Goal: Transaction & Acquisition: Obtain resource

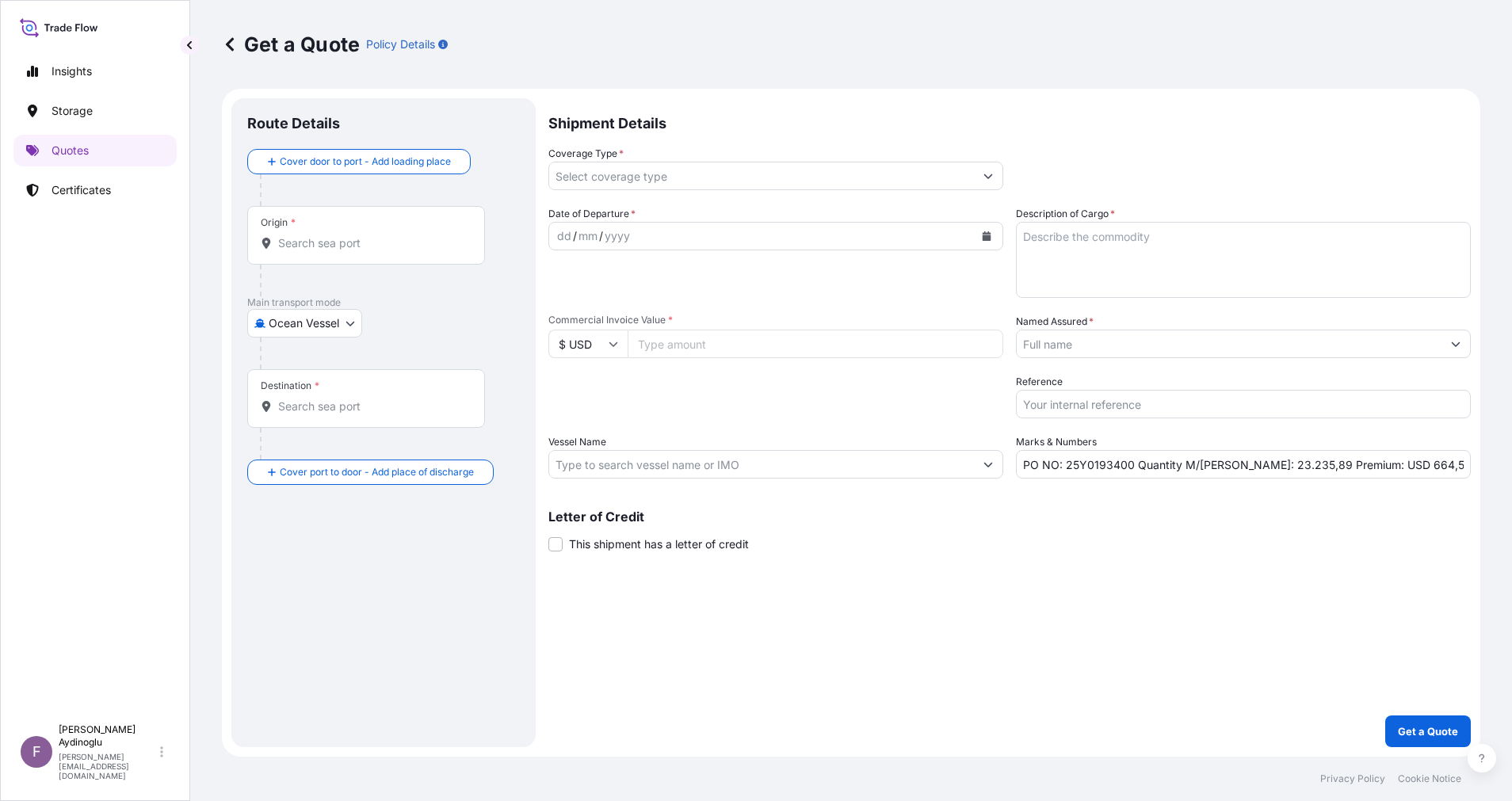
select select "Ocean Vessel"
click at [709, 347] on input "Commercial Invoice Value *" at bounding box center [815, 344] width 375 height 29
type input "29273461.21"
click at [1118, 249] on textarea "Description of Cargo *" at bounding box center [1242, 260] width 455 height 76
type textarea "GASOLINE"
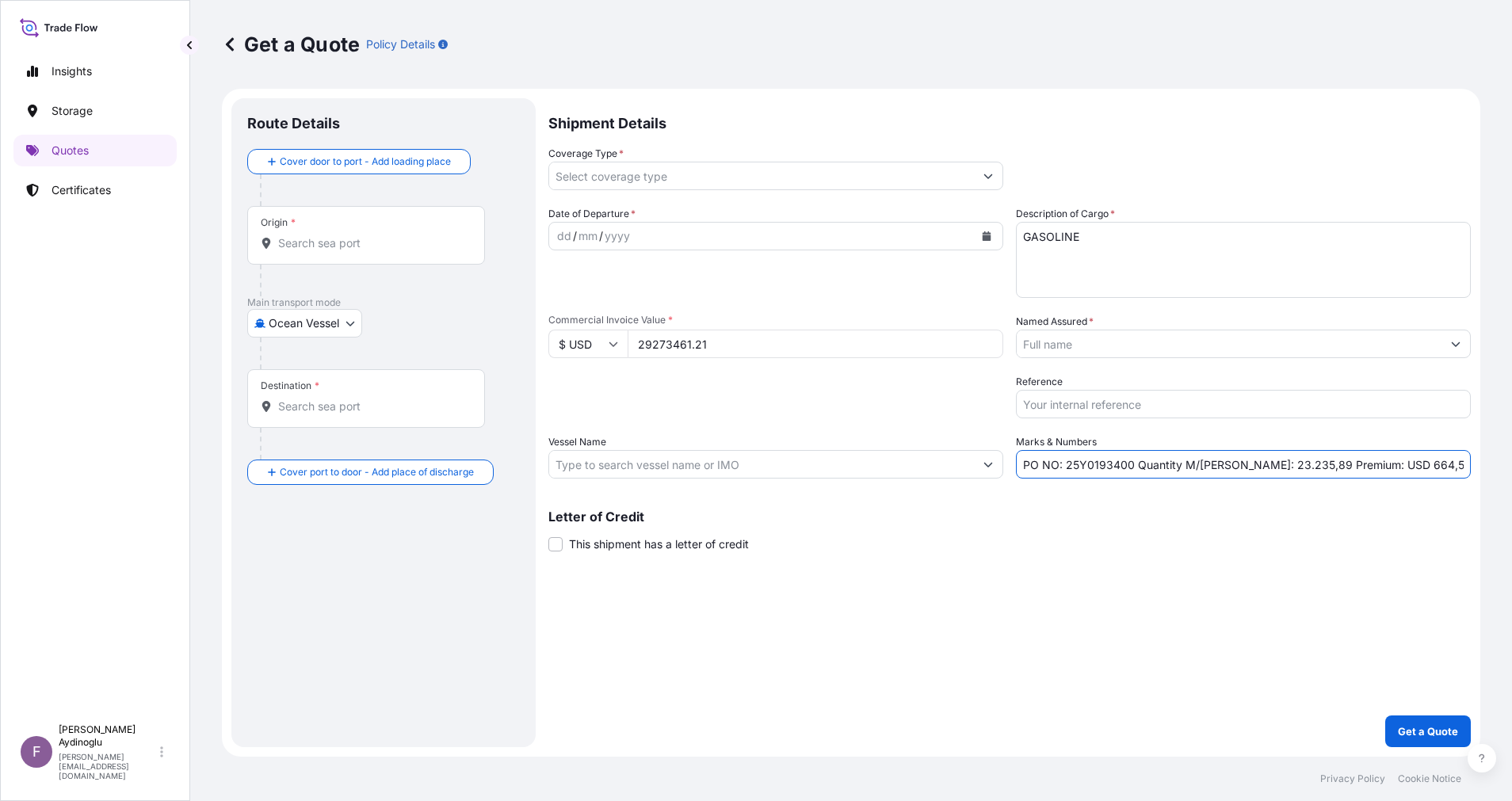
drag, startPoint x: 1136, startPoint y: 465, endPoint x: 876, endPoint y: 467, distance: 260.0
click at [882, 465] on div "Date of Departure * dd / mm / yyyy Cargo Category * LPG, Crude Oil, Utility Fue…" at bounding box center [1009, 343] width 922 height 273
type input "Quantity M/[PERSON_NAME]: 23.235,89 Premium: USD 664,55"
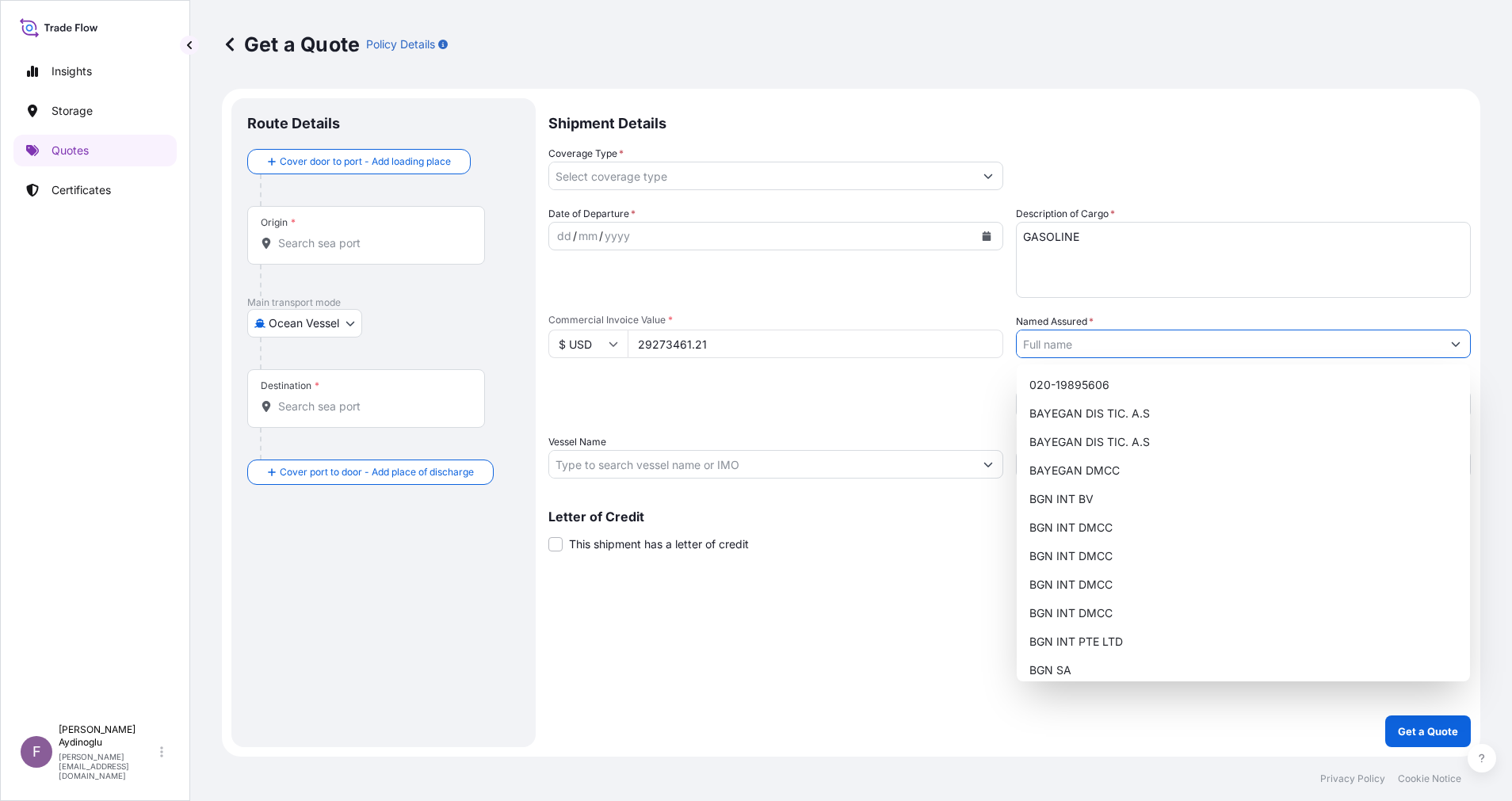
click at [1442, 352] on button "Show suggestions" at bounding box center [1455, 344] width 29 height 29
click at [1157, 547] on div "BGN INT DMCC" at bounding box center [1243, 555] width 441 height 29
type input "BGN INT DMCC"
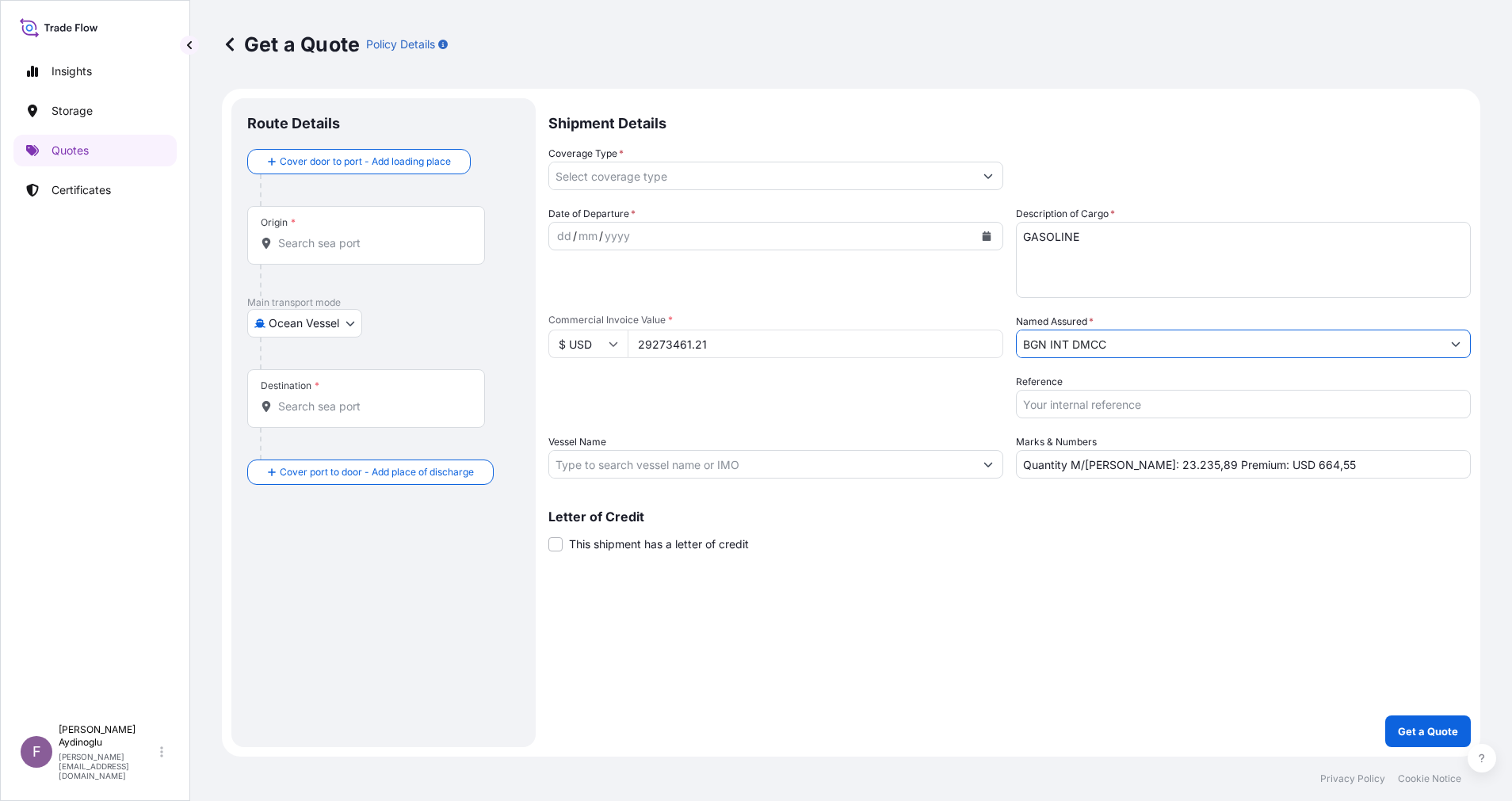
click at [1059, 577] on div "Shipment Details Coverage Type * Date of Departure * dd / mm / yyyy Cargo Categ…" at bounding box center [1009, 422] width 922 height 649
drag, startPoint x: 1118, startPoint y: 471, endPoint x: 1127, endPoint y: 471, distance: 9.0
click at [1127, 471] on input "Quantity M/[PERSON_NAME]: 23.235,89 Premium: USD 664,55" at bounding box center [1242, 464] width 455 height 29
click at [1168, 462] on input "Quantity M/[PERSON_NAME]: 32.683,89 Premium: USD 664,55" at bounding box center [1242, 464] width 455 height 29
type input "Quantity M/[PERSON_NAME]: 32.683,53 Premium: USD 664,55"
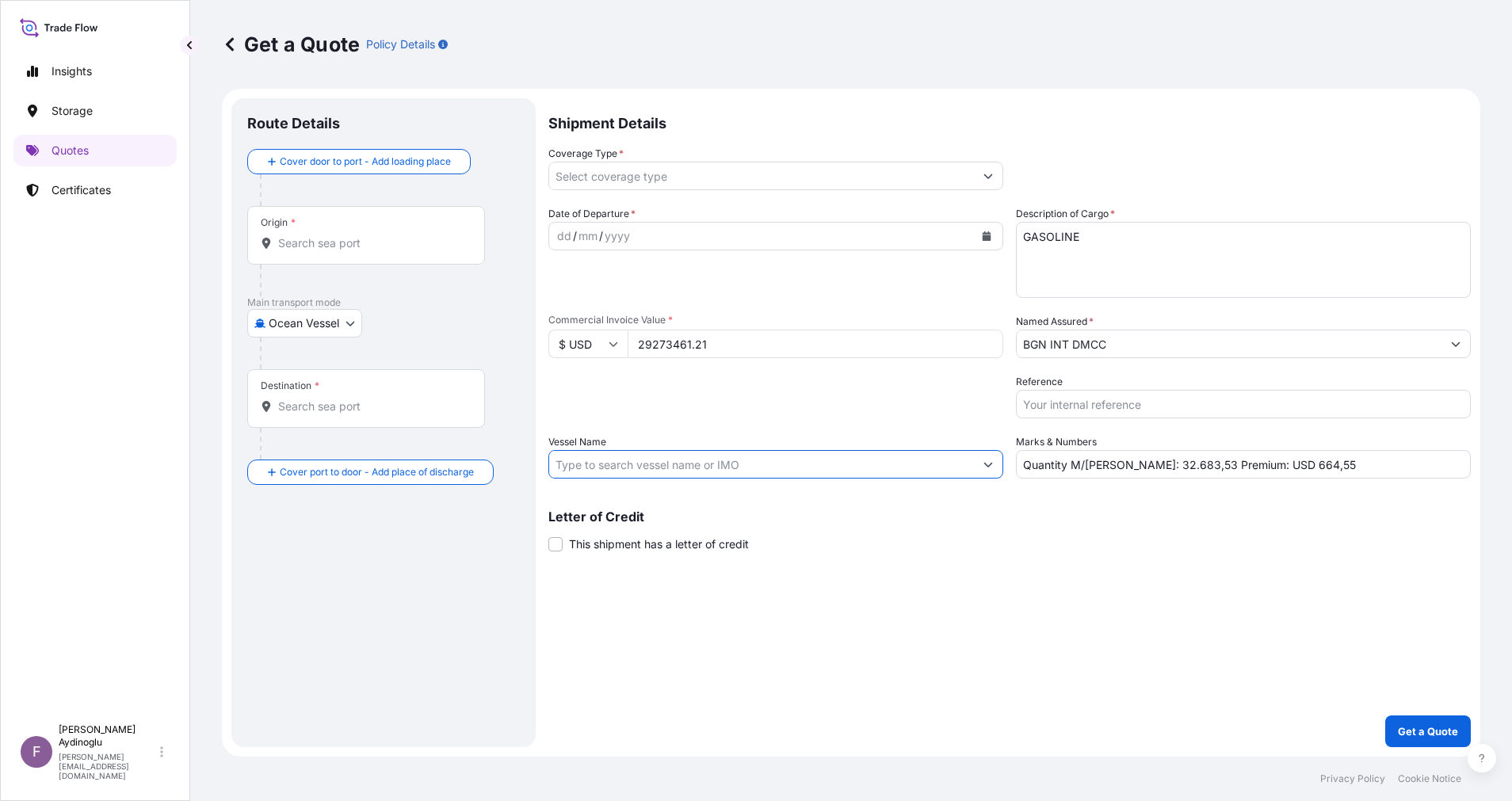
click at [787, 461] on input "Vessel Name" at bounding box center [761, 464] width 425 height 29
paste input "ARDMORE PURPOSE"
paste input "9859208"
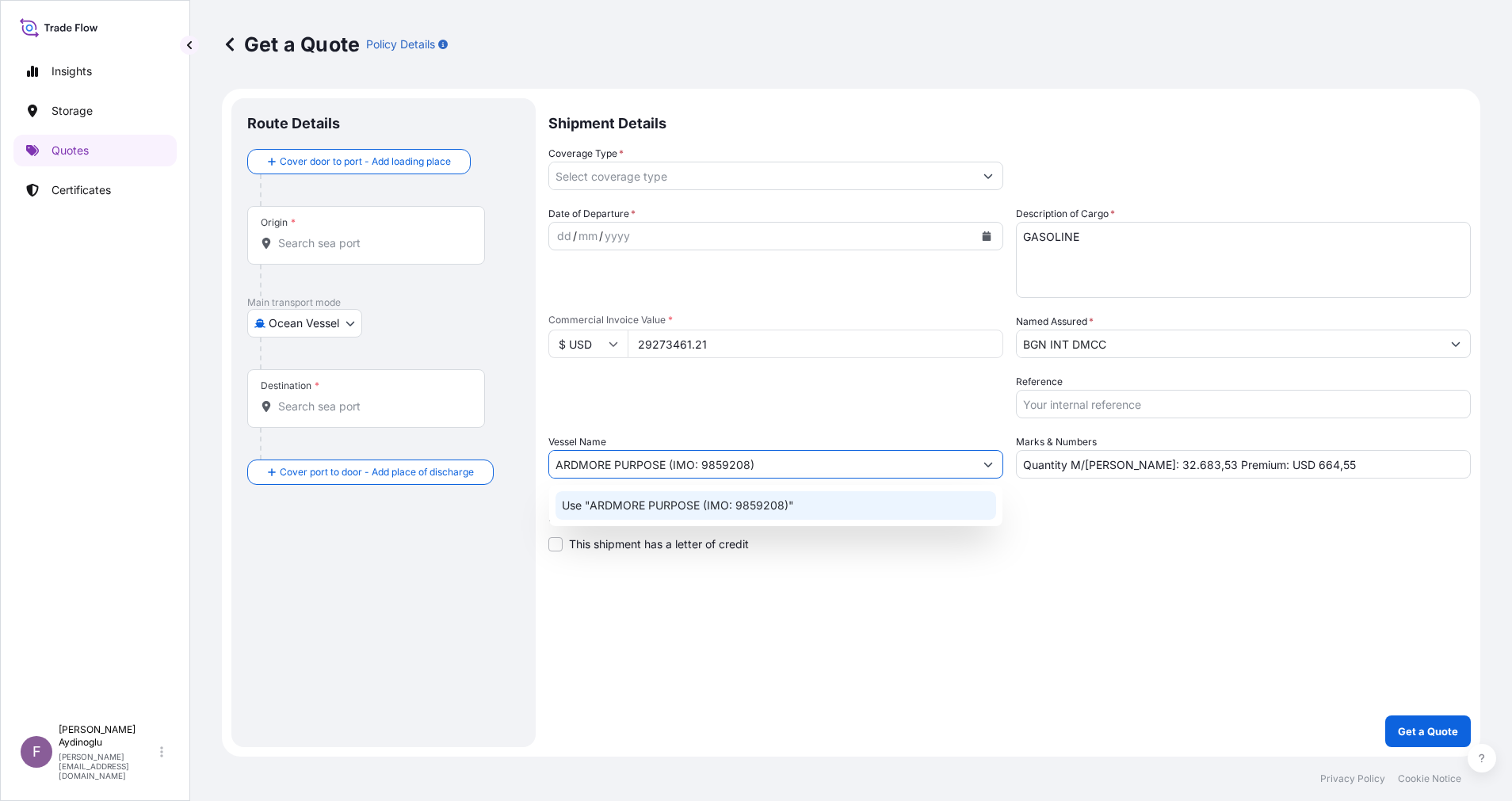
click at [903, 500] on div "Use "ARDMORE PURPOSE (IMO: 9859208)"" at bounding box center [776, 505] width 441 height 29
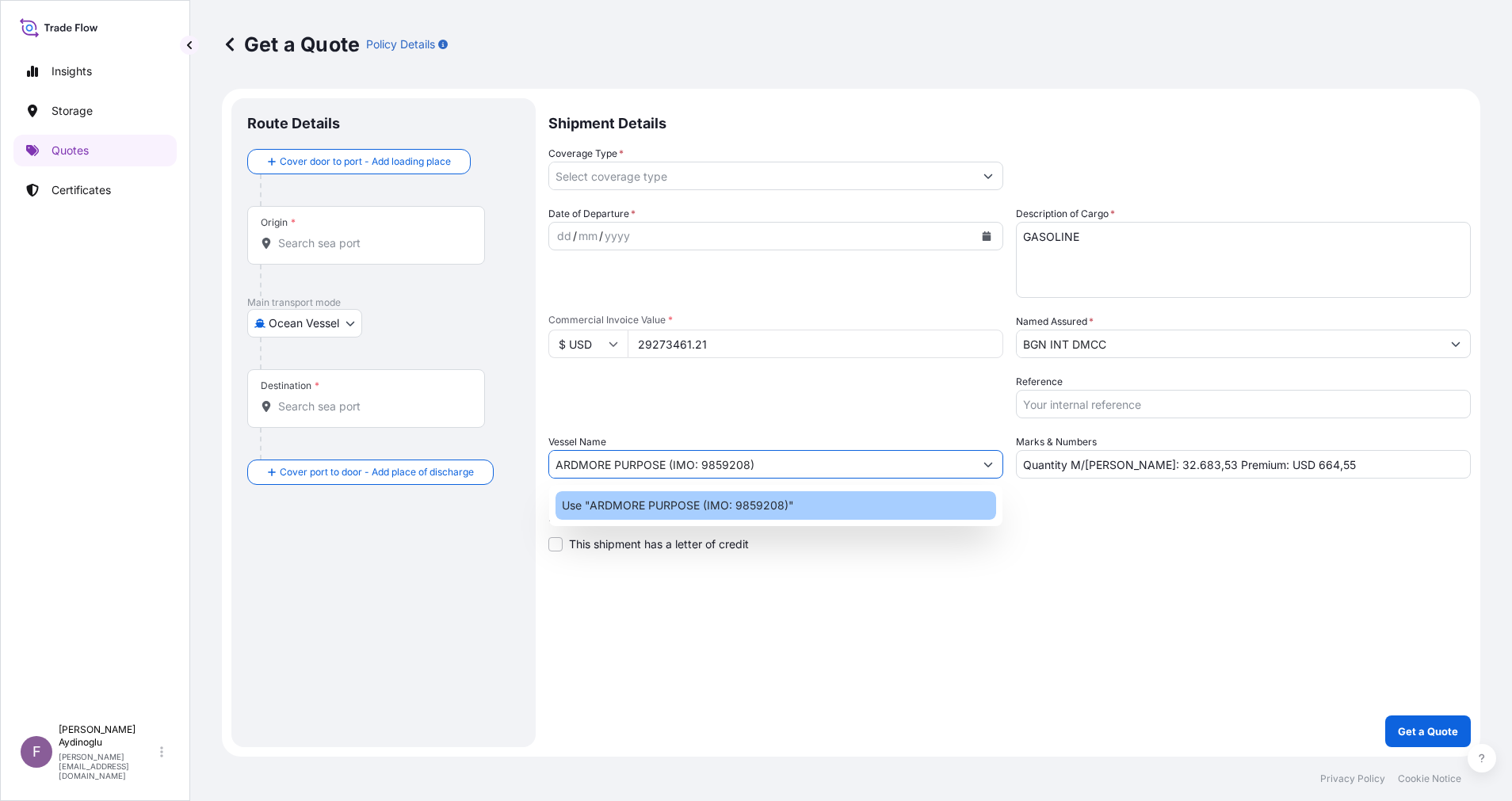
type input "ARDMORE PURPOSE (IMO: 9859208)"
click at [1048, 558] on div "Shipment Details Coverage Type * Date of Departure * dd / mm / yyyy Cargo Categ…" at bounding box center [1009, 422] width 922 height 649
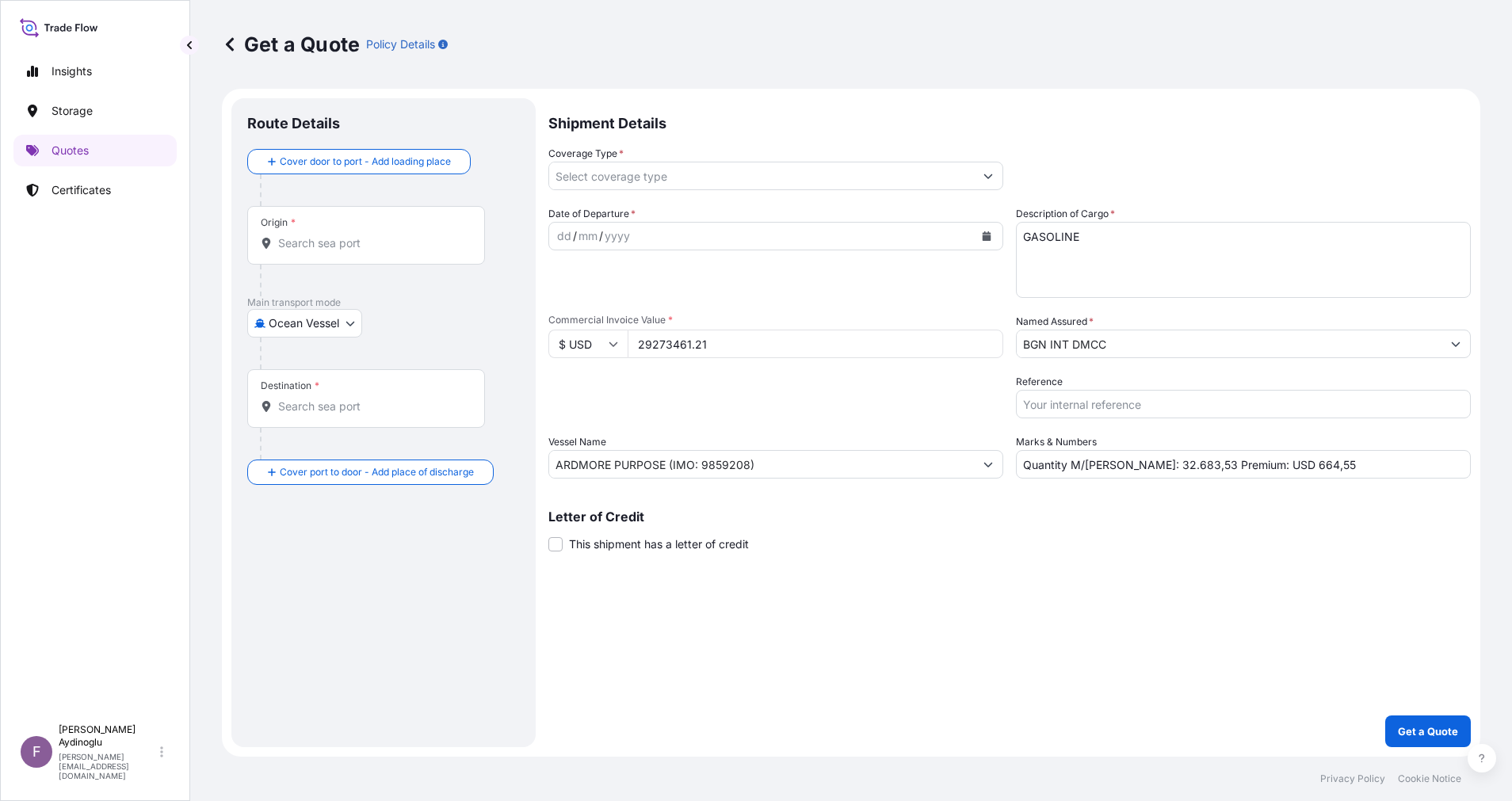
click at [391, 253] on div "Origin *" at bounding box center [366, 235] width 237 height 59
click at [391, 251] on input "Origin *" at bounding box center [372, 243] width 187 height 16
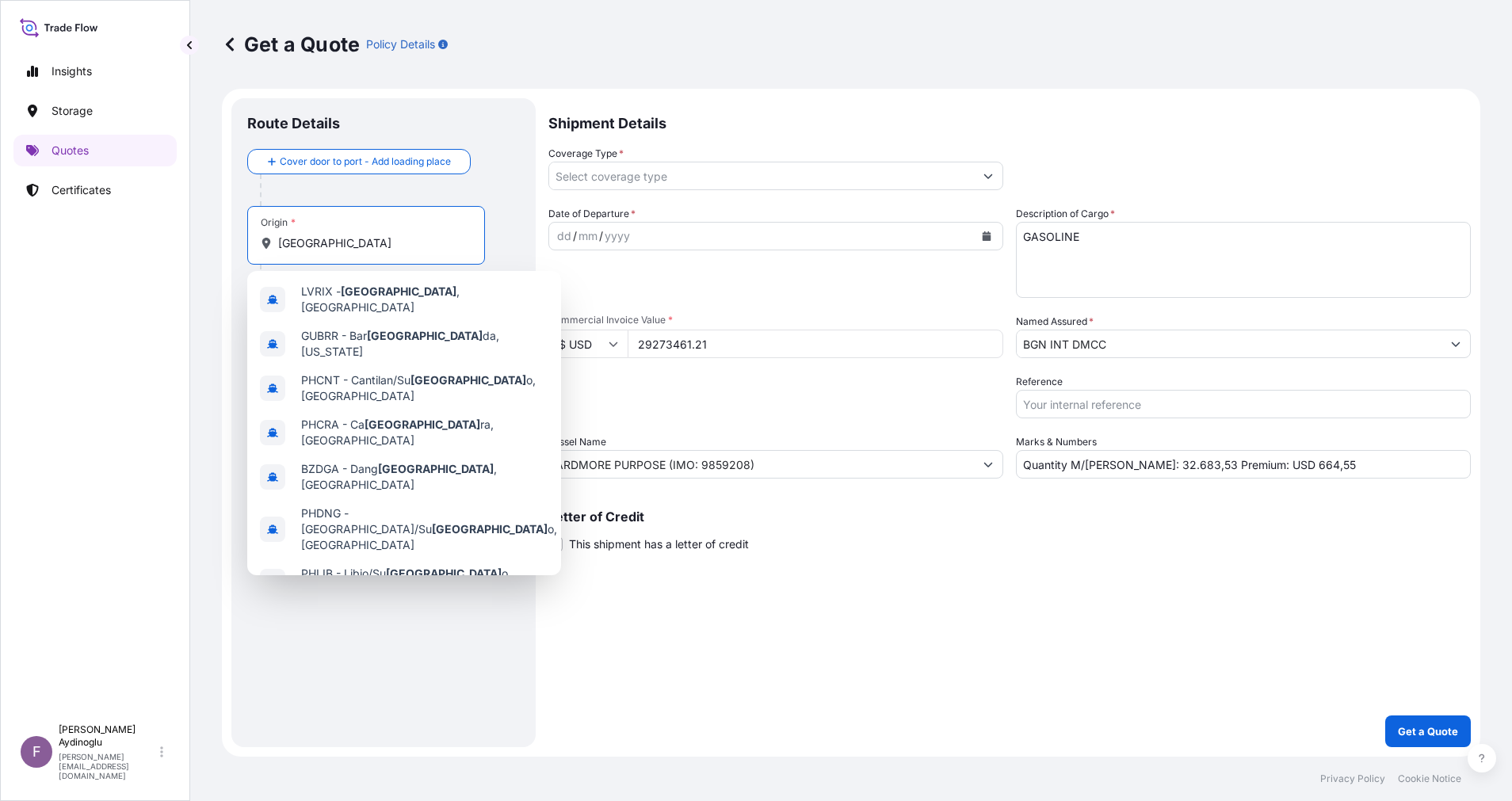
scroll to position [102, 0]
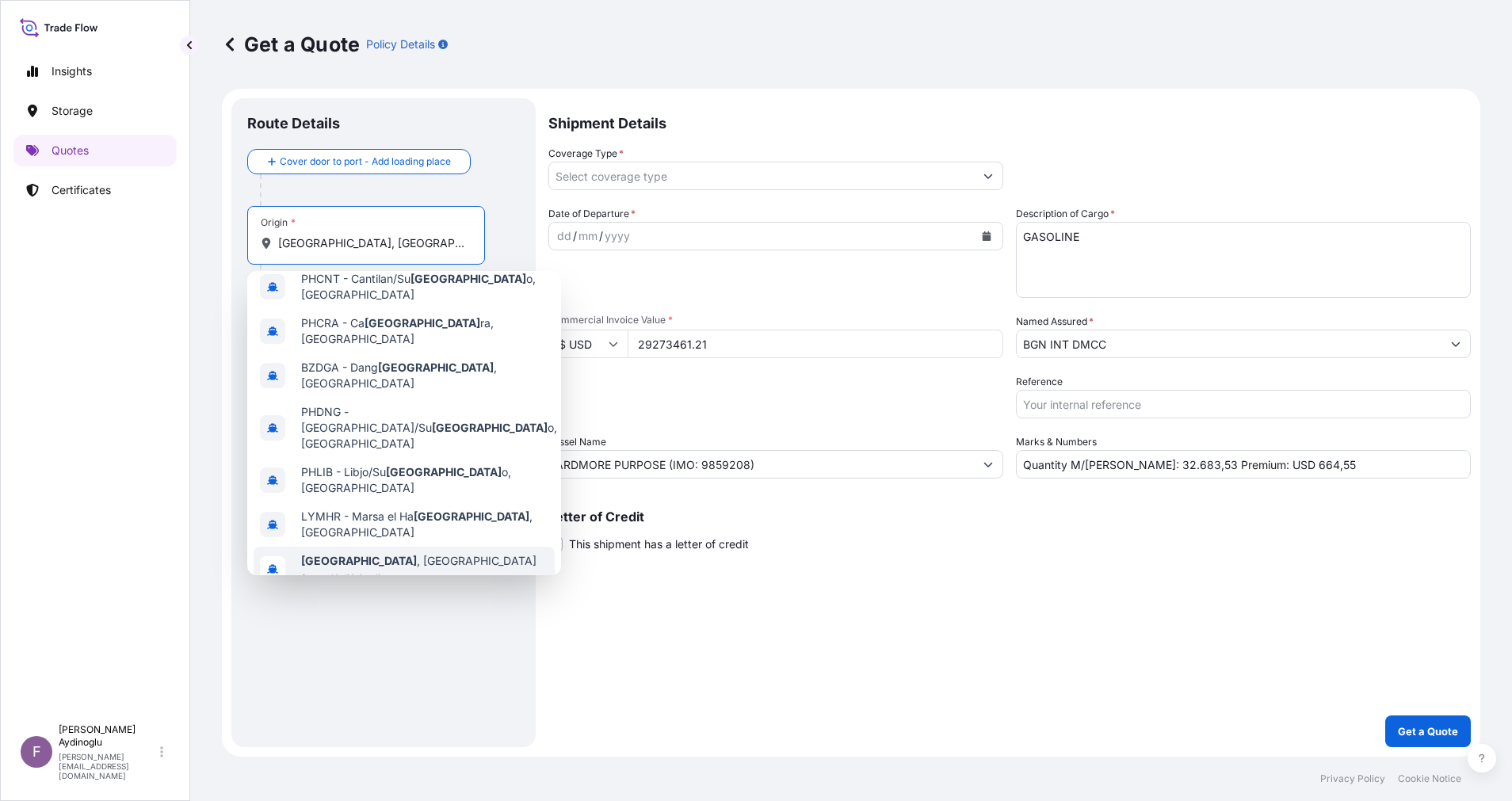
type input "[GEOGRAPHIC_DATA], [GEOGRAPHIC_DATA]"
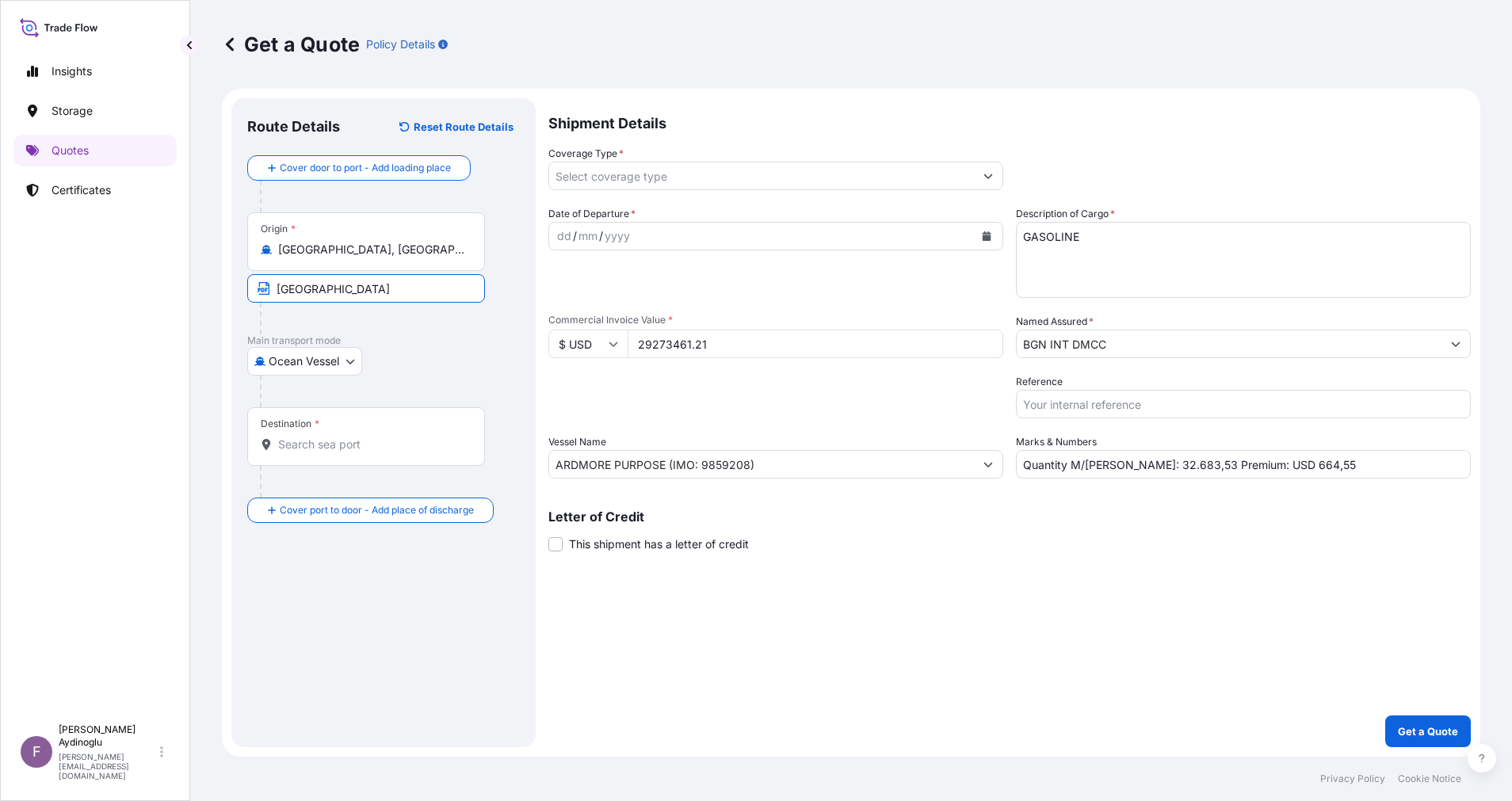
type input "[GEOGRAPHIC_DATA] / [GEOGRAPHIC_DATA]"
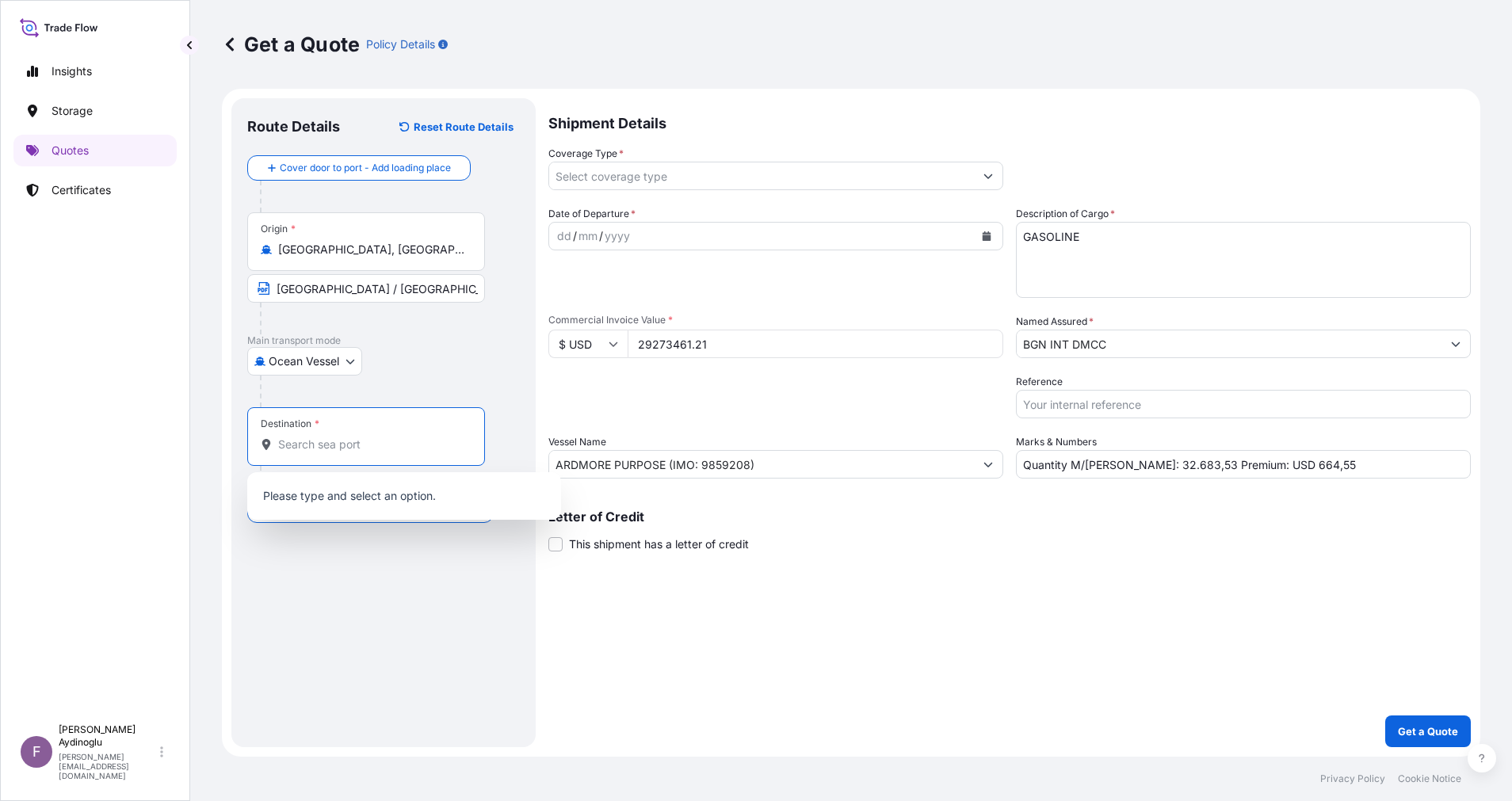
click at [393, 437] on input "Destination *" at bounding box center [372, 443] width 187 height 16
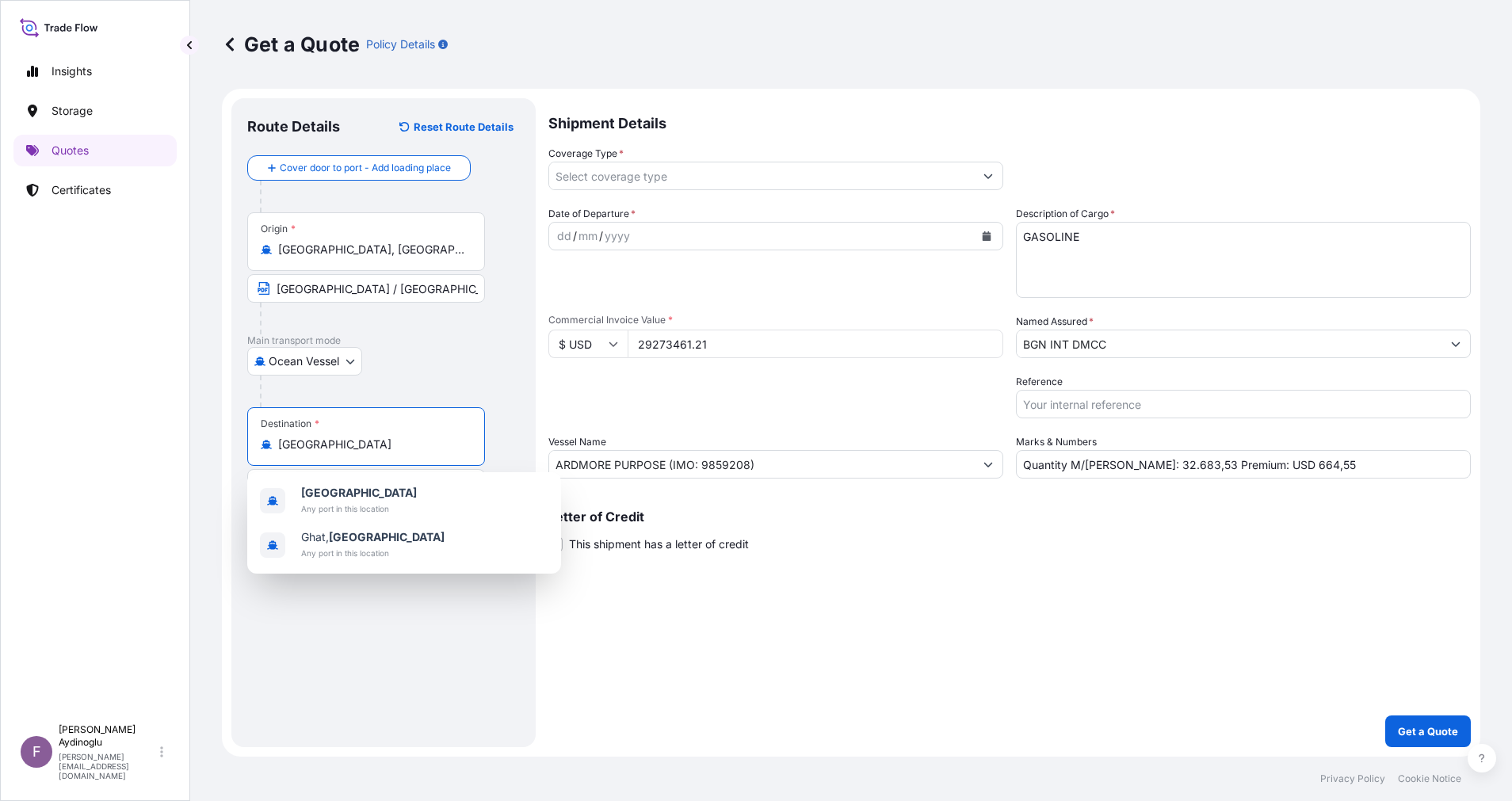
type input "[GEOGRAPHIC_DATA]"
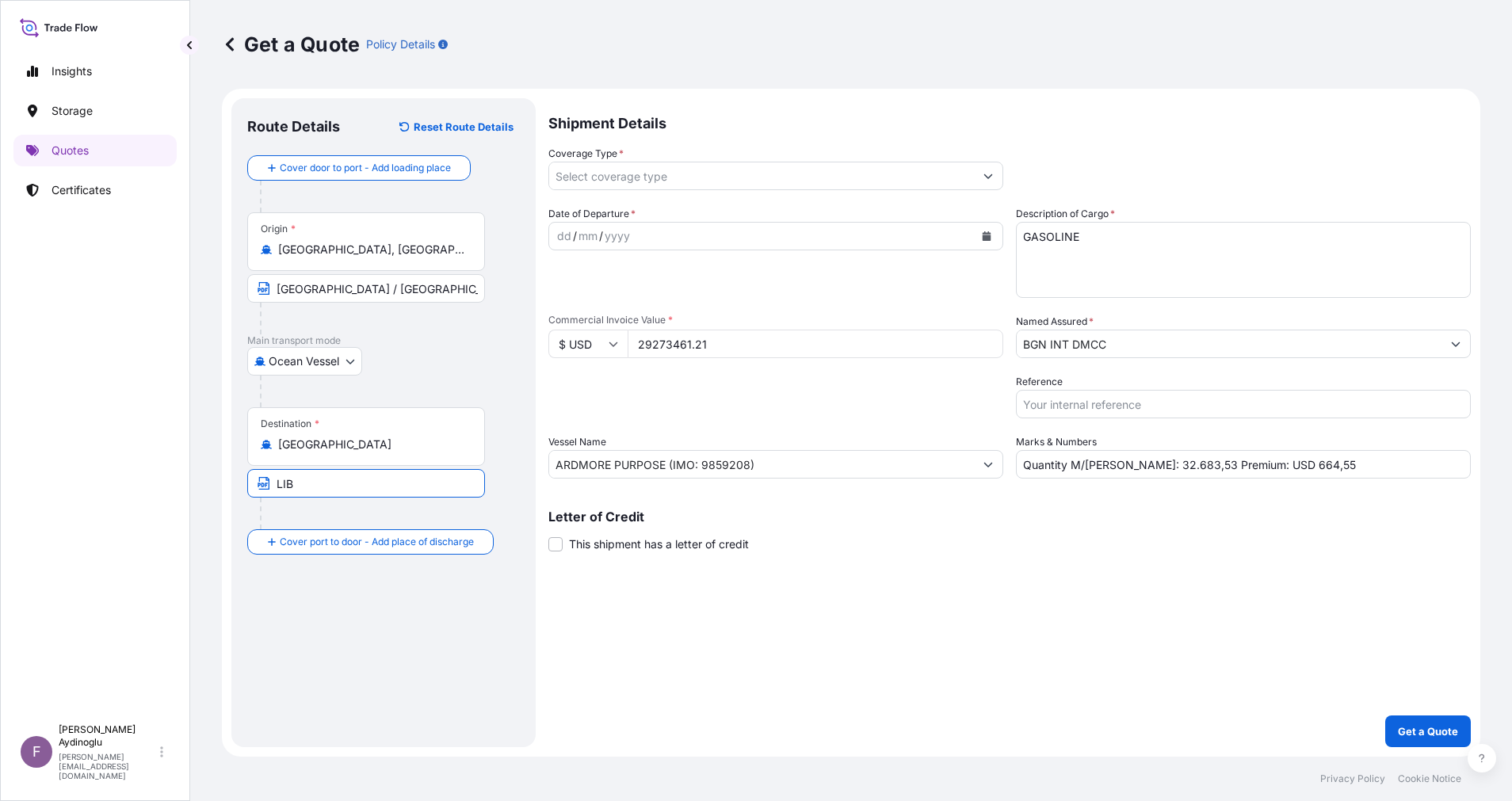
type input "LIBYA FOR ORDERS / [GEOGRAPHIC_DATA]"
click at [562, 237] on div "dd" at bounding box center [564, 236] width 18 height 19
click at [983, 180] on icon "Show suggestions" at bounding box center [988, 176] width 9 height 9
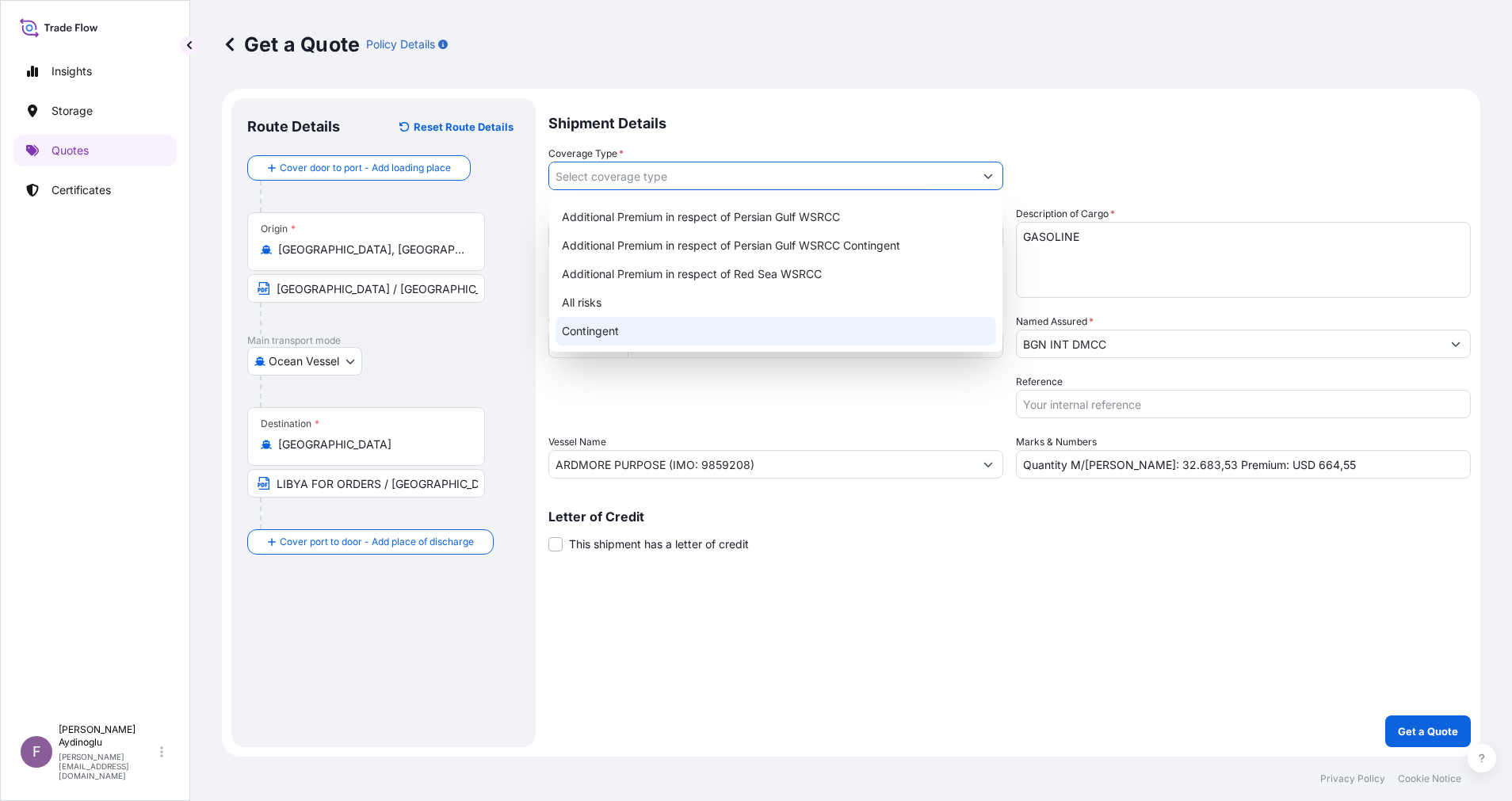
click at [728, 325] on div "Contingent" at bounding box center [776, 330] width 441 height 29
type input "Contingent"
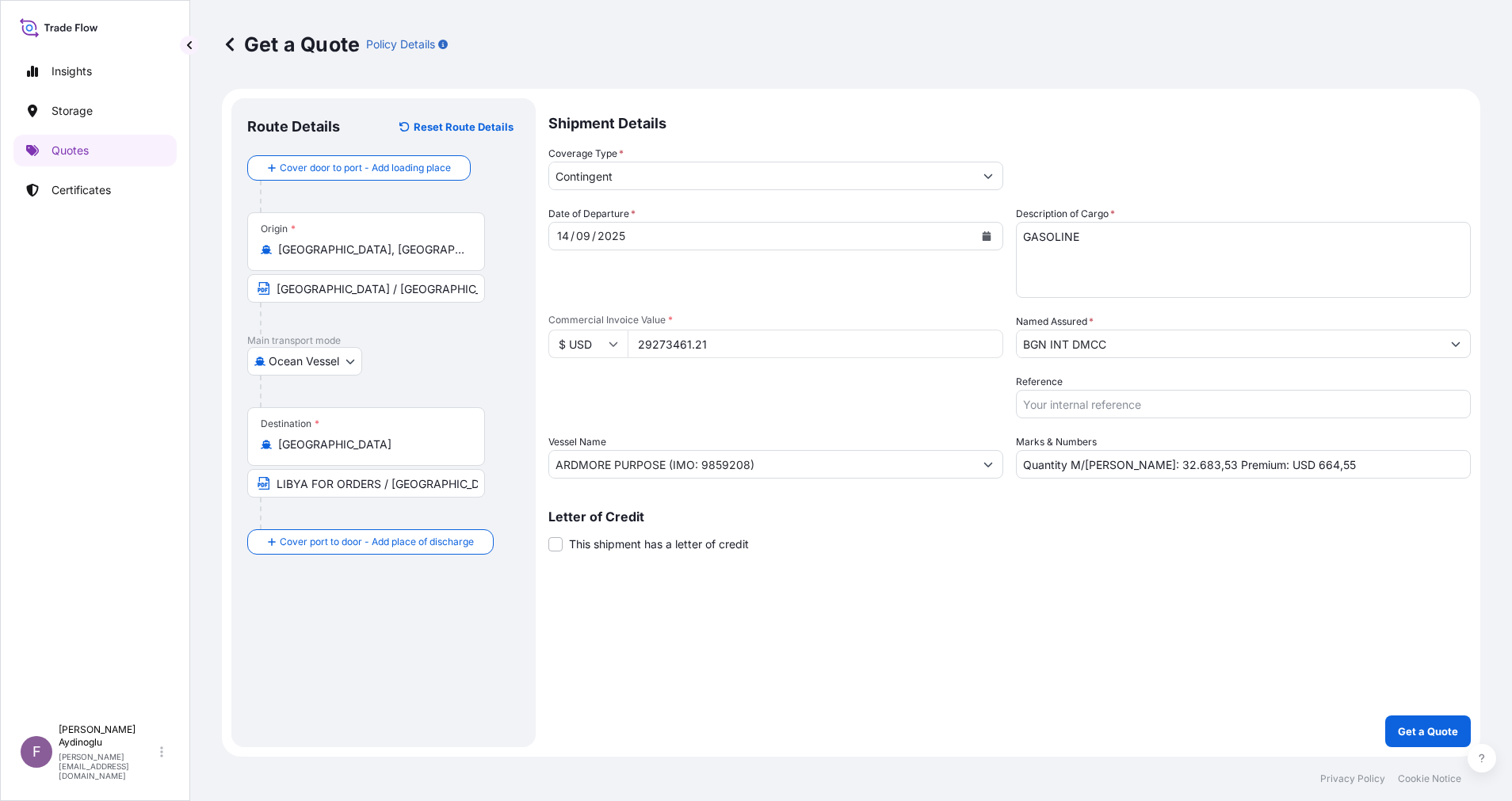
click at [757, 401] on div "Packing Category Type to search a container mode Please select a primary mode o…" at bounding box center [775, 396] width 455 height 45
drag, startPoint x: 1293, startPoint y: 466, endPoint x: 1255, endPoint y: 464, distance: 38.1
click at [1255, 464] on input "Quantity M/[PERSON_NAME]: 32.683,53 Premium: USD 664,55" at bounding box center [1242, 464] width 455 height 29
type input "Quantity M/[PERSON_NAME]: 32.683,53 Premium: USD 1.463,67"
click at [1407, 724] on p "Get a Quote" at bounding box center [1427, 730] width 60 height 16
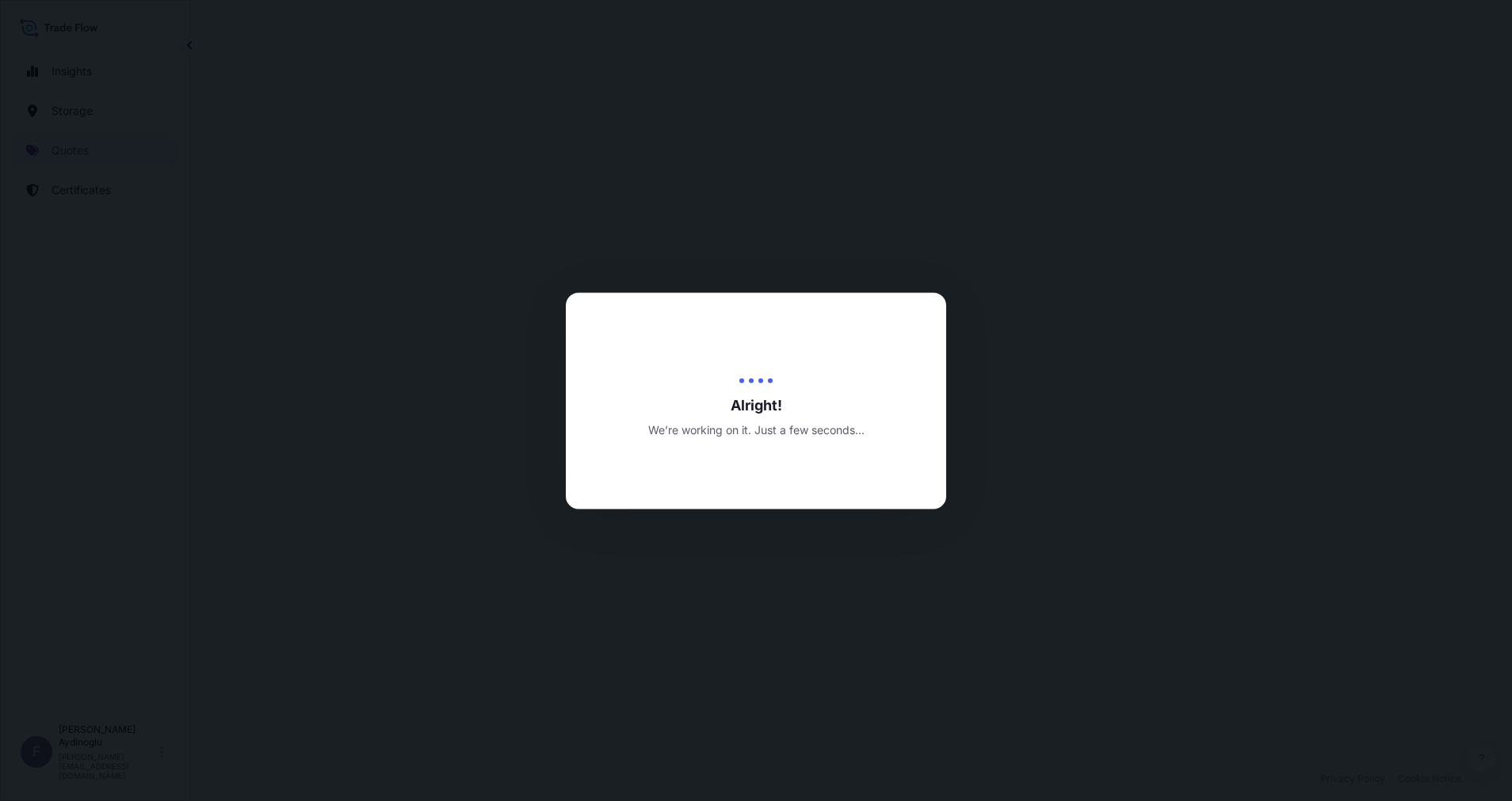
select select "Ocean Vessel"
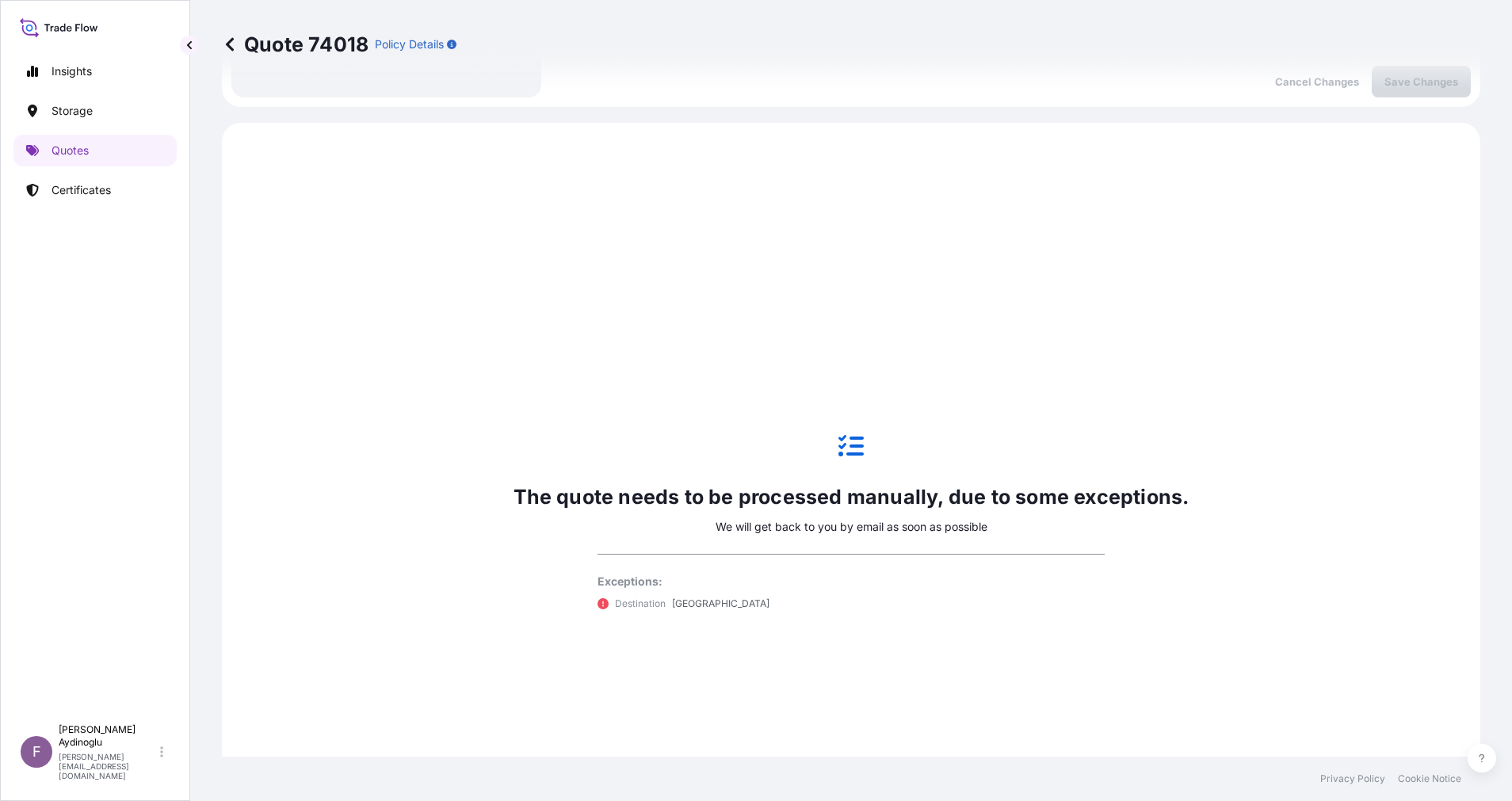
scroll to position [542, 0]
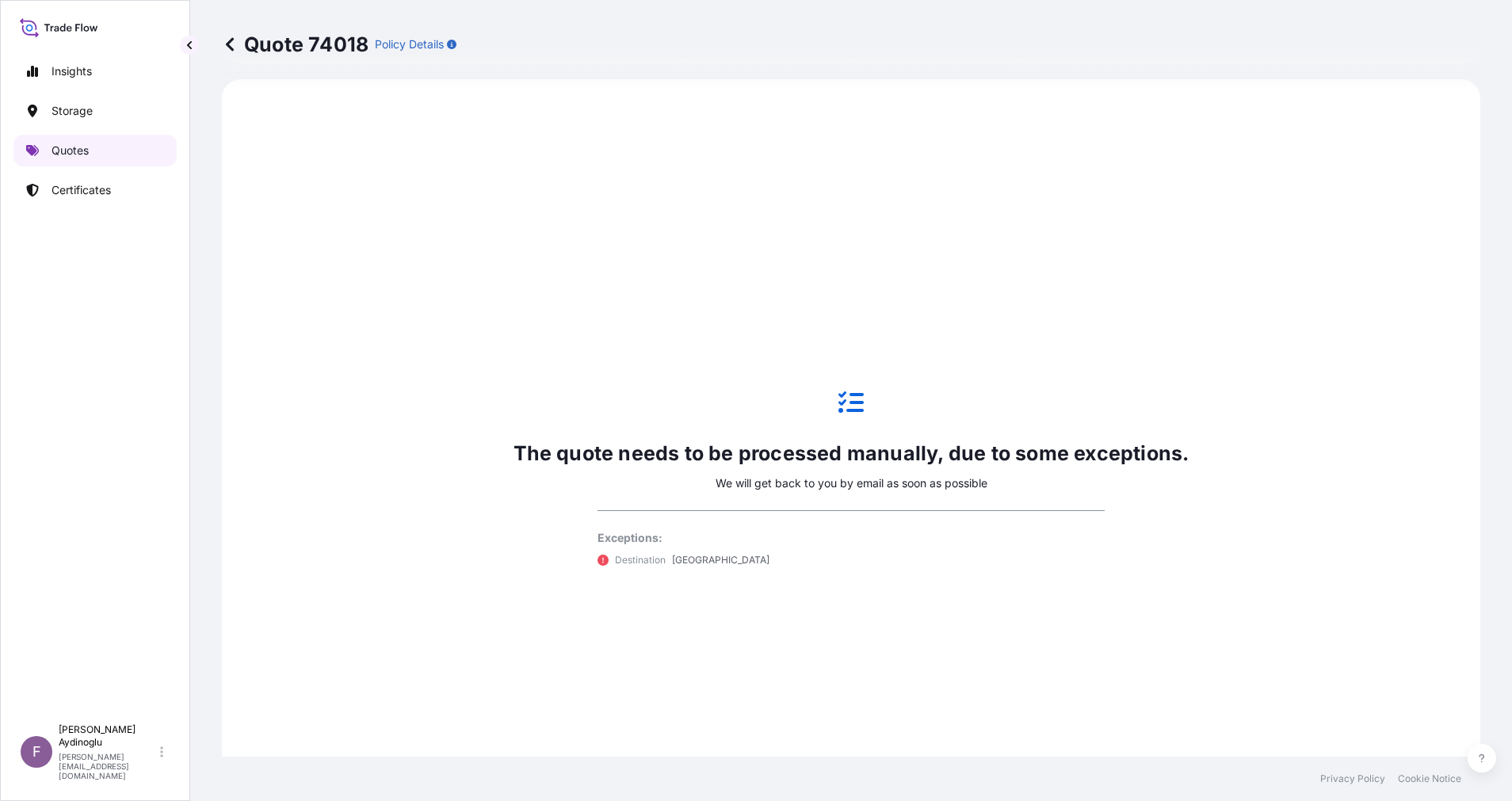
click at [104, 148] on link "Quotes" at bounding box center [94, 150] width 163 height 32
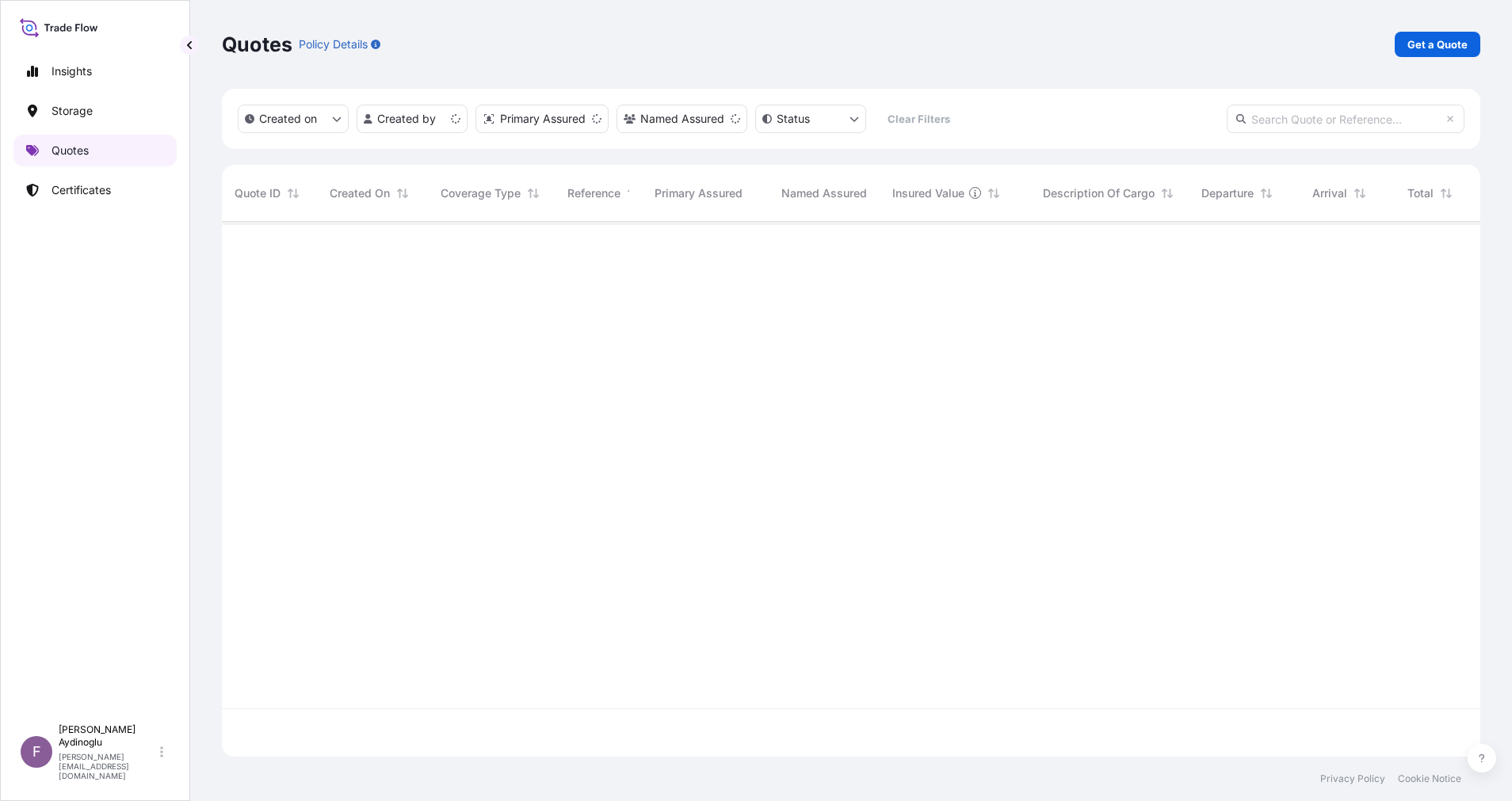
scroll to position [525, 1240]
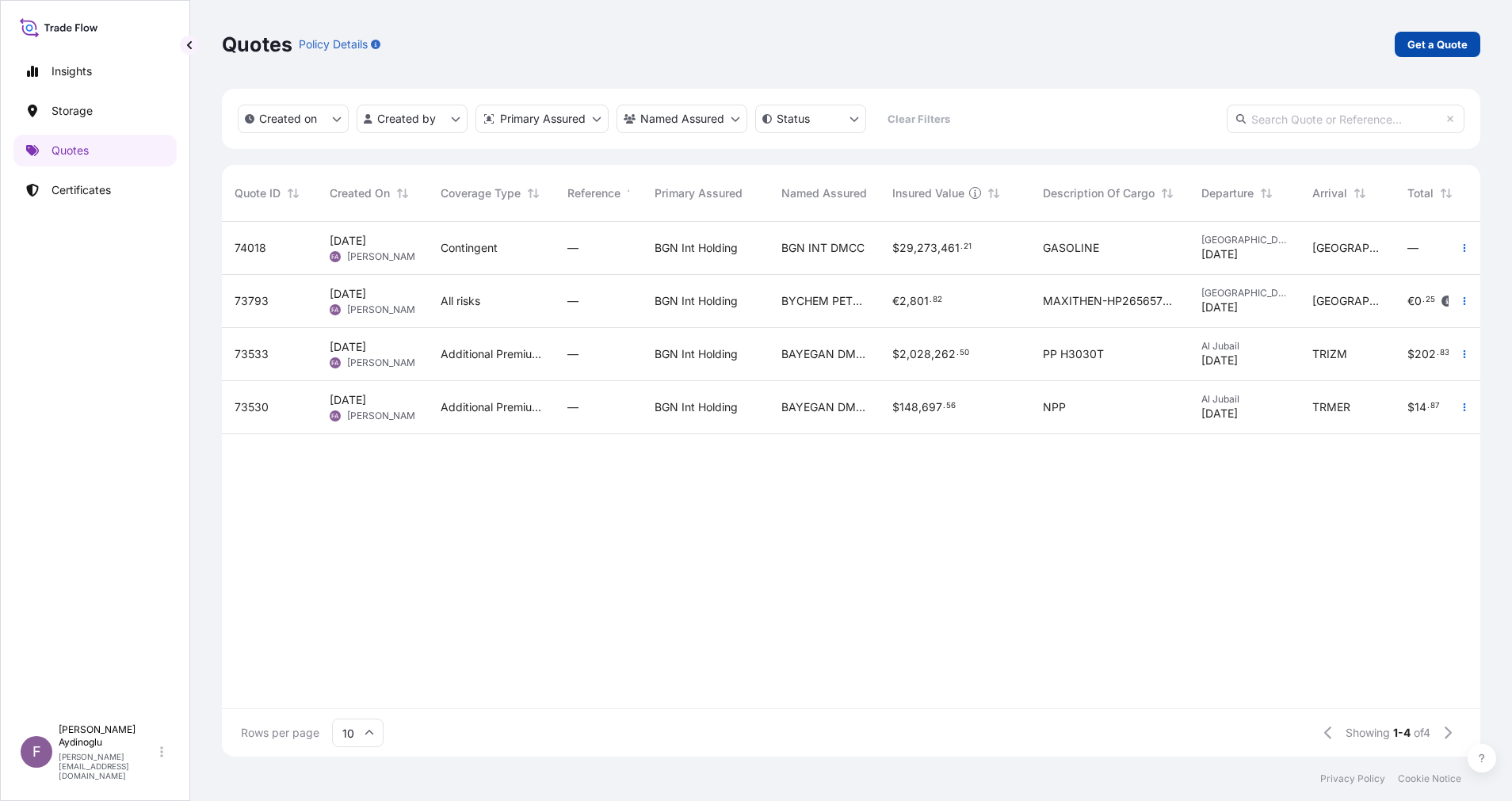
click at [1434, 52] on link "Get a Quote" at bounding box center [1437, 44] width 86 height 25
select select "Ocean Vessel"
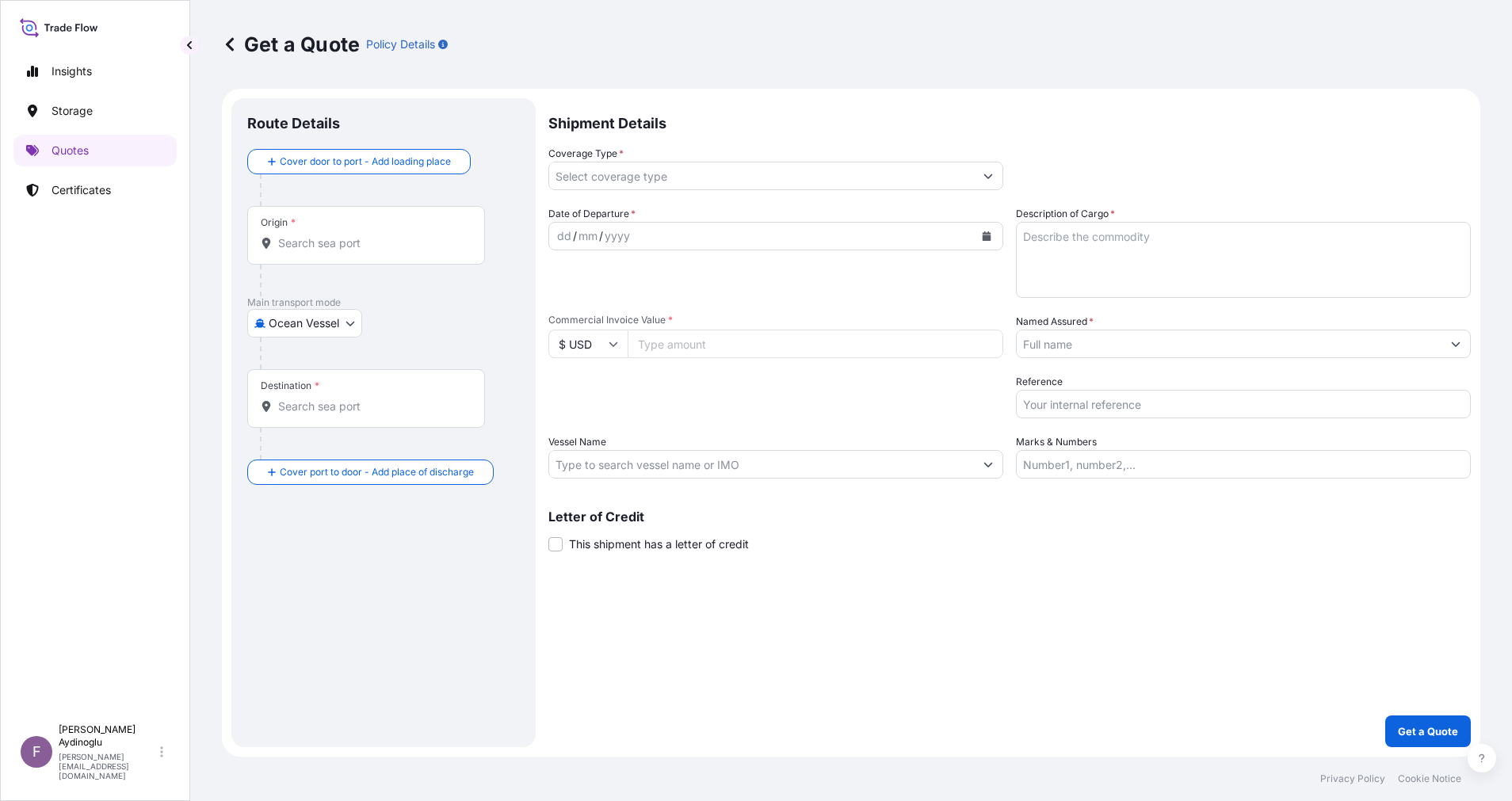
click at [1156, 466] on input "Marks & Numbers" at bounding box center [1242, 464] width 455 height 29
paste input "PO NO: 25Y0193400 Quantity M/[PERSON_NAME]: 23.235,89 Premium: USD 664,55"
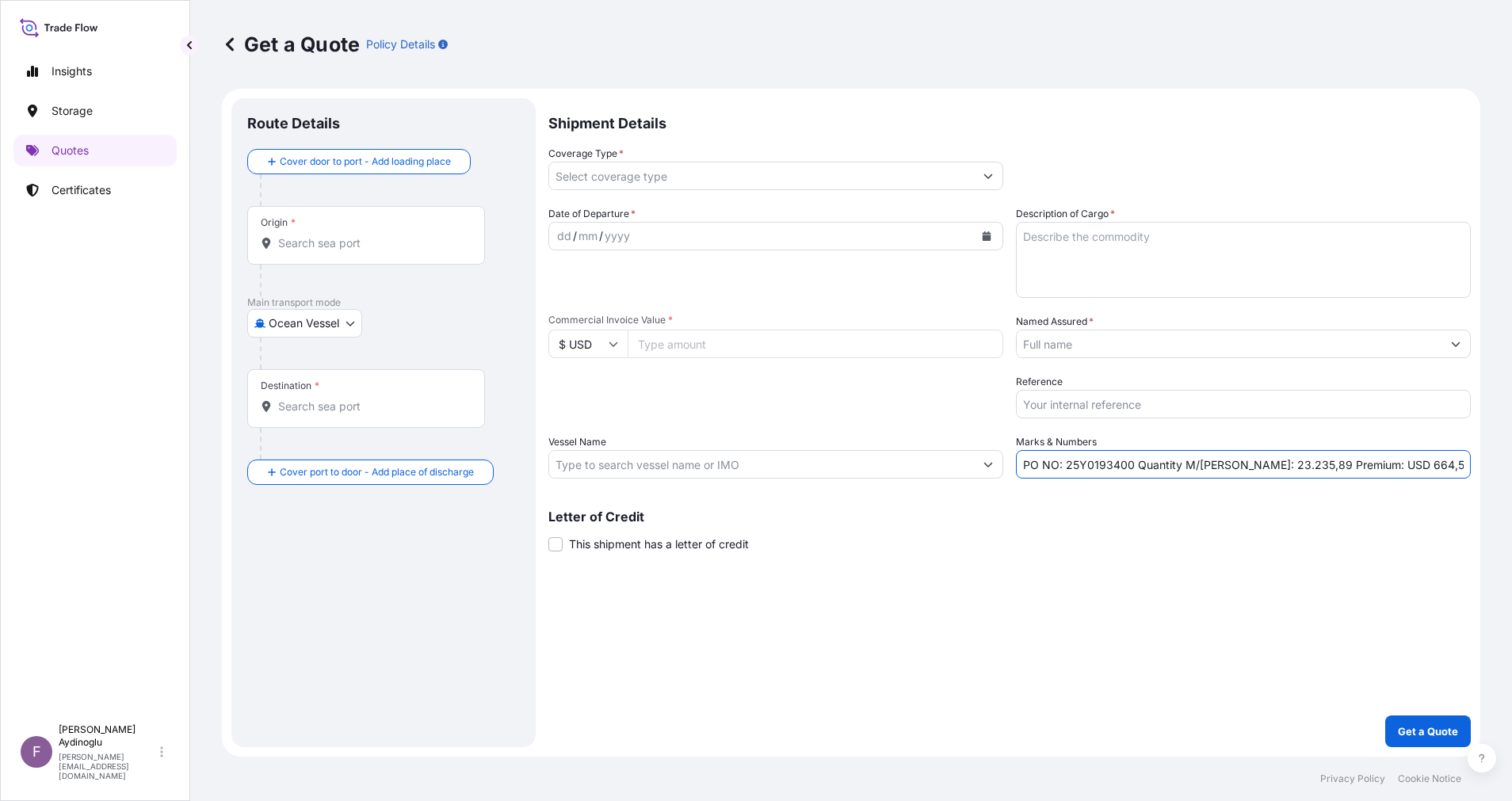
drag, startPoint x: 1066, startPoint y: 467, endPoint x: 1131, endPoint y: 468, distance: 65.0
click at [1131, 468] on input "PO NO: 25Y0193400 Quantity M/[PERSON_NAME]: 23.235,89 Premium: USD 664,55" at bounding box center [1242, 464] width 455 height 29
paste input "2619"
type input "PO NO: 25Y0261900 Quantity M/[PERSON_NAME]: 23.235,89 Premium: USD 664,55"
click at [756, 346] on input "Commercial Invoice Value *" at bounding box center [815, 344] width 375 height 29
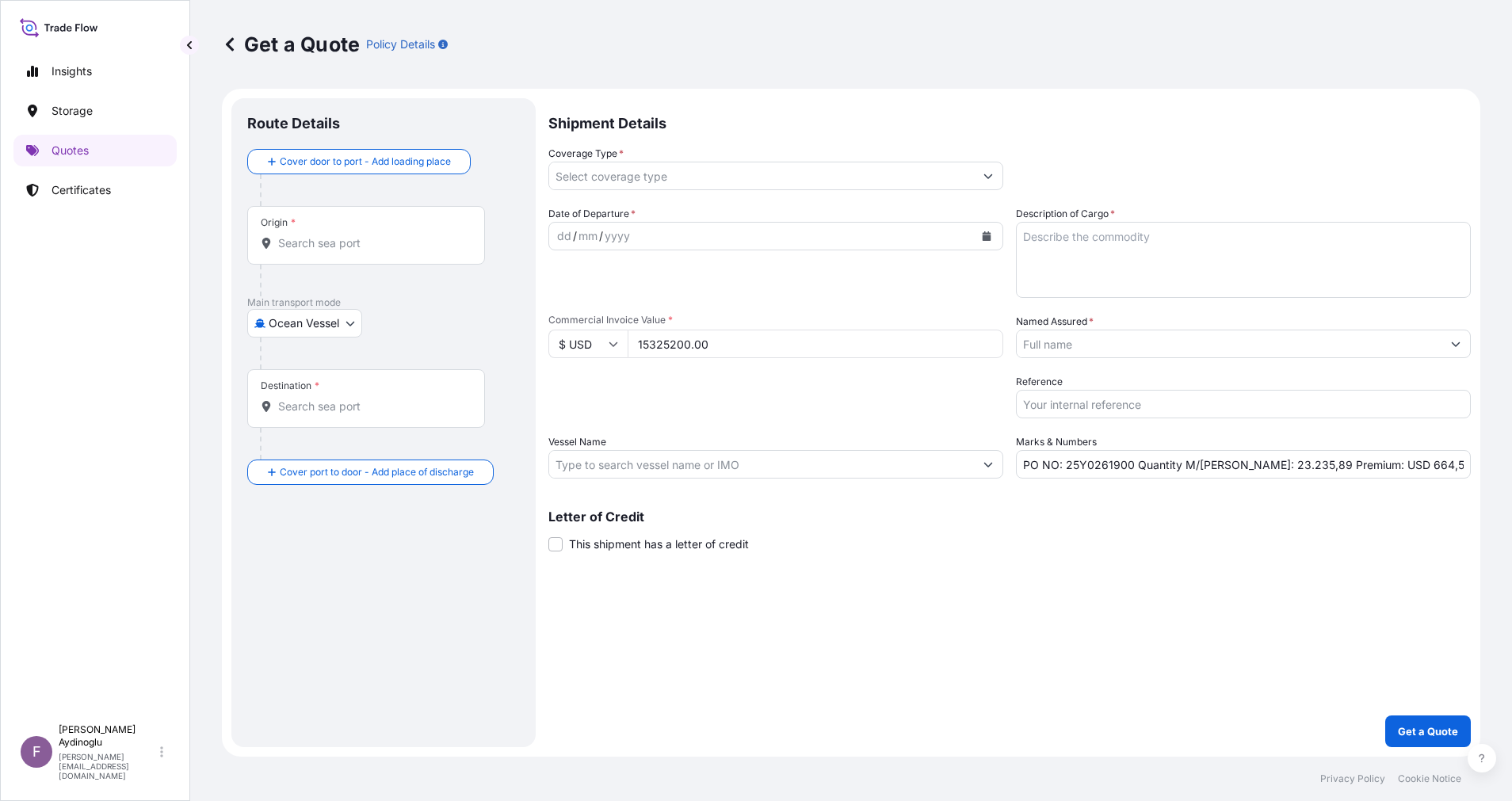
type input "15325200.00"
click at [1276, 263] on textarea "Description of Cargo *" at bounding box center [1242, 260] width 455 height 76
type textarea "FUEL OIL"
drag, startPoint x: 1230, startPoint y: 467, endPoint x: 1266, endPoint y: 465, distance: 36.1
click at [1266, 465] on input "PO NO: 25Y0261900 Quantity M/[PERSON_NAME]: 23.235,89 Premium: USD 664,55" at bounding box center [1242, 464] width 455 height 29
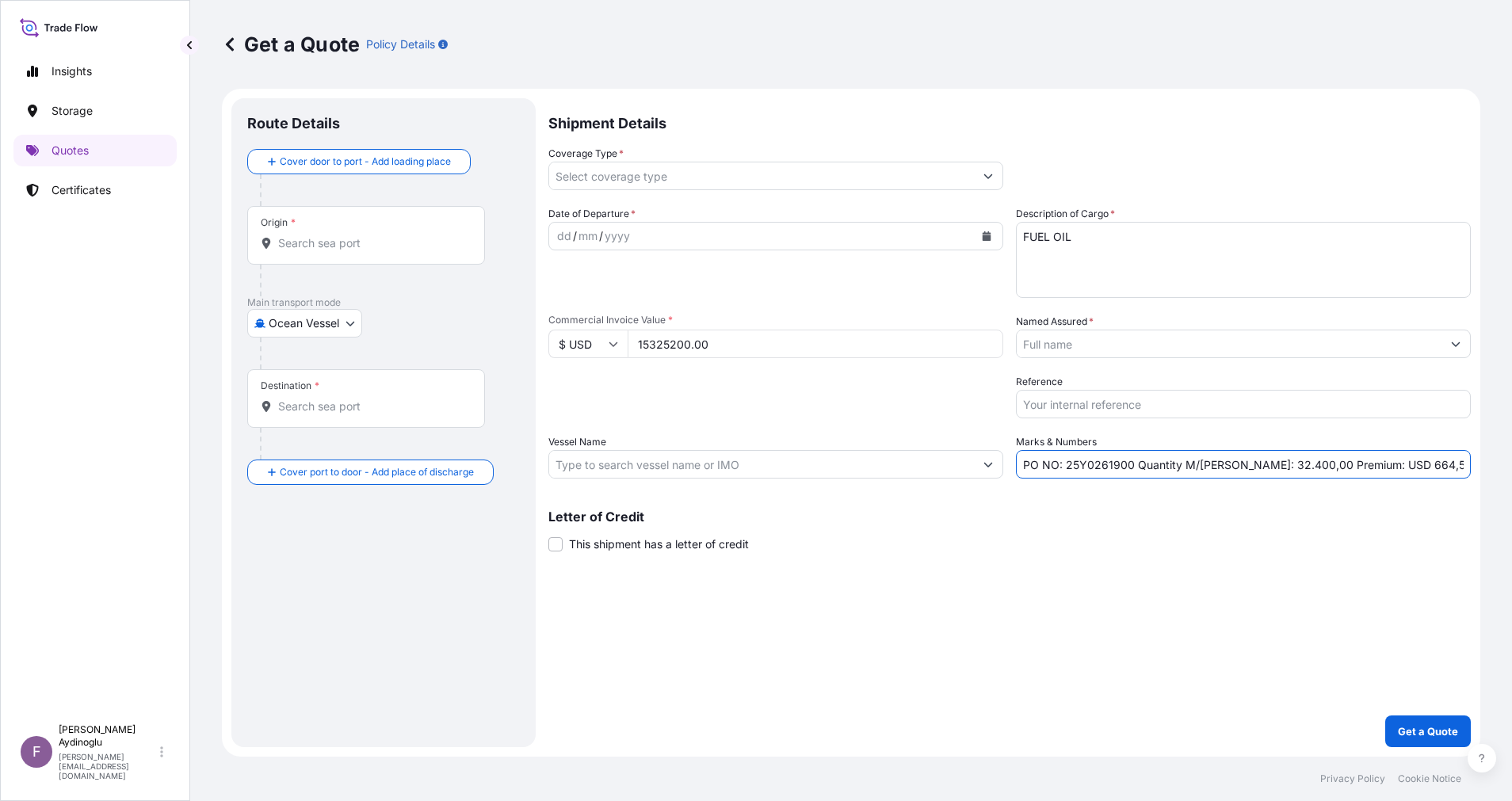
type input "PO NO: 25Y0261900 Quantity M/[PERSON_NAME]: 32.400,00 Premium: USD 664,55"
click at [742, 467] on input "Vessel Name" at bounding box center [761, 464] width 425 height 29
paste input "9314856"
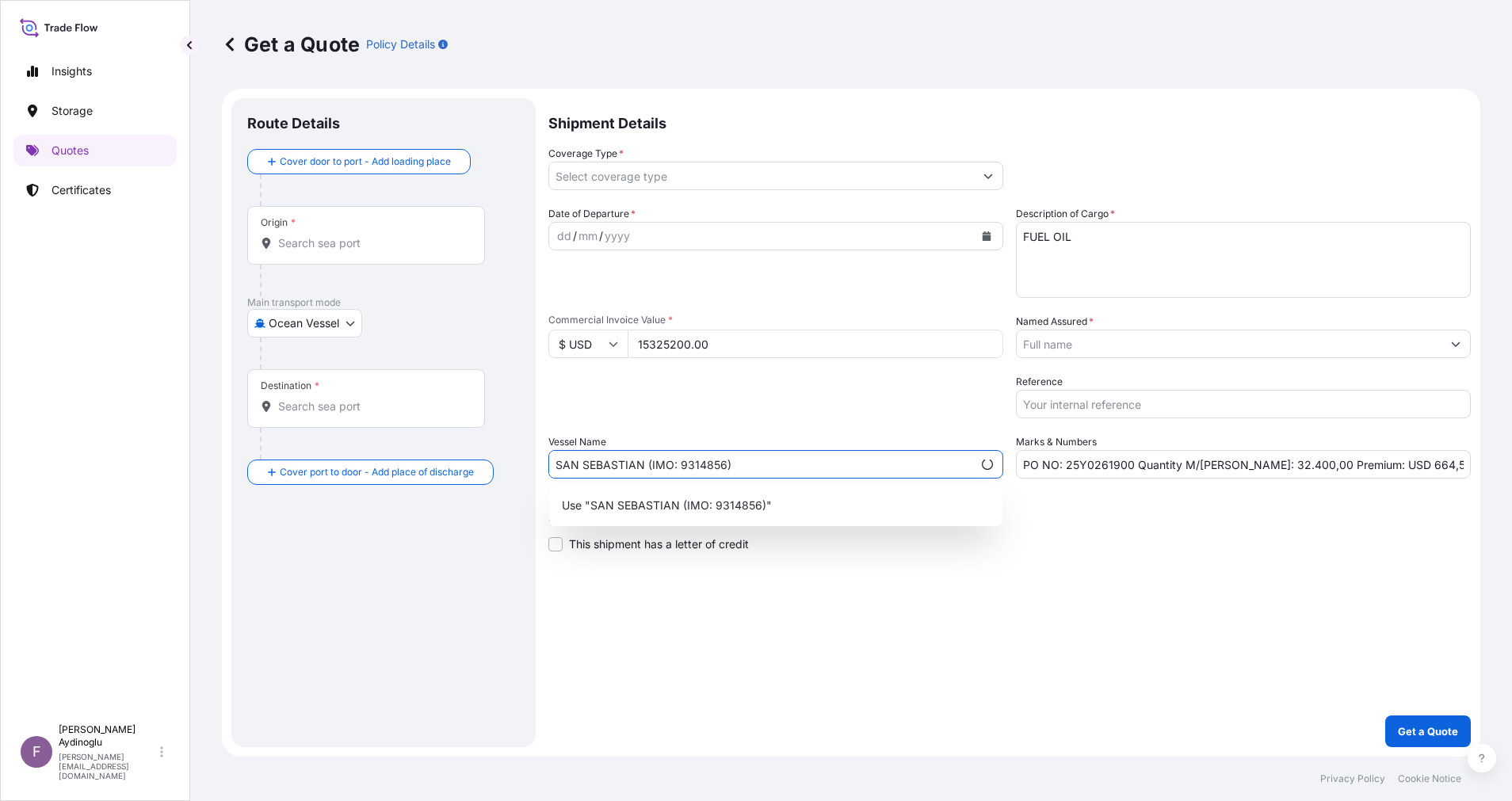
type input "SAN SEBASTIAN (IMO: 9314856)"
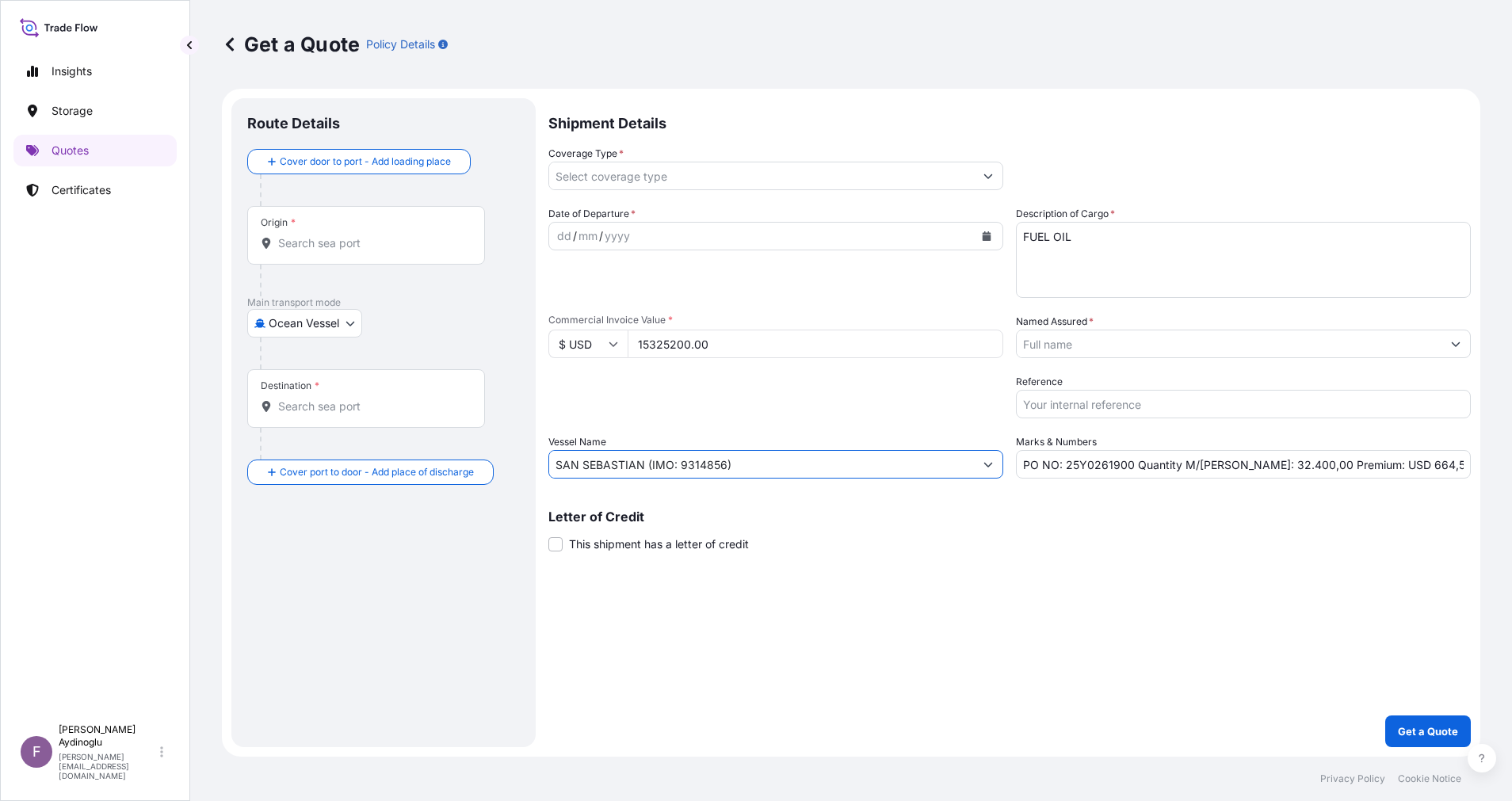
click at [371, 253] on div "Origin *" at bounding box center [366, 235] width 237 height 59
click at [371, 251] on input "Origin *" at bounding box center [372, 243] width 187 height 16
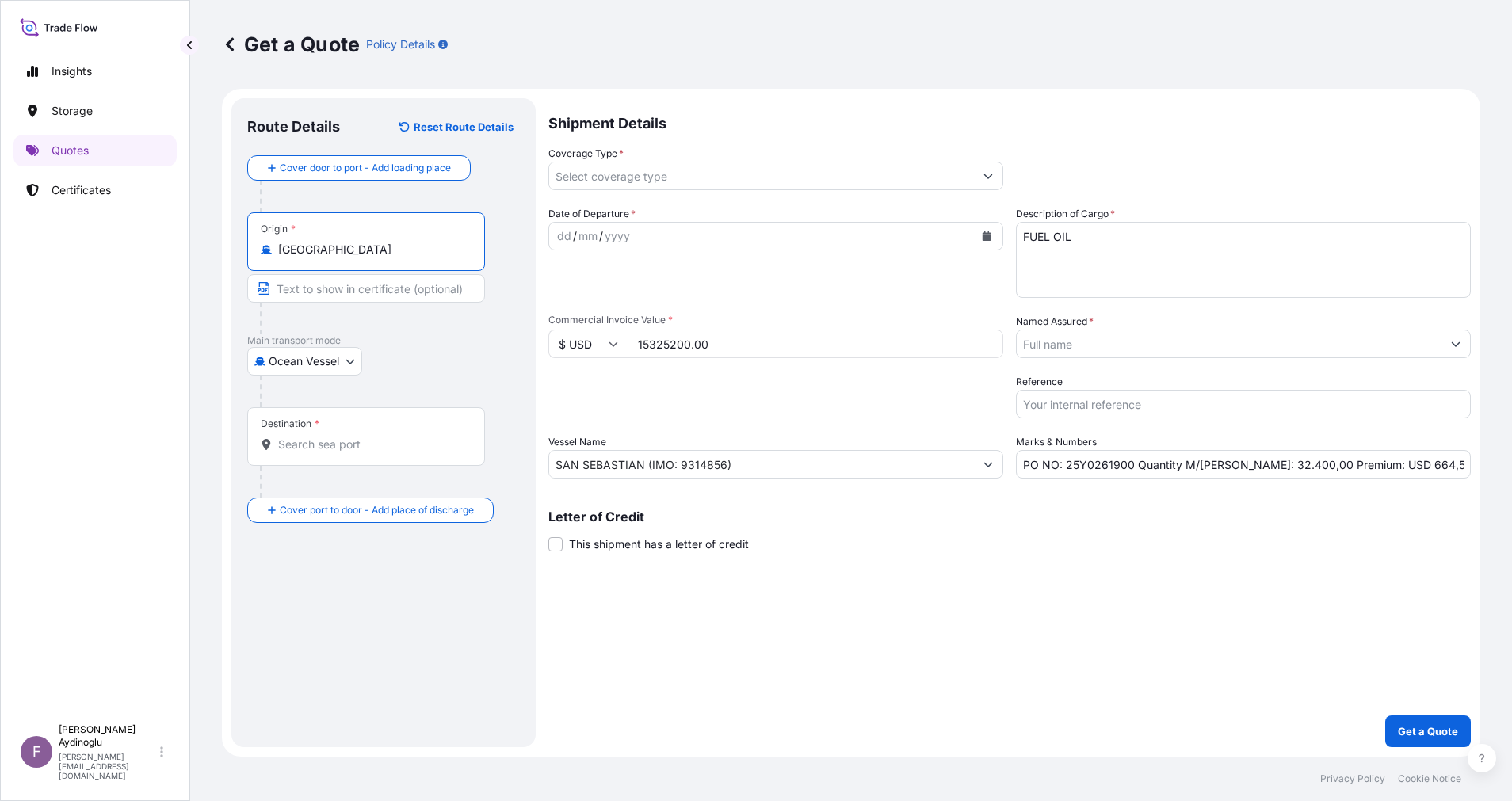
type input "[GEOGRAPHIC_DATA]"
type input "[GEOGRAPHIC_DATA] / [GEOGRAPHIC_DATA]"
click at [381, 443] on input "Destination *" at bounding box center [372, 443] width 187 height 16
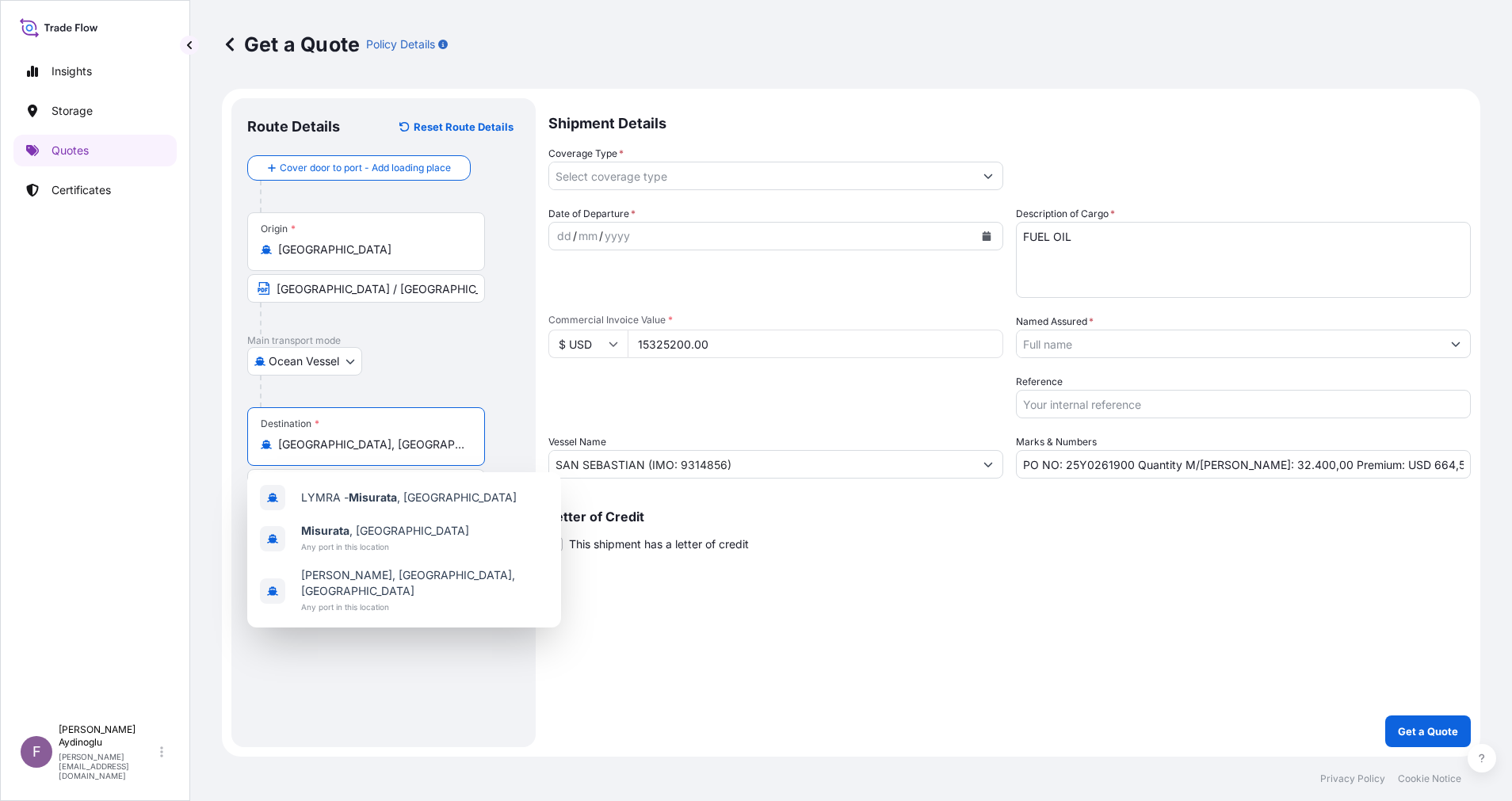
type input "[GEOGRAPHIC_DATA], [GEOGRAPHIC_DATA]"
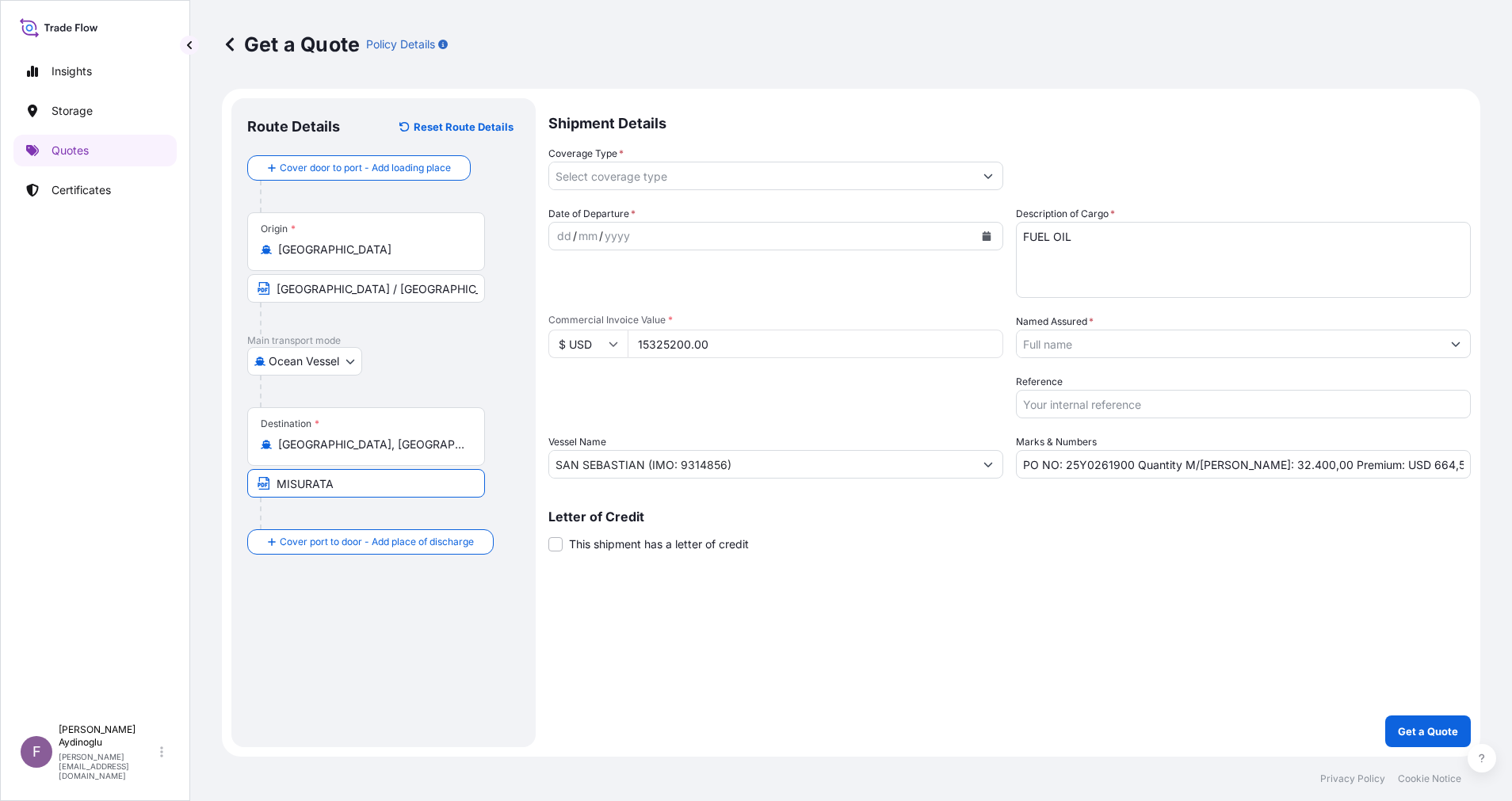
type input "MISURATA / [GEOGRAPHIC_DATA]"
click at [561, 237] on div "dd" at bounding box center [564, 236] width 18 height 19
click at [979, 176] on button "Show suggestions" at bounding box center [988, 176] width 29 height 29
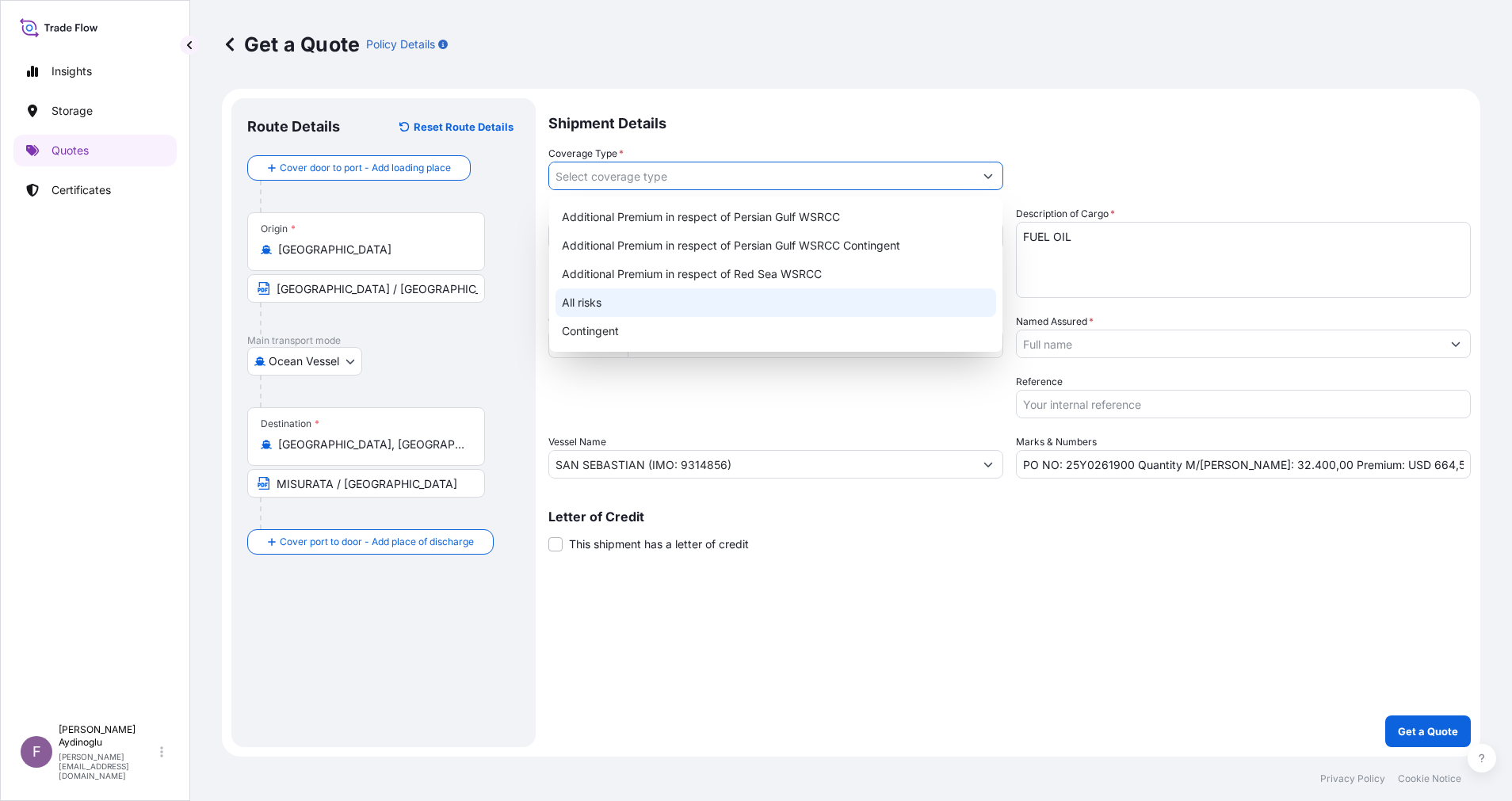
click at [743, 294] on div "All risks" at bounding box center [776, 302] width 441 height 29
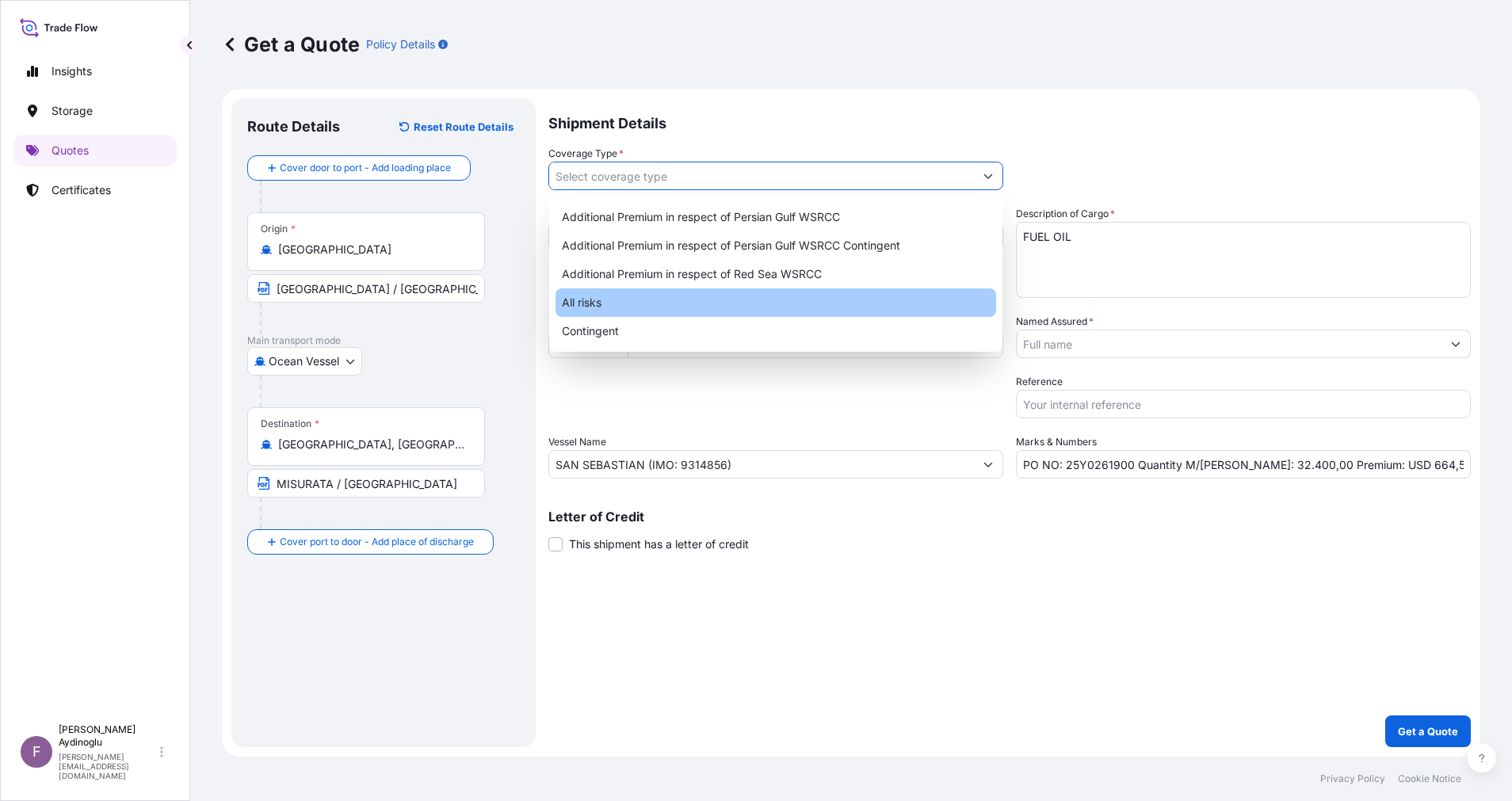
type input "All risks"
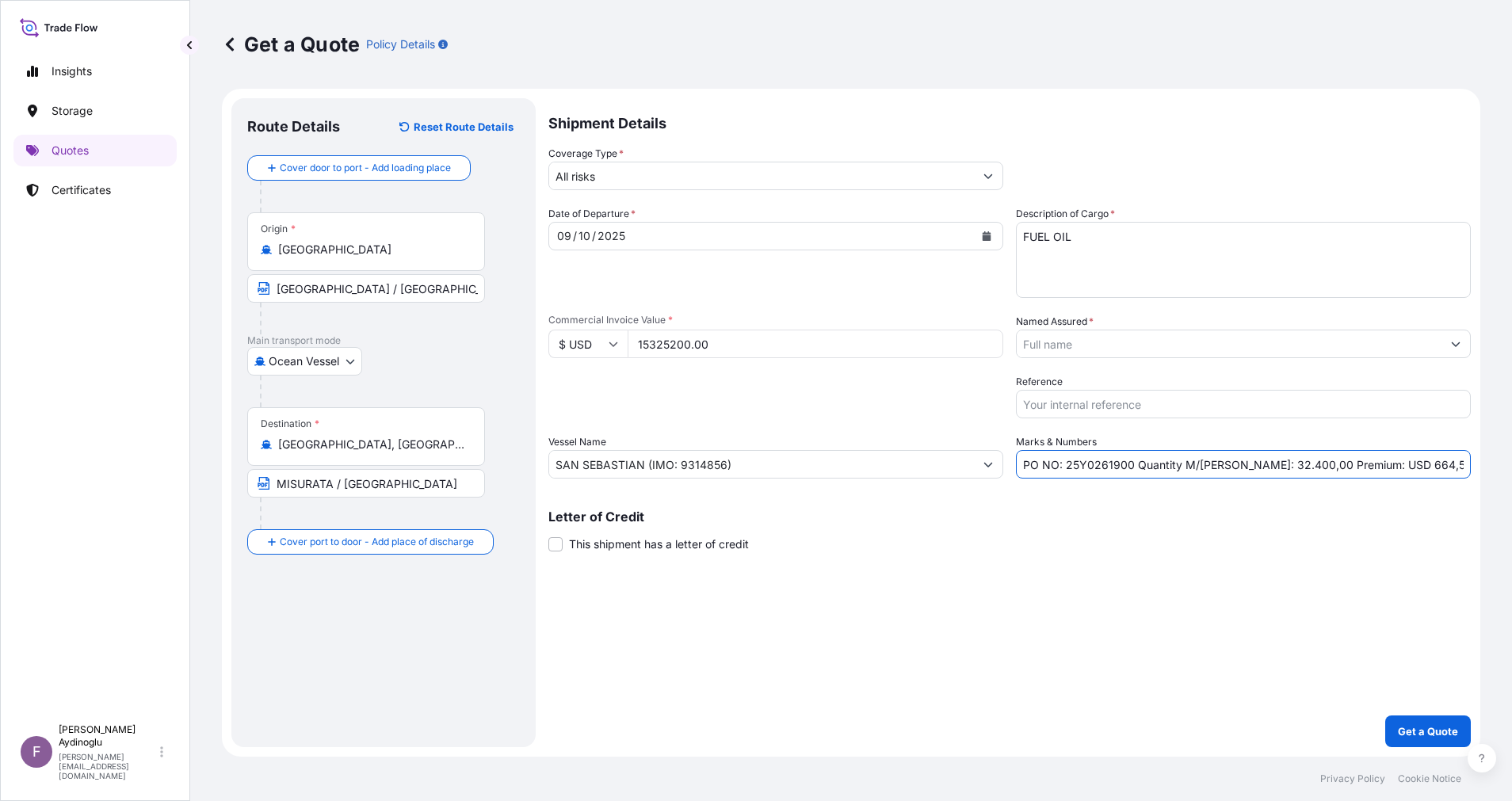
drag, startPoint x: 1402, startPoint y: 471, endPoint x: 1365, endPoint y: 467, distance: 37.2
click at [1365, 467] on input "PO NO: 25Y0261900 Quantity M/[PERSON_NAME]: 32.400,00 Premium: USD 664,55" at bounding box center [1242, 464] width 455 height 29
type input "PO NO: 25Y0261900 Quantity M/[PERSON_NAME]: 32.400,00 Premium: USD 1.685,77"
click at [1456, 347] on icon "Show suggestions" at bounding box center [1455, 344] width 9 height 9
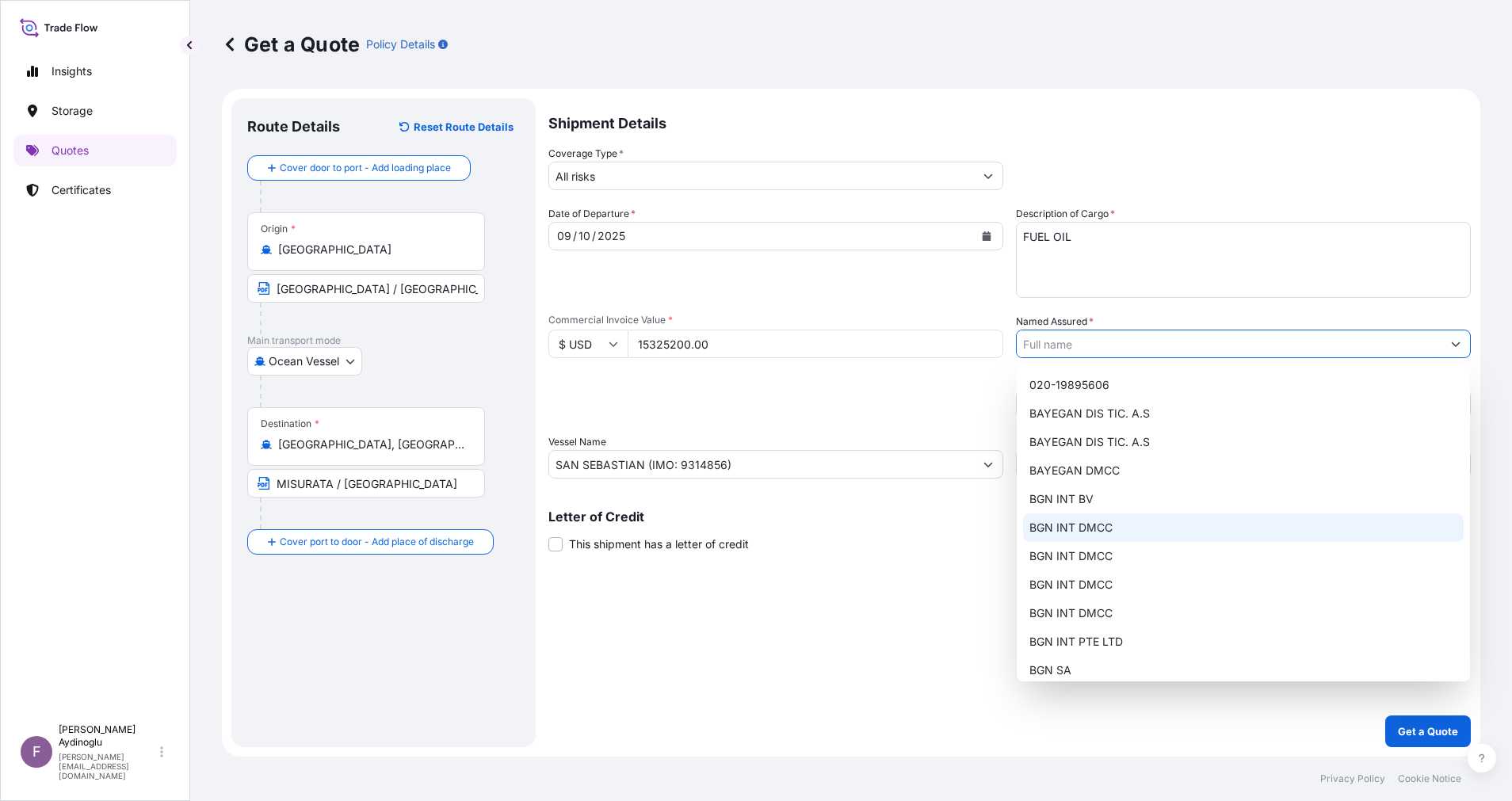
click at [1161, 526] on div "BGN INT DMCC" at bounding box center [1243, 527] width 441 height 29
type input "BGN INT DMCC"
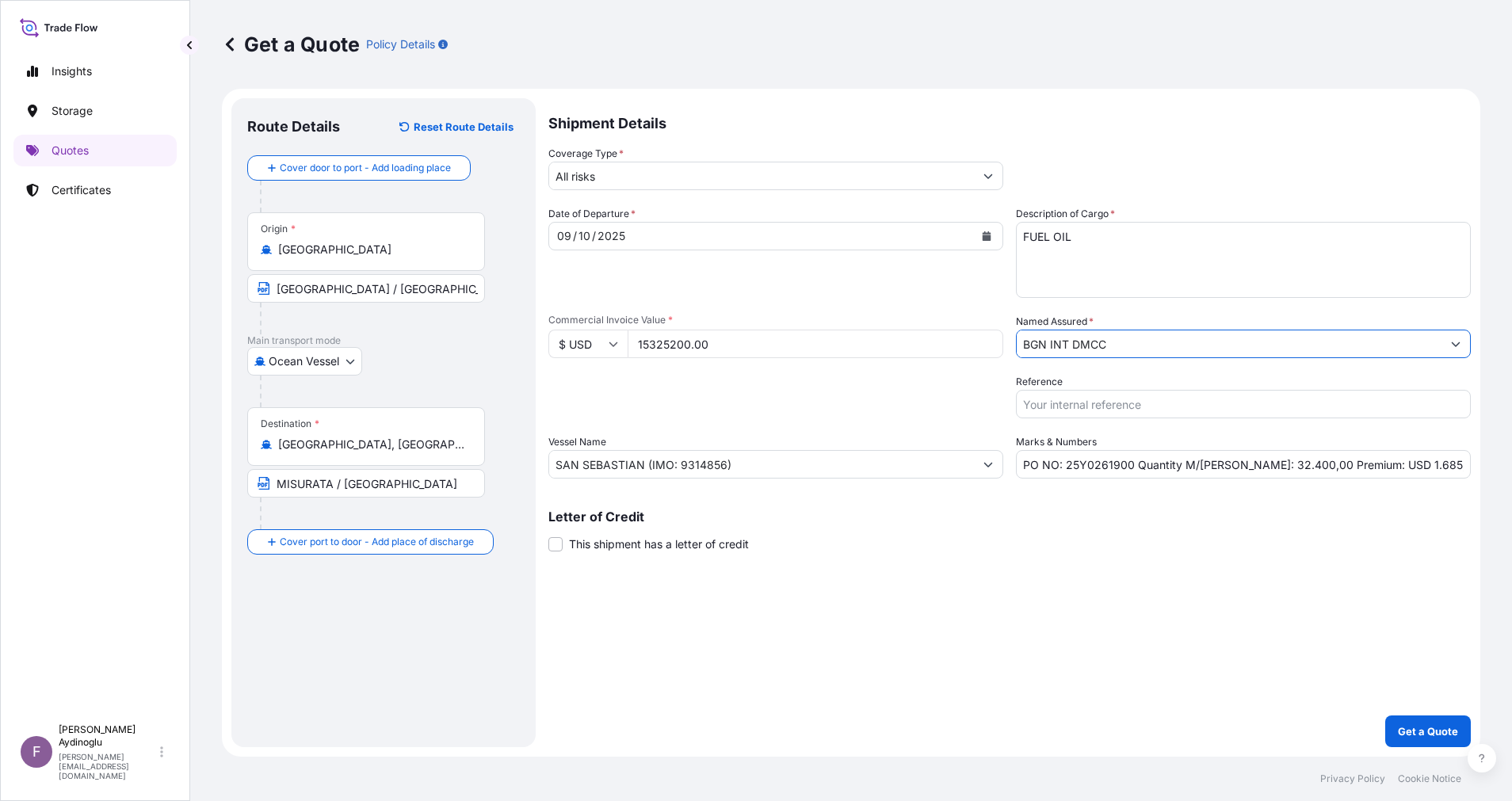
click at [1046, 603] on div "Shipment Details Coverage Type * All risks Date of Departure * [DATE] Cargo Cat…" at bounding box center [1009, 422] width 922 height 649
click at [1400, 728] on p "Get a Quote" at bounding box center [1427, 730] width 60 height 16
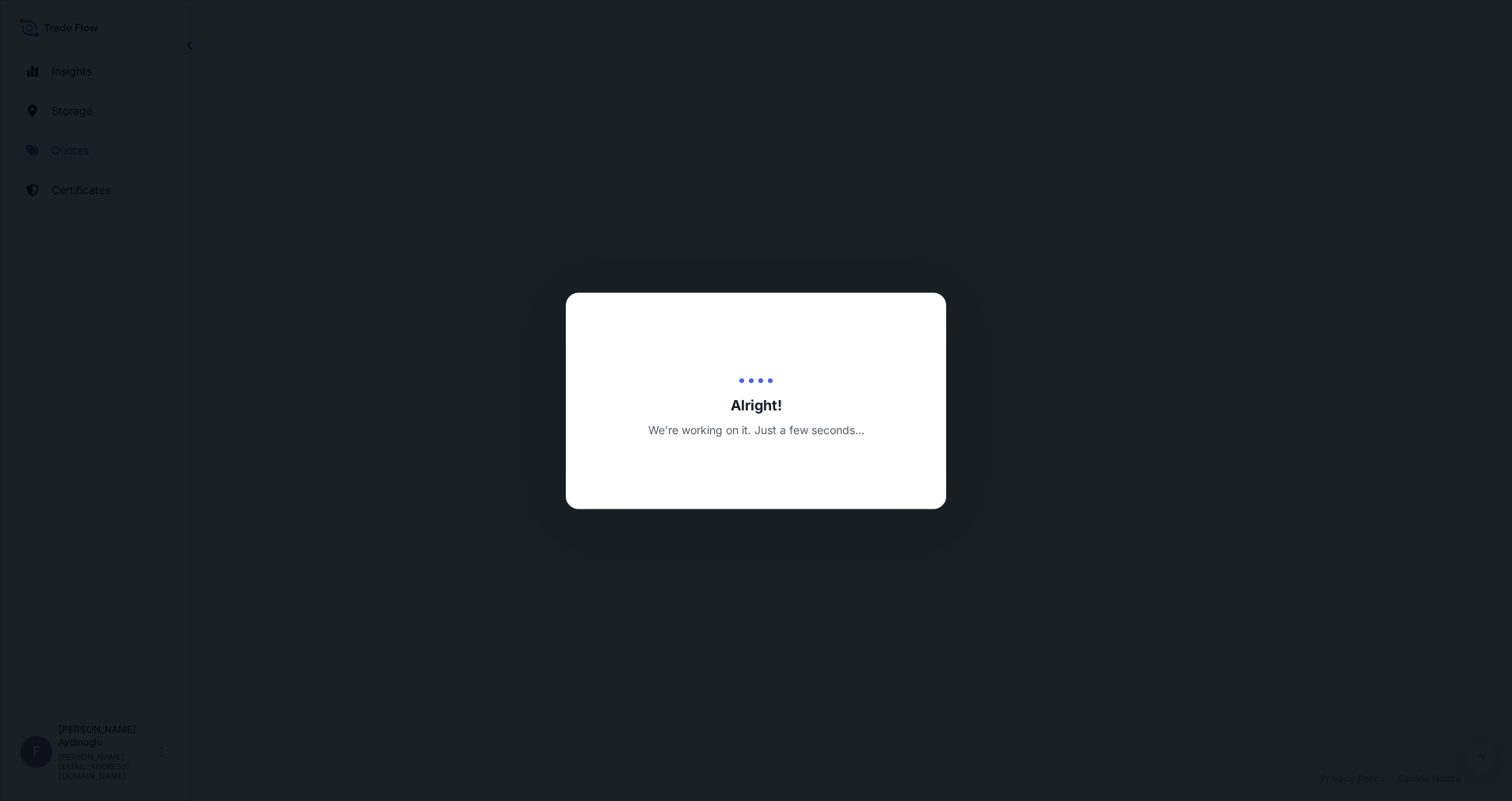
select select "Ocean Vessel"
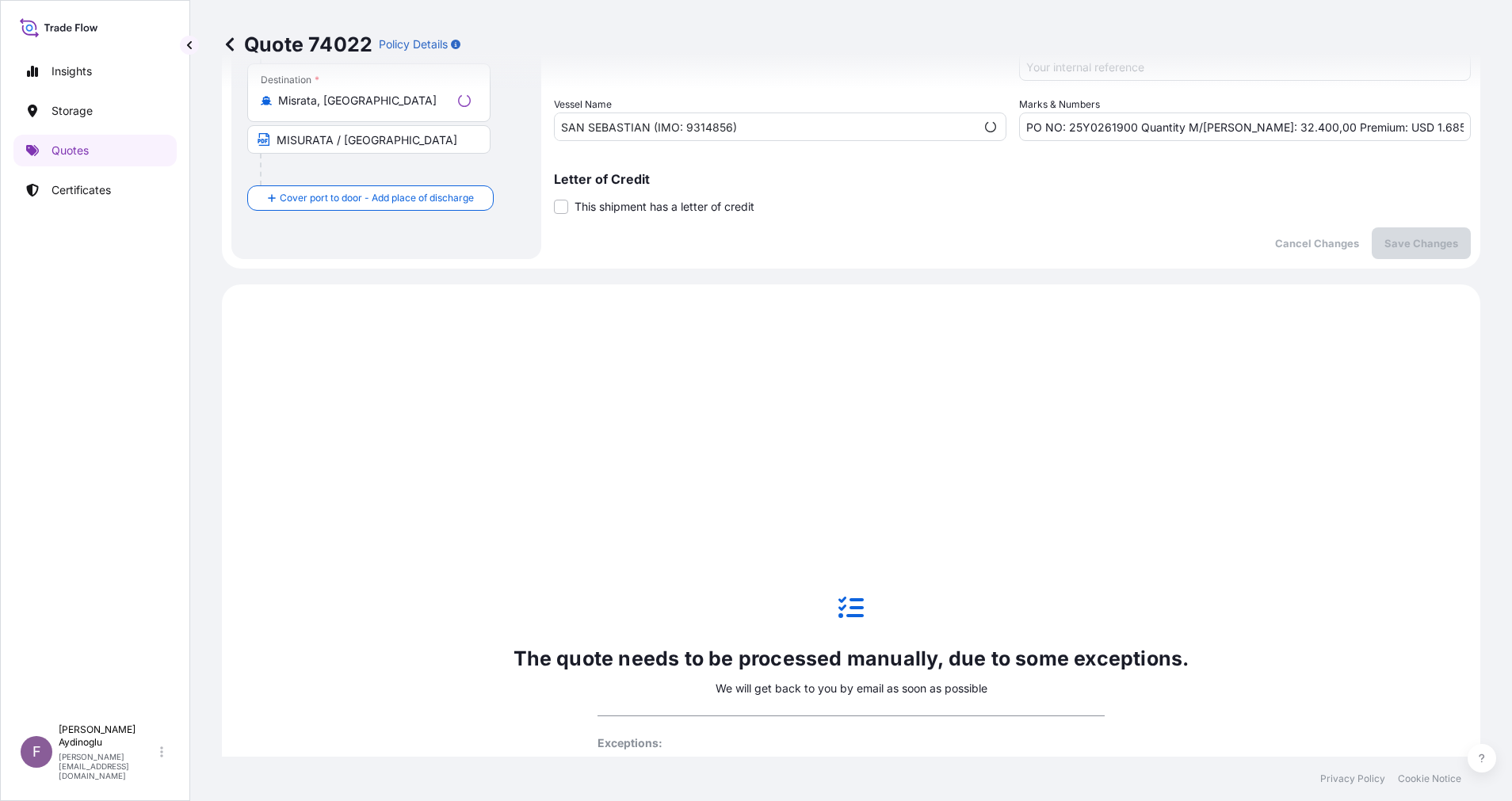
scroll to position [542, 0]
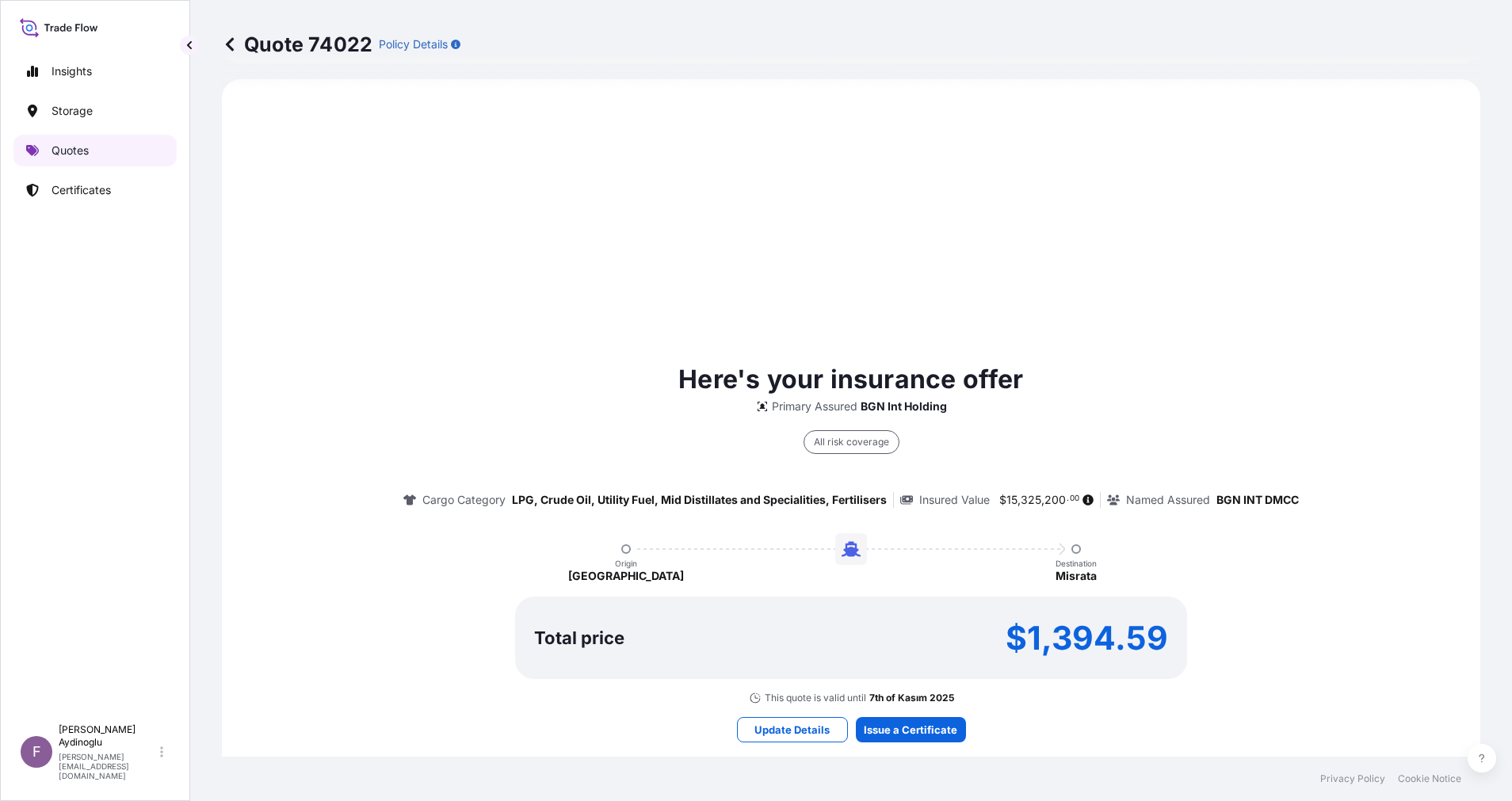
click at [86, 138] on link "Quotes" at bounding box center [94, 150] width 163 height 32
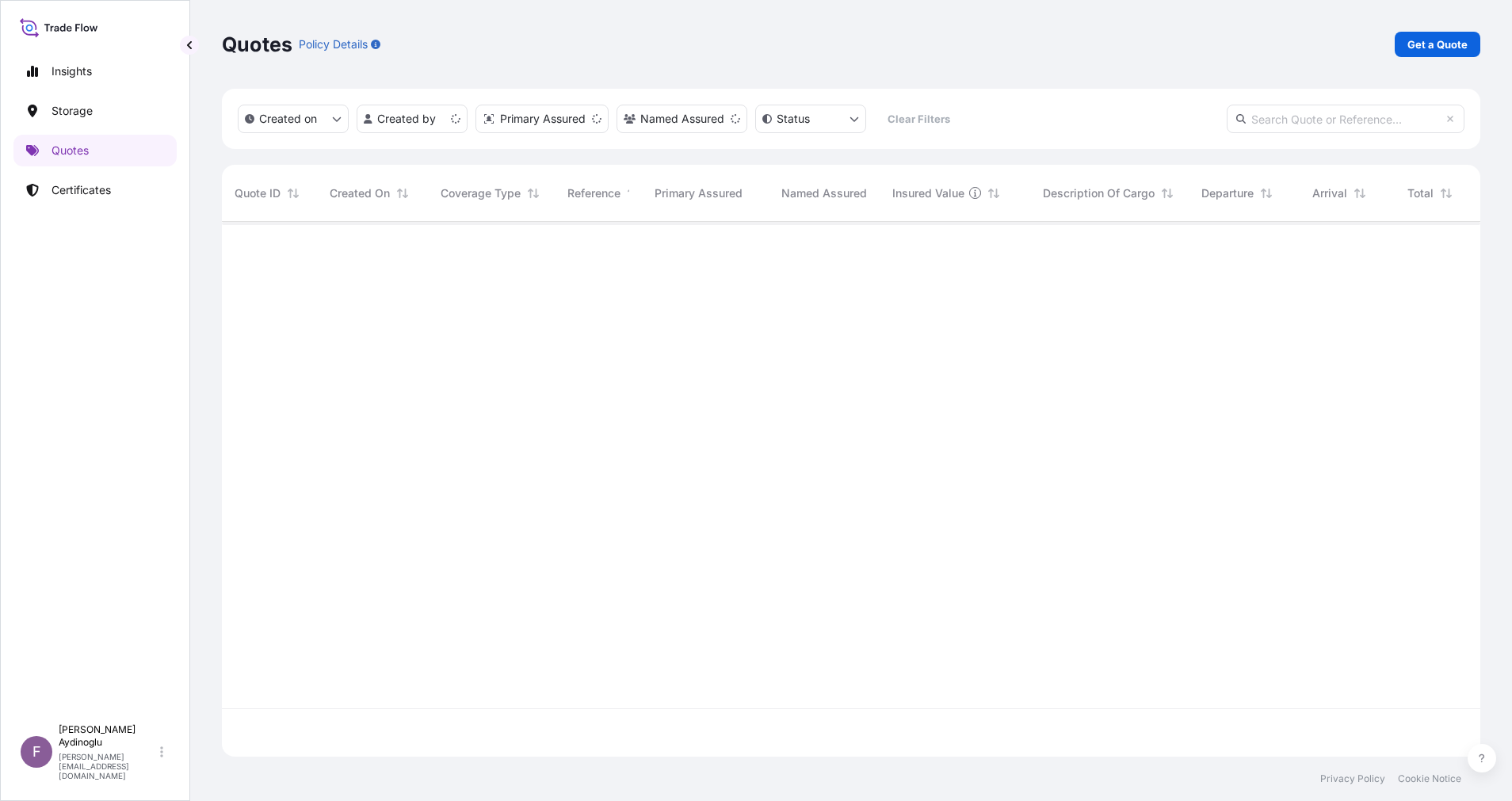
scroll to position [525, 1240]
click at [1434, 47] on p "Get a Quote" at bounding box center [1437, 44] width 60 height 16
select select "Ocean Vessel"
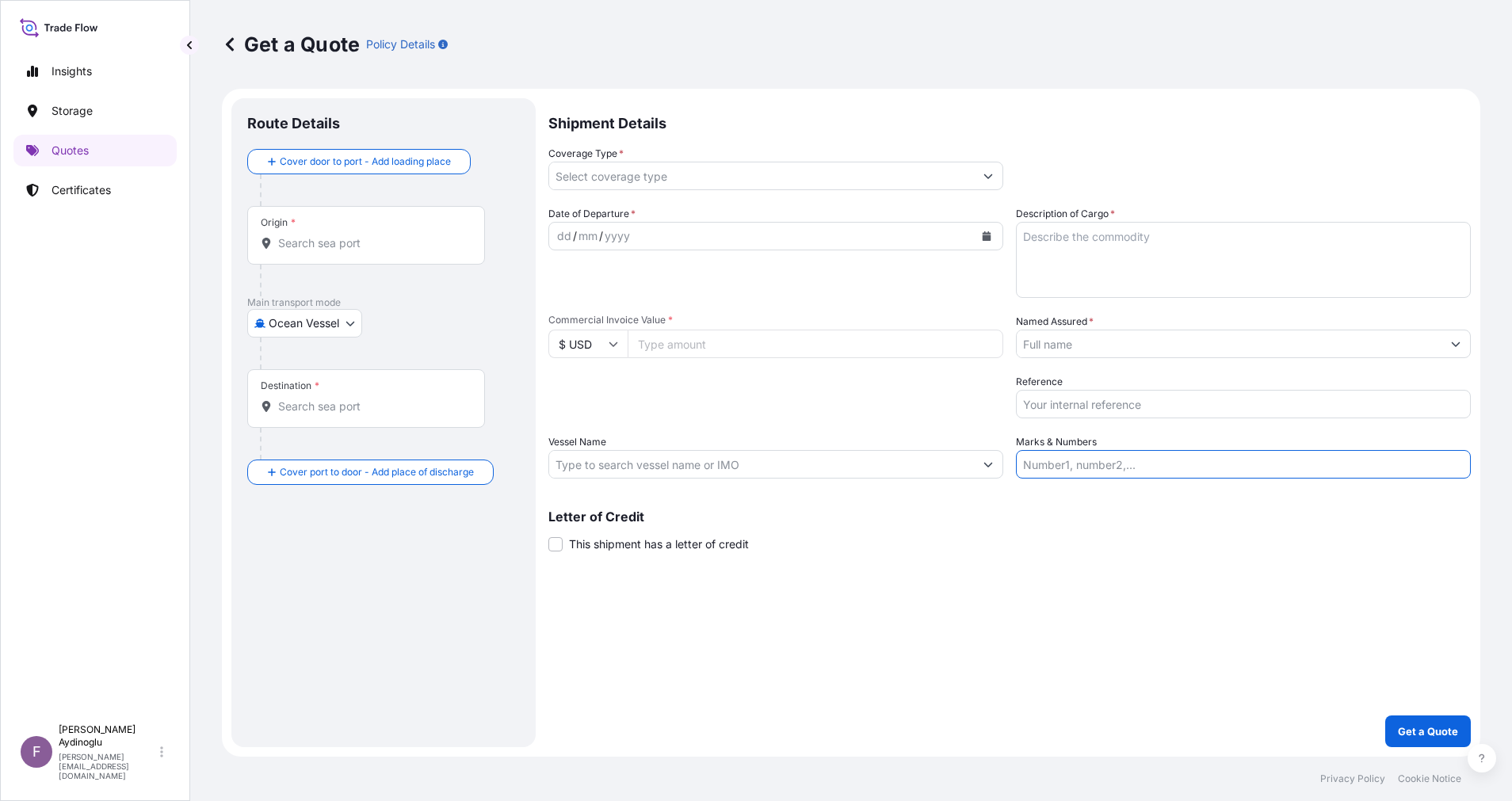
click at [1204, 472] on input "Marks & Numbers" at bounding box center [1242, 464] width 455 height 29
paste input "PO NO: 25Y0193400 Quantity M/[PERSON_NAME]: 23.235,89 Premium: USD 664,55"
click at [1100, 619] on div "Shipment Details Coverage Type * Date of Departure * dd / mm / yyyy Cargo Categ…" at bounding box center [1009, 422] width 922 height 649
drag, startPoint x: 1067, startPoint y: 467, endPoint x: 1130, endPoint y: 466, distance: 63.0
click at [1130, 466] on input "PO NO: 25Y0193400 Quantity M/[PERSON_NAME]: 23.235,89 Premium: USD 664,55" at bounding box center [1242, 464] width 455 height 29
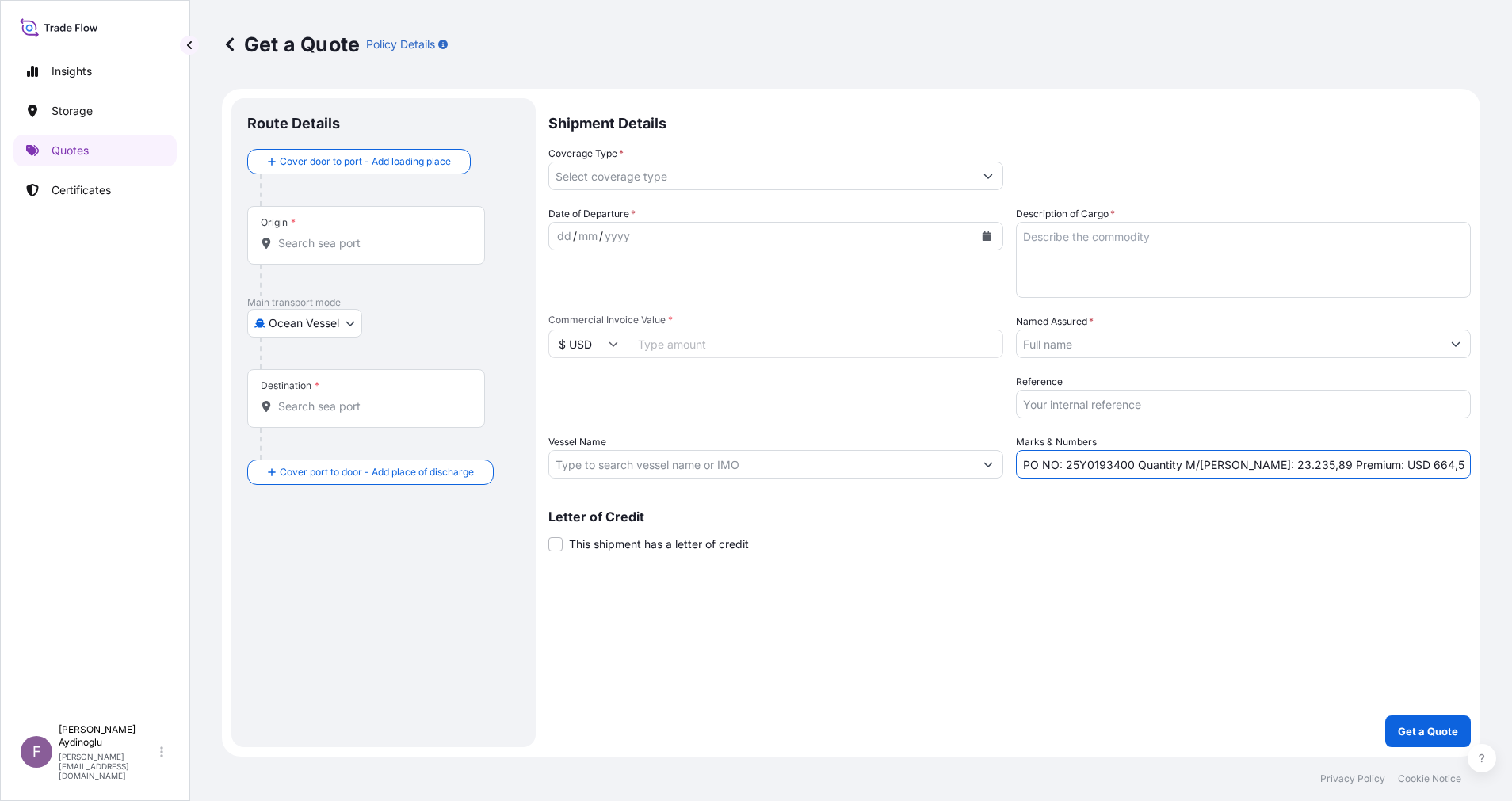
paste input "252900"
type input "PO NO: 25Y0252900 Quantity M/[PERSON_NAME]: 23.235,89 Premium: USD 664,55"
click at [1456, 347] on icon "Show suggestions" at bounding box center [1455, 344] width 9 height 9
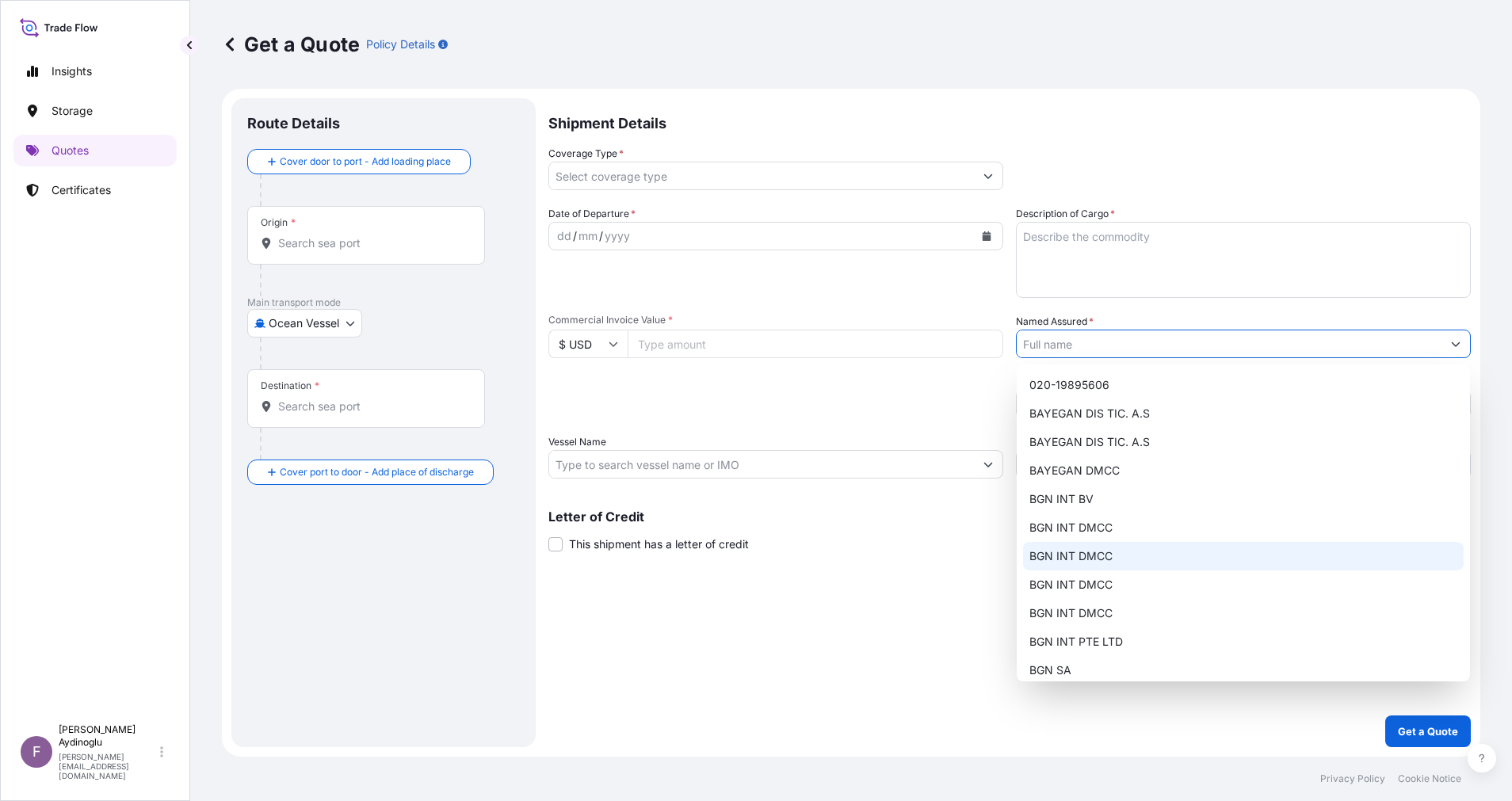
click at [1122, 555] on div "BGN INT DMCC" at bounding box center [1243, 555] width 441 height 29
type input "BGN INT DMCC"
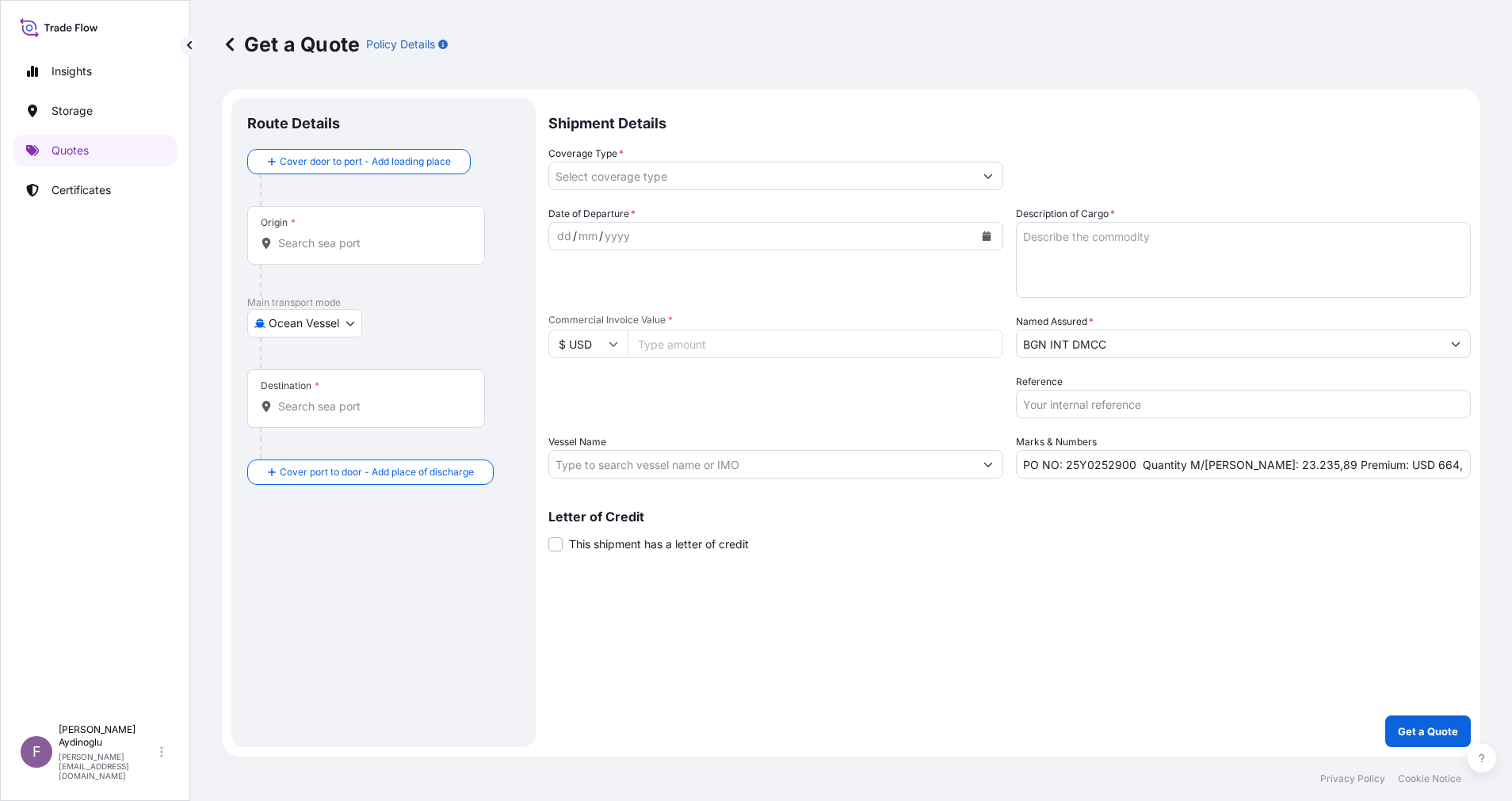
click at [1122, 596] on div "Shipment Details Coverage Type * Date of Departure * dd / mm / yyyy Cargo Categ…" at bounding box center [1009, 422] width 922 height 649
click at [698, 347] on input "Commercial Invoice Value *" at bounding box center [815, 344] width 375 height 29
type input "23254587.23"
click at [1065, 273] on textarea "Description of Cargo *" at bounding box center [1242, 260] width 455 height 76
type textarea "GASOLINE"
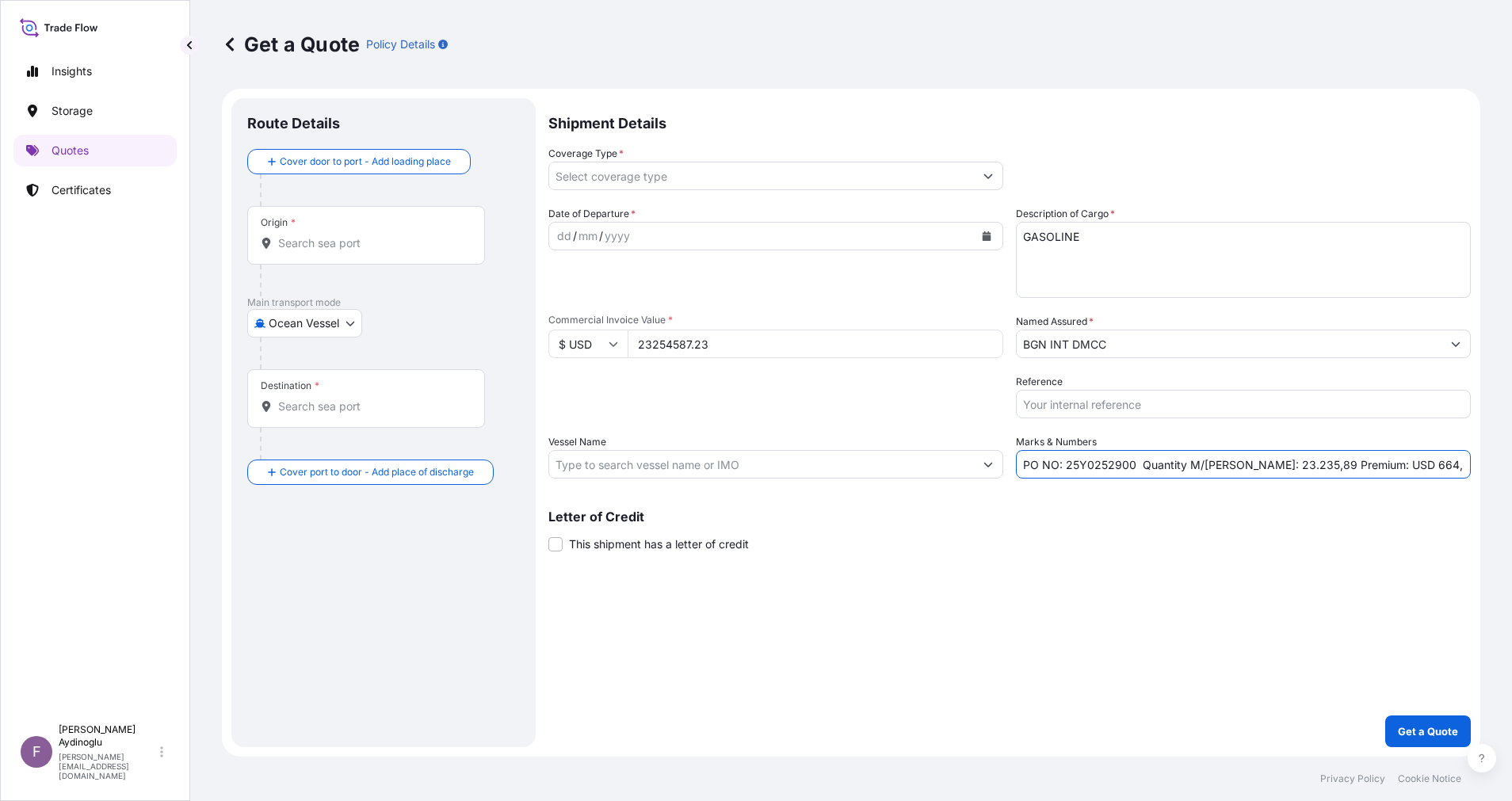
click at [1246, 467] on input "PO NO: 25Y0252900 Quantity M/[PERSON_NAME]: 23.235,89 Premium: USD 664,55" at bounding box center [1242, 464] width 455 height 29
click at [1282, 466] on input "PO NO: 25Y0252900 Quantity M/[PERSON_NAME]: 27.499,89 Premium: USD 664,55" at bounding box center [1242, 464] width 455 height 29
type input "PO NO: 25Y0252900 Quantity M/[PERSON_NAME]: 27.499,17 Premium: USD 664,55"
click at [744, 469] on input "Vessel Name" at bounding box center [761, 464] width 425 height 29
paste input "DELPHI"
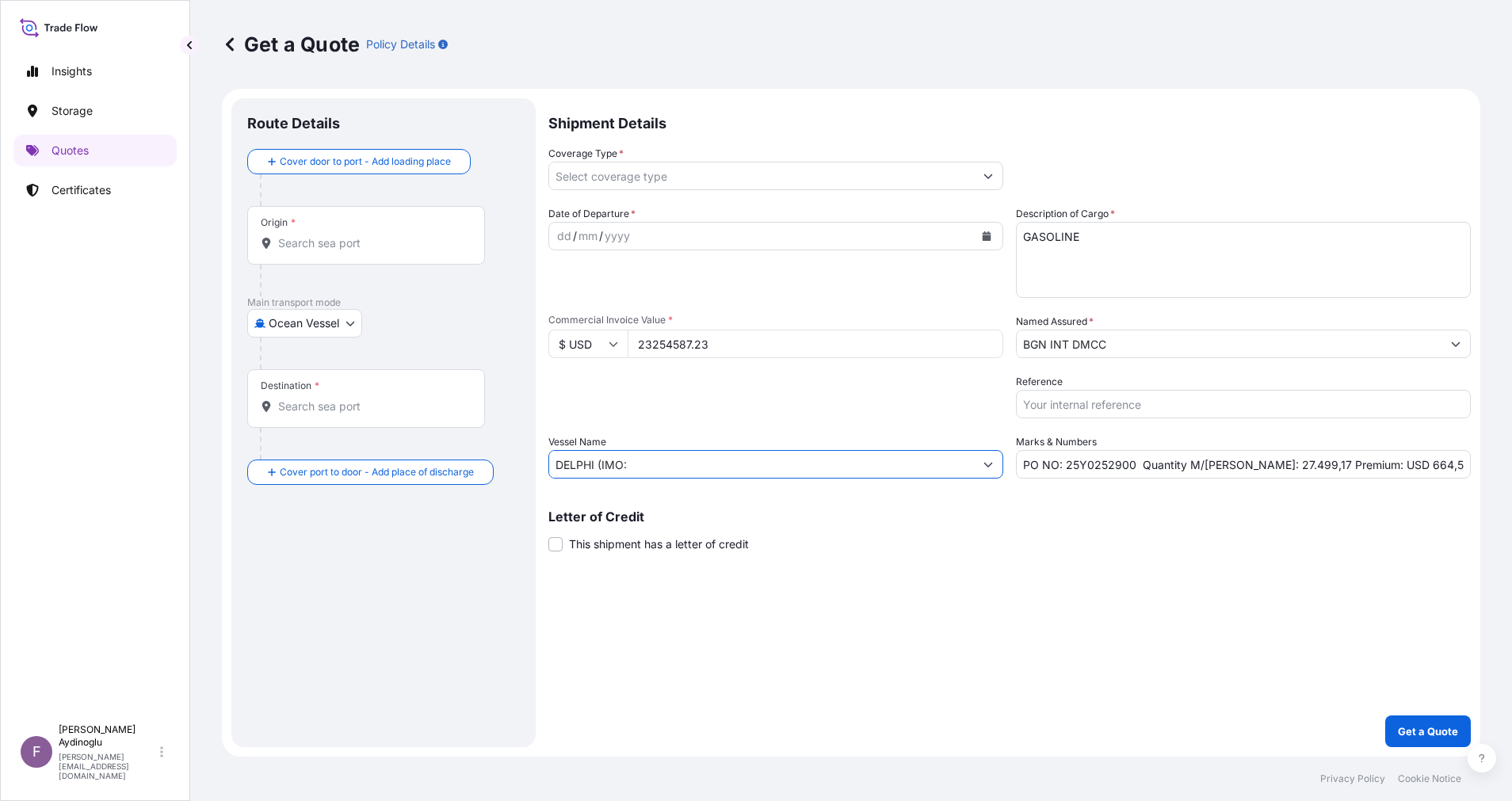
paste input "9283796"
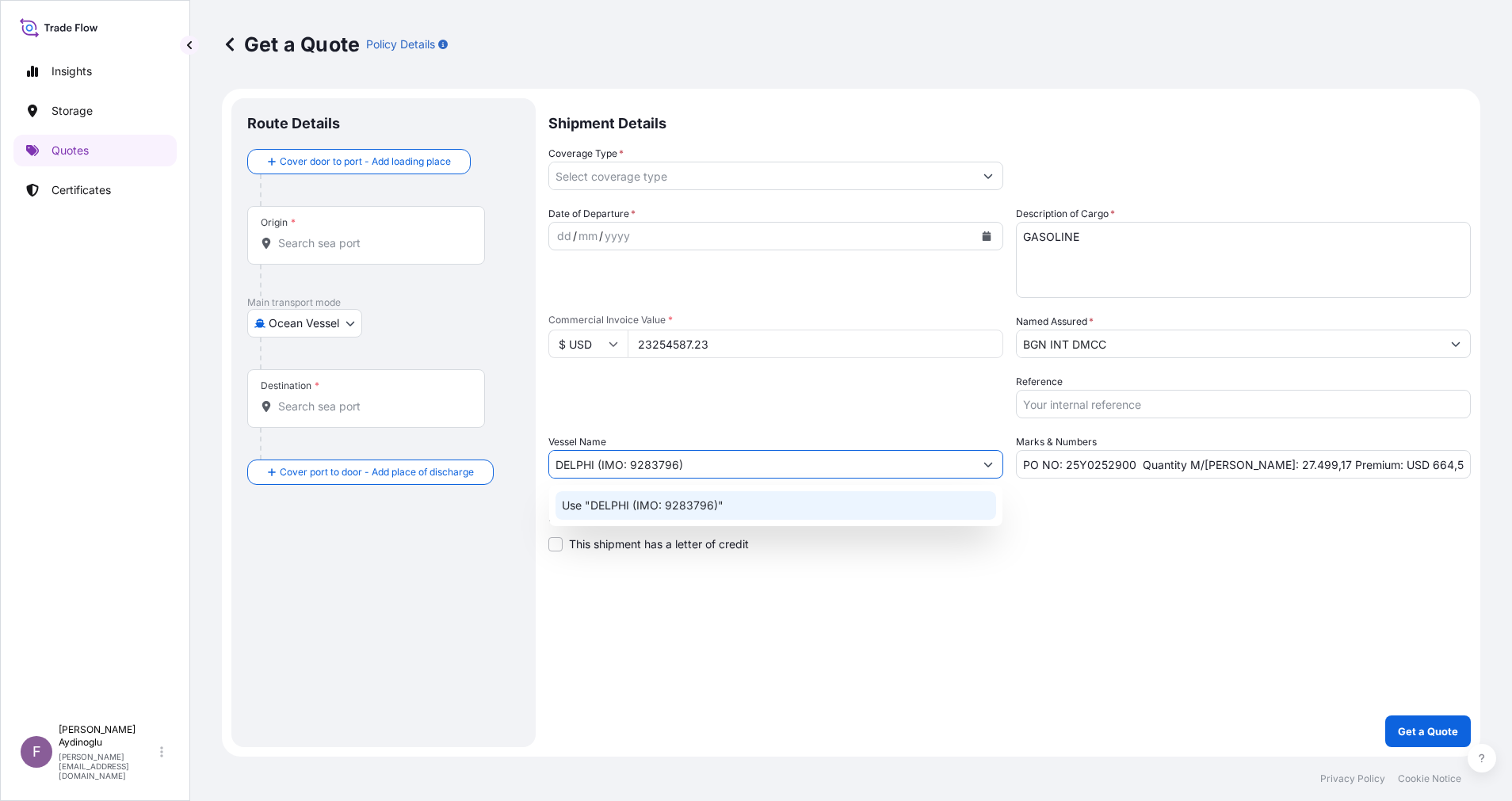
click at [826, 509] on div "Use "DELPHI (IMO: 9283796)"" at bounding box center [776, 505] width 441 height 29
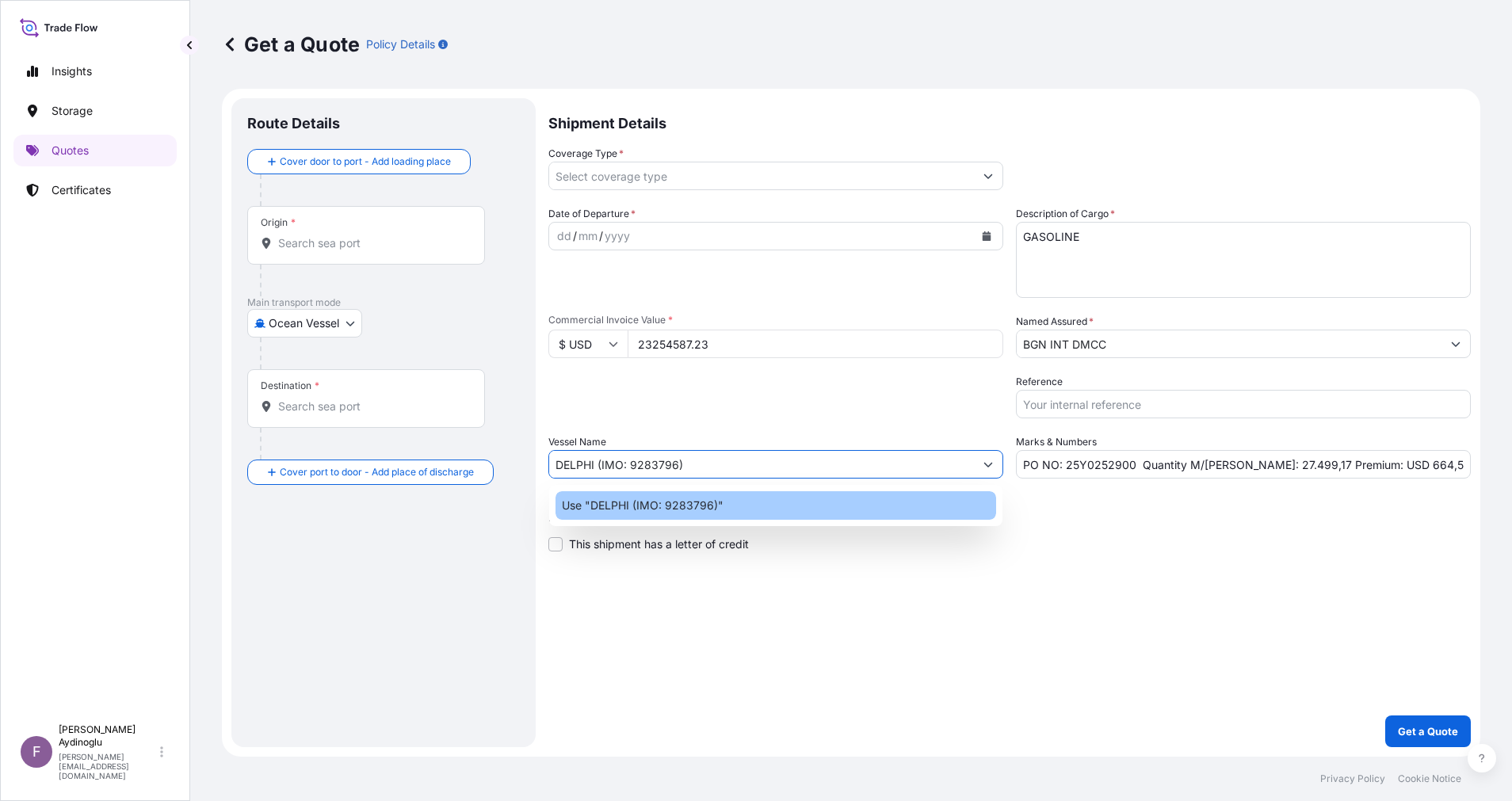
type input "DELPHI (IMO: 9283796)"
click at [1090, 564] on div "Shipment Details Coverage Type * Date of Departure * dd / mm / yyyy Cargo Categ…" at bounding box center [1009, 422] width 922 height 649
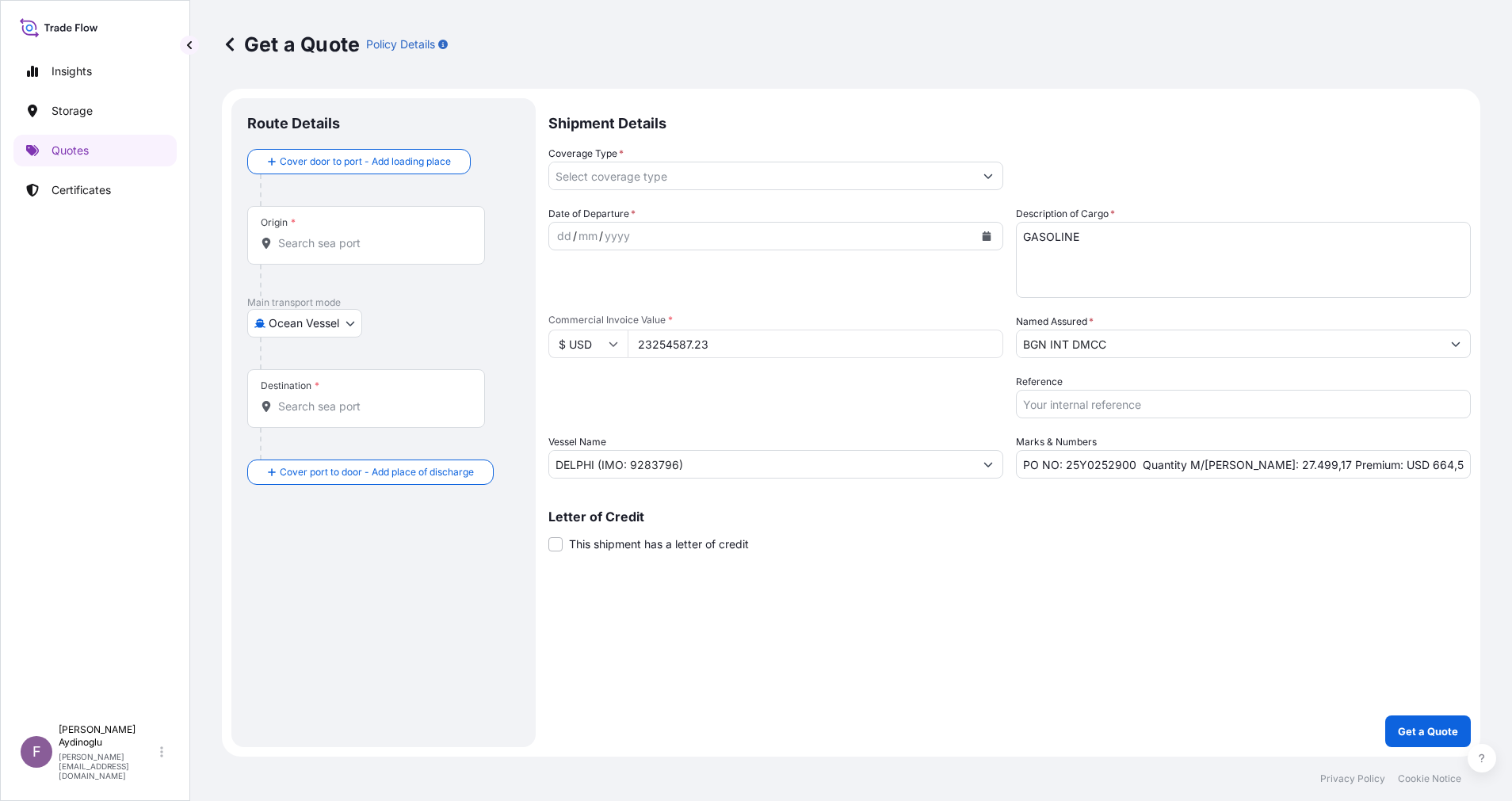
click at [443, 256] on div "Origin *" at bounding box center [366, 235] width 237 height 59
click at [443, 251] on input "Origin *" at bounding box center [372, 243] width 187 height 16
paste input "[PERSON_NAME]"
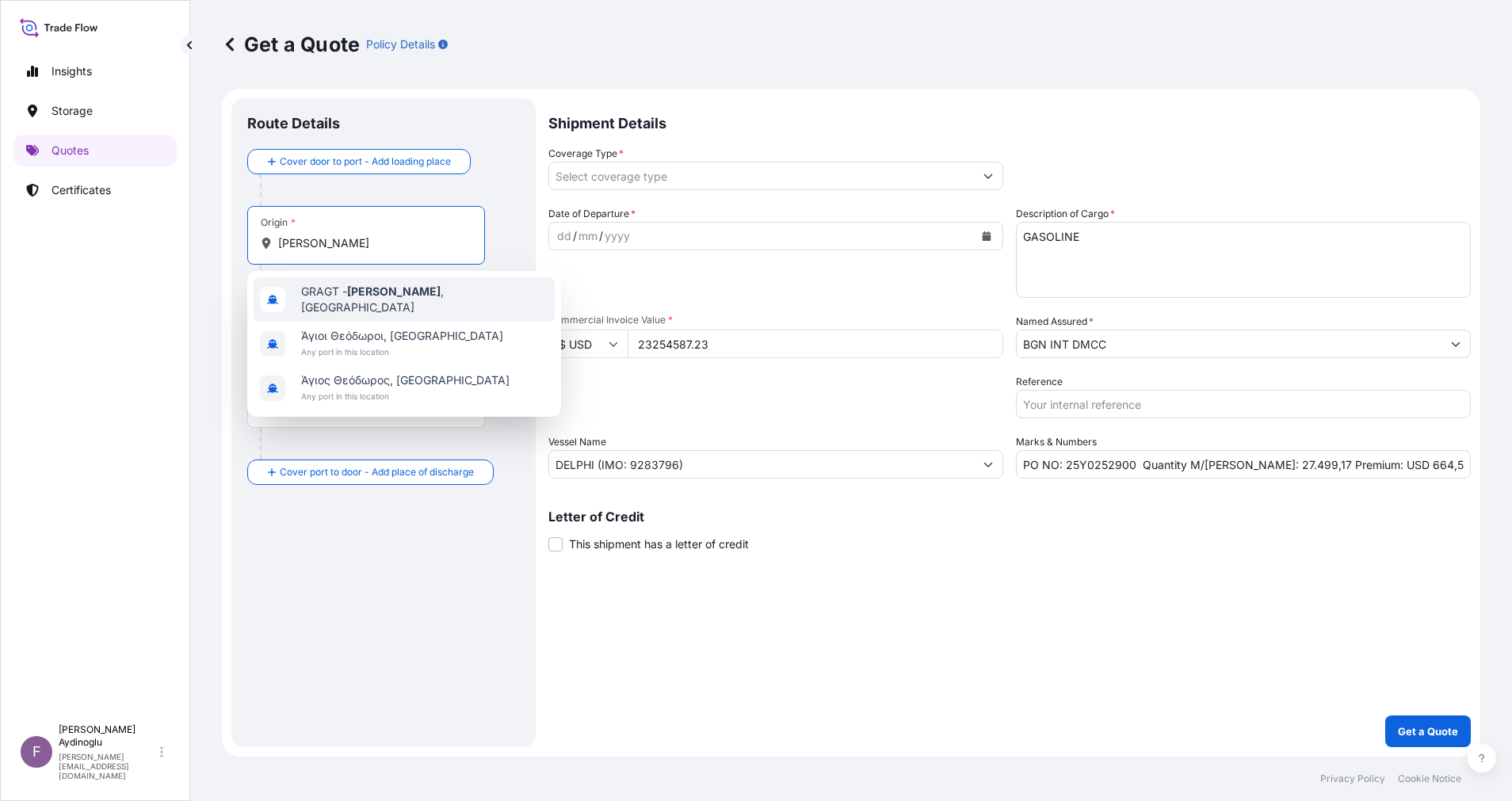
click at [421, 303] on span "GRAGT - [PERSON_NAME] , [GEOGRAPHIC_DATA]" at bounding box center [424, 300] width 247 height 32
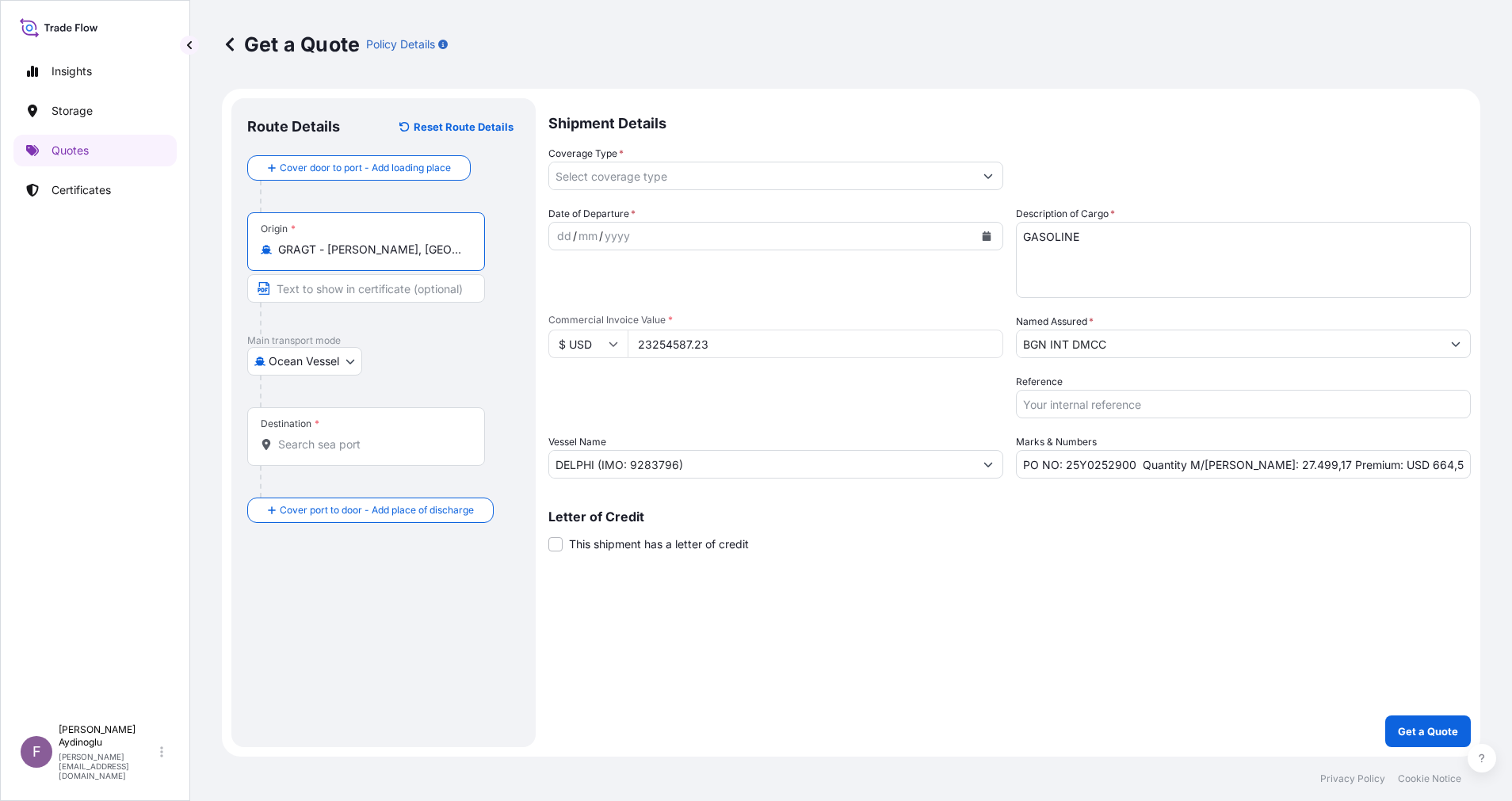
type input "GRAGT - [PERSON_NAME], [GEOGRAPHIC_DATA]"
click at [386, 298] on input "Text to appear on certificate" at bounding box center [369, 288] width 243 height 29
paste input "[PERSON_NAME]"
type input "[PERSON_NAME] / [GEOGRAPHIC_DATA]"
click at [368, 444] on input "Destination *" at bounding box center [372, 443] width 187 height 16
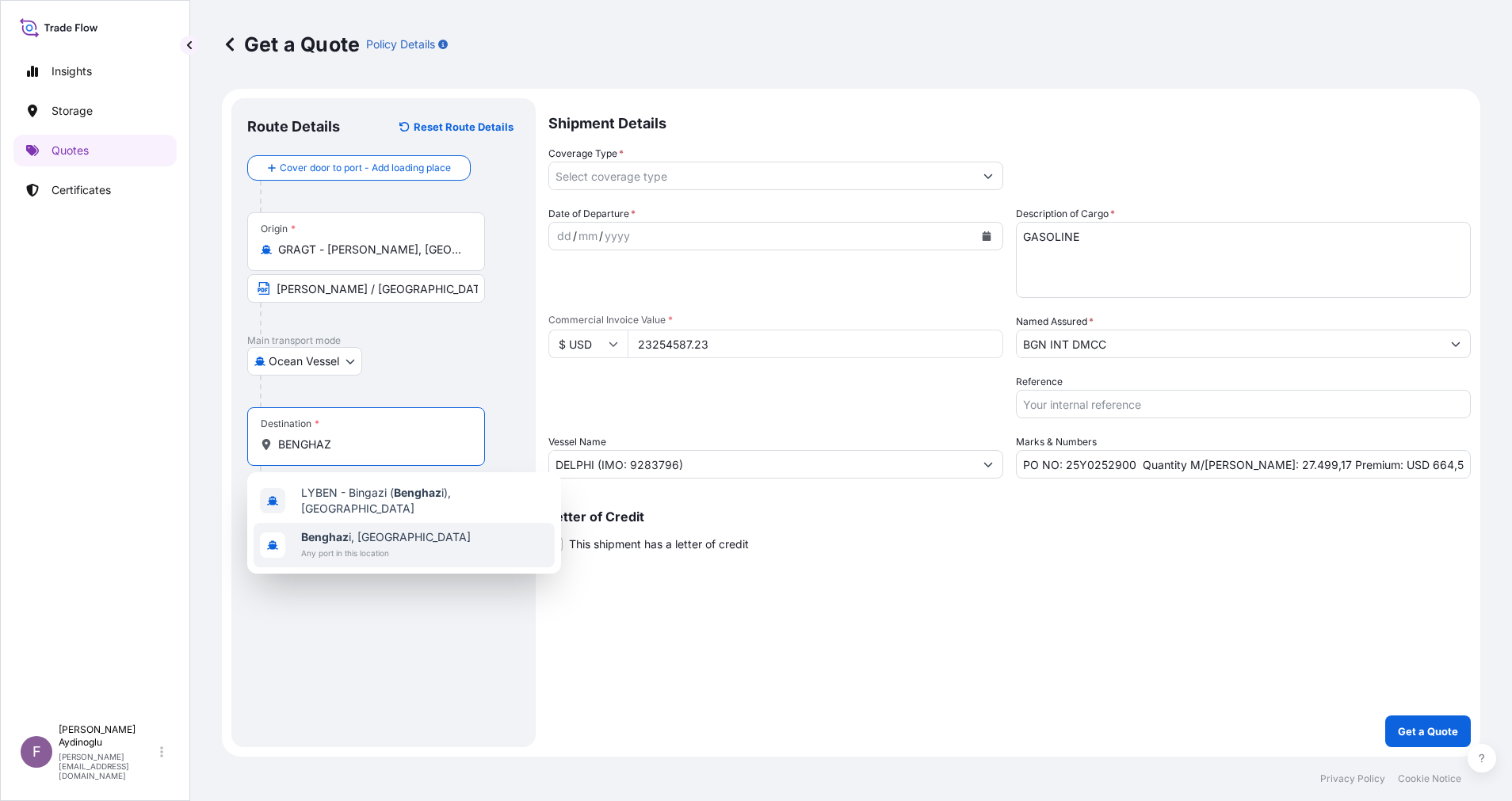
click at [432, 534] on div "[GEOGRAPHIC_DATA] i, [GEOGRAPHIC_DATA] Any port in this location" at bounding box center [403, 545] width 301 height 45
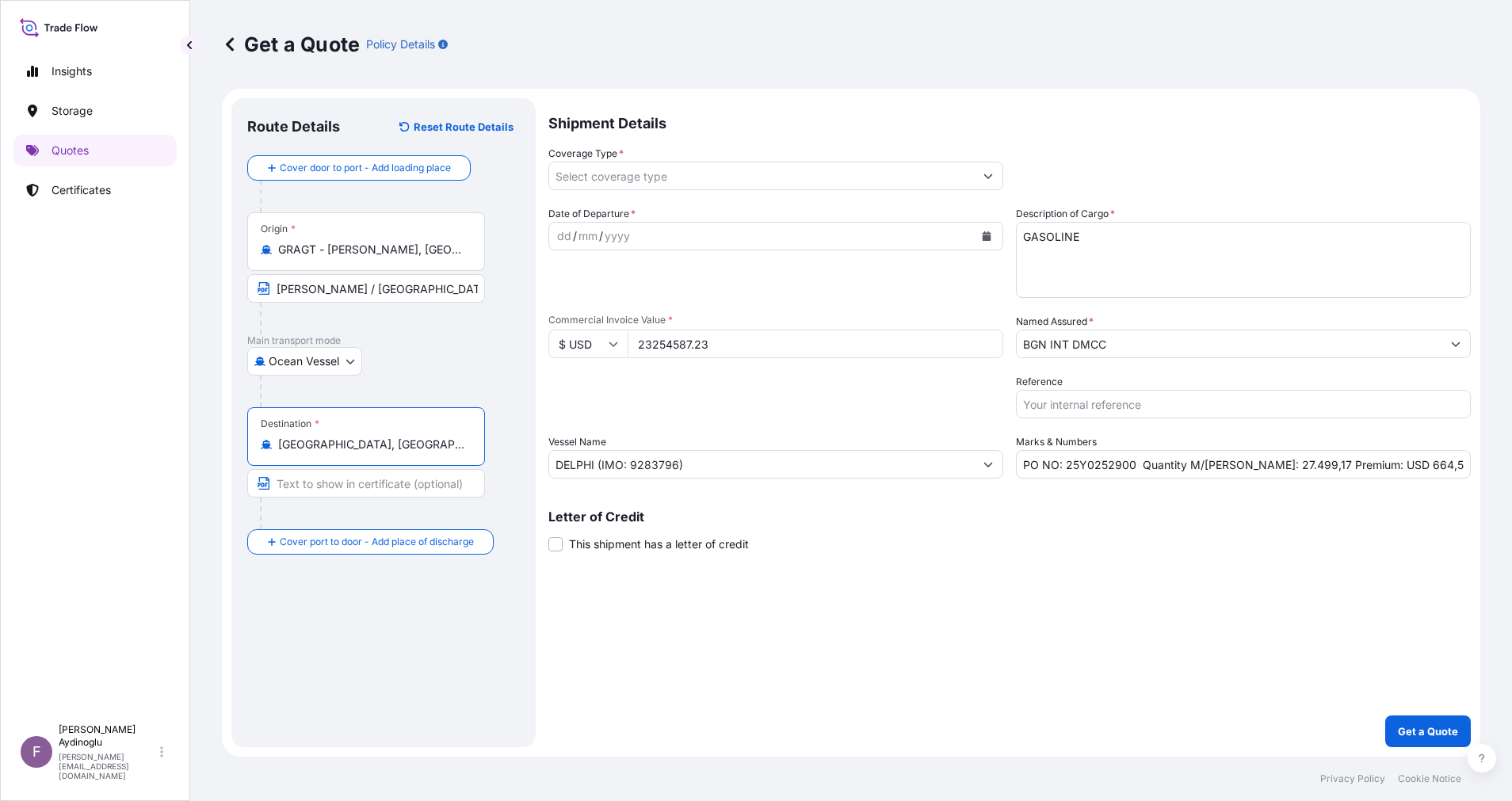
type input "[GEOGRAPHIC_DATA], [GEOGRAPHIC_DATA]"
click at [384, 483] on input "Text to appear on certificate" at bounding box center [366, 483] width 237 height 29
type input "BENGHAZI / [GEOGRAPHIC_DATA]"
click at [558, 229] on div "dd" at bounding box center [564, 236] width 18 height 19
click at [992, 173] on icon "Show suggestions" at bounding box center [988, 176] width 9 height 9
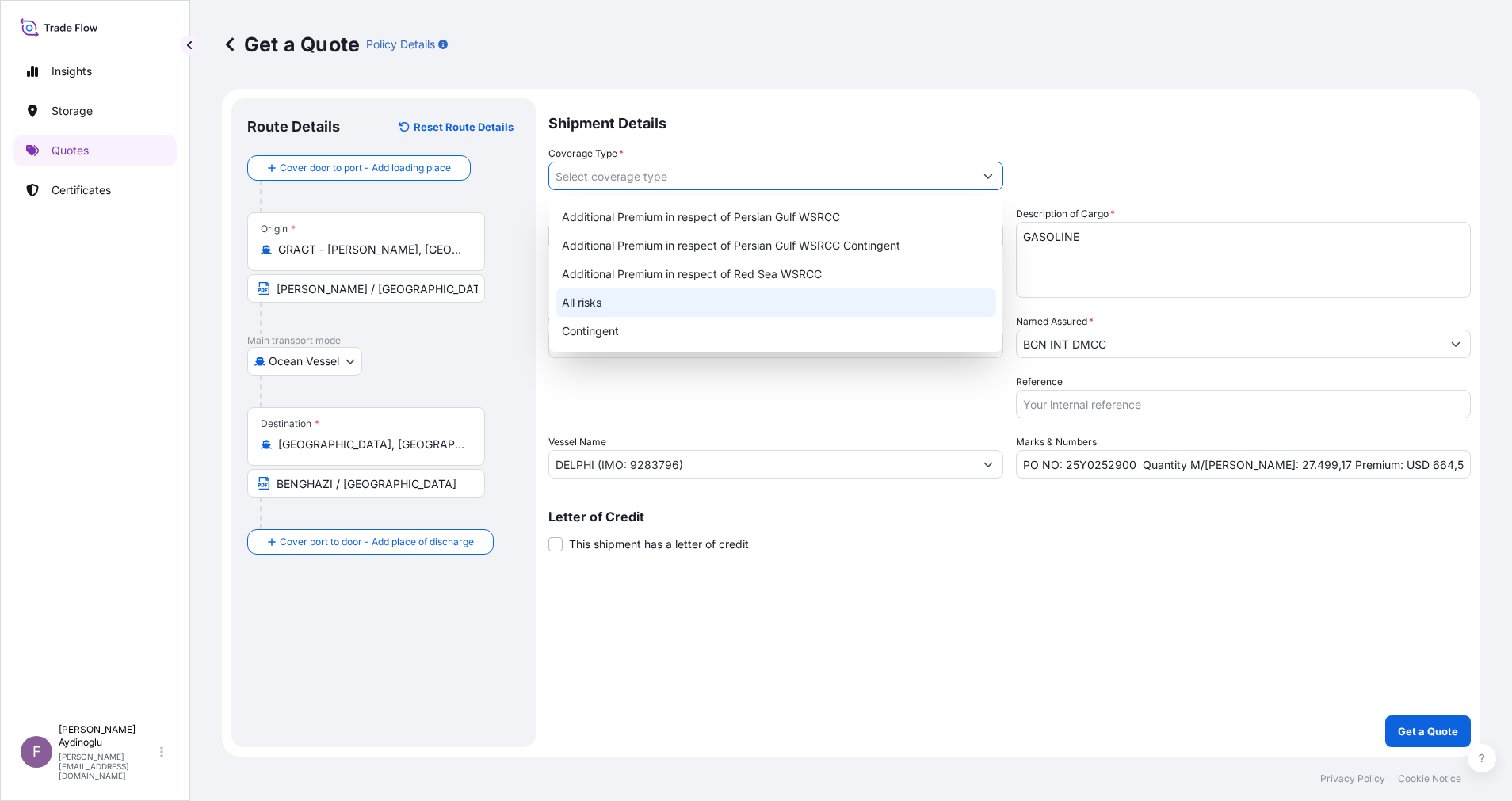
click at [744, 300] on div "All risks" at bounding box center [776, 302] width 441 height 29
type input "All risks"
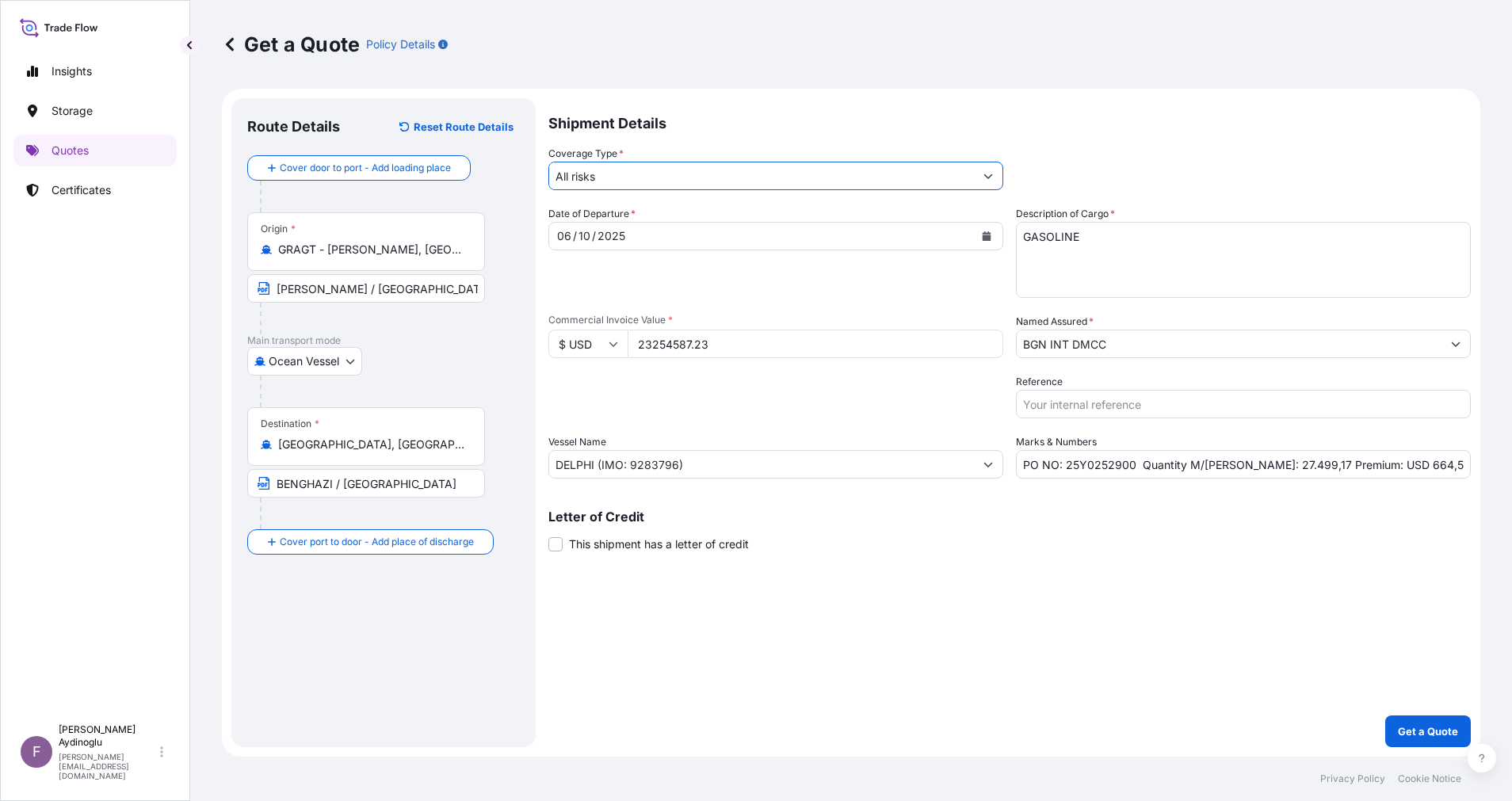
click at [941, 628] on div "Shipment Details Coverage Type * All risks Date of Departure * [DATE] Cargo Cat…" at bounding box center [1009, 422] width 922 height 649
drag, startPoint x: 1365, startPoint y: 466, endPoint x: 1436, endPoint y: 463, distance: 71.1
click at [1436, 463] on input "PO NO: 25Y0252900 Quantity M/[PERSON_NAME]: 27.499,17 Premium: USD 664,55" at bounding box center [1242, 464] width 455 height 29
type input "PO NO: 25Y0252900 Quantity M/[PERSON_NAME]: 27.499,17 Premium: USD 2.558,00"
click at [1421, 731] on p "Get a Quote" at bounding box center [1427, 730] width 60 height 16
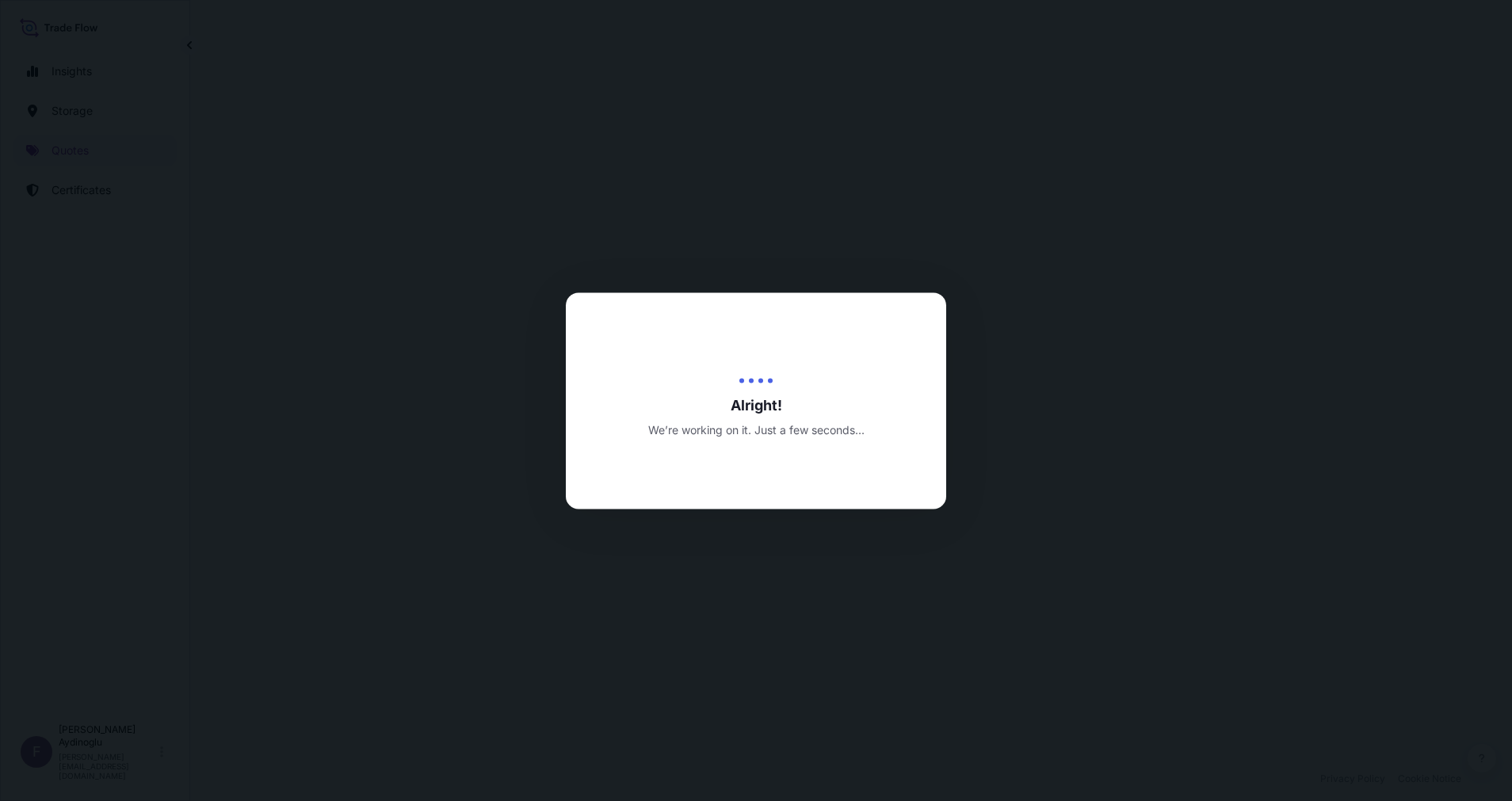
select select "Ocean Vessel"
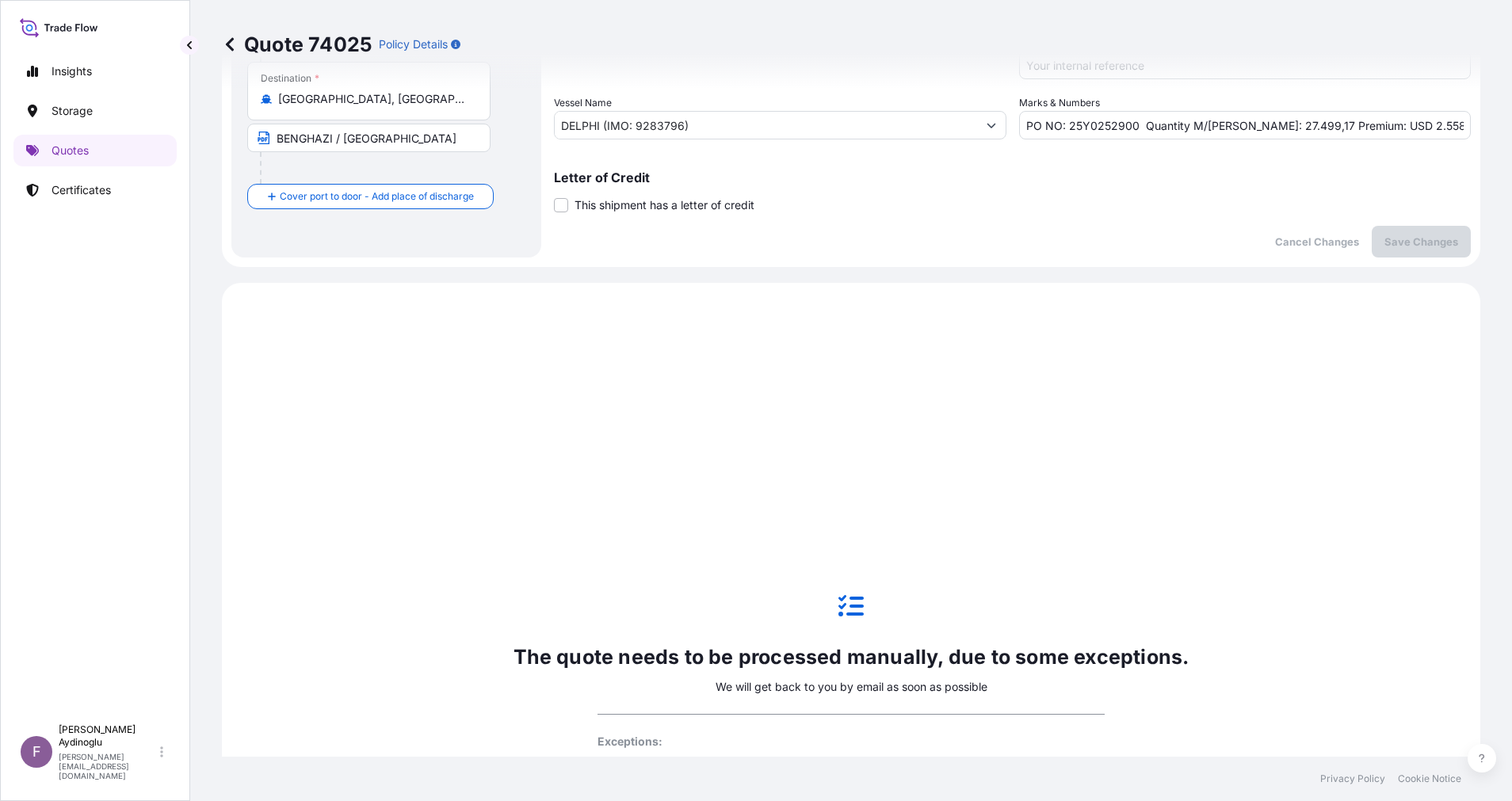
scroll to position [542, 0]
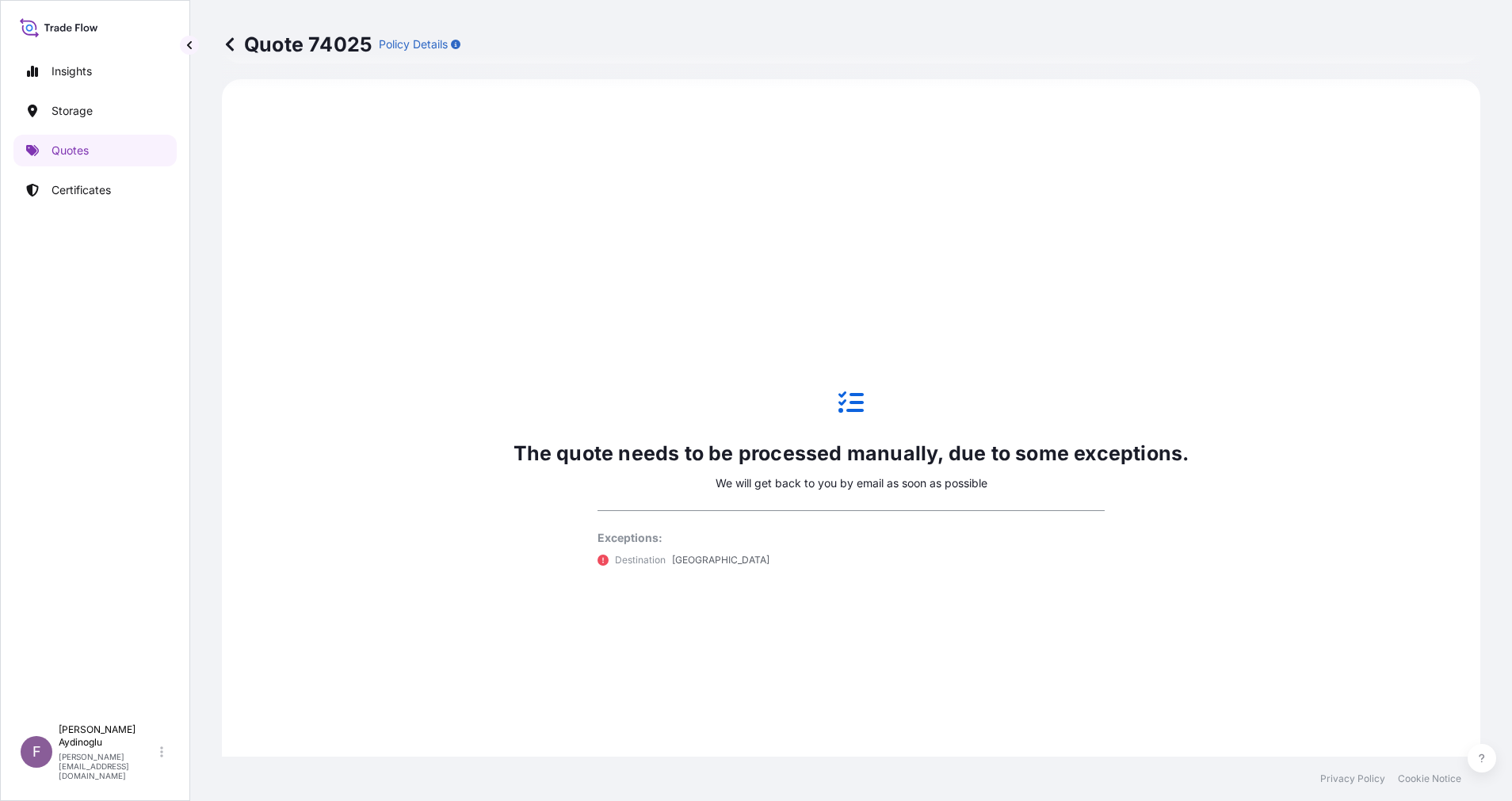
click at [106, 134] on div "Insights Storage Quotes Certificates" at bounding box center [94, 378] width 163 height 675
click at [107, 146] on link "Quotes" at bounding box center [94, 150] width 163 height 32
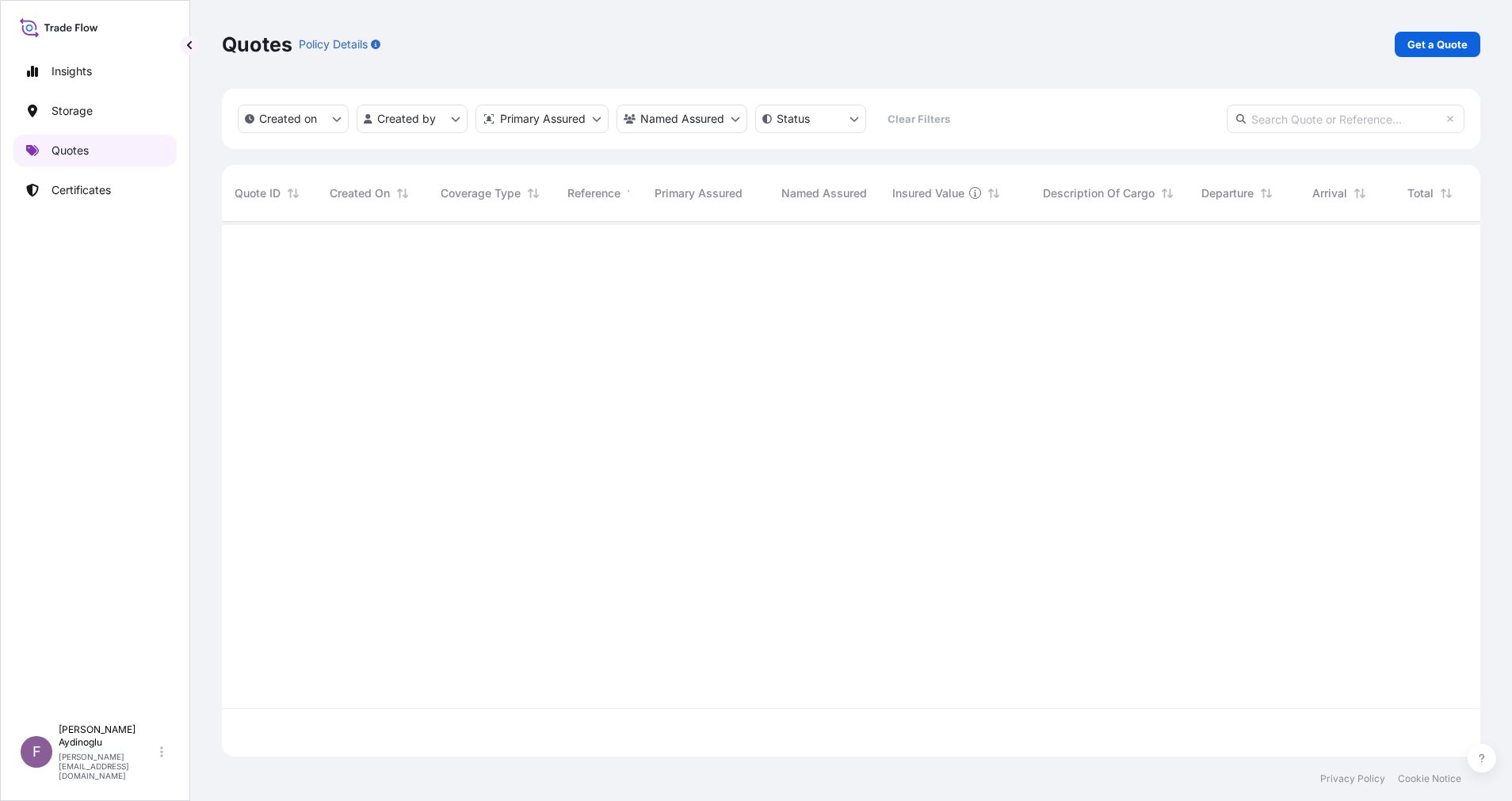
scroll to position [525, 1240]
click at [1443, 37] on p "Get a Quote" at bounding box center [1437, 44] width 60 height 16
select select "Ocean Vessel"
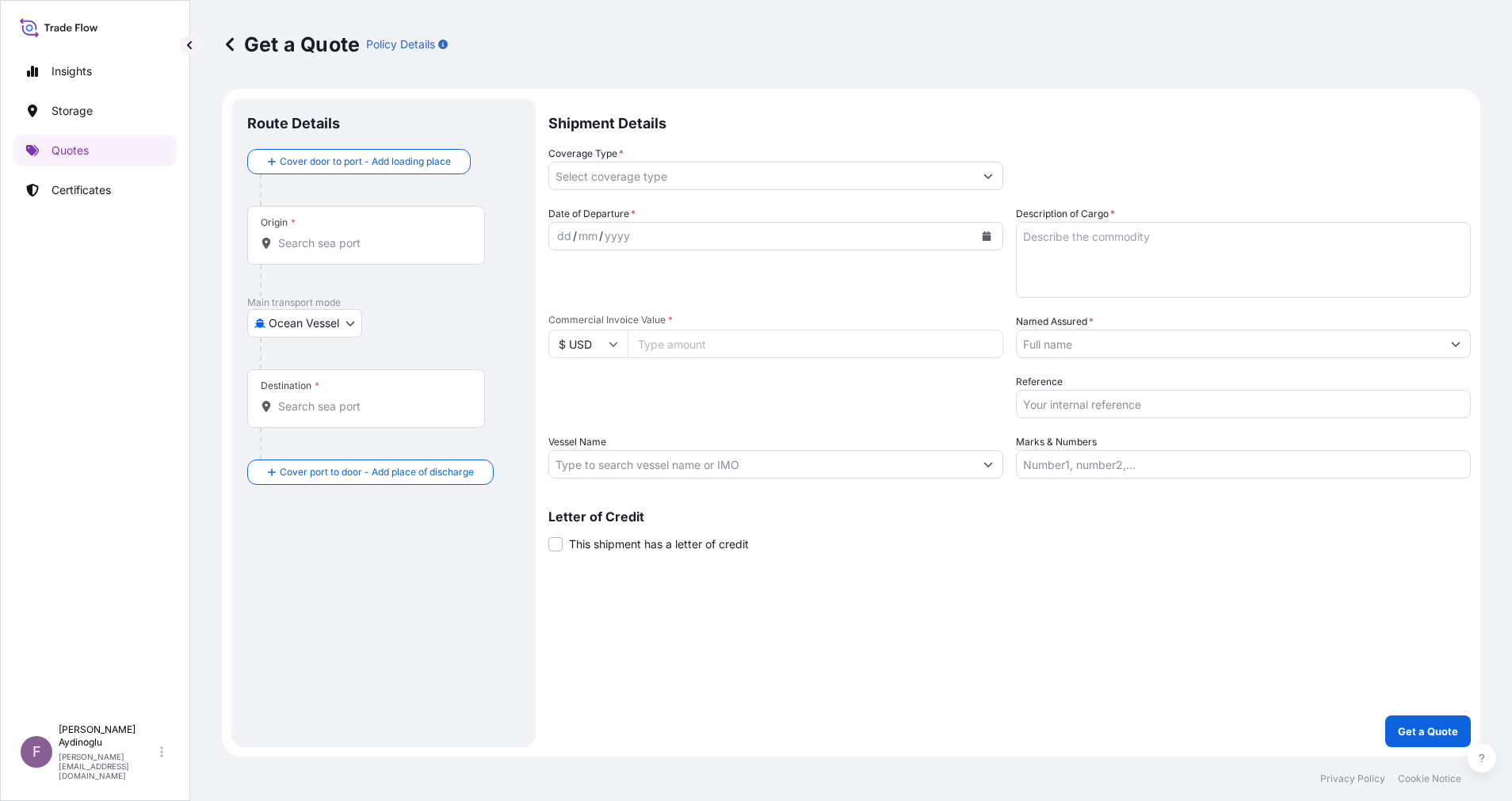
click at [1201, 461] on input "Marks & Numbers" at bounding box center [1242, 464] width 455 height 29
paste input "PO NO: 25Y0193400 Quantity M/[PERSON_NAME]: 23.235,89 Premium: USD 664,55"
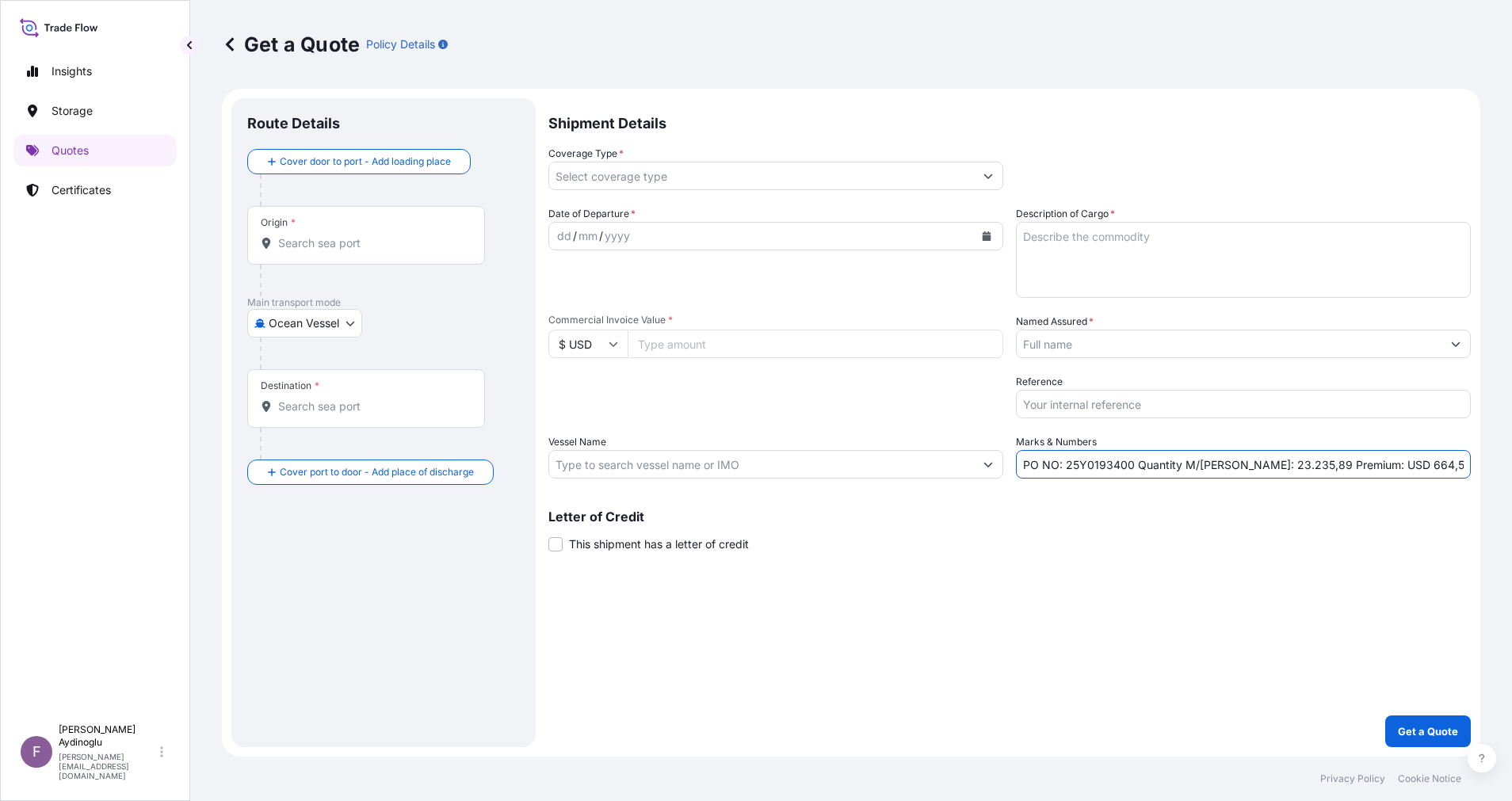
click at [1053, 588] on div "Shipment Details Coverage Type * Date of Departure * dd / mm / yyyy Cargo Categ…" at bounding box center [1009, 422] width 922 height 649
drag, startPoint x: 1066, startPoint y: 466, endPoint x: 1130, endPoint y: 466, distance: 64.0
click at [1130, 466] on input "PO NO: 25Y0193400 Quantity M/[PERSON_NAME]: 23.235,89 Premium: USD 664,55" at bounding box center [1242, 464] width 455 height 29
paste input "254500"
type input "PO NO: 25Y0254500 Quantity M/[PERSON_NAME]: 23.235,89 Premium: USD 664,55"
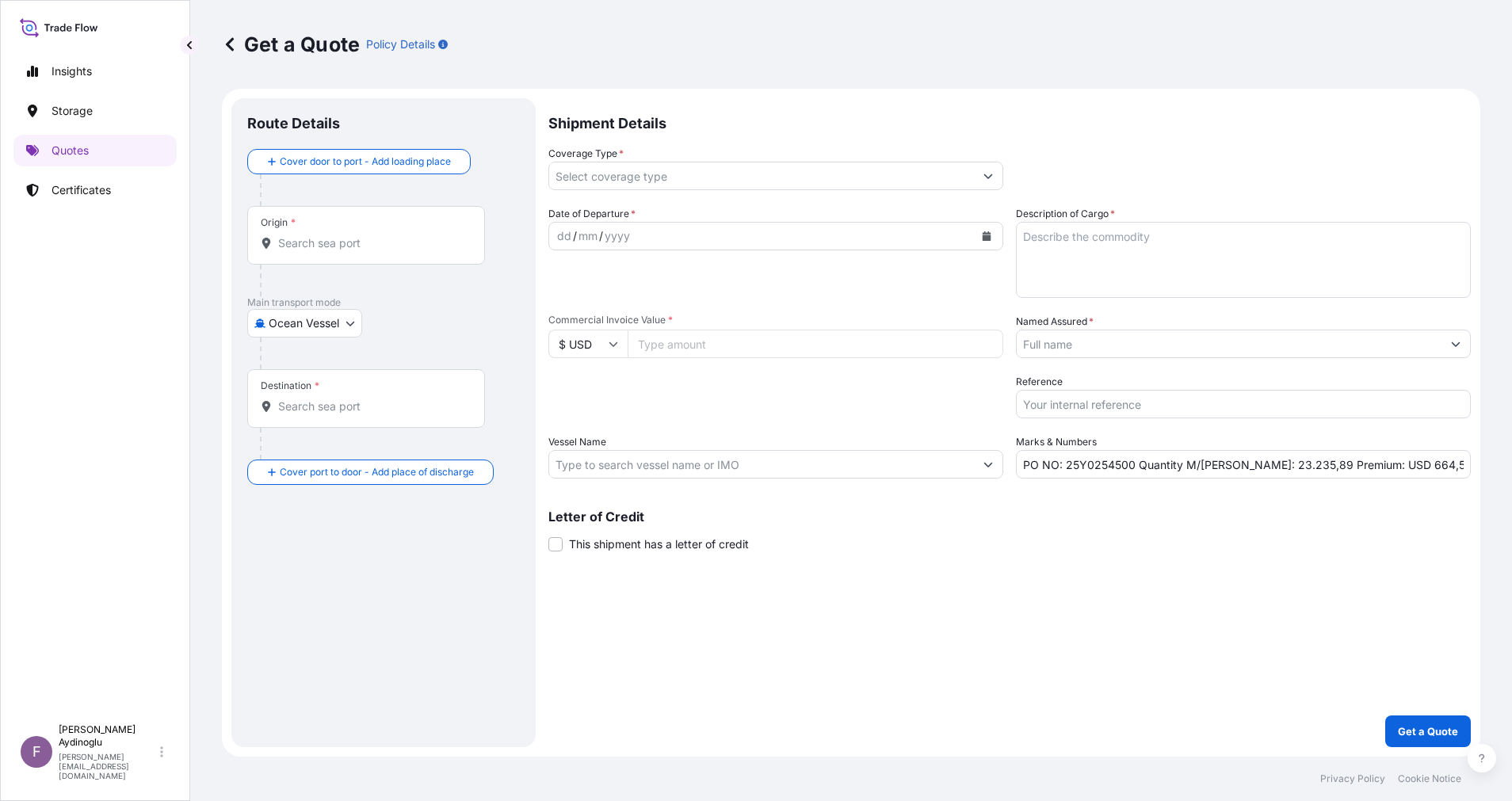
click at [674, 344] on input "Commercial Invoice Value *" at bounding box center [815, 344] width 375 height 29
type input "24448419.75"
click at [1194, 274] on textarea "Description of Cargo *" at bounding box center [1242, 260] width 455 height 76
type textarea "GASOIL"
drag, startPoint x: 1233, startPoint y: 467, endPoint x: 1242, endPoint y: 466, distance: 9.1
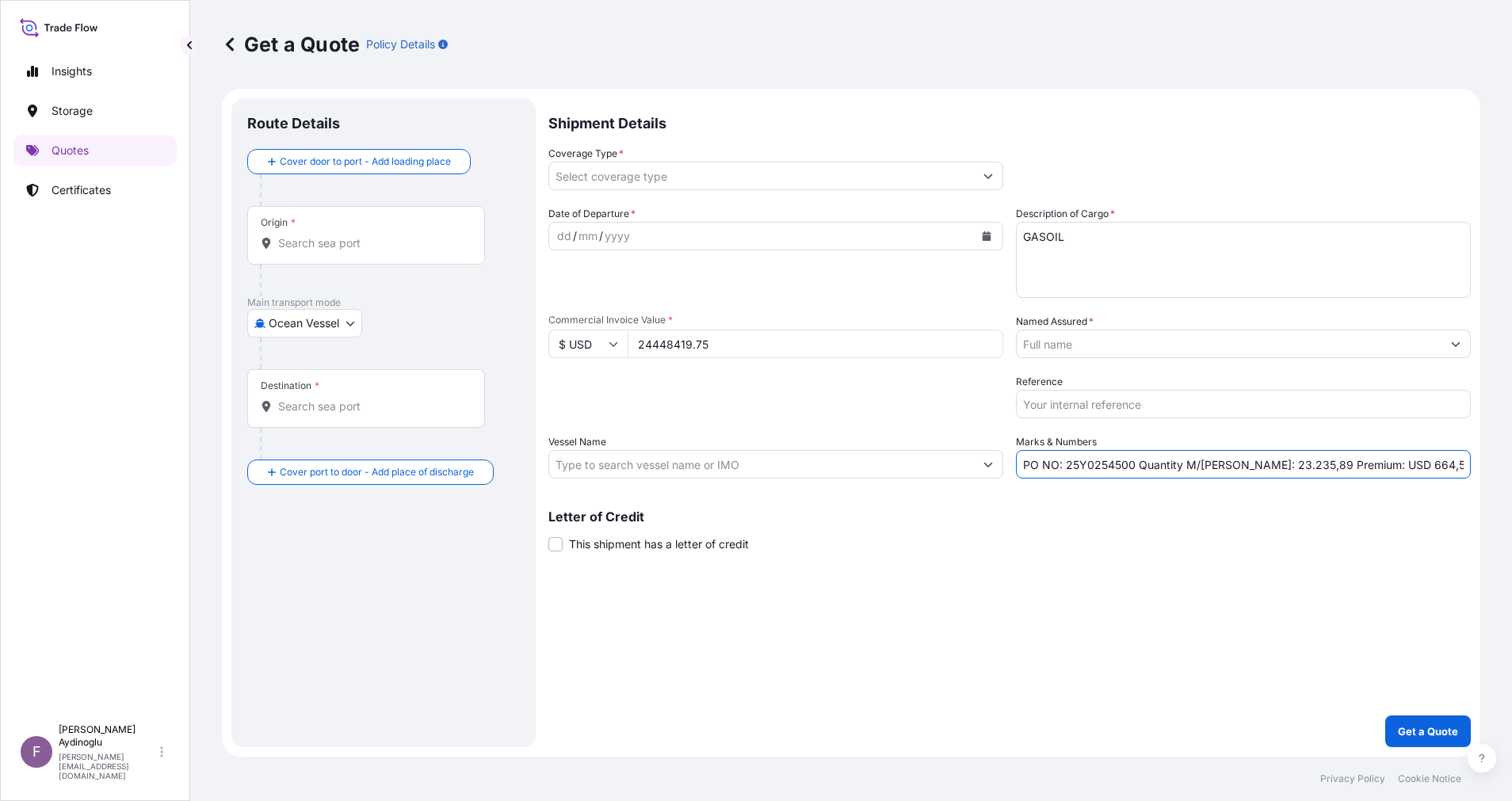
click at [1242, 466] on input "PO NO: 25Y0254500 Quantity M/[PERSON_NAME]: 23.235,89 Premium: USD 664,55" at bounding box center [1242, 464] width 455 height 29
drag, startPoint x: 1251, startPoint y: 469, endPoint x: 1265, endPoint y: 468, distance: 14.0
click at [1265, 468] on input "PO NO: 25Y0254500 Quantity M/[PERSON_NAME]: 32.235,89 Premium: USD 664,55" at bounding box center [1242, 464] width 455 height 29
click at [1282, 463] on input "PO NO: 25Y0254500 Quantity M/[PERSON_NAME]: 32.976,89 Premium: USD 664,55" at bounding box center [1242, 464] width 455 height 29
type input "PO NO: 25Y0254500 Quantity M/[PERSON_NAME]: 32.976,02 Premium: USD 664,55"
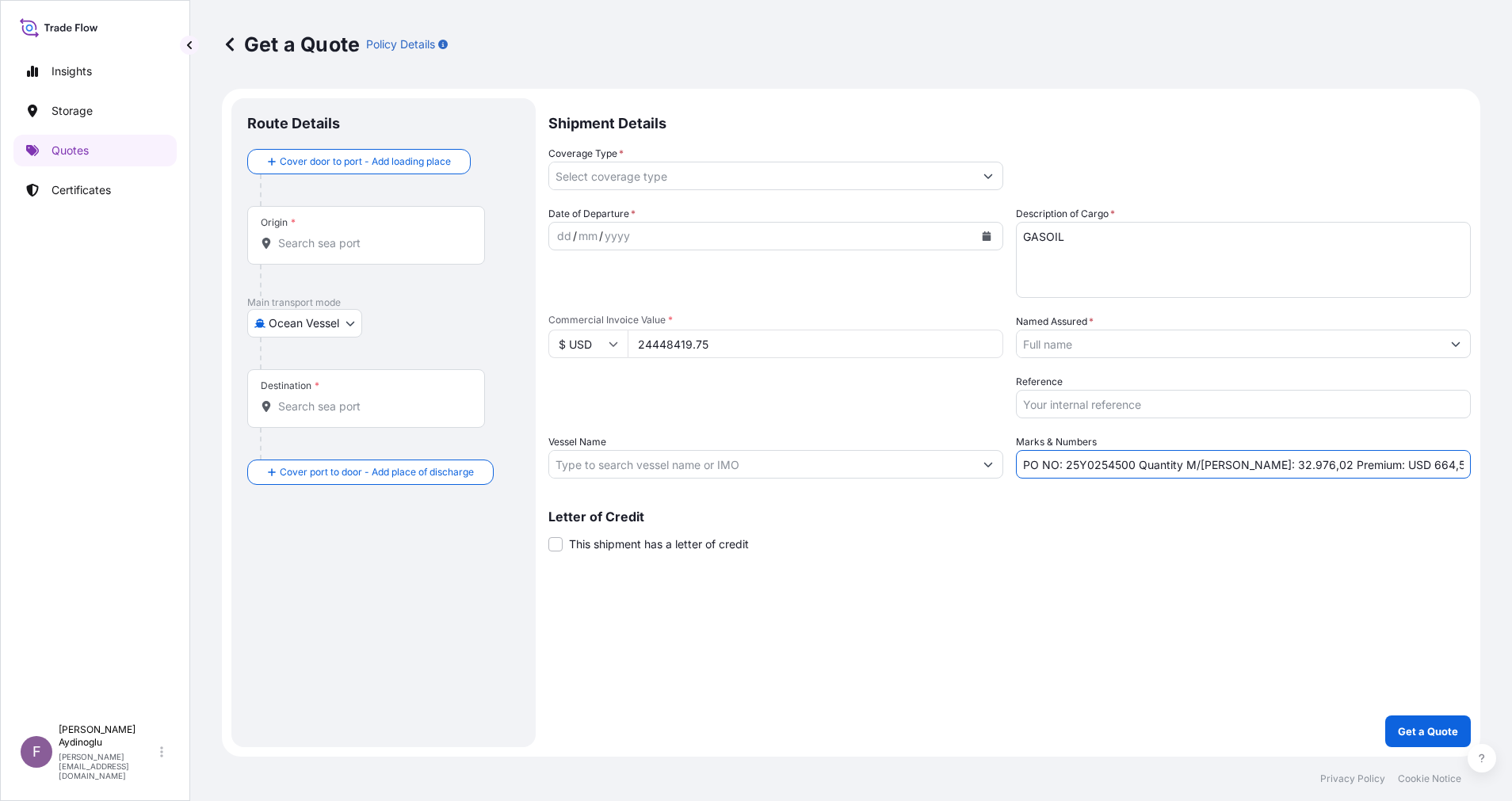
click at [794, 464] on input "Vessel Name" at bounding box center [761, 464] width 425 height 29
paste input "HISTRIA TIGER"
paste input "9396335"
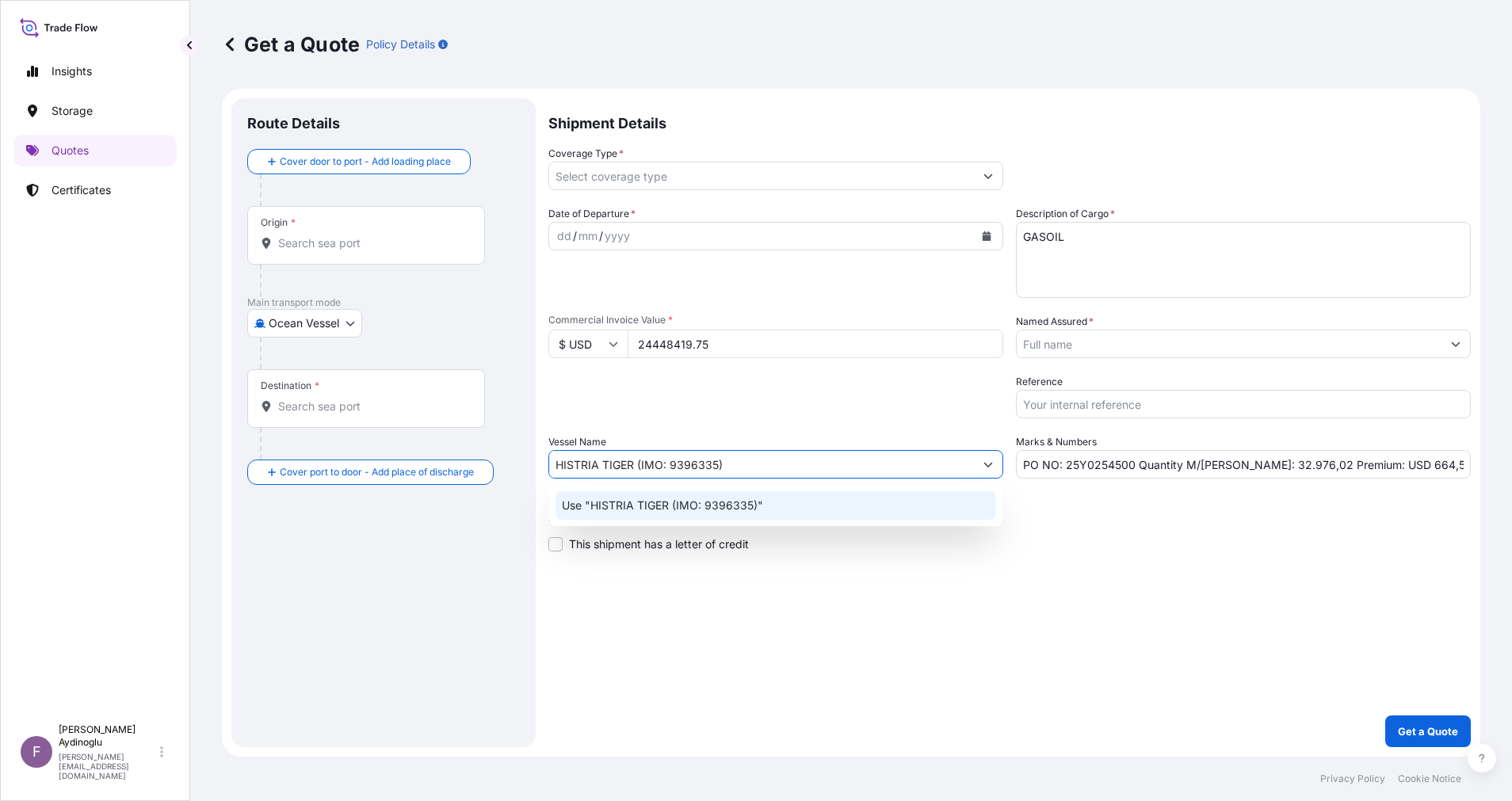
click at [813, 495] on div "Use "HISTRIA TIGER (IMO: 9396335)"" at bounding box center [776, 505] width 441 height 29
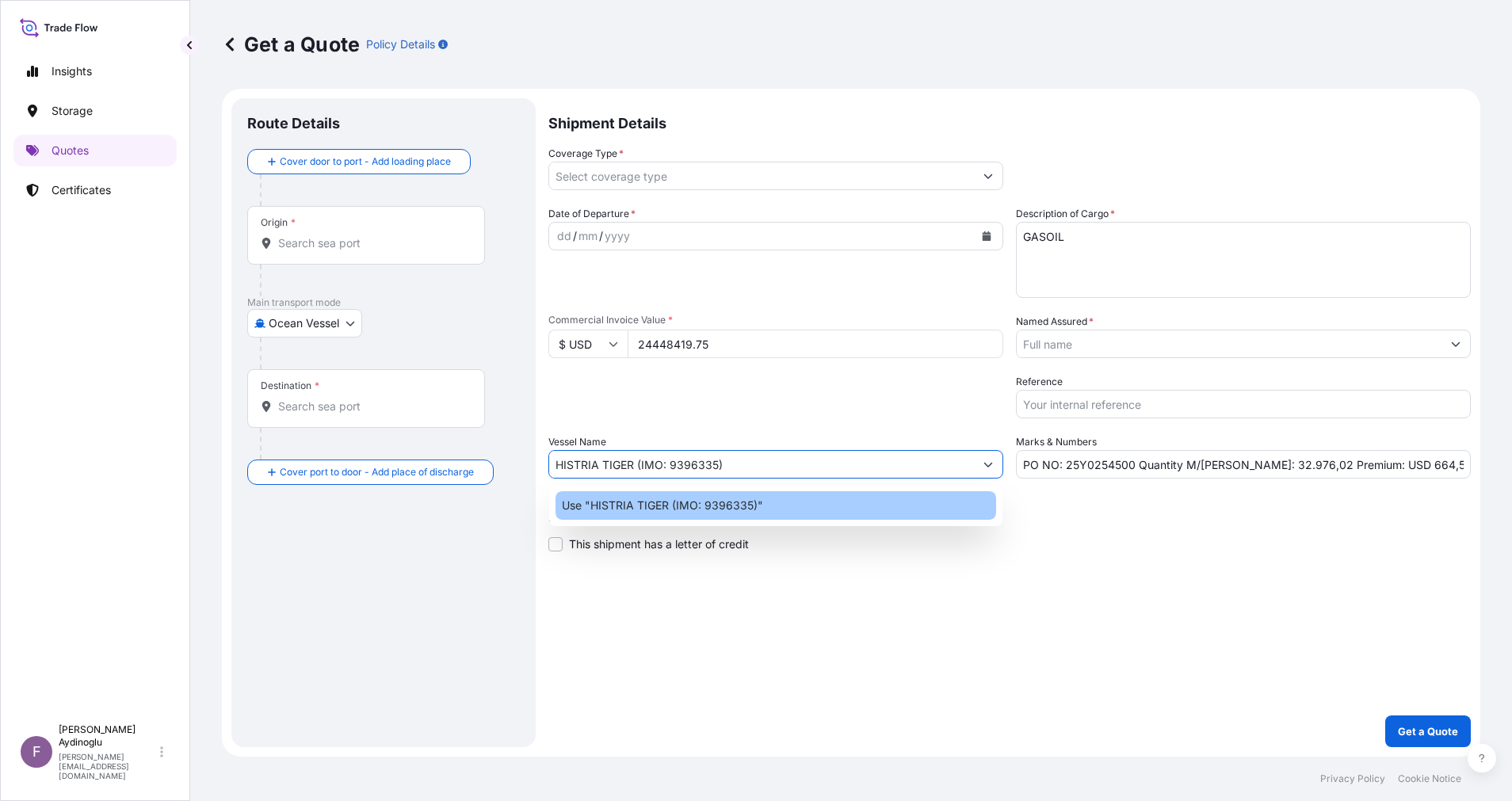
type input "HISTRIA TIGER (IMO: 9396335)"
click at [1116, 558] on div "Shipment Details Coverage Type * Date of Departure * dd / mm / yyyy Cargo Categ…" at bounding box center [1009, 422] width 922 height 649
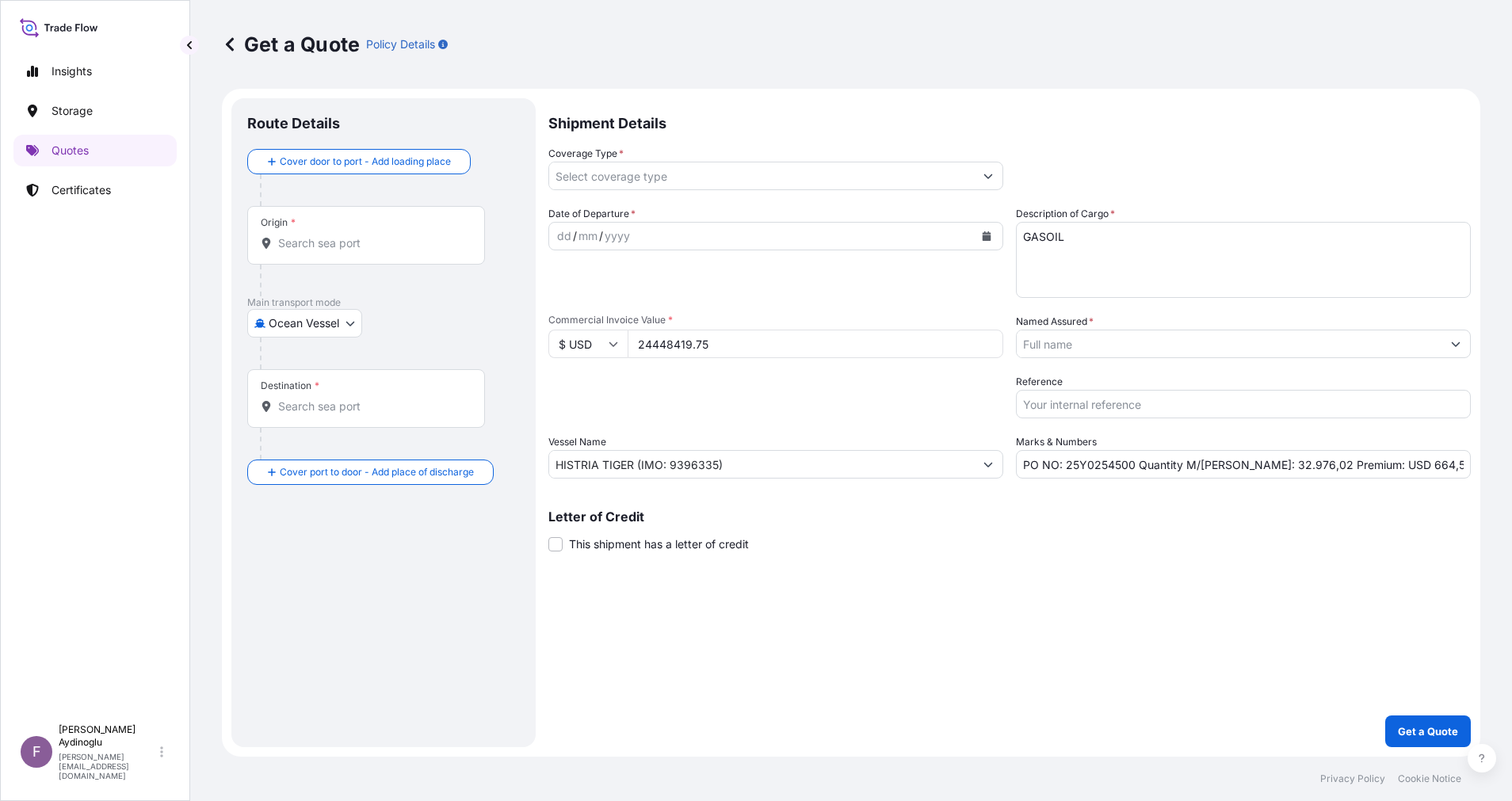
drag, startPoint x: 383, startPoint y: 250, endPoint x: 395, endPoint y: 259, distance: 15.0
click at [382, 250] on input "Origin *" at bounding box center [372, 243] width 187 height 16
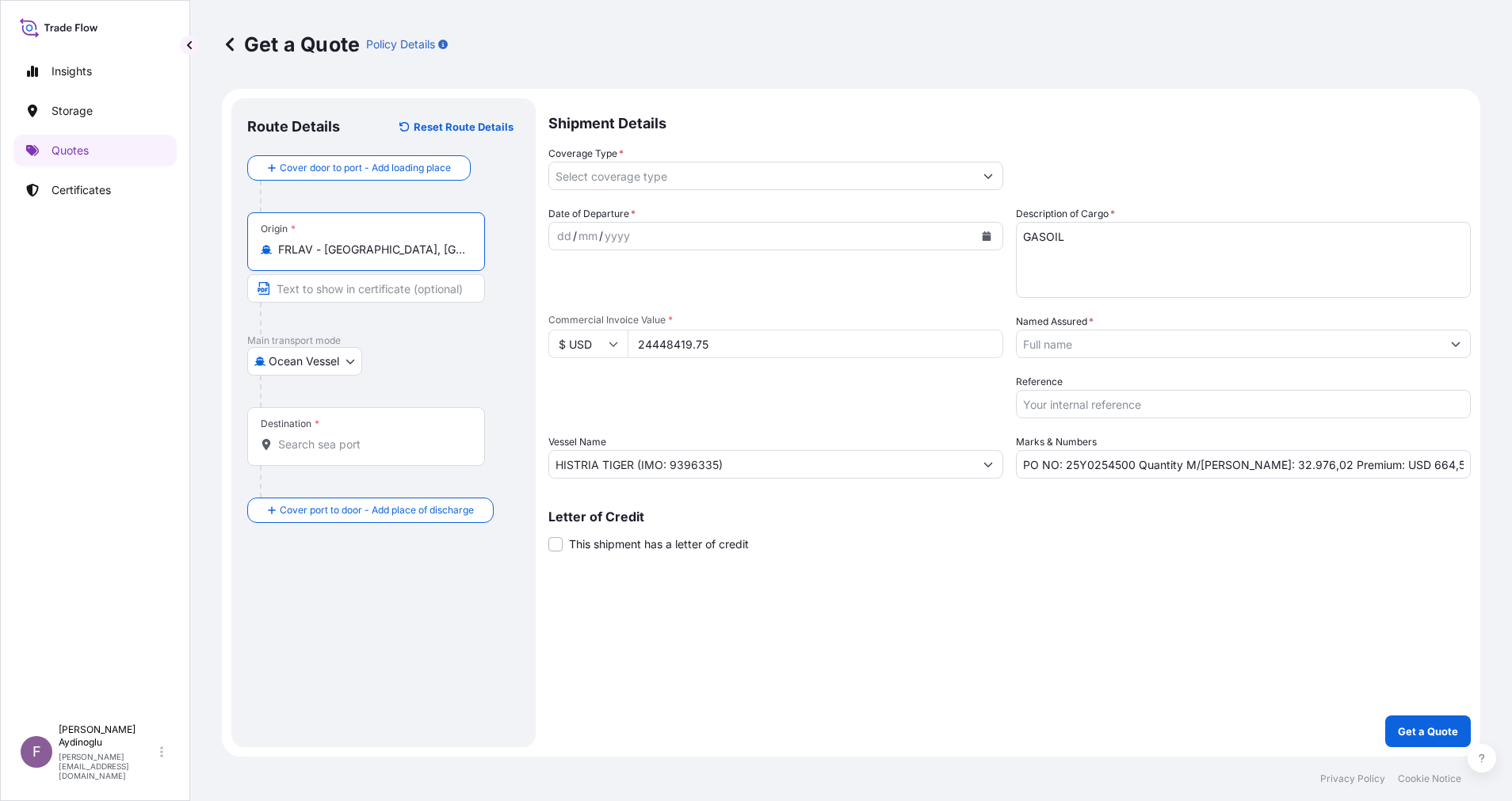
type input "FRLAV - [GEOGRAPHIC_DATA], [GEOGRAPHIC_DATA]"
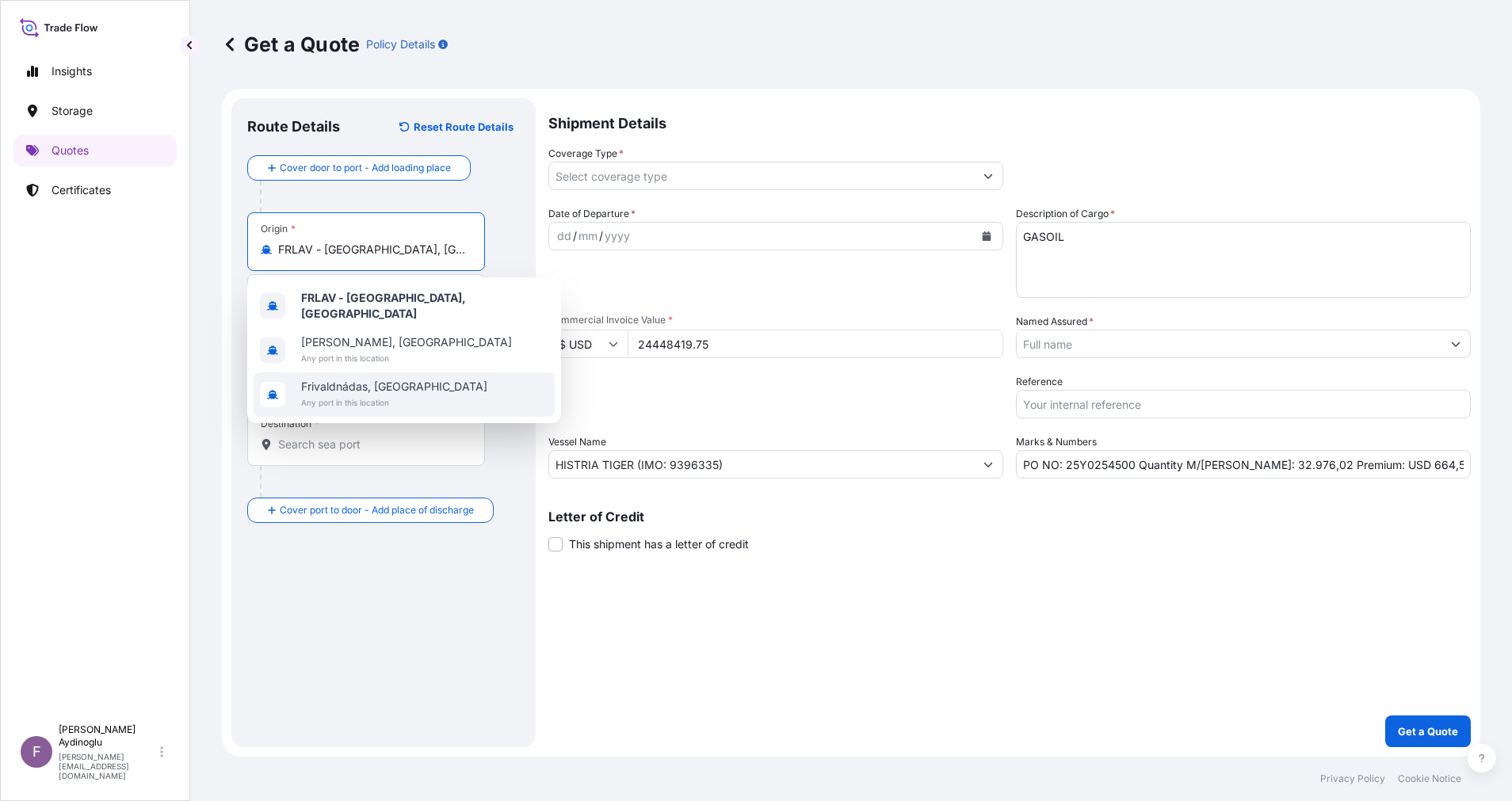
click at [547, 648] on form "Route Details Reset Route Details Cover door to port - Add loading place Place …" at bounding box center [851, 422] width 1258 height 668
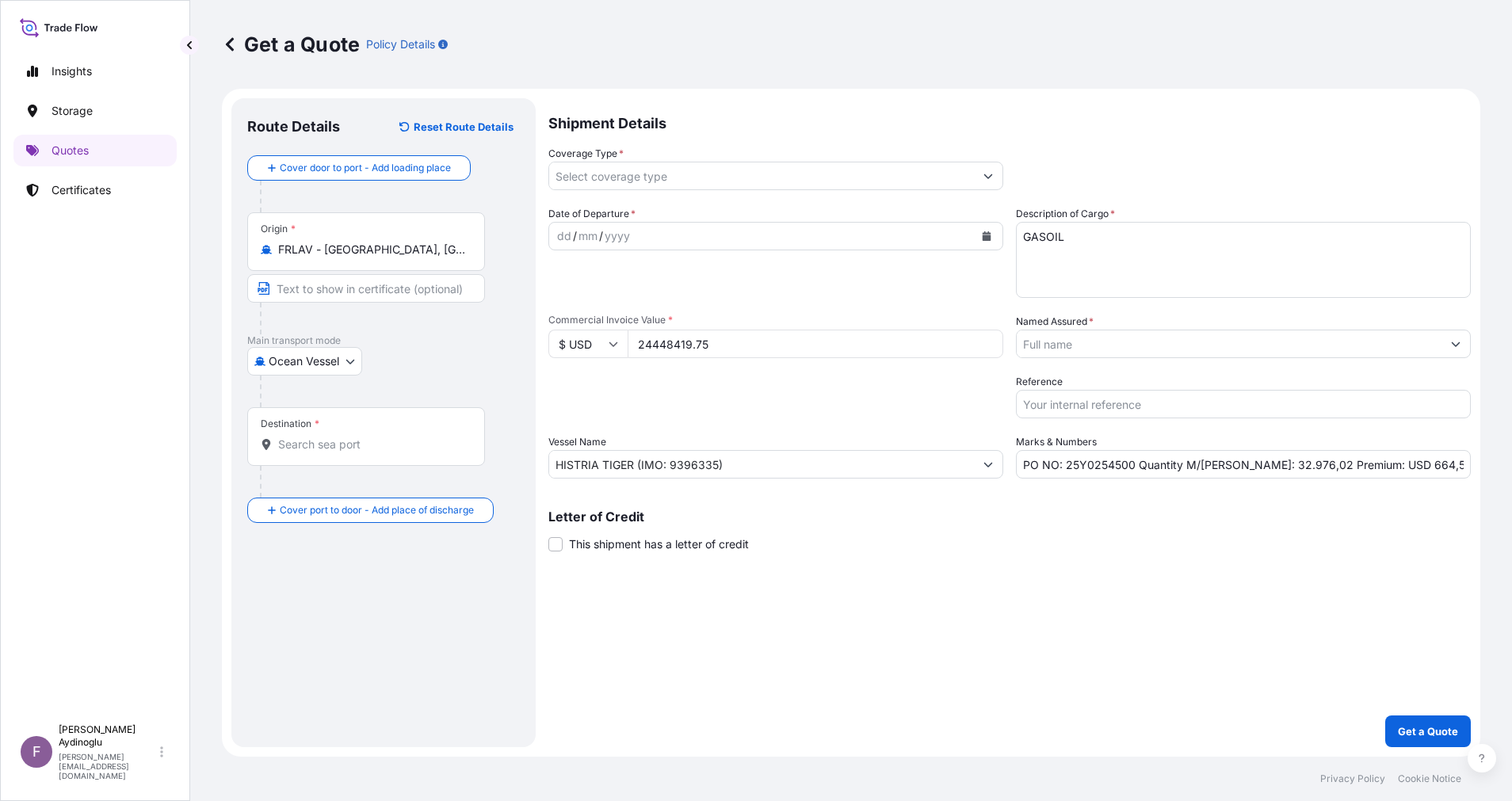
click at [369, 297] on input "Text to appear on certificate" at bounding box center [366, 288] width 237 height 29
type input "[PERSON_NAME] / [GEOGRAPHIC_DATA]"
click at [380, 437] on input "Destination *" at bounding box center [372, 443] width 187 height 16
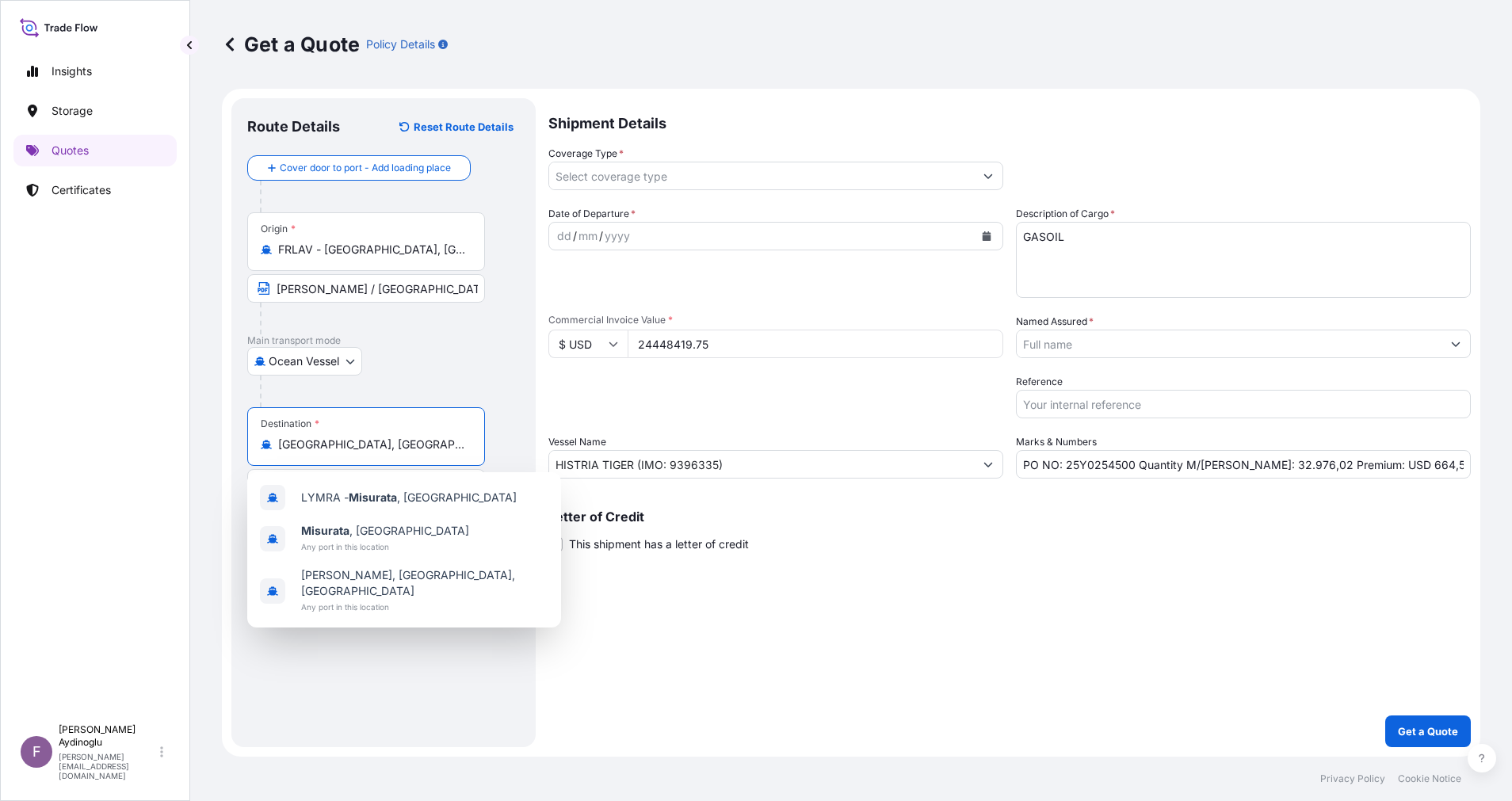
type input "[GEOGRAPHIC_DATA], [GEOGRAPHIC_DATA]"
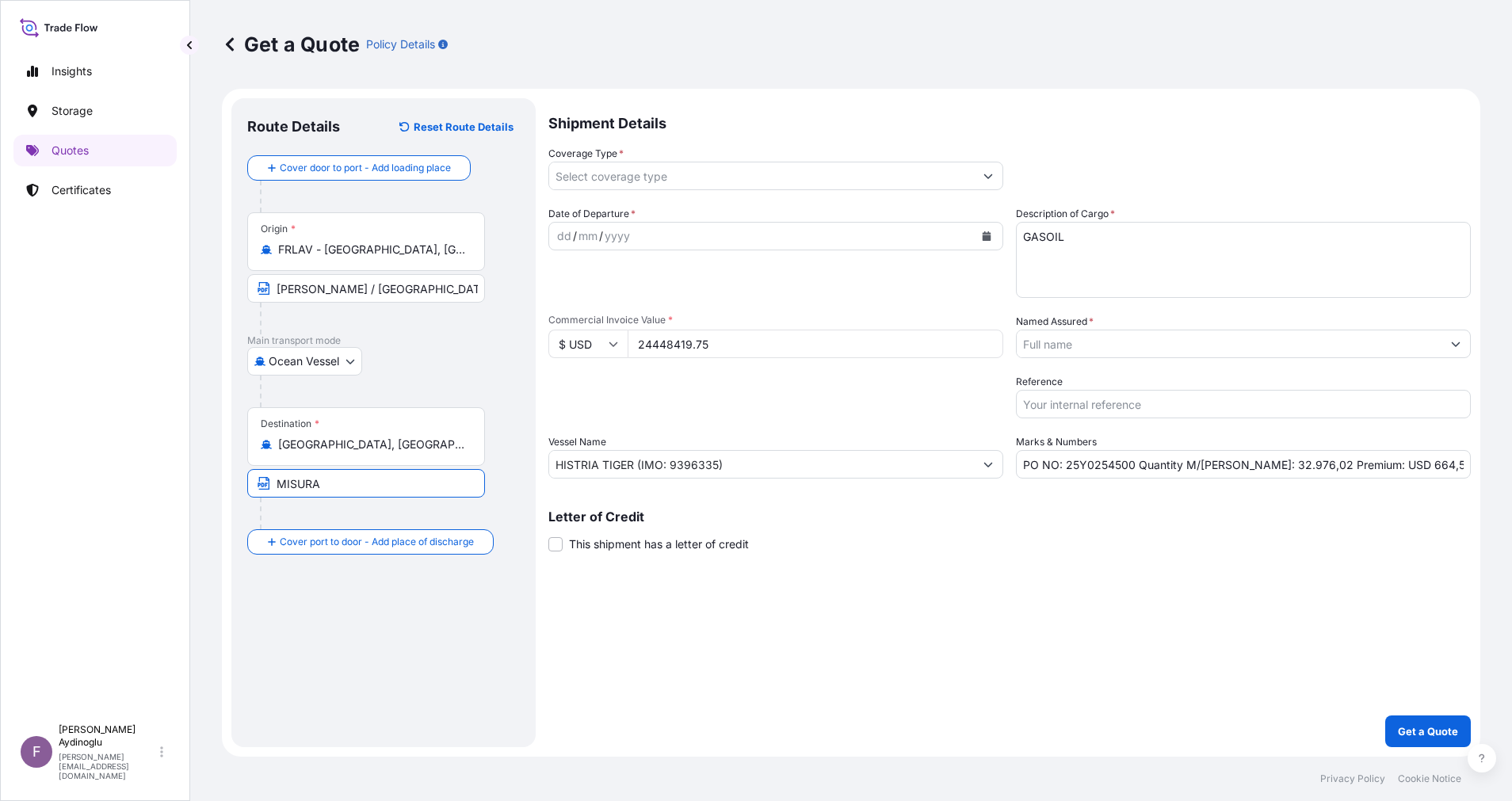
type input "MISURATA / [GEOGRAPHIC_DATA]"
click at [562, 239] on div "dd" at bounding box center [564, 236] width 18 height 19
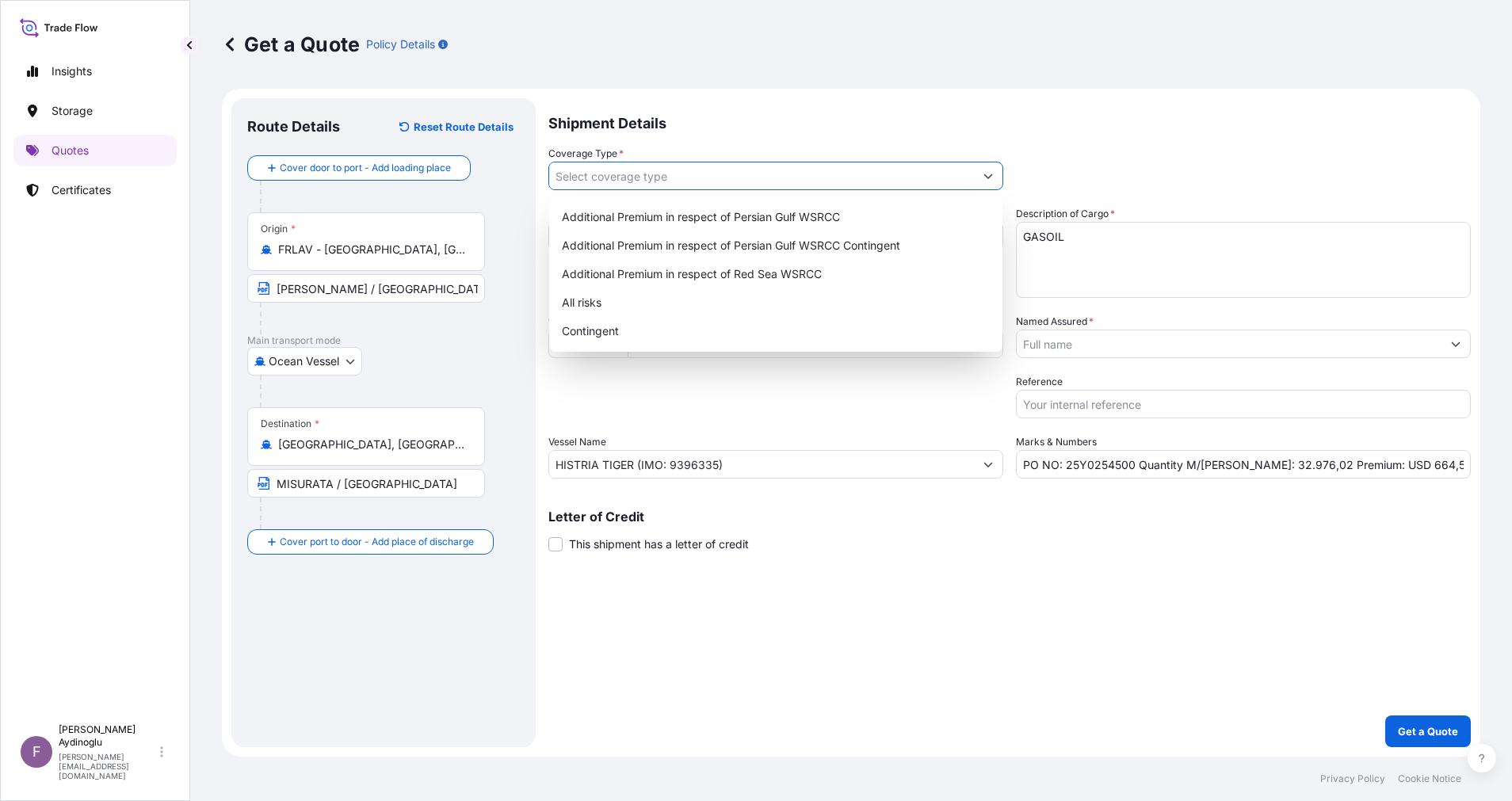
click at [996, 170] on button "Show suggestions" at bounding box center [988, 176] width 29 height 29
click at [742, 306] on div "All risks" at bounding box center [776, 302] width 441 height 29
type input "All risks"
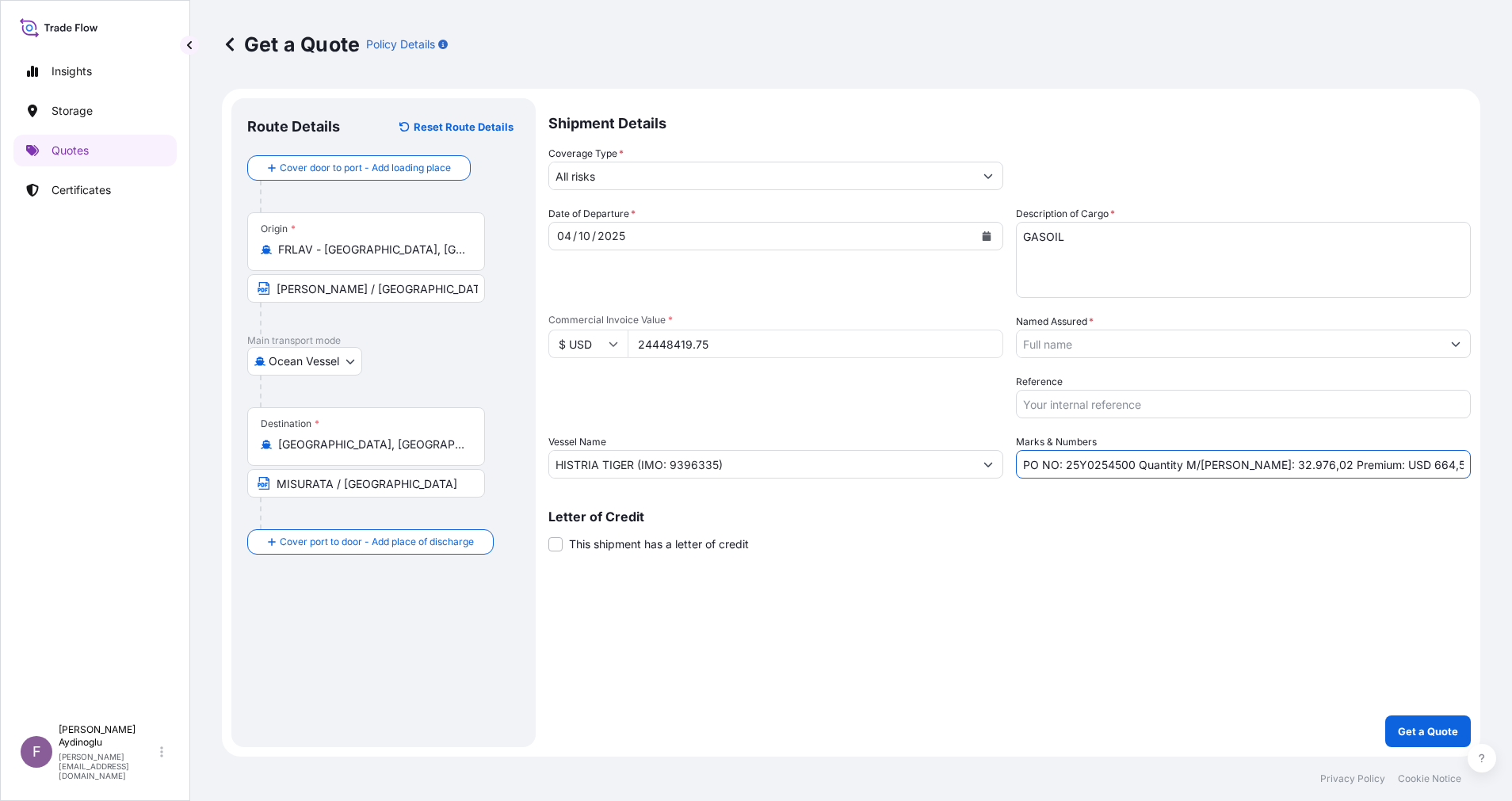
drag, startPoint x: 1412, startPoint y: 467, endPoint x: 1365, endPoint y: 467, distance: 47.0
click at [1365, 467] on input "PO NO: 25Y0254500 Quantity M/[PERSON_NAME]: 32.976,02 Premium: USD 664,55" at bounding box center [1242, 464] width 455 height 29
type input "PO NO: 25Y0254500 Quantity M/[PERSON_NAME]: 32.976,02 Premium: USD 2.689,33"
click at [1448, 347] on button "Show suggestions" at bounding box center [1455, 344] width 29 height 29
click at [1455, 349] on button "Show suggestions" at bounding box center [1455, 344] width 29 height 29
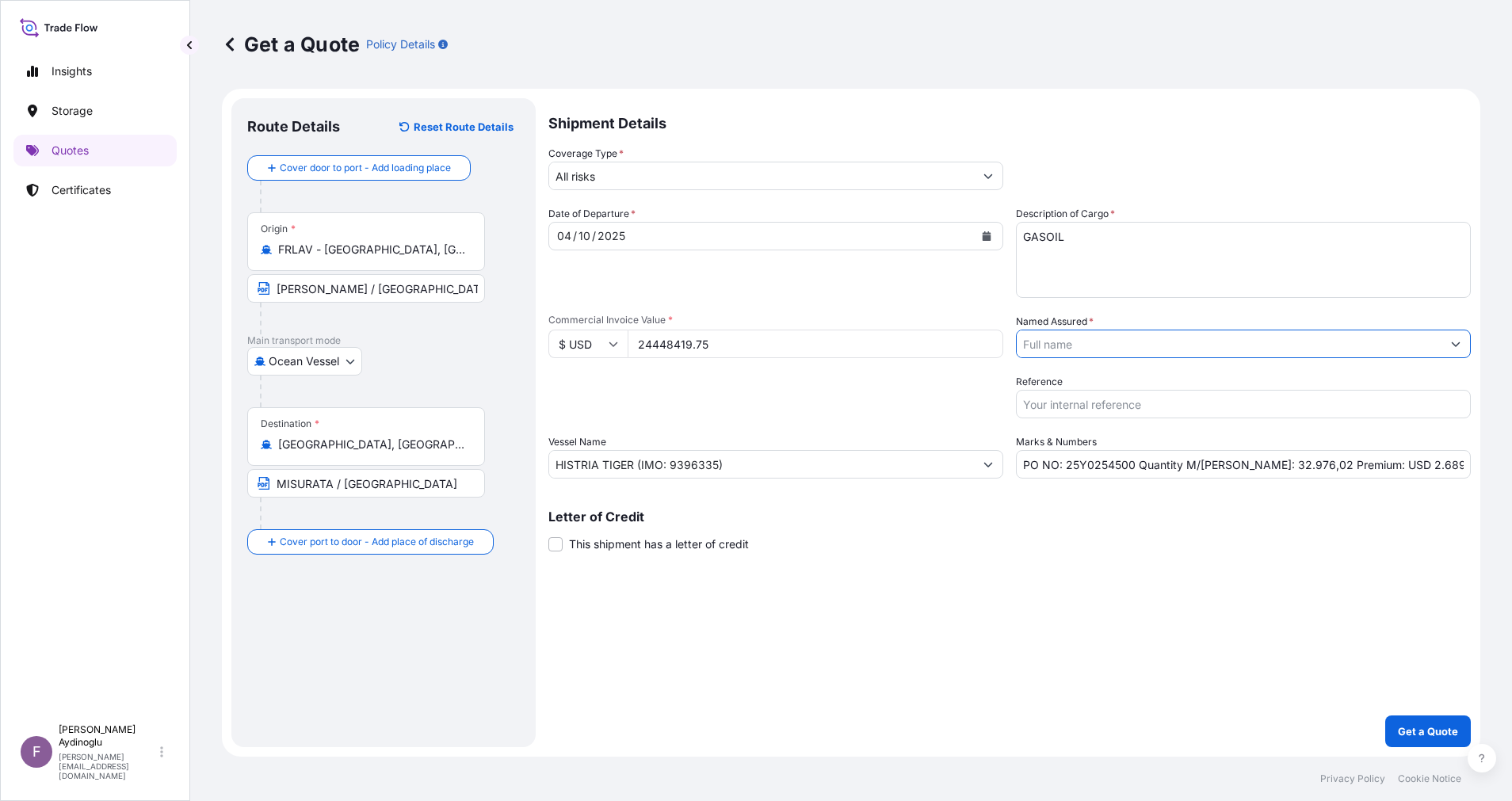
click at [1455, 349] on button "Show suggestions" at bounding box center [1455, 344] width 29 height 29
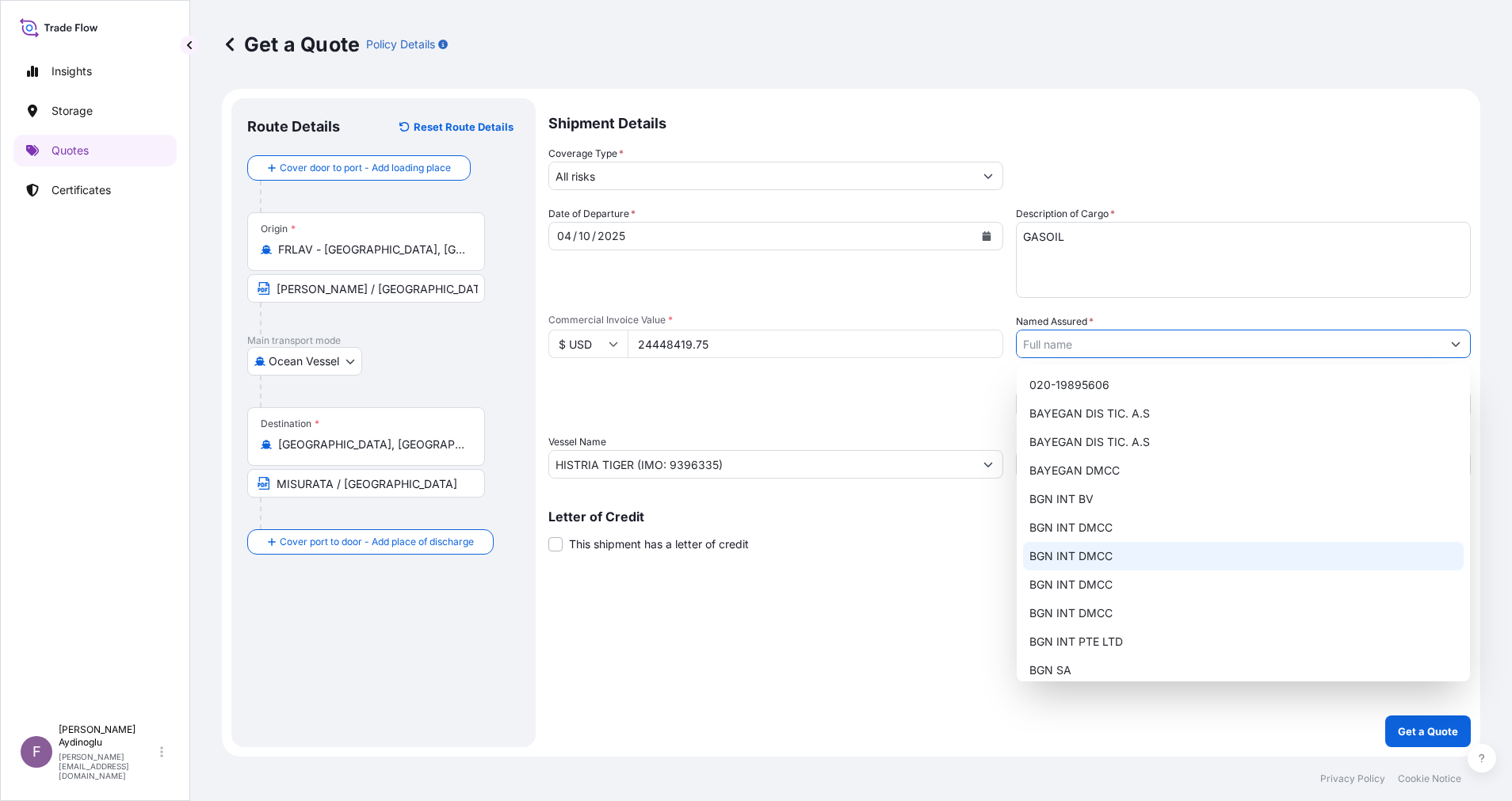
click at [1154, 545] on div "BGN INT DMCC" at bounding box center [1243, 555] width 441 height 29
type input "BGN INT DMCC"
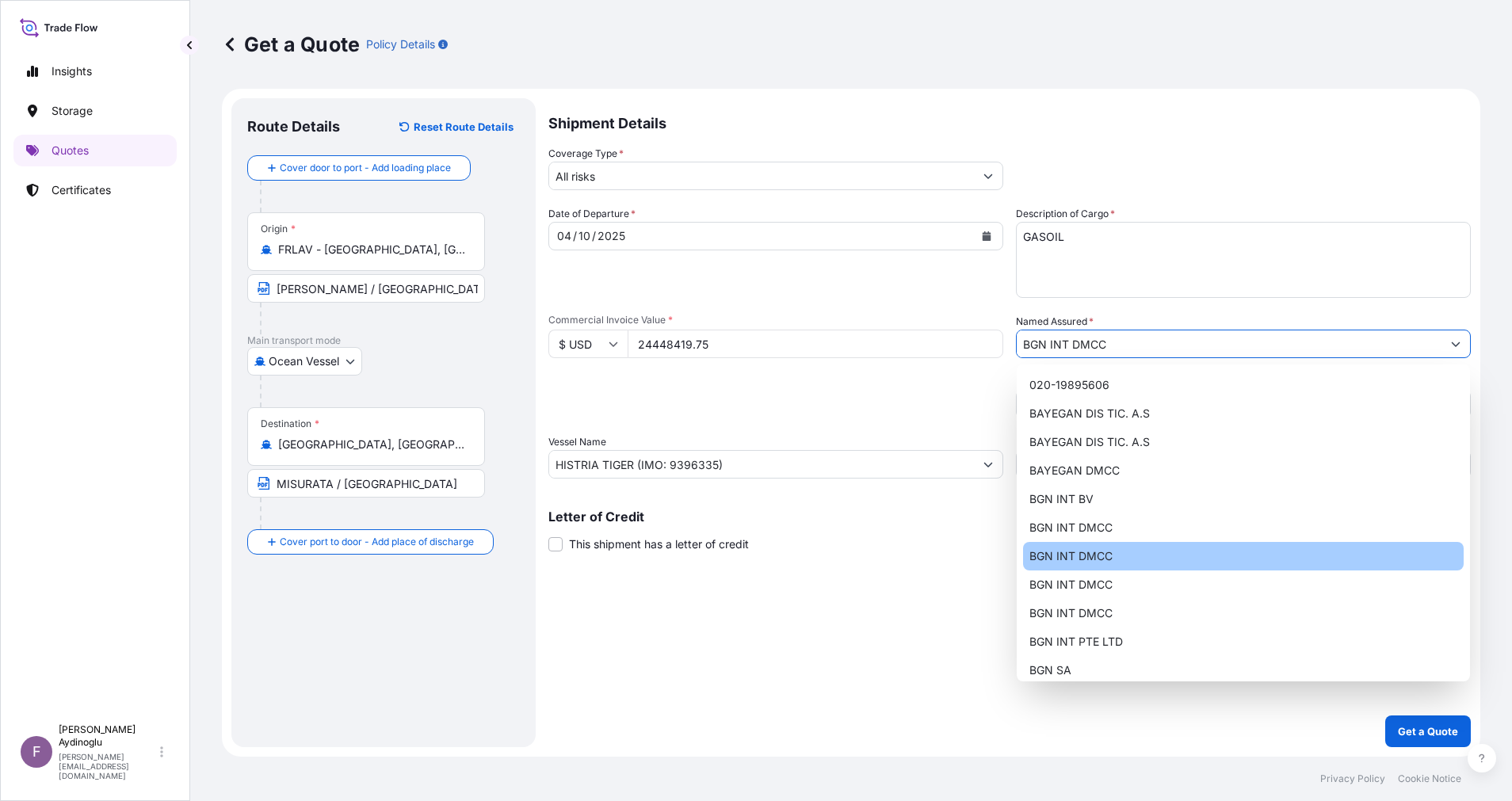
click at [1052, 580] on div "Shipment Details Coverage Type * All risks Date of Departure * [DATE] Cargo Cat…" at bounding box center [1009, 422] width 922 height 649
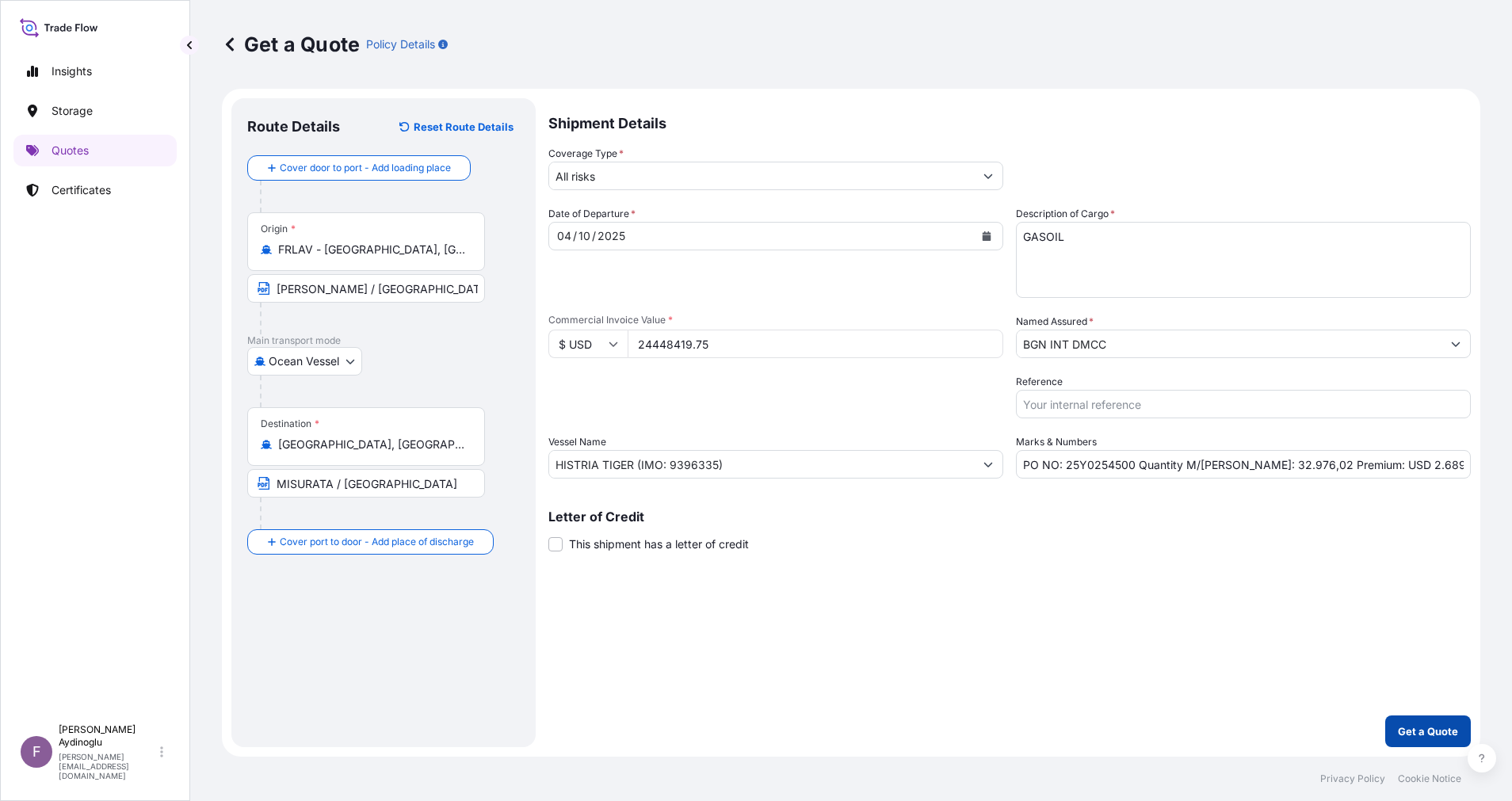
click at [1407, 725] on p "Get a Quote" at bounding box center [1427, 730] width 60 height 16
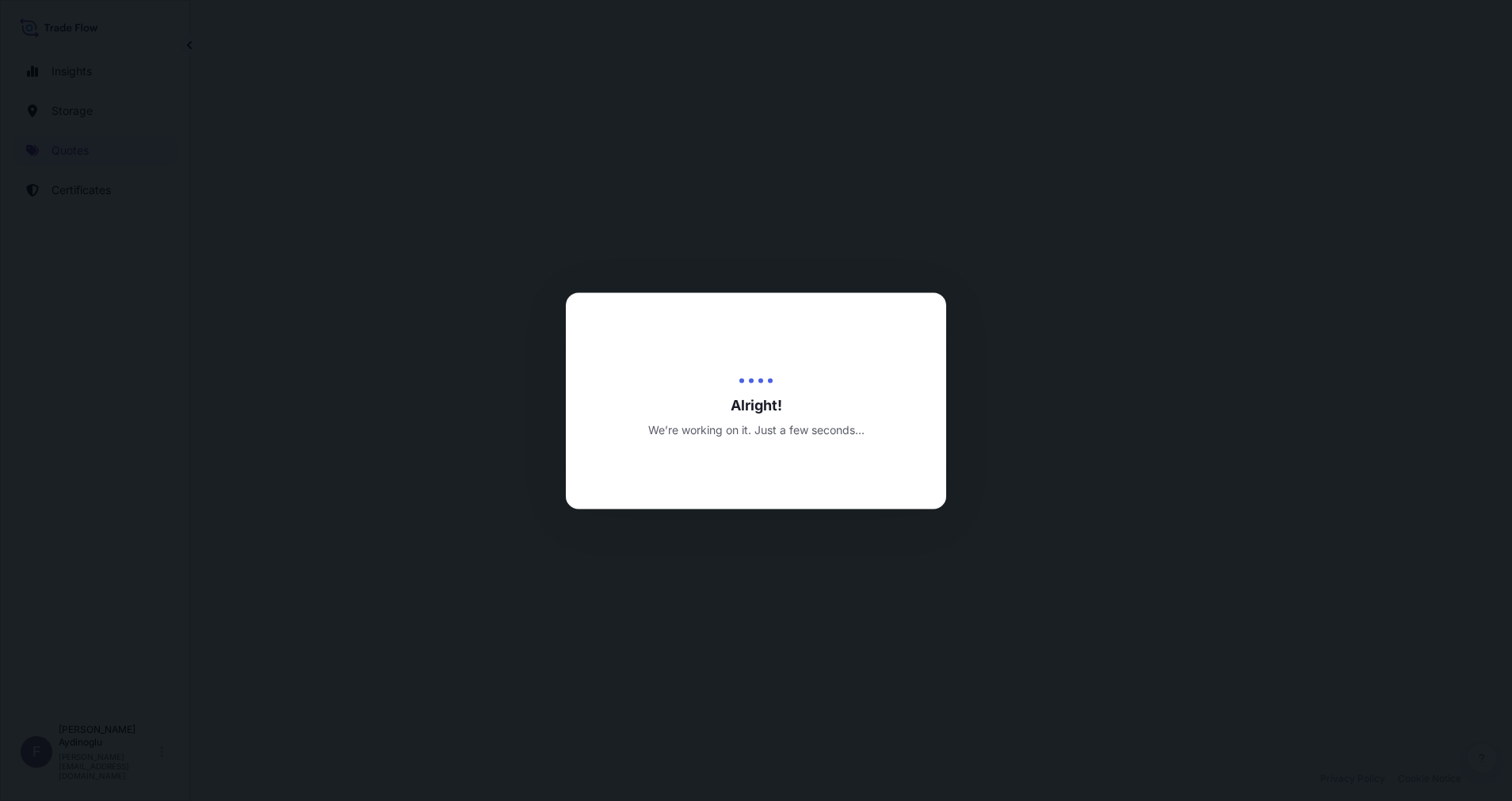
select select "Ocean Vessel"
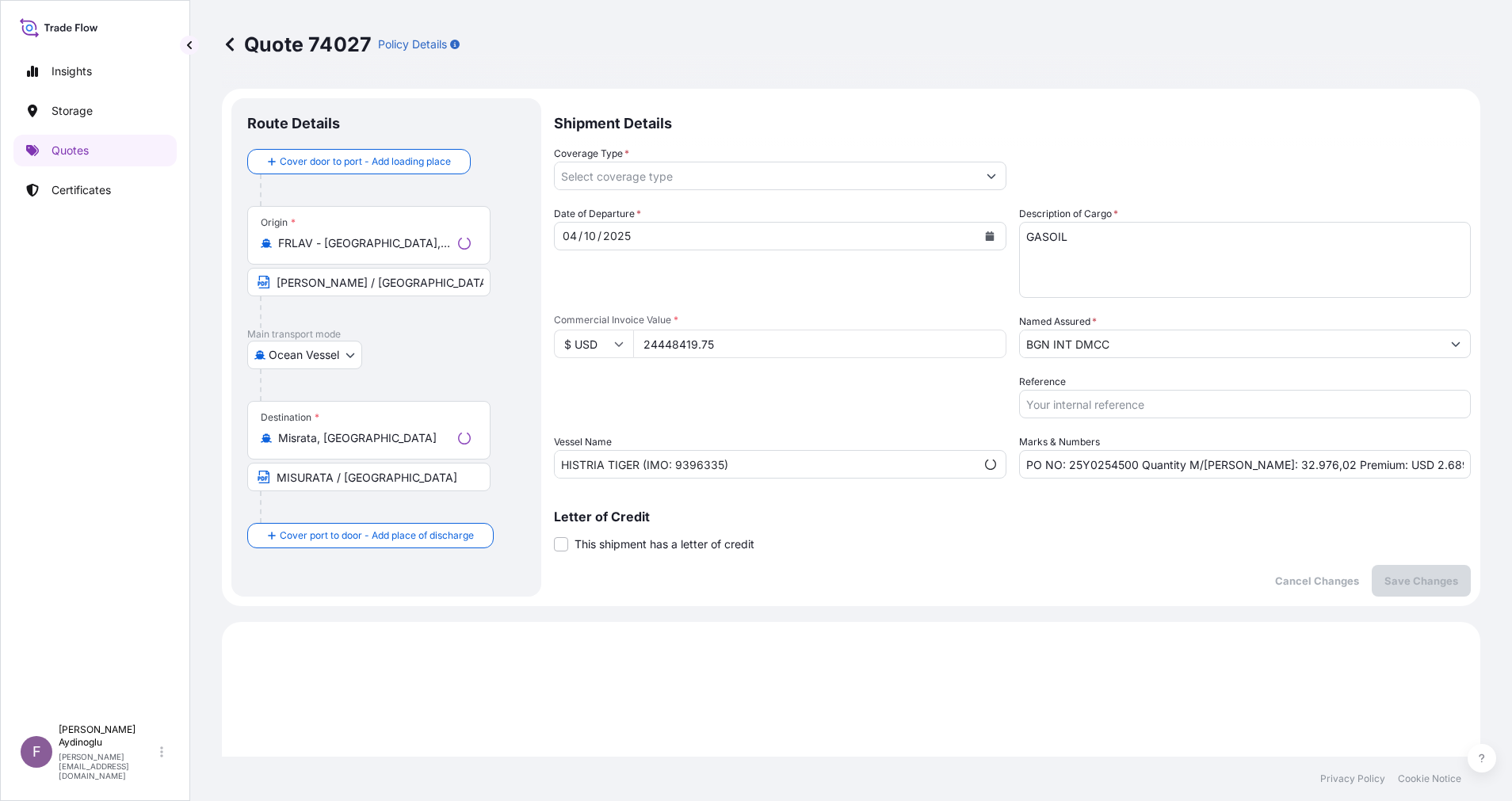
type input "All risks"
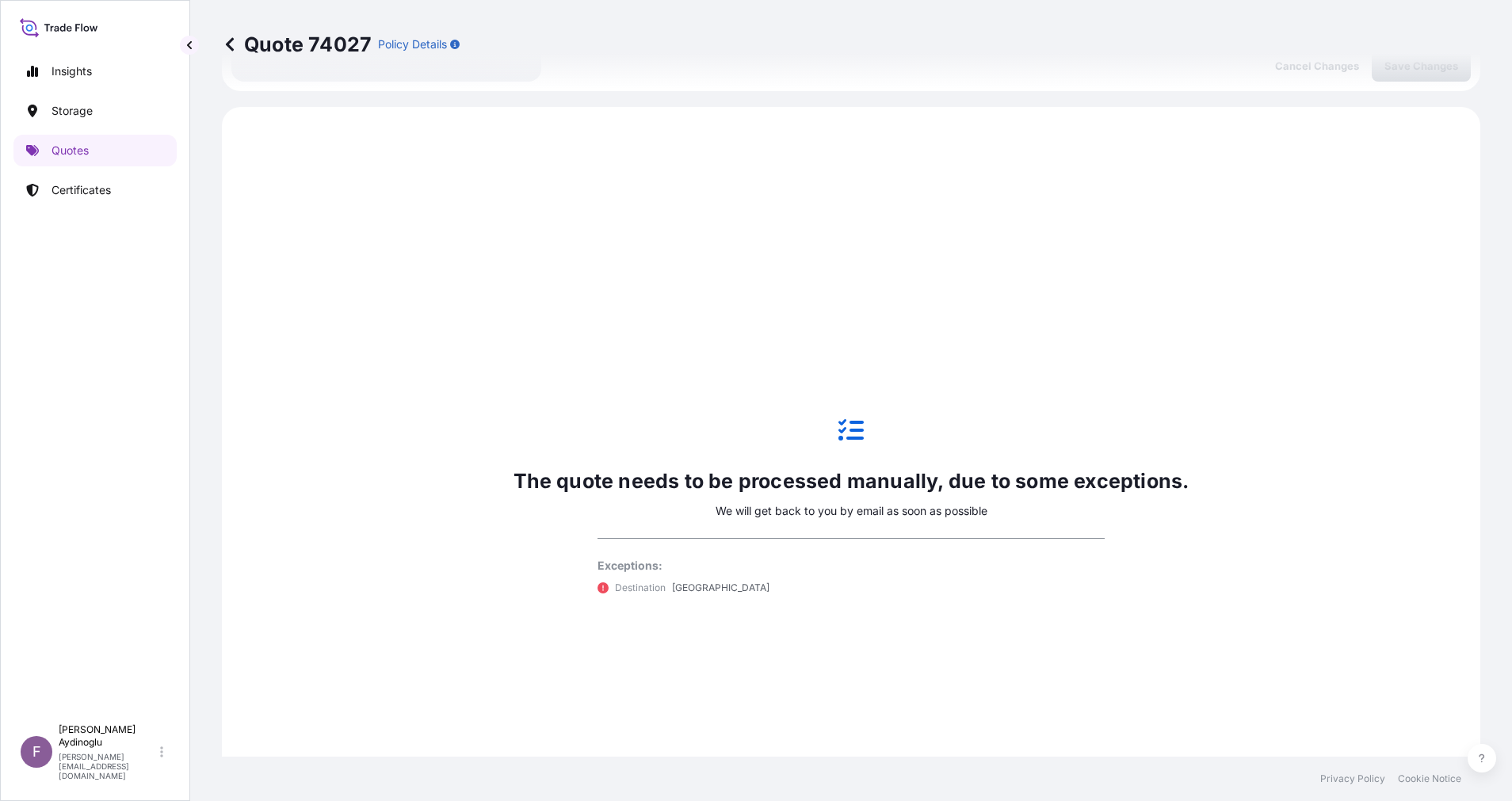
scroll to position [542, 0]
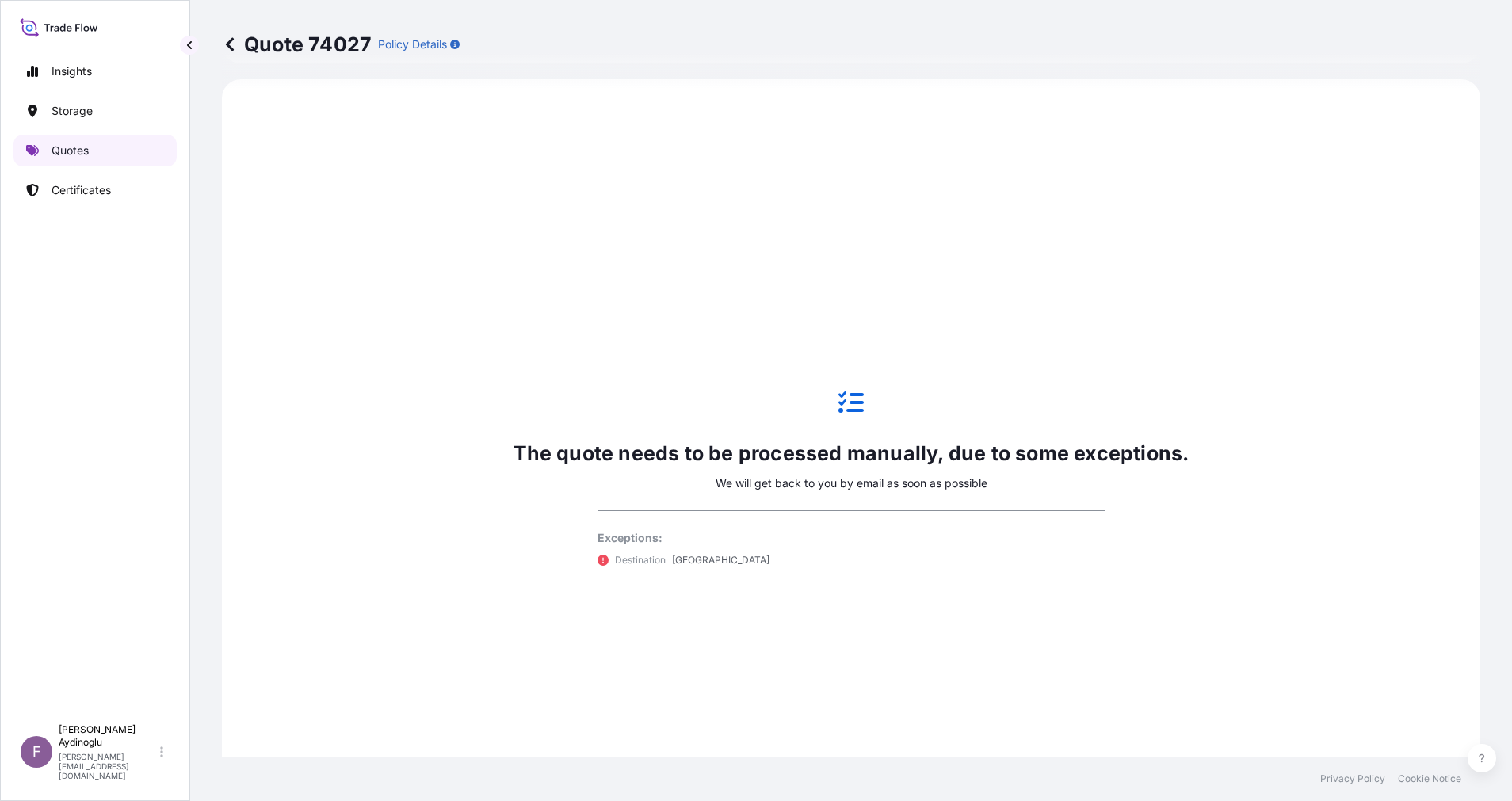
click at [98, 139] on link "Quotes" at bounding box center [94, 150] width 163 height 32
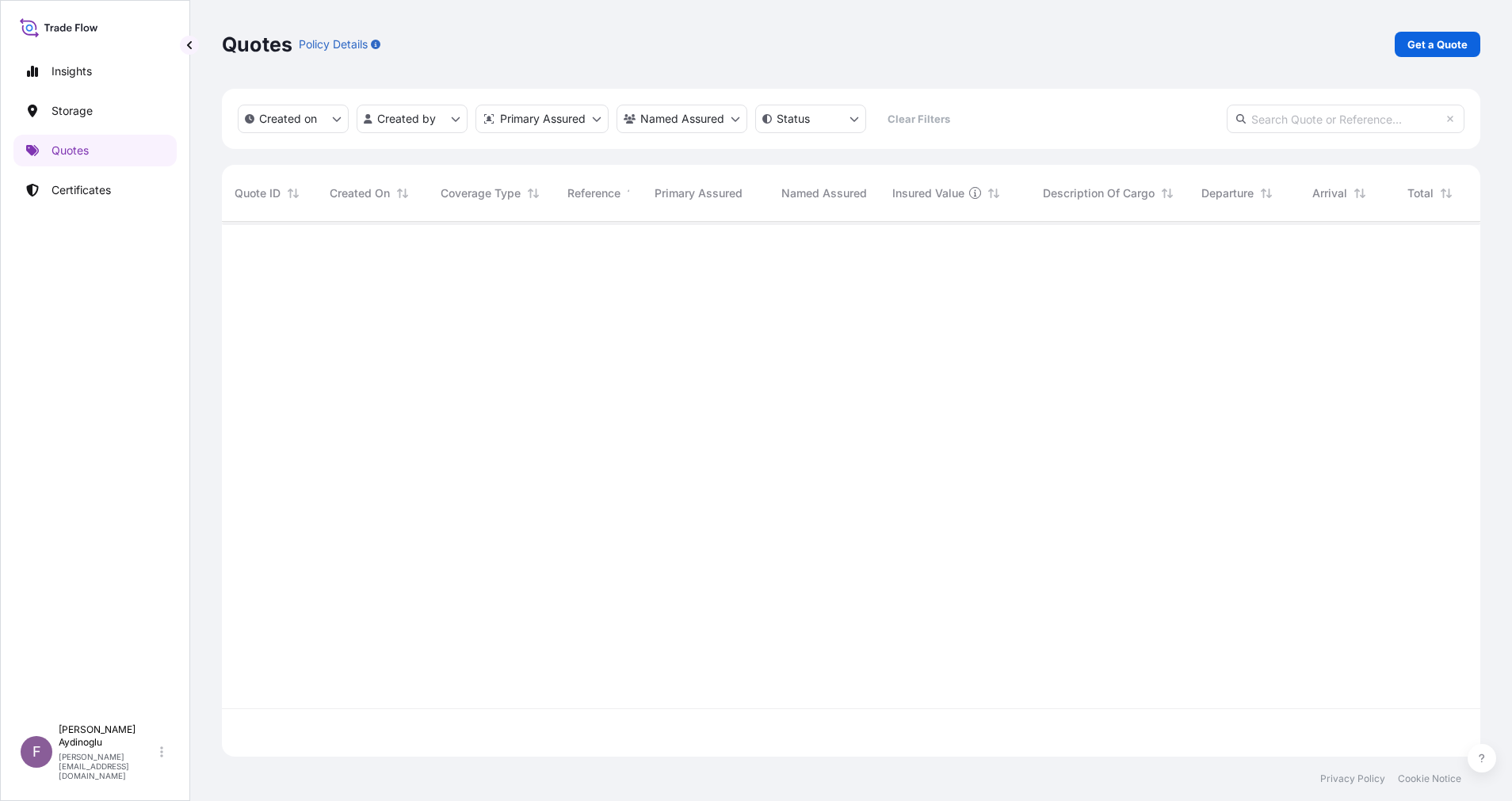
scroll to position [525, 1240]
click at [1452, 45] on p "Get a Quote" at bounding box center [1437, 44] width 60 height 16
select select "Ocean Vessel"
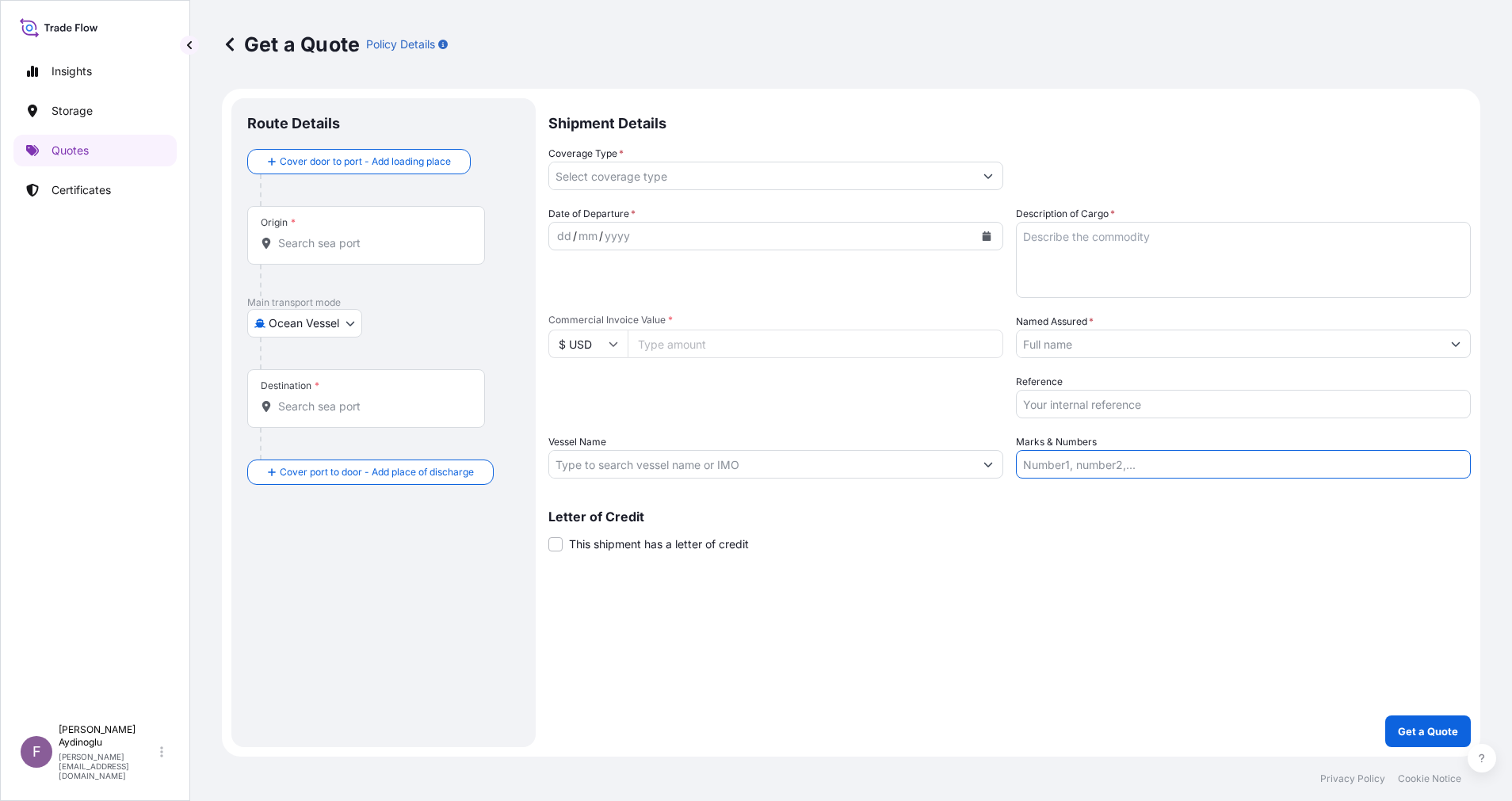
click at [1159, 466] on input "Marks & Numbers" at bounding box center [1242, 464] width 455 height 29
paste input "PO NO: 25Y0193400 Quantity M/[PERSON_NAME]: 23.235,89 Premium: USD 664,55"
drag, startPoint x: 1069, startPoint y: 465, endPoint x: 1130, endPoint y: 463, distance: 61.0
click at [1130, 463] on input "PO NO: 25Y0193400 Quantity M/[PERSON_NAME]: 23.235,89 Premium: USD 664,55" at bounding box center [1242, 464] width 455 height 29
paste input "226700"
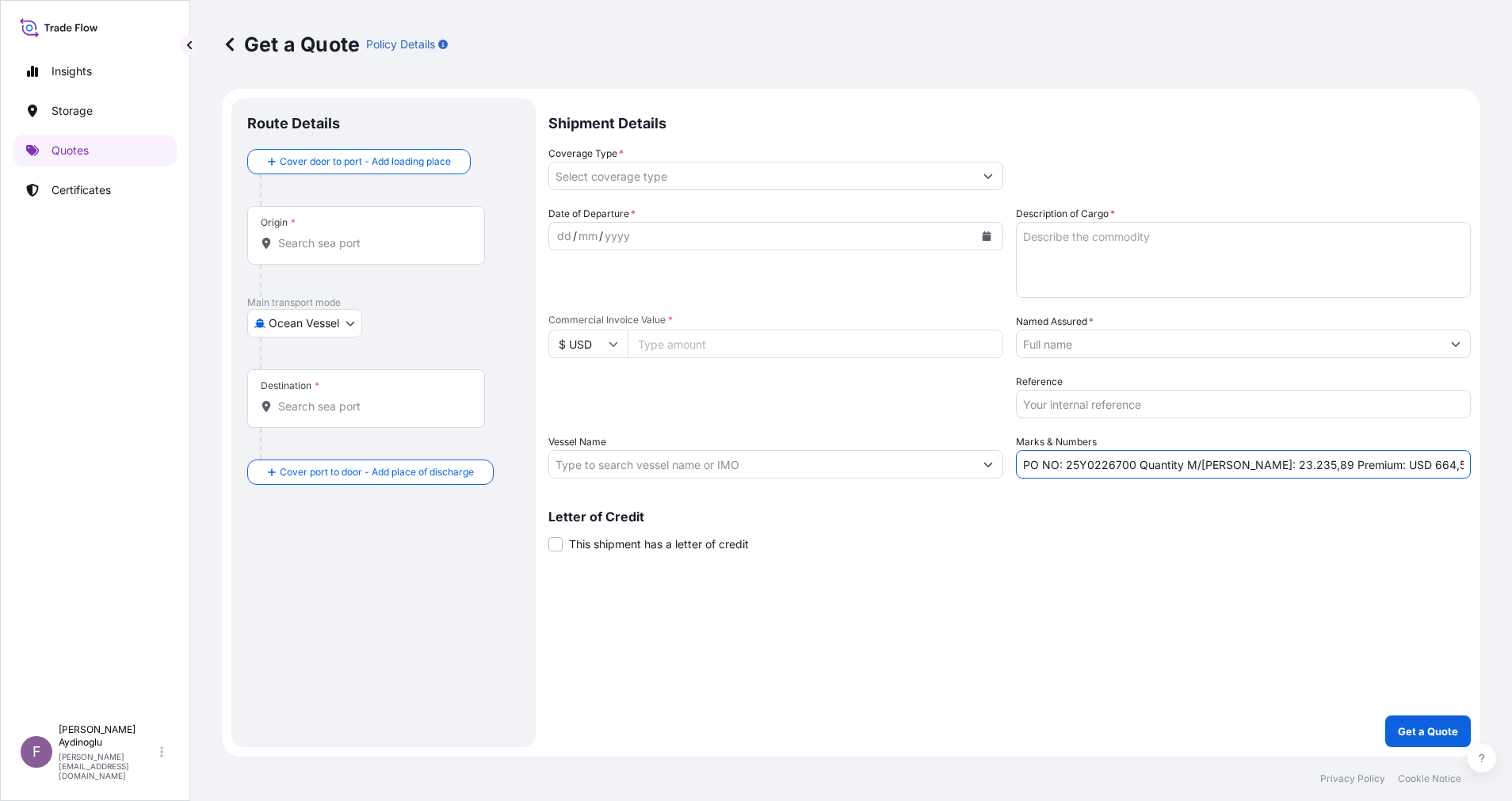
type input "PO NO: 25Y0226700 Quantity M/[PERSON_NAME]: 23.235,89 Premium: USD 664,55"
click at [760, 347] on input "Commercial Invoice Value *" at bounding box center [815, 344] width 375 height 29
type input "33960352.83"
click at [1185, 261] on textarea "Description of Cargo *" at bounding box center [1242, 260] width 455 height 76
type textarea "ULSD"
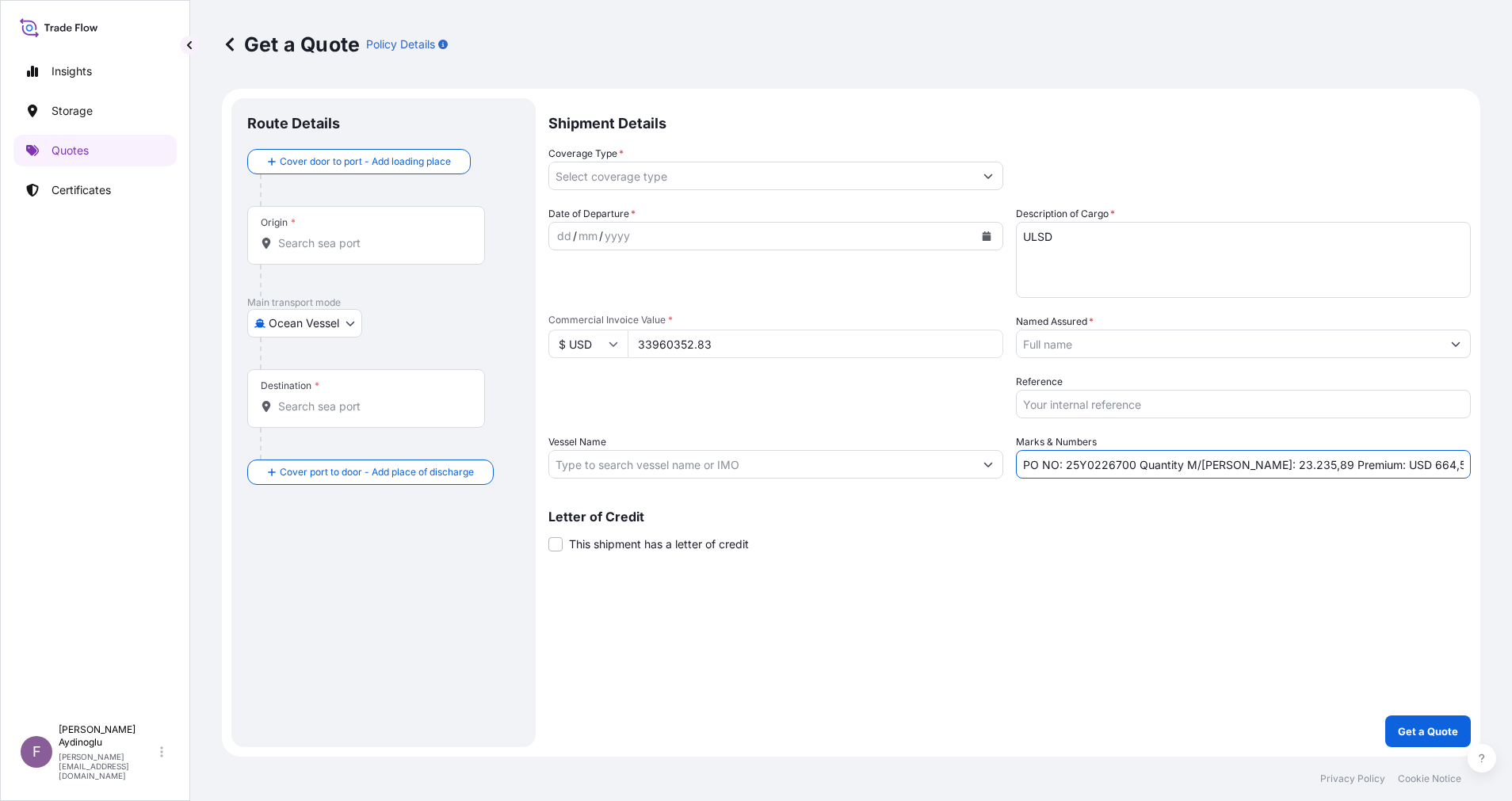
drag, startPoint x: 1232, startPoint y: 467, endPoint x: 1280, endPoint y: 468, distance: 48.0
click at [1280, 468] on input "PO NO: 25Y0226700 Quantity M/[PERSON_NAME]: 23.235,89 Premium: USD 664,55" at bounding box center [1242, 464] width 455 height 29
type input "PO NO: 25Y0226700 Quantity M/[PERSON_NAME]: 42.338,54 Premium: USD 664,55"
click at [834, 455] on input "Vessel Name" at bounding box center [761, 464] width 425 height 29
paste input "PACIFIC MOONSTONE"
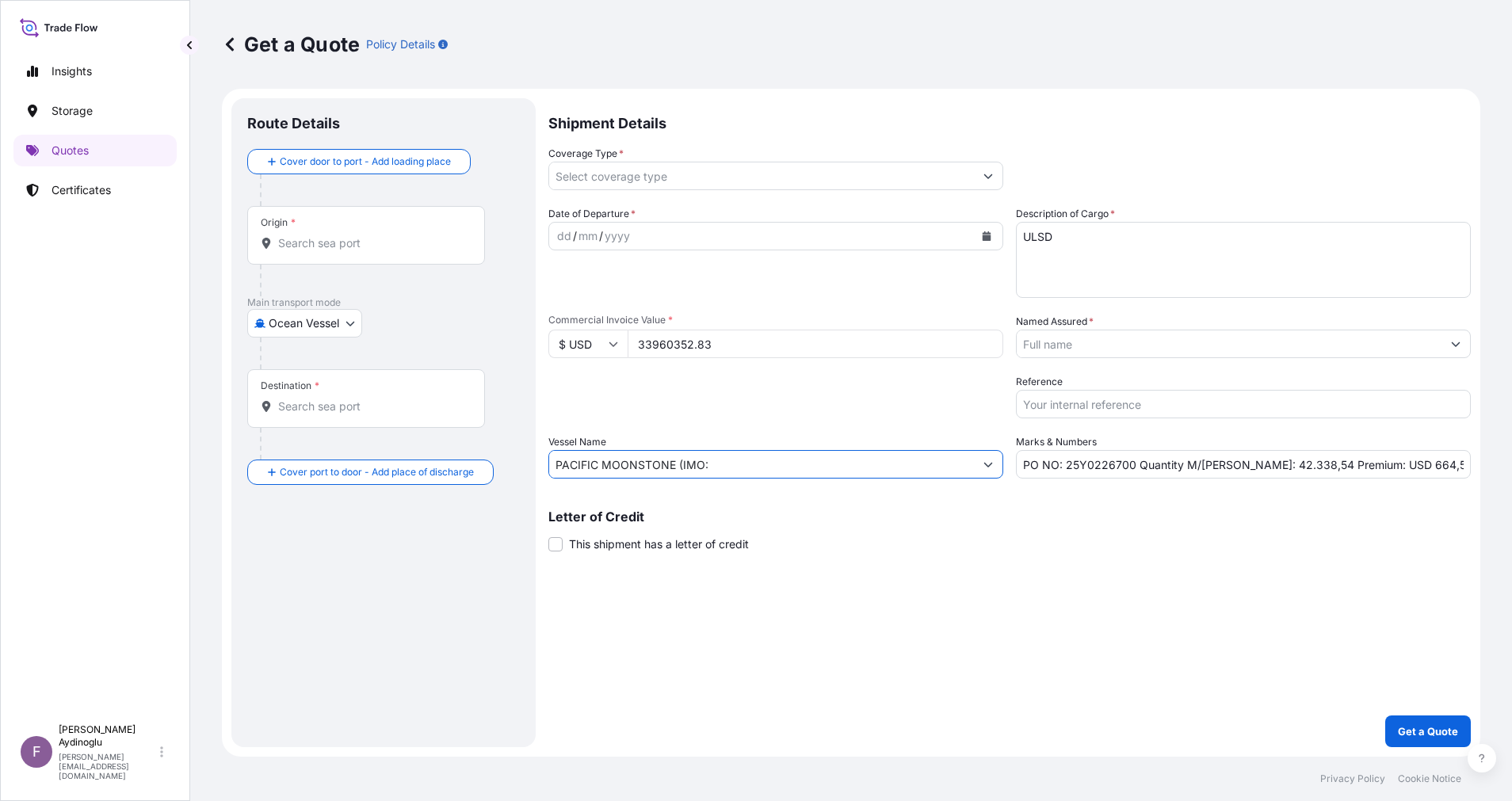
paste input "9892078"
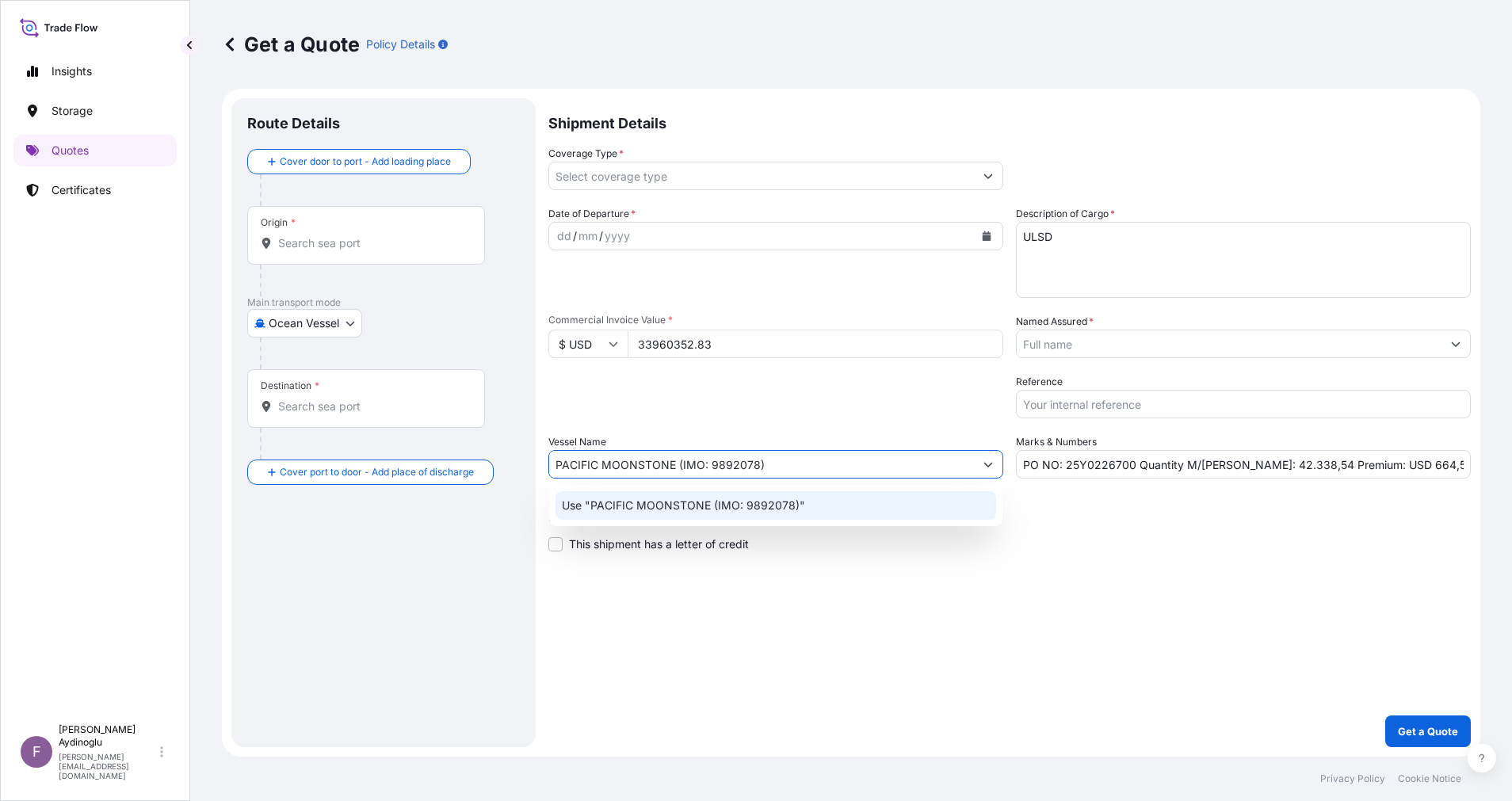
click at [779, 491] on div "Use "PACIFIC MOONSTONE (IMO: 9892078)"" at bounding box center [776, 505] width 441 height 29
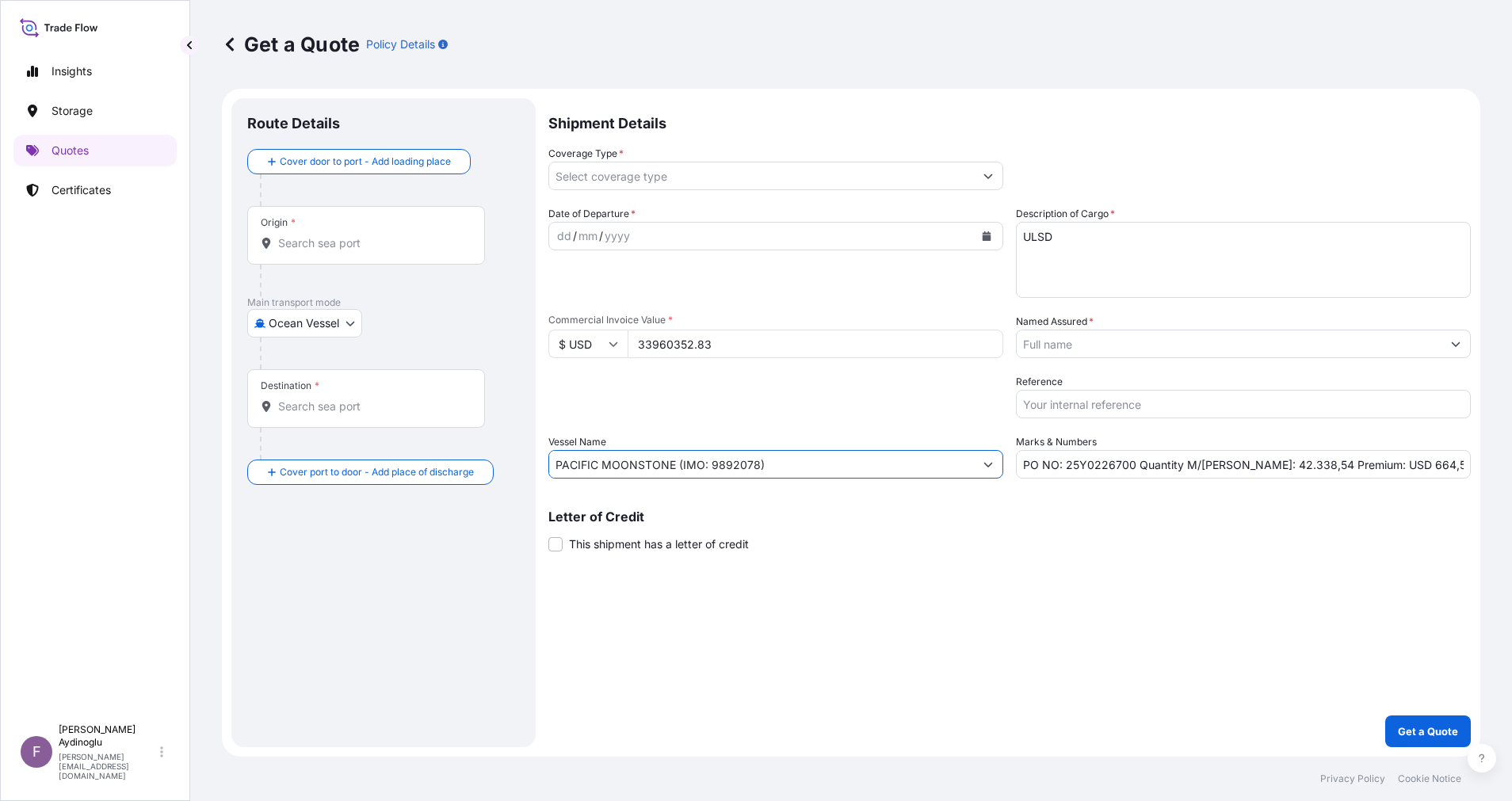
type input "PACIFIC MOONSTONE (IMO: 9892078)"
click at [1063, 627] on div "Shipment Details Coverage Type * Date of Departure * dd / mm / yyyy Cargo Categ…" at bounding box center [1009, 422] width 922 height 649
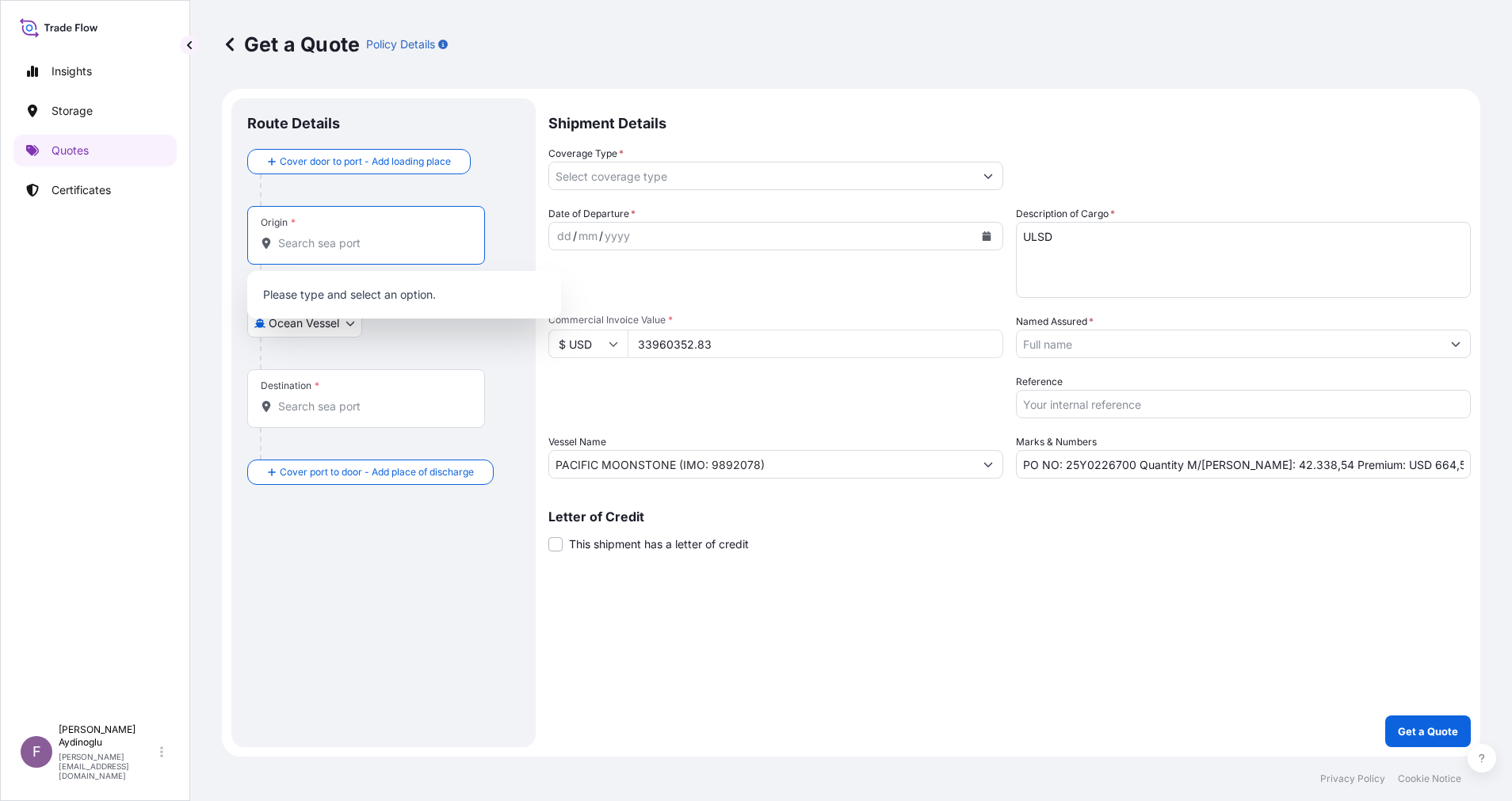
click at [350, 248] on input "Origin *" at bounding box center [372, 243] width 187 height 16
paste input "ST [PERSON_NAME],[GEOGRAPHIC_DATA]"
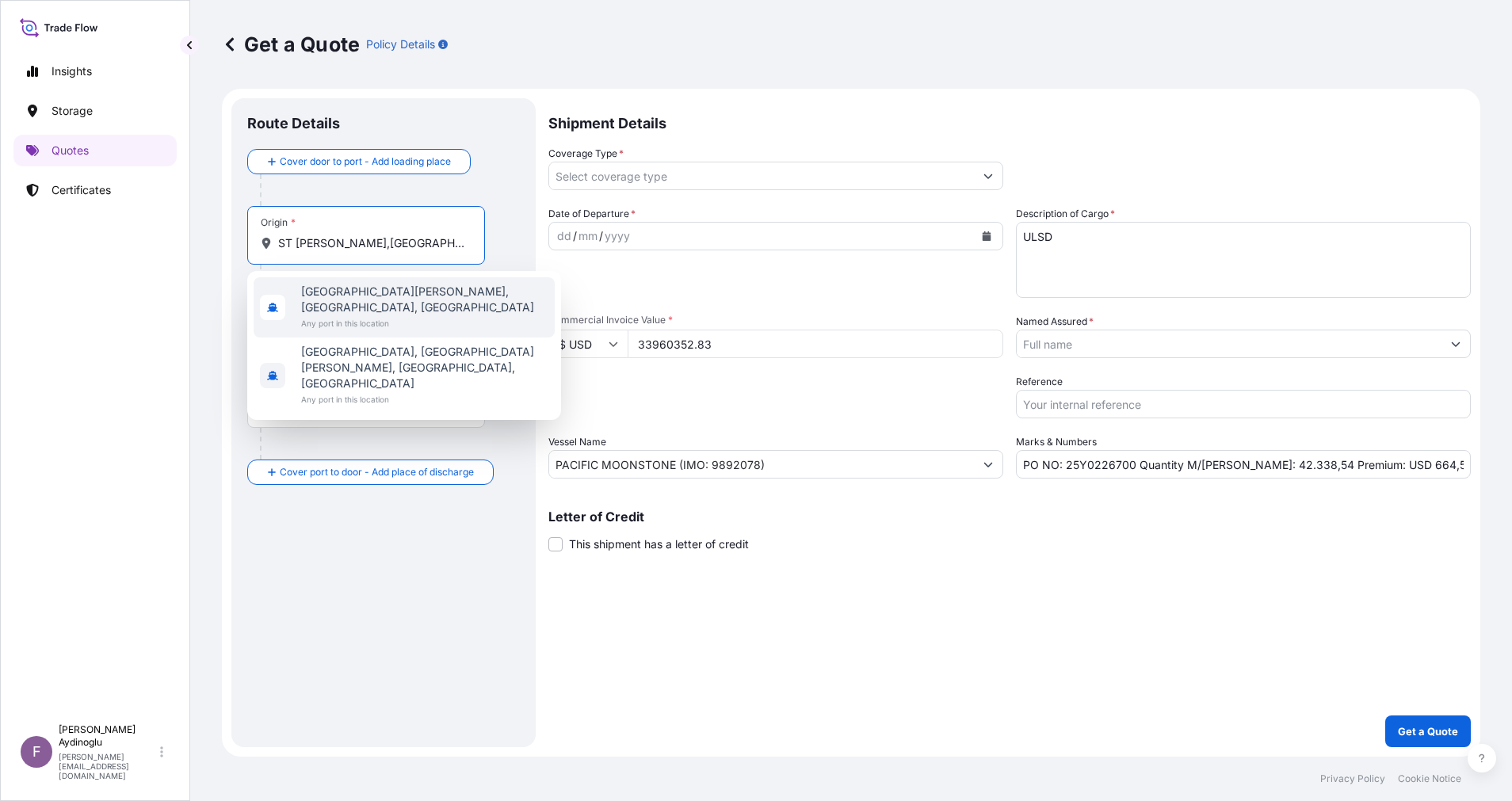
click at [404, 316] on span "Any port in this location" at bounding box center [424, 323] width 247 height 16
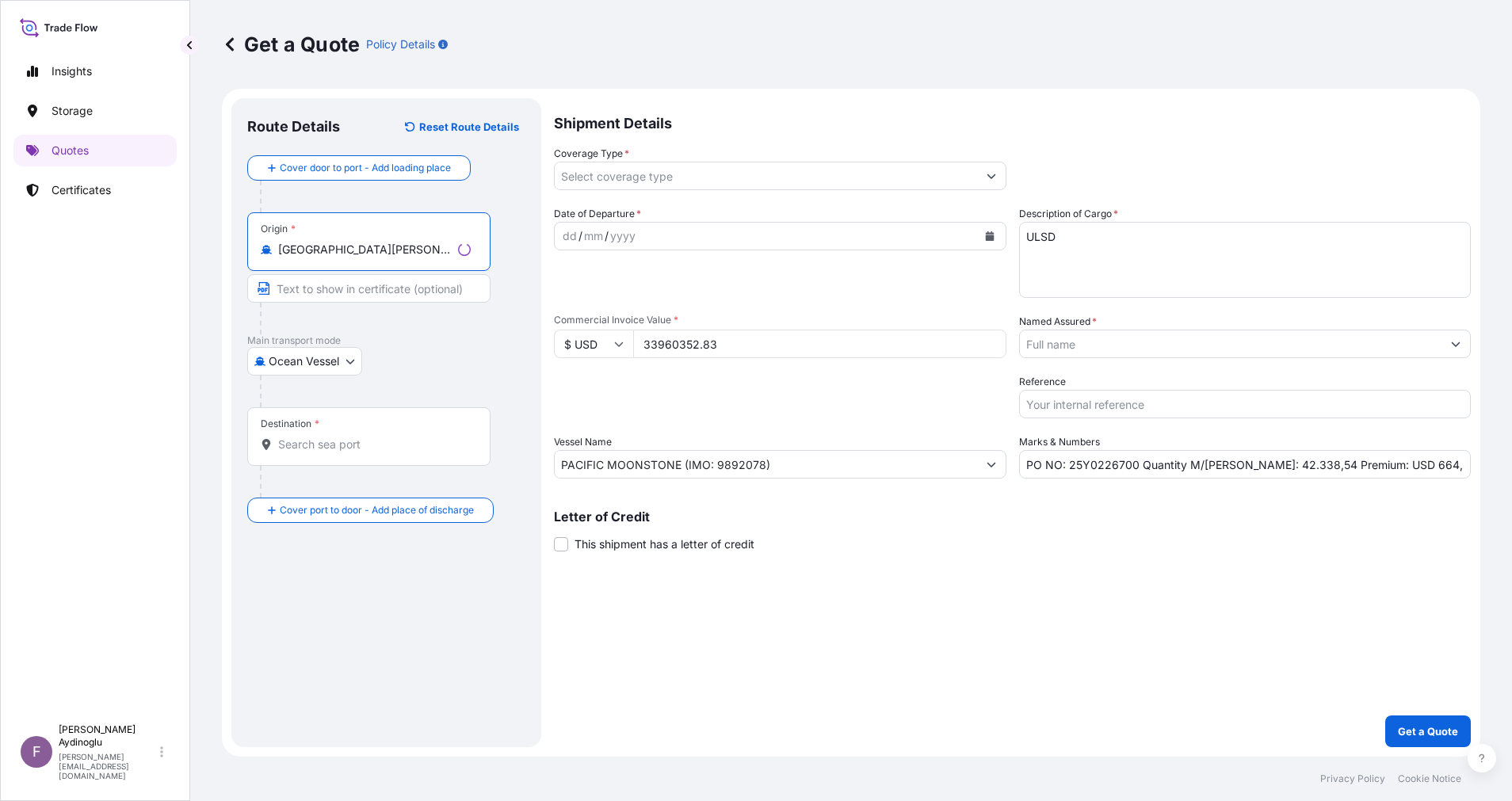
type input "[GEOGRAPHIC_DATA][PERSON_NAME], [GEOGRAPHIC_DATA], [GEOGRAPHIC_DATA]"
click at [381, 286] on input "Text to appear on certificate" at bounding box center [369, 288] width 243 height 29
paste input "ST [PERSON_NAME],[GEOGRAPHIC_DATA]"
type input "[GEOGRAPHIC_DATA][PERSON_NAME],[GEOGRAPHIC_DATA] / [GEOGRAPHIC_DATA]"
click at [366, 447] on input "Destination *" at bounding box center [372, 443] width 187 height 16
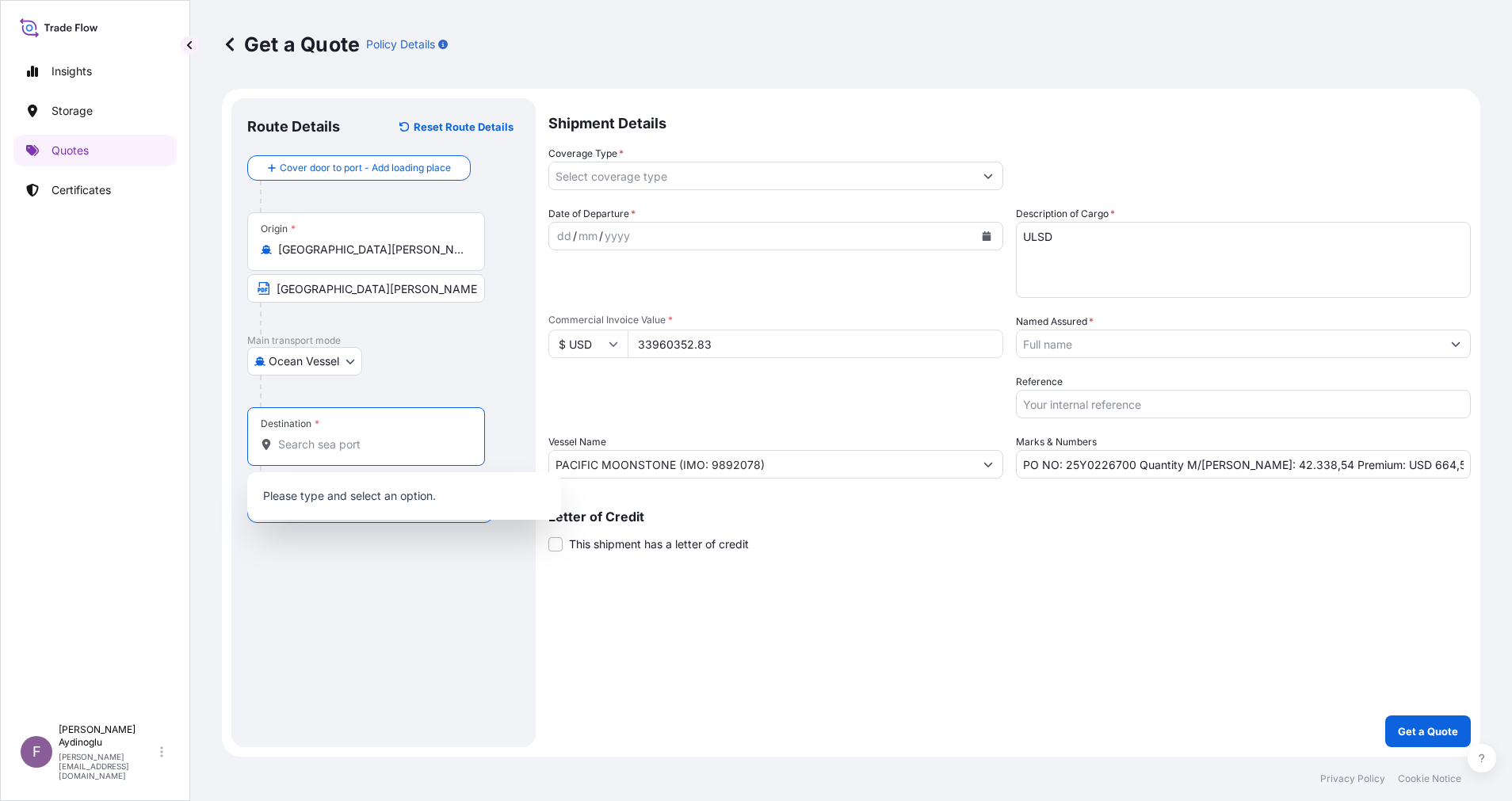
paste input "[DEMOGRAPHIC_DATA]"
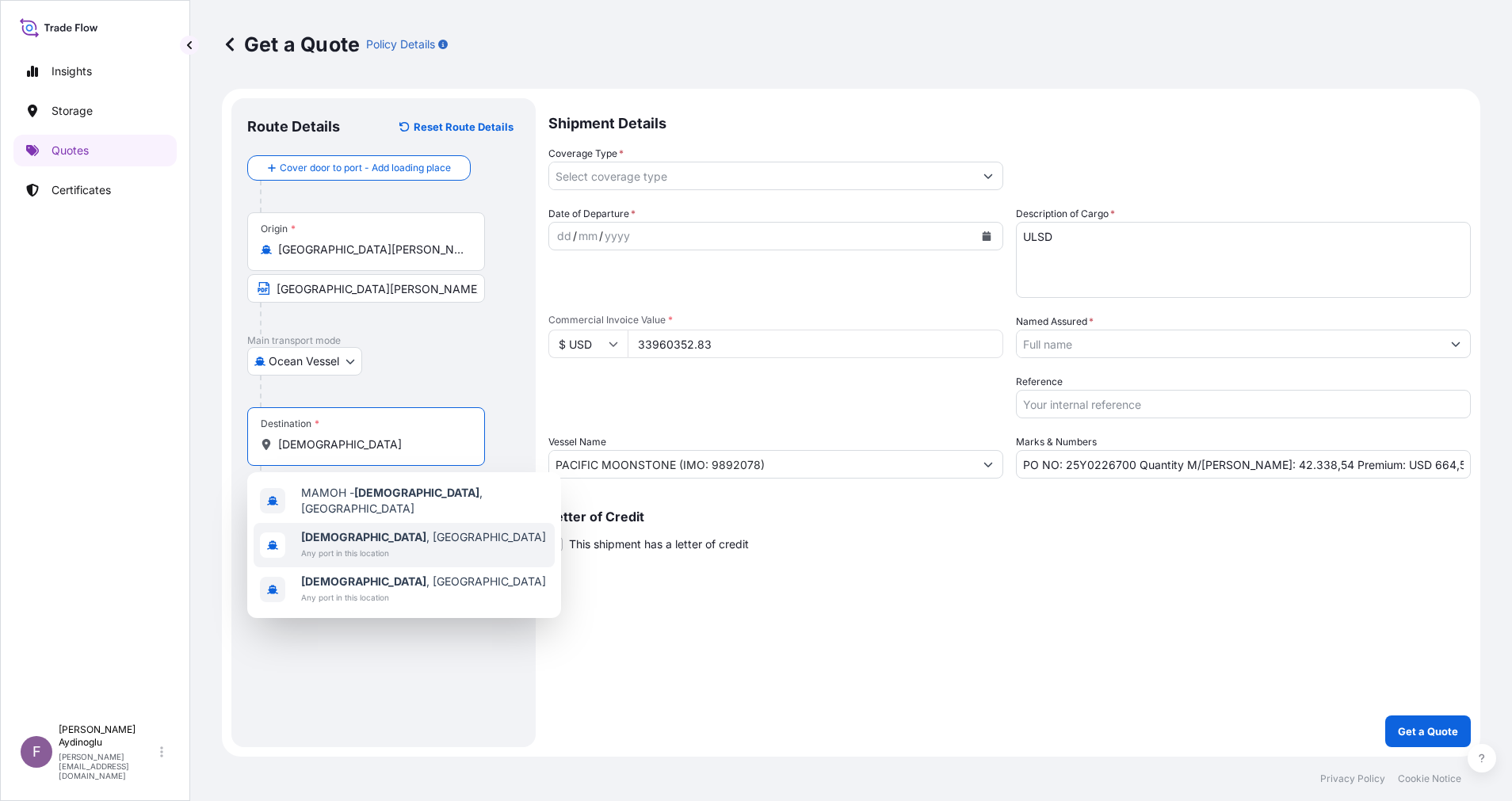
click at [426, 532] on span "[DEMOGRAPHIC_DATA] , [GEOGRAPHIC_DATA]" at bounding box center [423, 537] width 245 height 16
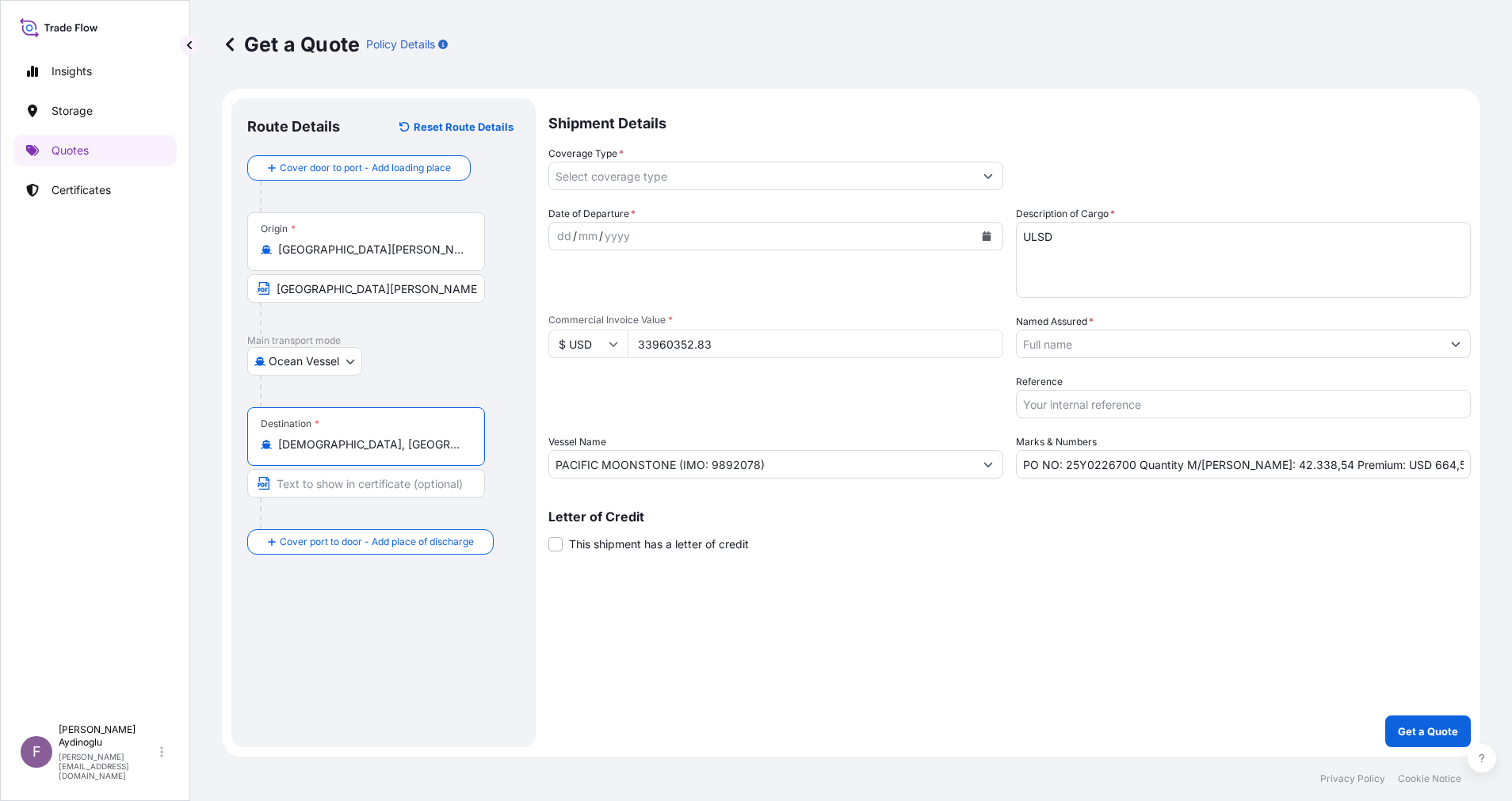
type input "[DEMOGRAPHIC_DATA], [GEOGRAPHIC_DATA]"
click at [397, 478] on input "Text to appear on certificate" at bounding box center [366, 483] width 237 height 29
paste input "[DEMOGRAPHIC_DATA]"
click at [493, 622] on div "Route Details Reset Route Details Cover door to port - Add loading place Place …" at bounding box center [384, 422] width 273 height 617
drag, startPoint x: 363, startPoint y: 486, endPoint x: 389, endPoint y: 488, distance: 26.1
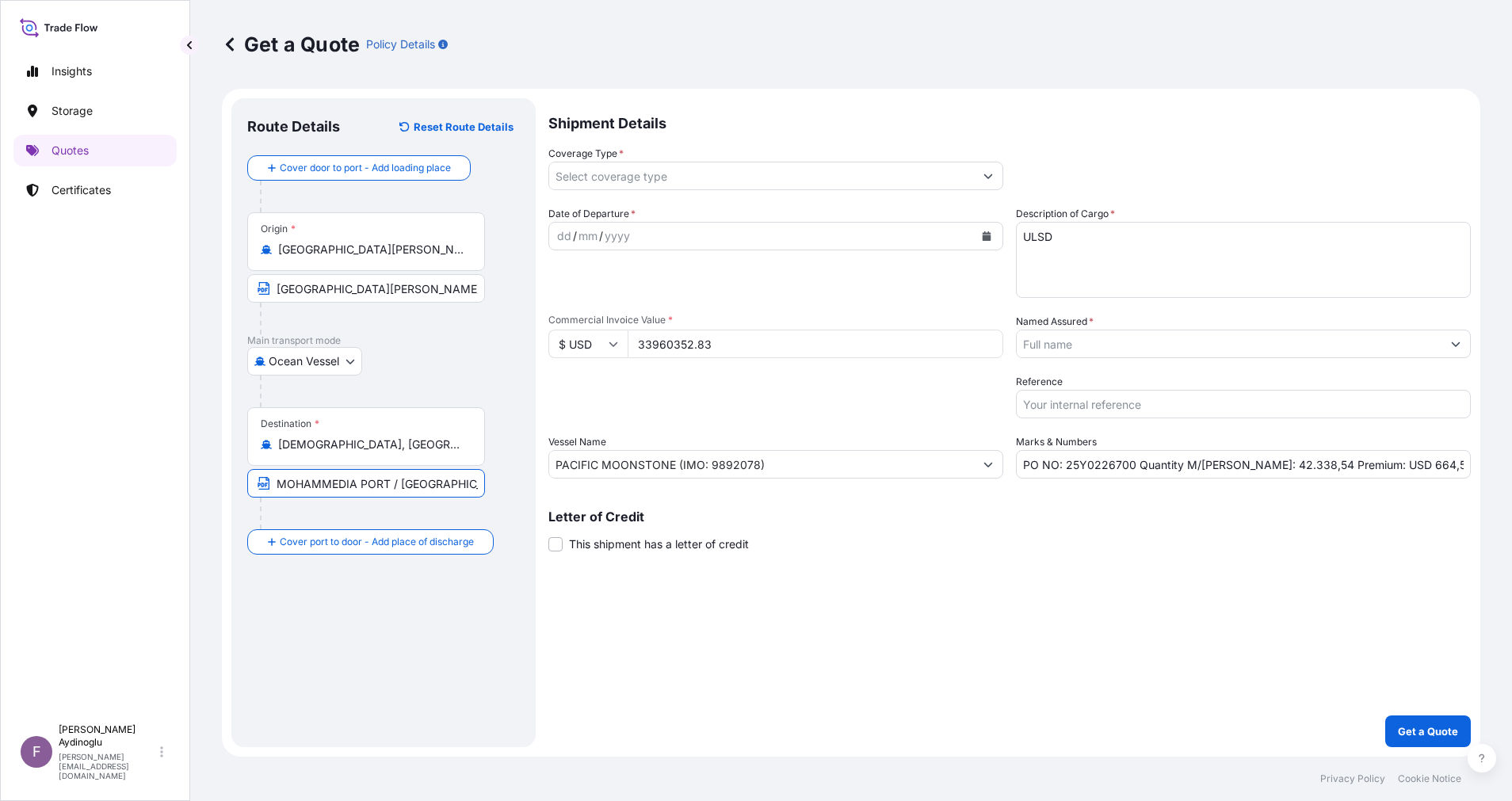
click at [389, 488] on input "MOHAMMEDIA PORT / [GEOGRAPHIC_DATA]" at bounding box center [366, 483] width 237 height 29
type input "[DEMOGRAPHIC_DATA] / [GEOGRAPHIC_DATA]"
click at [896, 573] on div "Shipment Details Coverage Type * Date of Departure * dd / mm / yyyy Cargo Categ…" at bounding box center [1009, 422] width 922 height 649
click at [569, 232] on div "dd" at bounding box center [564, 236] width 18 height 19
click at [986, 176] on icon "Show suggestions" at bounding box center [988, 176] width 8 height 5
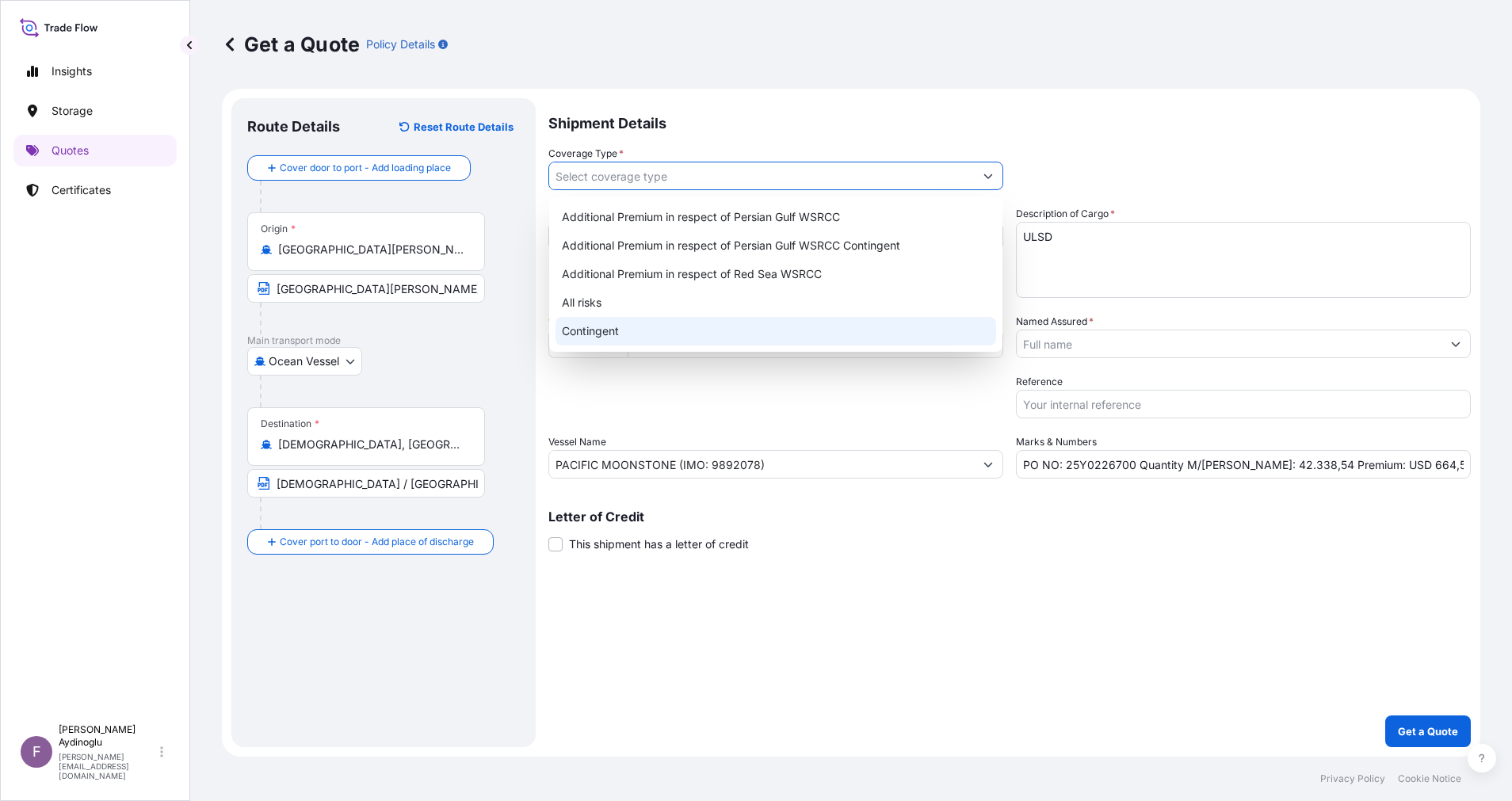
click at [744, 331] on div "Contingent" at bounding box center [776, 330] width 441 height 29
type input "Contingent"
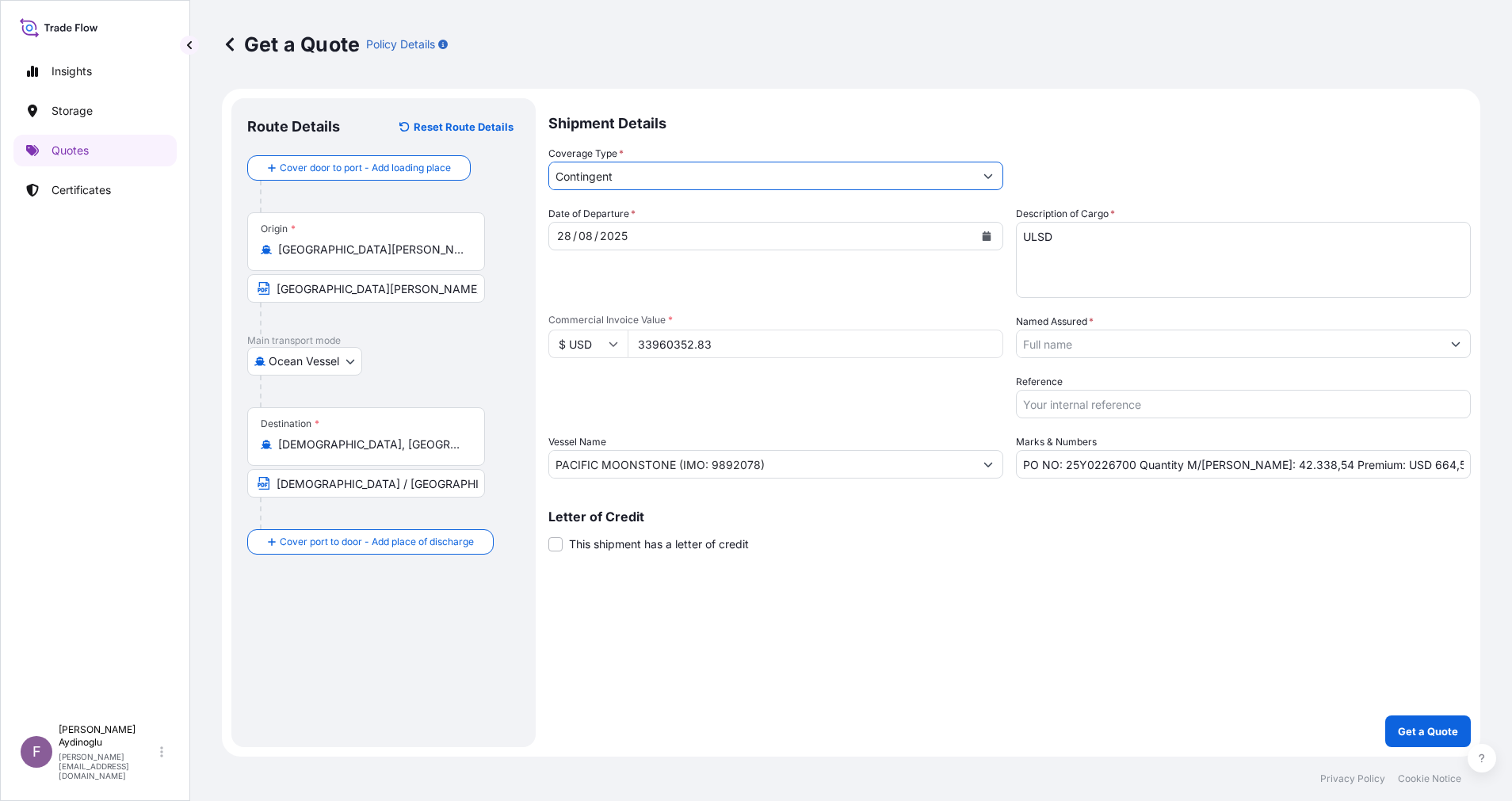
click at [843, 421] on div "Date of Departure * [DATE] Cargo Category * LPG, Crude Oil, Utility Fuel, Mid D…" at bounding box center [1009, 343] width 922 height 273
drag, startPoint x: 1418, startPoint y: 459, endPoint x: 1365, endPoint y: 459, distance: 53.0
click at [1365, 459] on input "PO NO: 25Y0226700 Quantity M/[PERSON_NAME]: 42.338,54 Premium: USD 664,55" at bounding box center [1242, 464] width 455 height 29
type input "PO NO: 25Y0226700 Quantity M/[PERSON_NAME]: 42.338,54 Premium: USD 1.698,02"
click at [1445, 344] on button "Show suggestions" at bounding box center [1455, 344] width 29 height 29
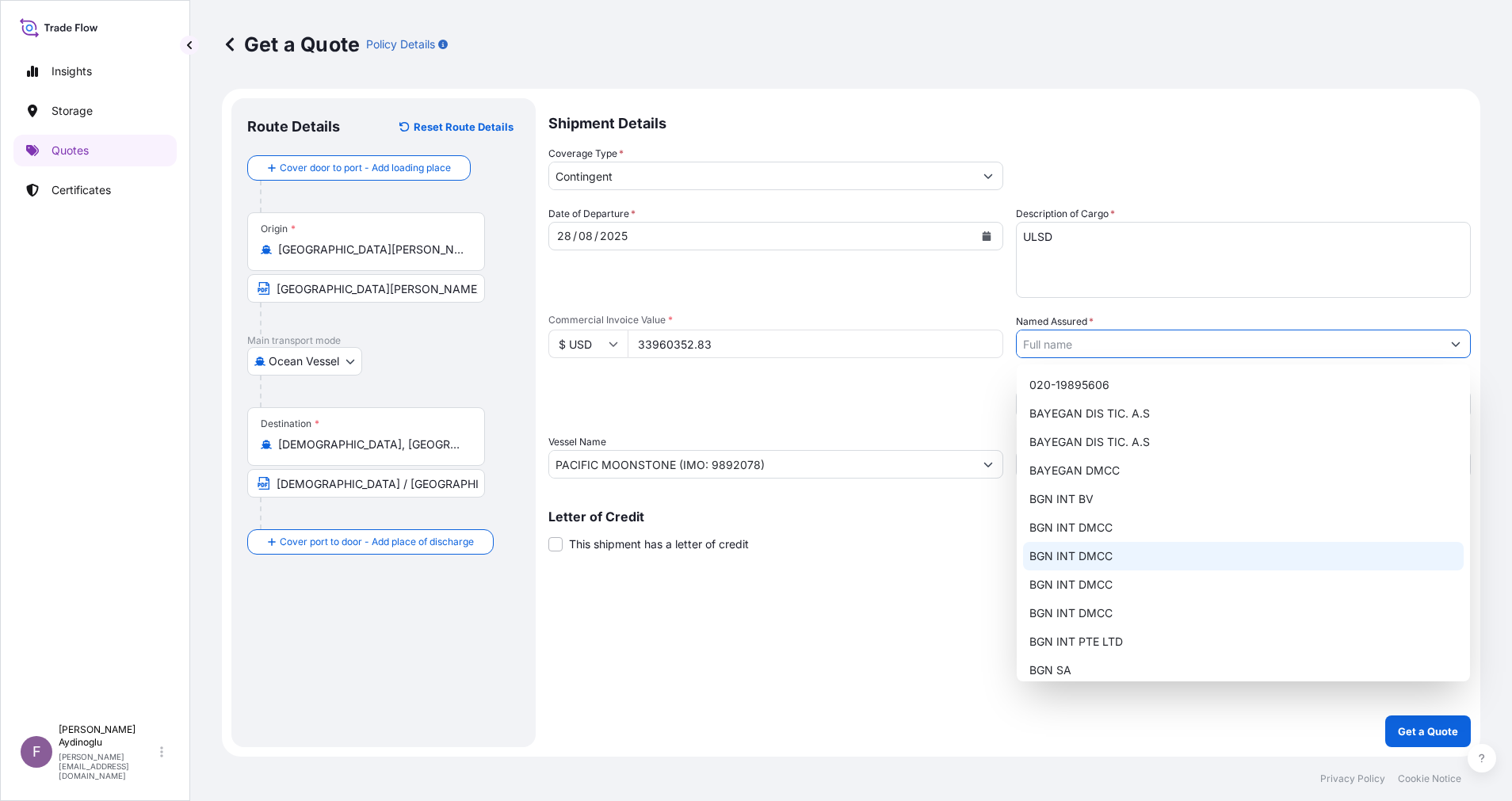
click at [1155, 549] on div "BGN INT DMCC" at bounding box center [1243, 555] width 441 height 29
type input "BGN INT DMCC"
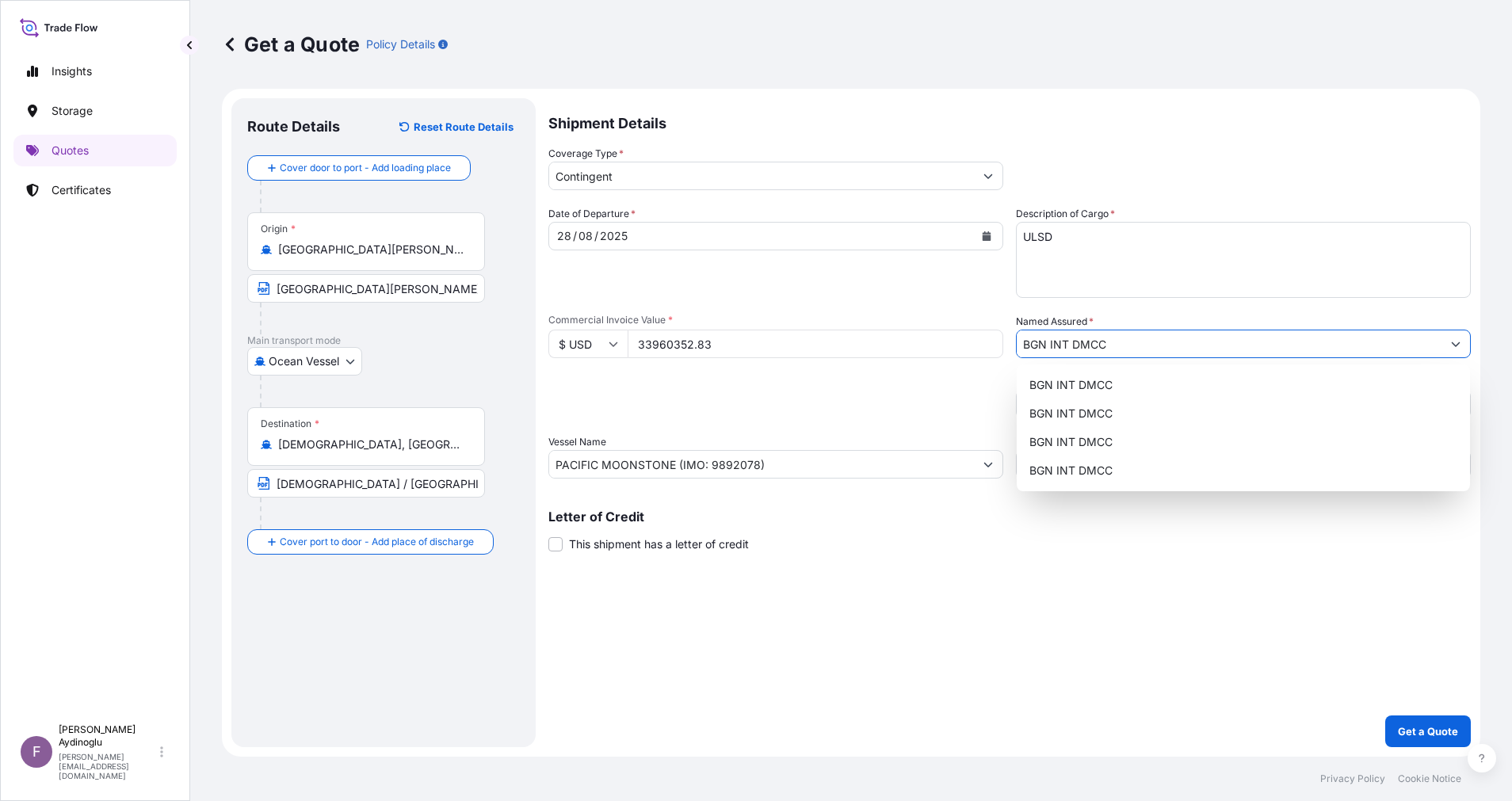
click at [988, 608] on div "Shipment Details Coverage Type * Contingent Date of Departure * [DATE] Cargo Ca…" at bounding box center [1009, 422] width 922 height 649
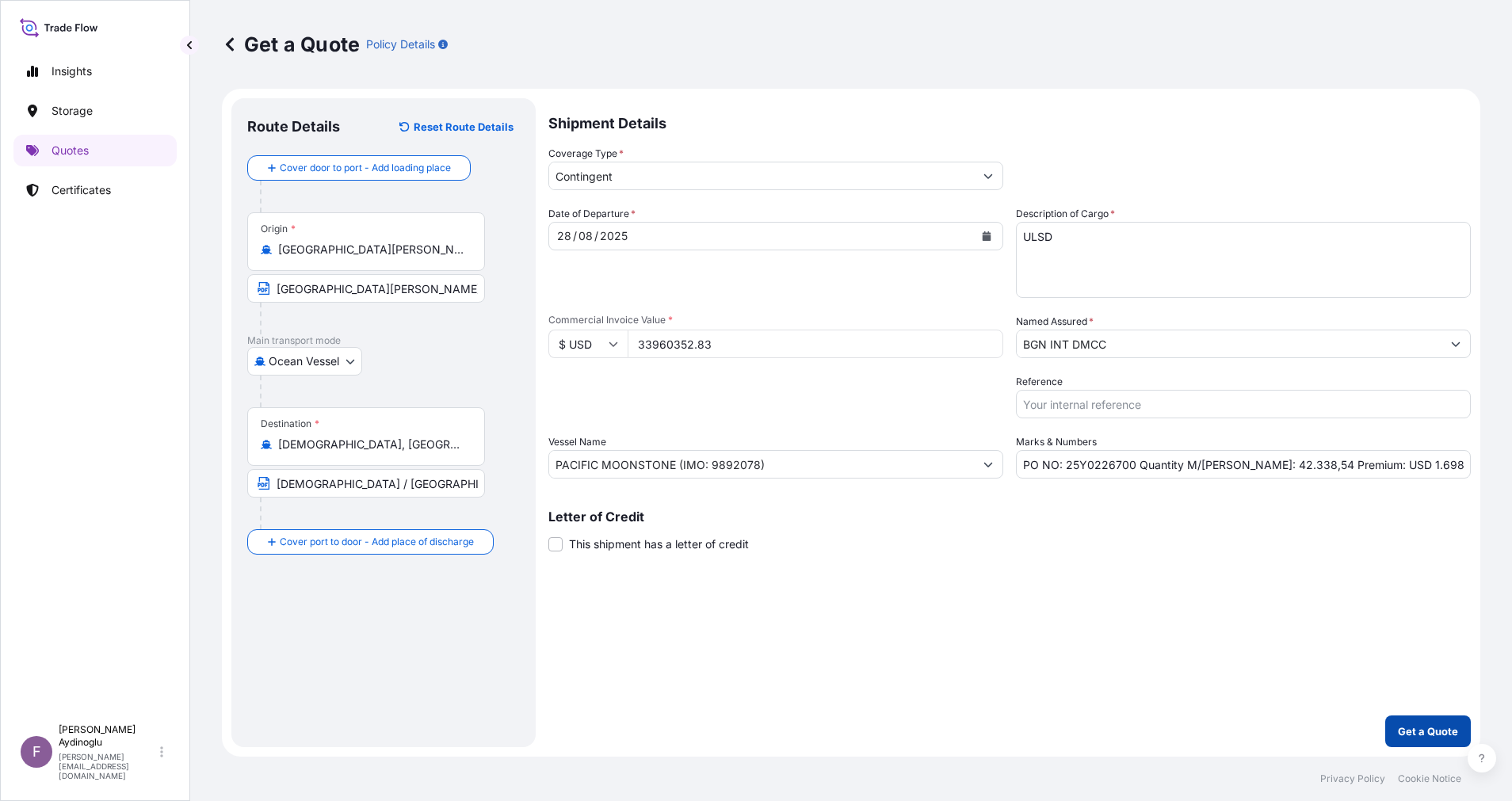
click at [1415, 726] on p "Get a Quote" at bounding box center [1427, 730] width 60 height 16
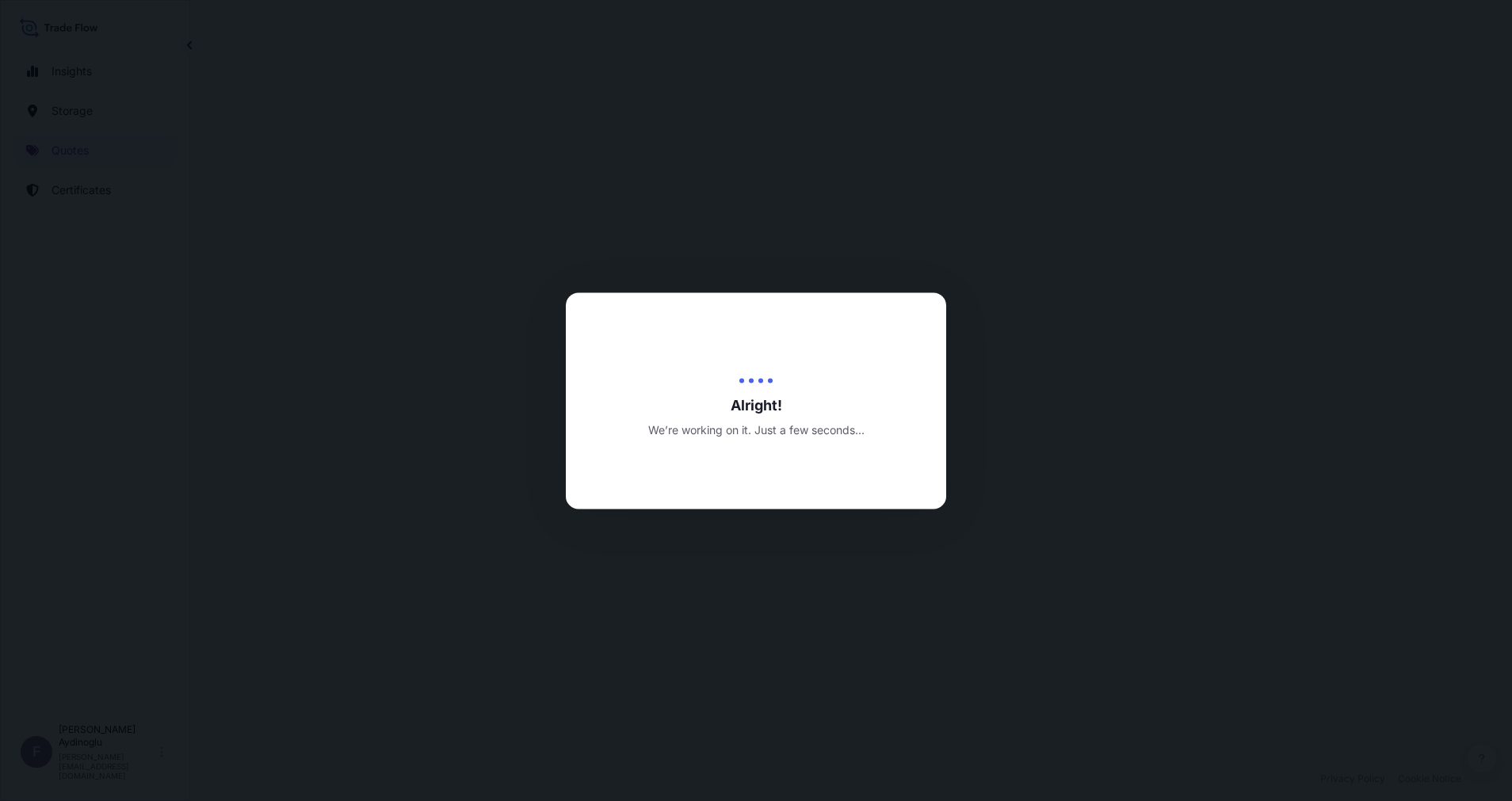
select select "Ocean Vessel"
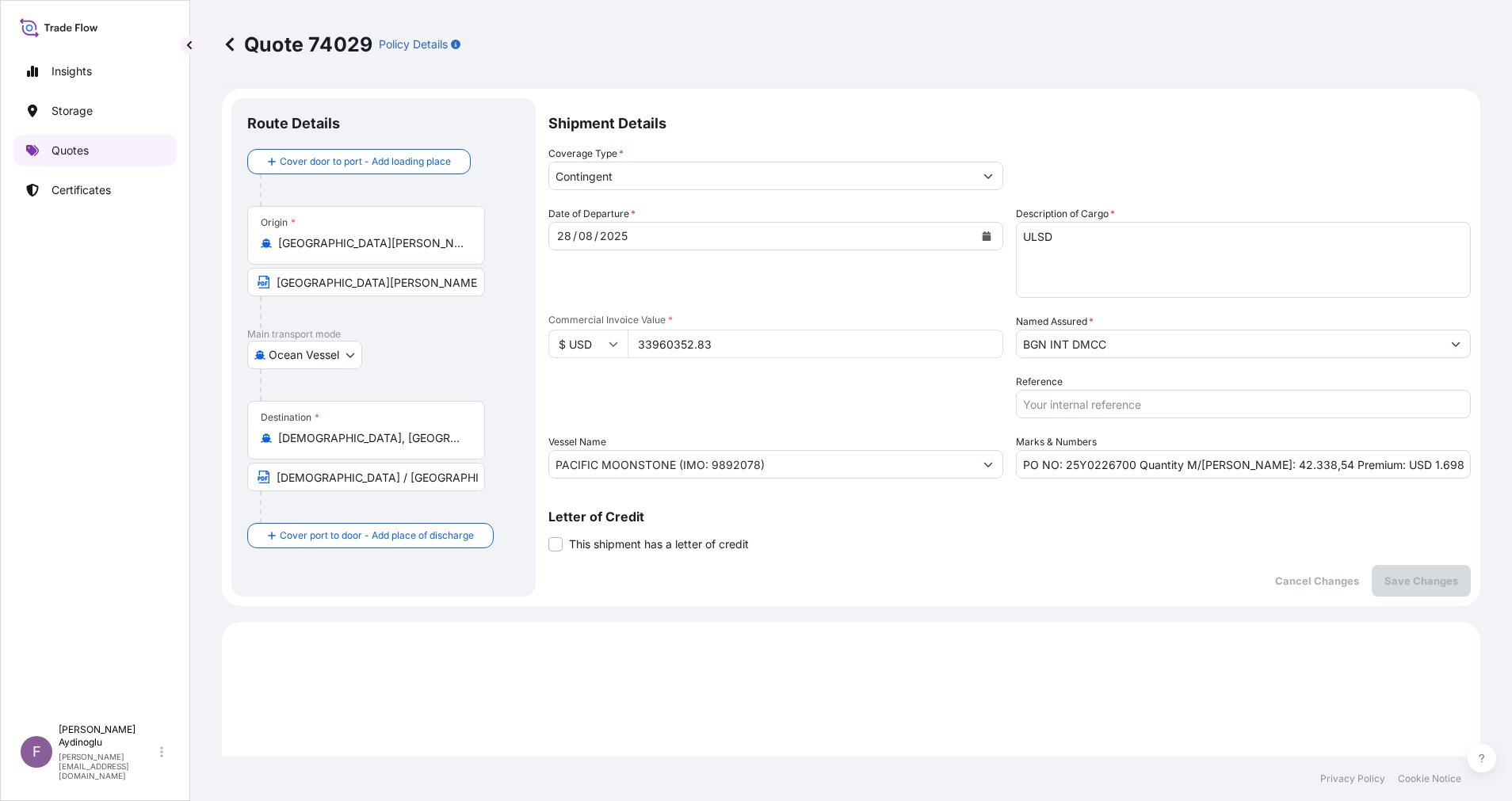
click at [106, 148] on link "Quotes" at bounding box center [94, 150] width 163 height 32
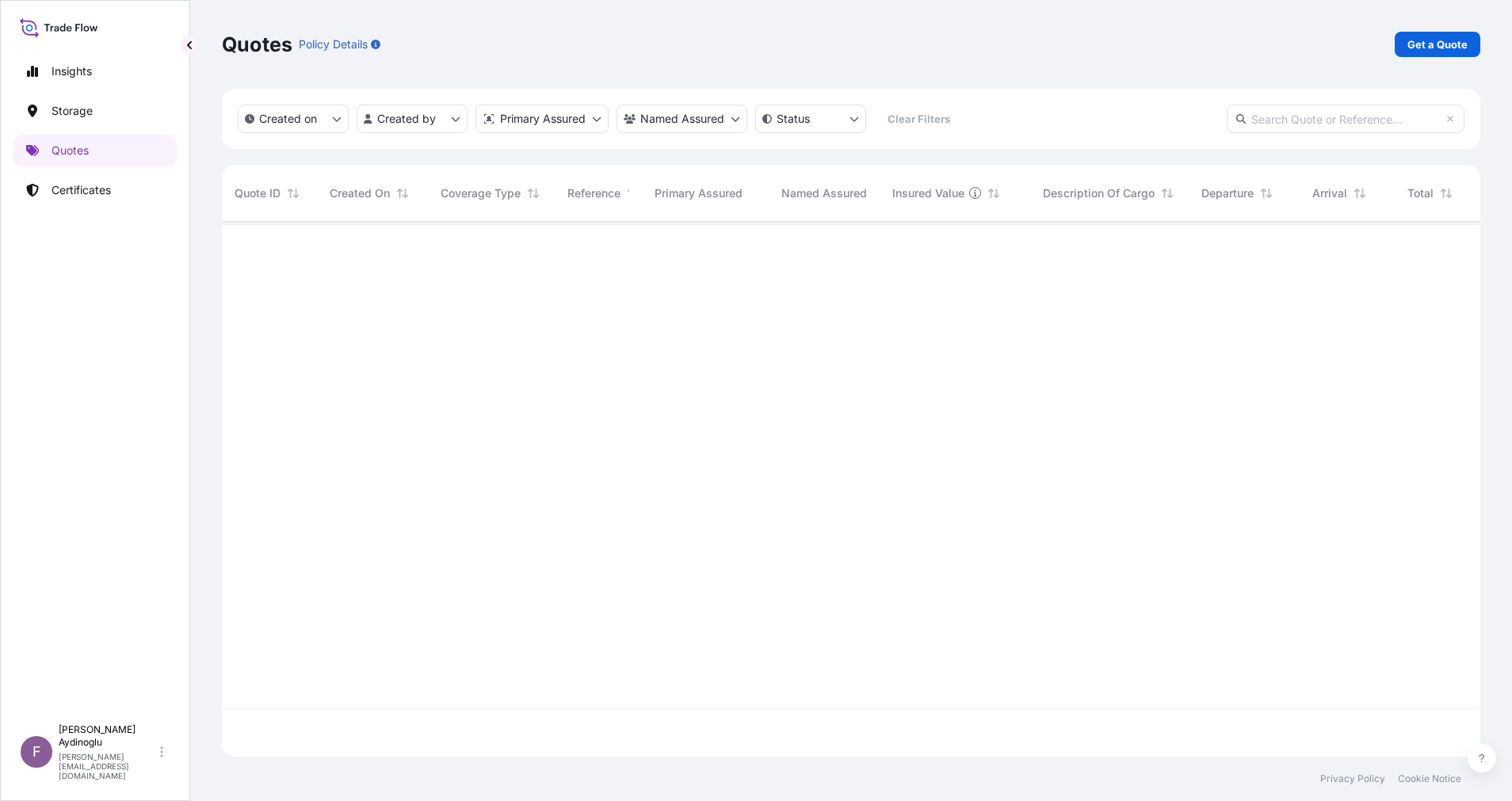
scroll to position [525, 1240]
click at [1423, 49] on p "Get a Quote" at bounding box center [1437, 44] width 60 height 16
select select "Ocean Vessel"
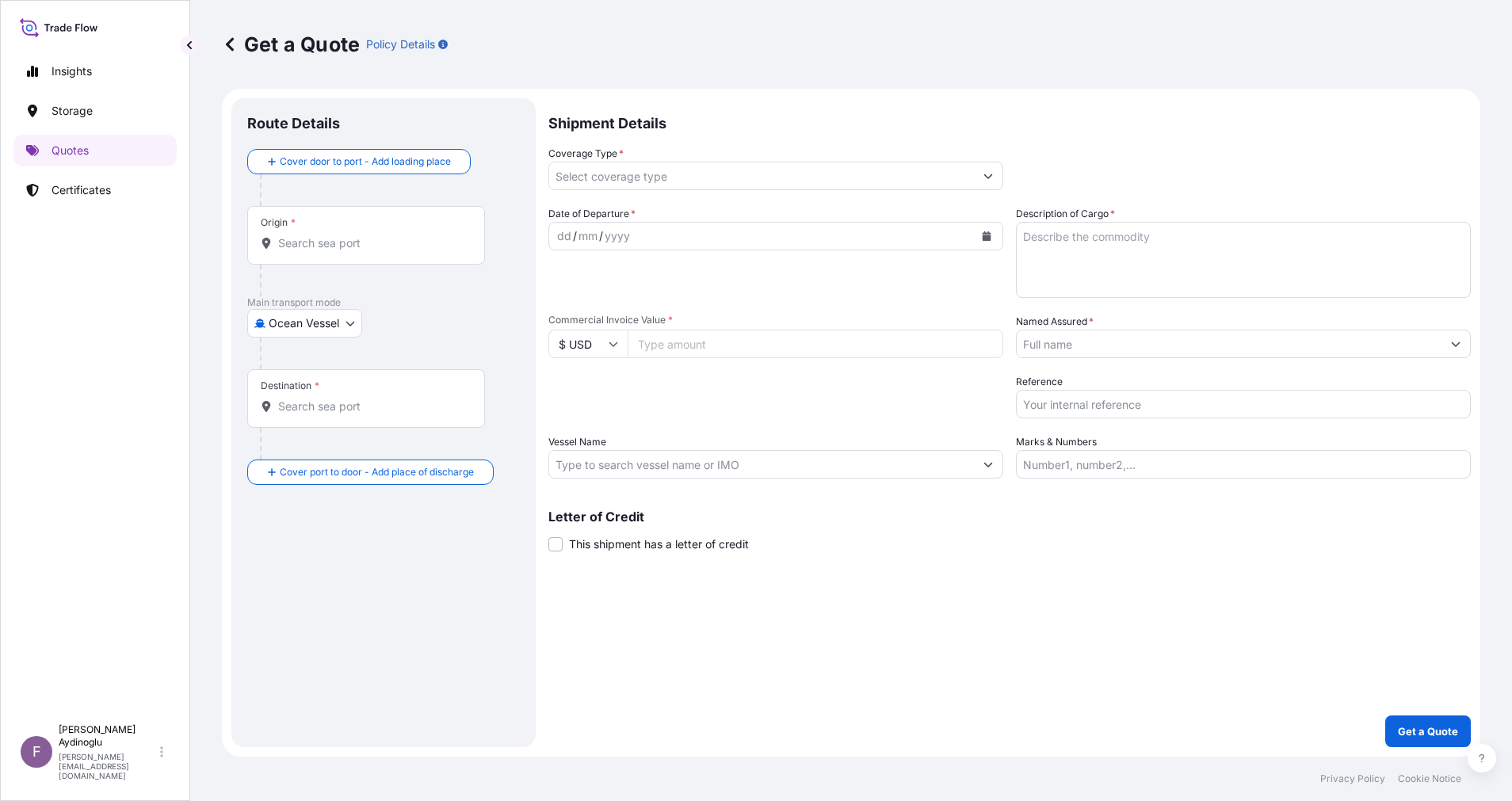
click at [1203, 466] on input "Marks & Numbers" at bounding box center [1242, 464] width 455 height 29
paste input "PO NO: 25Y0193400 Quantity M/[PERSON_NAME]: 23.235,89 Premium: USD 664,55"
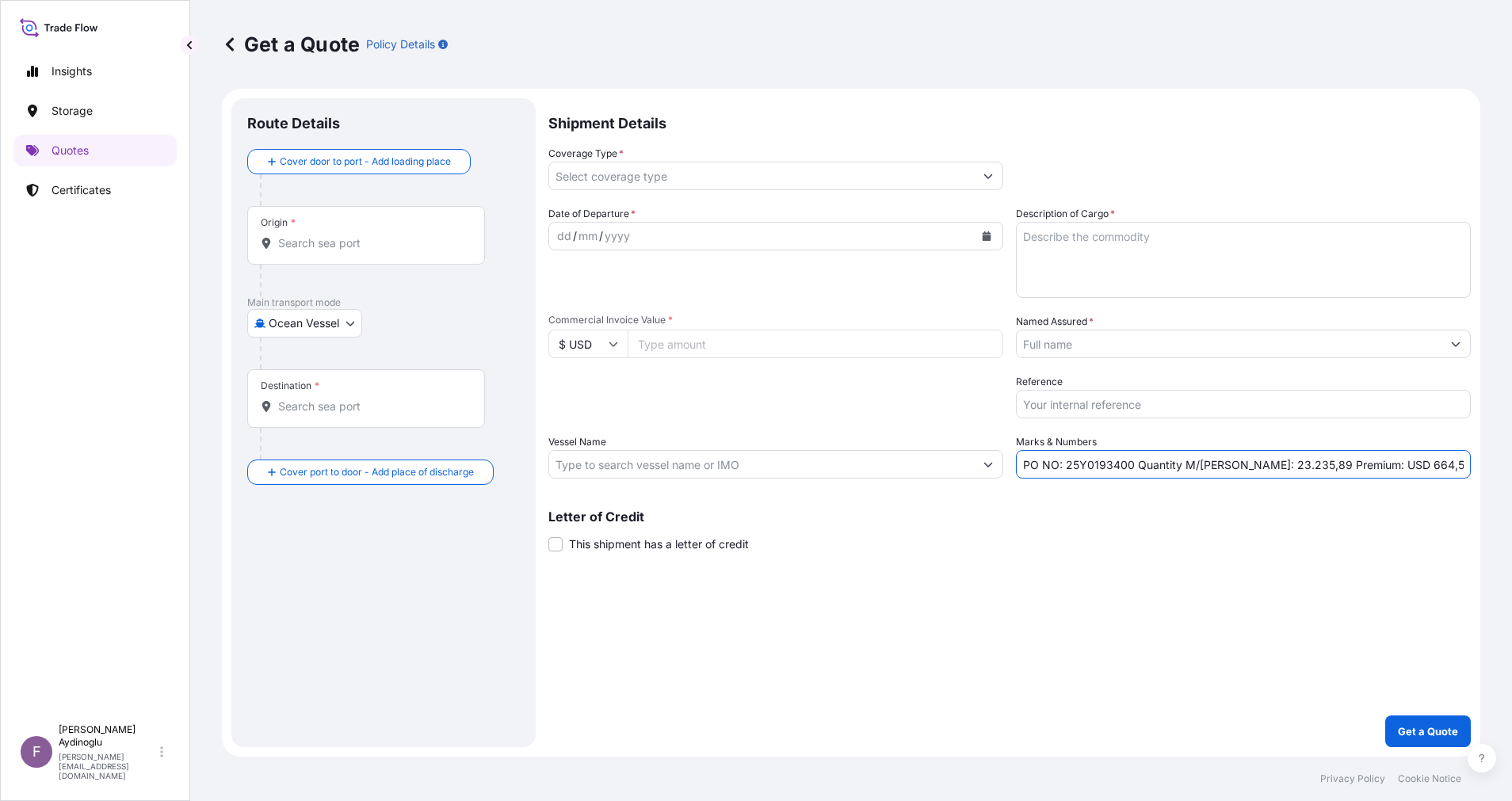
click at [1131, 641] on div "Shipment Details Coverage Type * Date of Departure * dd / mm / yyyy Cargo Categ…" at bounding box center [1009, 422] width 922 height 649
drag, startPoint x: 1065, startPoint y: 471, endPoint x: 1129, endPoint y: 474, distance: 64.1
click at [1129, 474] on input "PO NO: 25Y0193400 Quantity M/[PERSON_NAME]: 23.235,89 Premium: USD 664,55" at bounding box center [1242, 464] width 455 height 29
paste input "2518"
type input "PO NO: 25Y0251800 Quantity M/[PERSON_NAME]: 23.235,89 Premium: USD 664,55"
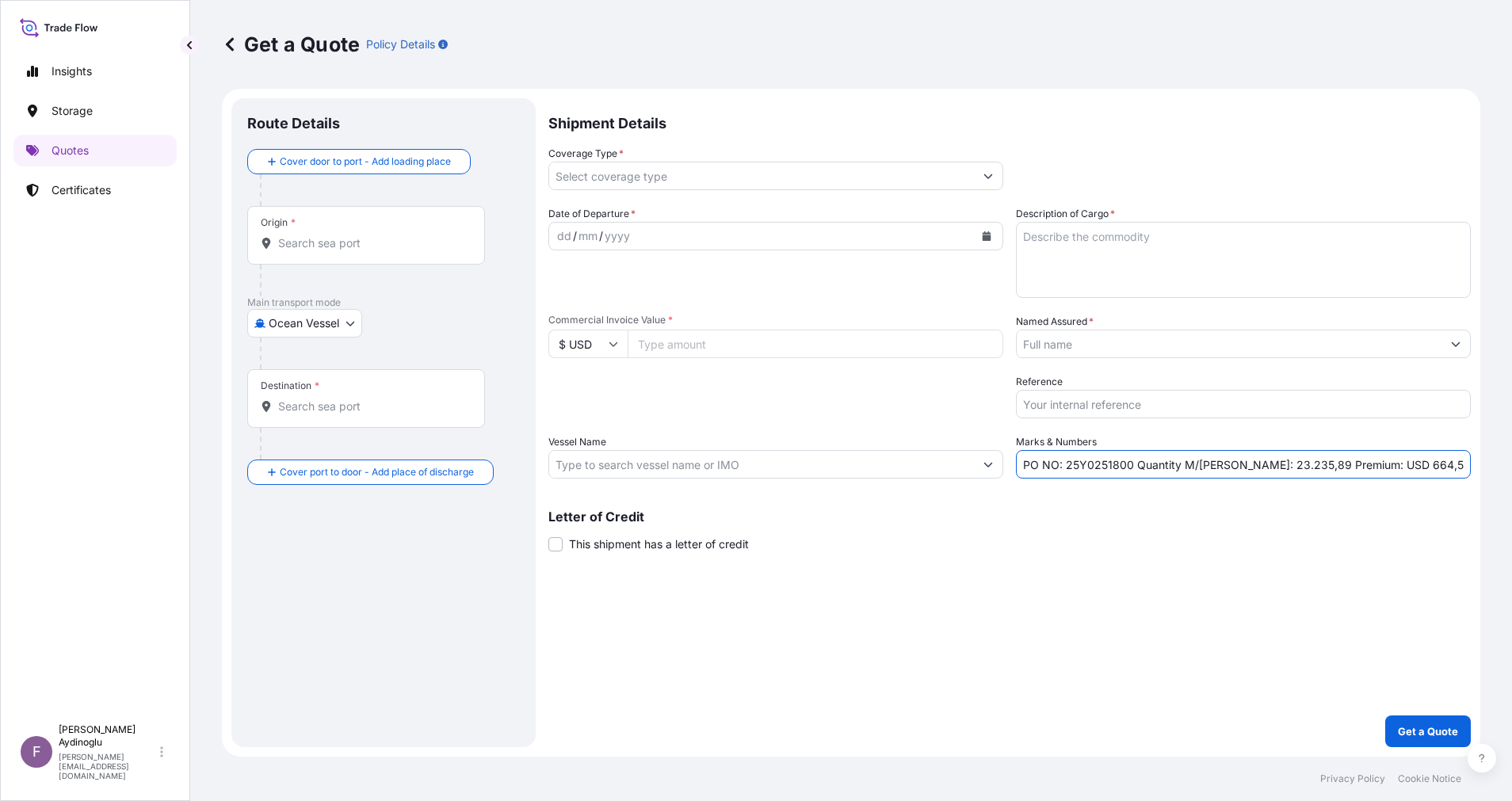
click at [741, 340] on input "Commercial Invoice Value *" at bounding box center [815, 344] width 375 height 29
type input "10149101.81"
click at [1166, 246] on textarea "Description of Cargo *" at bounding box center [1242, 260] width 455 height 76
type textarea "ULSD"
drag, startPoint x: 1230, startPoint y: 467, endPoint x: 1281, endPoint y: 468, distance: 51.0
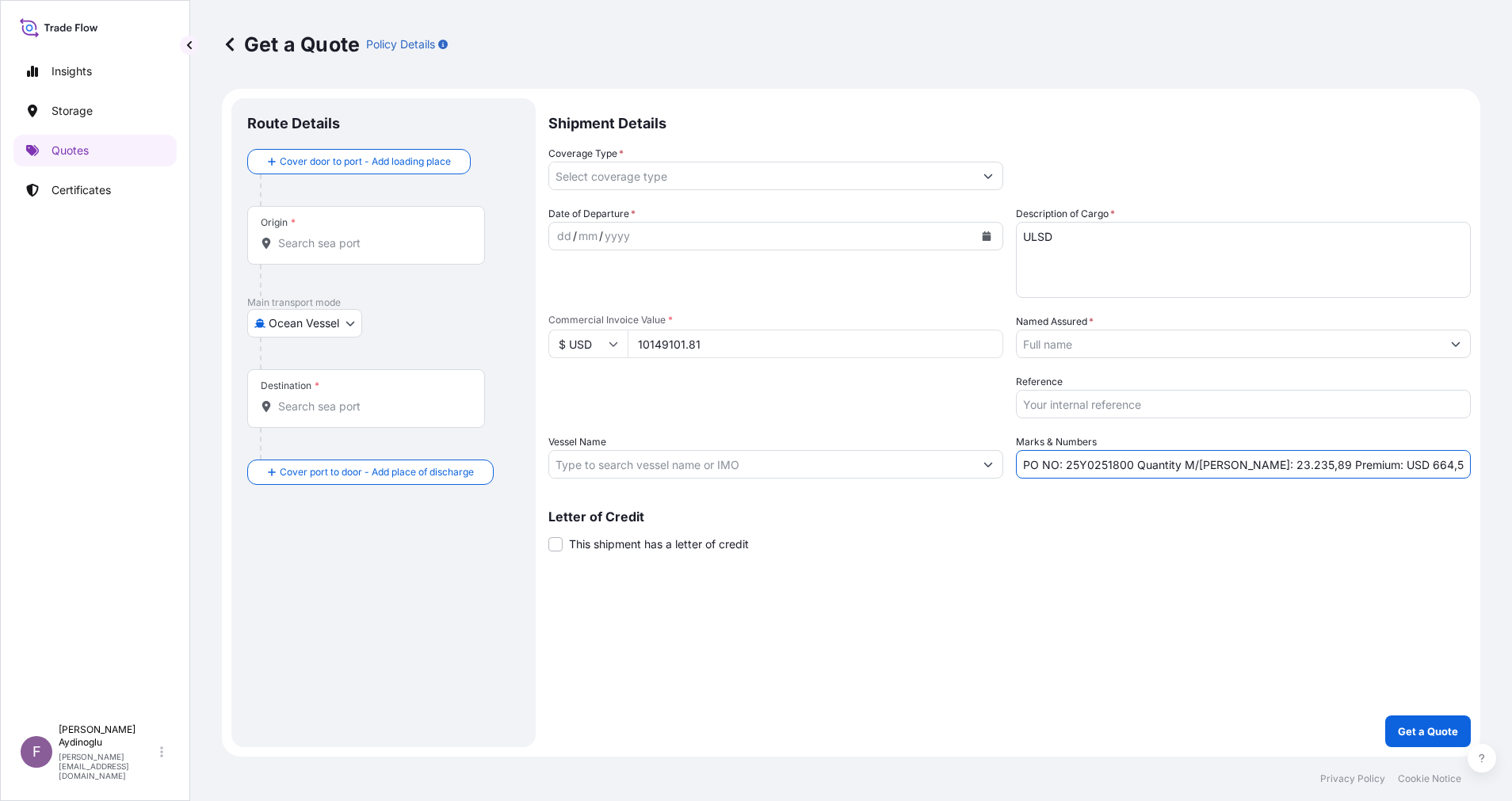
click at [1281, 468] on input "PO NO: 25Y0251800 Quantity M/[PERSON_NAME]: 23.235,89 Premium: USD 664,55" at bounding box center [1242, 464] width 455 height 29
type input "PO NO: 25Y0251800 Quantity M/[PERSON_NAME]: 12.604,50 Premium: USD 664,55"
click at [715, 470] on input "Vessel Name" at bounding box center [761, 464] width 425 height 29
paste input "CONSTANZA M"
drag, startPoint x: 778, startPoint y: 468, endPoint x: 640, endPoint y: 468, distance: 138.0
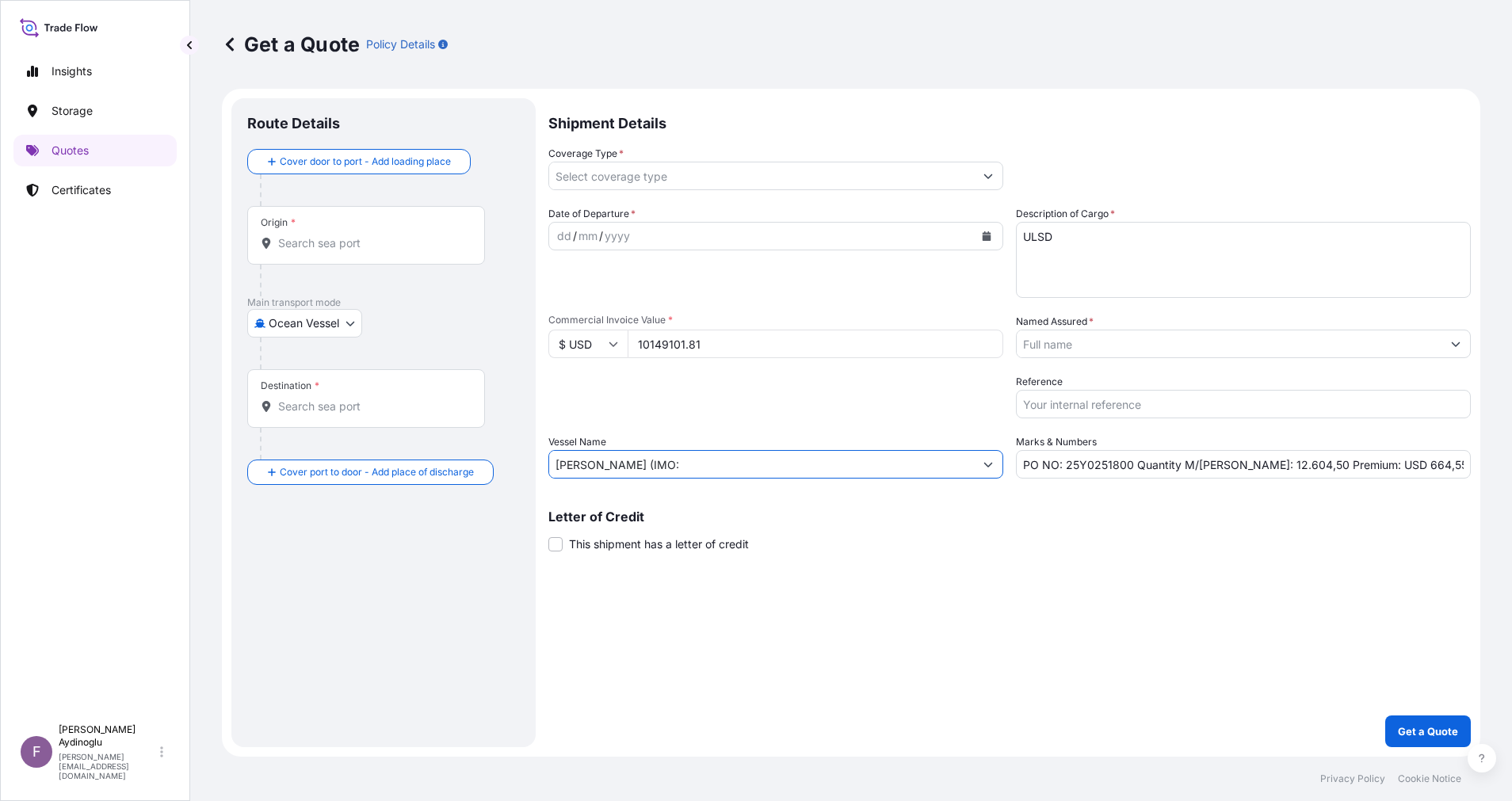
click at [640, 468] on input "[PERSON_NAME] (IMO:" at bounding box center [761, 464] width 425 height 29
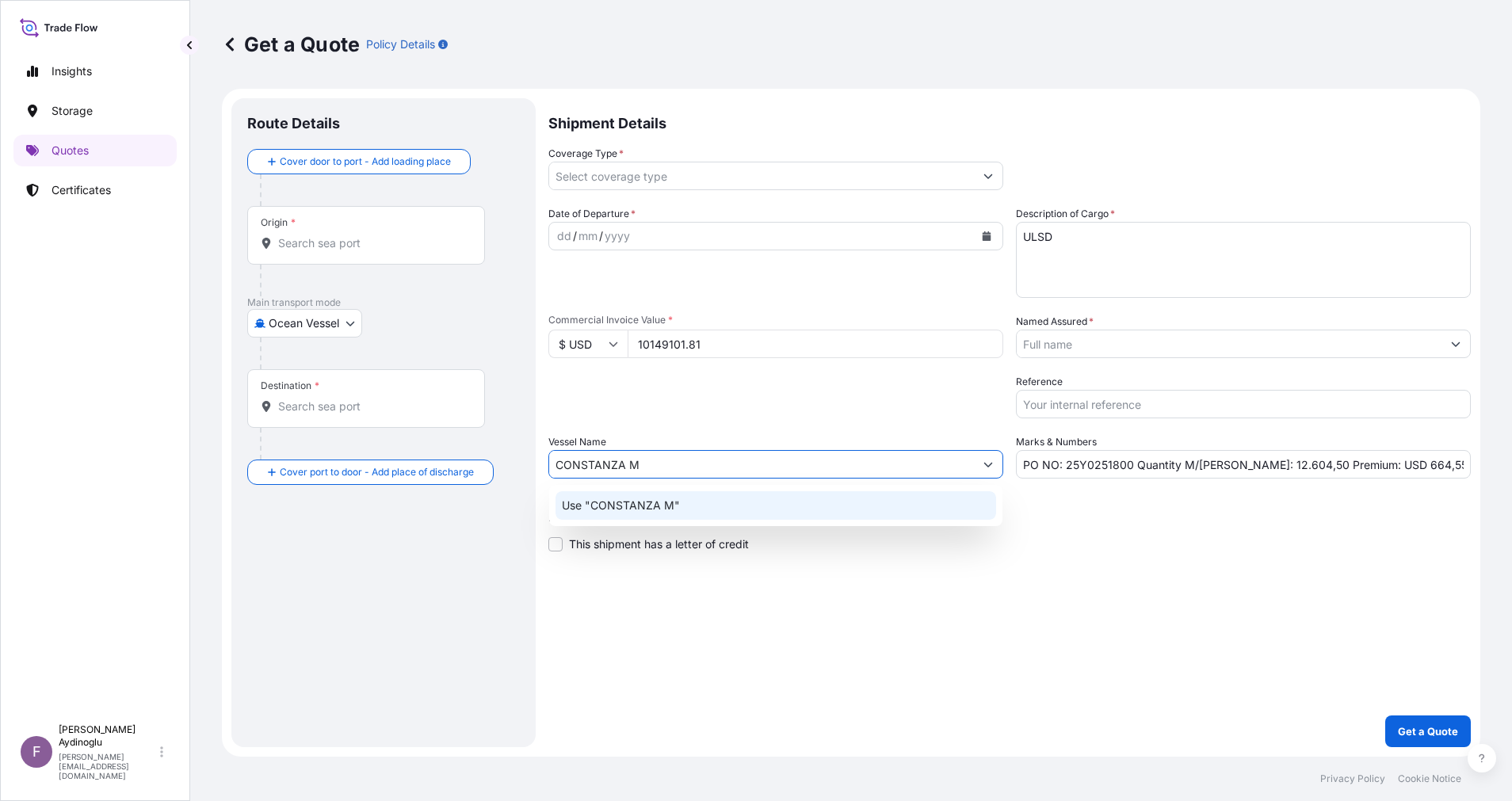
click at [718, 502] on div "Use "CONSTANZA M"" at bounding box center [776, 505] width 441 height 29
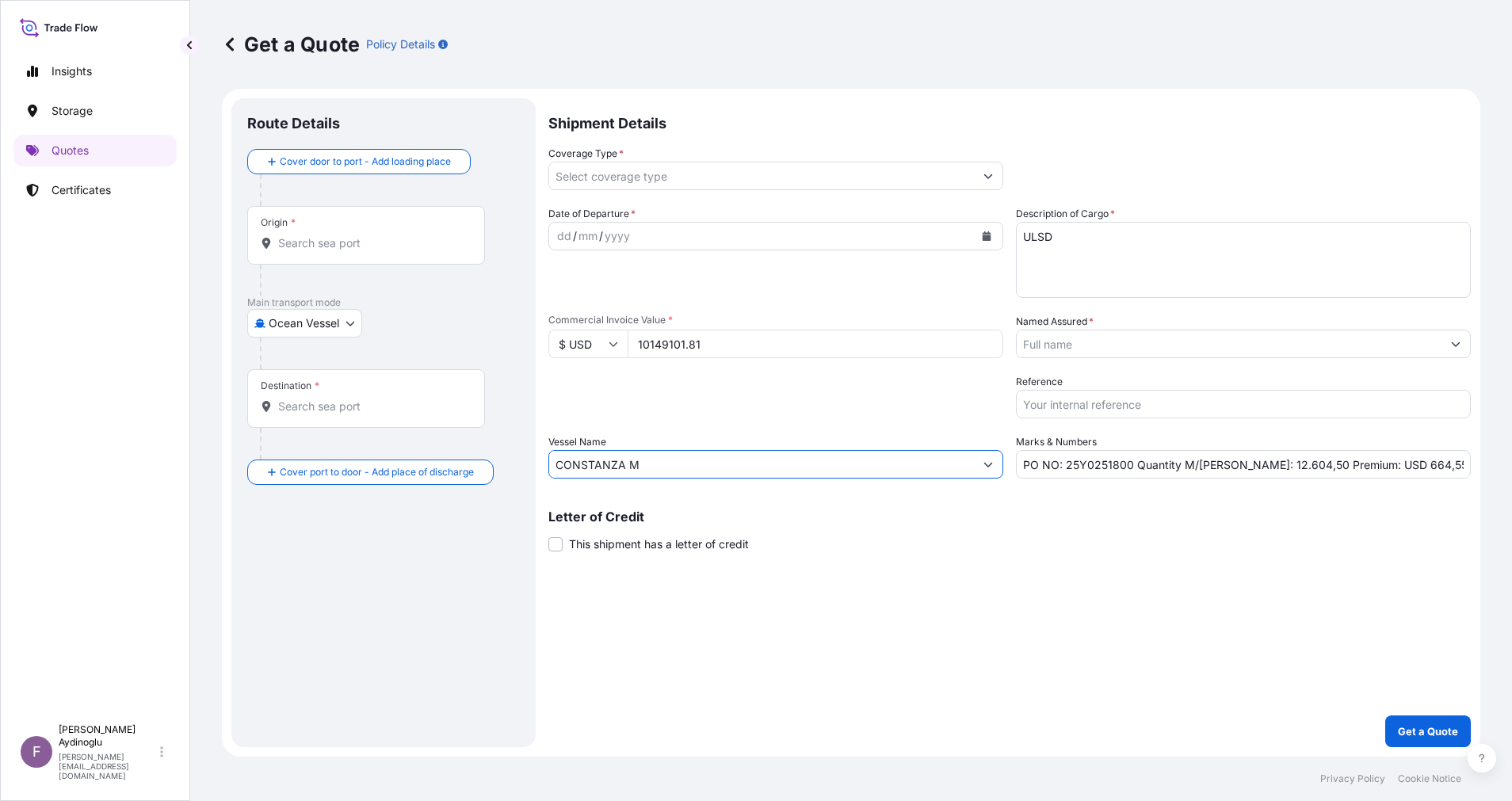
type input "CONSTANZA M"
click at [946, 623] on div "Shipment Details Coverage Type * Date of Departure * dd / mm / yyyy Cargo Categ…" at bounding box center [1009, 422] width 922 height 649
click at [318, 256] on div "Origin *" at bounding box center [366, 235] width 237 height 59
click at [318, 251] on input "Origin *" at bounding box center [372, 243] width 187 height 16
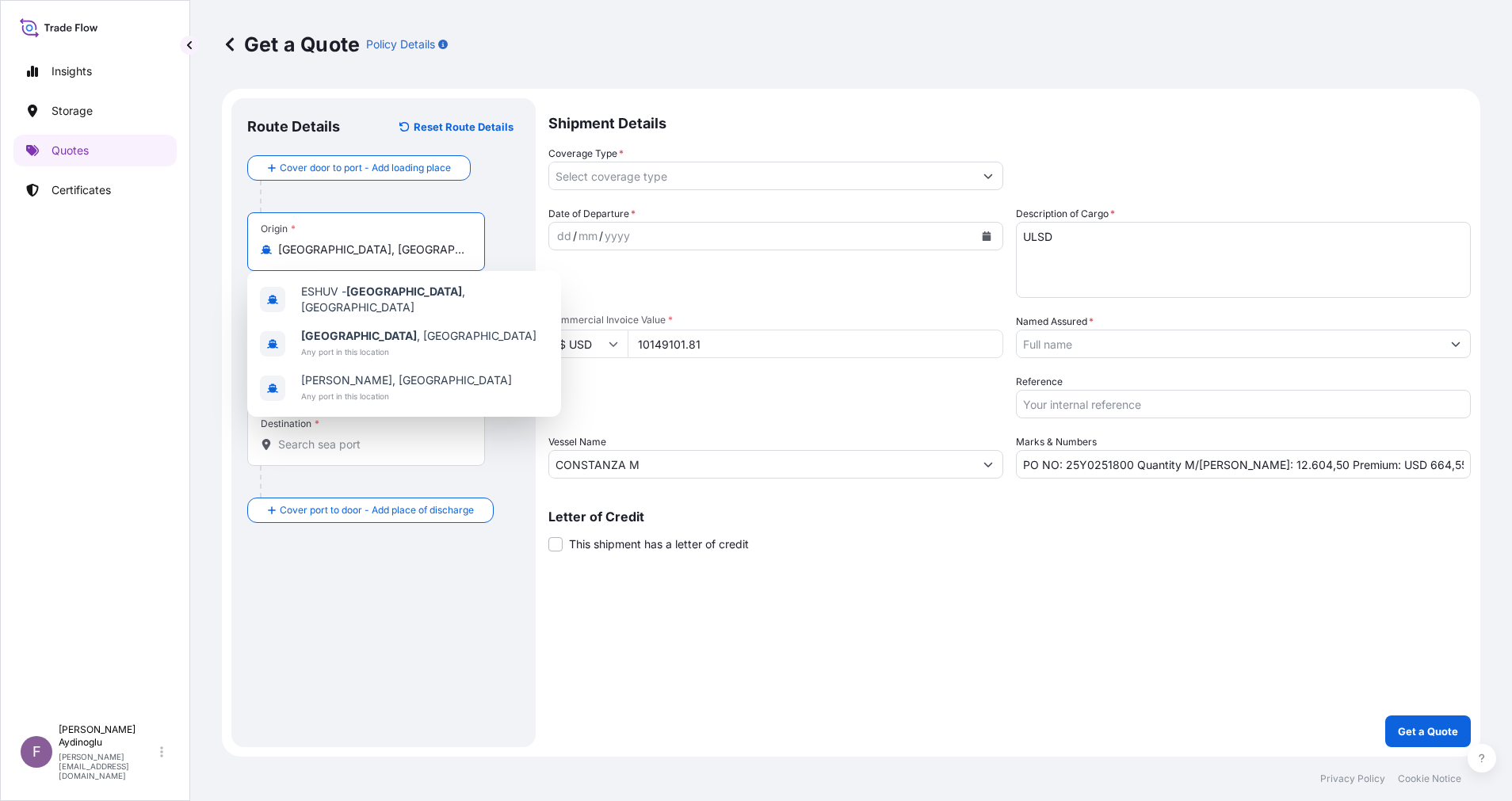
type input "[GEOGRAPHIC_DATA], [GEOGRAPHIC_DATA]"
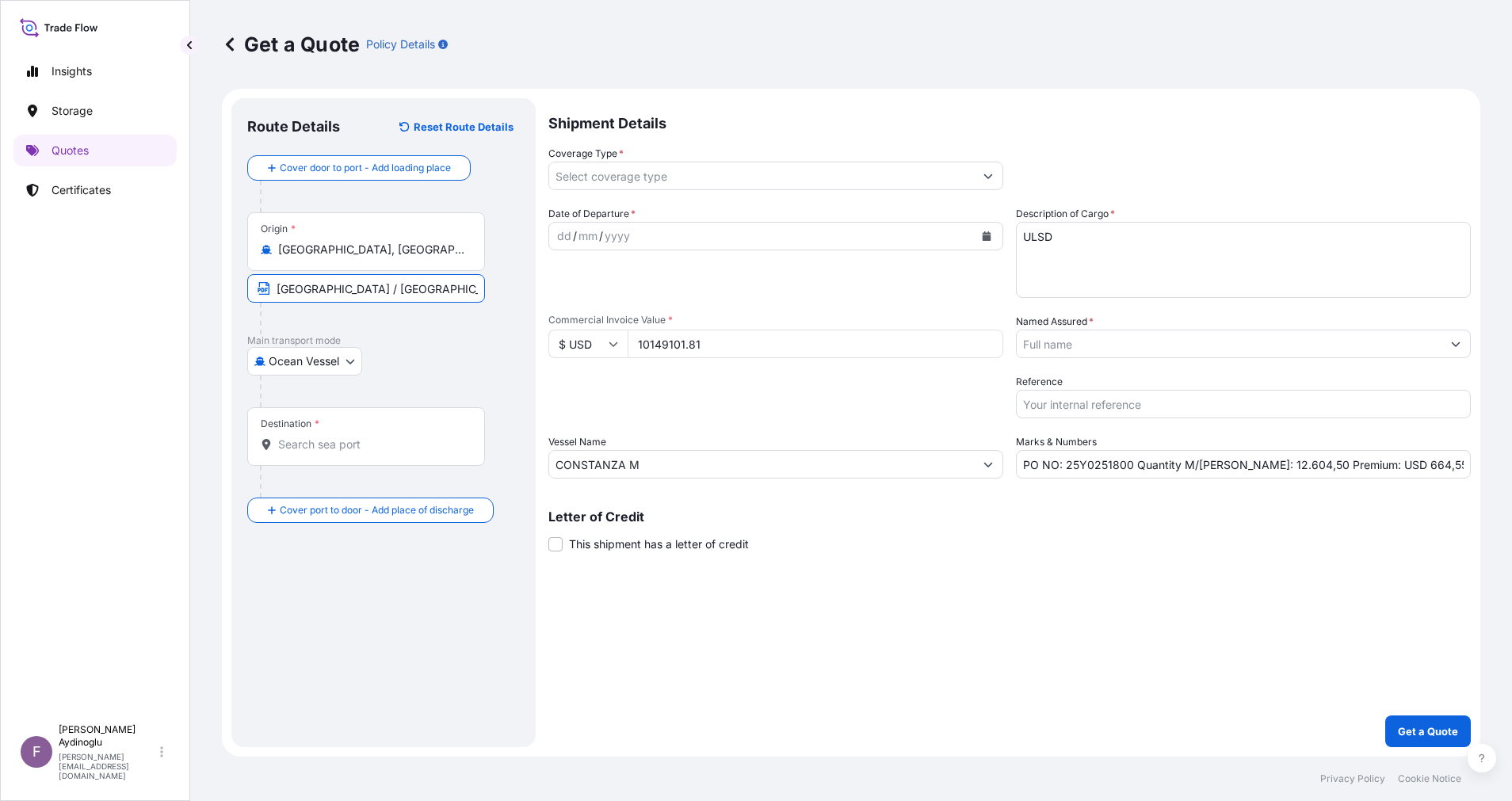
type input "[GEOGRAPHIC_DATA] / [GEOGRAPHIC_DATA]"
click at [337, 450] on input "Destination *" at bounding box center [372, 443] width 187 height 16
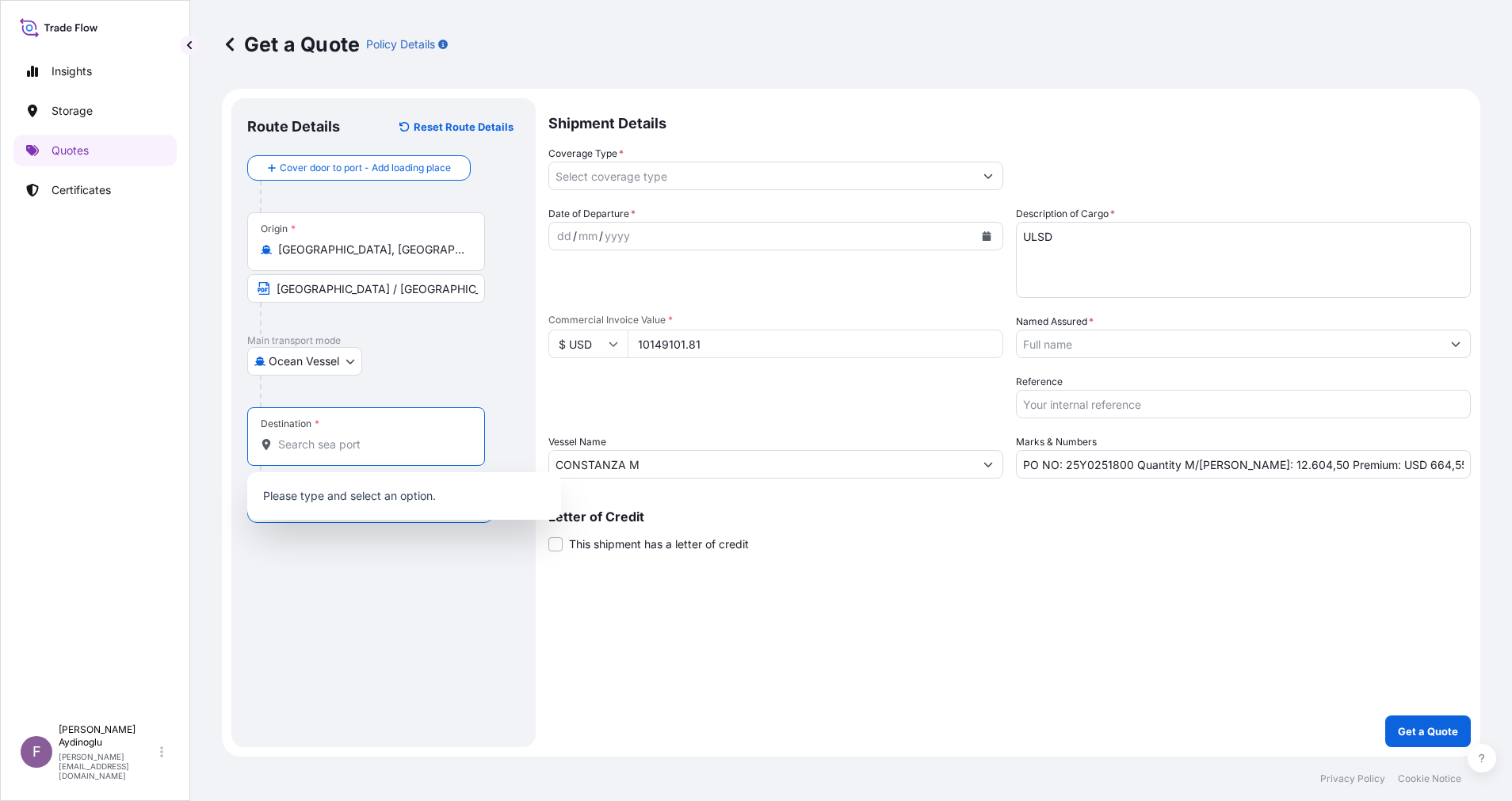
paste input "TANGIER"
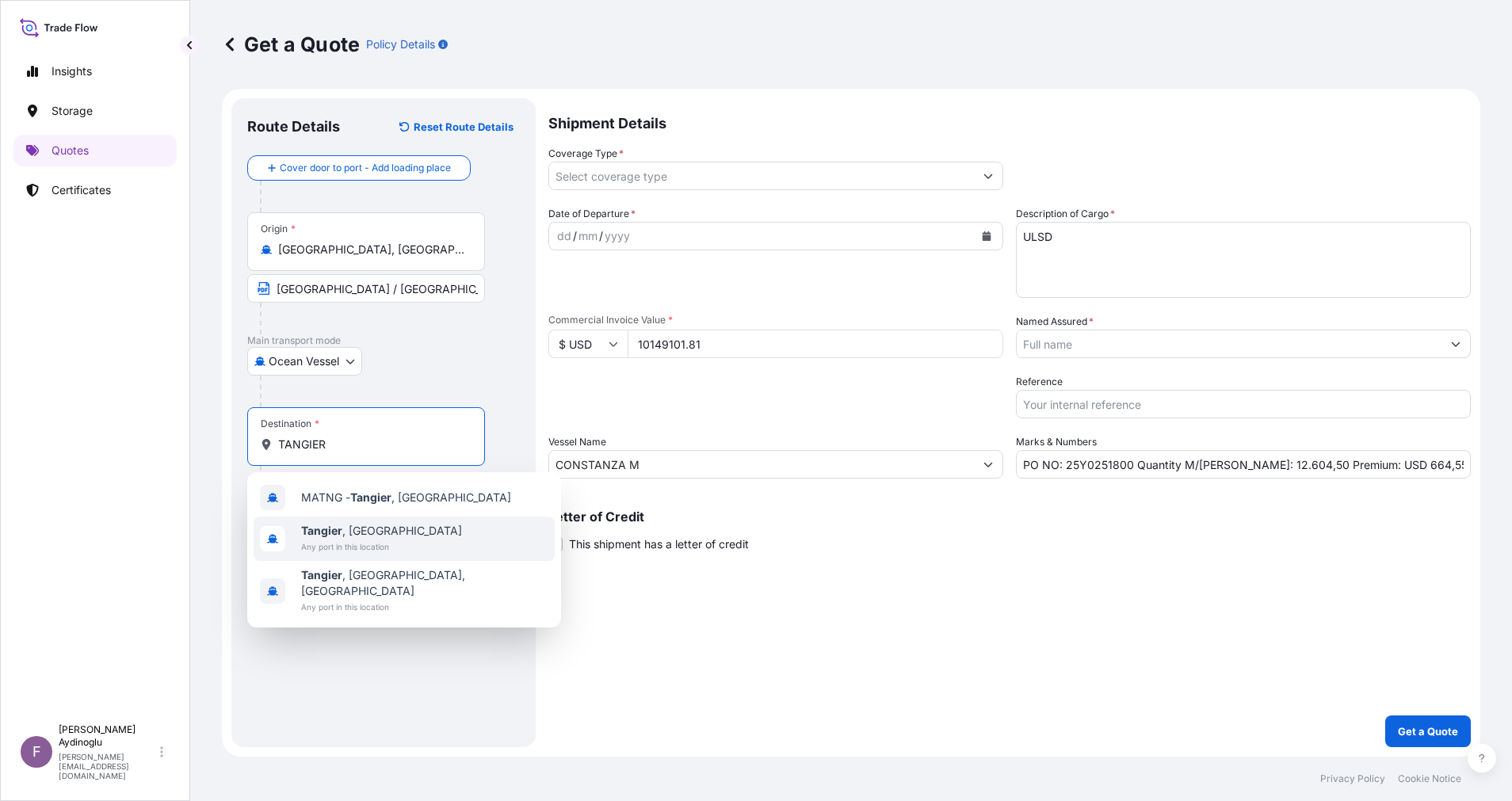
click at [426, 535] on div "[GEOGRAPHIC_DATA] , [GEOGRAPHIC_DATA] Any port in this location" at bounding box center [403, 539] width 301 height 45
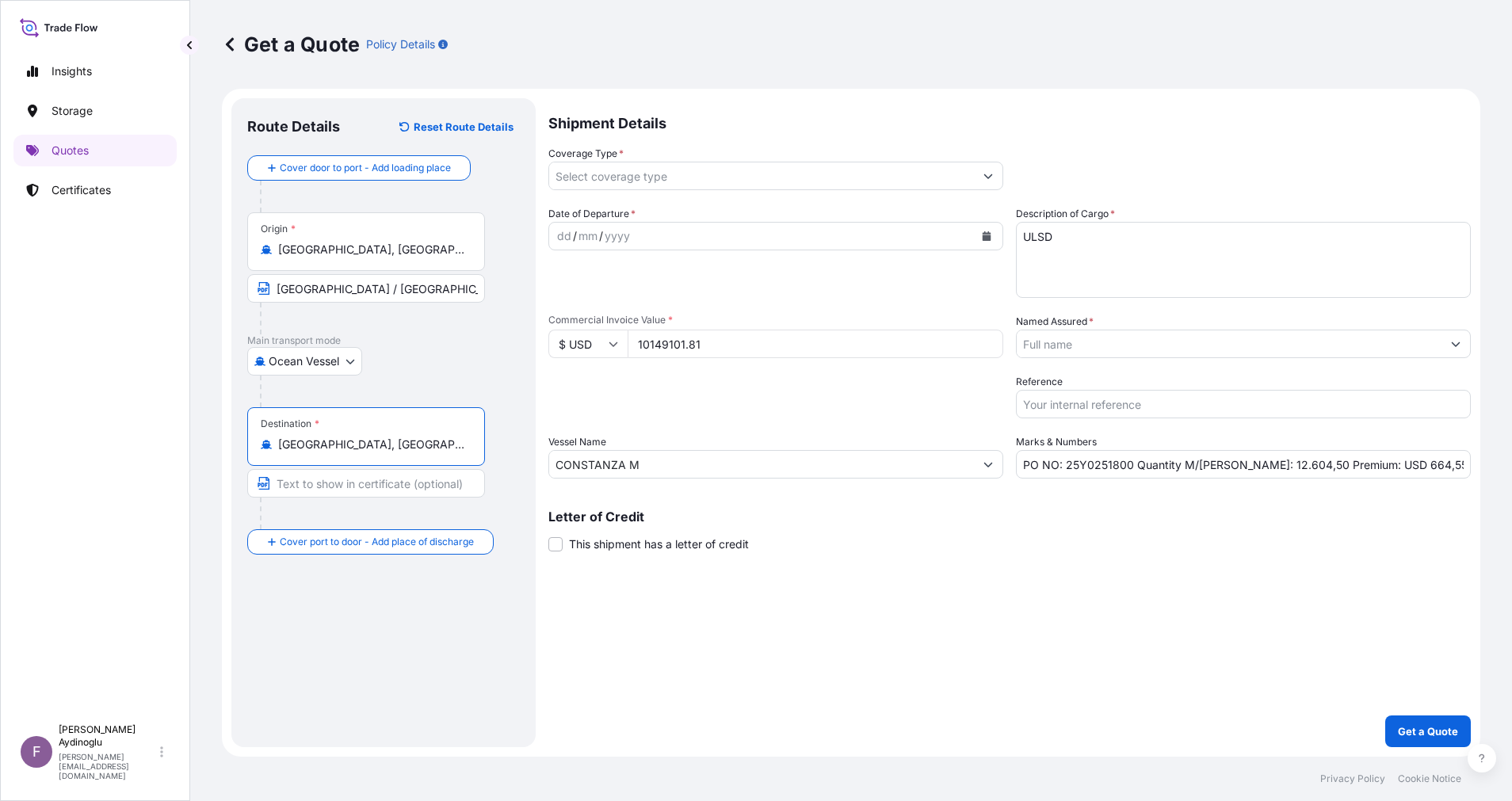
type input "[GEOGRAPHIC_DATA], [GEOGRAPHIC_DATA]"
click at [396, 491] on input "Text to appear on certificate" at bounding box center [366, 483] width 237 height 29
type input "[GEOGRAPHIC_DATA] / [GEOGRAPHIC_DATA]"
click at [563, 240] on div "dd" at bounding box center [564, 236] width 18 height 19
click at [995, 178] on button "Show suggestions" at bounding box center [988, 176] width 29 height 29
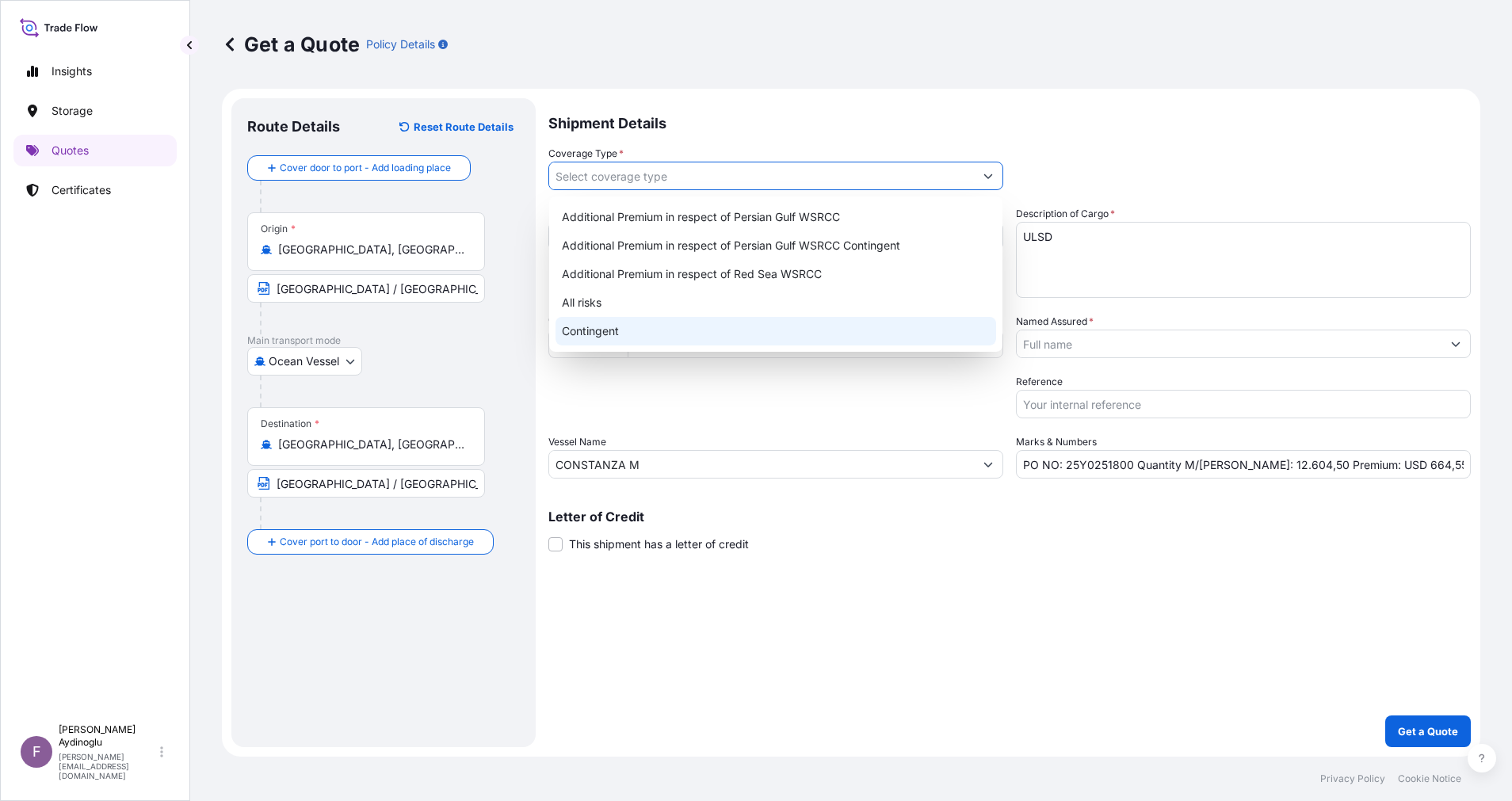
click at [727, 335] on div "Contingent" at bounding box center [776, 330] width 441 height 29
type input "Contingent"
click at [781, 392] on div "Packing Category Type to search a container mode Please select a primary mode o…" at bounding box center [775, 396] width 455 height 45
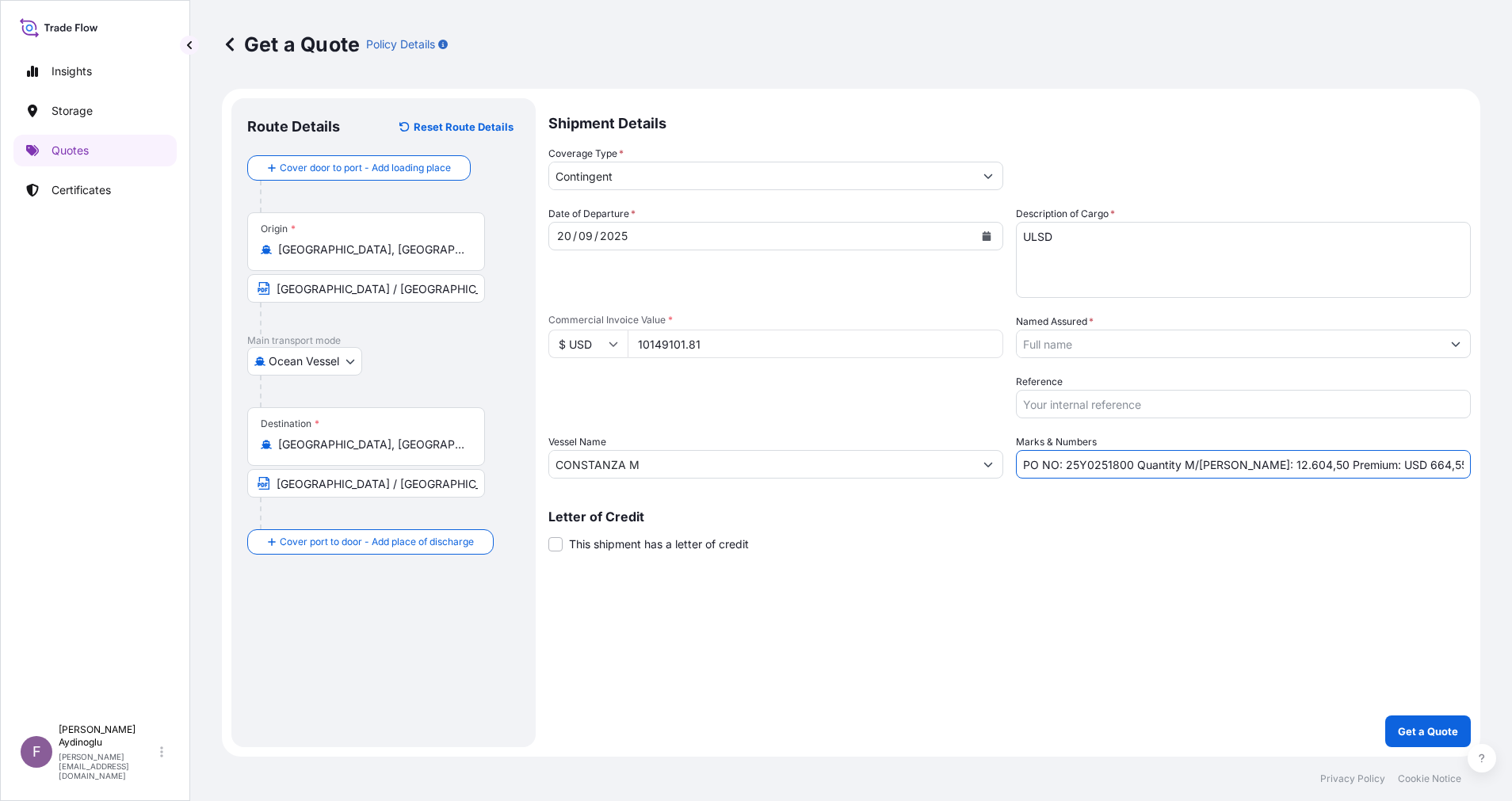
drag, startPoint x: 1399, startPoint y: 463, endPoint x: 1362, endPoint y: 466, distance: 37.1
click at [1362, 466] on input "PO NO: 25Y0251800 Quantity M/[PERSON_NAME]: 12.604,50 Premium: USD 664,55" at bounding box center [1242, 464] width 455 height 29
type input "PO NO: 25Y0251800 Quantity M/[PERSON_NAME]: 12.604,50 Premium: USD 507,46"
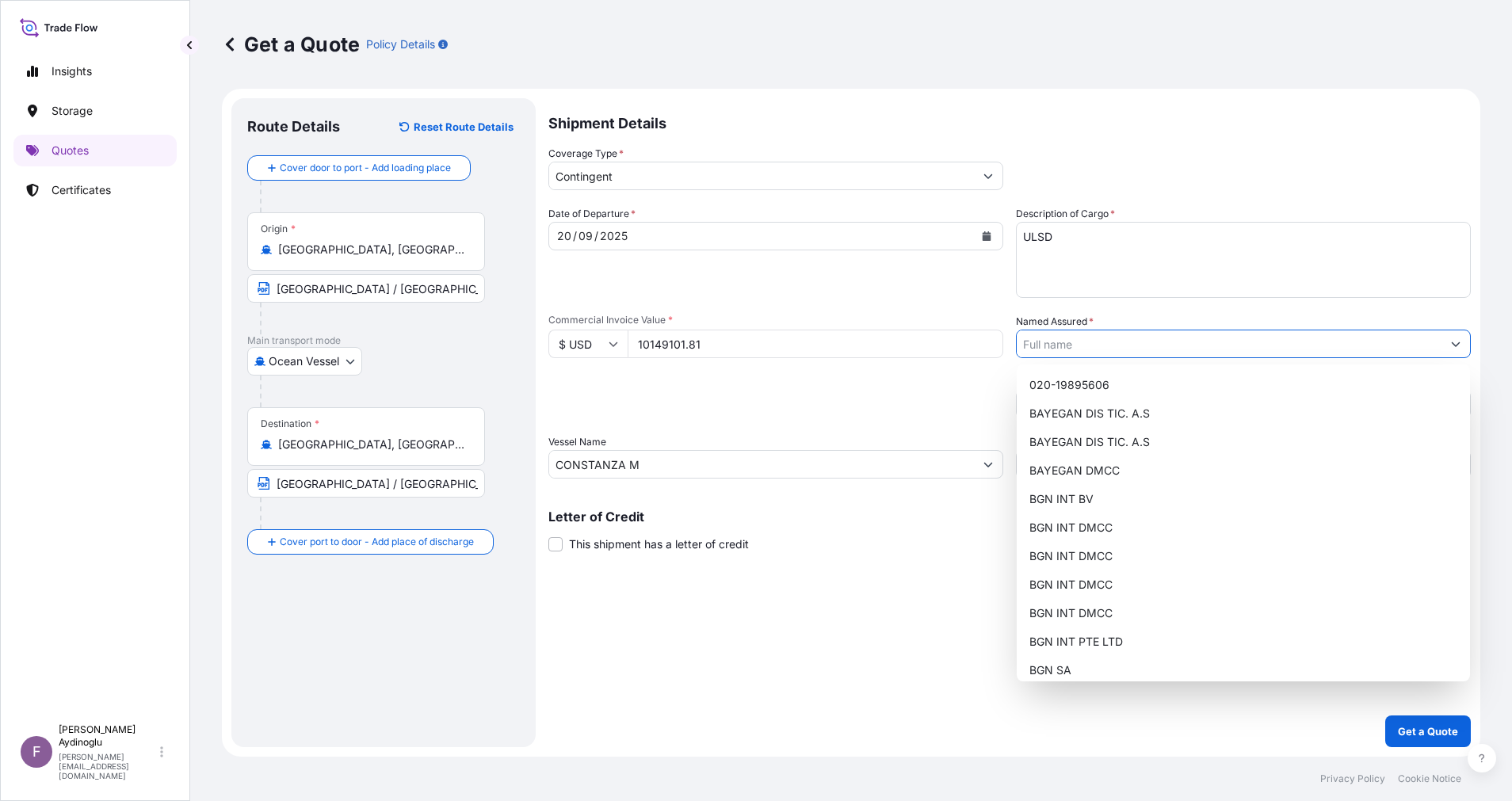
click at [1450, 339] on button "Show suggestions" at bounding box center [1455, 344] width 29 height 29
click at [1130, 545] on div "BGN INT DMCC" at bounding box center [1243, 555] width 441 height 29
type input "BGN INT DMCC"
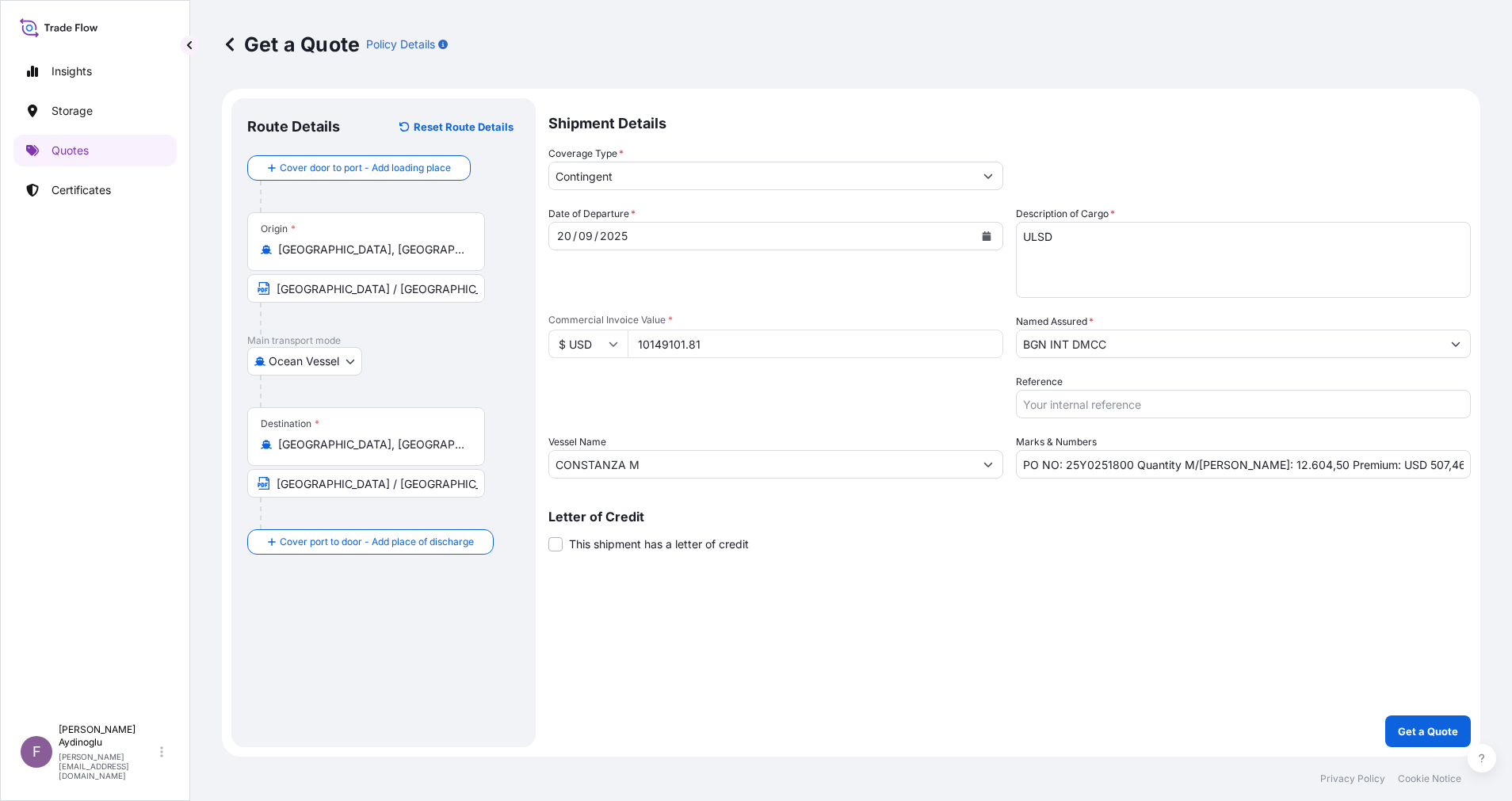
click at [1136, 588] on div "Shipment Details Coverage Type * Contingent Date of Departure * [DATE] Cargo Ca…" at bounding box center [1009, 422] width 922 height 649
click at [1418, 728] on p "Get a Quote" at bounding box center [1427, 730] width 60 height 16
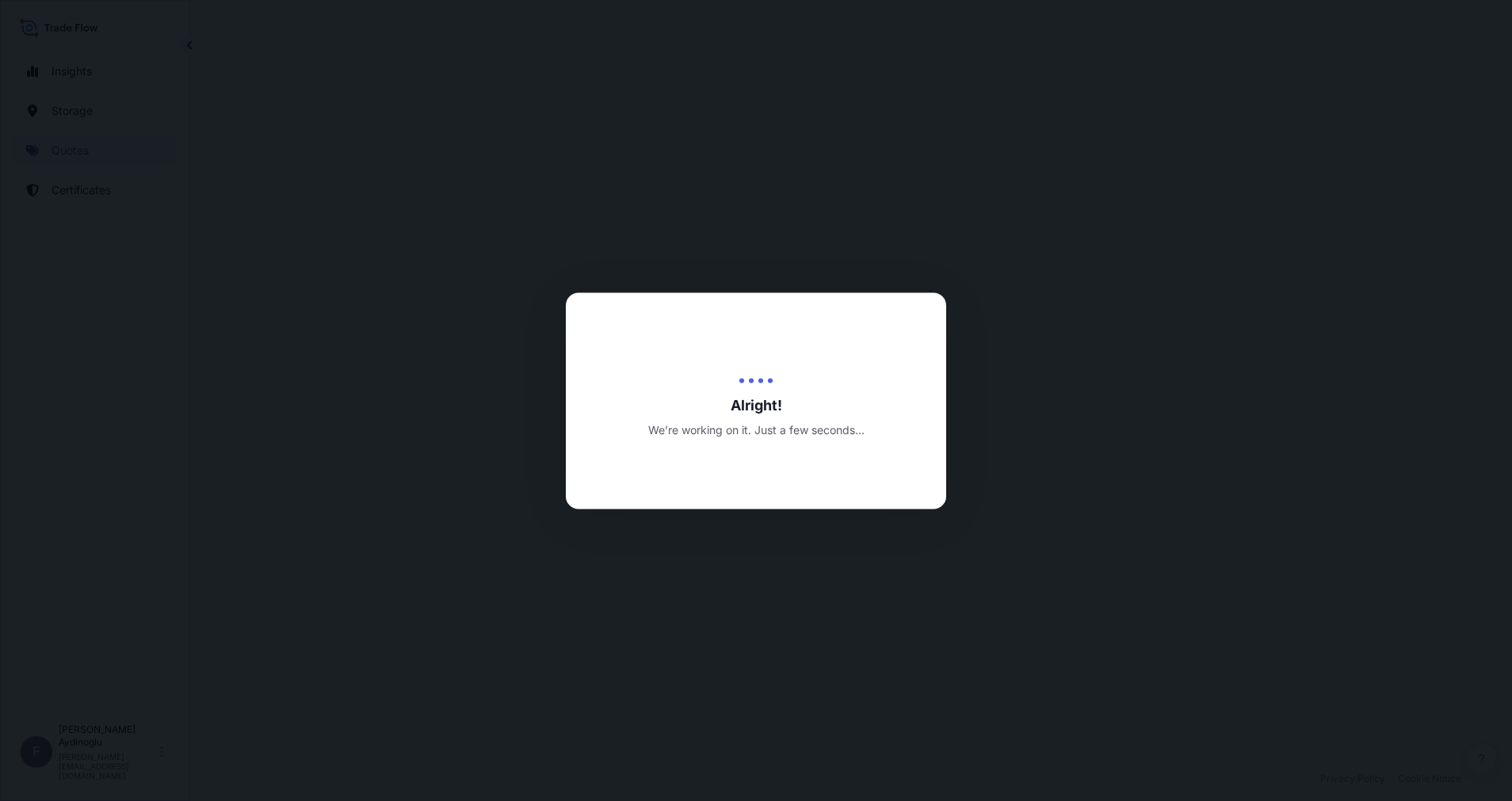
select select "Ocean Vessel"
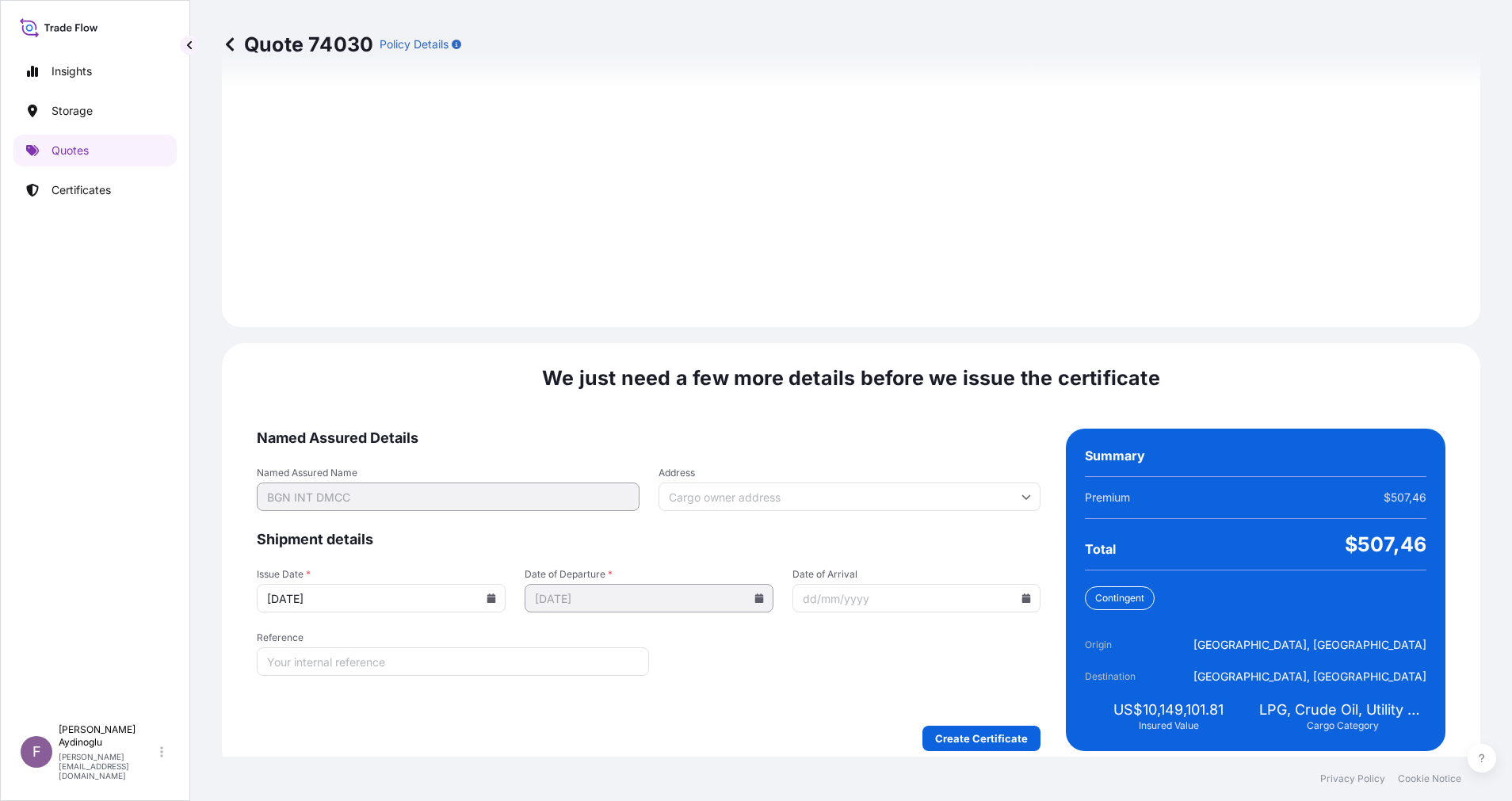
scroll to position [1700, 0]
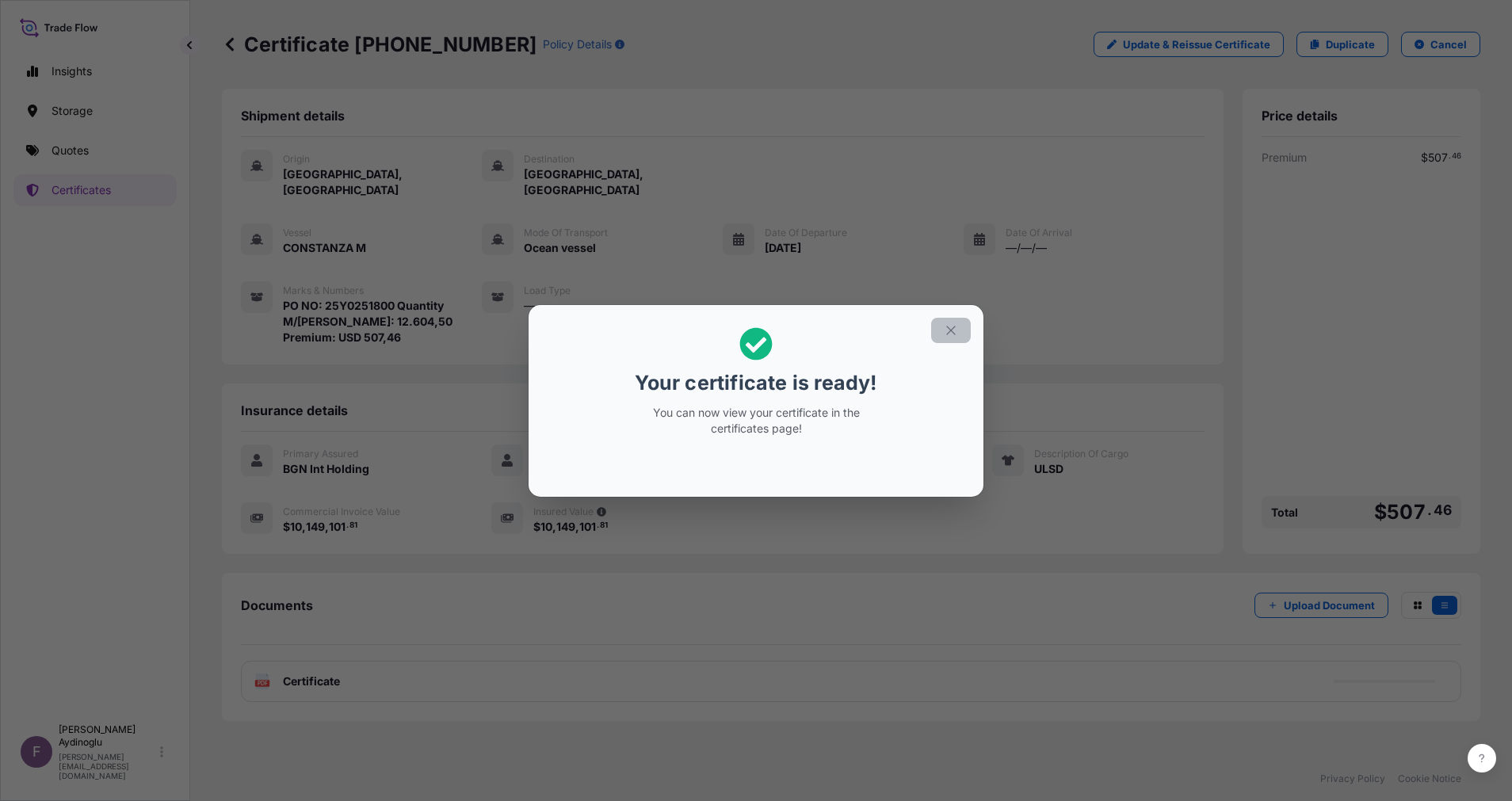
click at [948, 324] on icon "button" at bounding box center [950, 330] width 14 height 14
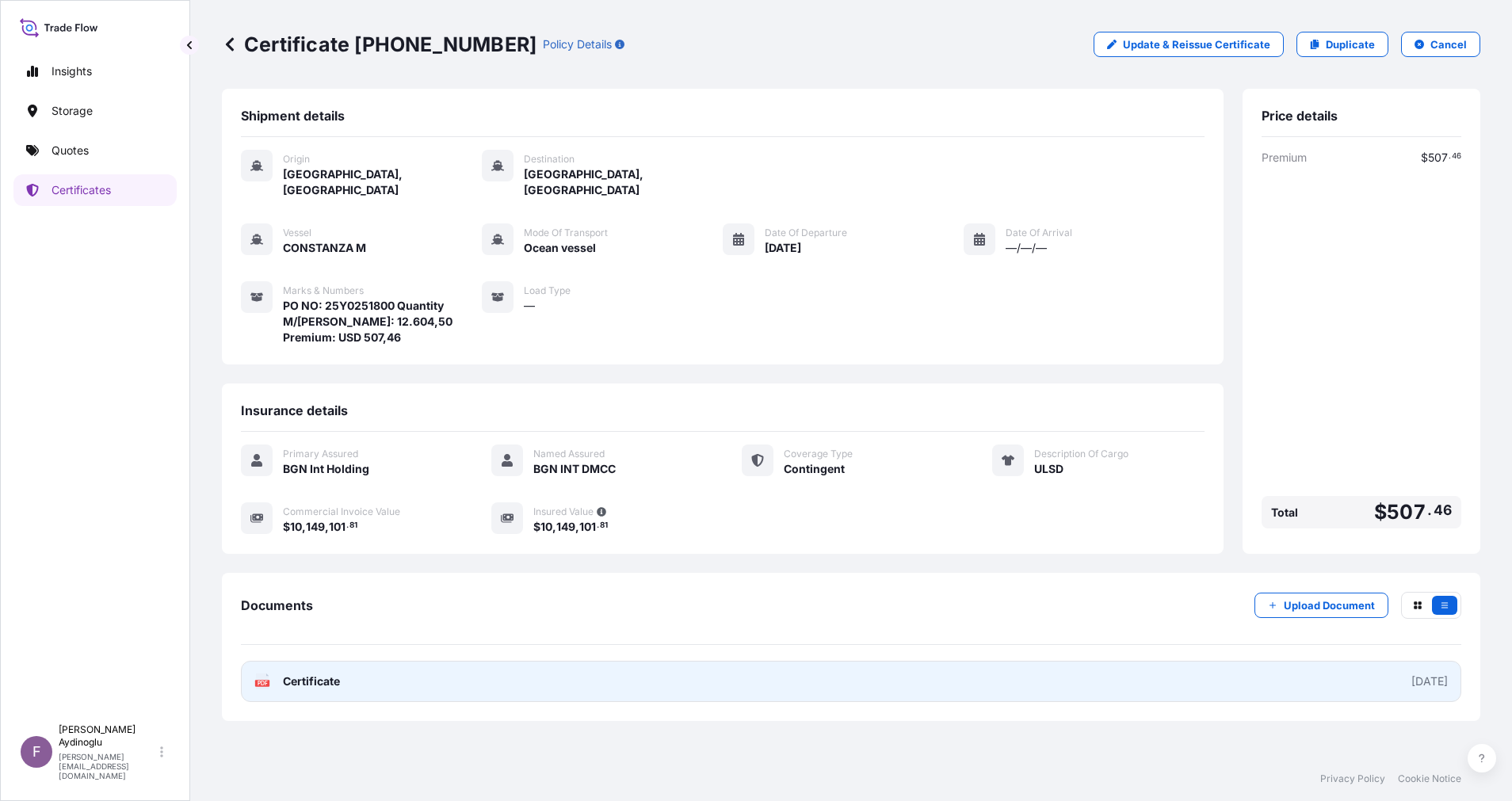
click at [782, 665] on link "PDF Certificate [DATE]" at bounding box center [851, 681] width 1220 height 41
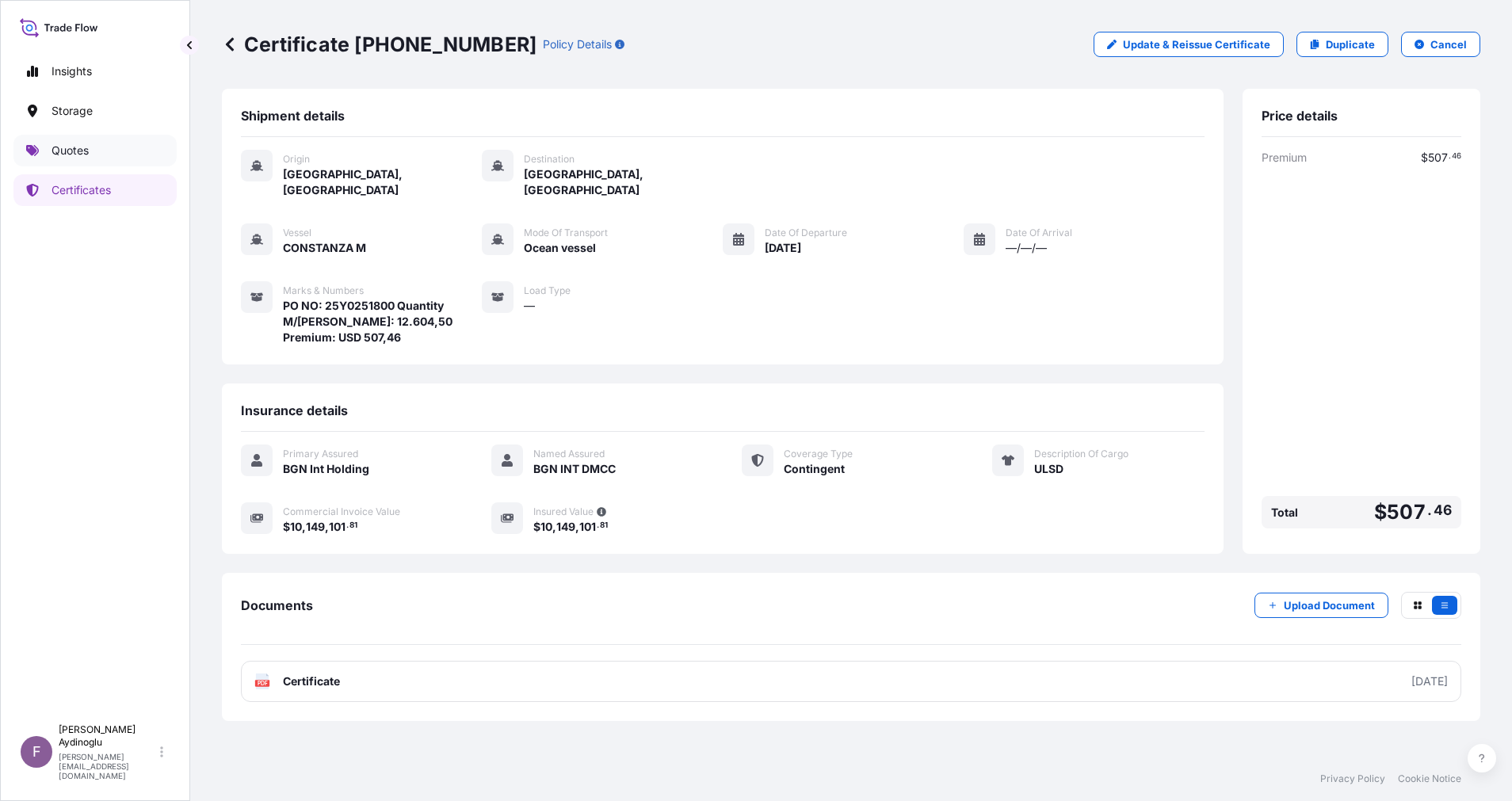
click at [111, 141] on link "Quotes" at bounding box center [94, 150] width 163 height 32
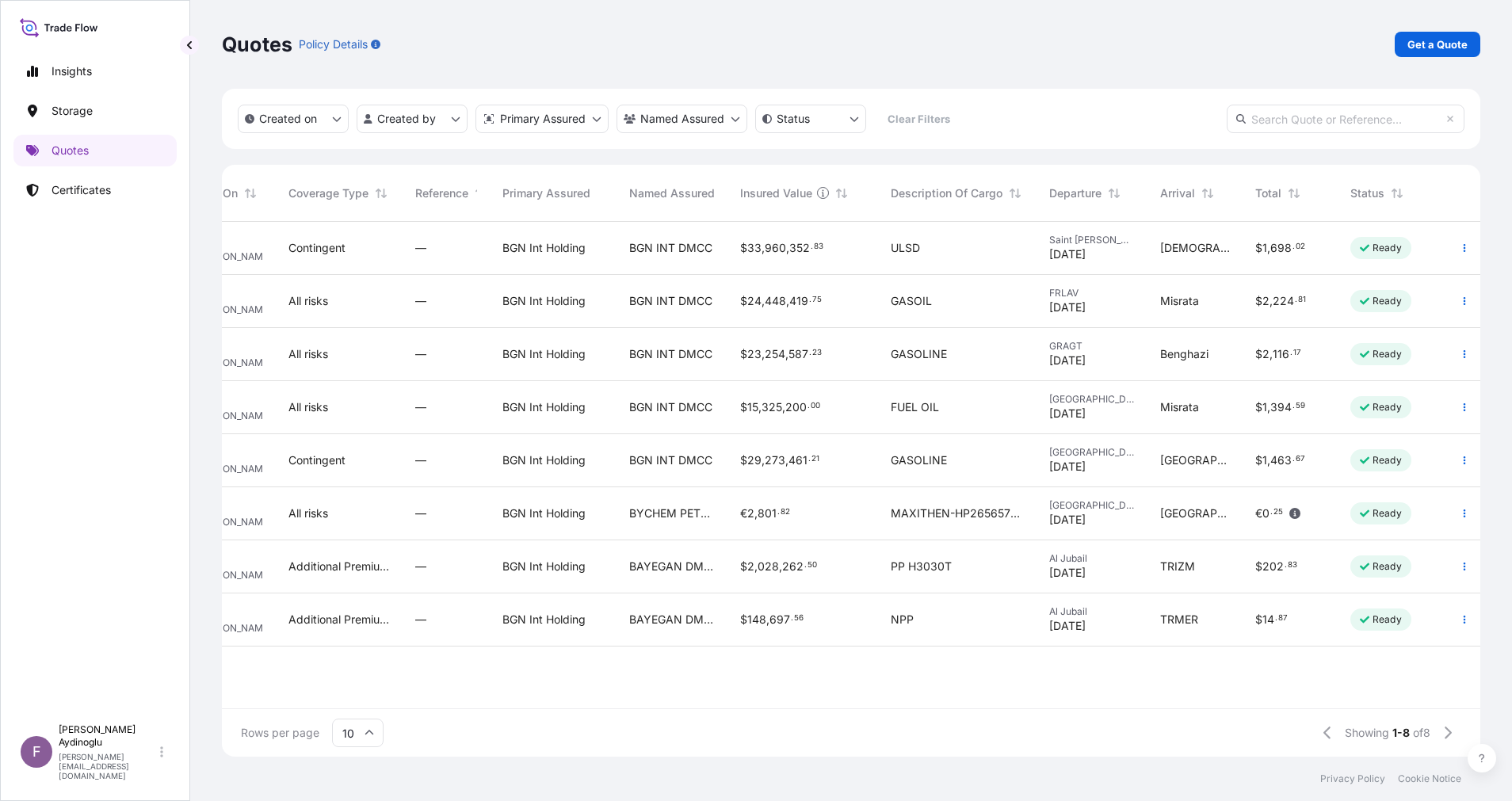
scroll to position [0, 81]
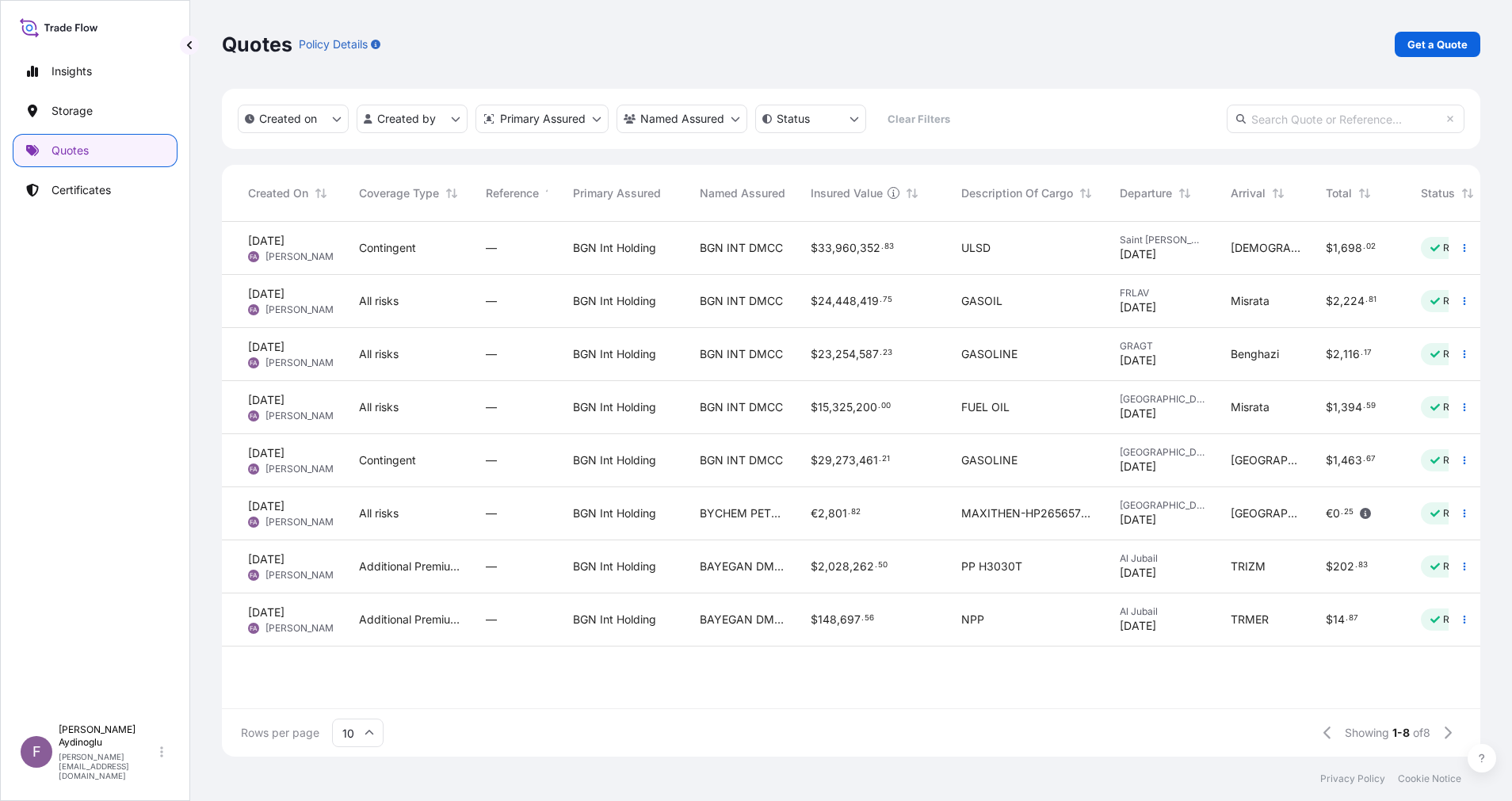
click at [892, 460] on div "$ 29 , 273 , 461 . 21" at bounding box center [873, 459] width 125 height 16
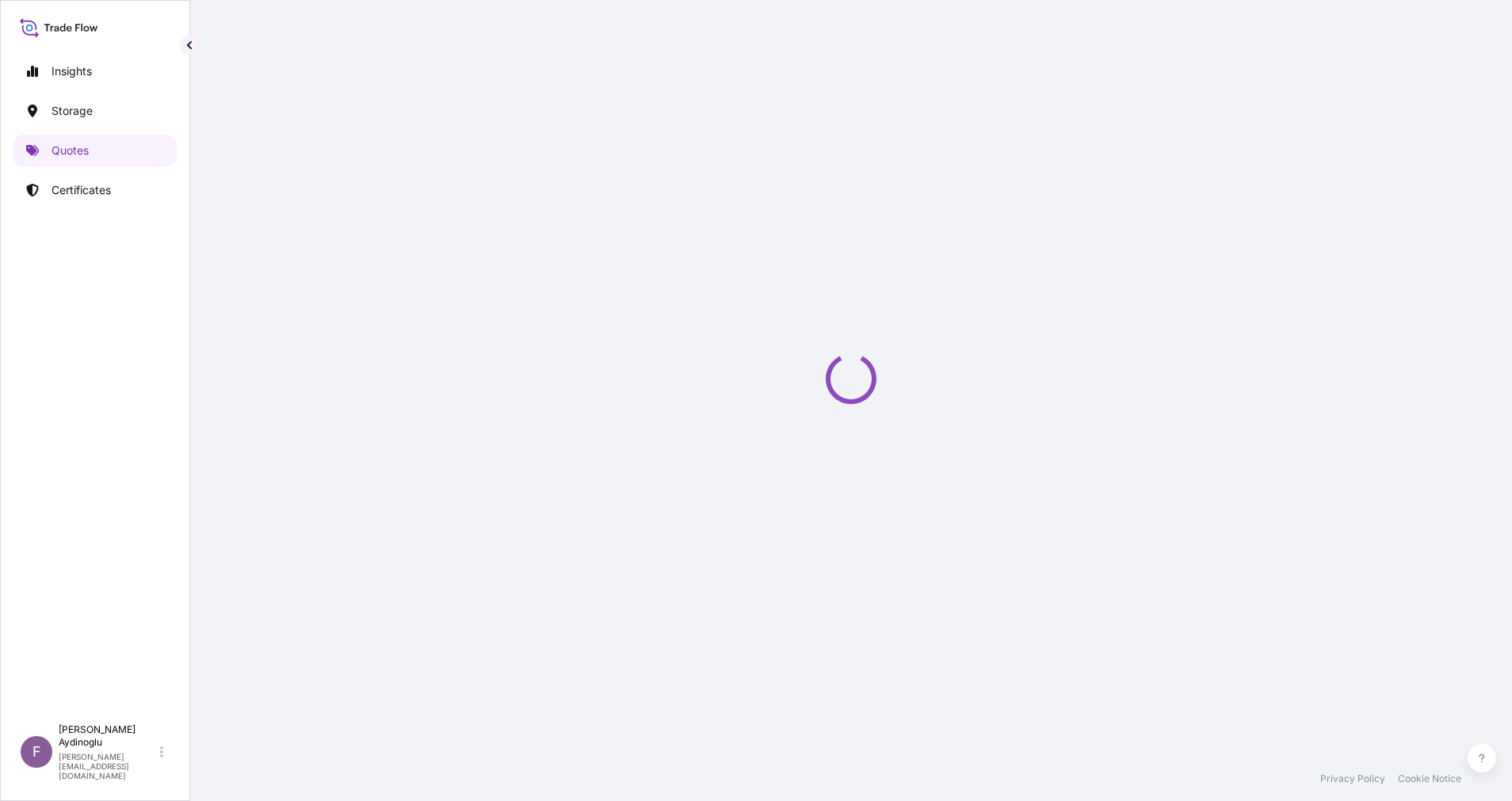
select select "Ocean Vessel"
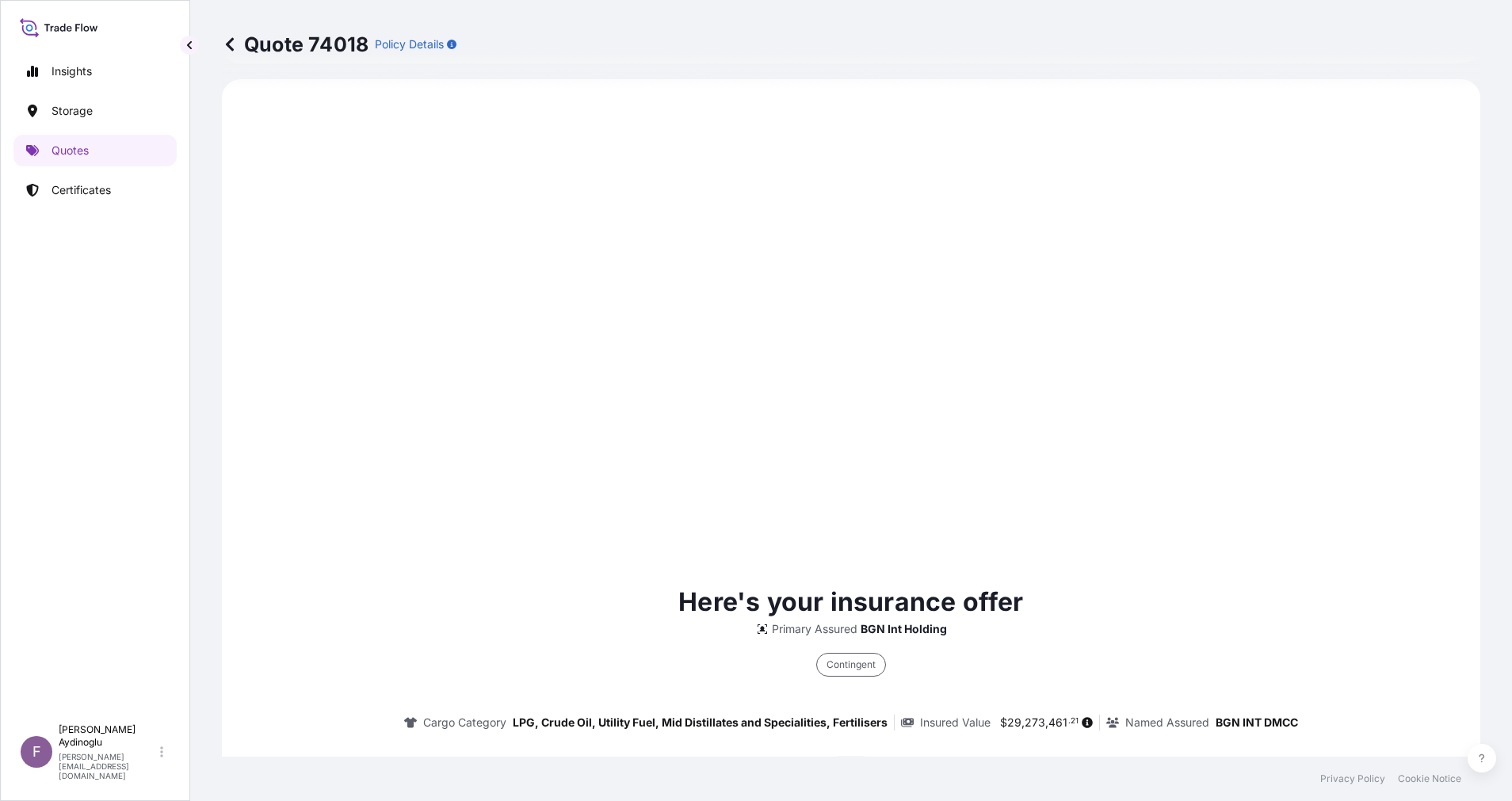
type input "[DATE]"
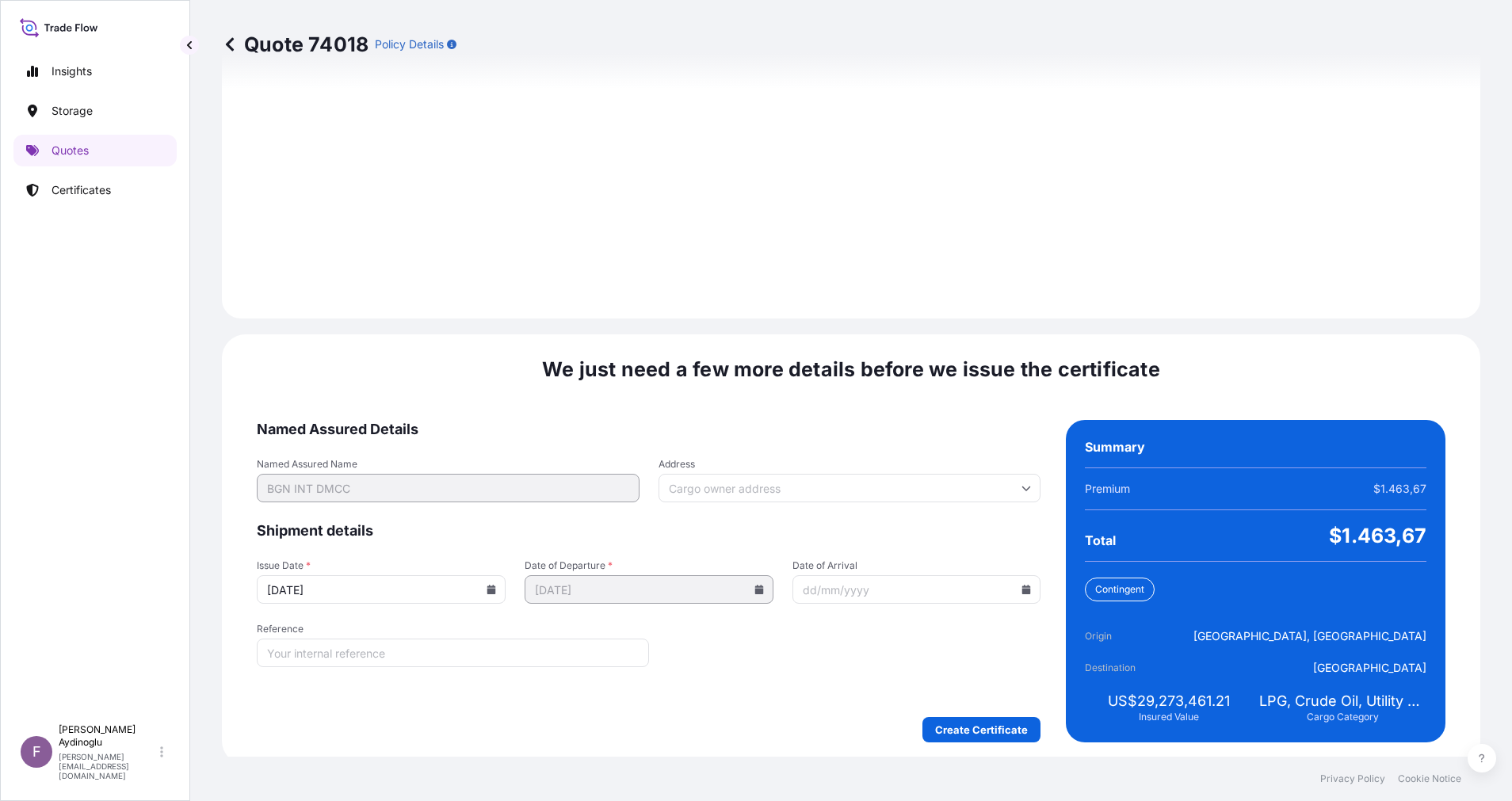
scroll to position [1700, 0]
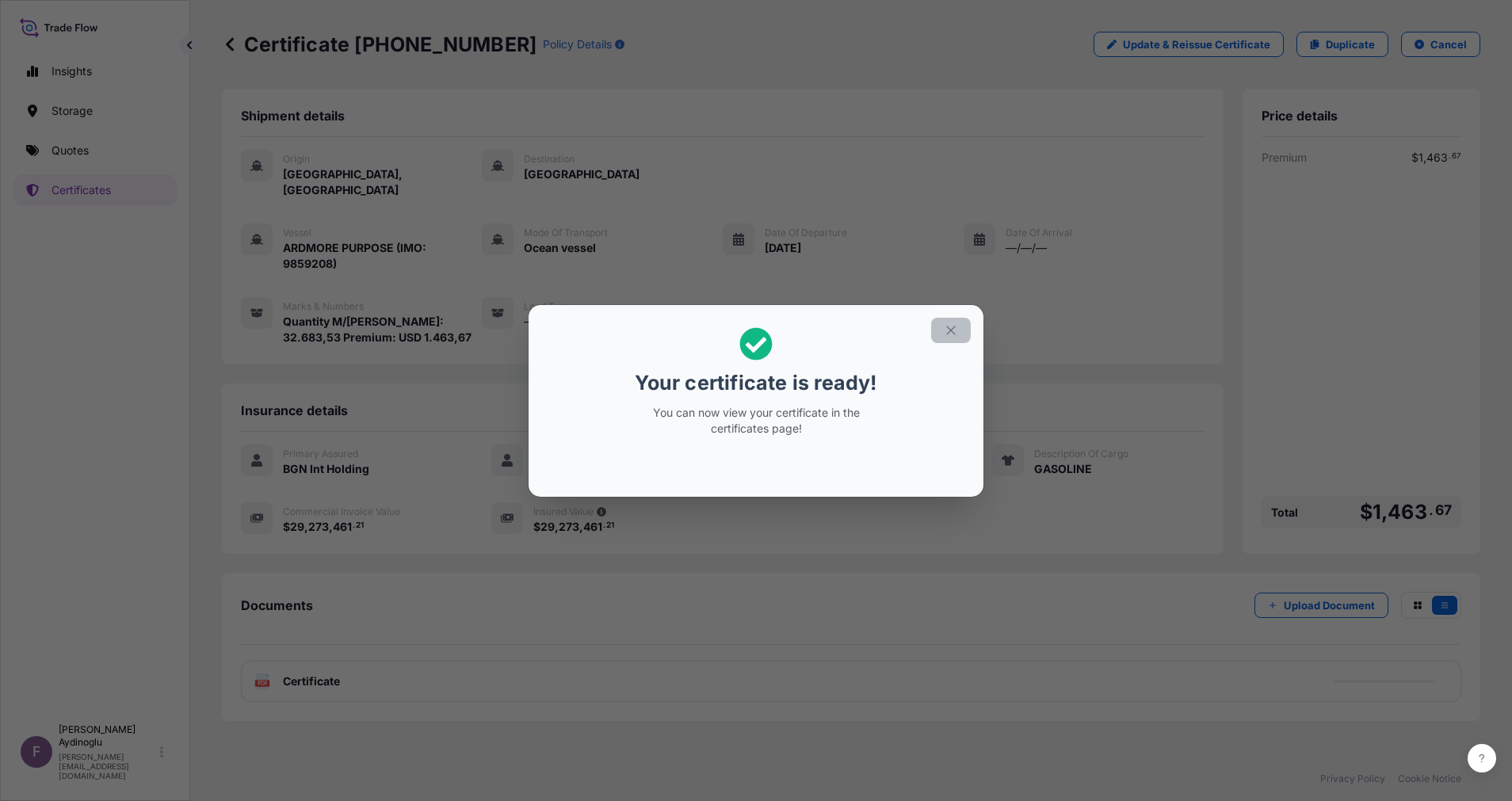
click at [950, 329] on icon "button" at bounding box center [950, 330] width 8 height 8
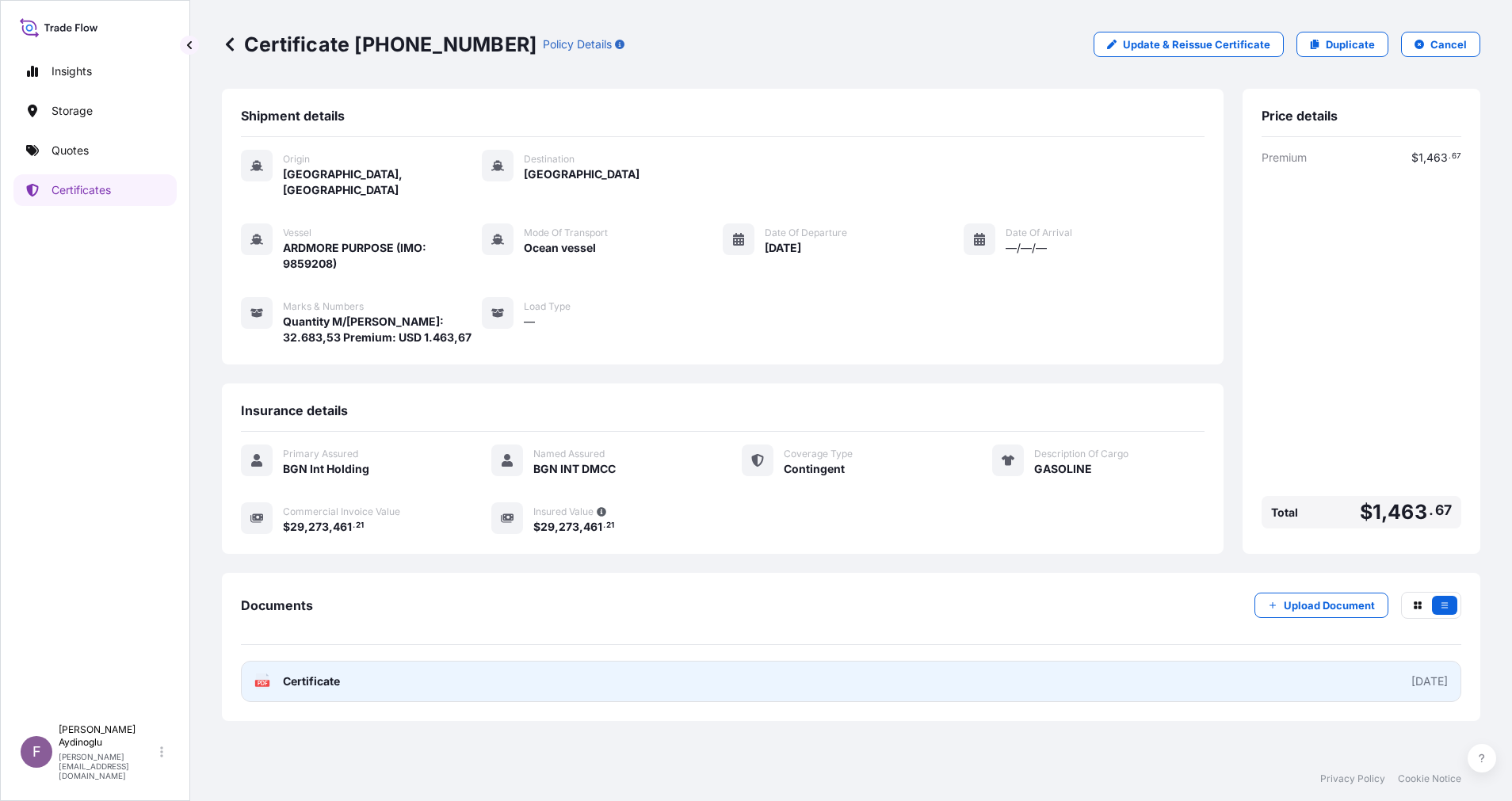
click at [1006, 666] on link "PDF Certificate [DATE]" at bounding box center [851, 681] width 1220 height 41
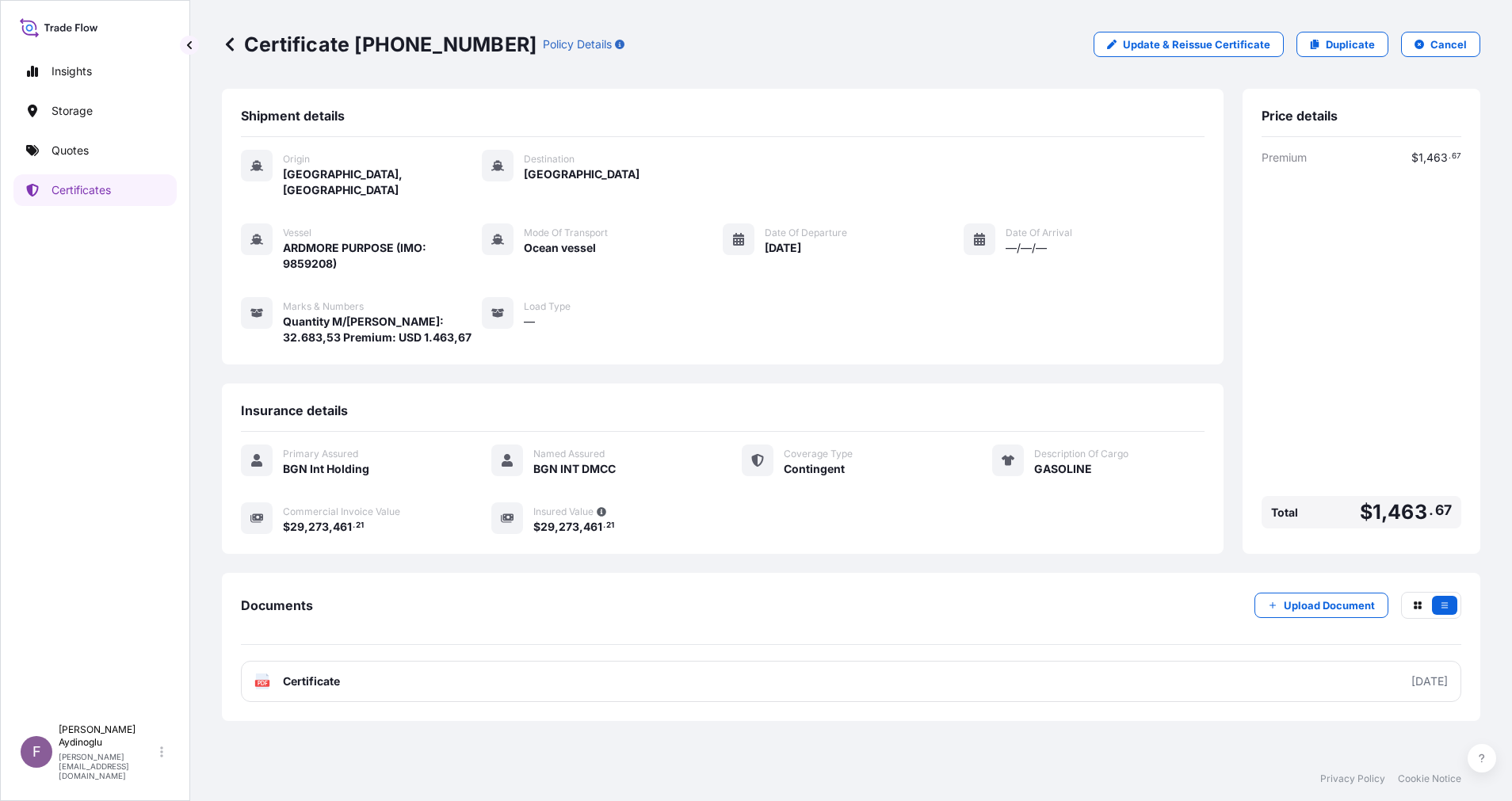
click at [810, 541] on div "Primary Assured BGN Int Holding Named Assured BGN INT DMCC Coverage Type Contin…" at bounding box center [723, 498] width 964 height 133
click at [783, 456] on div "Coverage Type Contingent" at bounding box center [847, 460] width 212 height 33
drag, startPoint x: 786, startPoint y: 454, endPoint x: 839, endPoint y: 454, distance: 53.0
click at [839, 461] on span "Contingent" at bounding box center [813, 469] width 61 height 16
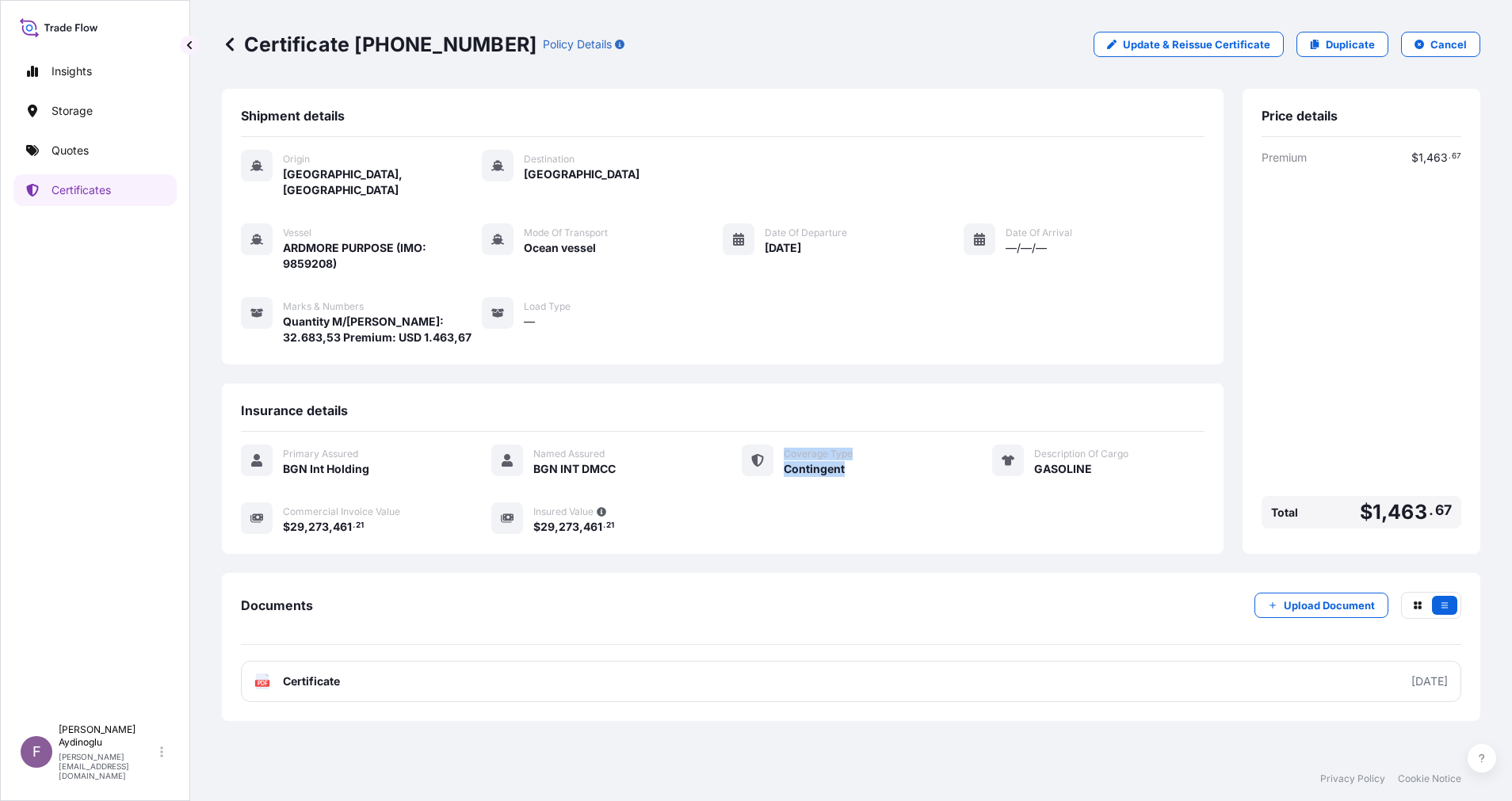
drag, startPoint x: 846, startPoint y: 453, endPoint x: 769, endPoint y: 452, distance: 77.0
click at [769, 452] on div "Coverage Type Contingent" at bounding box center [847, 460] width 212 height 33
click at [803, 461] on span "Contingent" at bounding box center [813, 469] width 61 height 16
drag, startPoint x: 847, startPoint y: 451, endPoint x: 782, endPoint y: 451, distance: 65.0
click at [782, 451] on div "Coverage Type Contingent" at bounding box center [847, 460] width 212 height 33
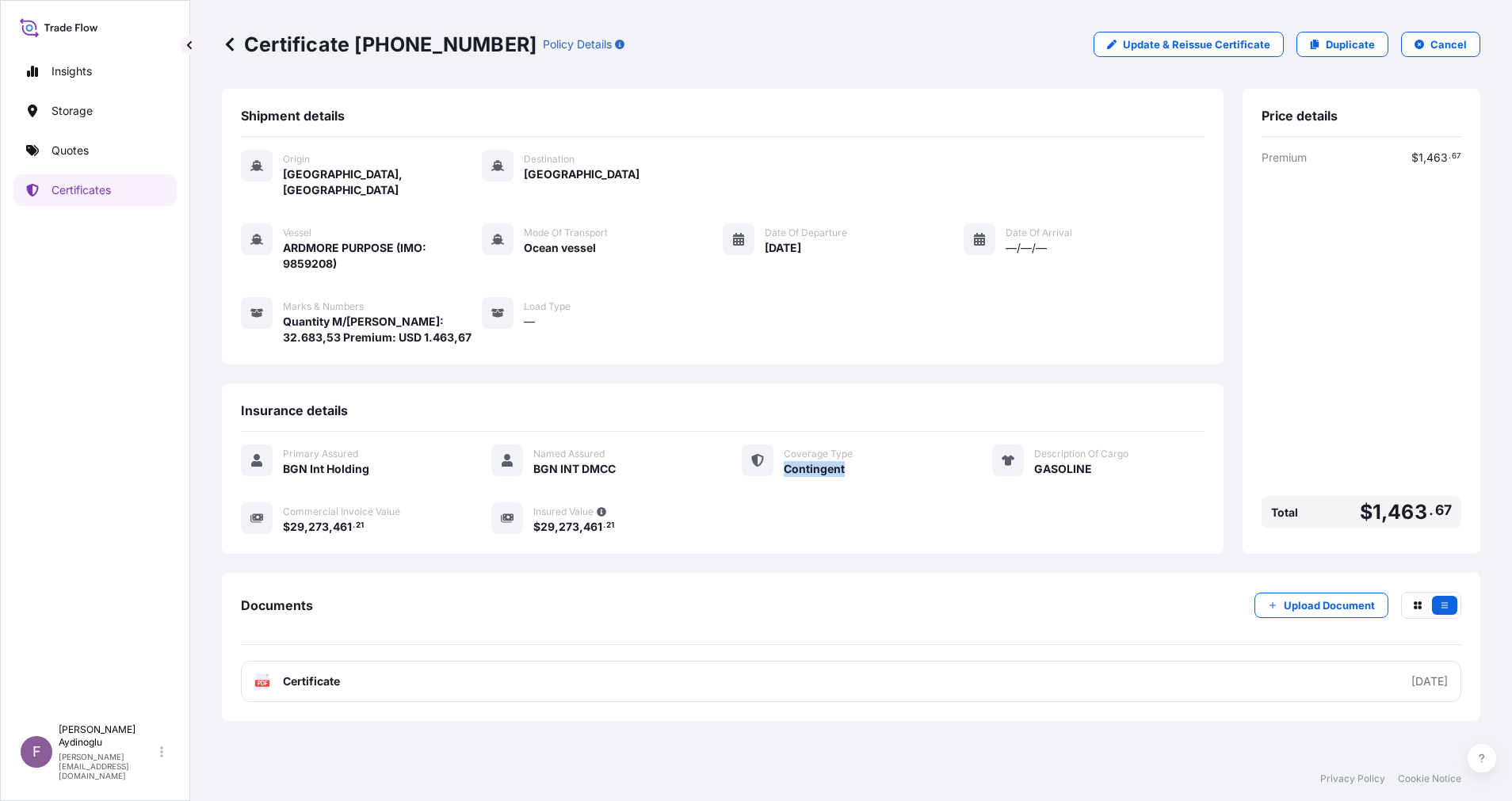
click at [826, 461] on span "Contingent" at bounding box center [813, 469] width 61 height 16
click at [79, 187] on p "Certificates" at bounding box center [81, 190] width 60 height 16
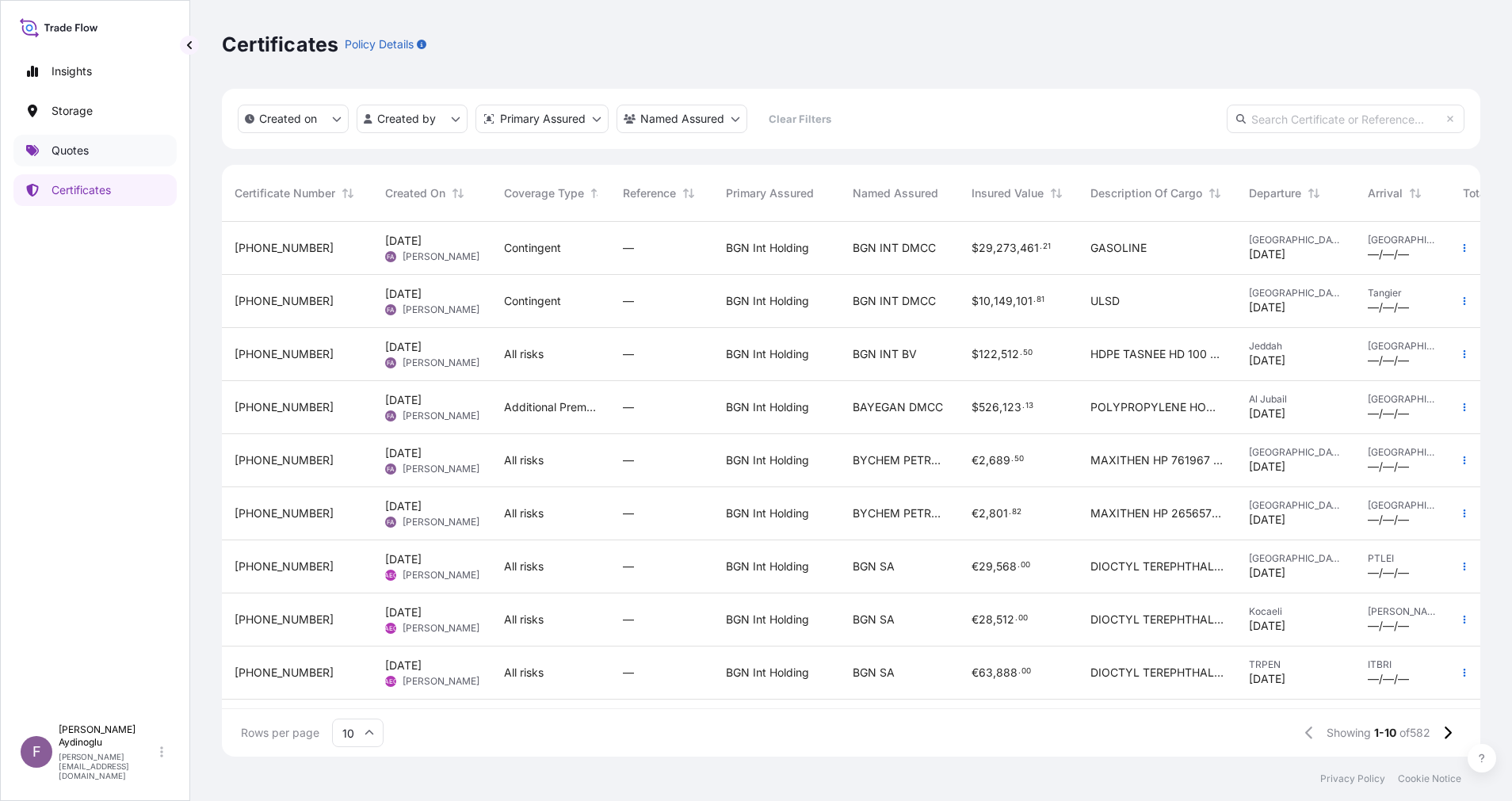
click at [129, 137] on link "Quotes" at bounding box center [94, 150] width 163 height 32
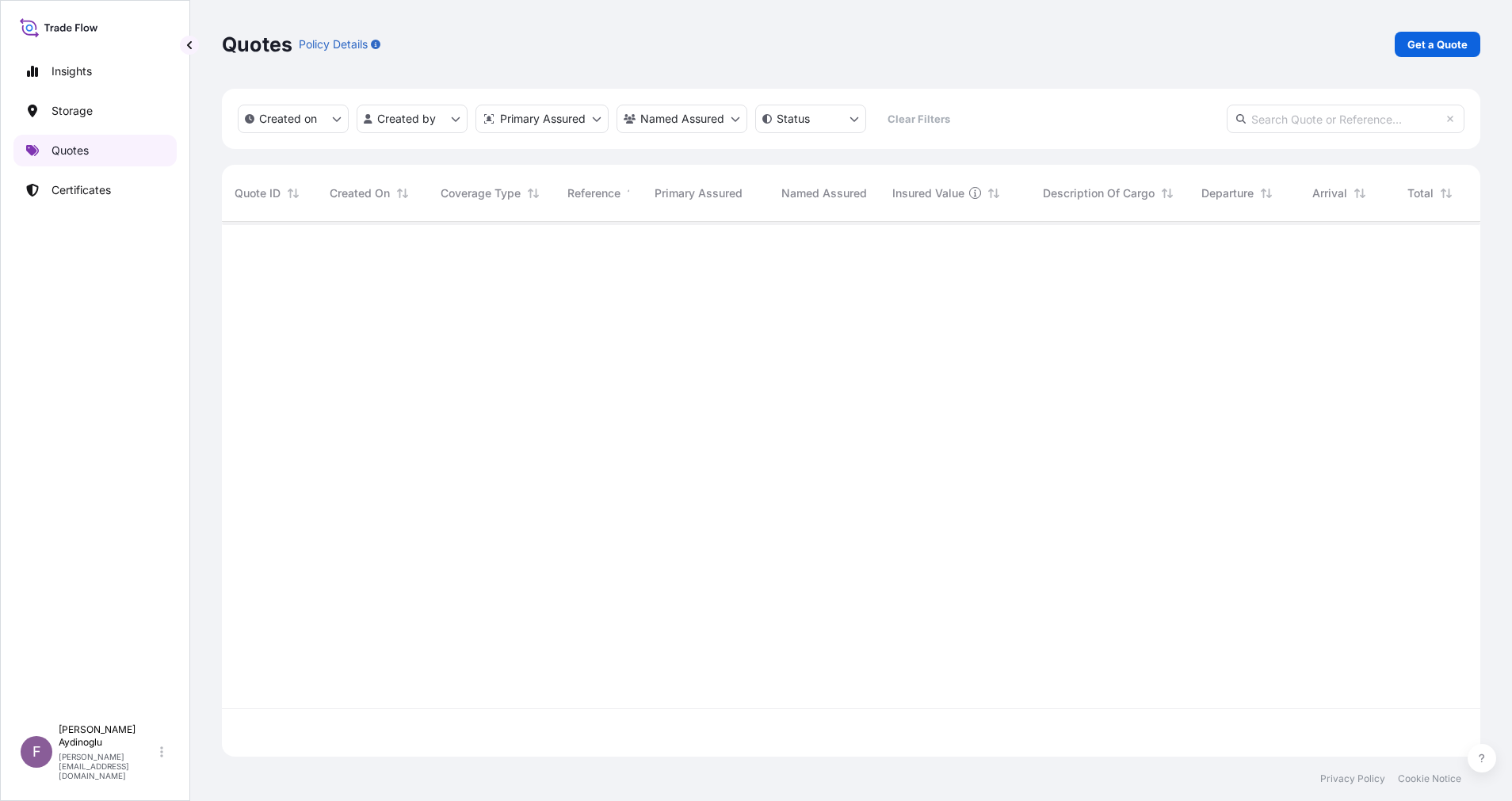
scroll to position [525, 1240]
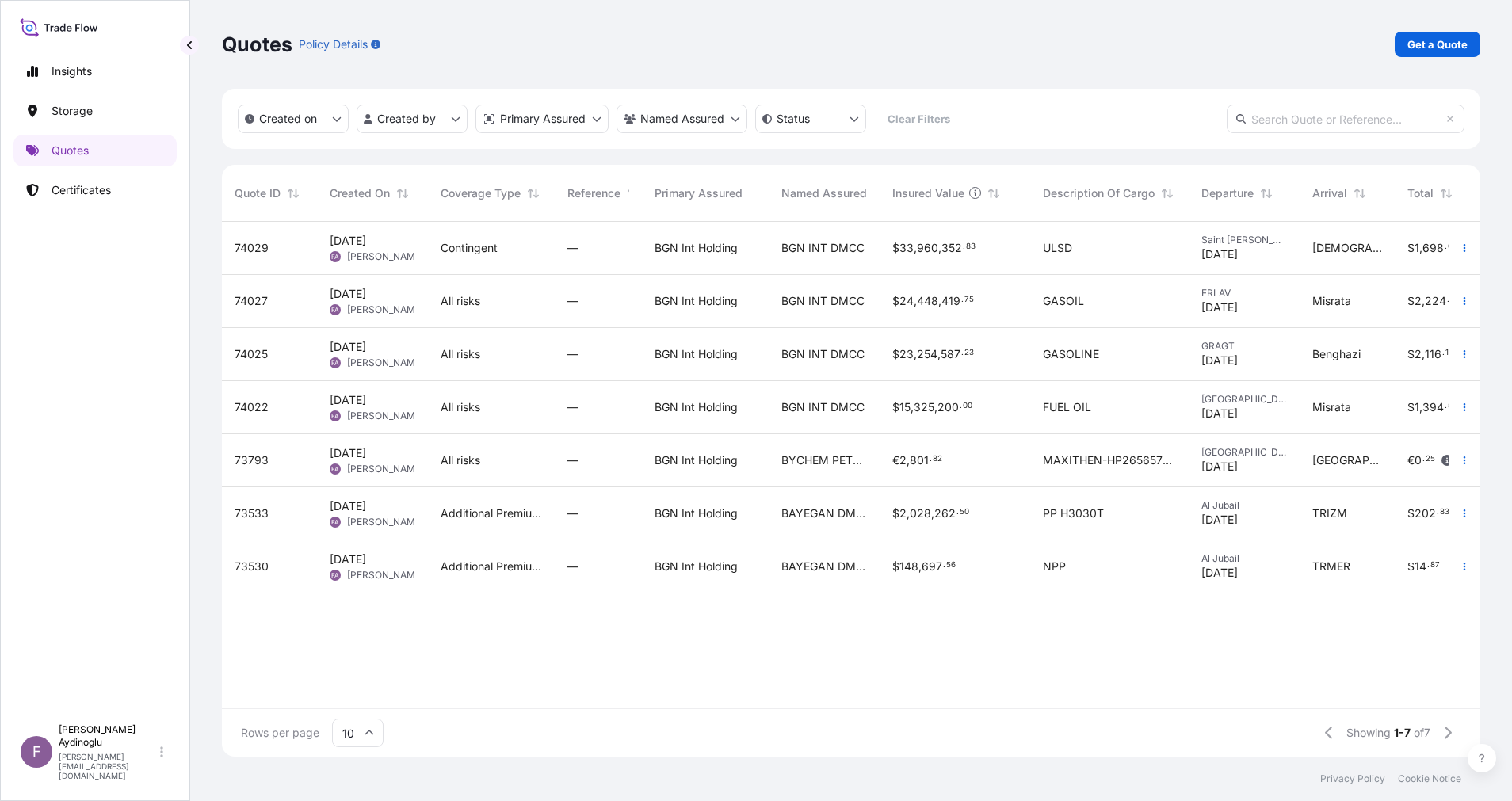
click at [777, 425] on div "BGN INT DMCC" at bounding box center [824, 407] width 111 height 53
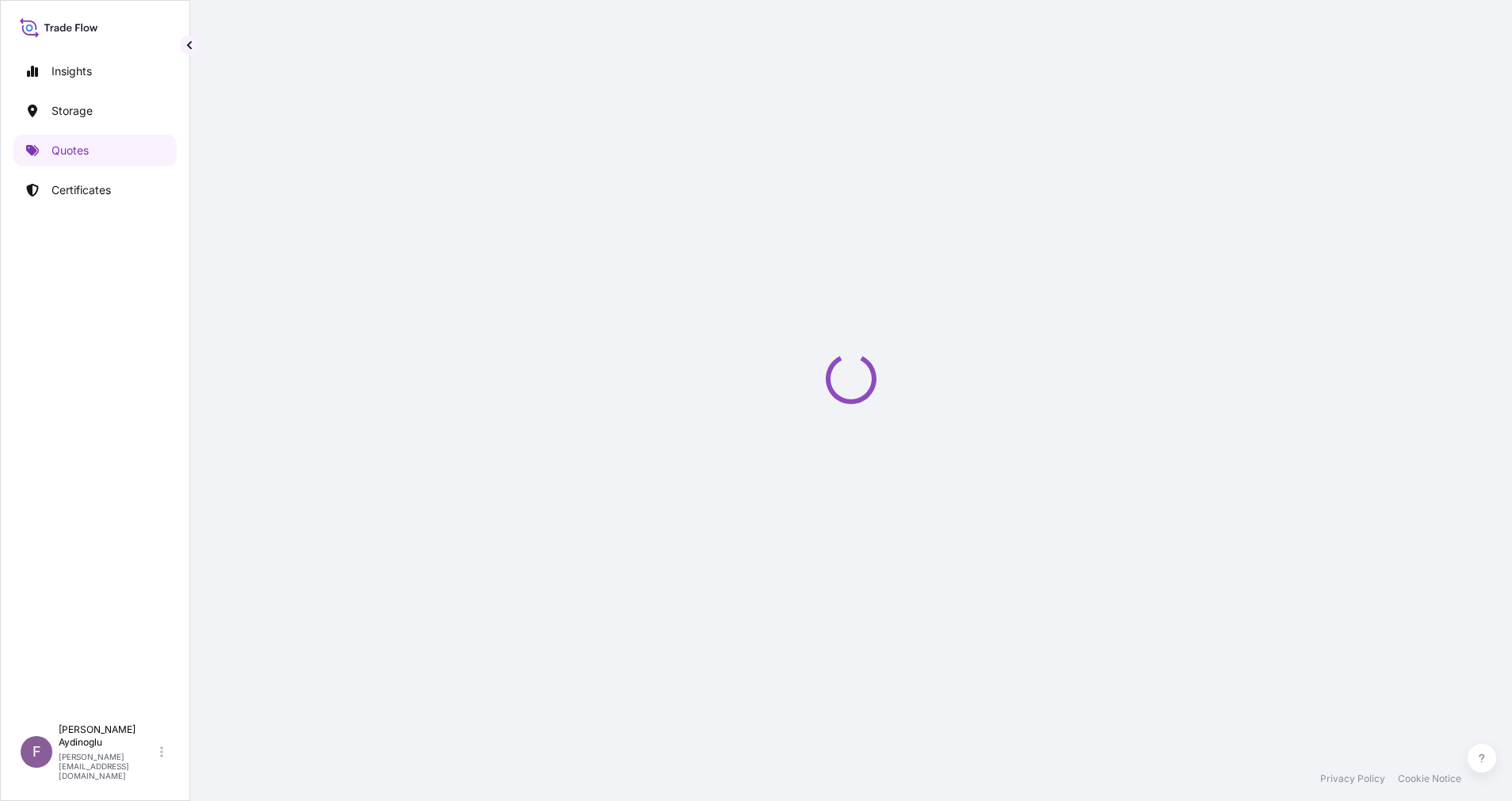
select select "Ocean Vessel"
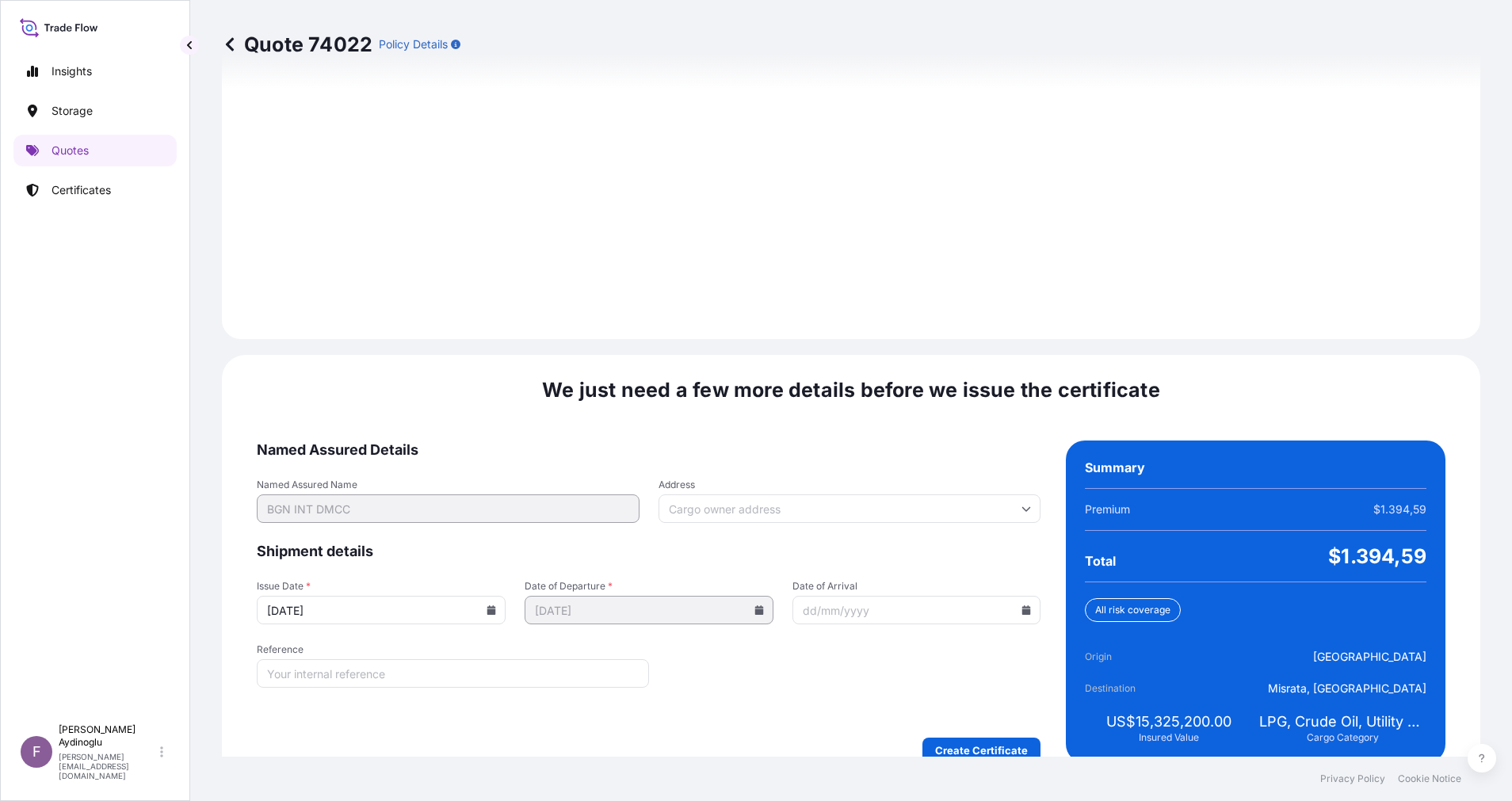
scroll to position [1700, 0]
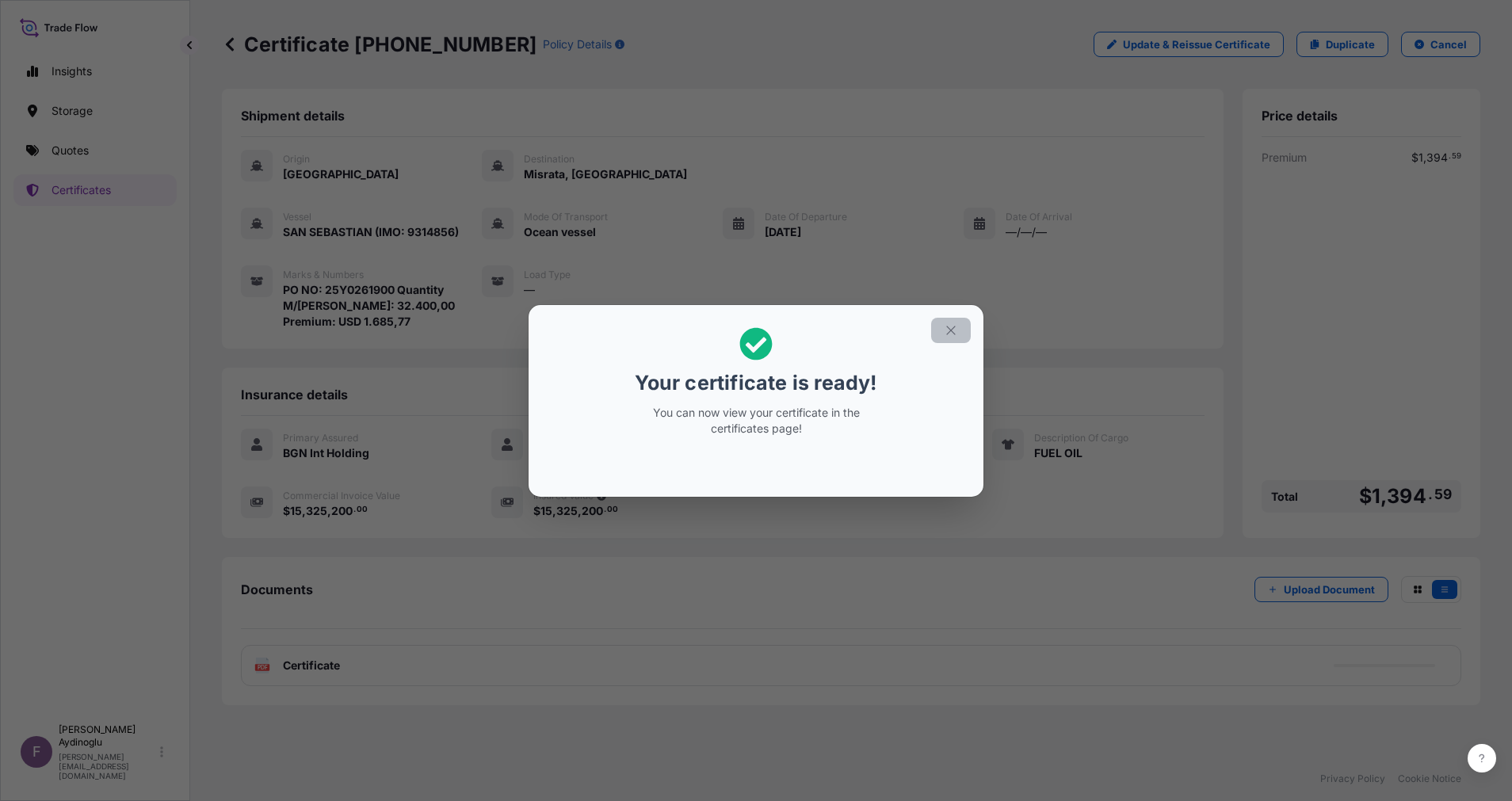
click at [947, 331] on icon "button" at bounding box center [950, 330] width 14 height 14
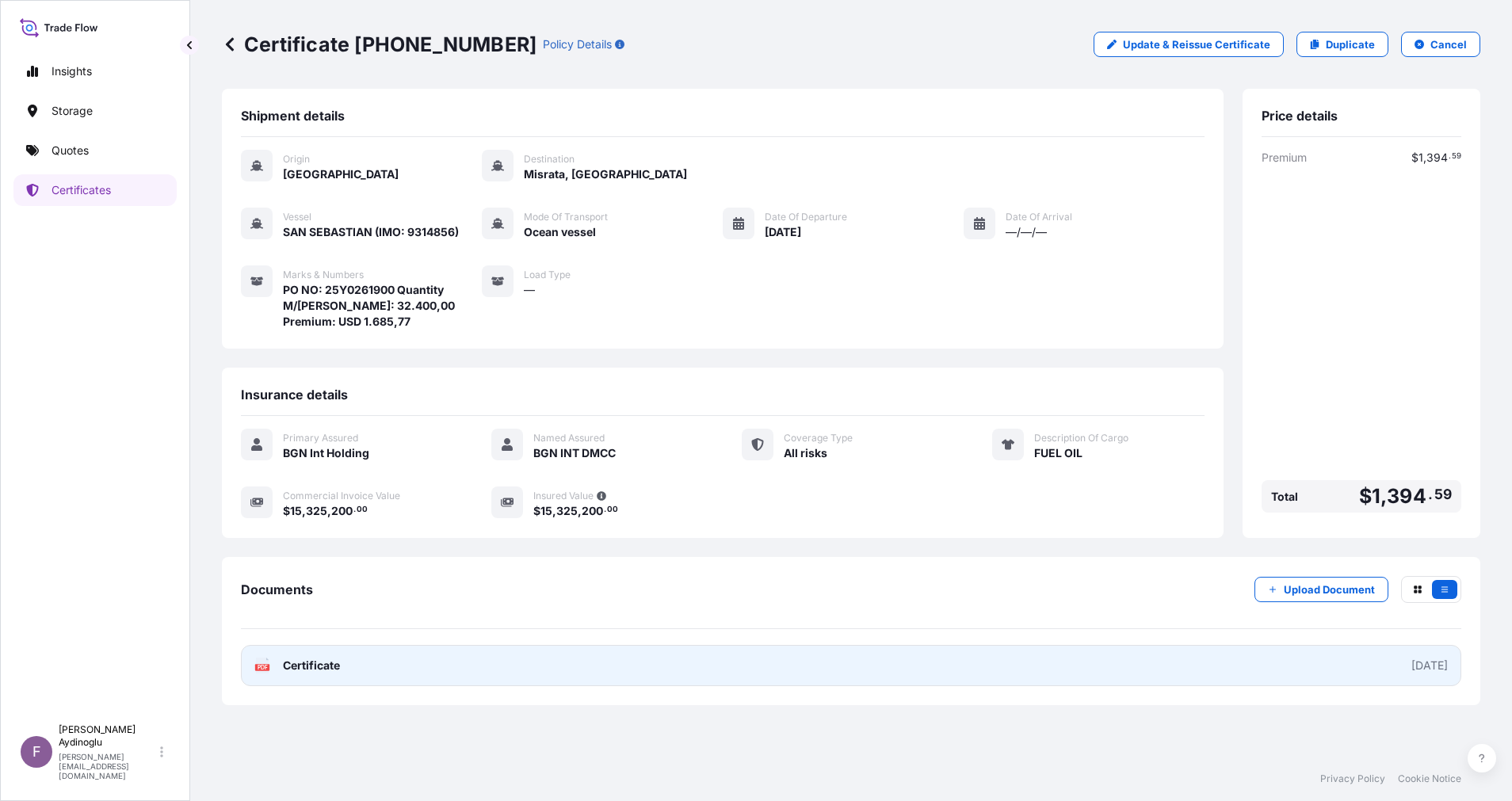
click at [826, 666] on link "PDF Certificate [DATE]" at bounding box center [851, 666] width 1220 height 41
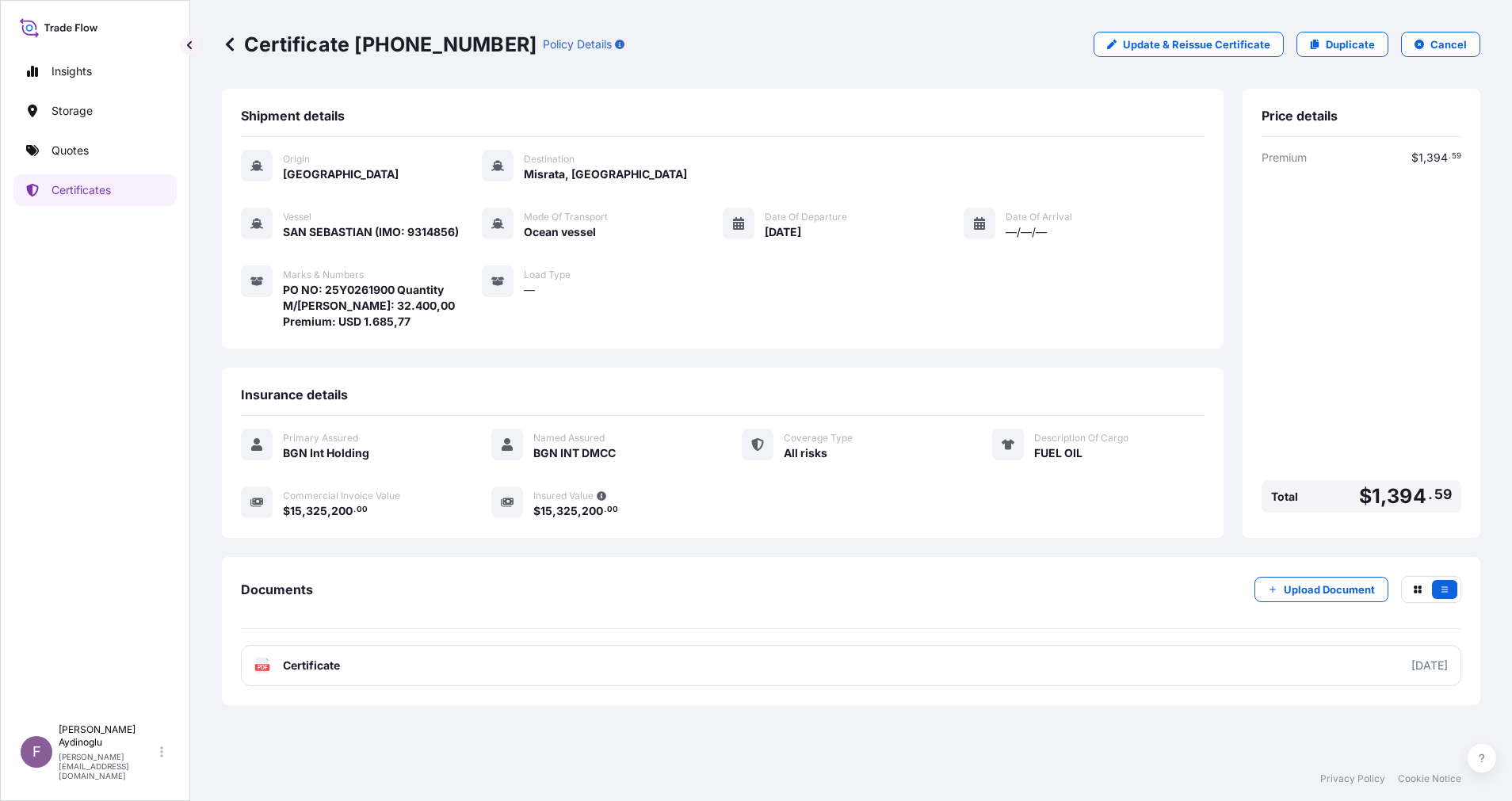
click at [225, 40] on icon at bounding box center [230, 44] width 16 height 16
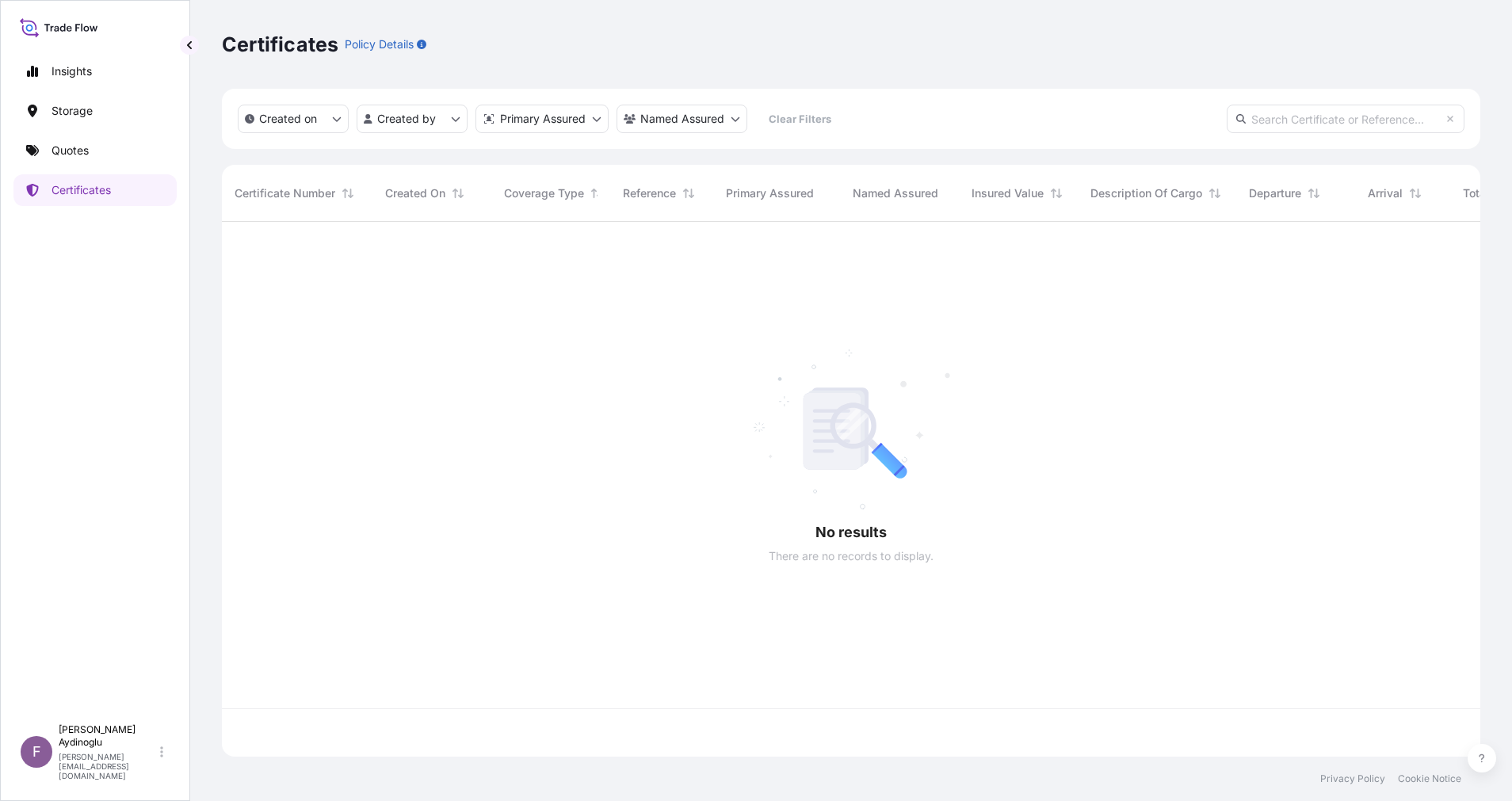
scroll to position [525, 1240]
click at [93, 138] on link "Quotes" at bounding box center [94, 150] width 163 height 32
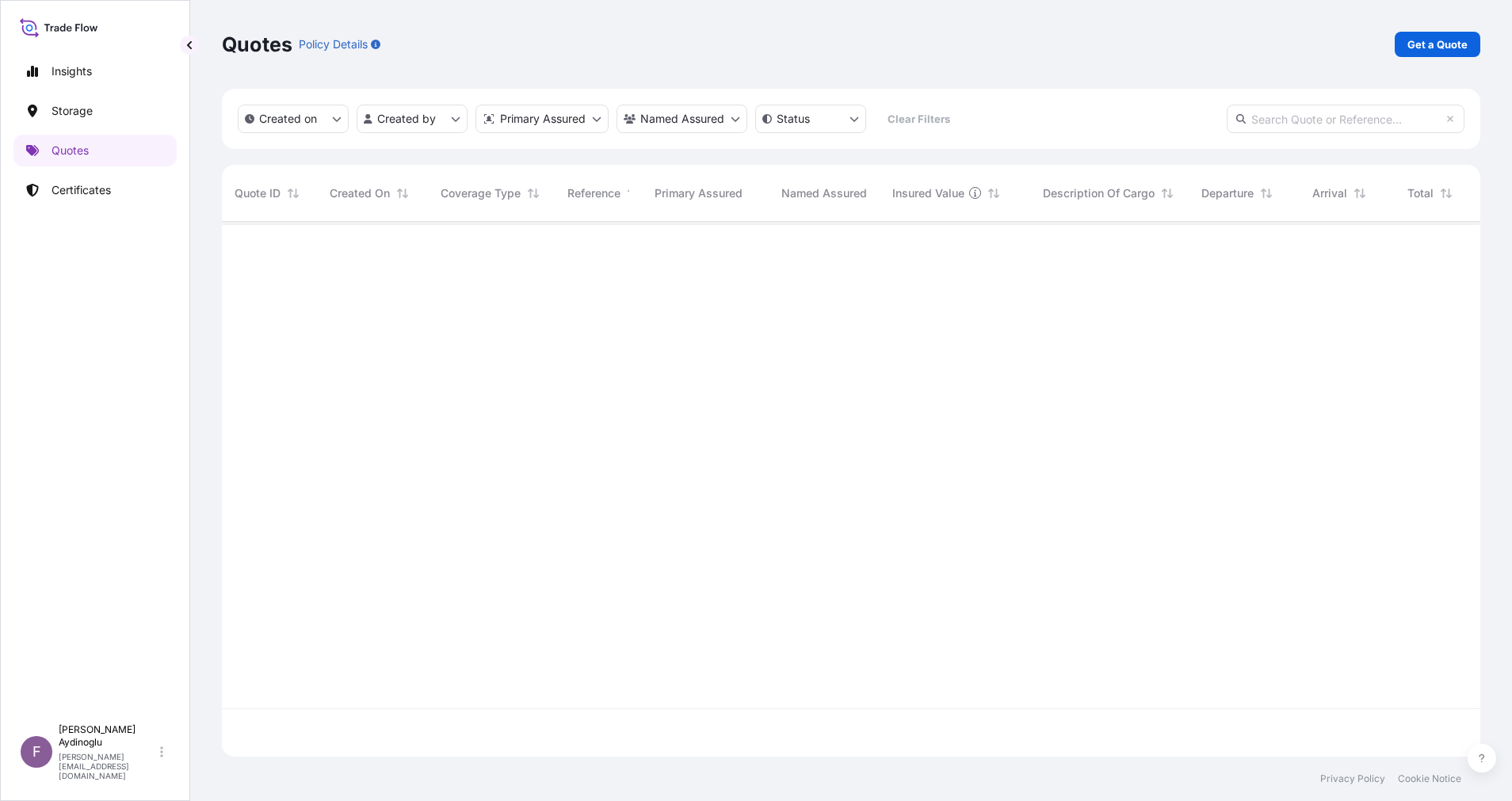
scroll to position [525, 1240]
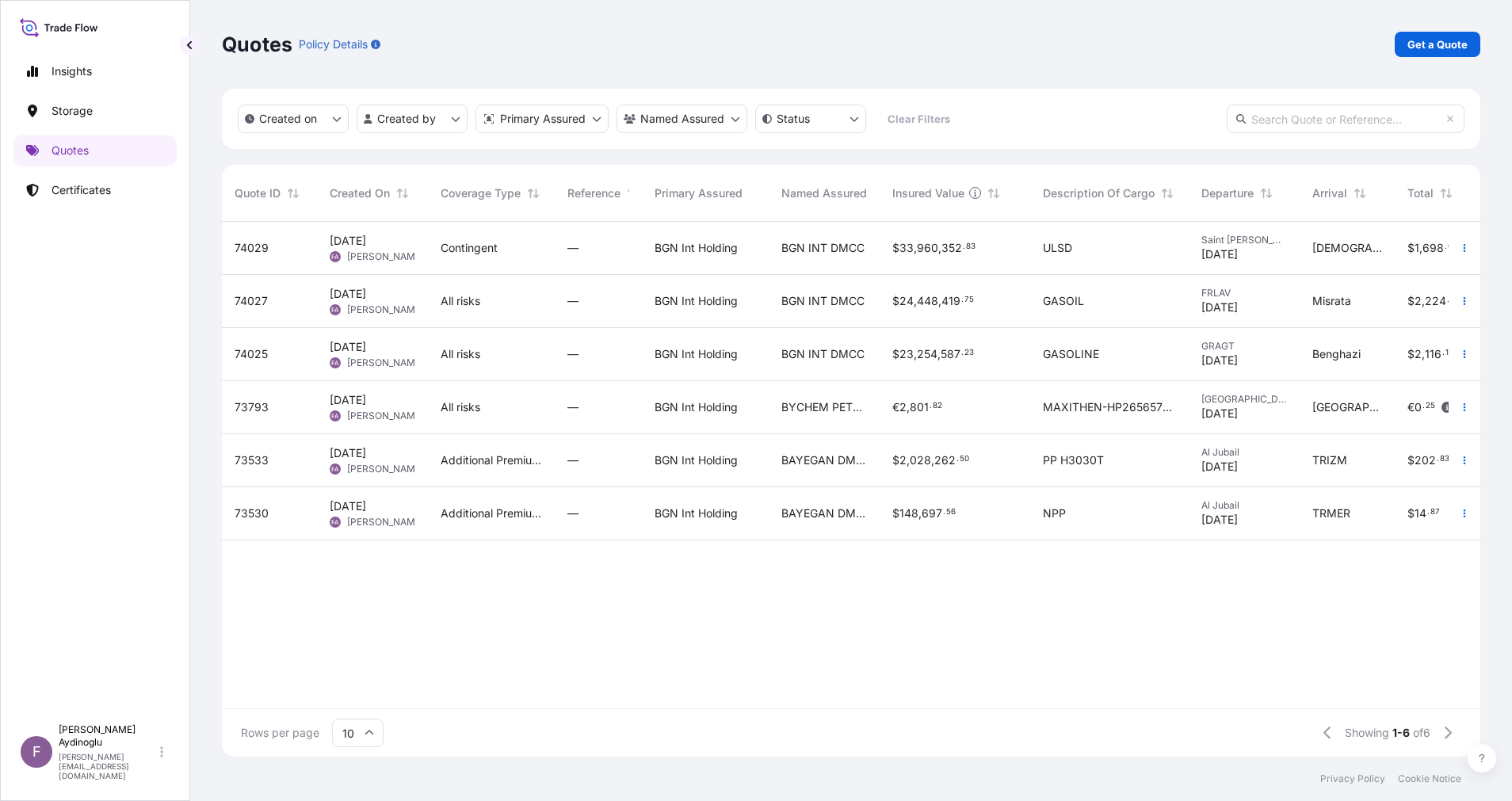
click at [749, 369] on div "BGN Int Holding" at bounding box center [705, 354] width 127 height 53
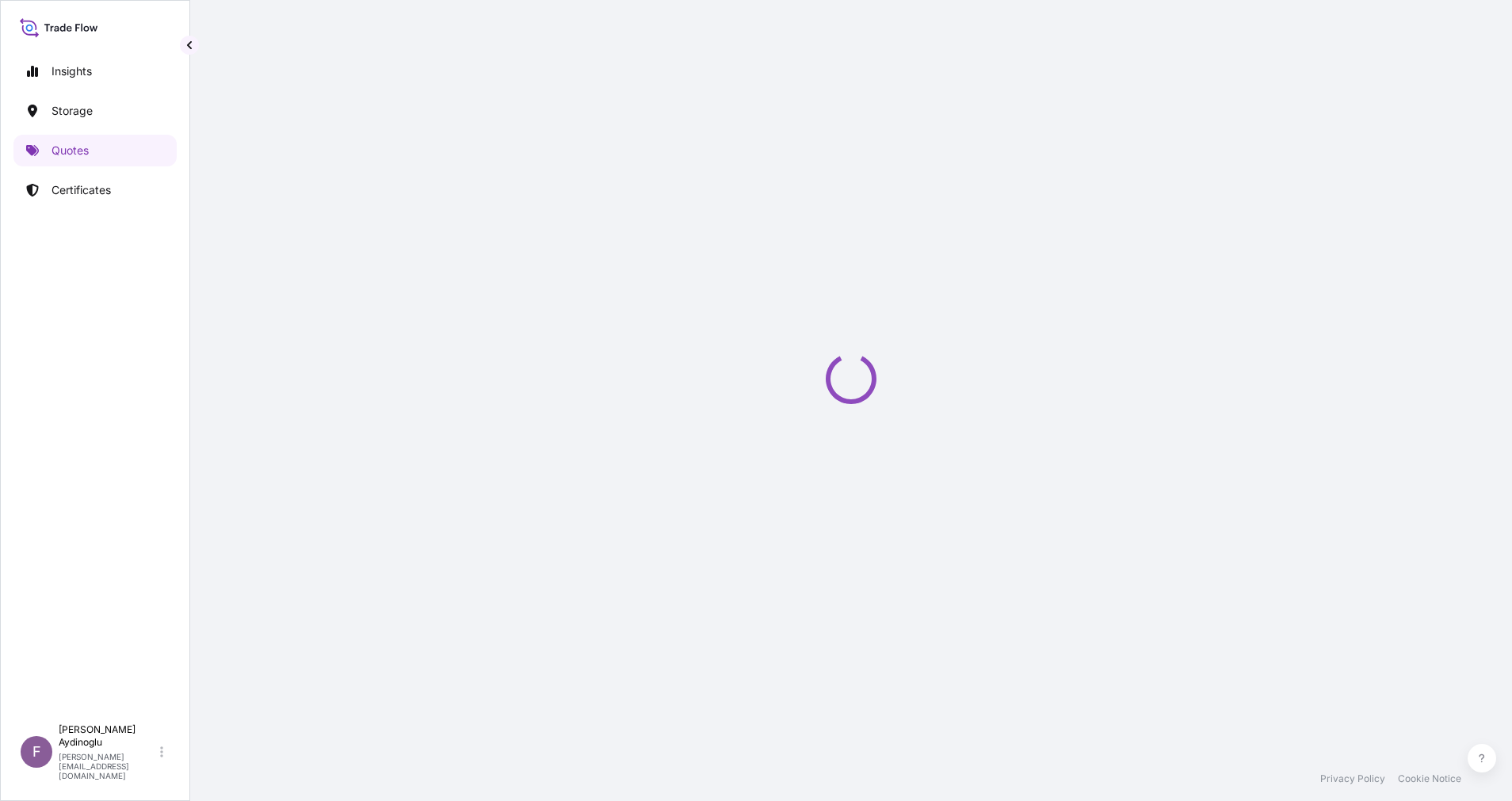
select select "Ocean Vessel"
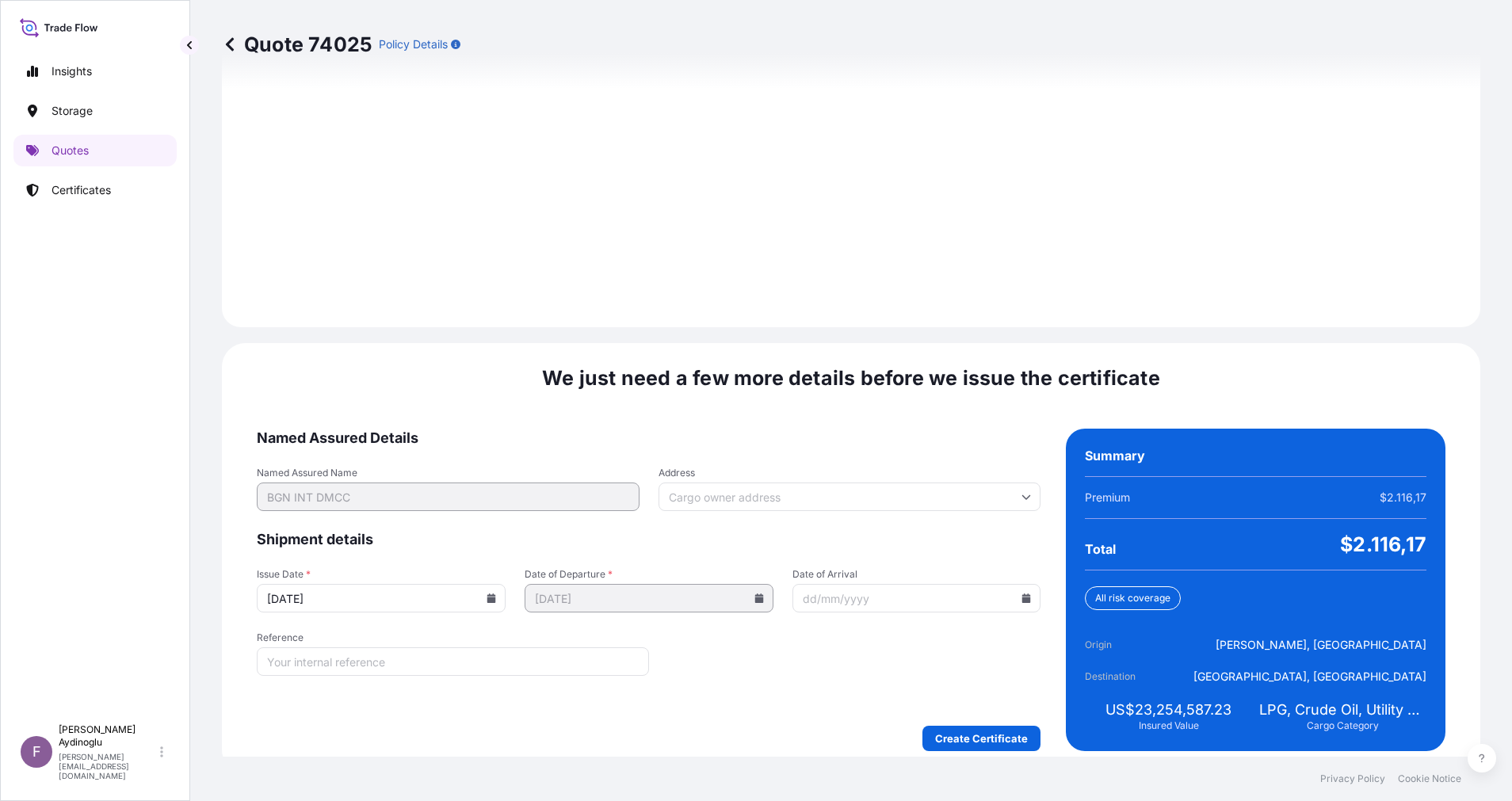
scroll to position [1700, 0]
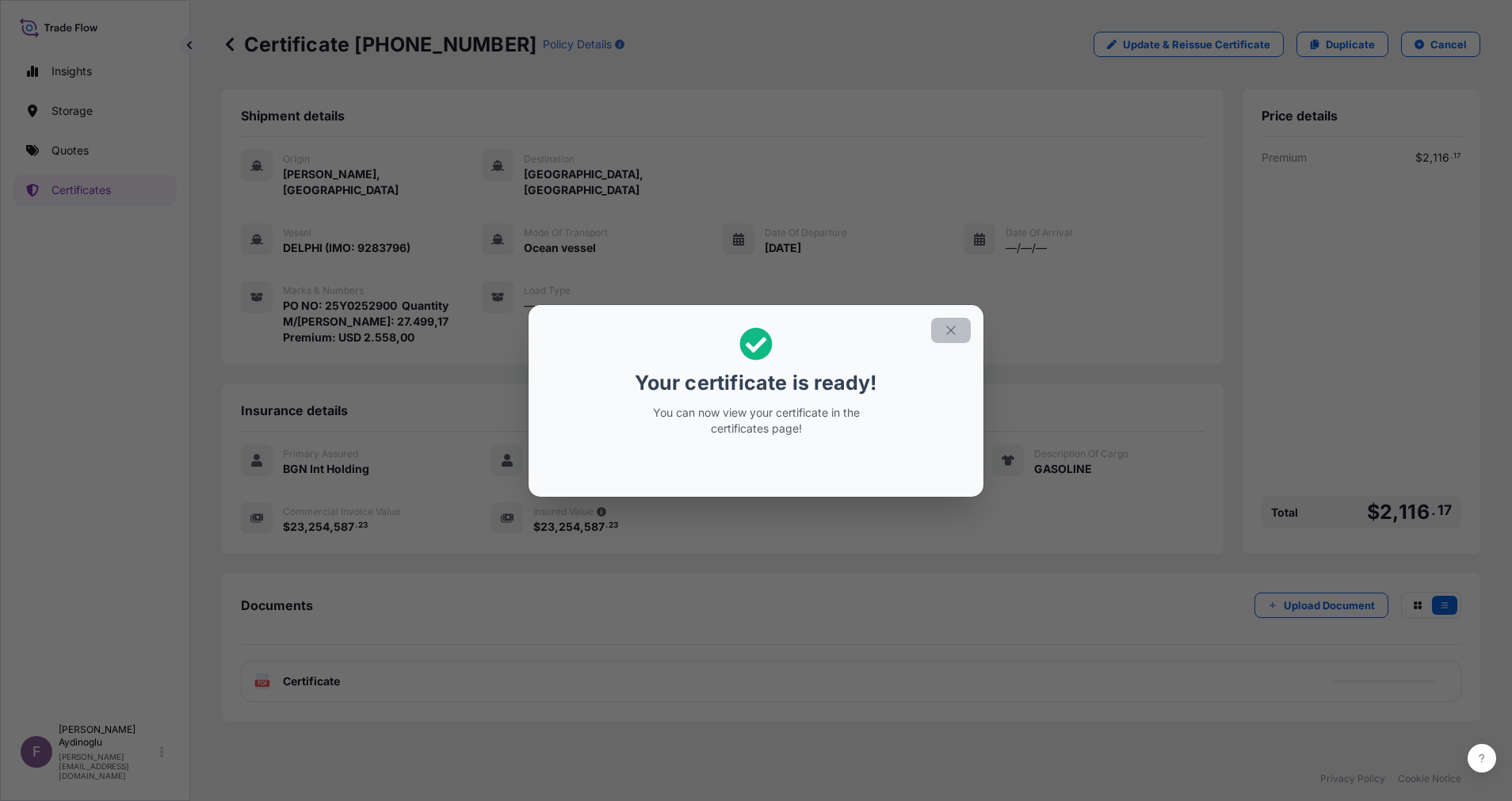
click at [947, 330] on icon "button" at bounding box center [950, 330] width 14 height 14
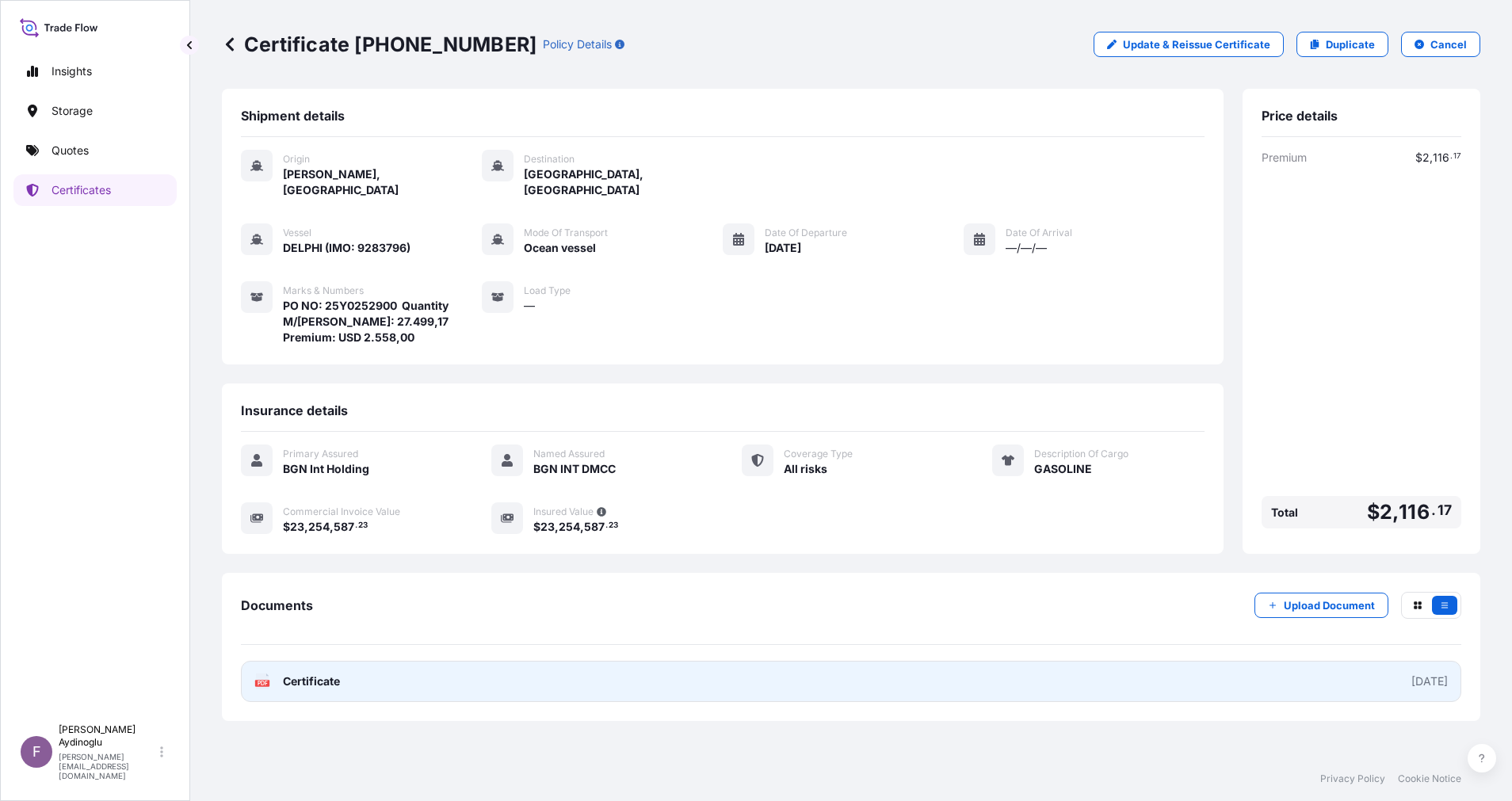
click at [855, 670] on link "PDF Certificate [DATE]" at bounding box center [851, 681] width 1220 height 41
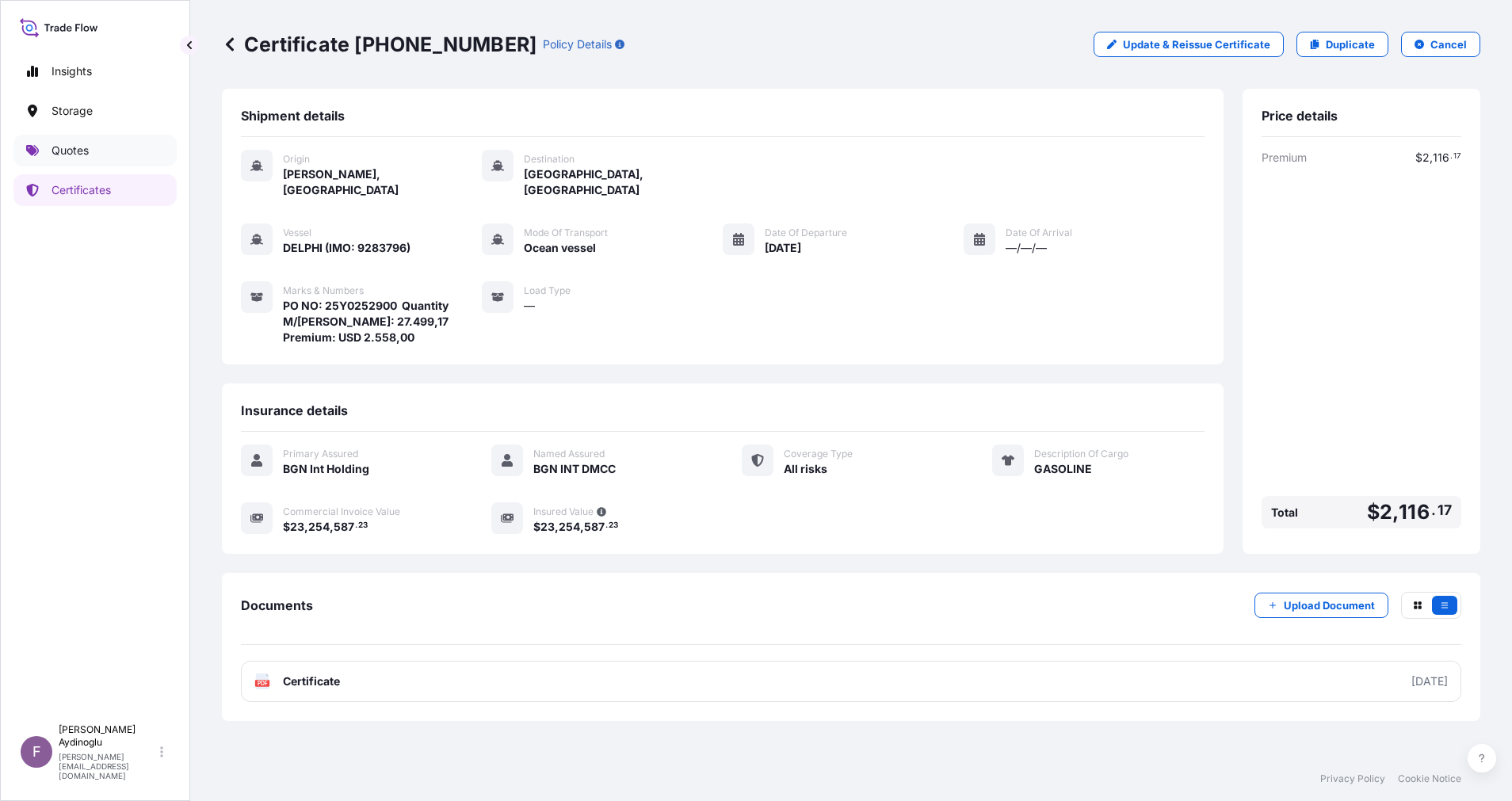
click at [112, 158] on link "Quotes" at bounding box center [94, 150] width 163 height 32
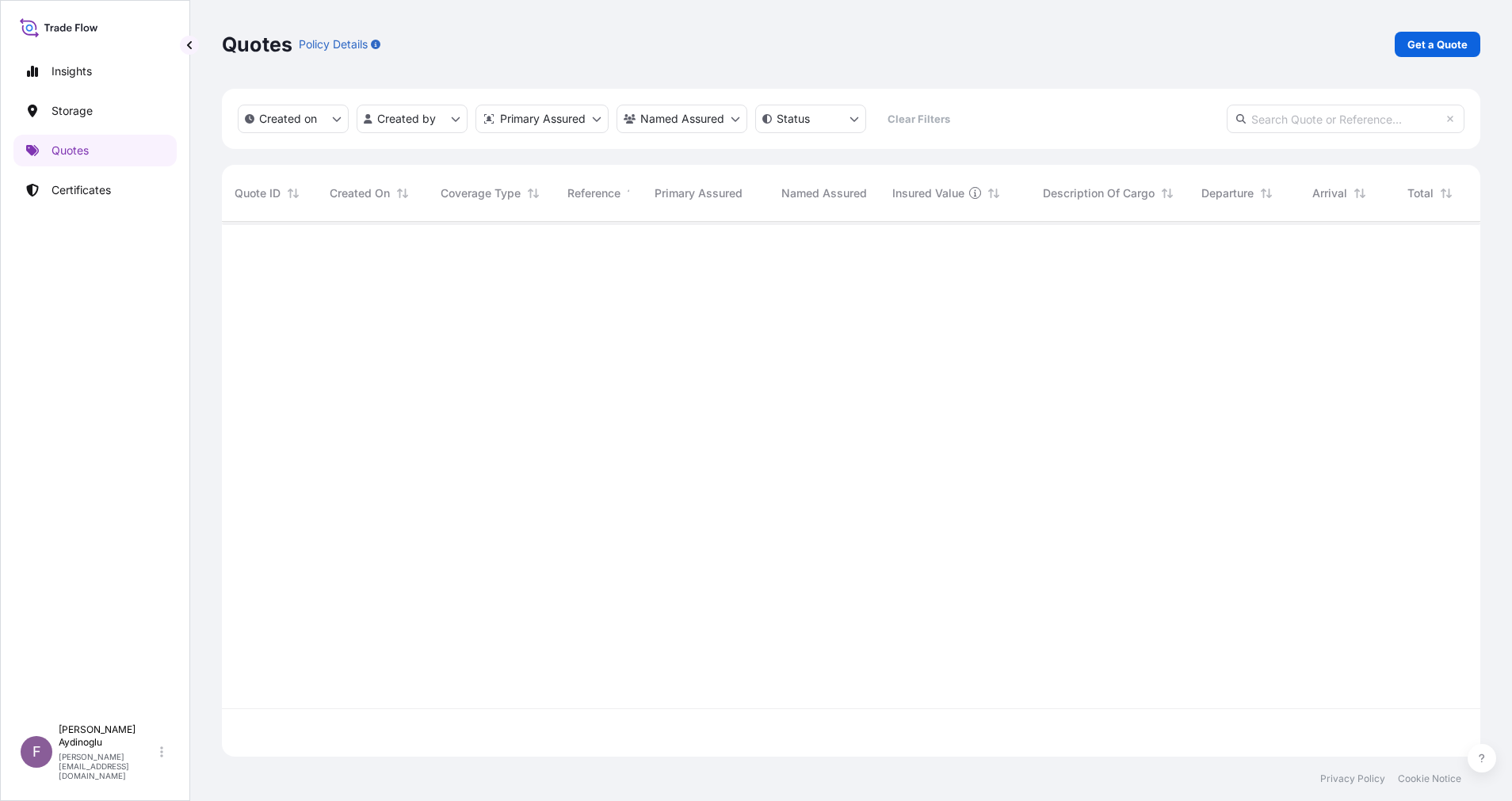
scroll to position [525, 1240]
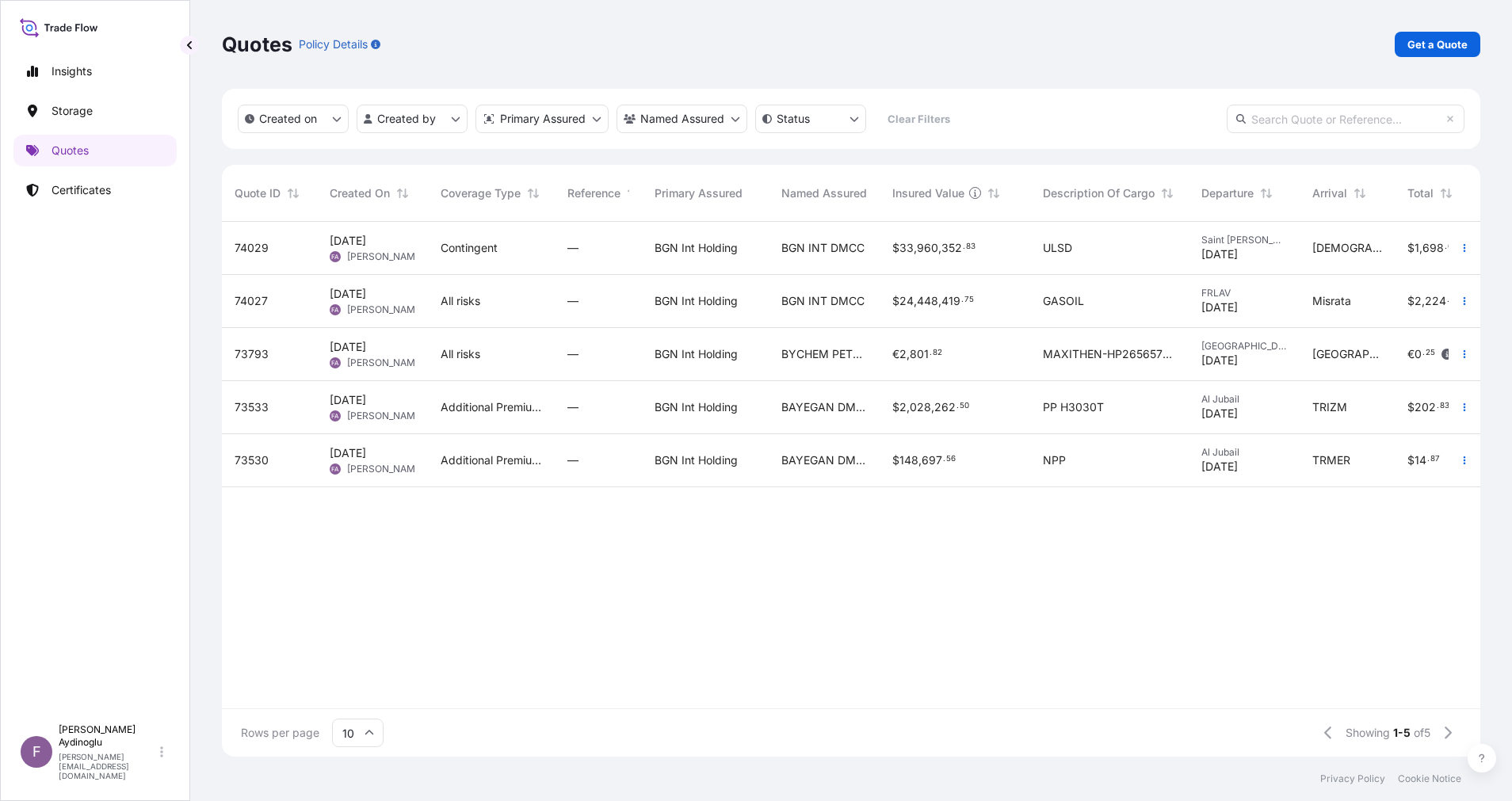
click at [866, 300] on div "BGN INT DMCC" at bounding box center [824, 301] width 86 height 16
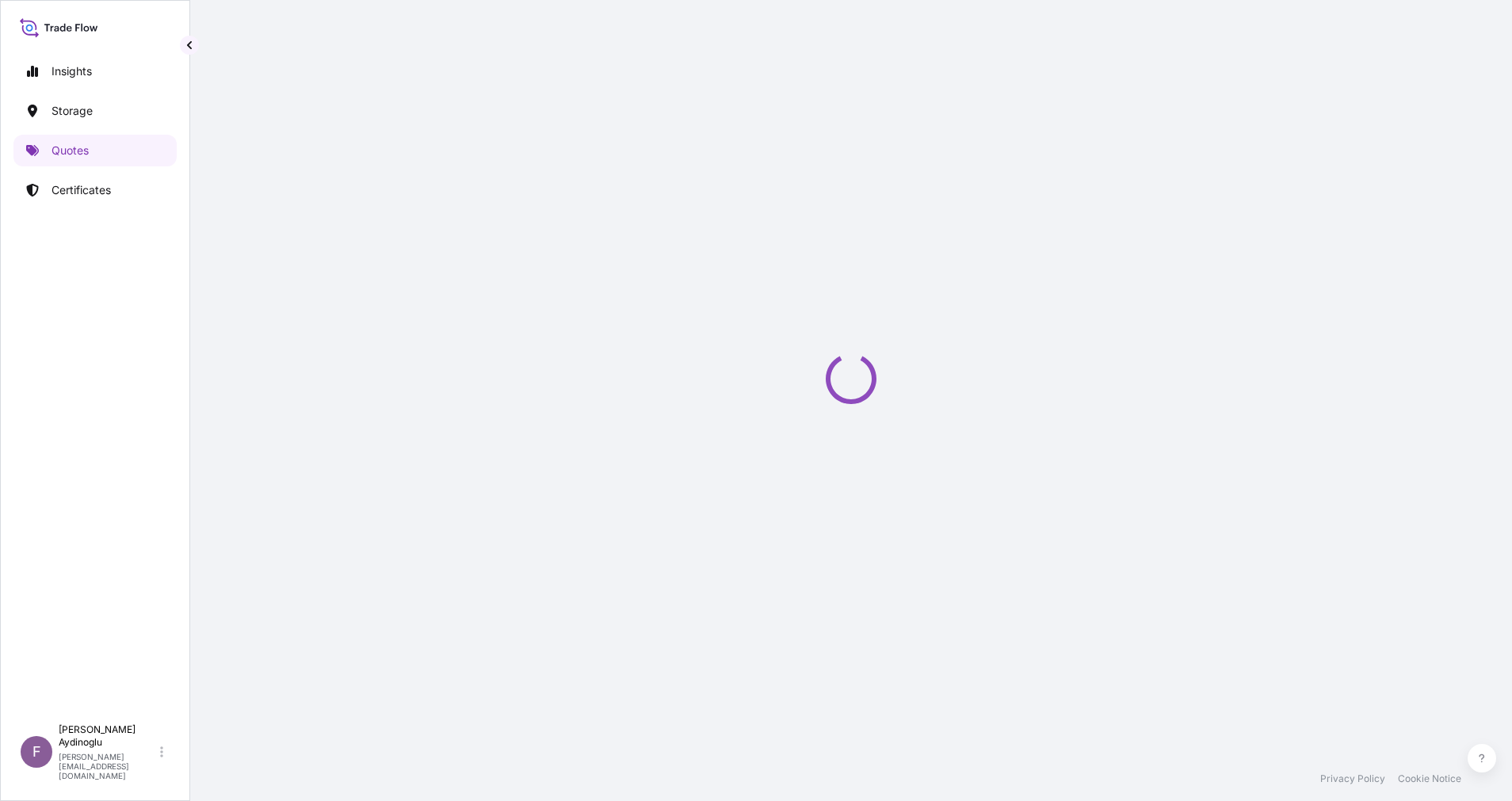
select select "Ocean Vessel"
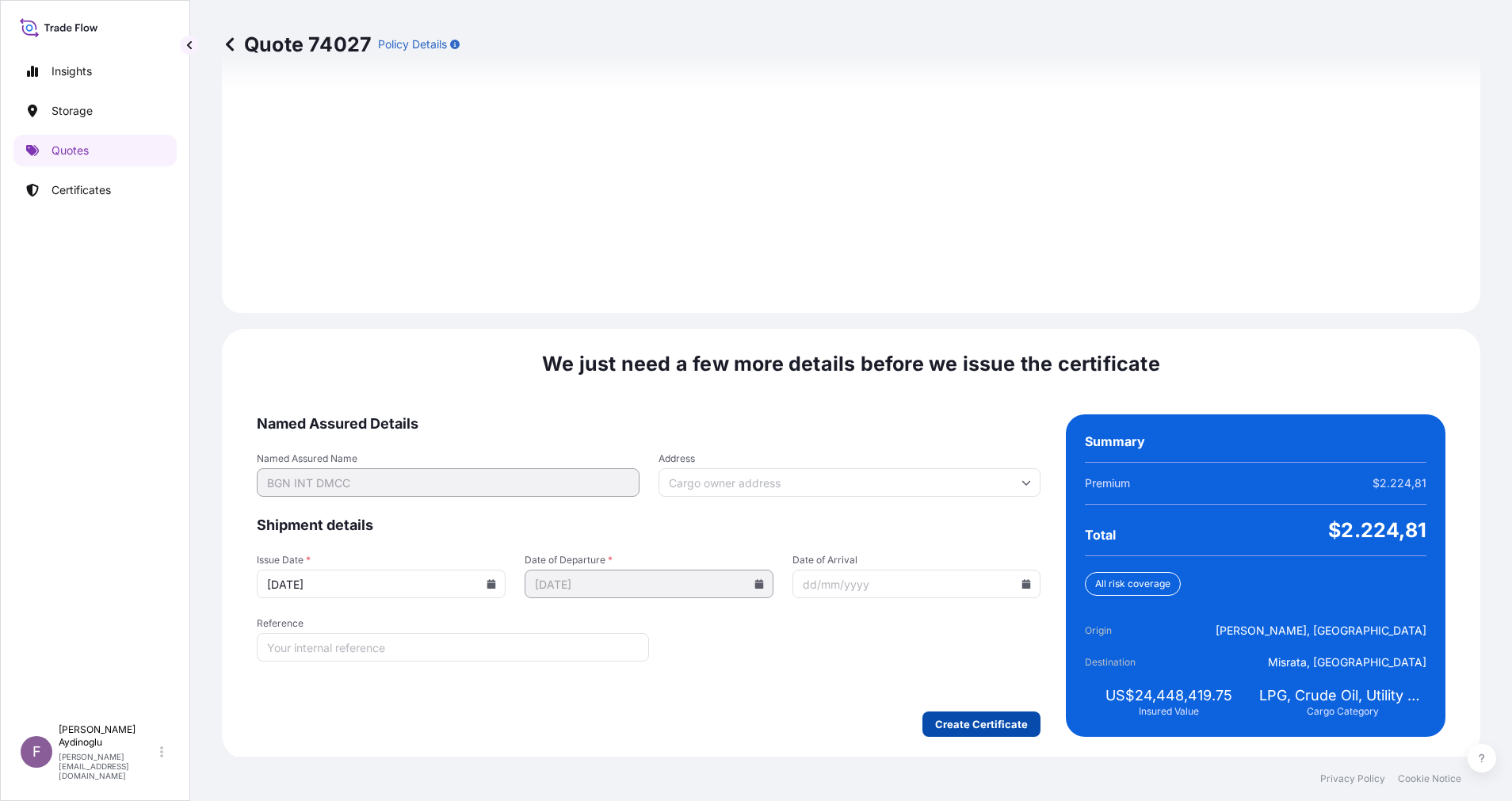
scroll to position [1700, 0]
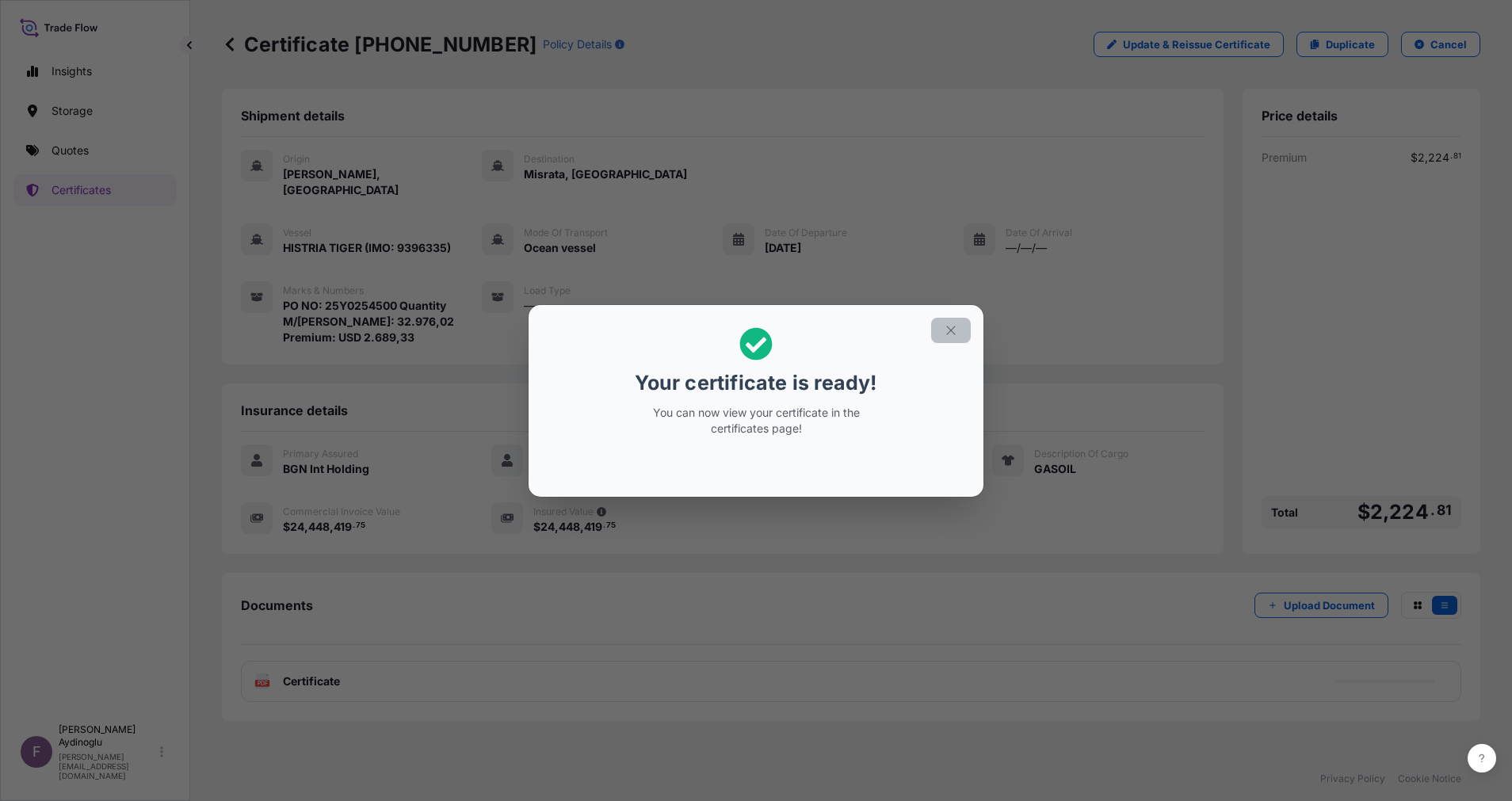
click at [960, 339] on button "button" at bounding box center [951, 330] width 39 height 25
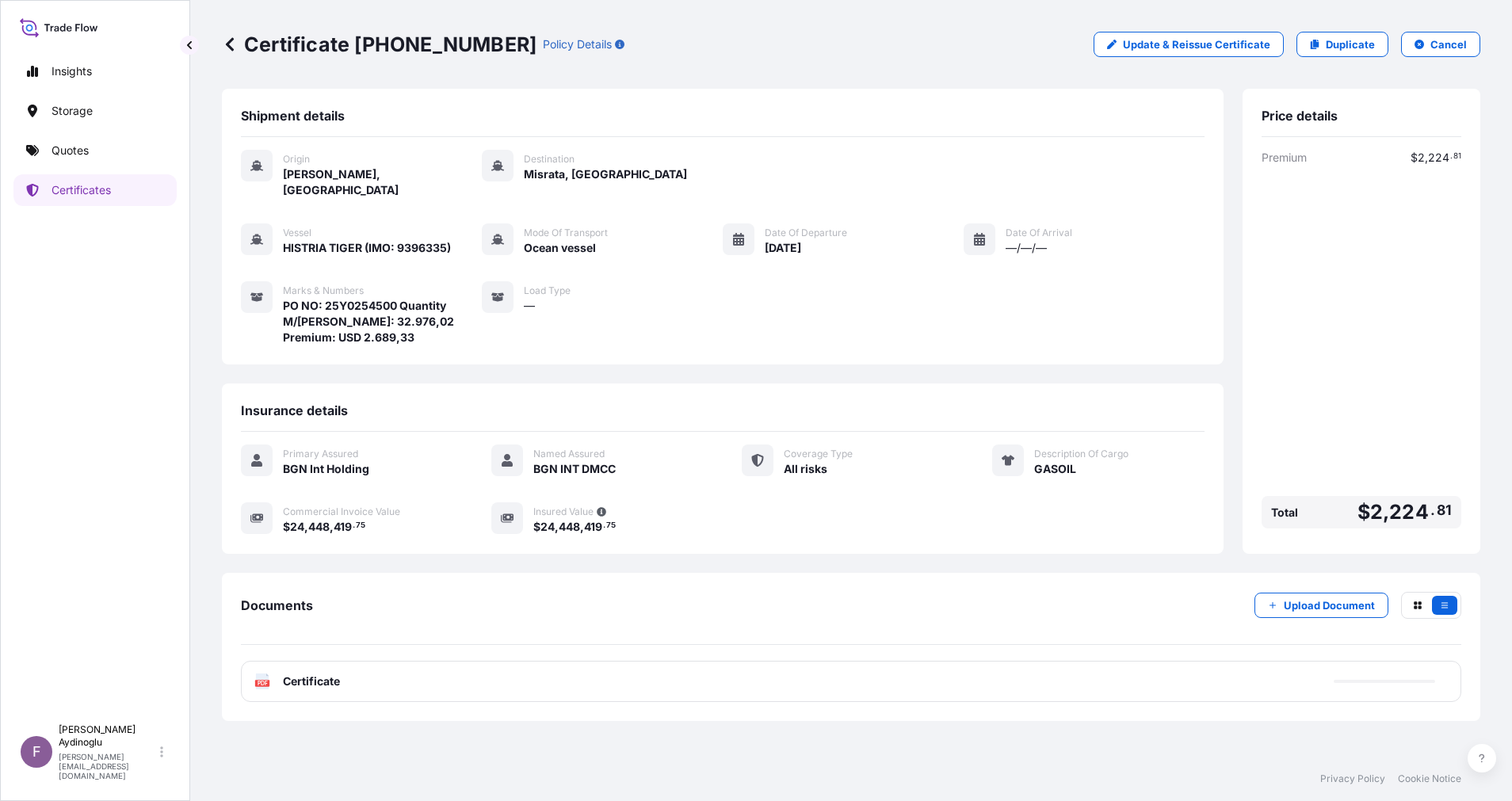
click at [787, 663] on div "PDF Certificate" at bounding box center [851, 681] width 1220 height 41
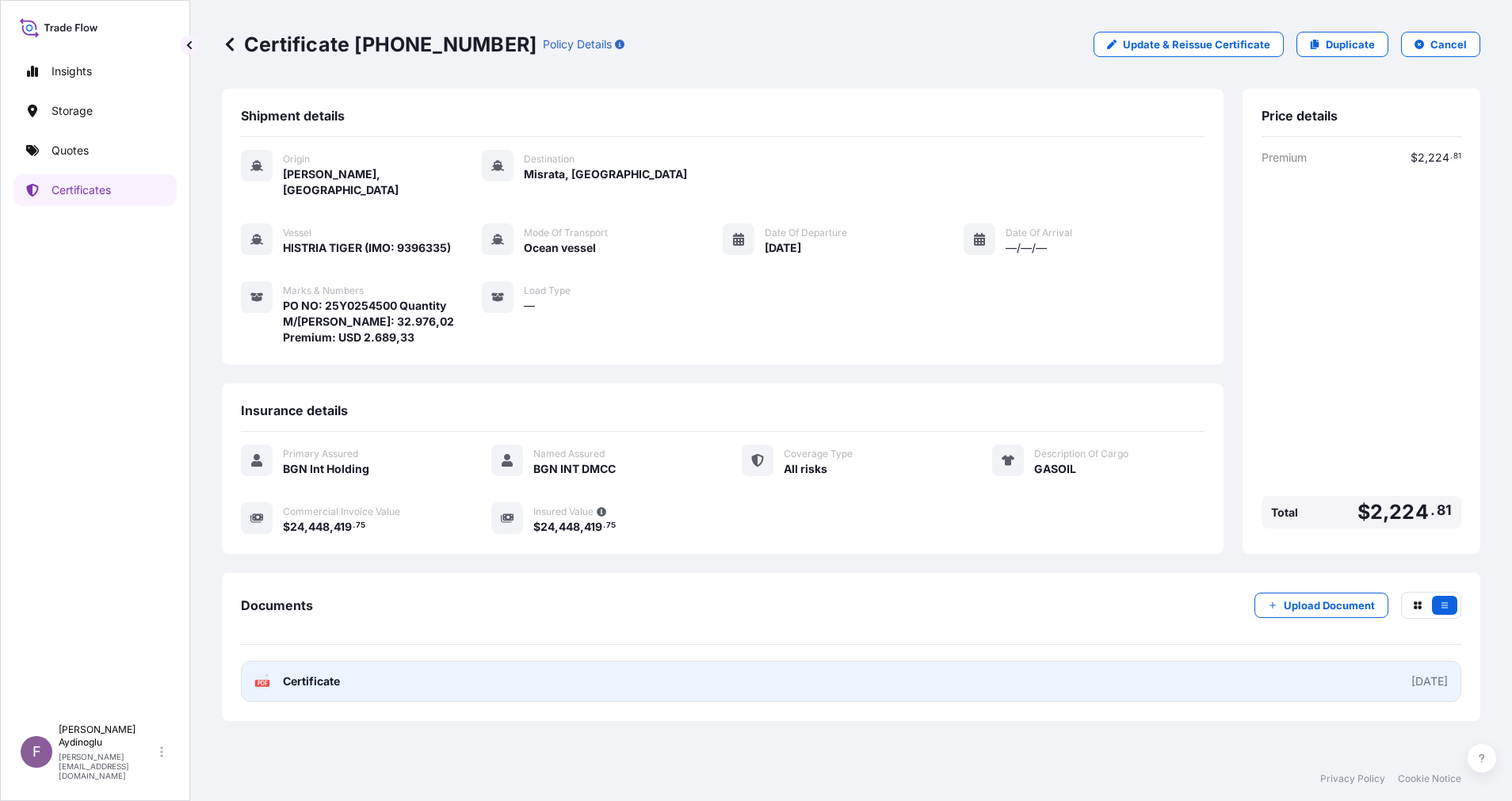
click at [770, 674] on link "PDF Certificate [DATE]" at bounding box center [851, 681] width 1220 height 41
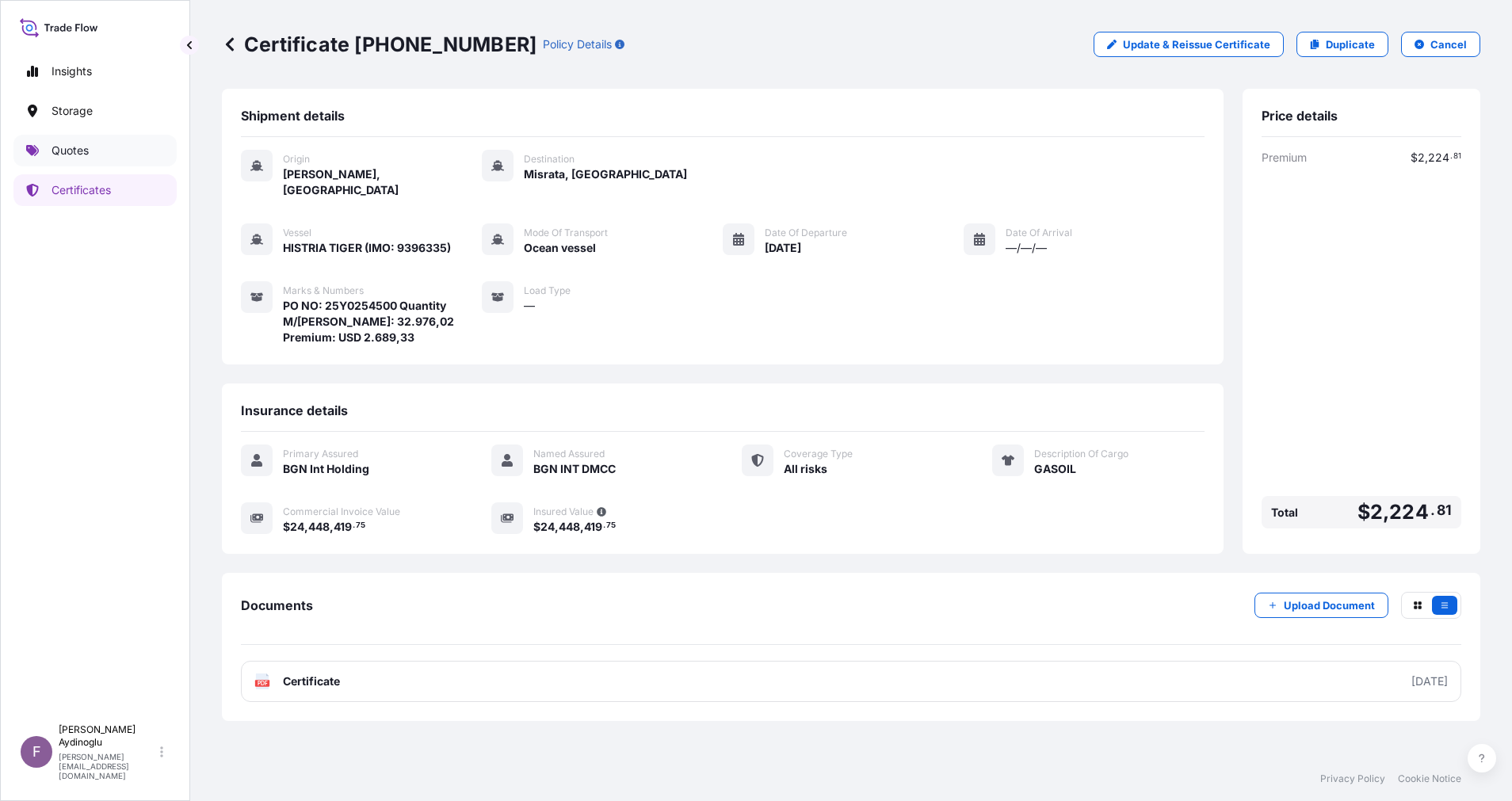
click at [84, 145] on p "Quotes" at bounding box center [70, 150] width 37 height 16
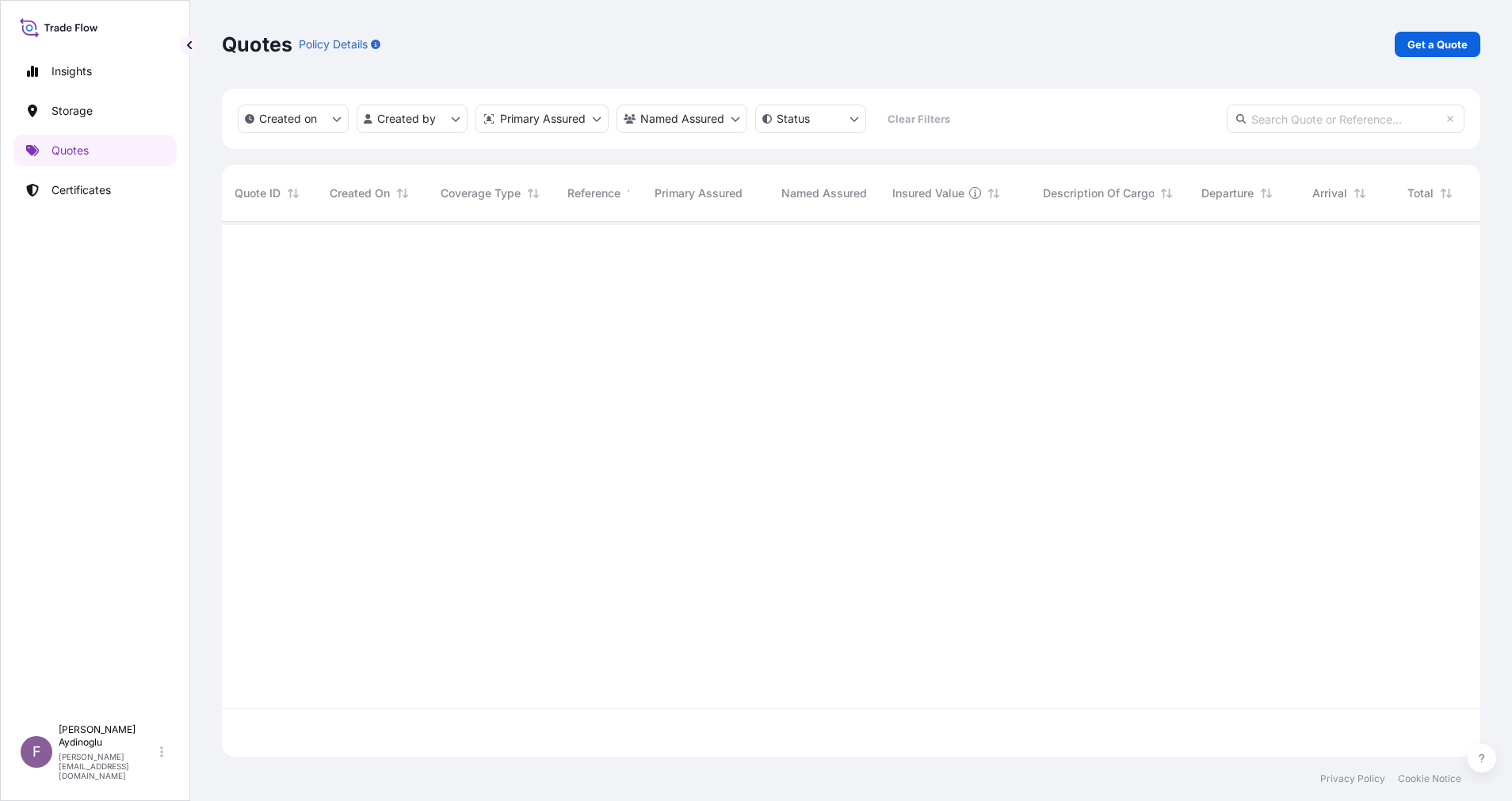
scroll to position [525, 1240]
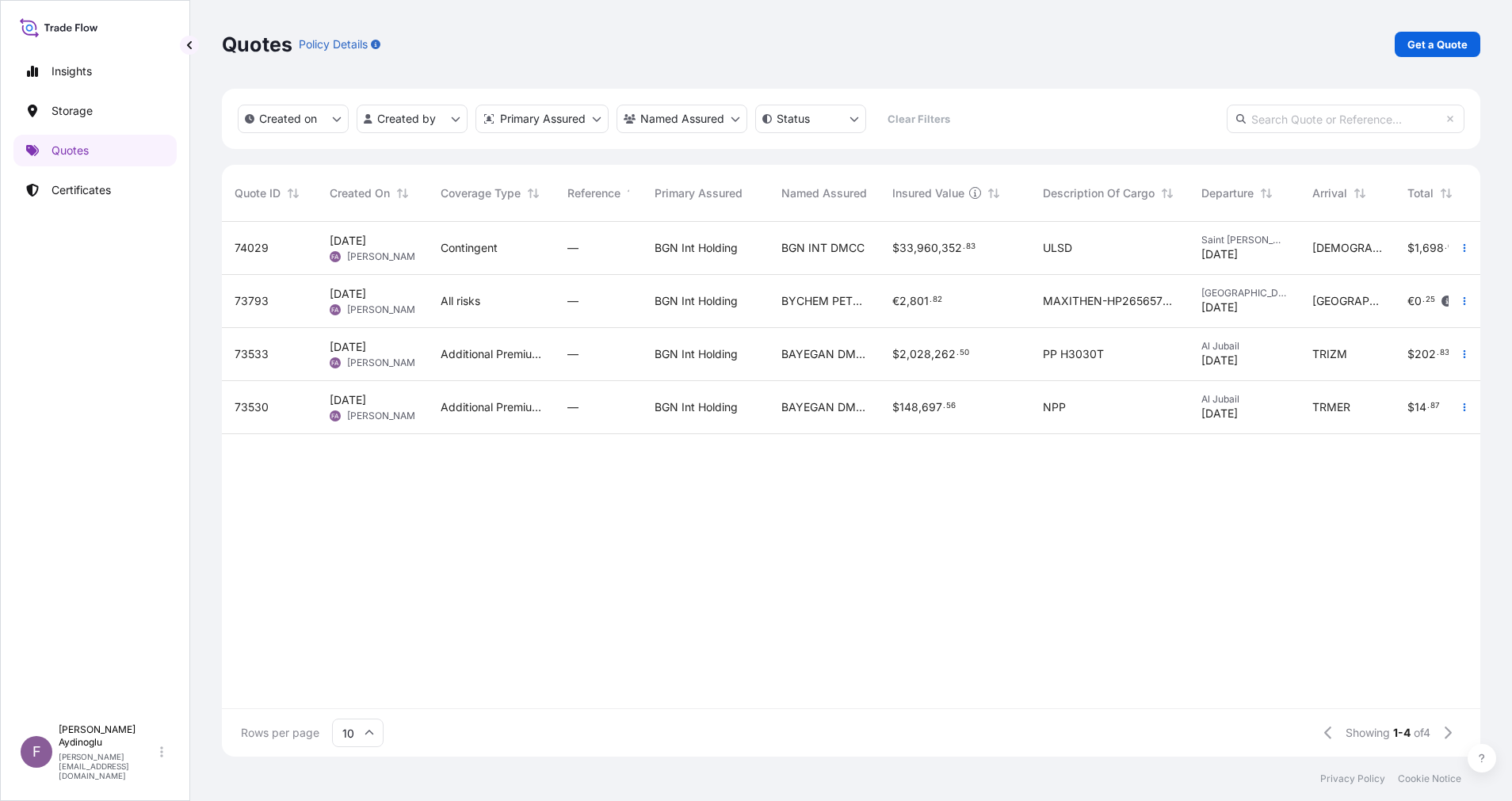
click at [754, 233] on div "BGN Int Holding" at bounding box center [705, 248] width 127 height 53
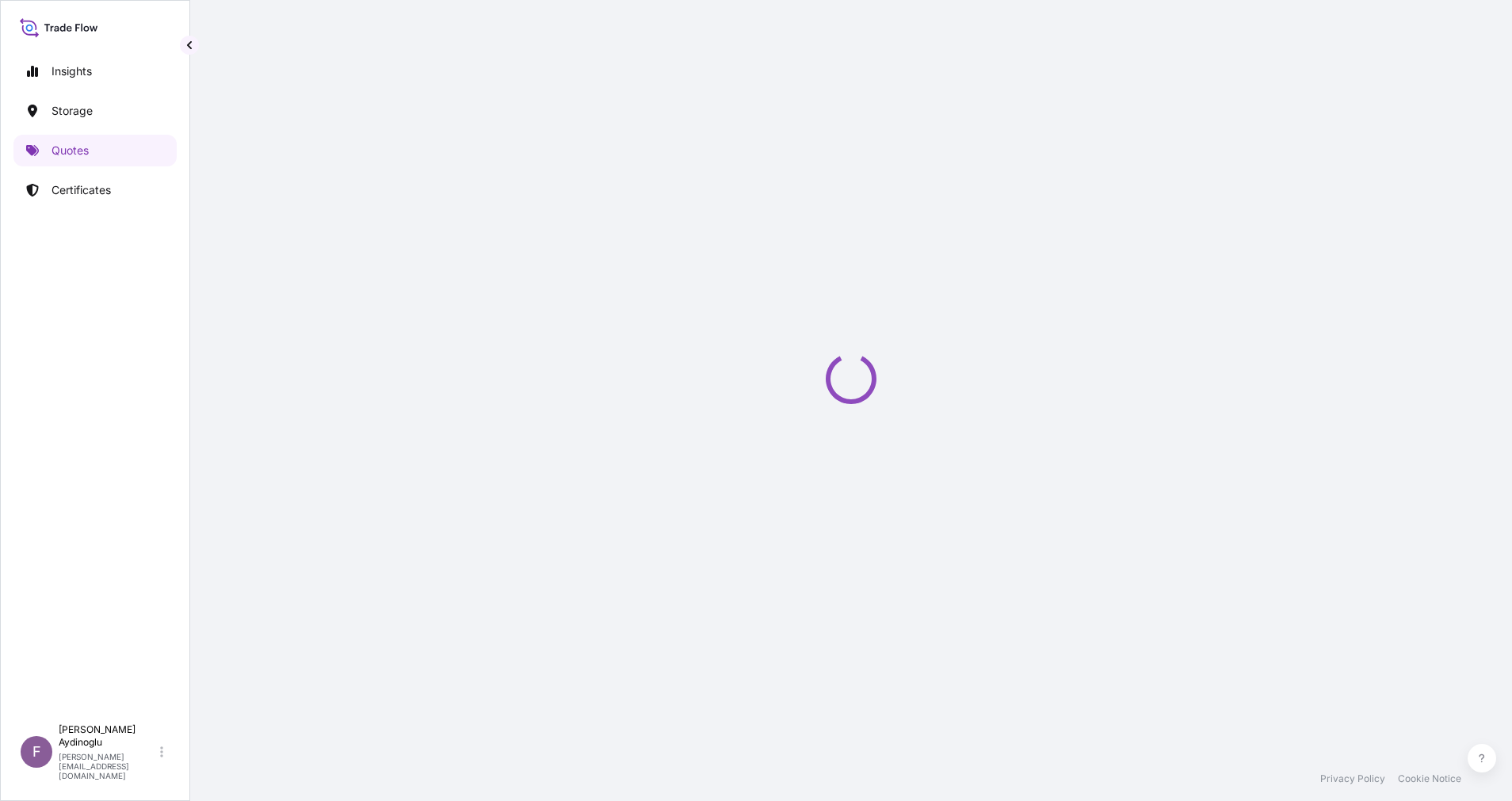
select select "Ocean Vessel"
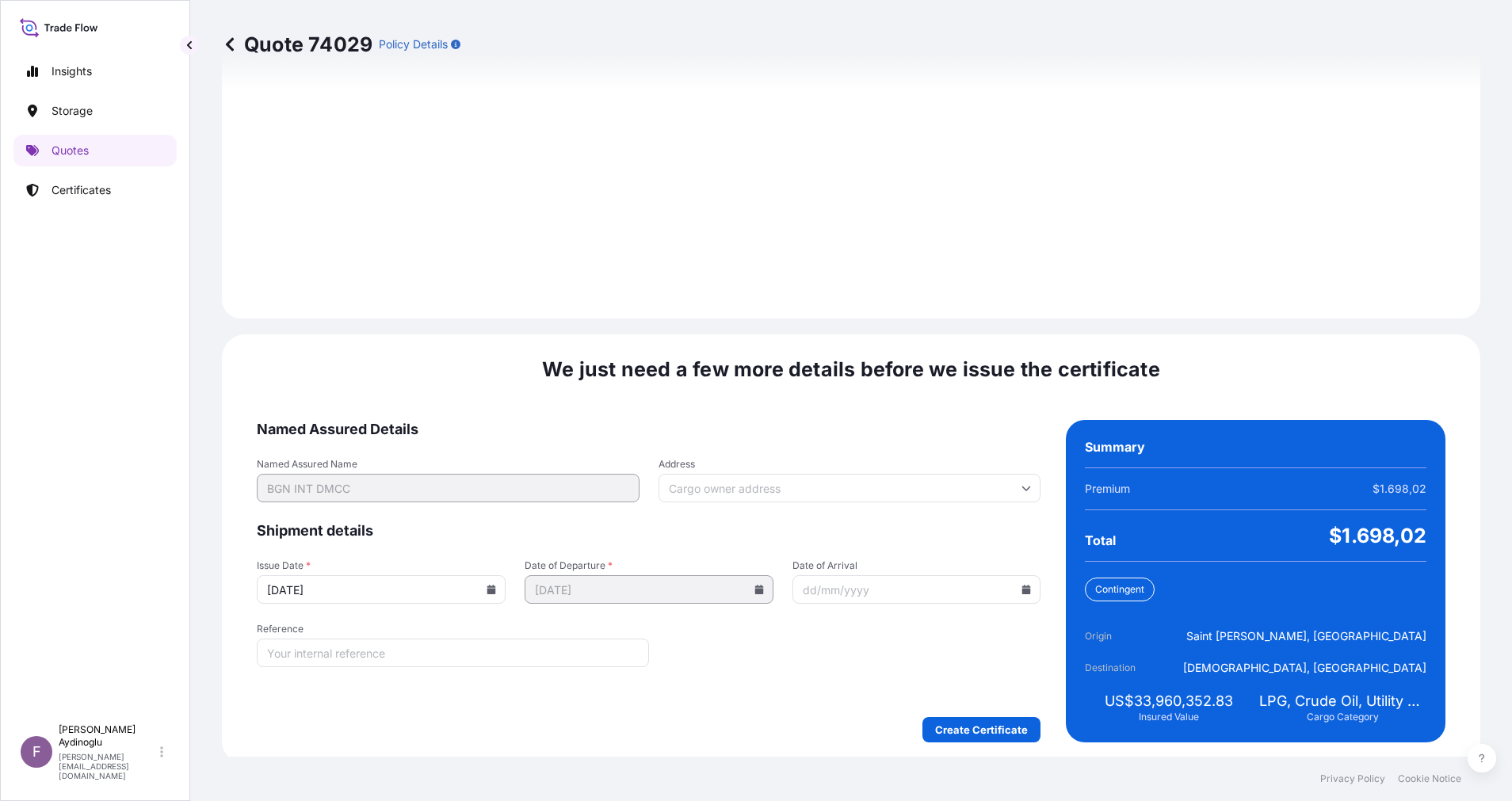
scroll to position [1700, 0]
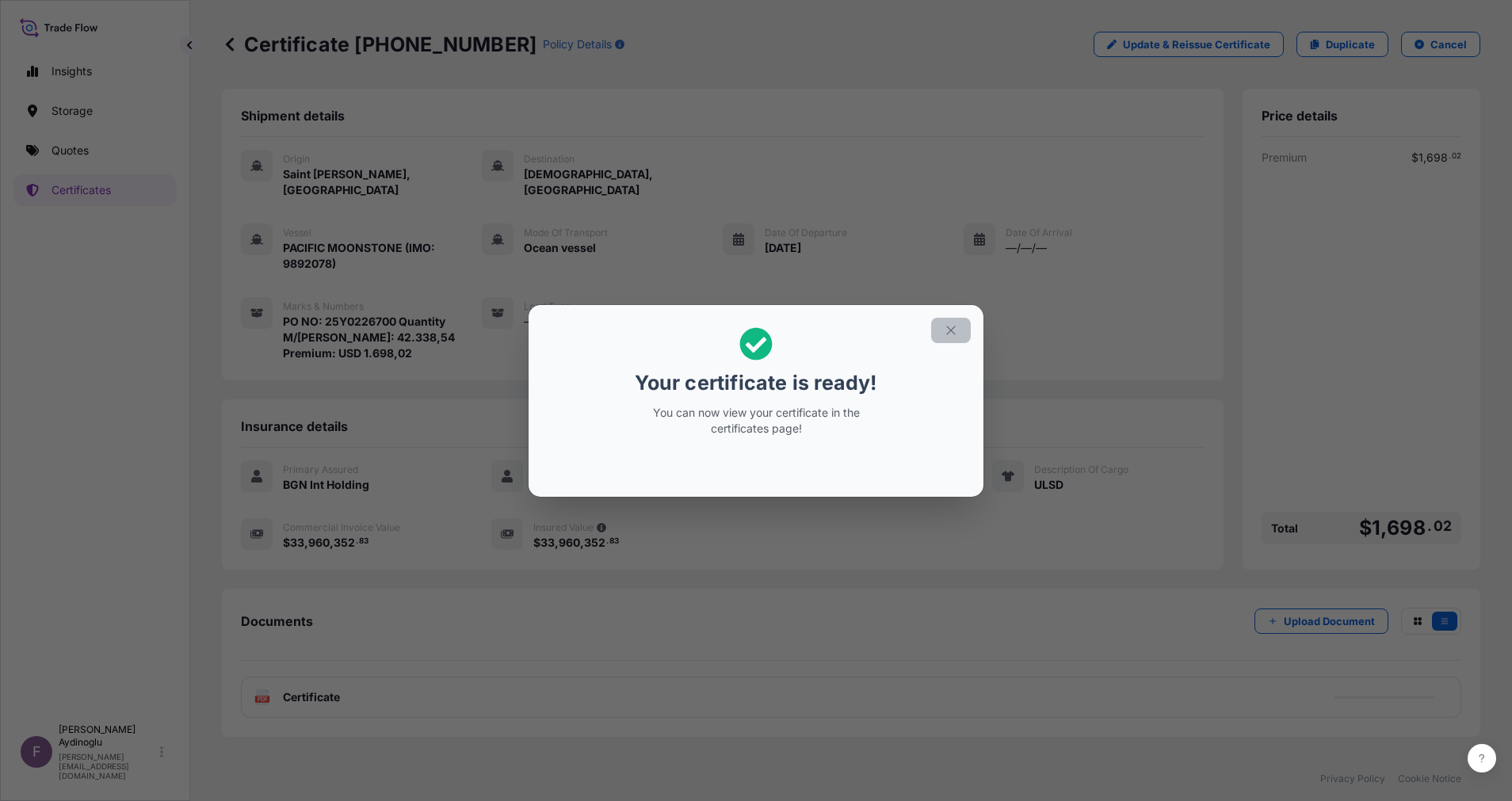
click at [954, 332] on icon "button" at bounding box center [950, 330] width 8 height 8
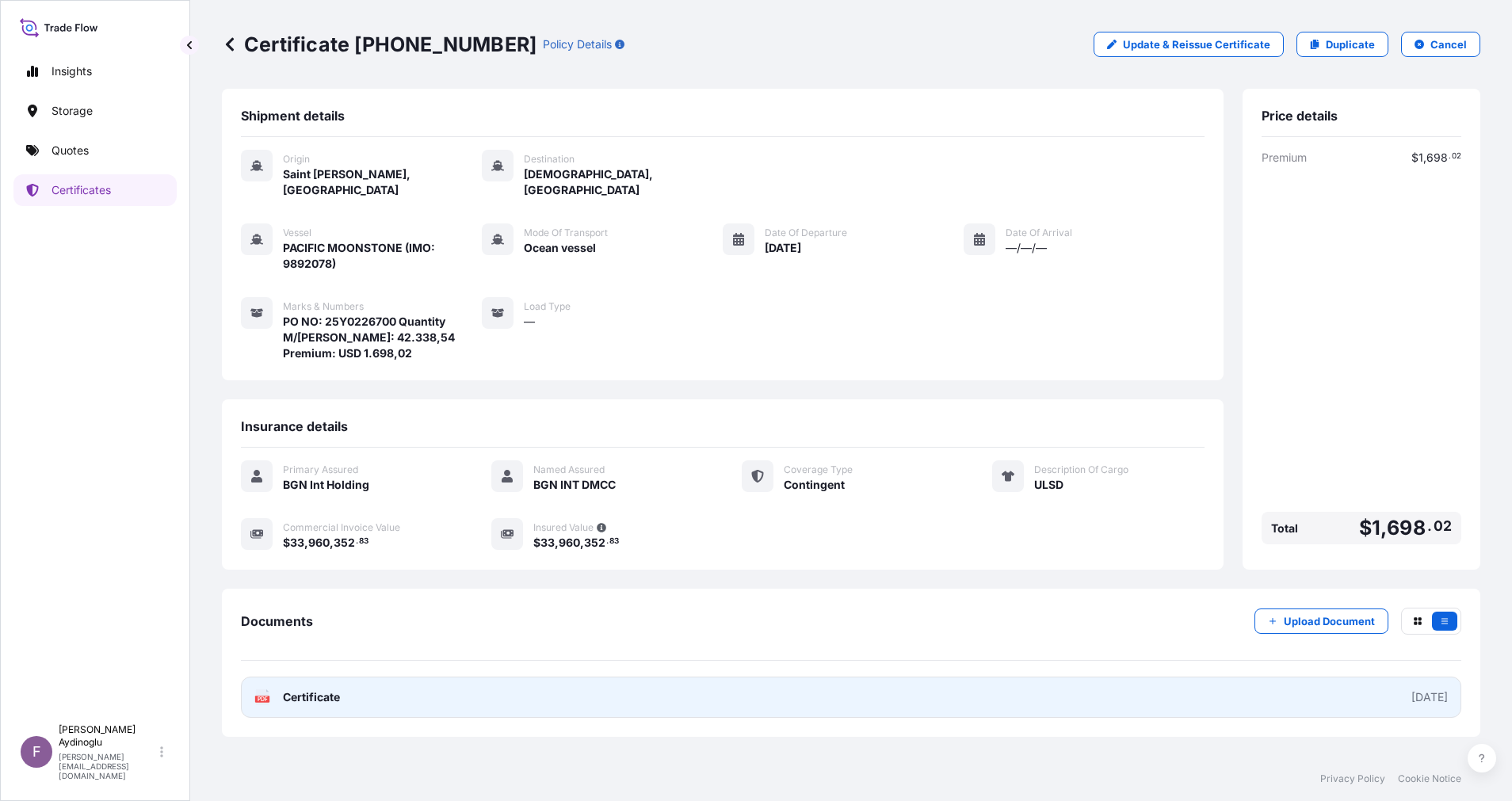
click at [857, 686] on link "PDF Certificate [DATE]" at bounding box center [851, 696] width 1220 height 41
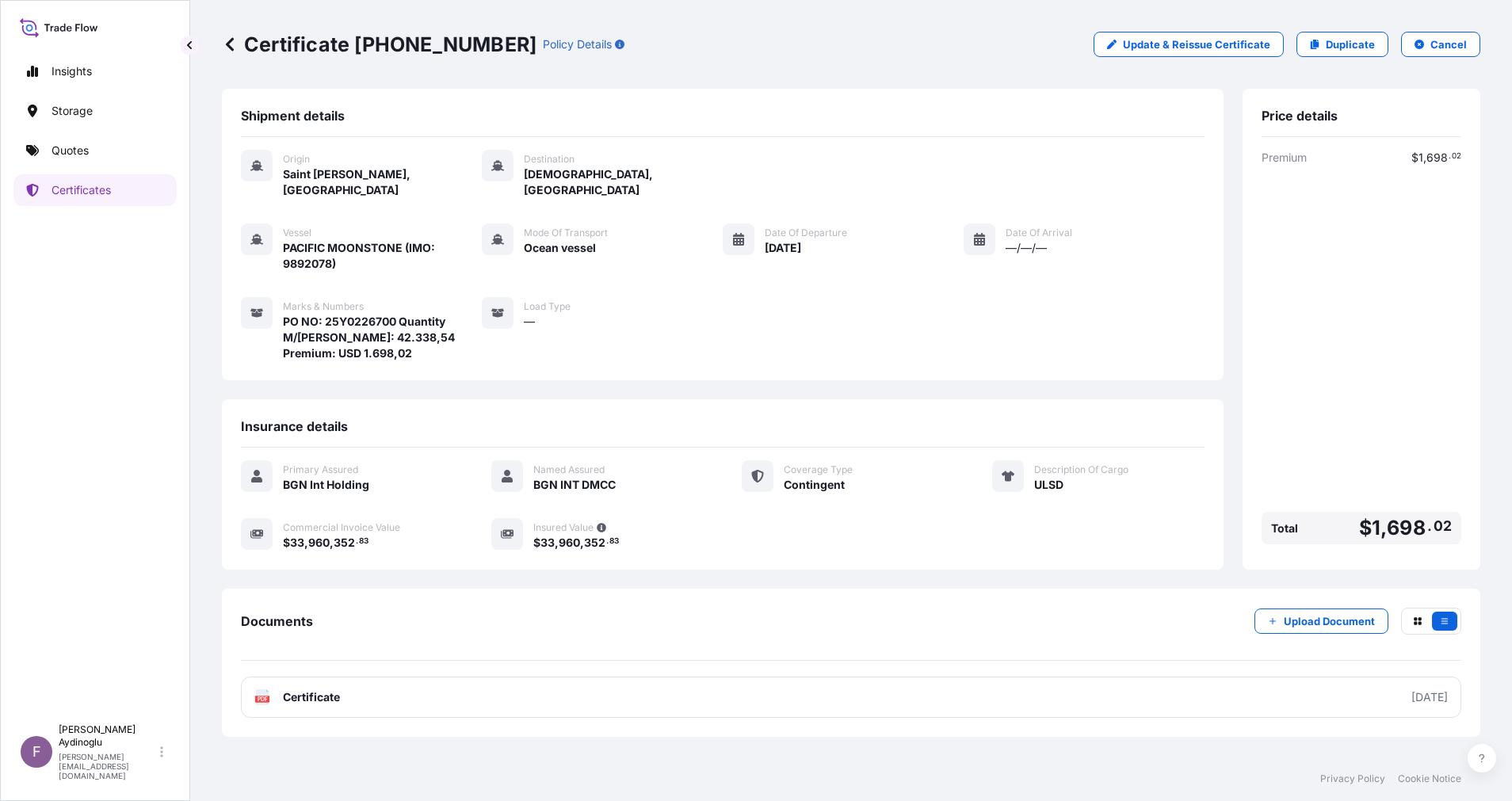
click at [75, 174] on div "Insights Storage Quotes Certificates" at bounding box center [94, 378] width 163 height 675
click at [82, 160] on link "Quotes" at bounding box center [94, 150] width 163 height 32
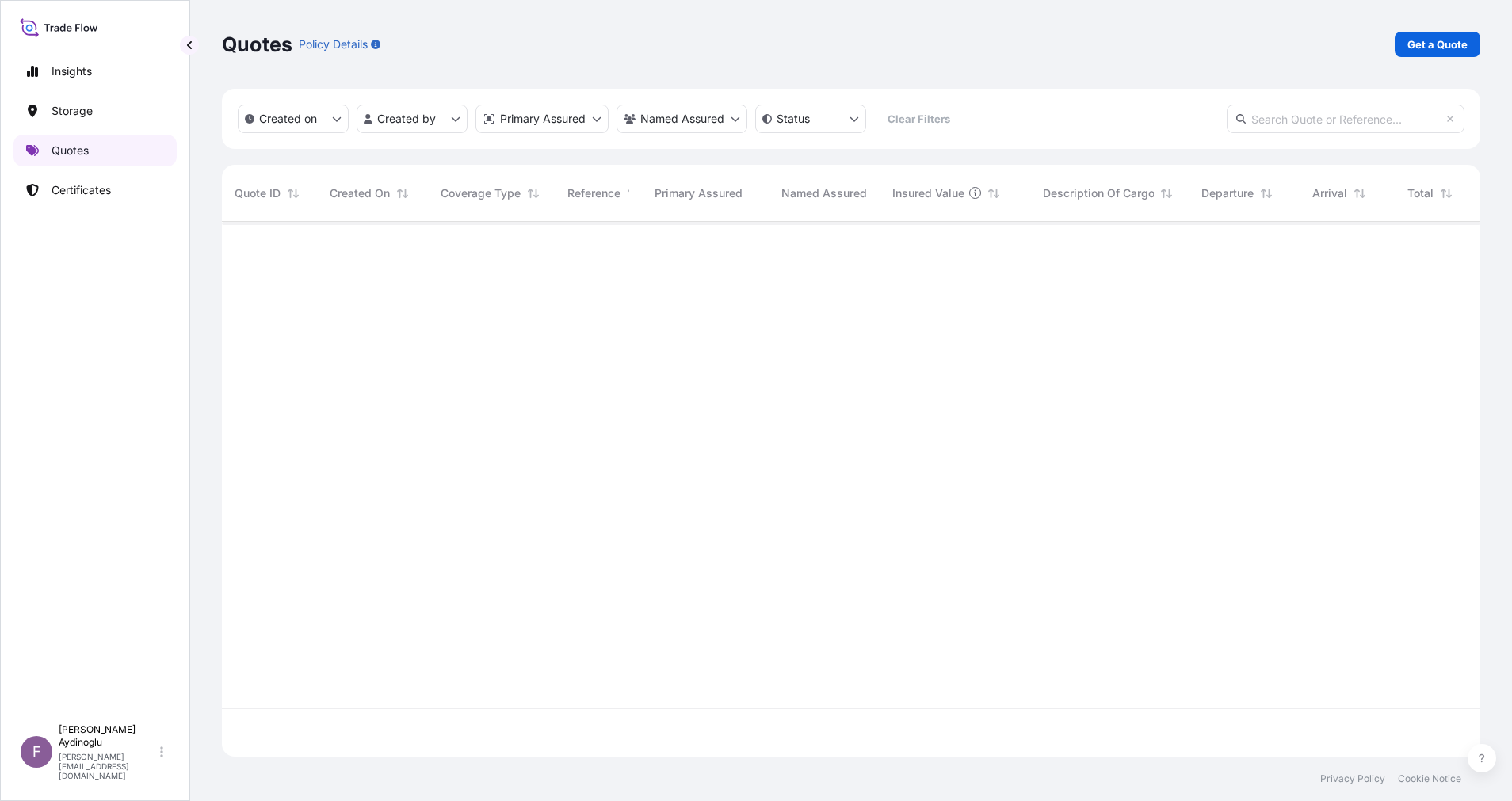
scroll to position [525, 1240]
click at [1434, 36] on p "Get a Quote" at bounding box center [1437, 44] width 60 height 16
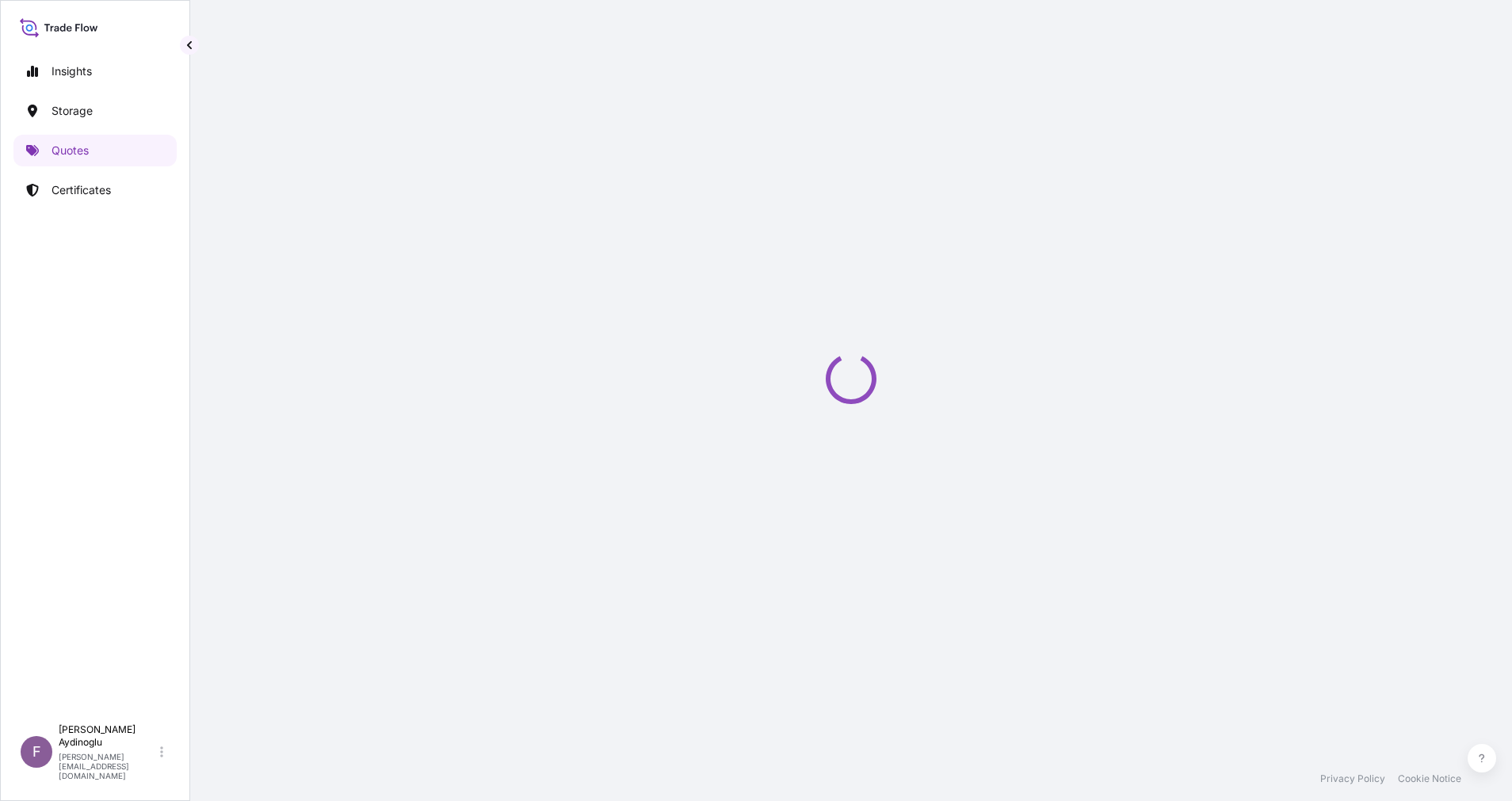
select select "Ocean Vessel"
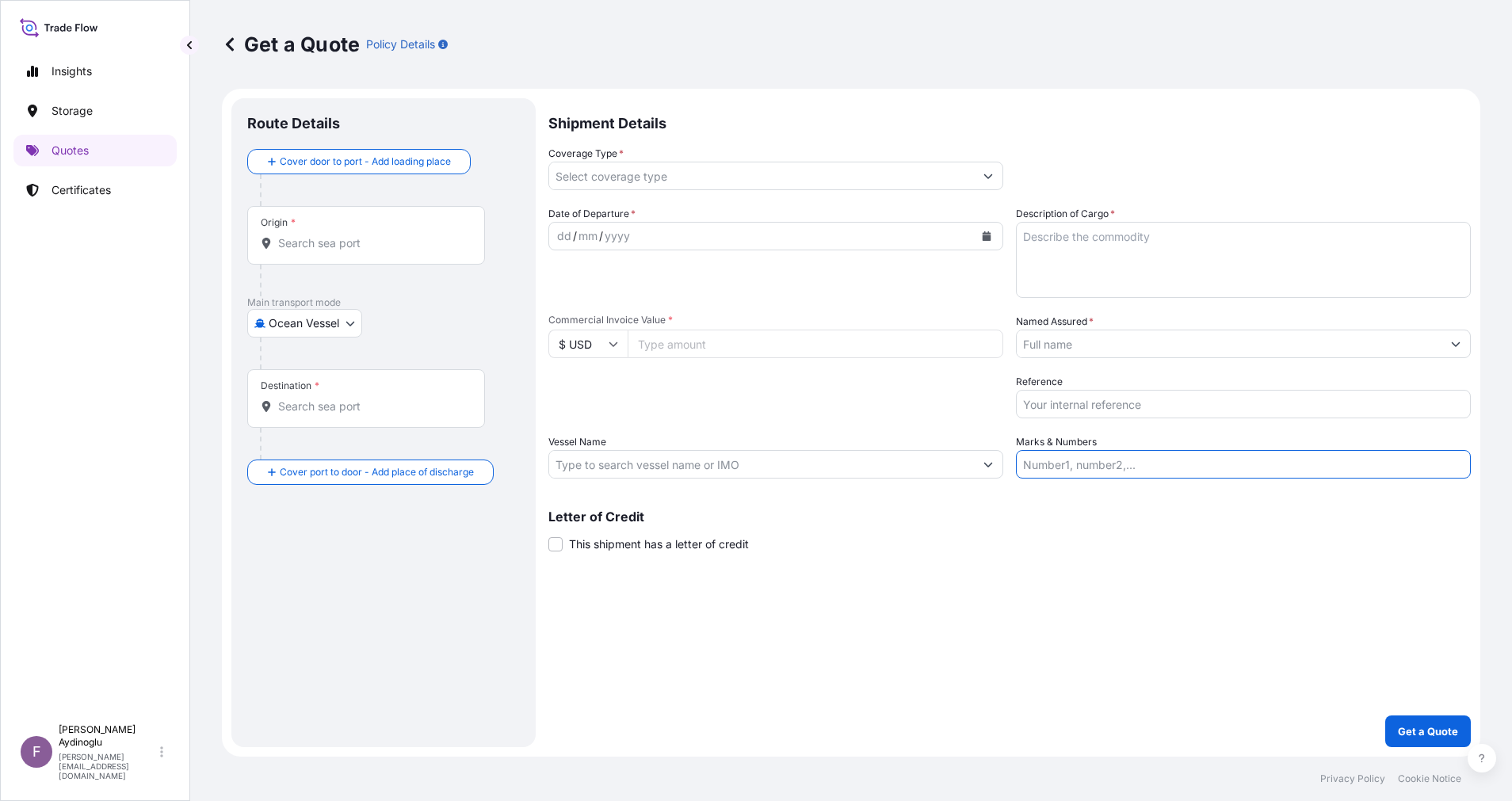
click at [1130, 462] on input "Marks & Numbers" at bounding box center [1242, 464] width 455 height 29
paste input "PO NO: 25Y0193400 Quantity M/[PERSON_NAME]: 23.235,89 Premium: USD 664,55"
click at [1083, 621] on div "Shipment Details Coverage Type * Date of Departure * dd / mm / yyyy Cargo Categ…" at bounding box center [1009, 422] width 922 height 649
drag, startPoint x: 1137, startPoint y: 467, endPoint x: 746, endPoint y: 469, distance: 391.0
click at [789, 467] on div "Date of Departure * dd / mm / yyyy Cargo Category * LPG, Crude Oil, Utility Fue…" at bounding box center [1009, 343] width 922 height 273
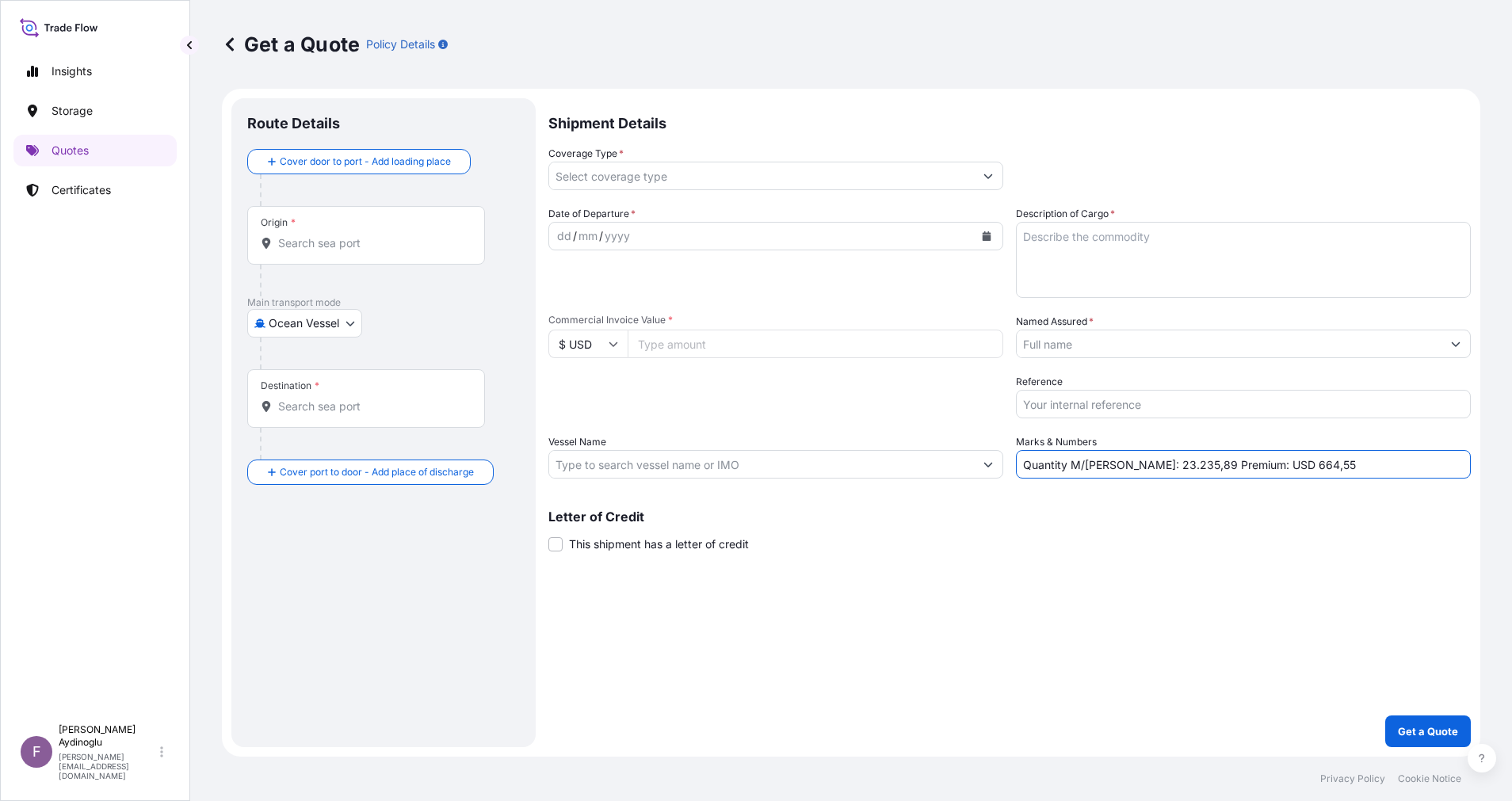
type input "Quantity M/[PERSON_NAME]: 23.235,89 Premium: USD 664,55"
click at [718, 335] on input "Commercial Invoice Value *" at bounding box center [815, 344] width 375 height 29
type input "25132126.97"
click at [1176, 258] on textarea "Description of Cargo *" at bounding box center [1242, 260] width 455 height 76
type textarea "GASOLINE"
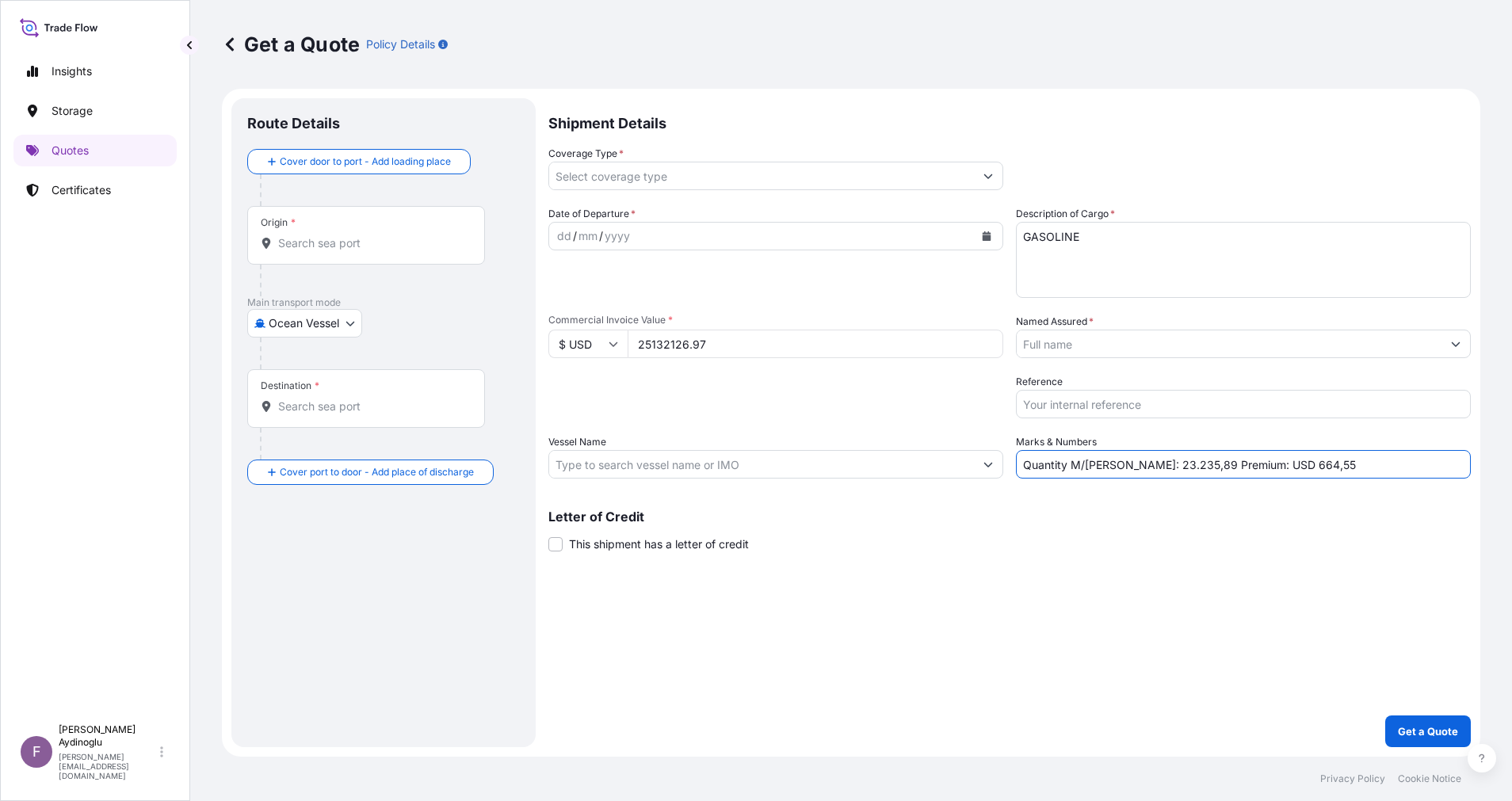
drag, startPoint x: 1118, startPoint y: 466, endPoint x: 1167, endPoint y: 468, distance: 49.0
click at [1167, 468] on input "Quantity M/[PERSON_NAME]: 23.235,89 Premium: USD 664,55" at bounding box center [1242, 464] width 455 height 29
type input "Quantity M/[PERSON_NAME]: 30.372,07 Premium: USD 664,55"
click at [700, 467] on input "Vessel Name" at bounding box center [761, 464] width 425 height 29
paste input "9293961"
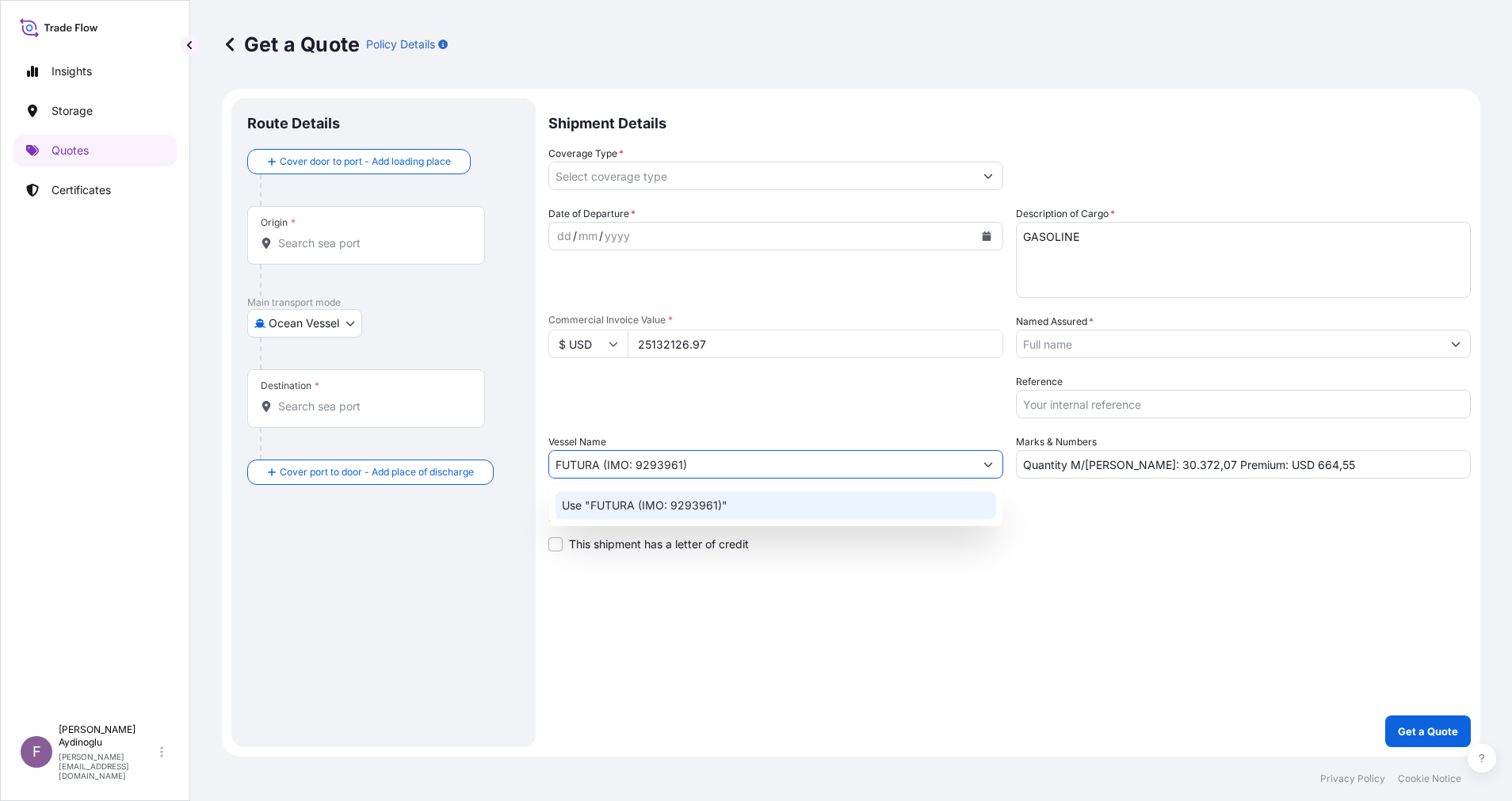
type input "FUTURA (IMO: 9293961)"
click at [938, 488] on div "Use "FUTURA (IMO: 9293961)"" at bounding box center [775, 505] width 453 height 41
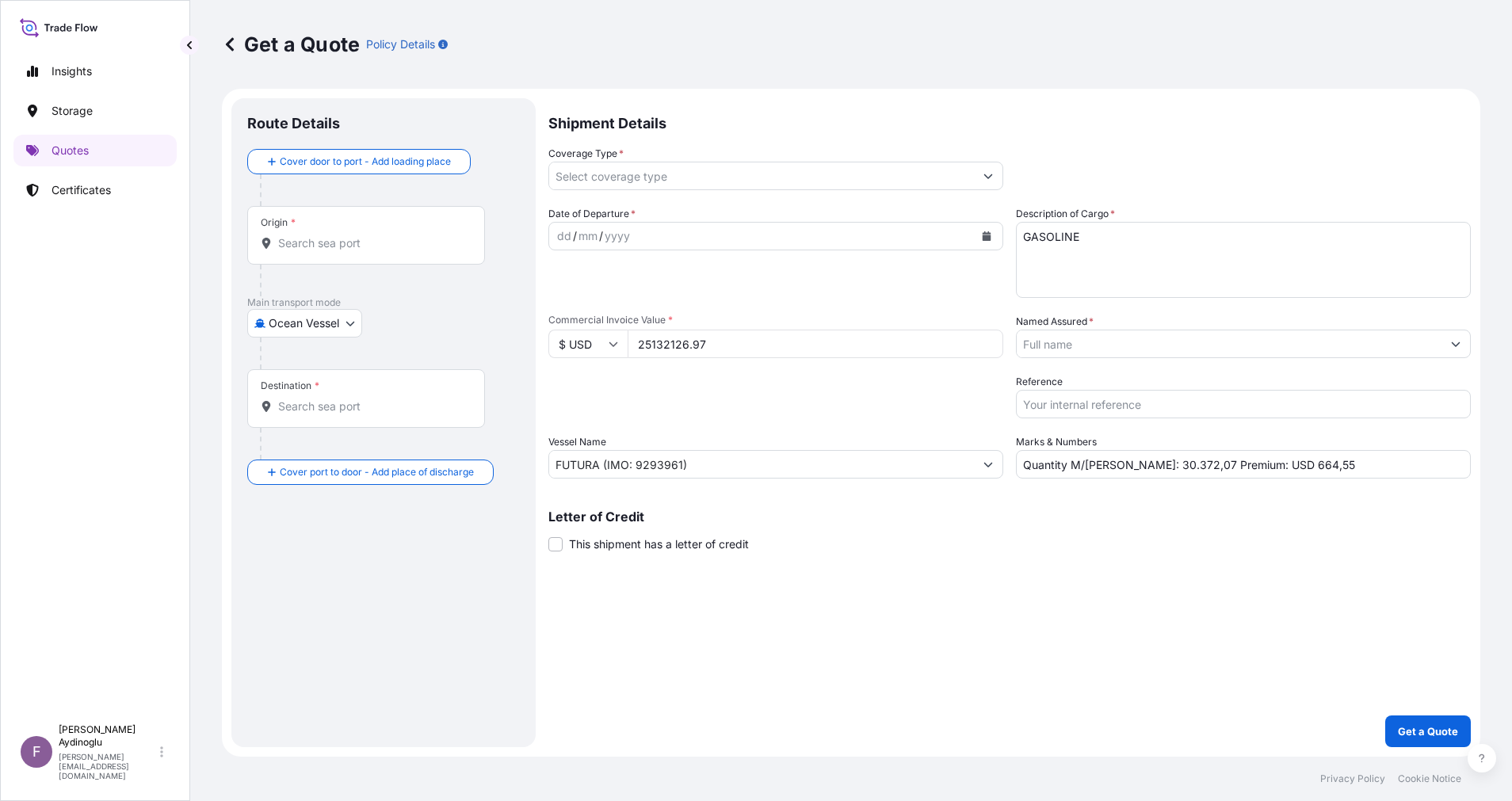
click at [960, 536] on div "Letter of Credit This shipment has a letter of credit Letter of credit * Letter…" at bounding box center [1009, 530] width 922 height 42
click at [370, 246] on input "Origin *" at bounding box center [372, 243] width 187 height 16
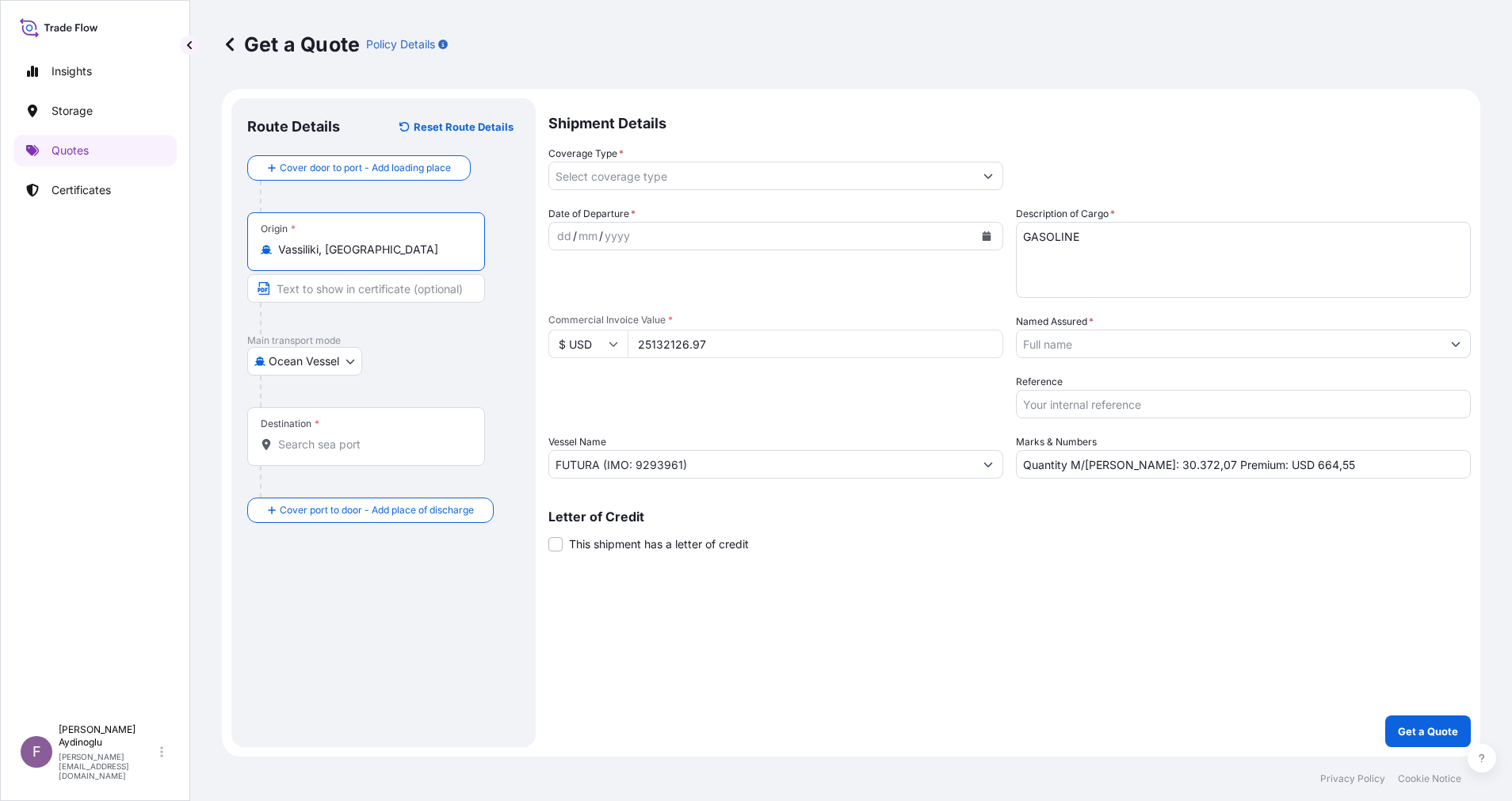
drag, startPoint x: 394, startPoint y: 247, endPoint x: 111, endPoint y: 249, distance: 283.0
click at [113, 247] on div "Insights Storage Quotes Certificates F [PERSON_NAME] [EMAIL_ADDRESS][DOMAIN_NAM…" at bounding box center [756, 400] width 1512 height 801
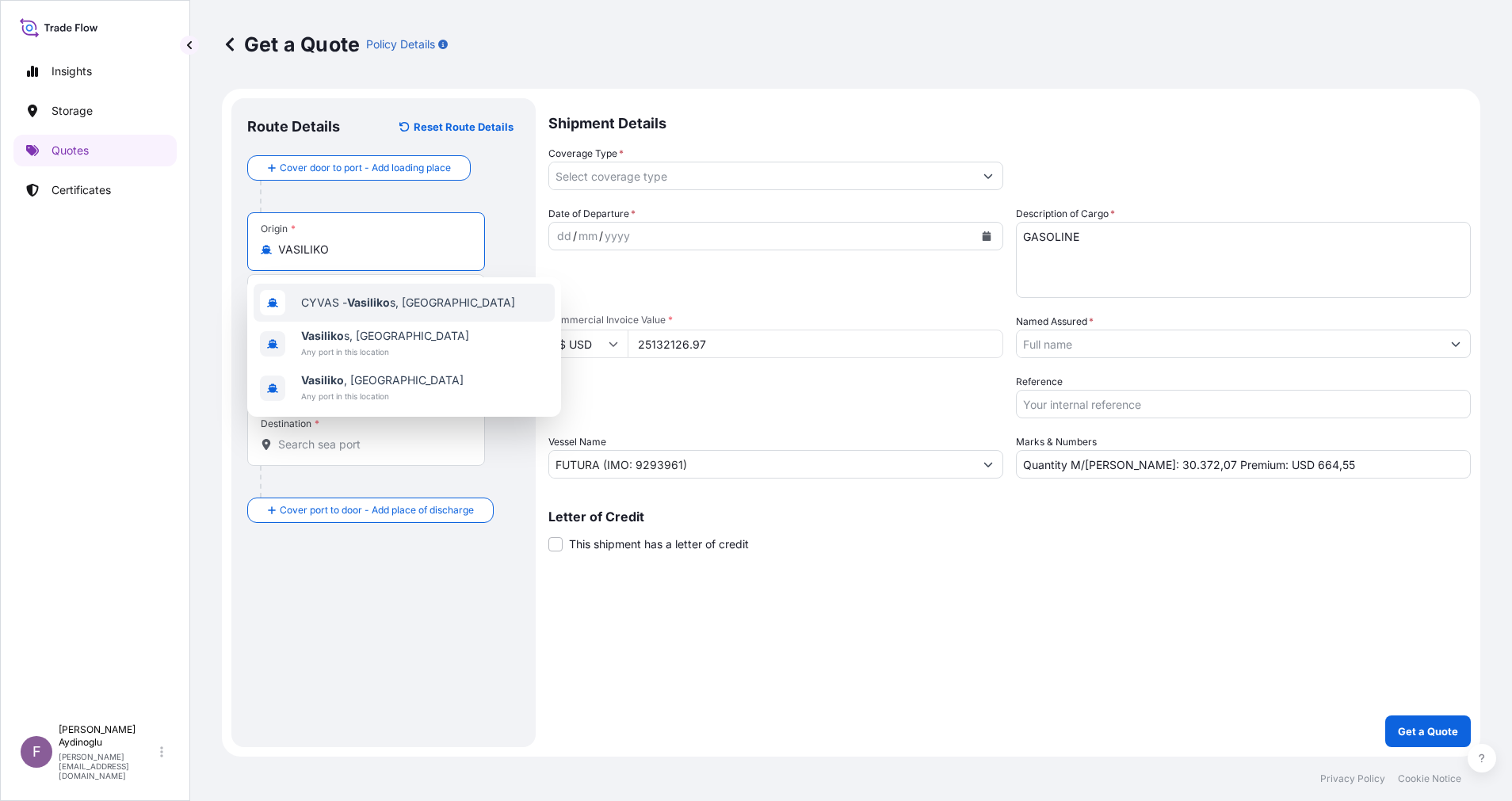
click at [410, 298] on span "CYVAS - Vasiliko s, [GEOGRAPHIC_DATA]" at bounding box center [407, 302] width 214 height 16
type input "CYVAS - Vasilikos, [GEOGRAPHIC_DATA]"
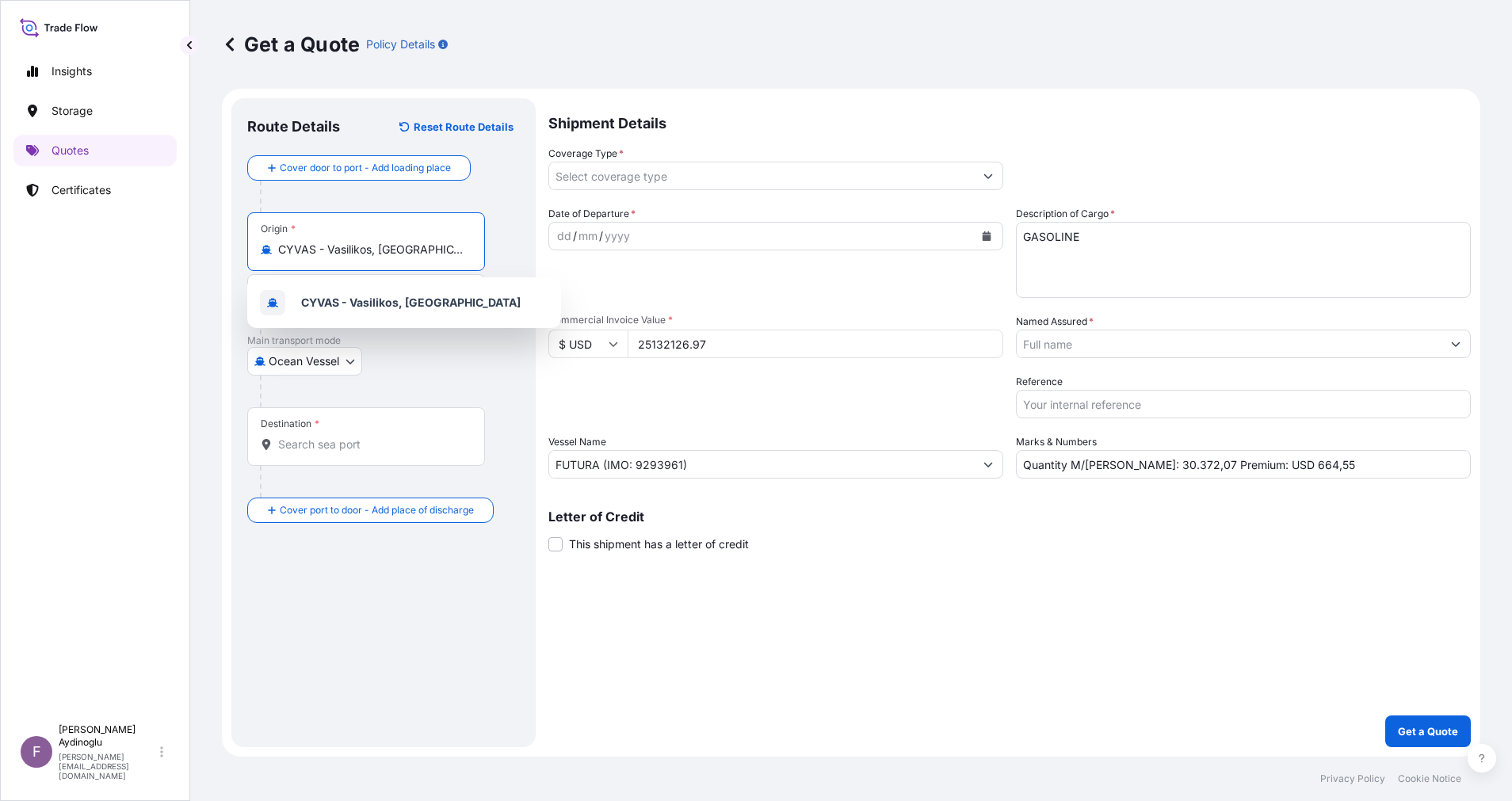
click at [446, 352] on div "Ocean Vessel Air Ocean Vessel Land" at bounding box center [384, 361] width 273 height 29
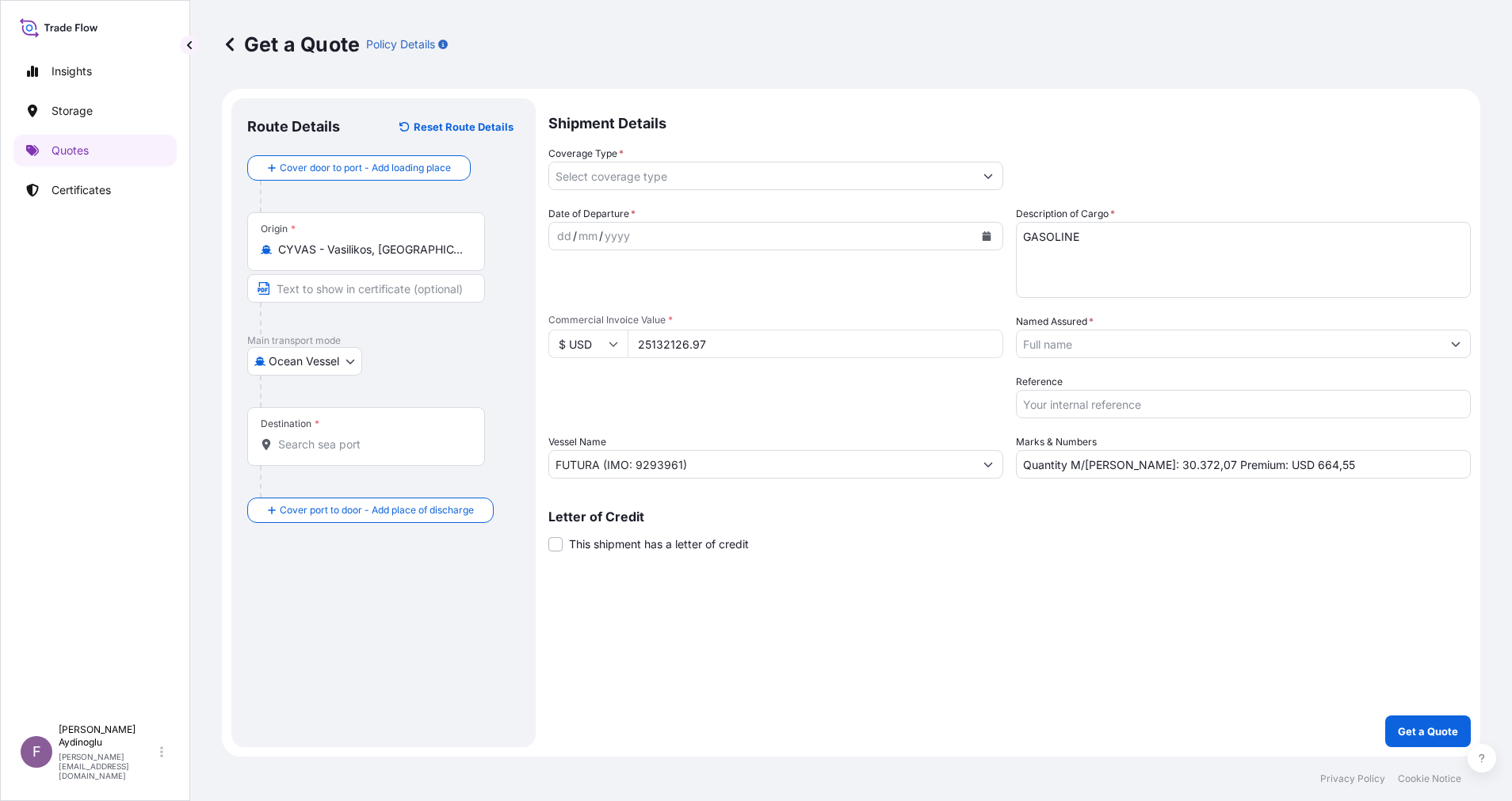
click at [362, 285] on input "Text to appear on certificate" at bounding box center [366, 288] width 237 height 29
type input "VASSILIKO"
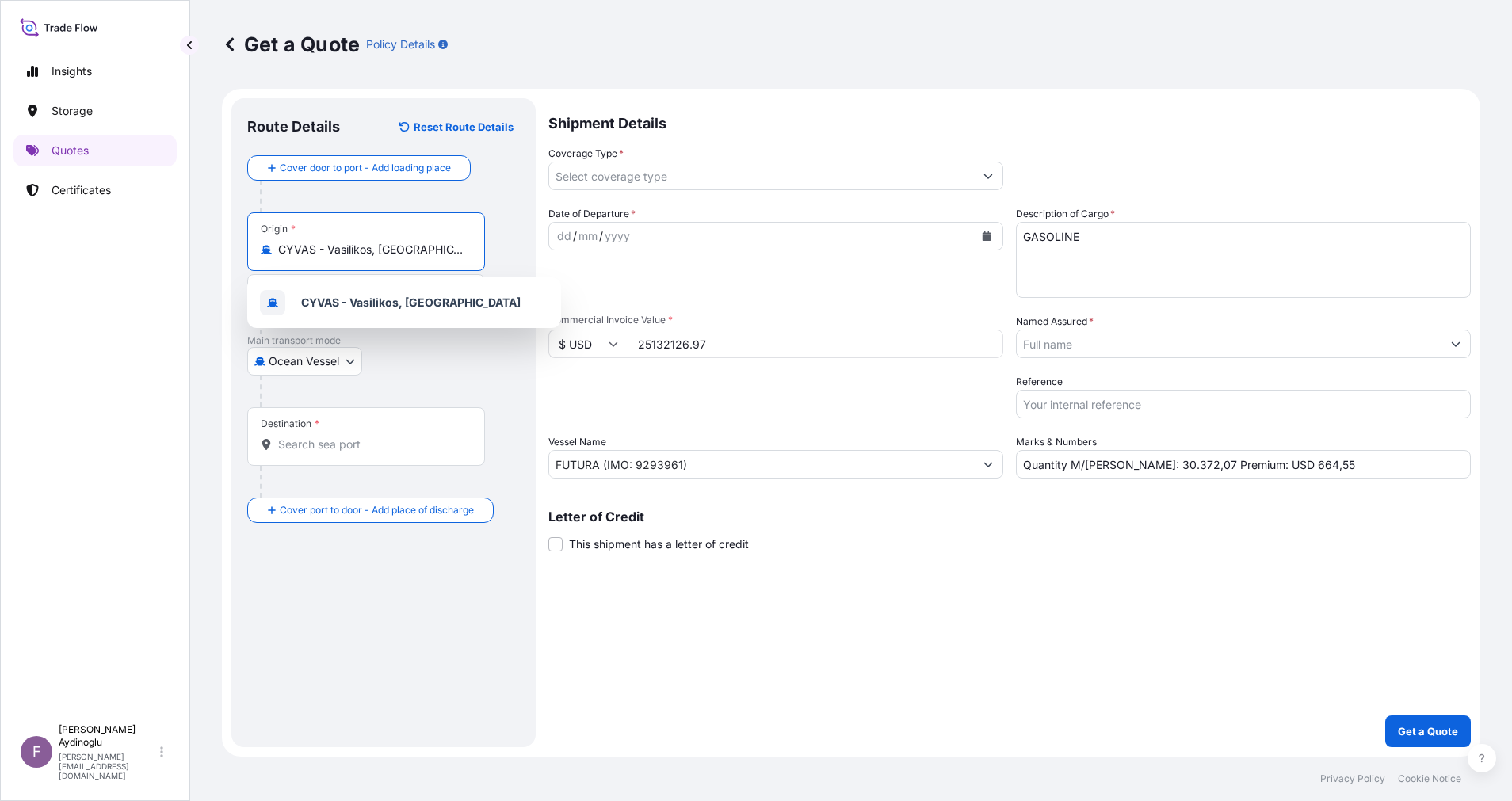
drag, startPoint x: 436, startPoint y: 253, endPoint x: 177, endPoint y: 250, distance: 259.0
click at [177, 250] on div "Insights Storage Quotes Certificates F [PERSON_NAME] [EMAIL_ADDRESS][DOMAIN_NAM…" at bounding box center [756, 400] width 1512 height 801
paste input "VASSILIKO"
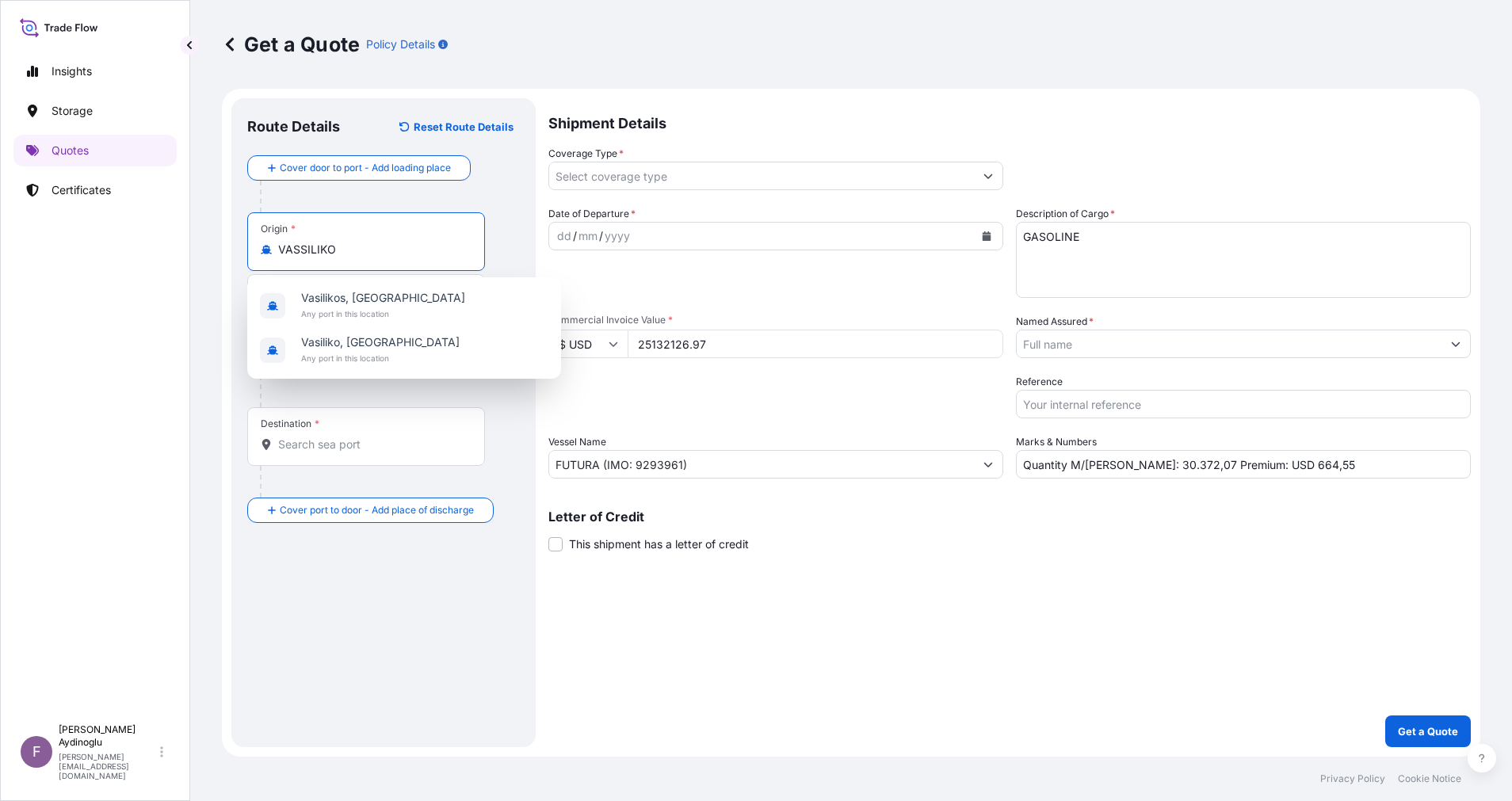
type input "CYVAS - Vasilikos, [GEOGRAPHIC_DATA]"
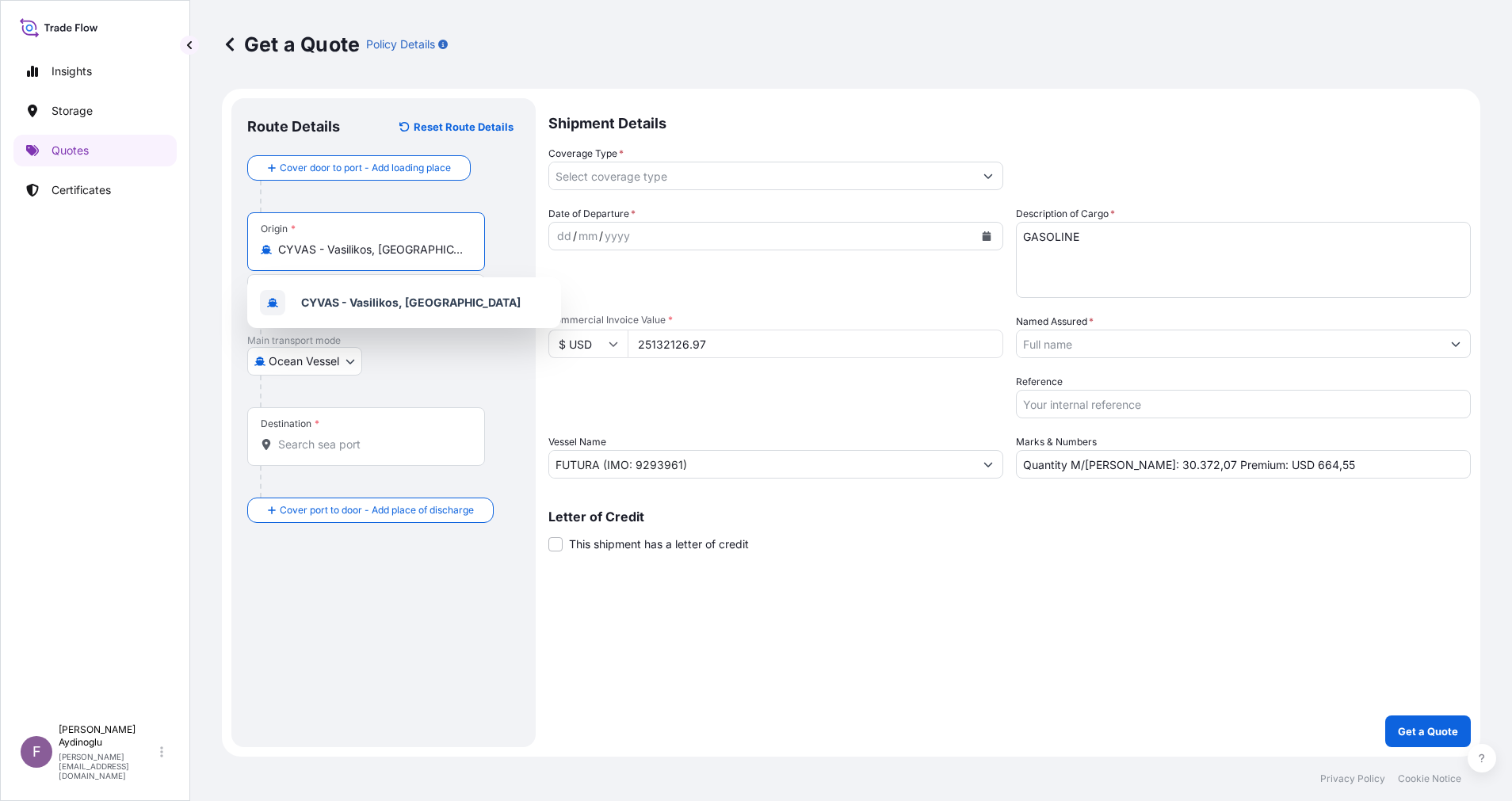
click at [439, 305] on b "CYVAS - Vasilikos, [GEOGRAPHIC_DATA]" at bounding box center [410, 302] width 219 height 13
click at [365, 285] on input "VASSILIKO" at bounding box center [366, 288] width 237 height 29
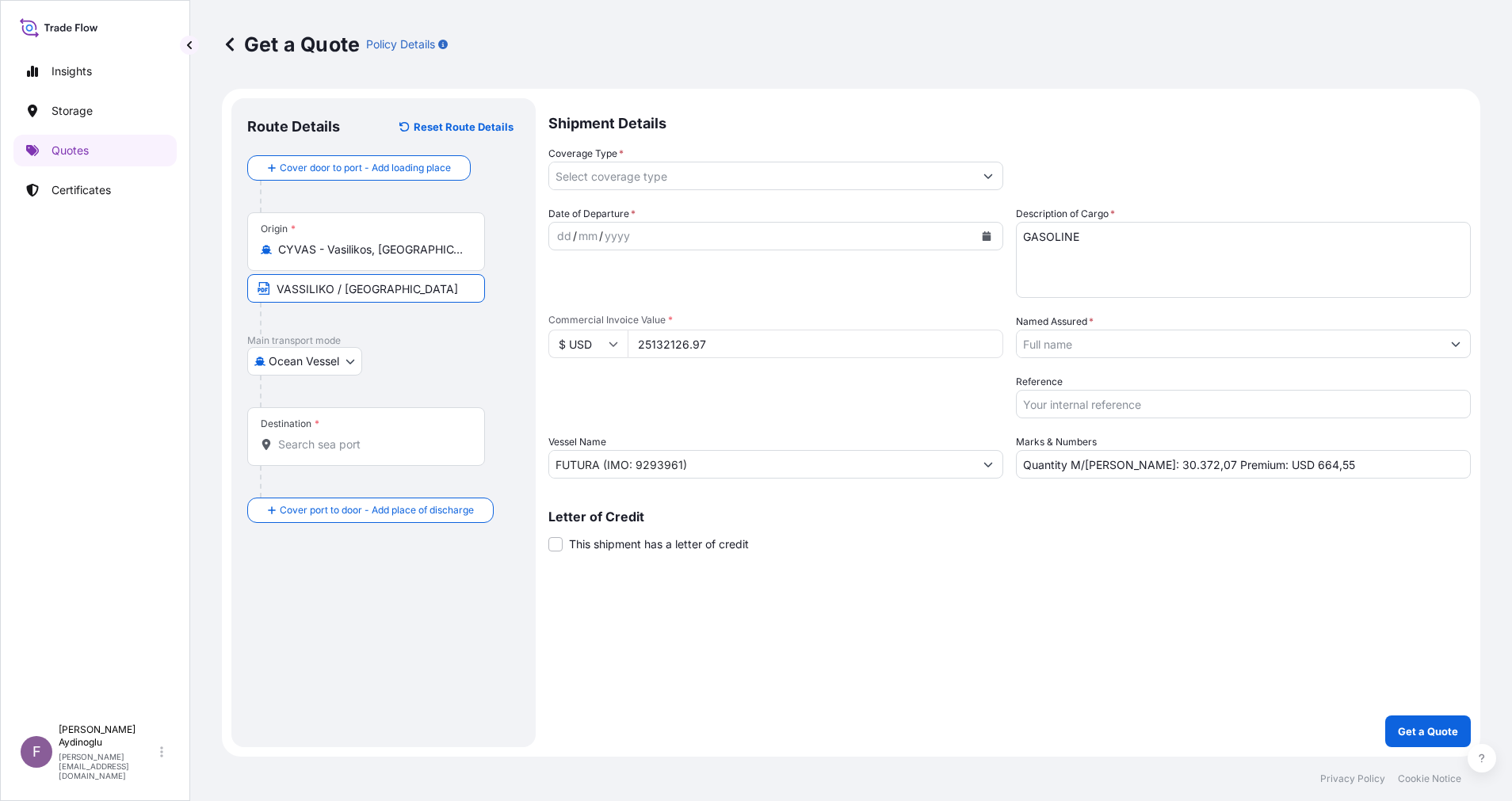
type input "VASSILIKO / [GEOGRAPHIC_DATA]"
click at [533, 386] on div "Route Details Reset Route Details Cover door to port - Add loading place Place …" at bounding box center [384, 422] width 304 height 649
click at [376, 445] on input "Destination *" at bounding box center [372, 443] width 187 height 16
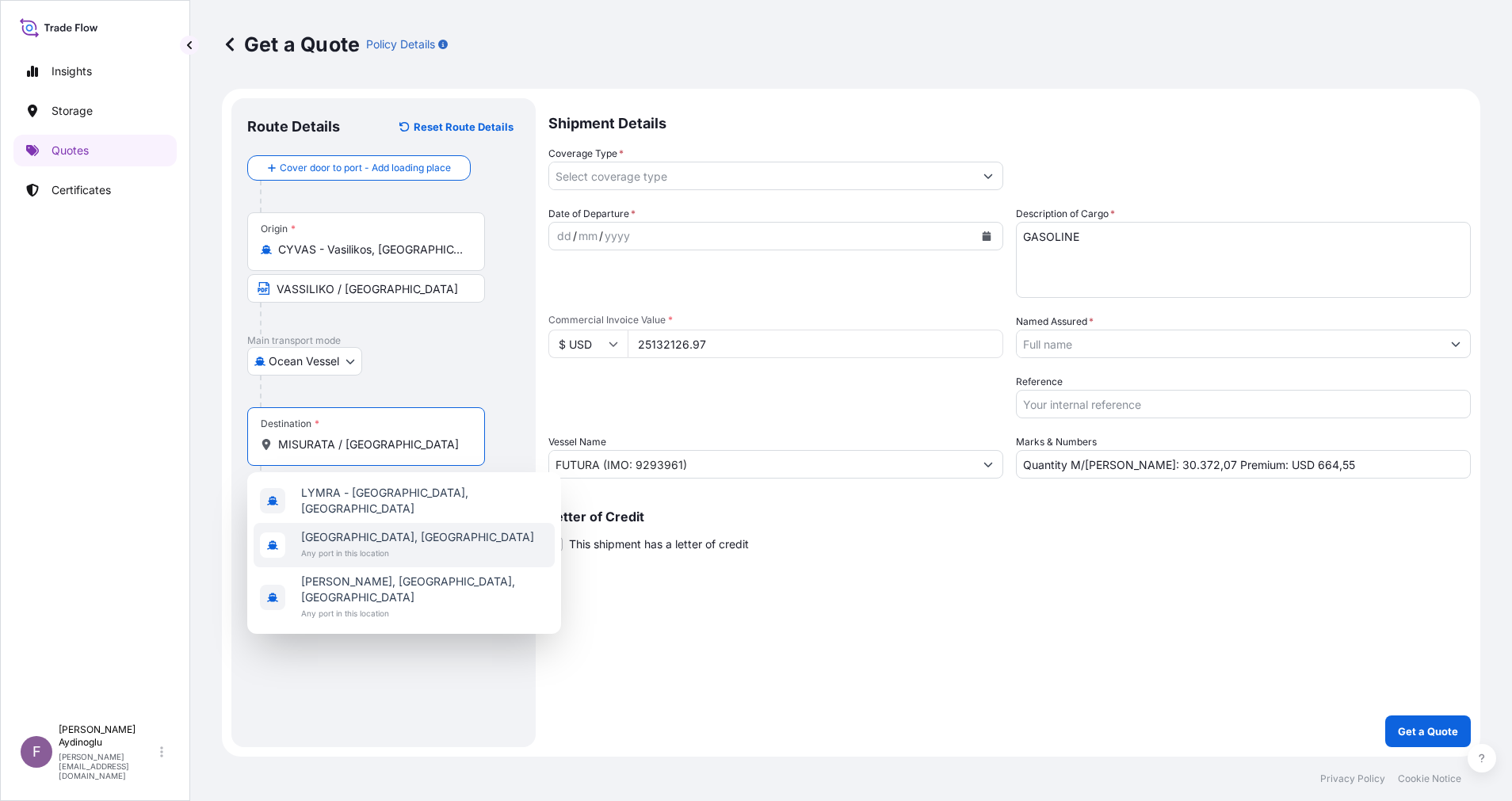
click at [405, 539] on div "[GEOGRAPHIC_DATA], [GEOGRAPHIC_DATA] Any port in this location" at bounding box center [403, 545] width 301 height 45
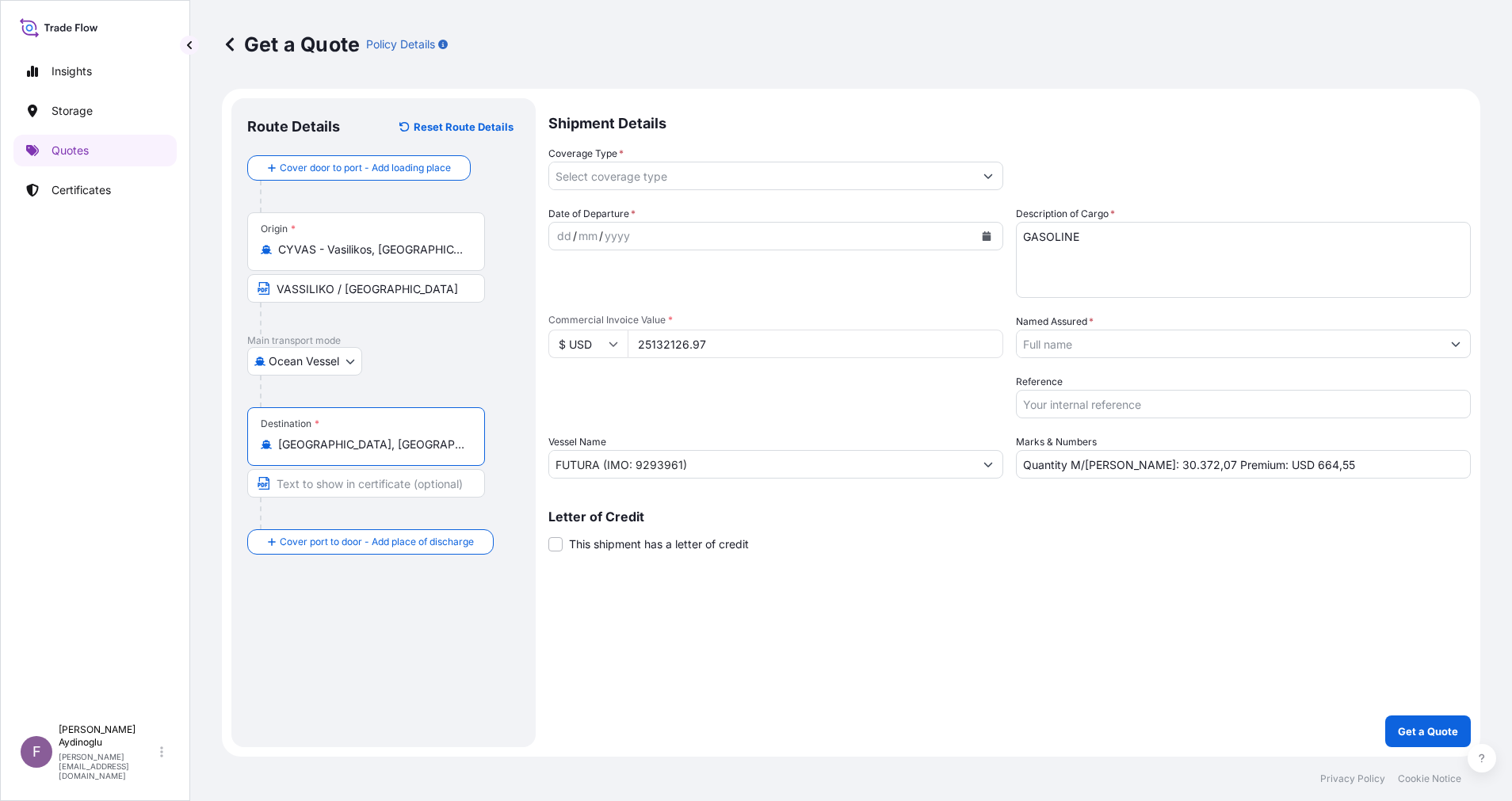
type input "[GEOGRAPHIC_DATA], [GEOGRAPHIC_DATA]"
click at [394, 492] on input "Text to appear on certificate" at bounding box center [369, 483] width 243 height 29
type input "MISURATA / [GEOGRAPHIC_DATA]"
click at [551, 608] on form "Route Details Reset Route Details Cover door to port - Add loading place Place …" at bounding box center [851, 422] width 1258 height 668
click at [565, 242] on div "dd" at bounding box center [564, 236] width 18 height 19
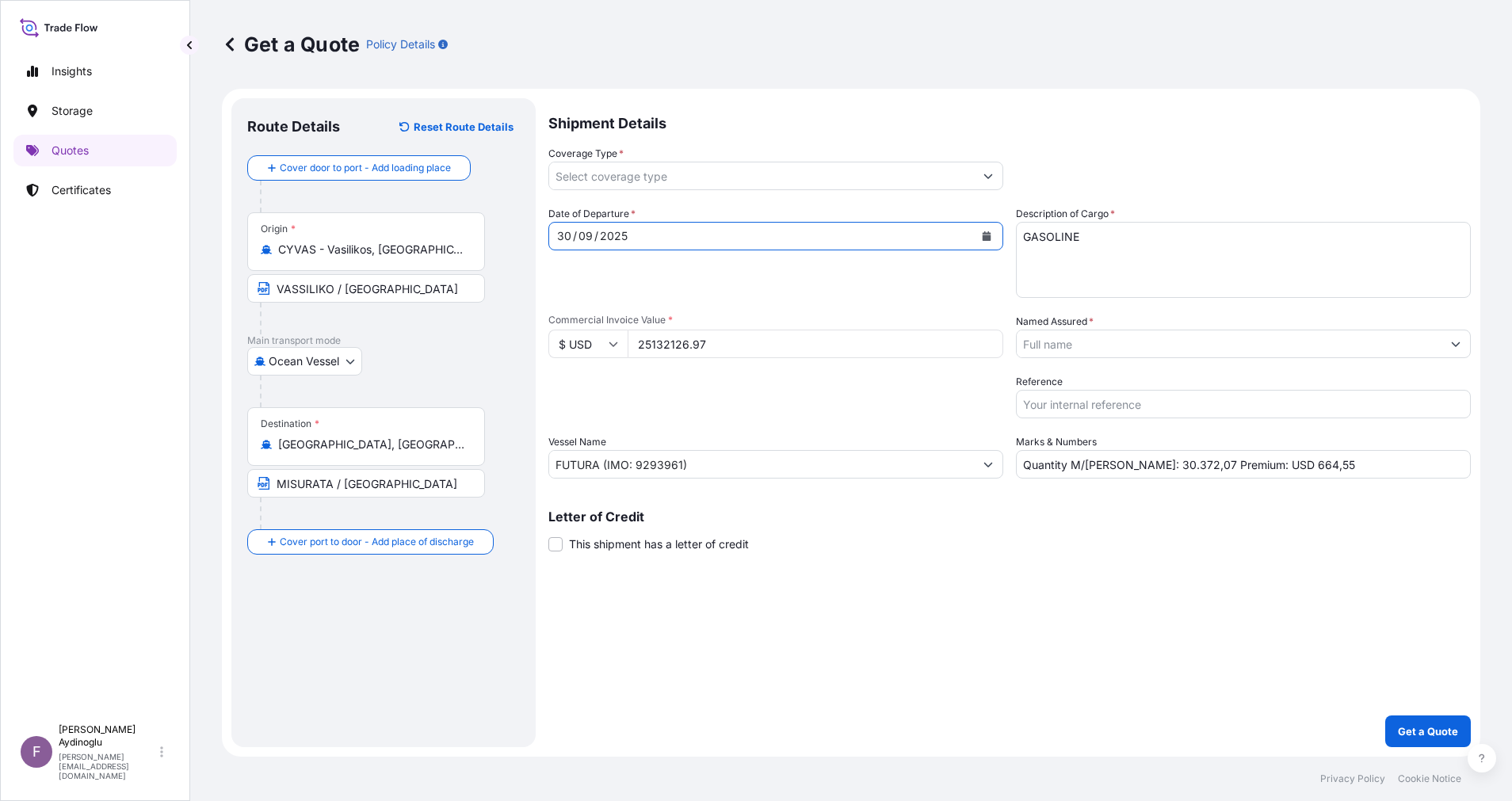
click at [978, 175] on button "Show suggestions" at bounding box center [988, 176] width 29 height 29
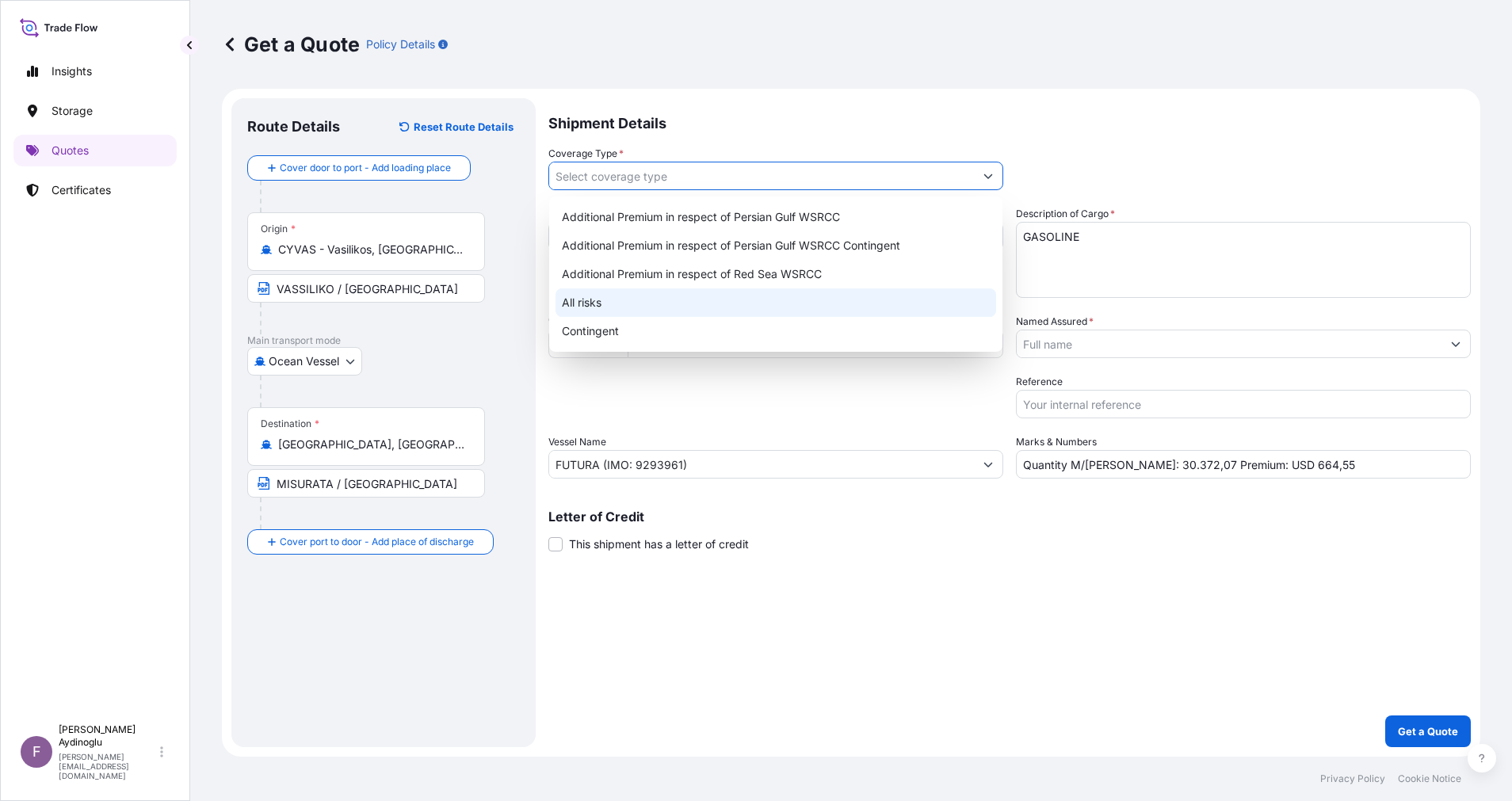
click at [735, 301] on div "All risks" at bounding box center [776, 302] width 441 height 29
type input "All risks"
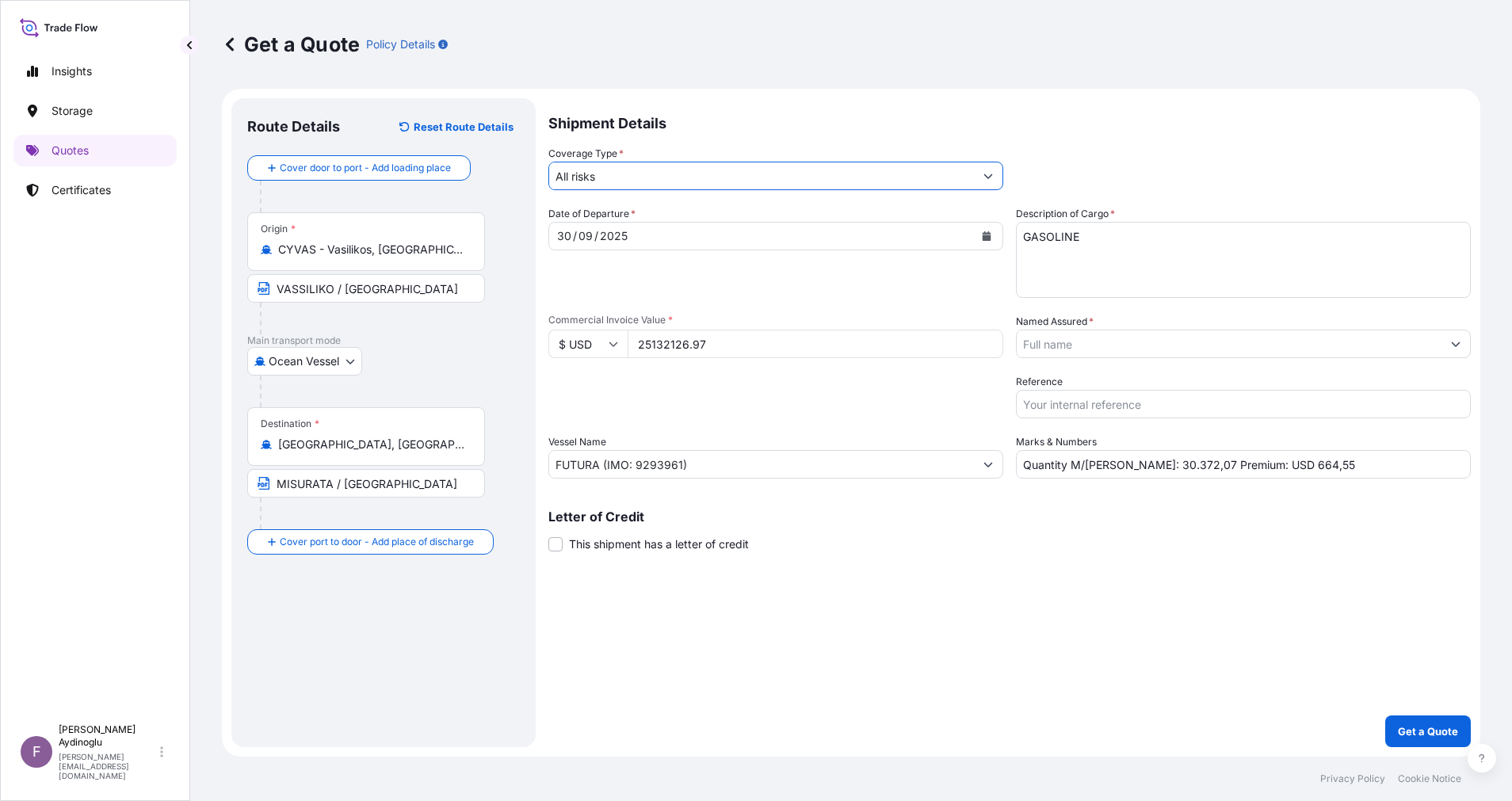
click at [1468, 347] on button "Show suggestions" at bounding box center [1455, 344] width 29 height 29
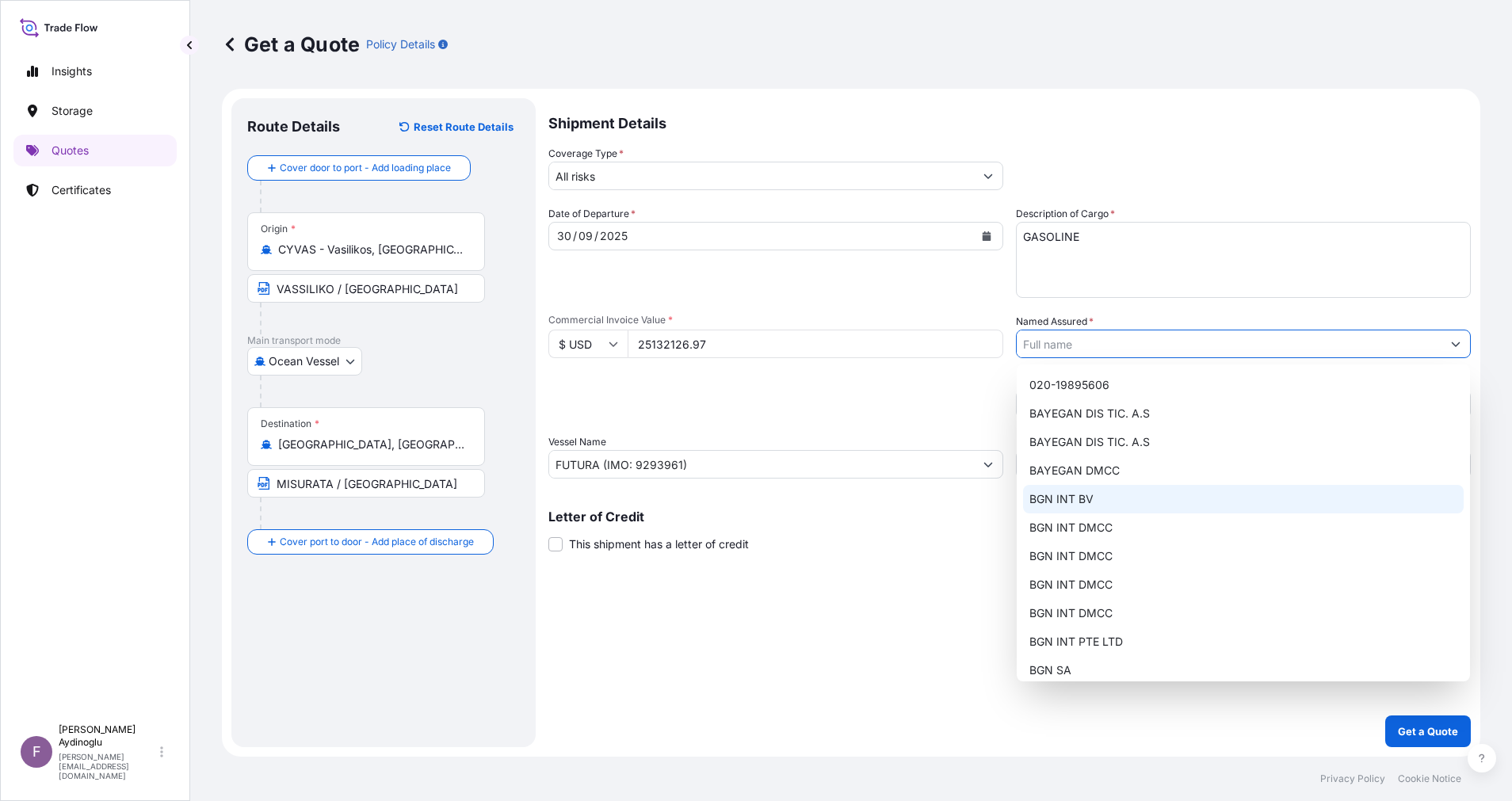
click at [1179, 517] on div "BGN INT DMCC" at bounding box center [1243, 527] width 441 height 29
type input "BGN INT DMCC"
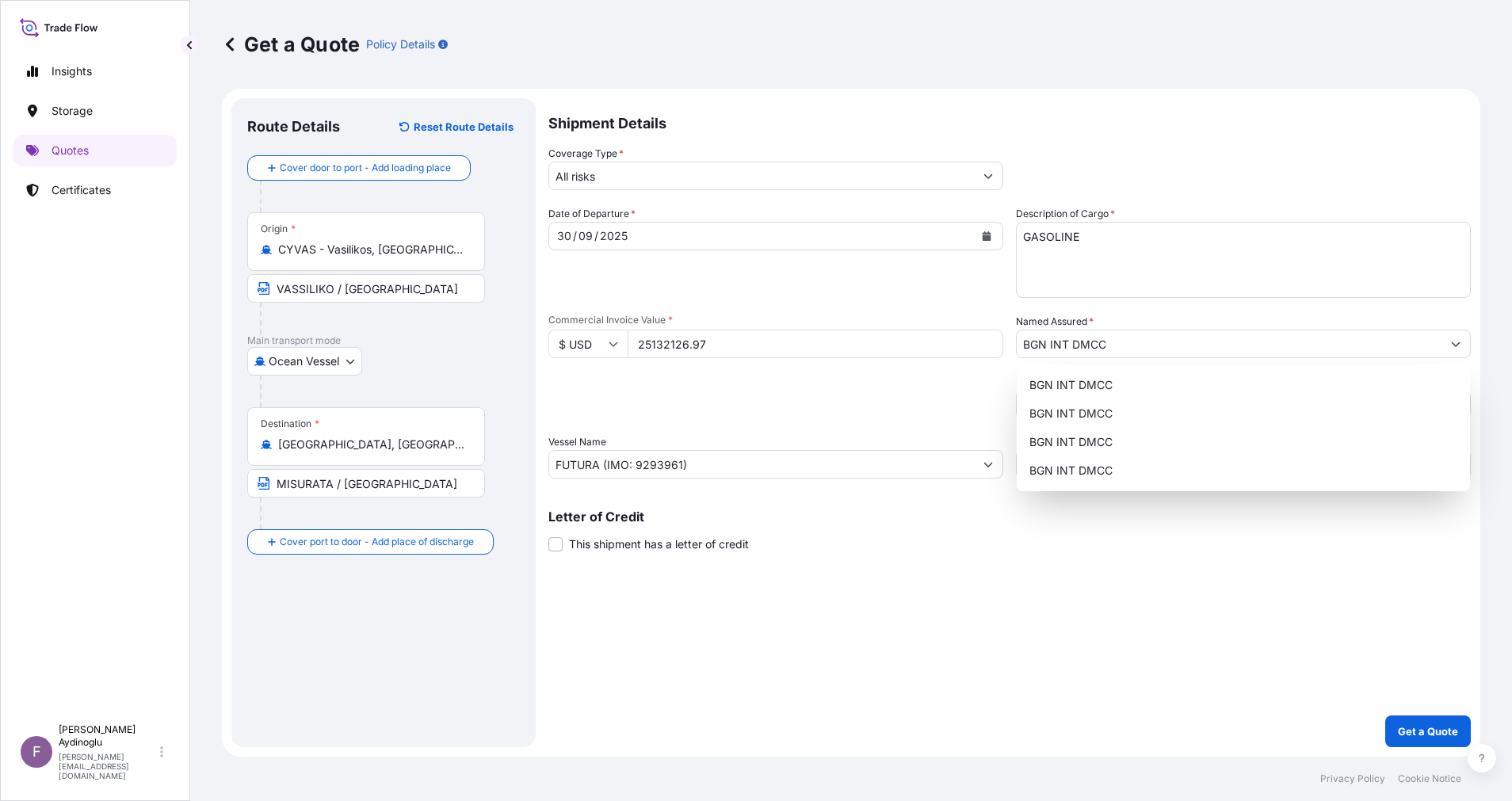
click at [1236, 577] on div "Shipment Details Coverage Type * All risks Date of Departure * [DATE] Cargo Cat…" at bounding box center [1009, 422] width 922 height 649
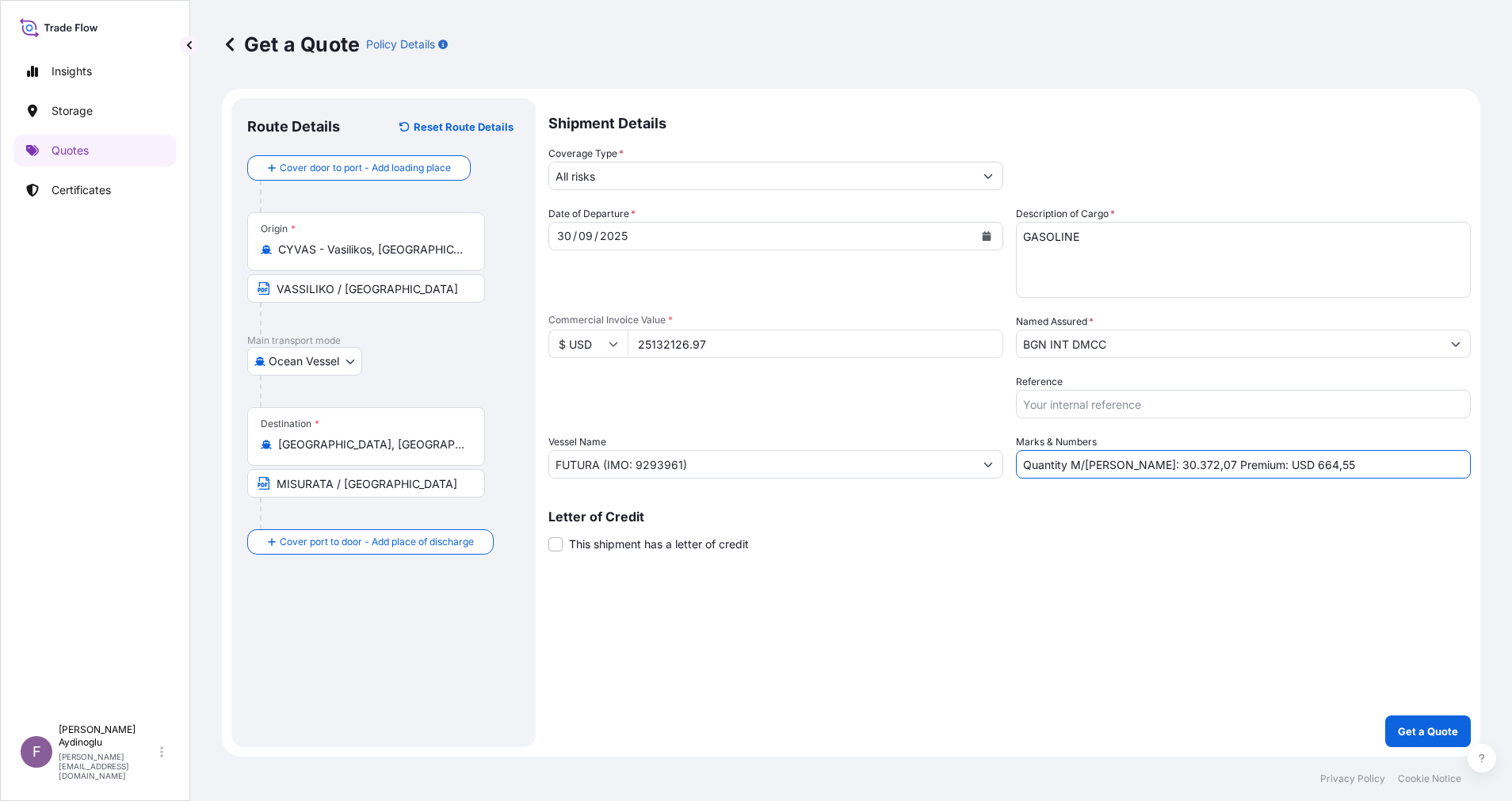
drag, startPoint x: 1293, startPoint y: 473, endPoint x: 1252, endPoint y: 474, distance: 41.0
click at [1252, 474] on input "Quantity M/[PERSON_NAME]: 30.372,07 Premium: USD 664,55" at bounding box center [1242, 464] width 455 height 29
type input "Quantity M/[PERSON_NAME]: 30.372,07 Premium: USD 2.764,53"
click at [1409, 730] on p "Get a Quote" at bounding box center [1427, 730] width 60 height 16
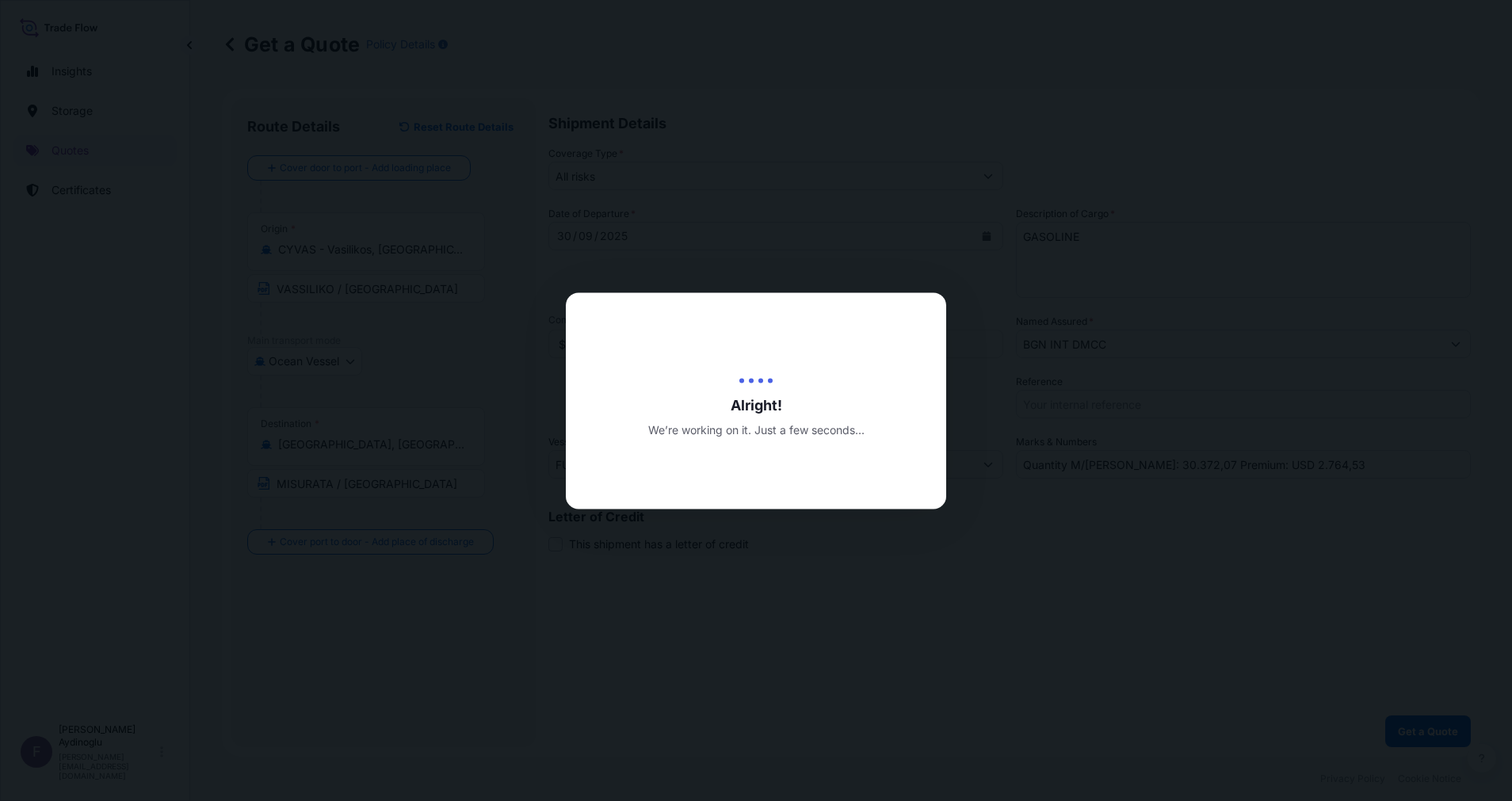
select select "Ocean Vessel"
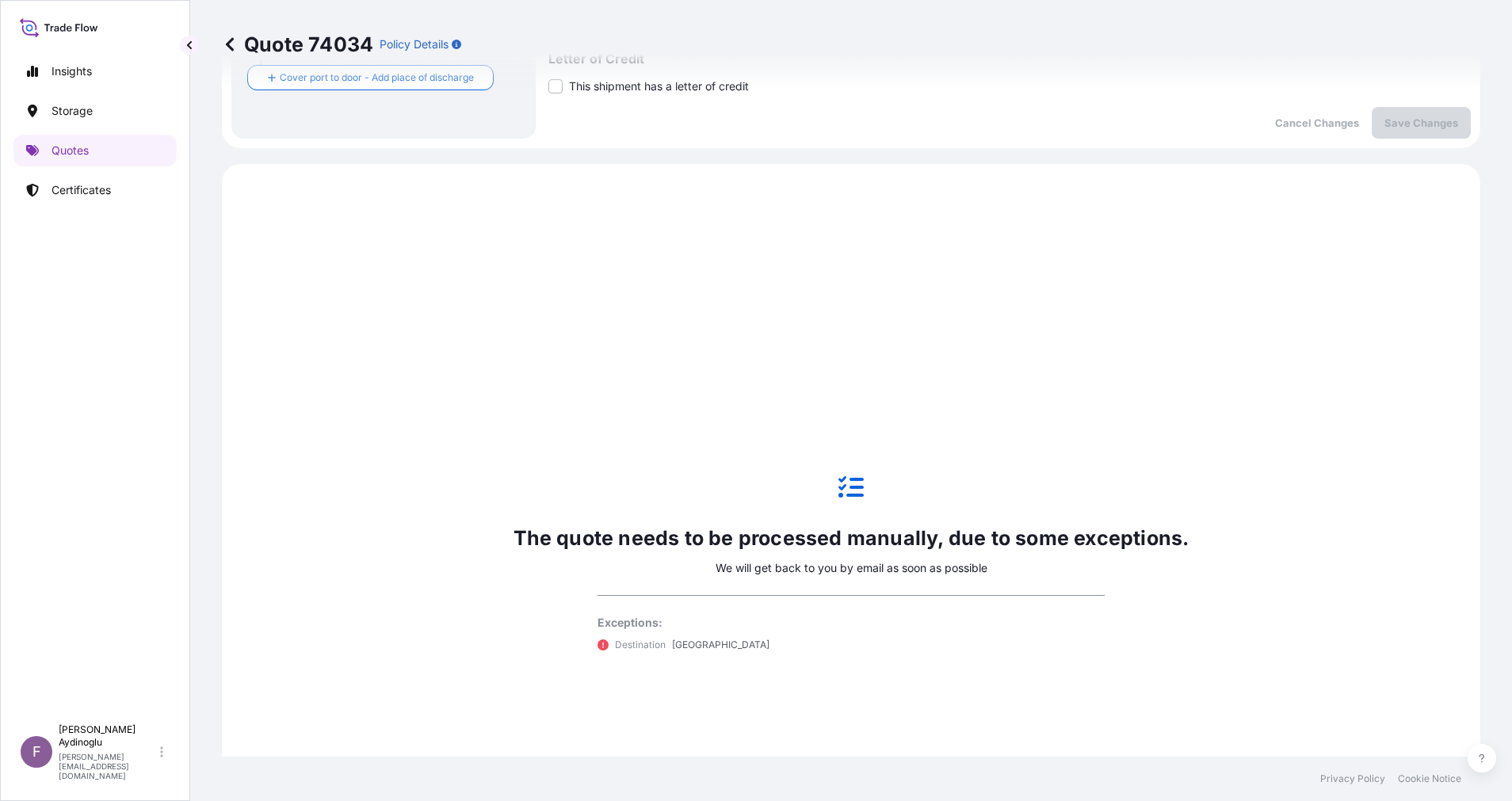
scroll to position [542, 0]
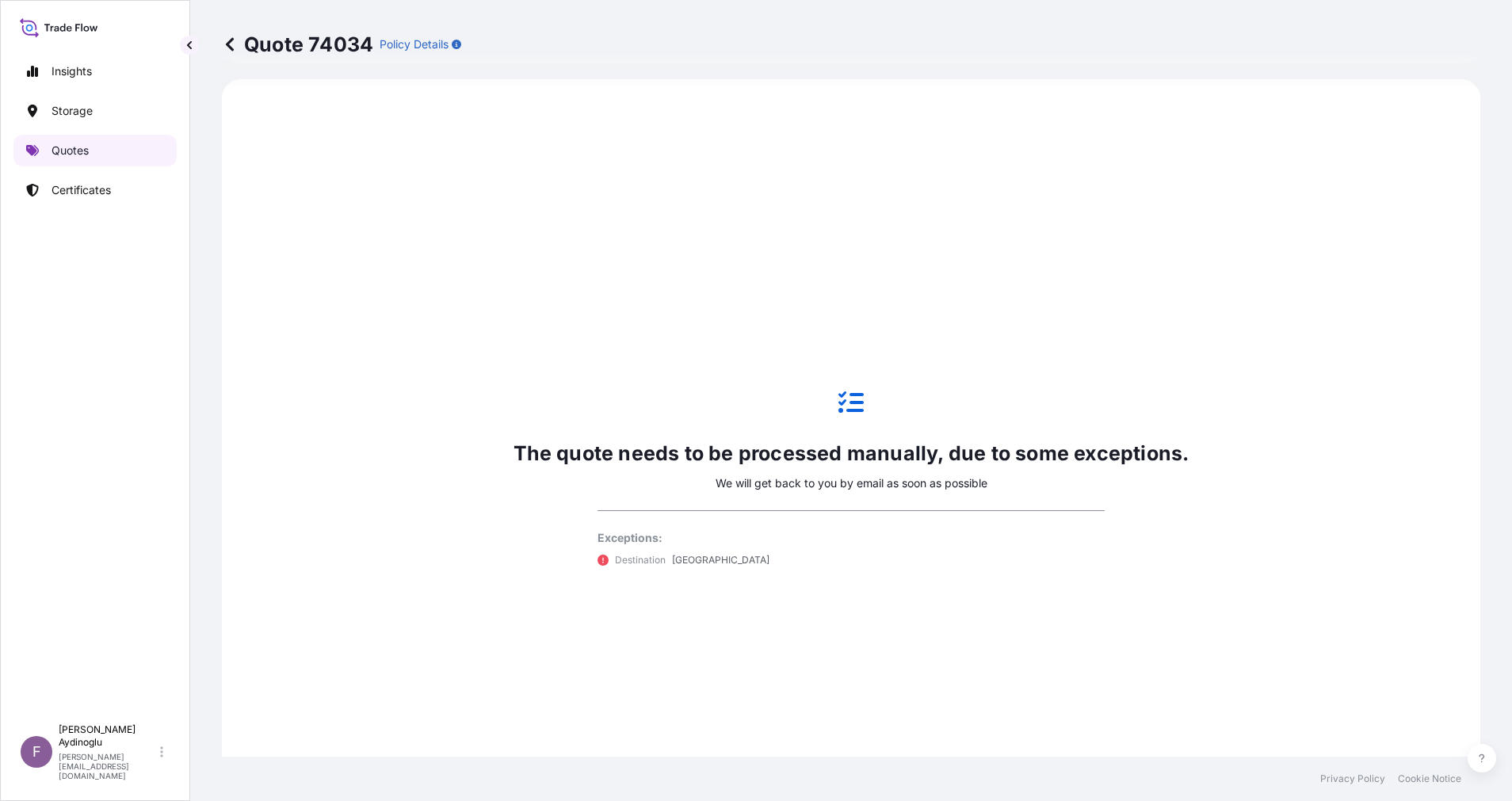
click at [94, 162] on link "Quotes" at bounding box center [94, 150] width 163 height 32
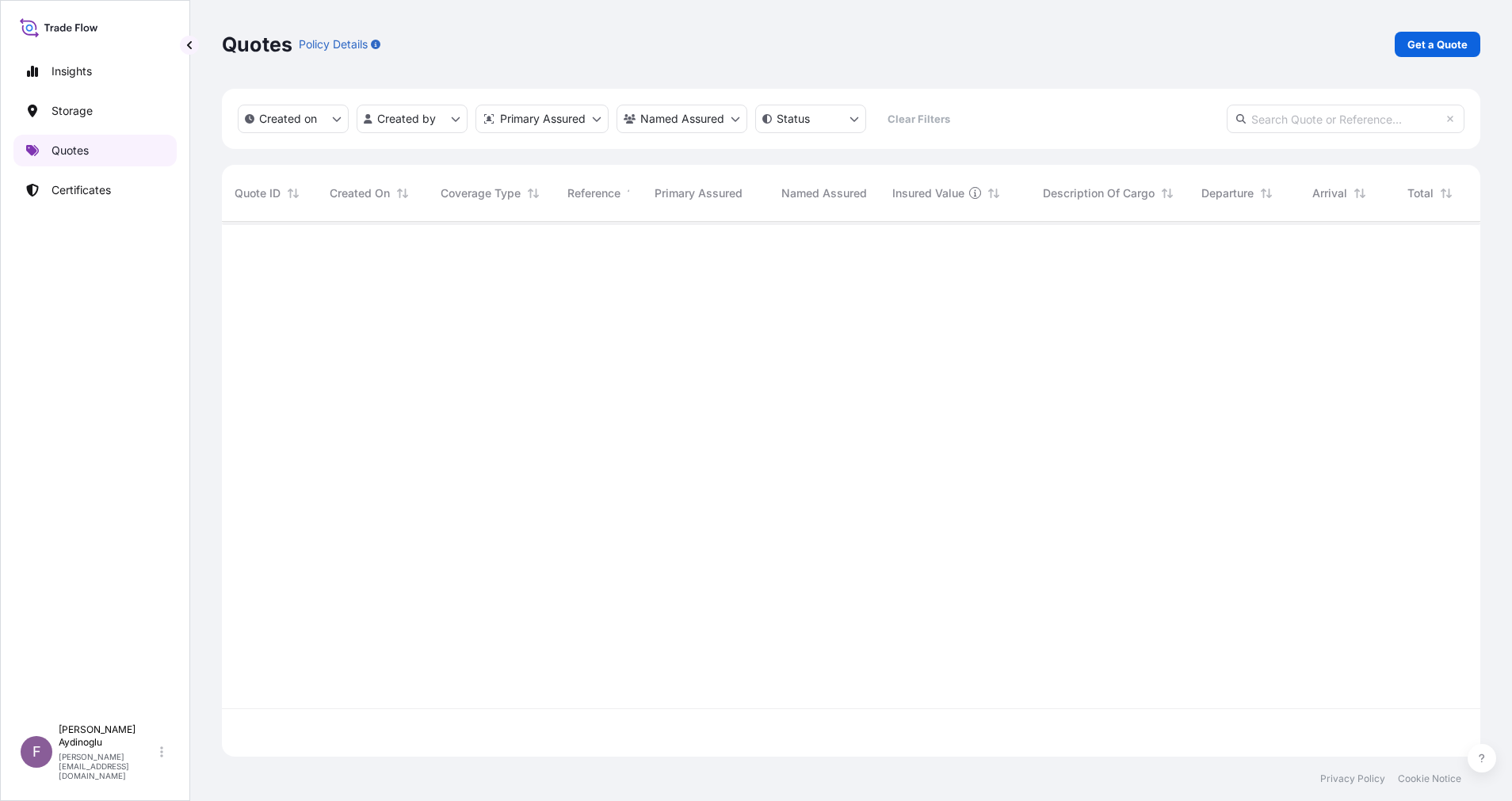
scroll to position [525, 1240]
click at [1448, 49] on p "Get a Quote" at bounding box center [1437, 44] width 60 height 16
select select "Ocean Vessel"
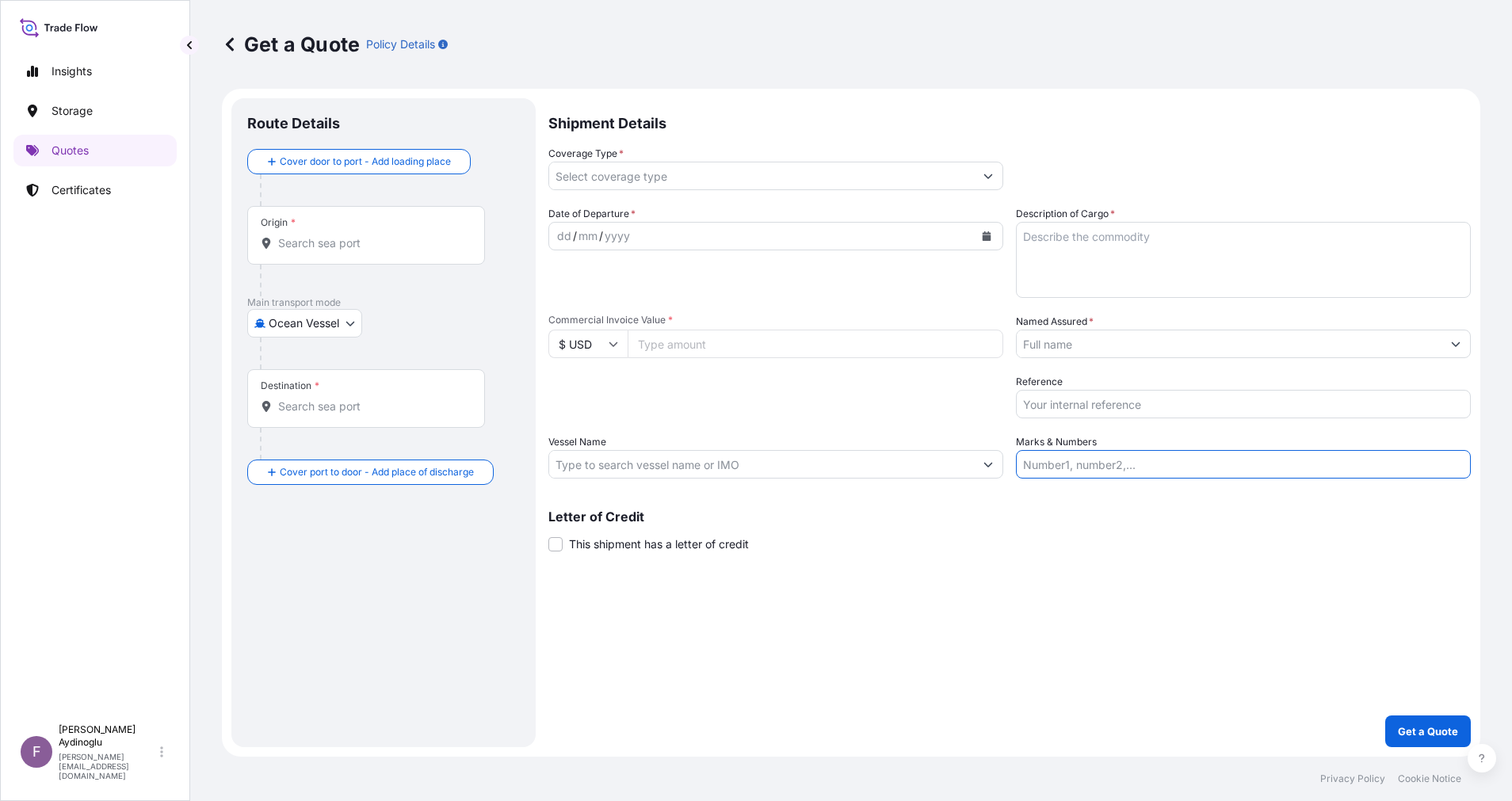
click at [1197, 467] on input "Marks & Numbers" at bounding box center [1242, 464] width 455 height 29
paste input "PO NO: 25Y0193400 Quantity M/[PERSON_NAME]: 23.235,89 Premium: USD 664,55"
click at [1060, 633] on div "Shipment Details Coverage Type * Date of Departure * dd / mm / yyyy Cargo Categ…" at bounding box center [1009, 422] width 922 height 649
drag, startPoint x: 1067, startPoint y: 469, endPoint x: 1130, endPoint y: 468, distance: 63.0
click at [1130, 468] on input "PO NO: 25Y0193400 Quantity M/[PERSON_NAME]: 23.235,89 Premium: USD 664,55" at bounding box center [1242, 464] width 455 height 29
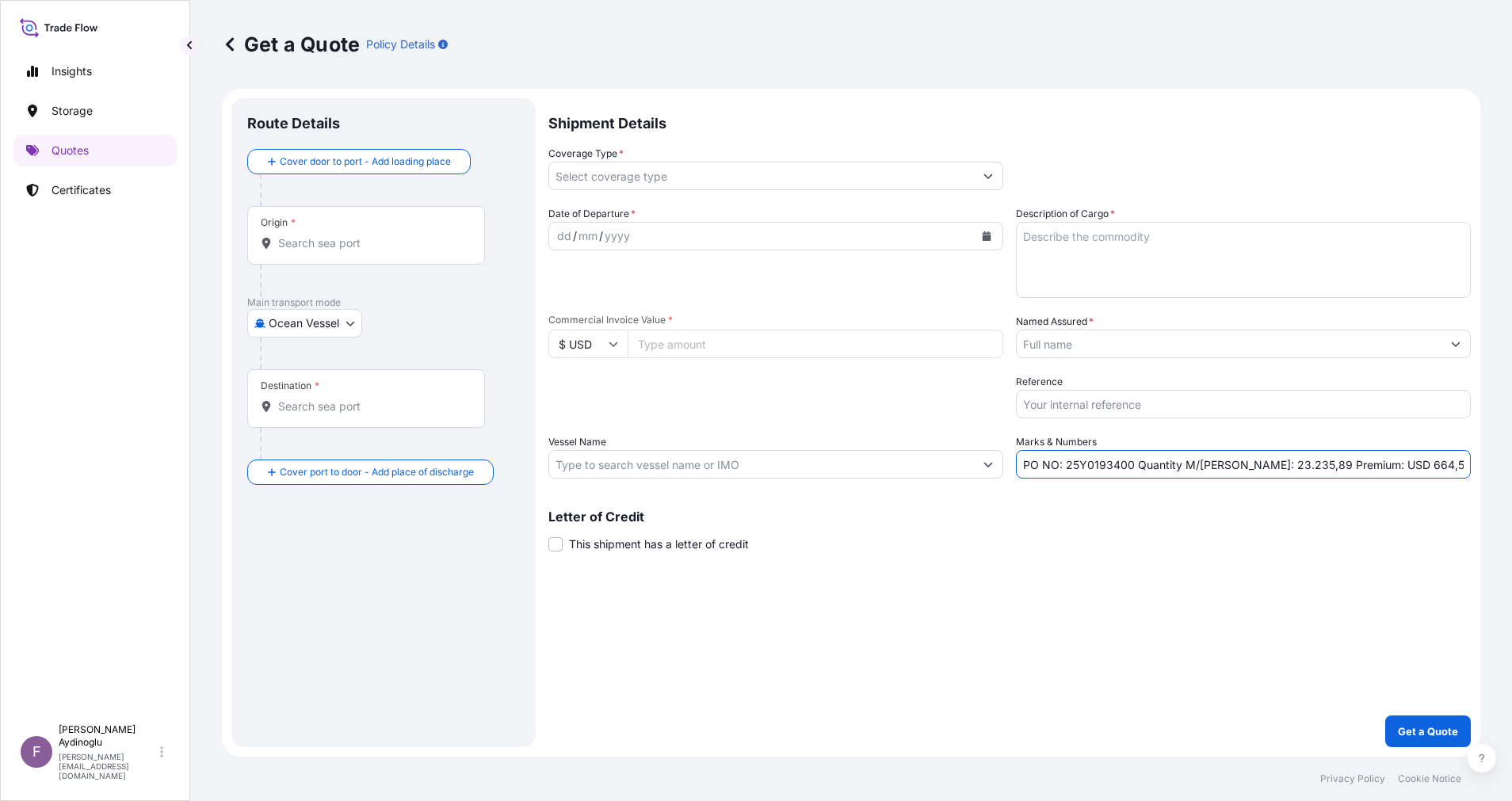
paste input "247700"
type input "PO NO: 25Y0247700 Quantity M/[PERSON_NAME]: 23.235,89 Premium: USD 664,55"
click at [711, 355] on input "Commercial Invoice Value *" at bounding box center [815, 344] width 375 height 29
type input "19345785.95"
click at [1120, 276] on textarea "Description of Cargo *" at bounding box center [1242, 260] width 455 height 76
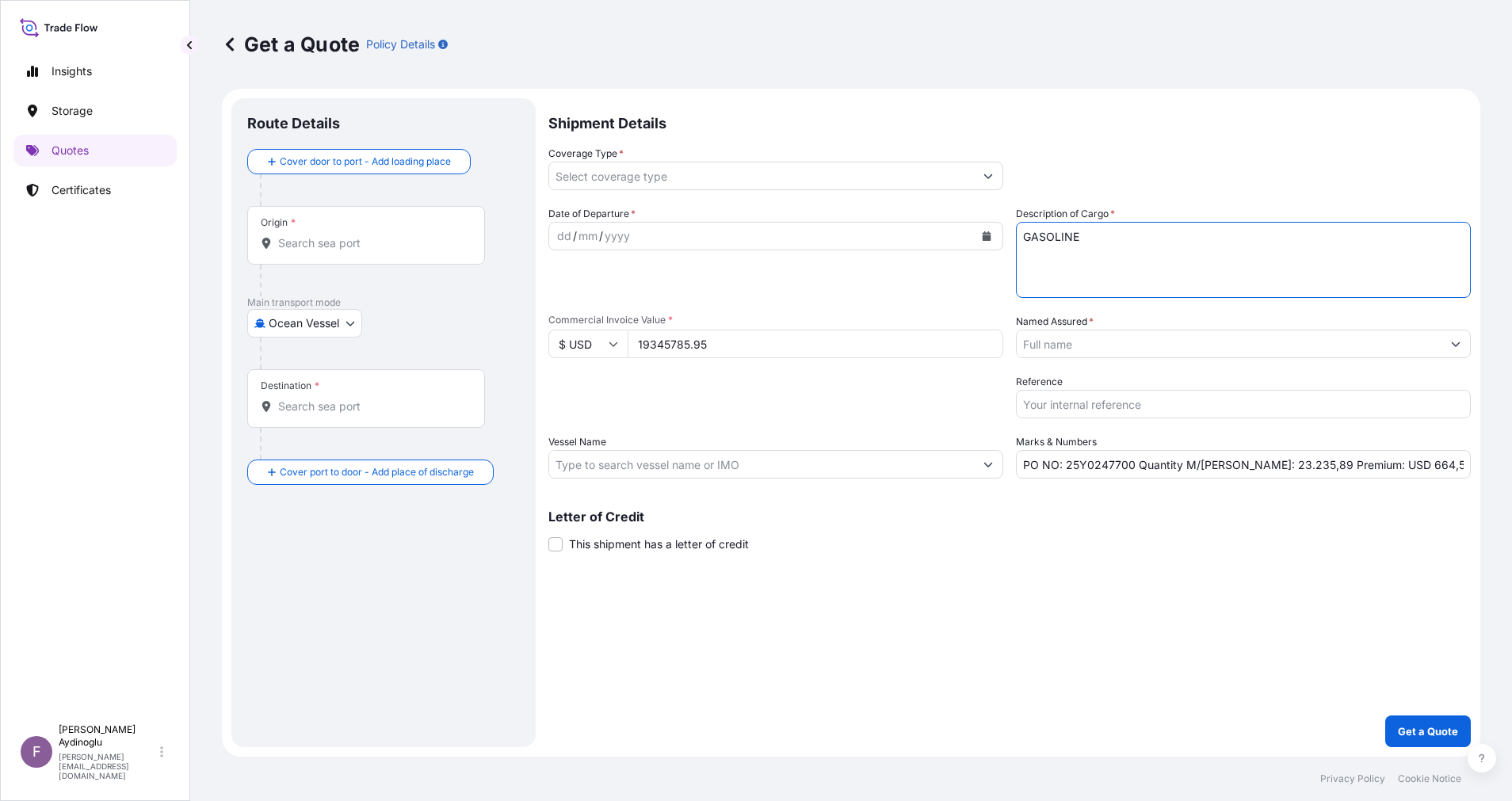
type textarea "GASOLINE"
drag, startPoint x: 1244, startPoint y: 465, endPoint x: 1297, endPoint y: 522, distance: 77.8
click at [1247, 467] on input "PO NO: 25Y0247700 Quantity M/[PERSON_NAME]: 23.235,89 Premium: USD 664,55" at bounding box center [1242, 464] width 455 height 29
type input "PO NO: 25Y0247700 Quantity M/[PERSON_NAME]: 26.603,56 Premium: USD 664,55"
click at [721, 472] on input "Vessel Name" at bounding box center [761, 464] width 425 height 29
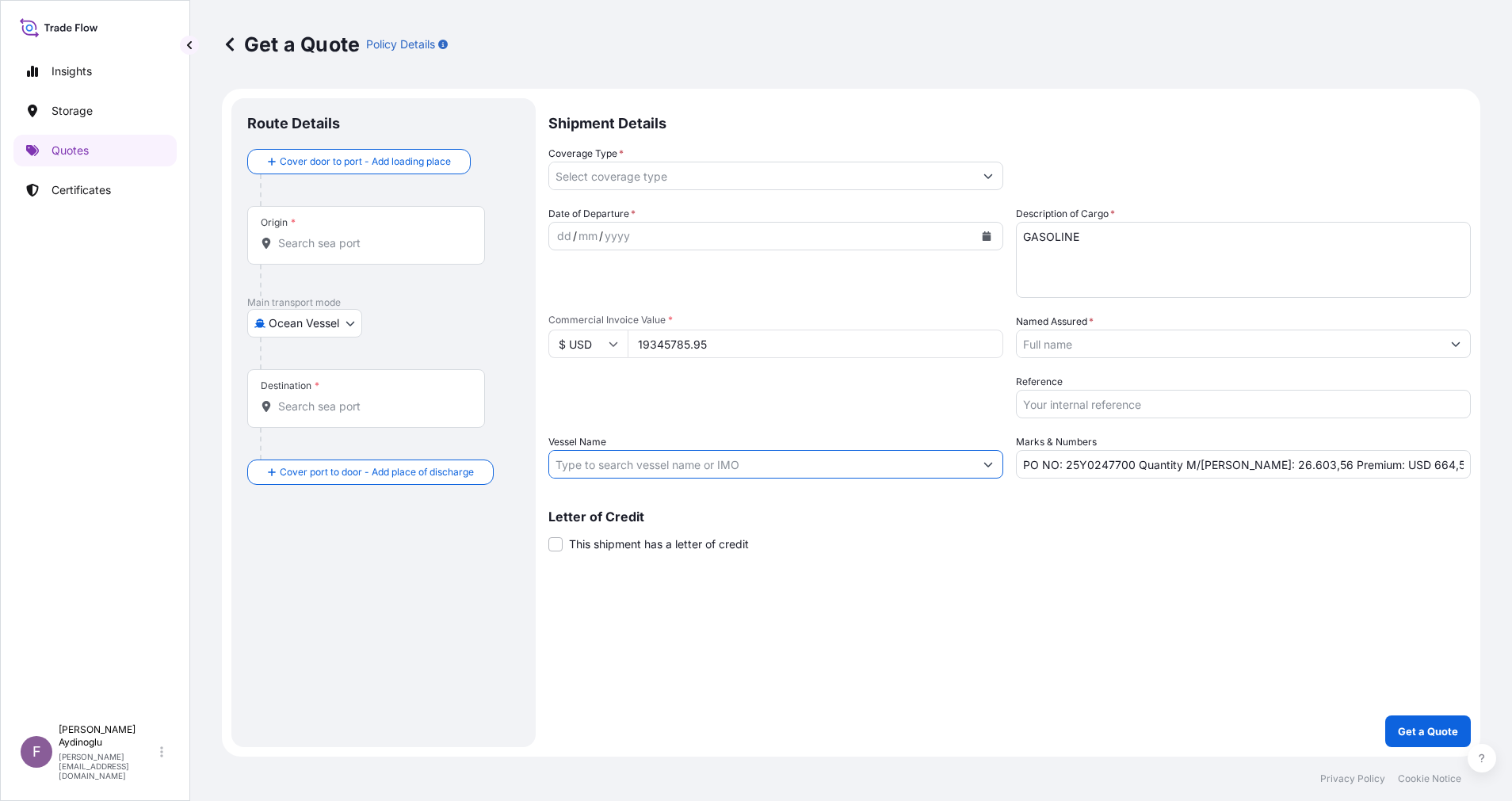
paste input "HISTRIA TIGER"
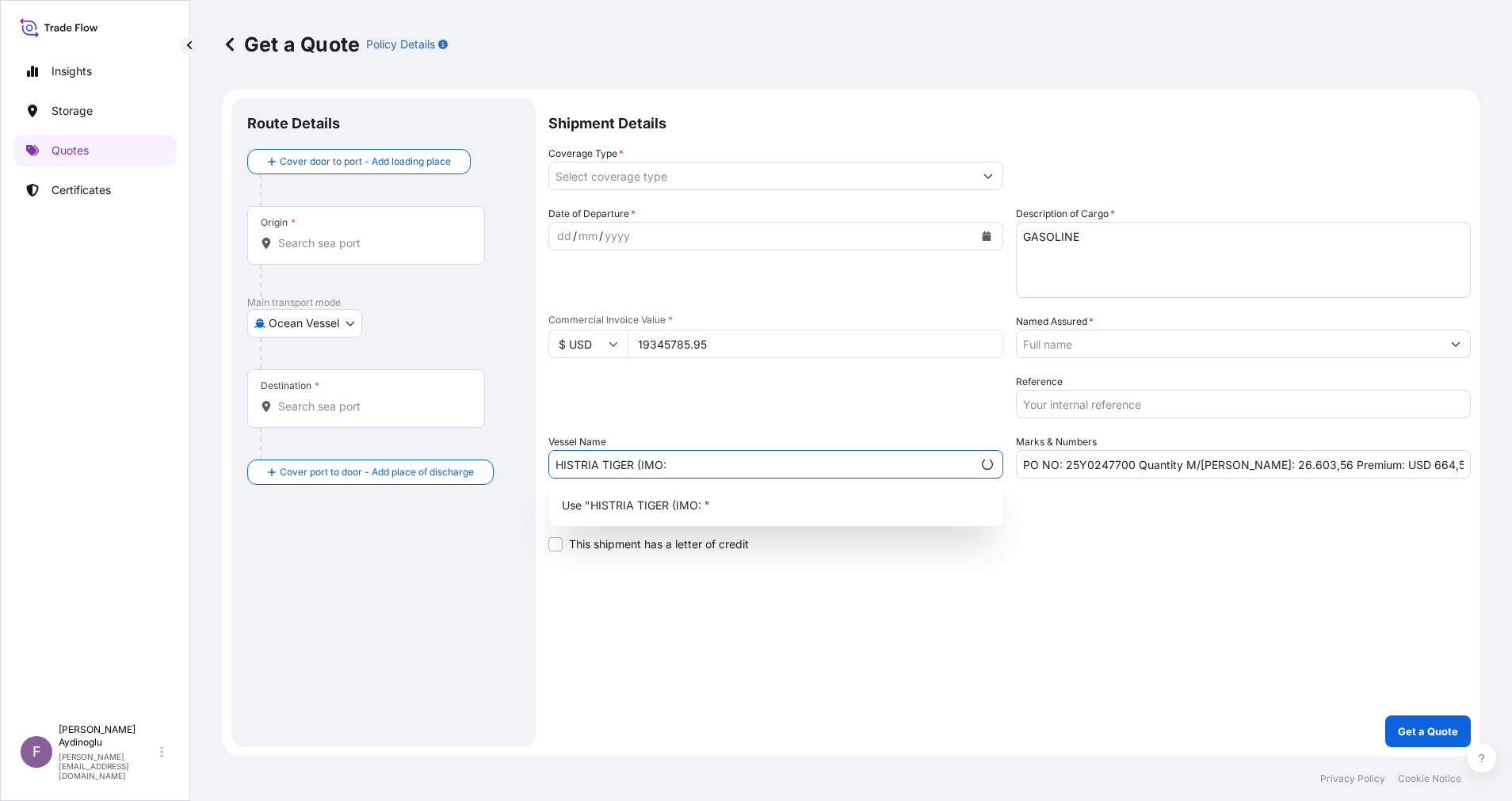
paste input "9396335"
type input "HISTRIA TIGER (IMO: 9396335)"
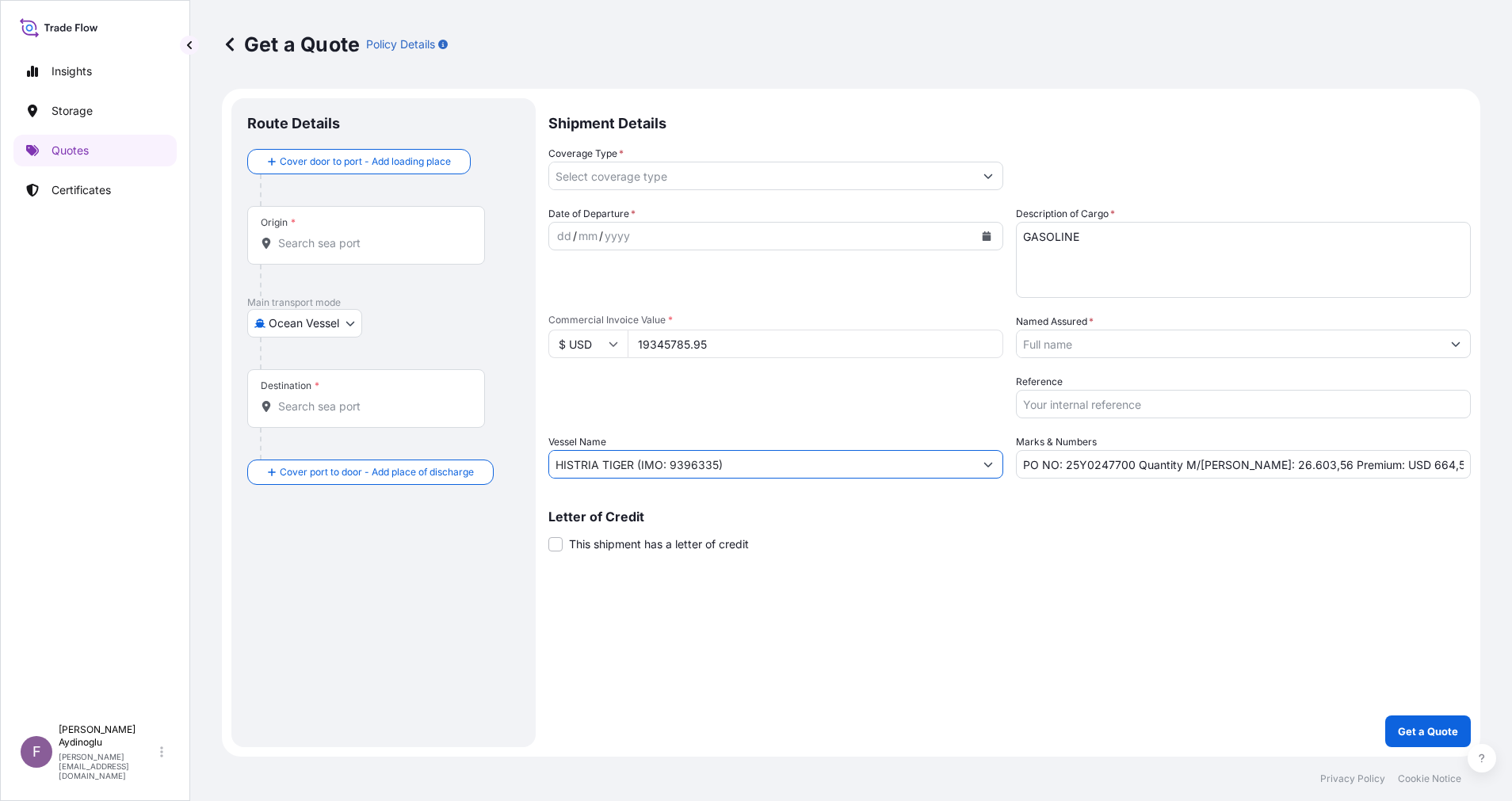
click at [366, 249] on input "Origin *" at bounding box center [372, 243] width 187 height 16
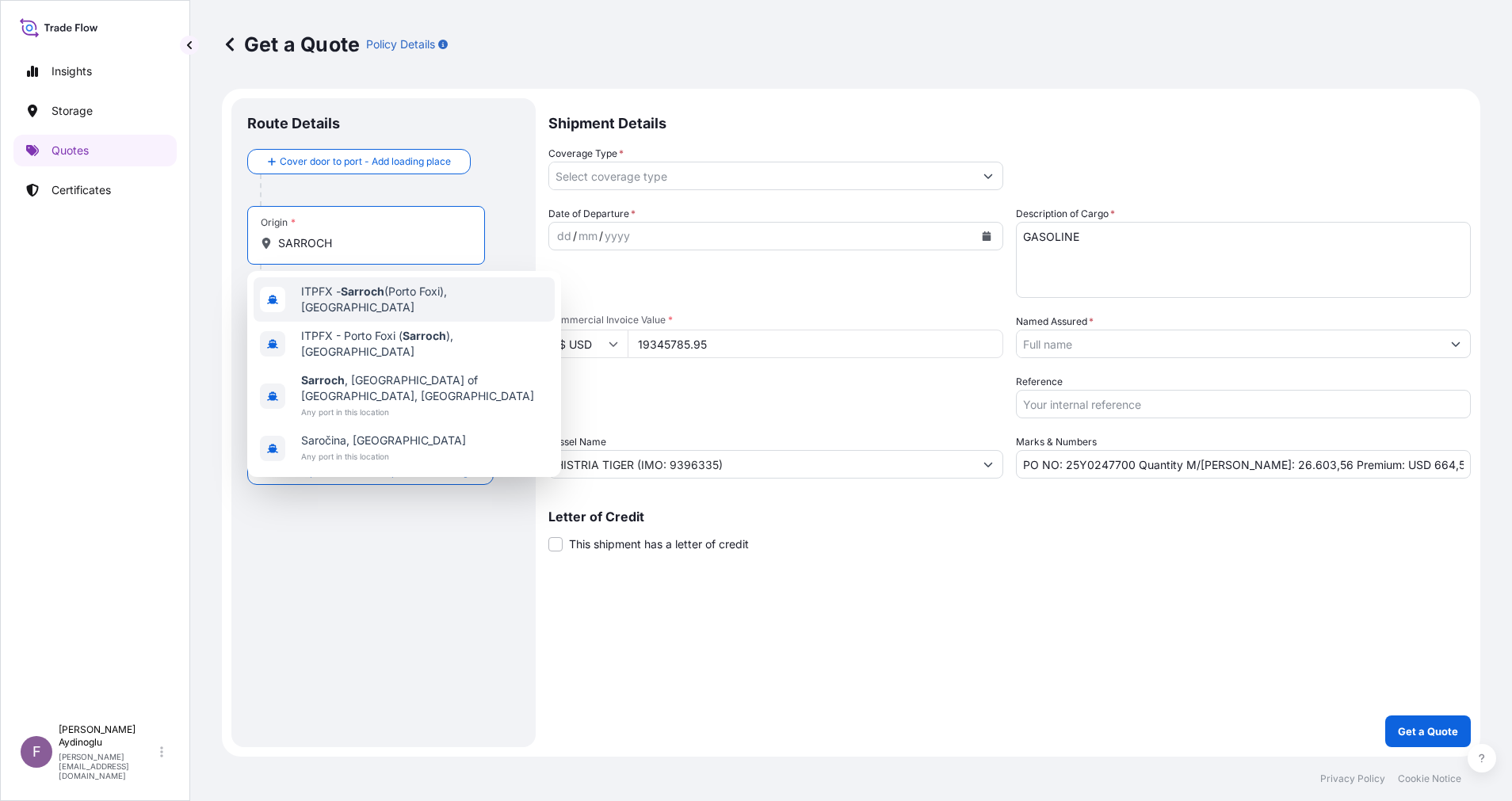
click at [397, 302] on span "ITPFX - Sarroch ([GEOGRAPHIC_DATA]), [GEOGRAPHIC_DATA]" at bounding box center [424, 300] width 247 height 32
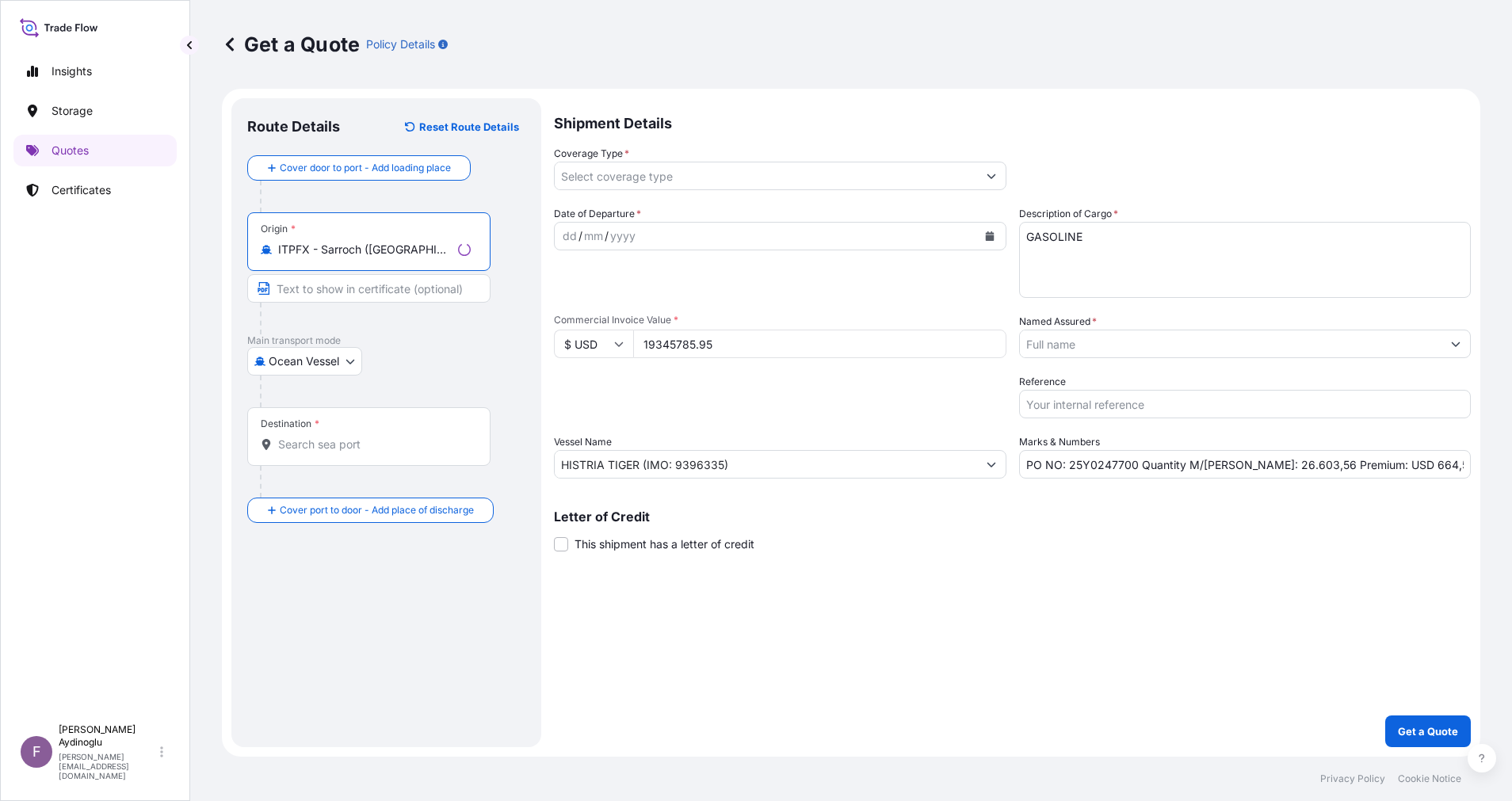
type input "ITPFX - Sarroch ([GEOGRAPHIC_DATA]), [GEOGRAPHIC_DATA]"
click at [384, 286] on input "Text to appear on certificate" at bounding box center [369, 288] width 243 height 29
type input "SARROCH / [GEOGRAPHIC_DATA]"
click at [366, 440] on input "Destination *" at bounding box center [372, 443] width 187 height 16
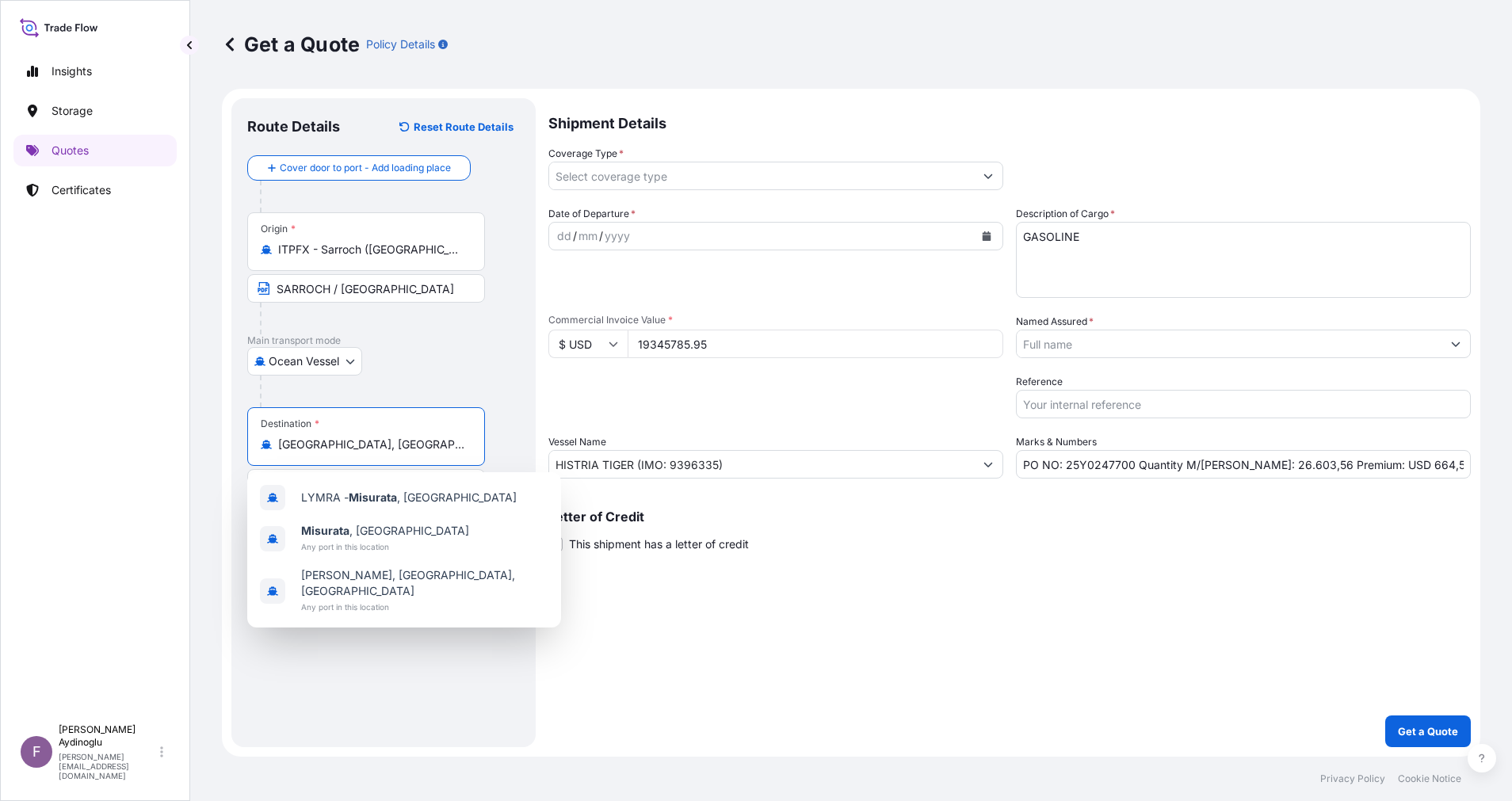
type input "[GEOGRAPHIC_DATA], [GEOGRAPHIC_DATA]"
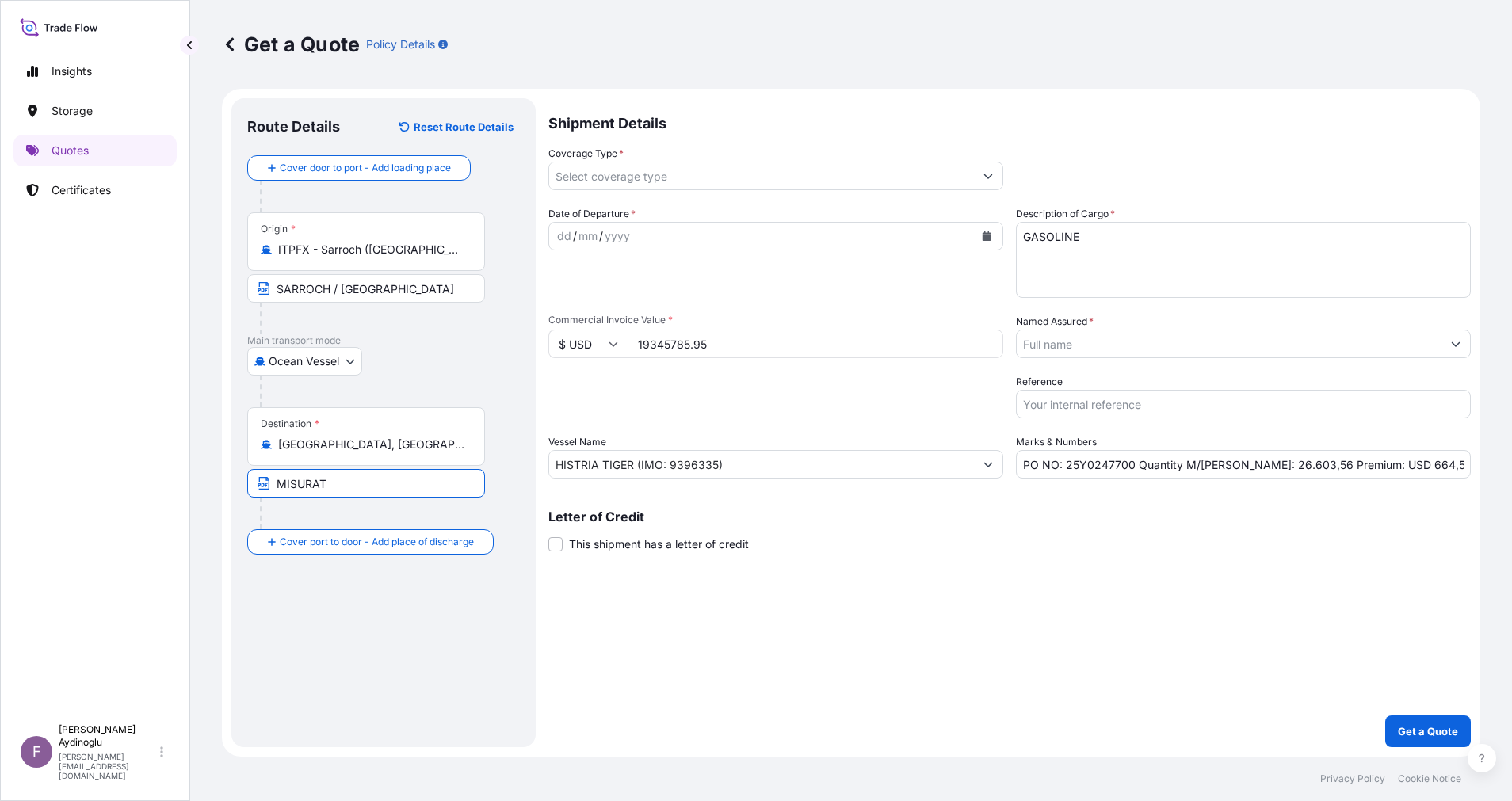
type input "MISURATA / [GEOGRAPHIC_DATA]"
click at [558, 233] on div "dd" at bounding box center [564, 236] width 18 height 19
drag, startPoint x: 1419, startPoint y: 466, endPoint x: 1364, endPoint y: 467, distance: 55.0
click at [1364, 467] on input "PO NO: 25Y0247700 Quantity M/[PERSON_NAME]: 26.603,56 Premium: USD 664,55" at bounding box center [1242, 464] width 455 height 29
type input "PO NO: 25Y0247700 Quantity M/[PERSON_NAME]: 26.603,56 Premium: USD 2.128,04"
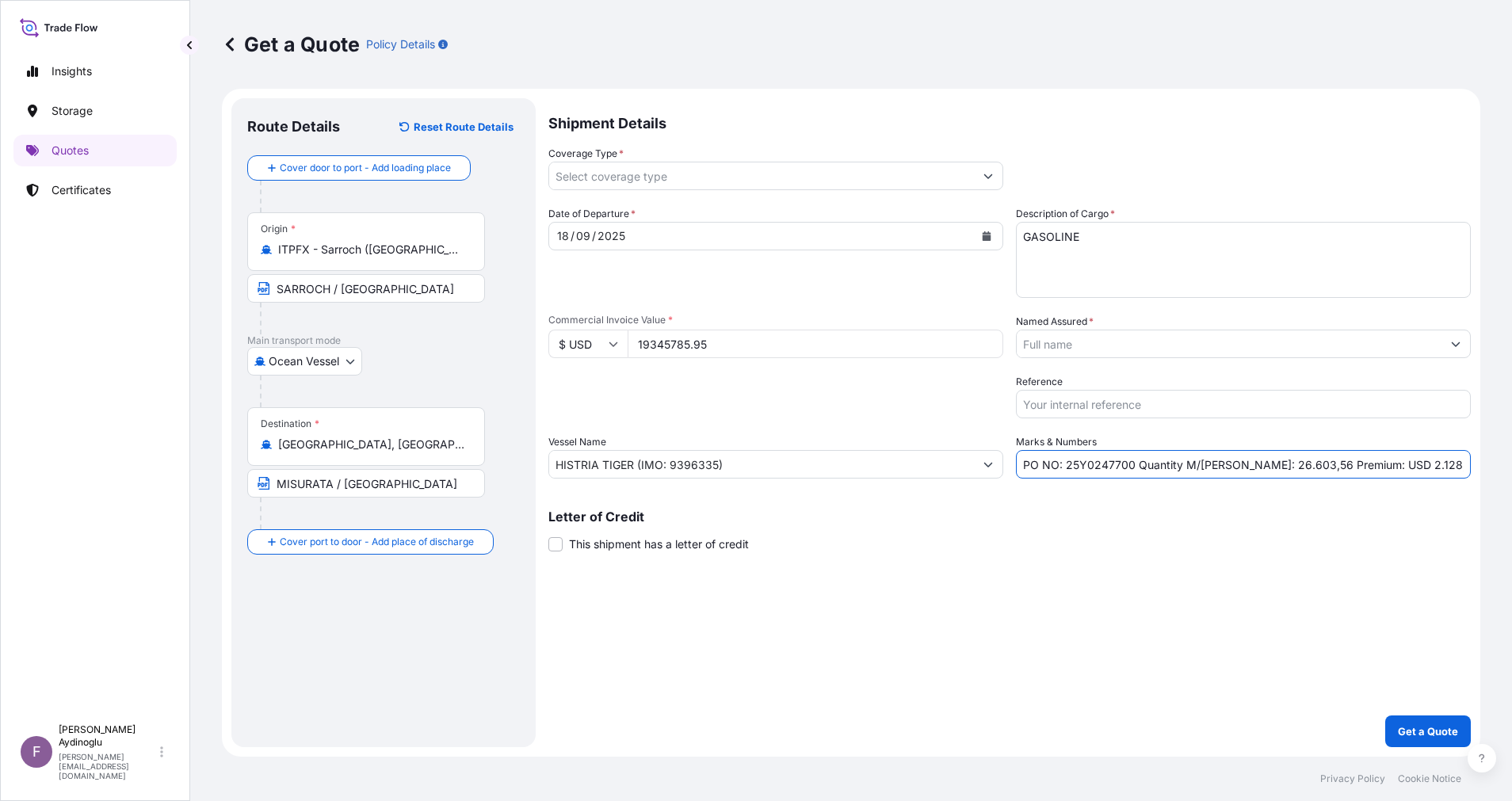
click at [1461, 351] on button "Show suggestions" at bounding box center [1455, 344] width 29 height 29
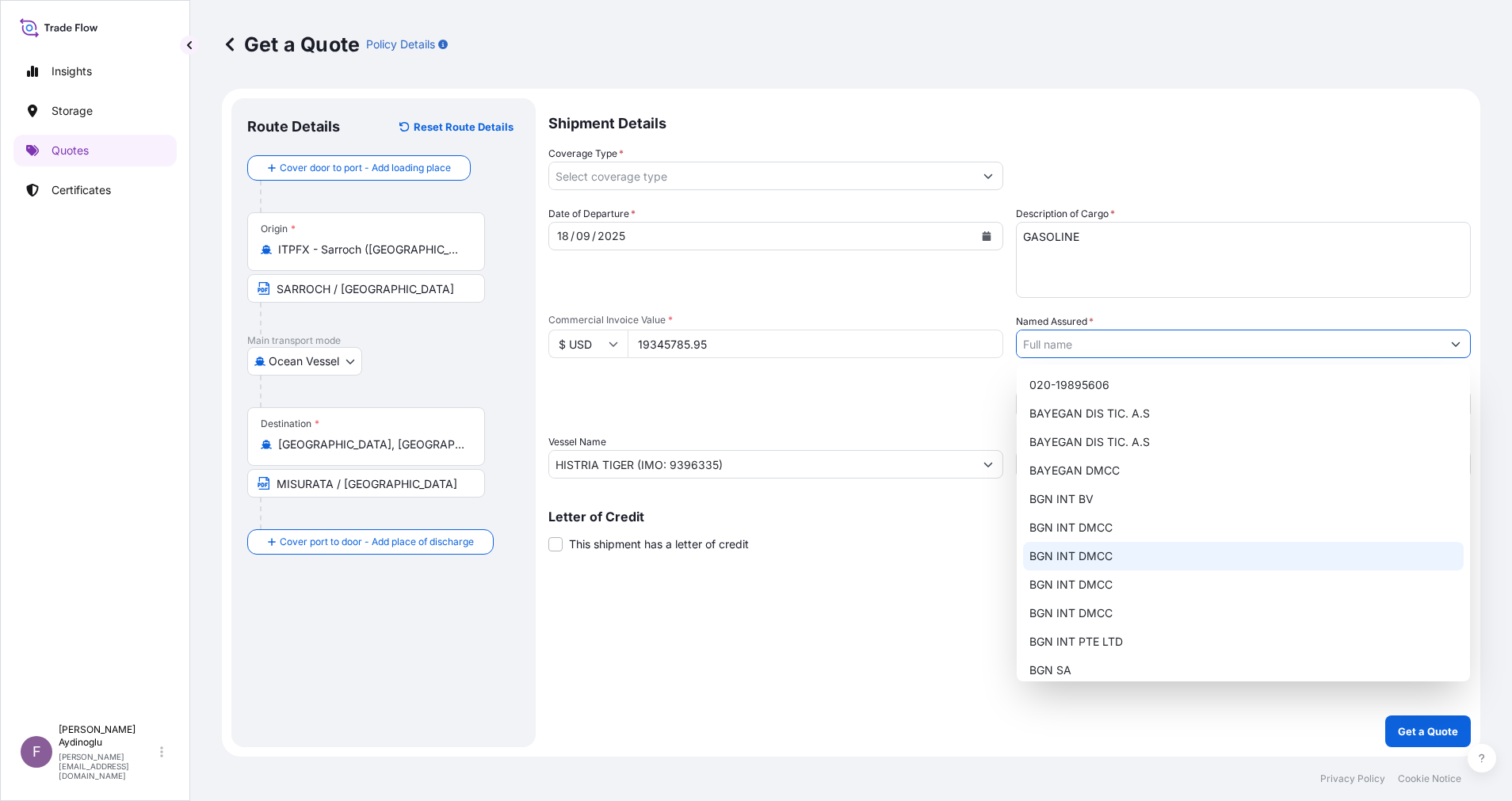
click at [1158, 551] on div "BGN INT DMCC" at bounding box center [1243, 555] width 441 height 29
type input "BGN INT DMCC"
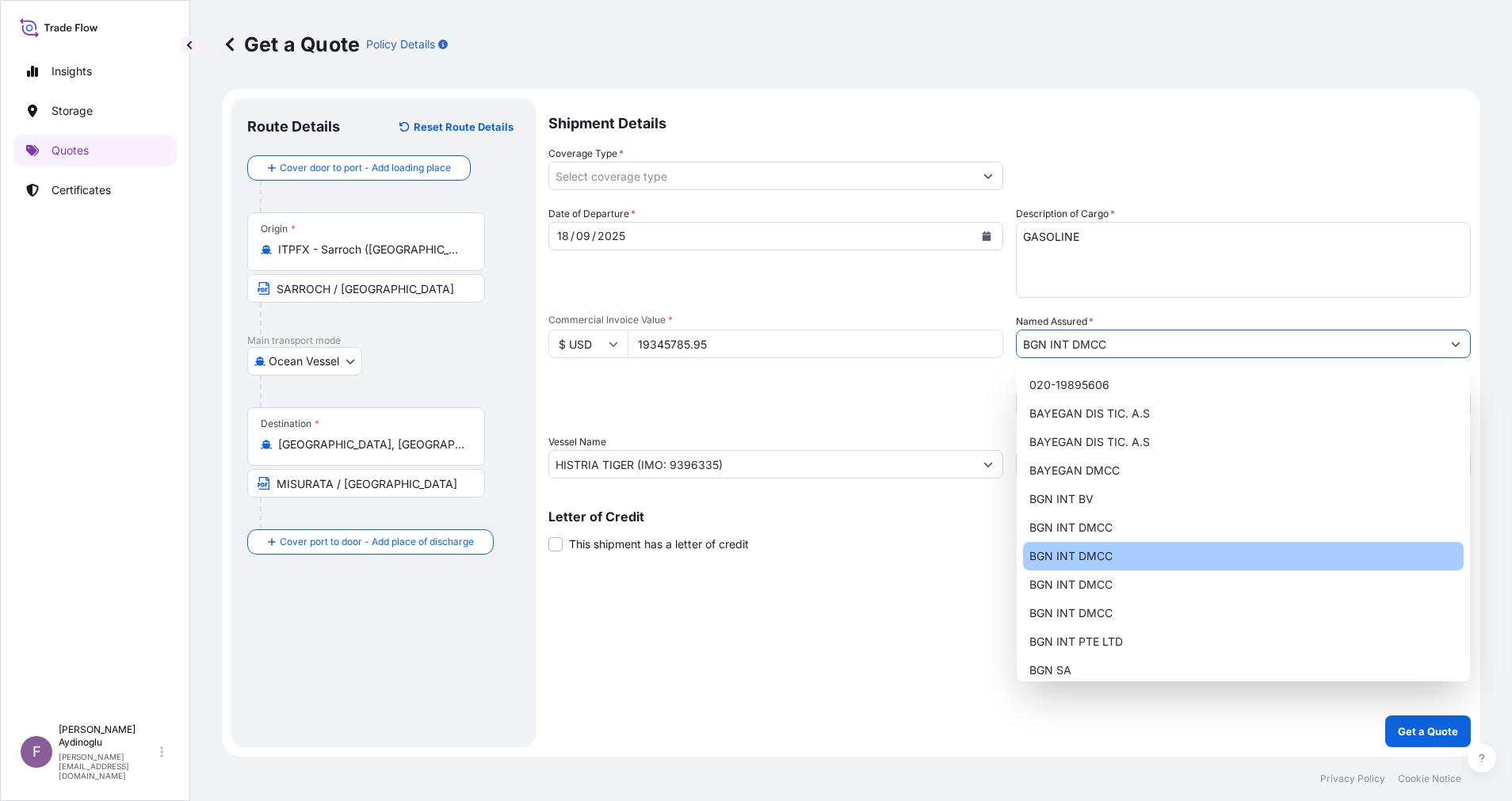
click at [1039, 591] on div "Shipment Details Coverage Type * Date of Departure * [DATE] Cargo Category * LP…" at bounding box center [1009, 422] width 922 height 649
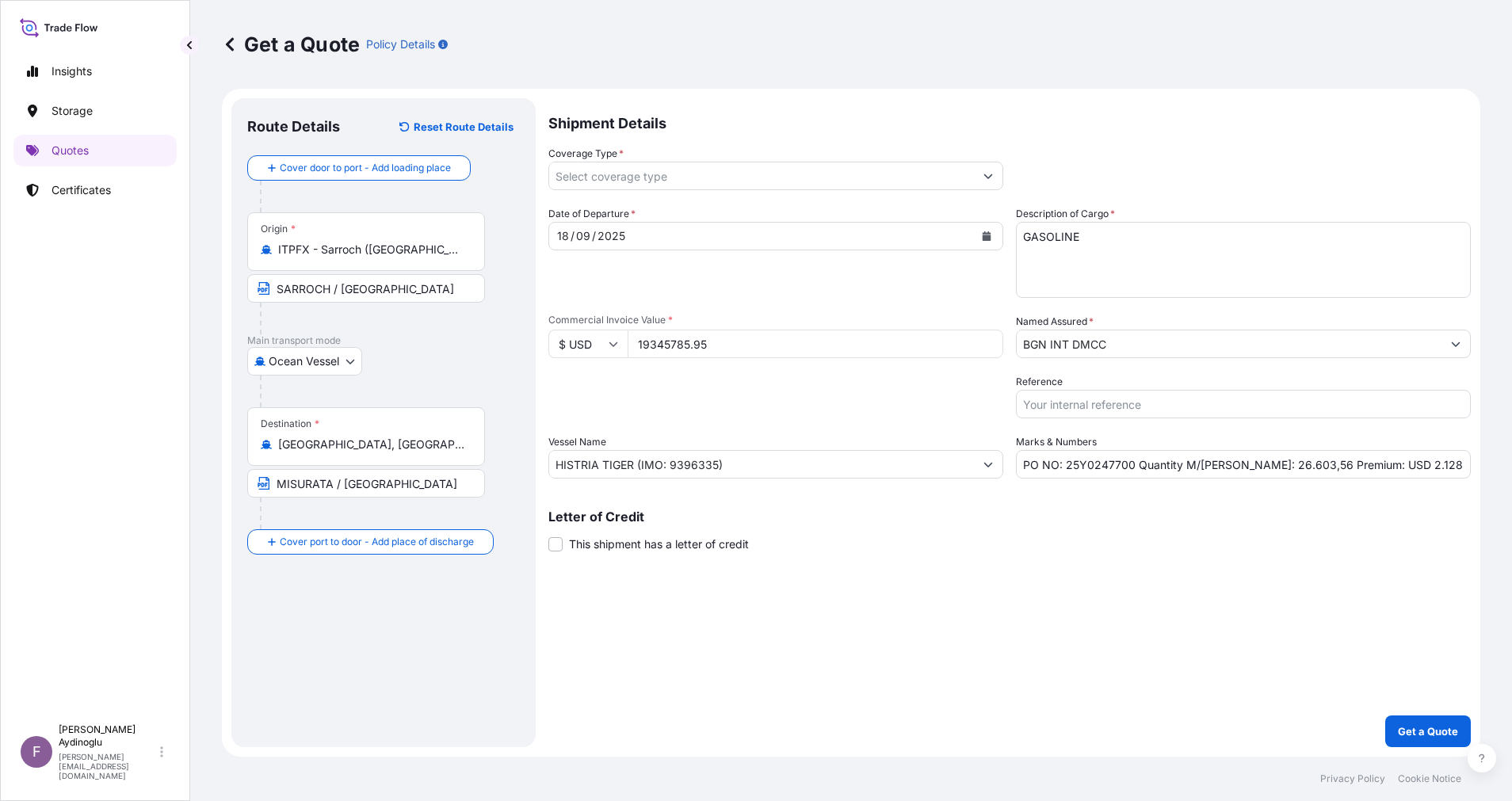
click at [991, 173] on icon "Show suggestions" at bounding box center [988, 176] width 9 height 9
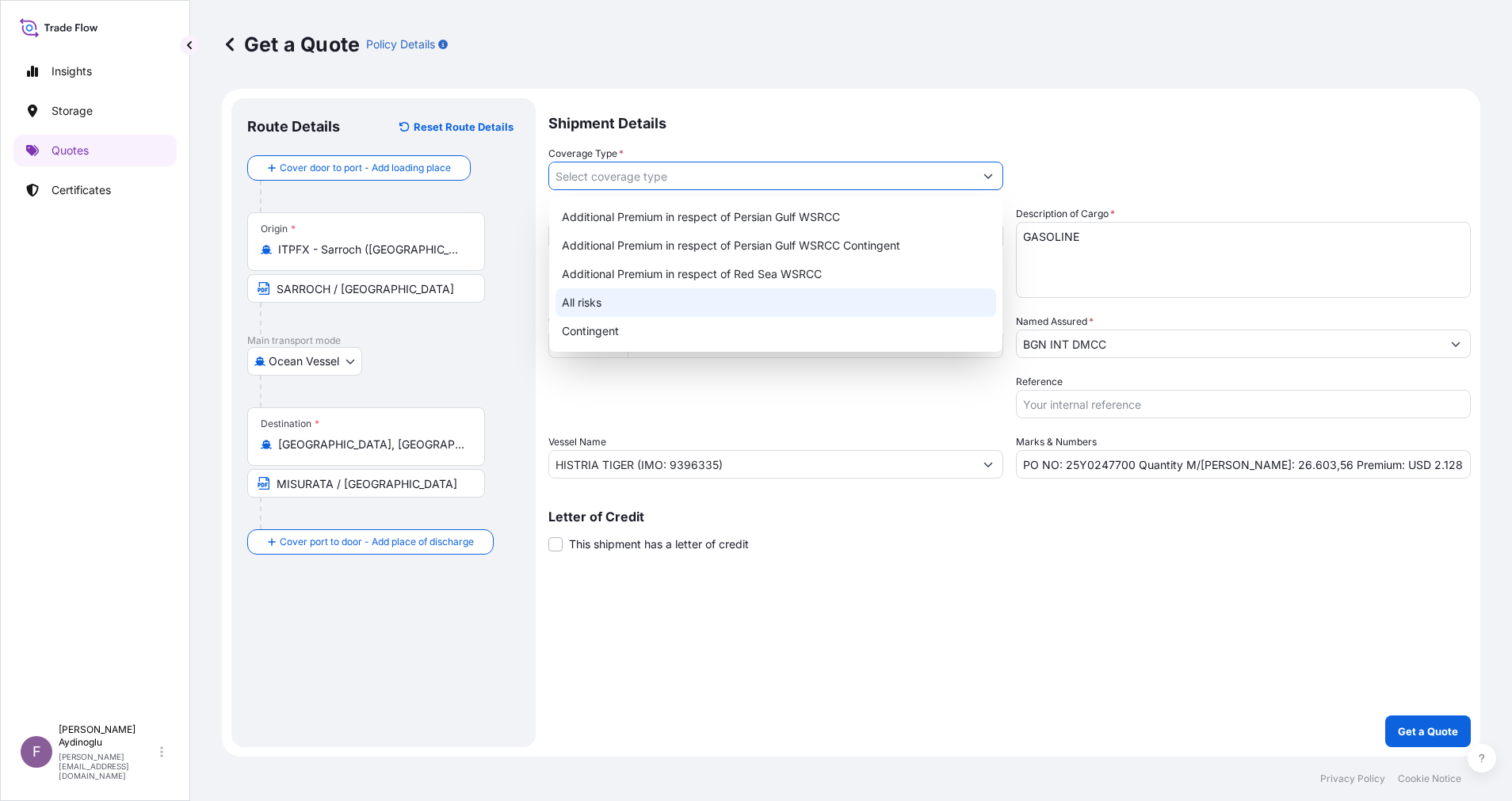
click at [718, 314] on div "All risks" at bounding box center [776, 302] width 441 height 29
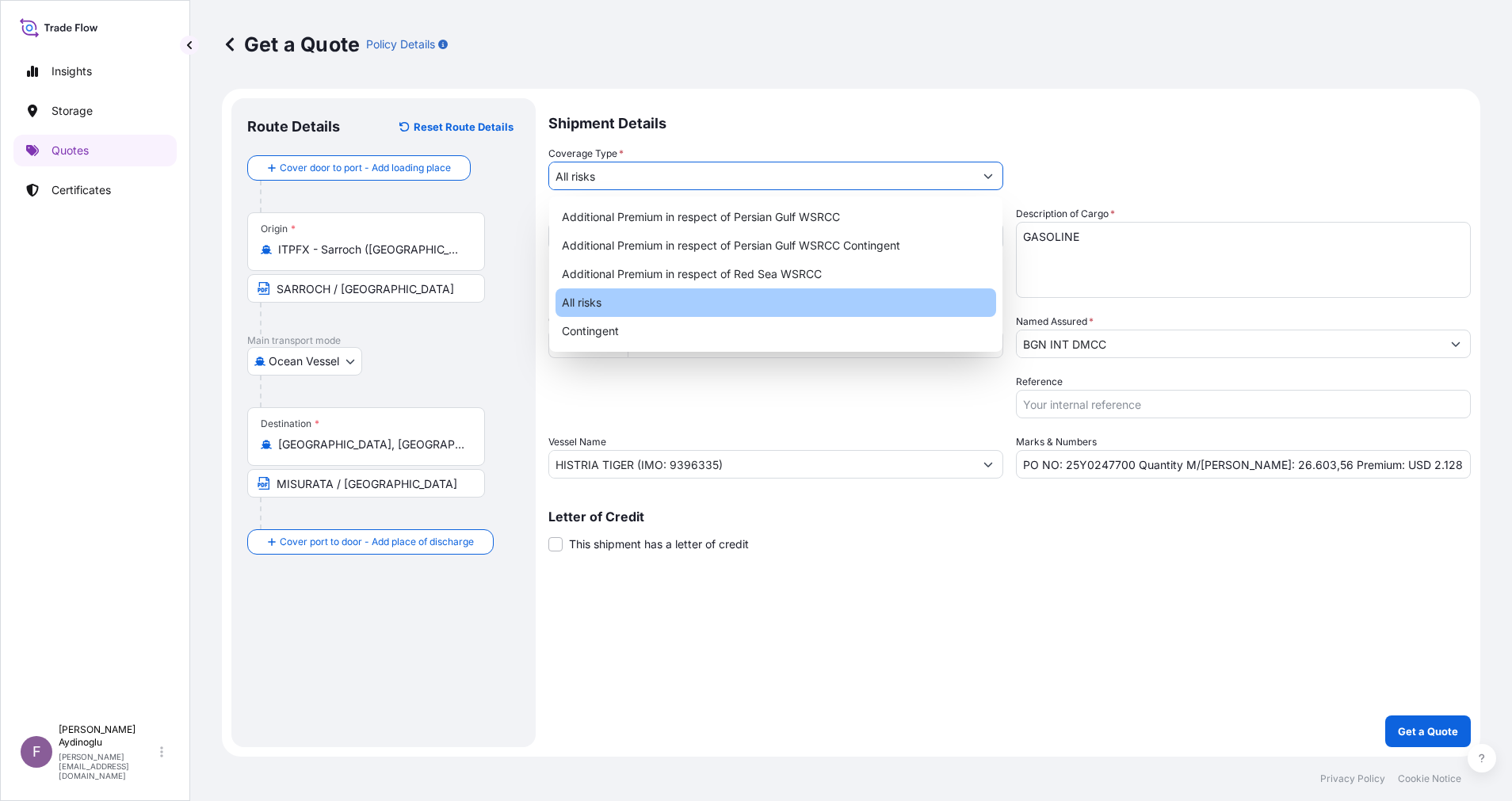
type input "All risks"
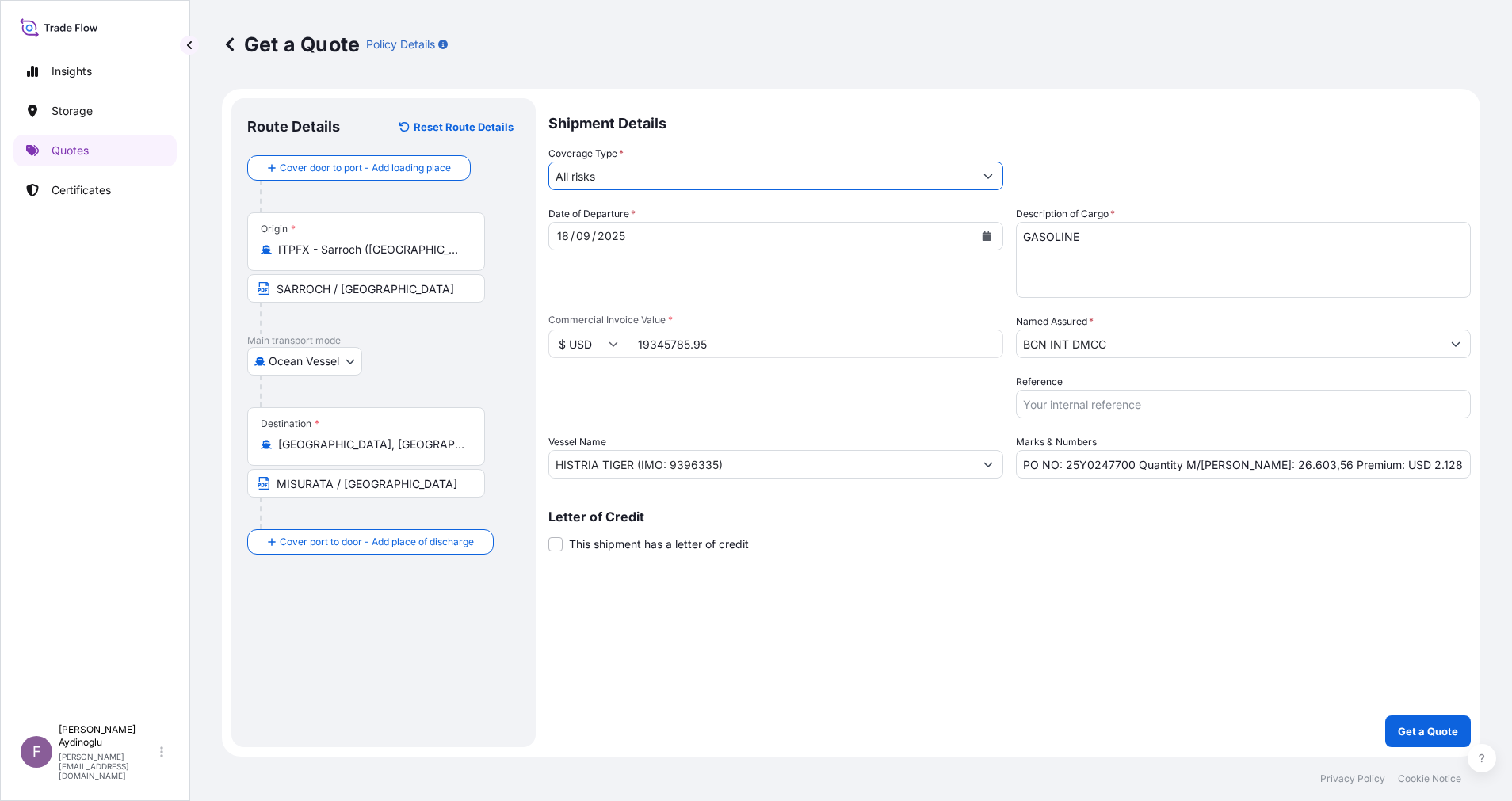
click at [960, 699] on div "Shipment Details Coverage Type * All risks Date of Departure * [DATE] Cargo Cat…" at bounding box center [1009, 422] width 922 height 649
click at [1422, 733] on p "Get a Quote" at bounding box center [1427, 730] width 60 height 16
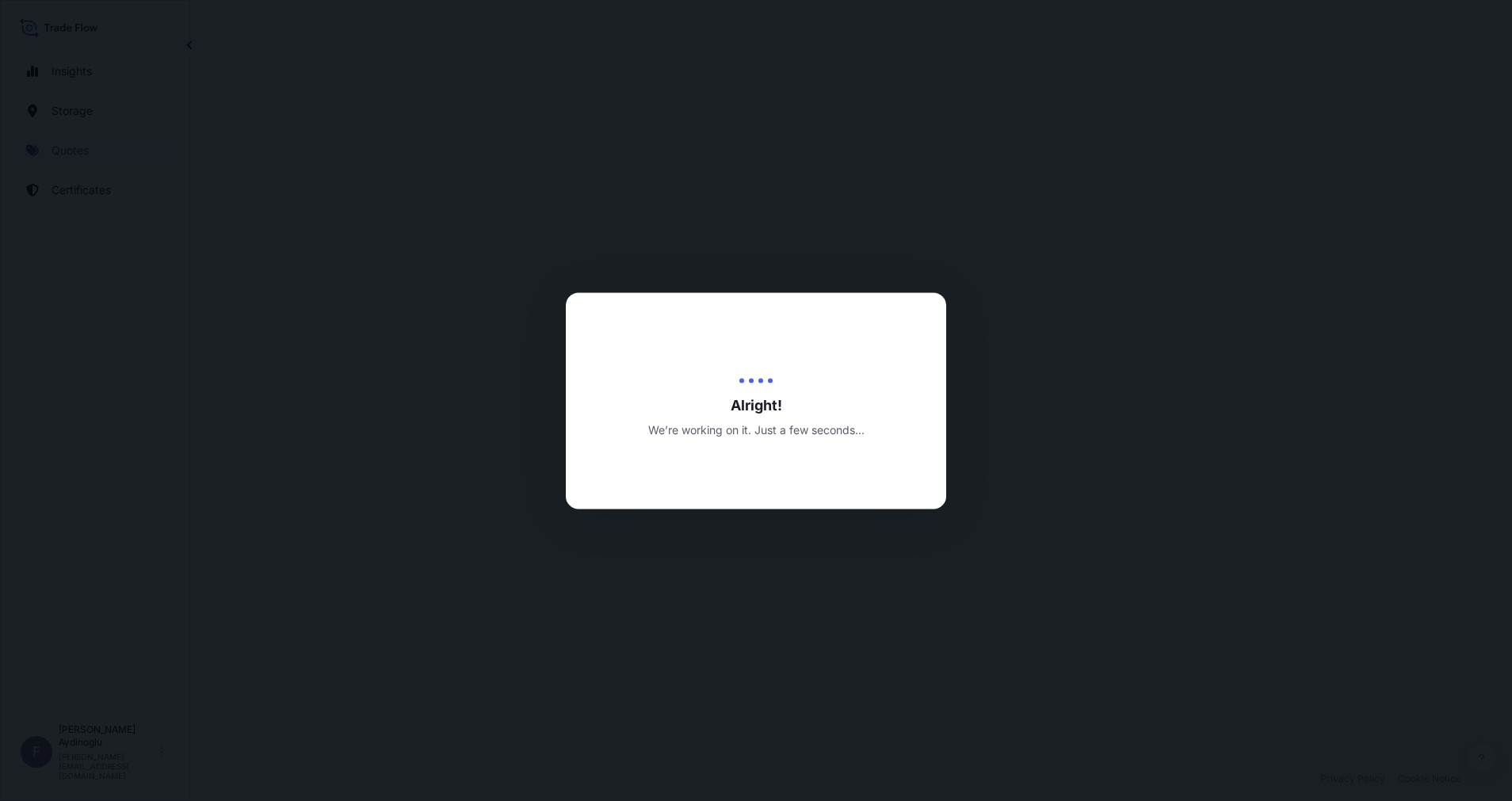
select select "Ocean Vessel"
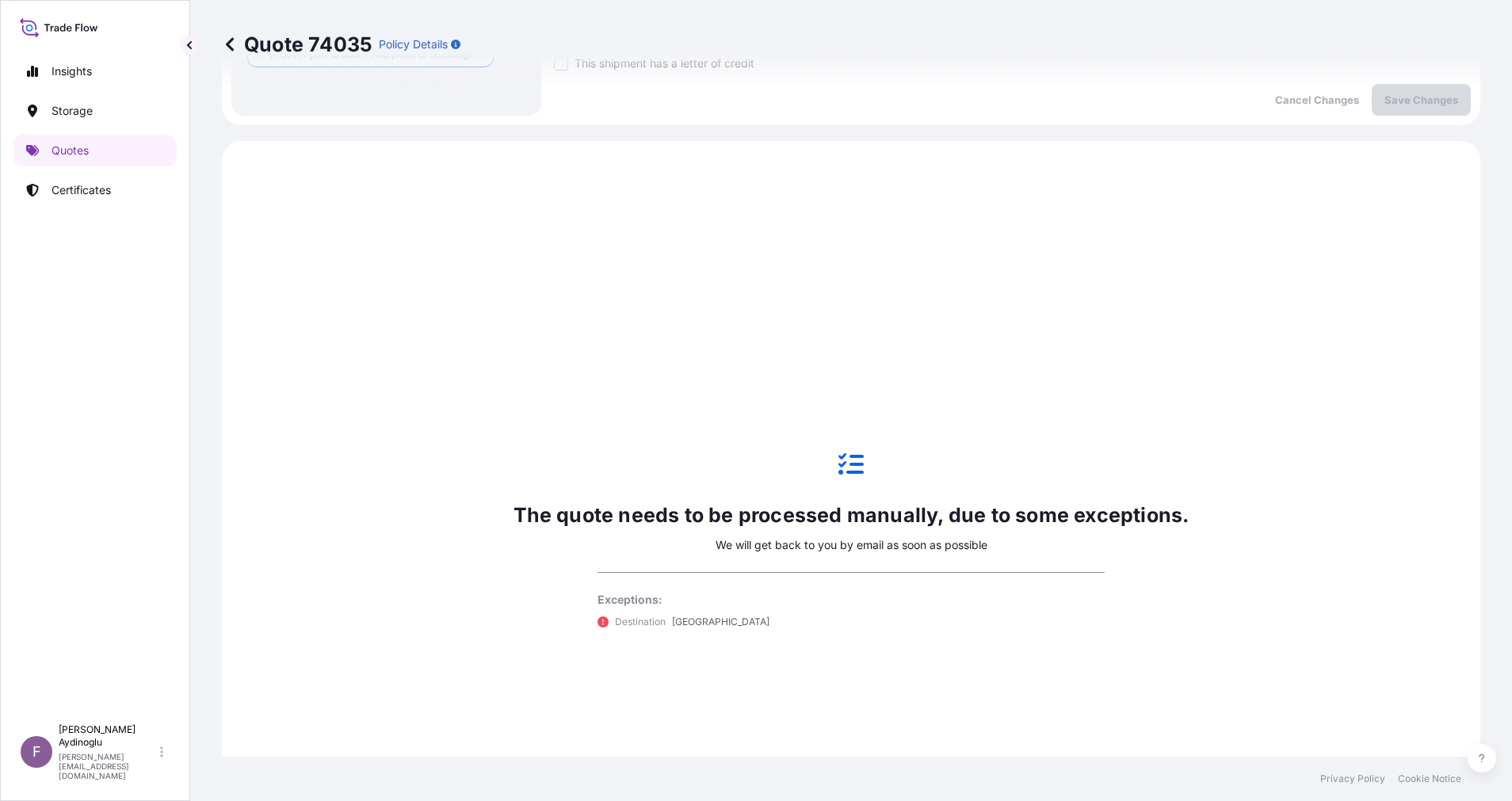
scroll to position [542, 0]
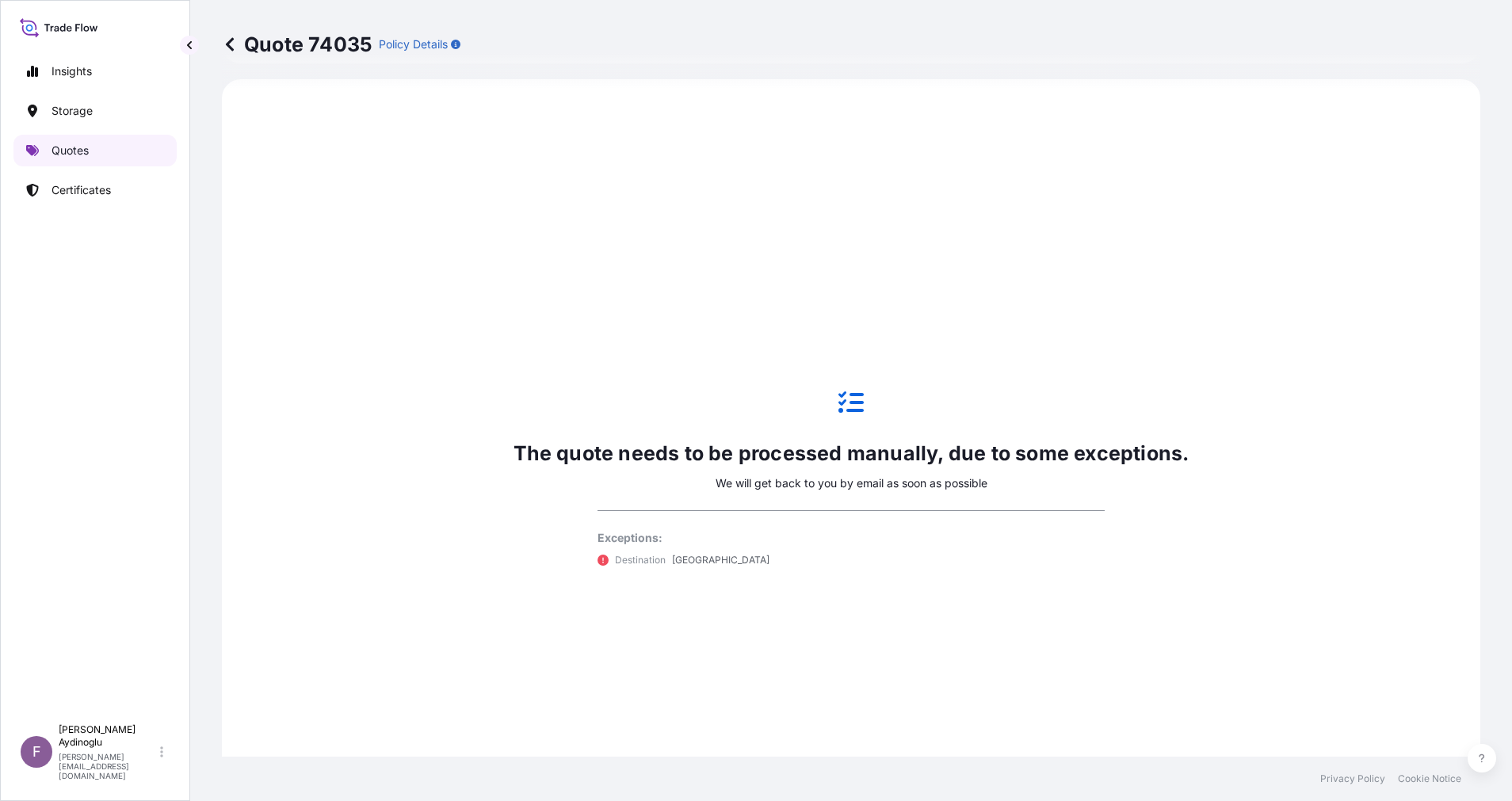
click at [92, 148] on link "Quotes" at bounding box center [94, 150] width 163 height 32
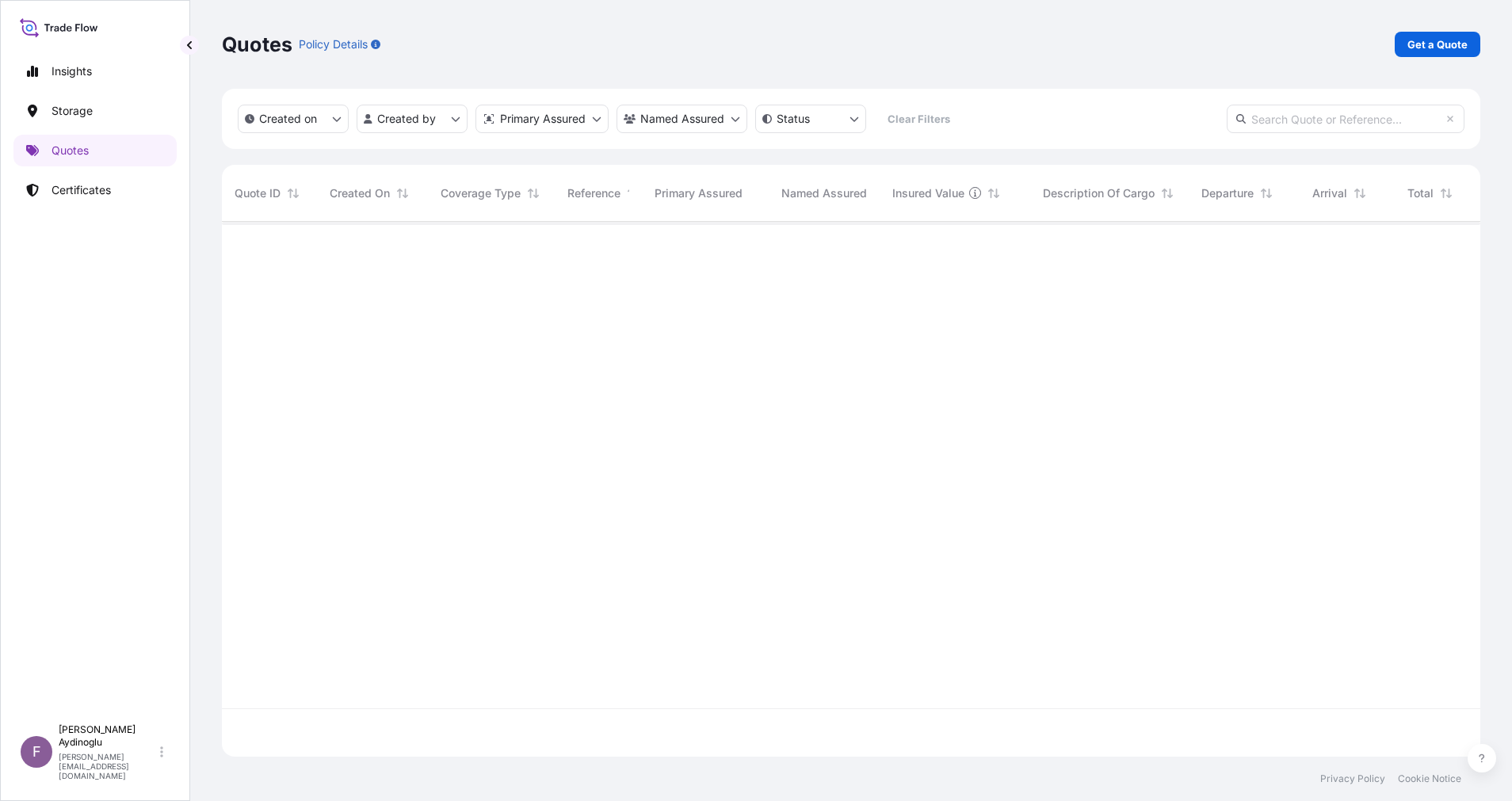
scroll to position [525, 1240]
click at [1440, 45] on p "Get a Quote" at bounding box center [1437, 44] width 60 height 16
select select "Ocean Vessel"
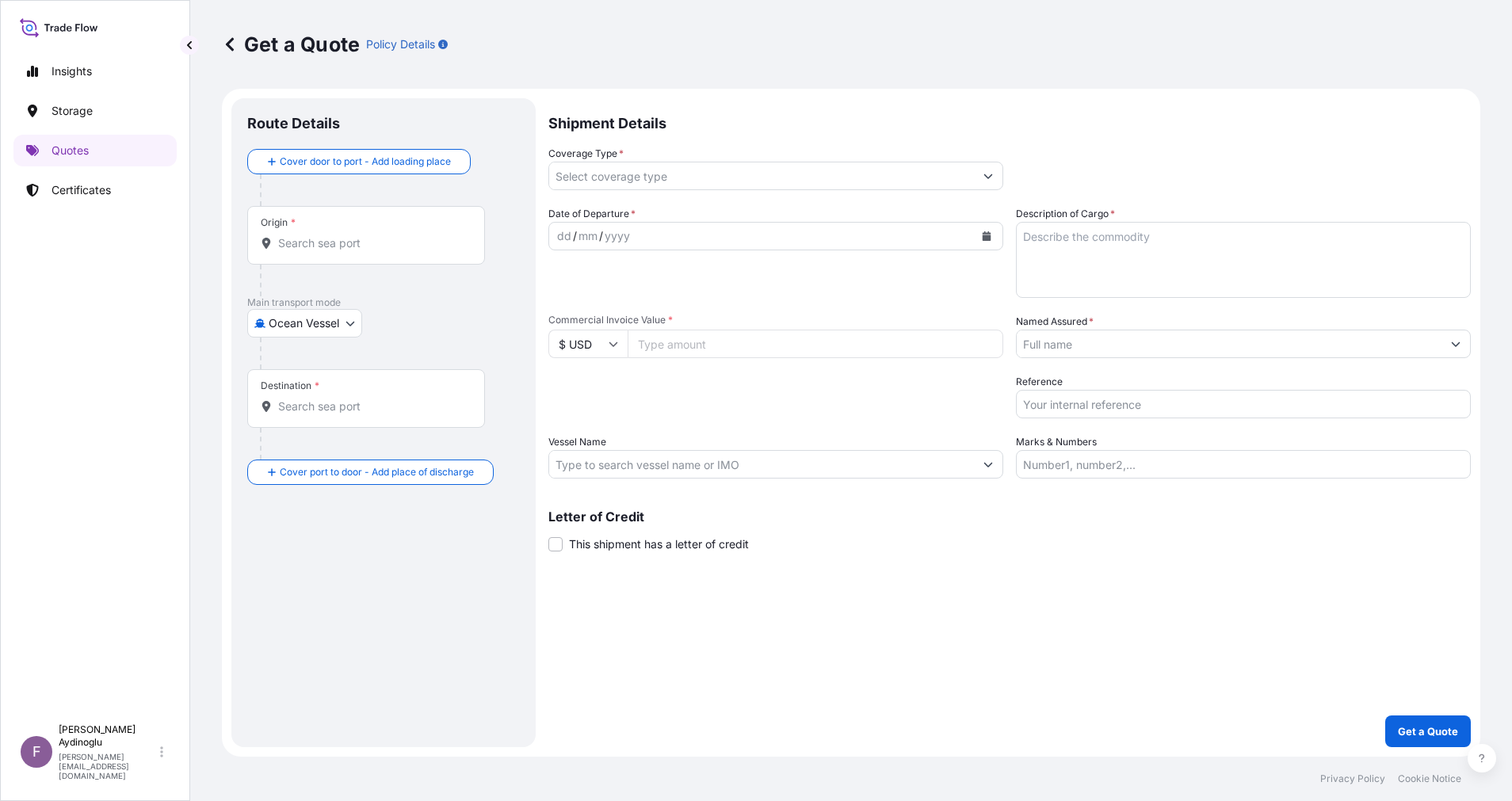
click at [1152, 466] on input "Marks & Numbers" at bounding box center [1242, 464] width 455 height 29
paste input "PO NO: 25Y0193400 Quantity M/[PERSON_NAME]: 23.235,89 Premium: USD 664,55"
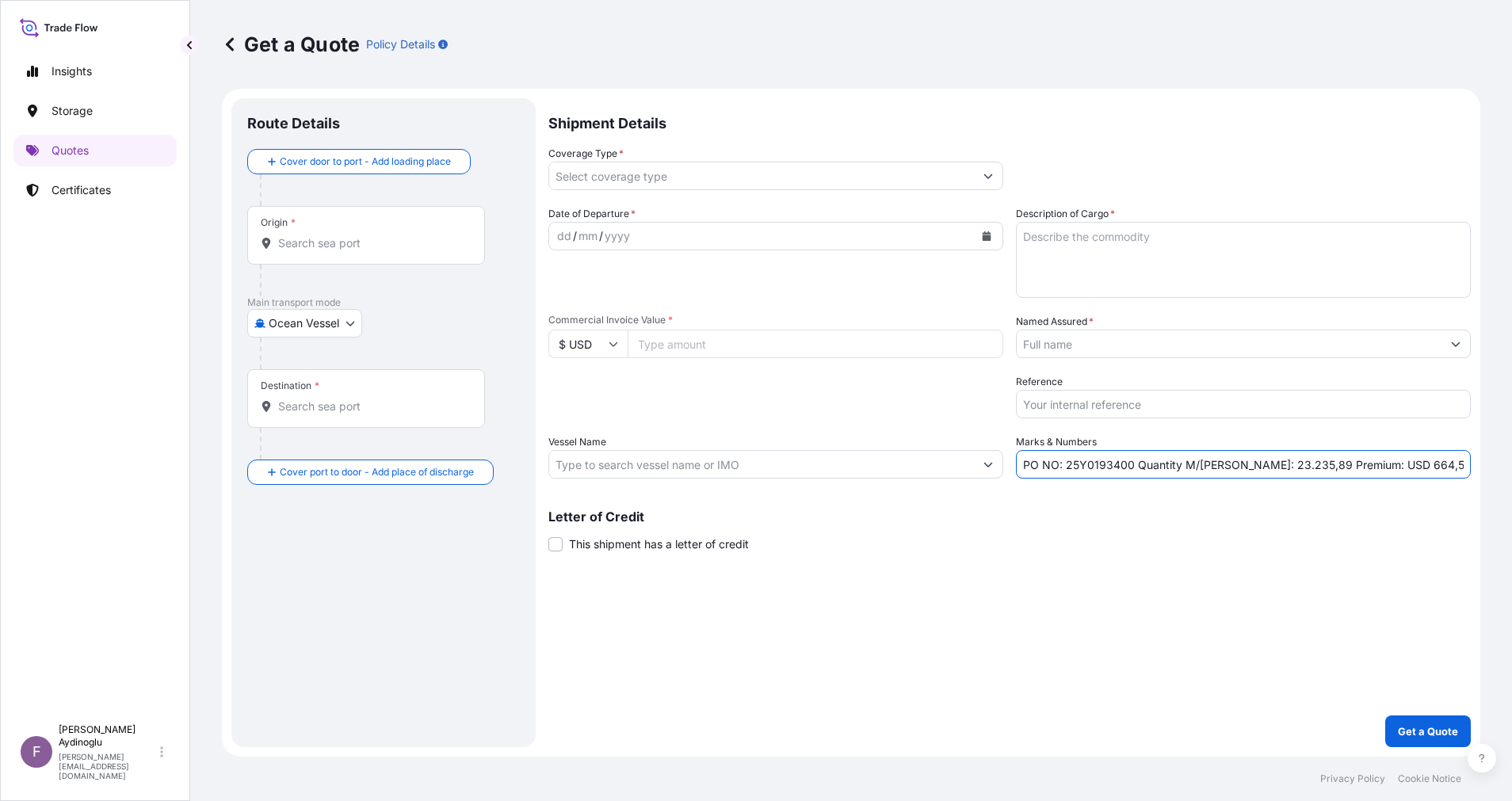
type input "PO NO: 25Y0193400 Quantity M/[PERSON_NAME]: 23.235,89 Premium: USD 664,55"
click at [1225, 239] on textarea "Description of Cargo *" at bounding box center [1242, 260] width 455 height 76
paste textarea "MCN"
type textarea "MCN"
click at [984, 579] on div "Shipment Details Coverage Type * Date of Departure * dd / mm / yyyy Cargo Categ…" at bounding box center [1009, 422] width 922 height 649
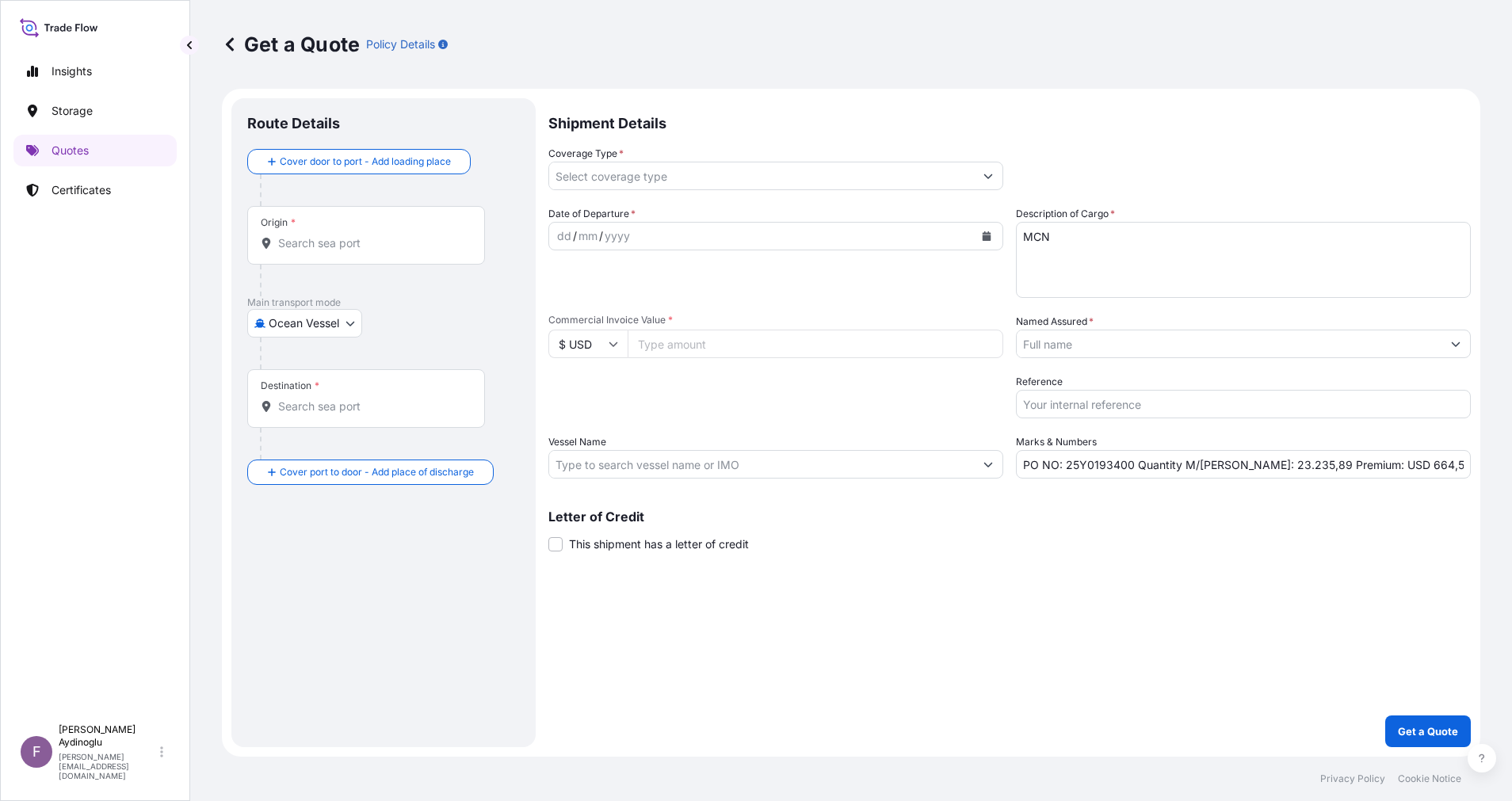
click at [708, 355] on input "Commercial Invoice Value *" at bounding box center [815, 344] width 375 height 29
type input "12552554.66"
drag, startPoint x: 1067, startPoint y: 467, endPoint x: 1129, endPoint y: 469, distance: 62.0
click at [1129, 469] on input "PO NO: 25Y0193400 Quantity M/[PERSON_NAME]: 23.235,89 Premium: USD 664,55" at bounding box center [1242, 464] width 455 height 29
paste input "255700"
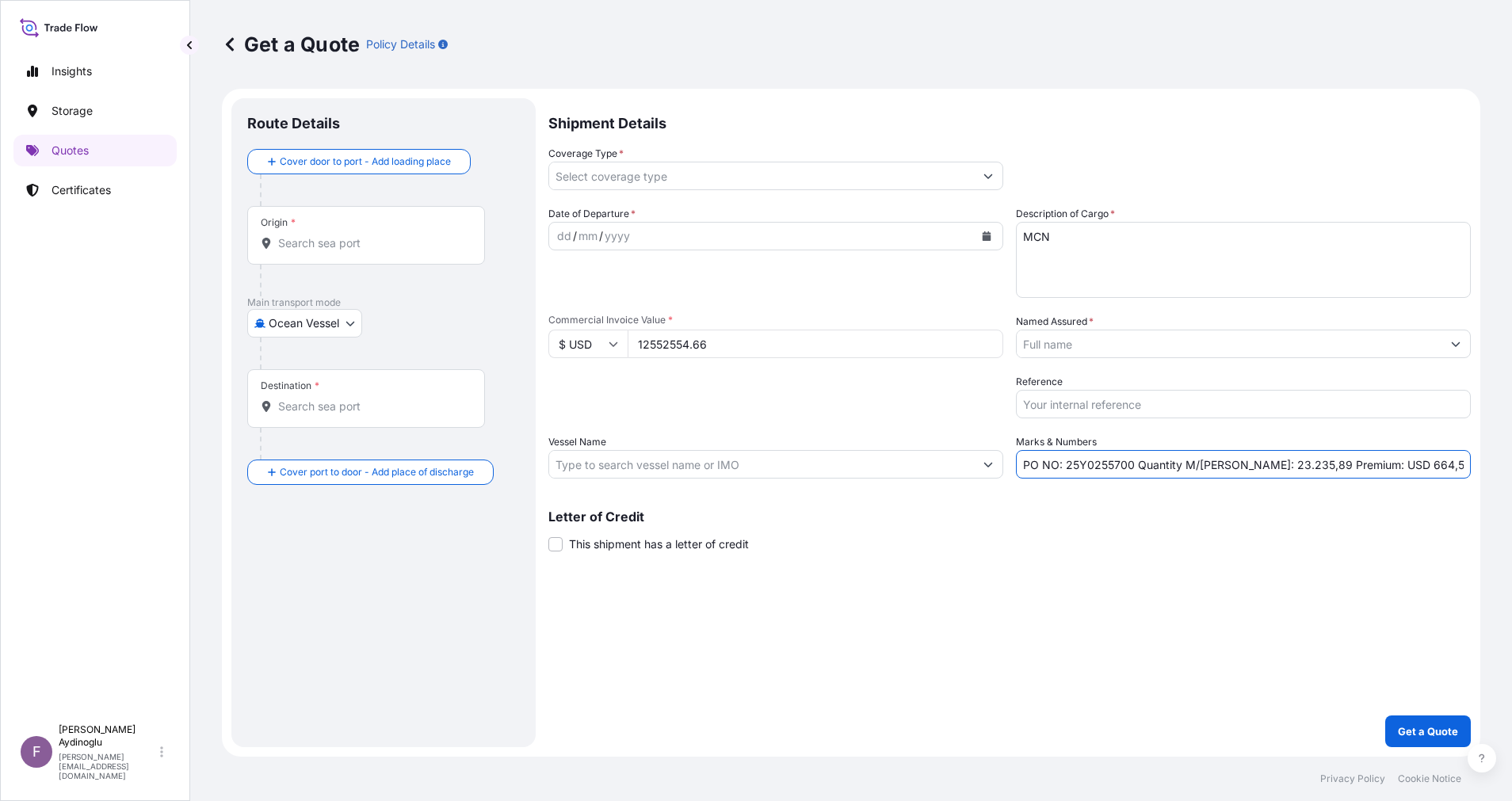
drag, startPoint x: 1231, startPoint y: 466, endPoint x: 1263, endPoint y: 468, distance: 32.1
click at [1263, 468] on input "PO NO: 25Y0255700 Quantity M/[PERSON_NAME]: 23.235,89 Premium: USD 664,55" at bounding box center [1242, 464] width 455 height 29
click at [1277, 464] on input "PO NO: 25Y0255700 Quantity M/[PERSON_NAME]: 15.825,89 Premium: USD 664,55" at bounding box center [1242, 464] width 455 height 29
type input "PO NO: 25Y0255700 Quantity M/[PERSON_NAME]: 15.825,45 Premium: USD 664,55"
click at [735, 471] on input "Vessel Name" at bounding box center [761, 464] width 425 height 29
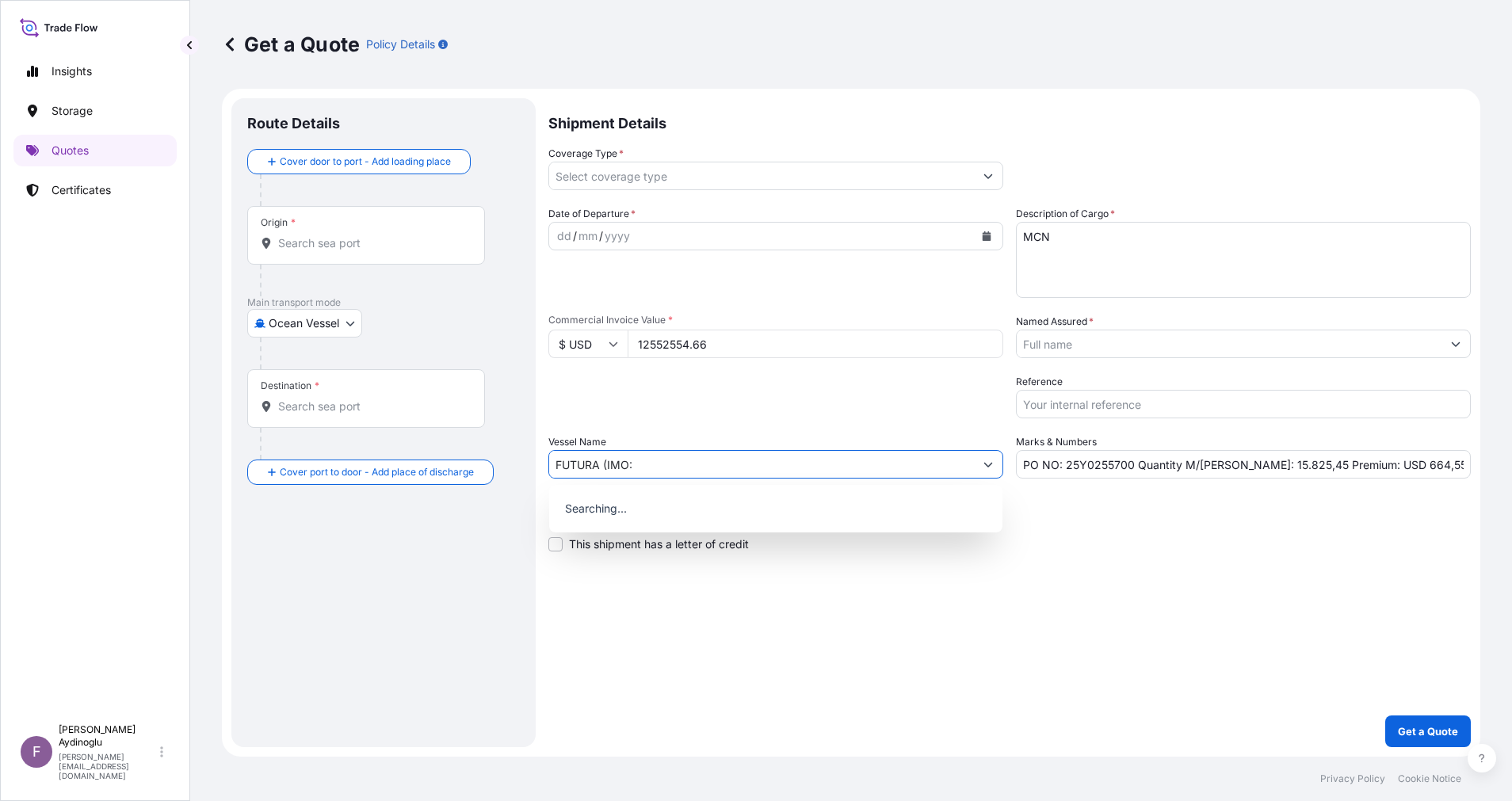
paste input "9293961"
type input "FUTURA (IMO: 9293961)"
click at [357, 247] on input "Origin *" at bounding box center [372, 243] width 187 height 16
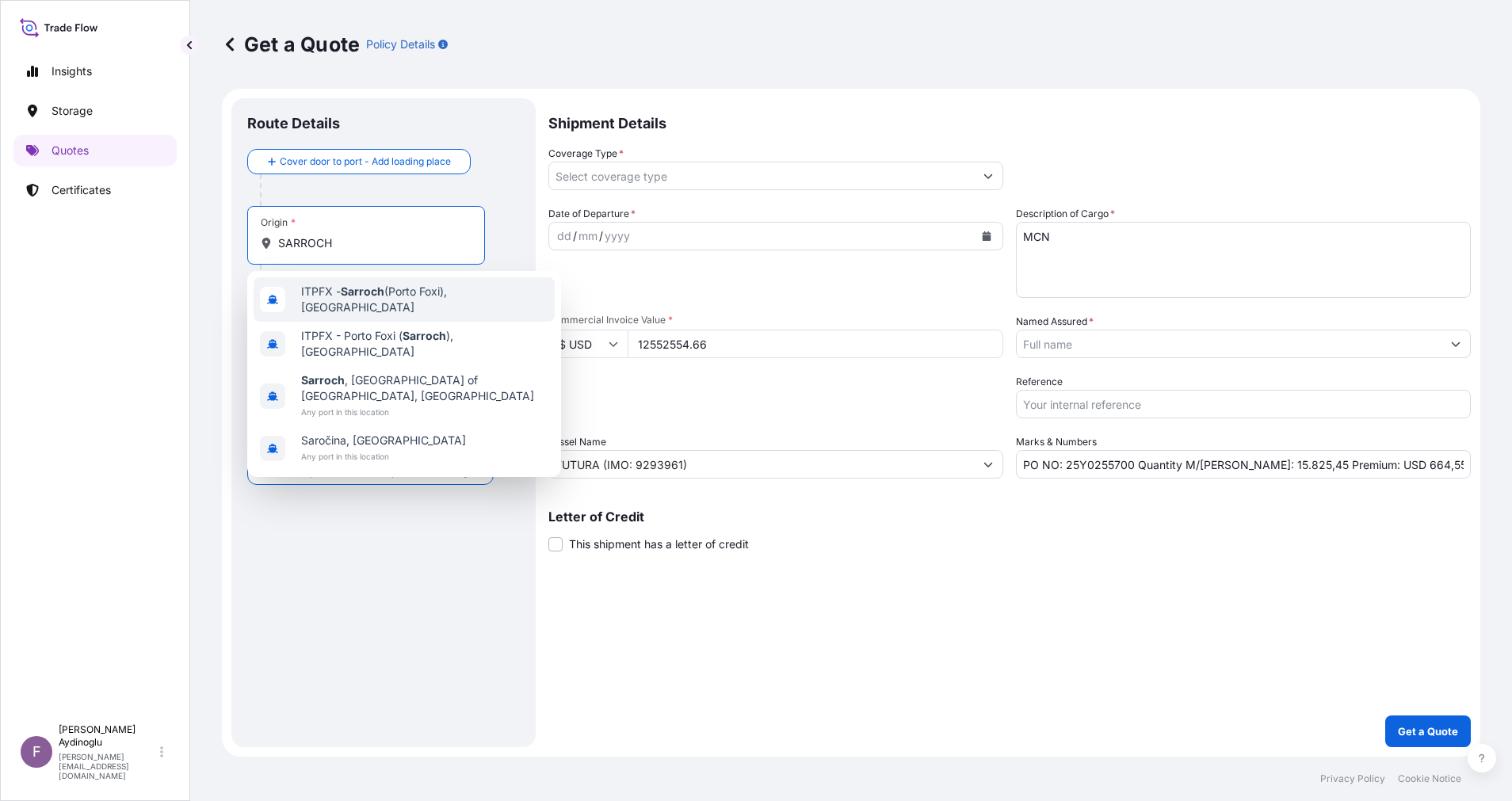
click at [407, 308] on div "ITPFX - Sarroch ([GEOGRAPHIC_DATA]), [GEOGRAPHIC_DATA]" at bounding box center [403, 300] width 301 height 45
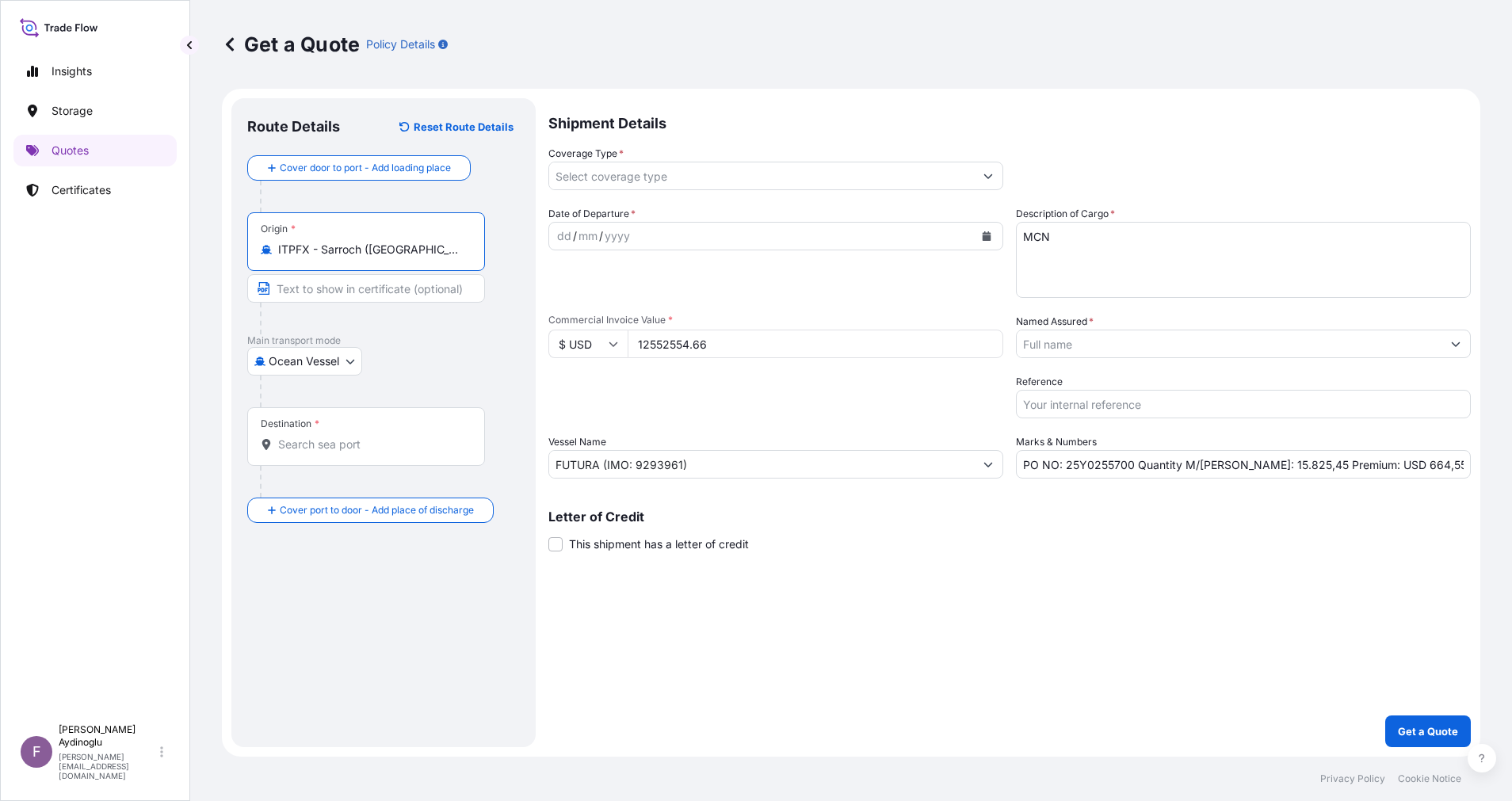
type input "ITPFX - Sarroch ([GEOGRAPHIC_DATA]), [GEOGRAPHIC_DATA]"
click at [403, 304] on div at bounding box center [372, 318] width 225 height 32
click at [403, 287] on input "Text to appear on certificate" at bounding box center [369, 288] width 243 height 29
type input "SARROCH / [GEOGRAPHIC_DATA]"
click at [375, 449] on input "Destination *" at bounding box center [372, 443] width 187 height 16
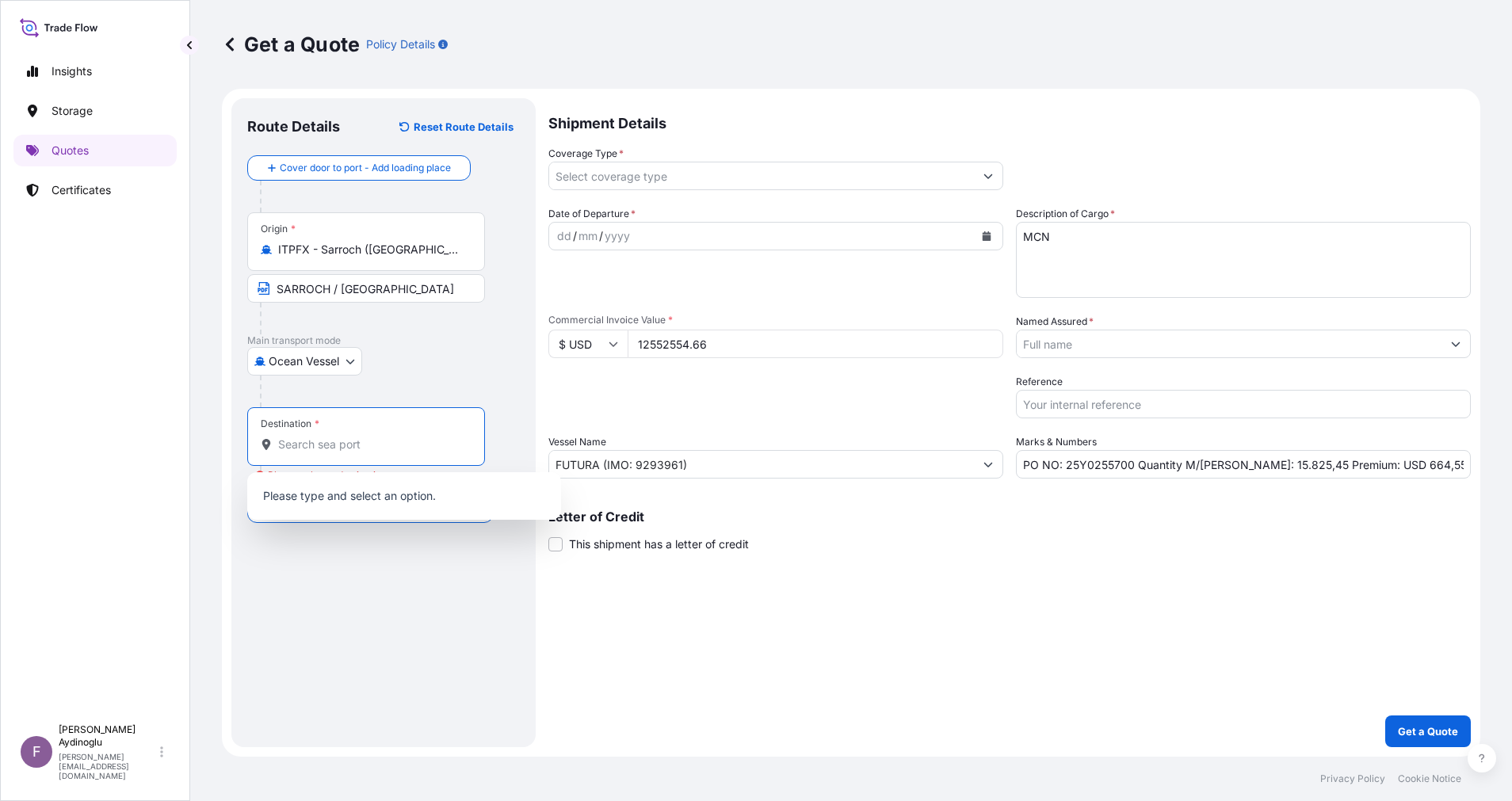
paste input "VASSILIKO"
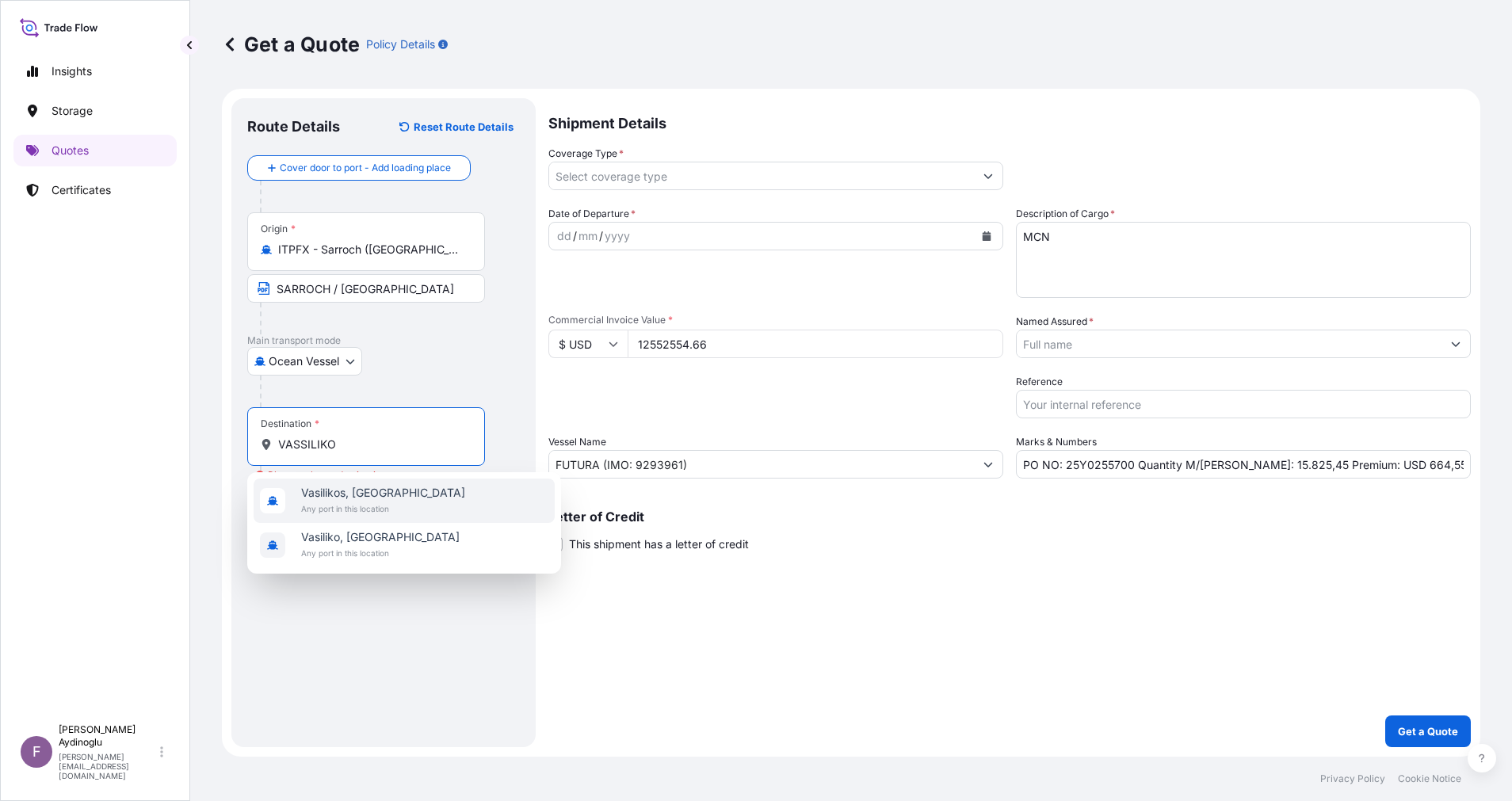
click at [305, 443] on input "VASSILIKO" at bounding box center [372, 443] width 187 height 16
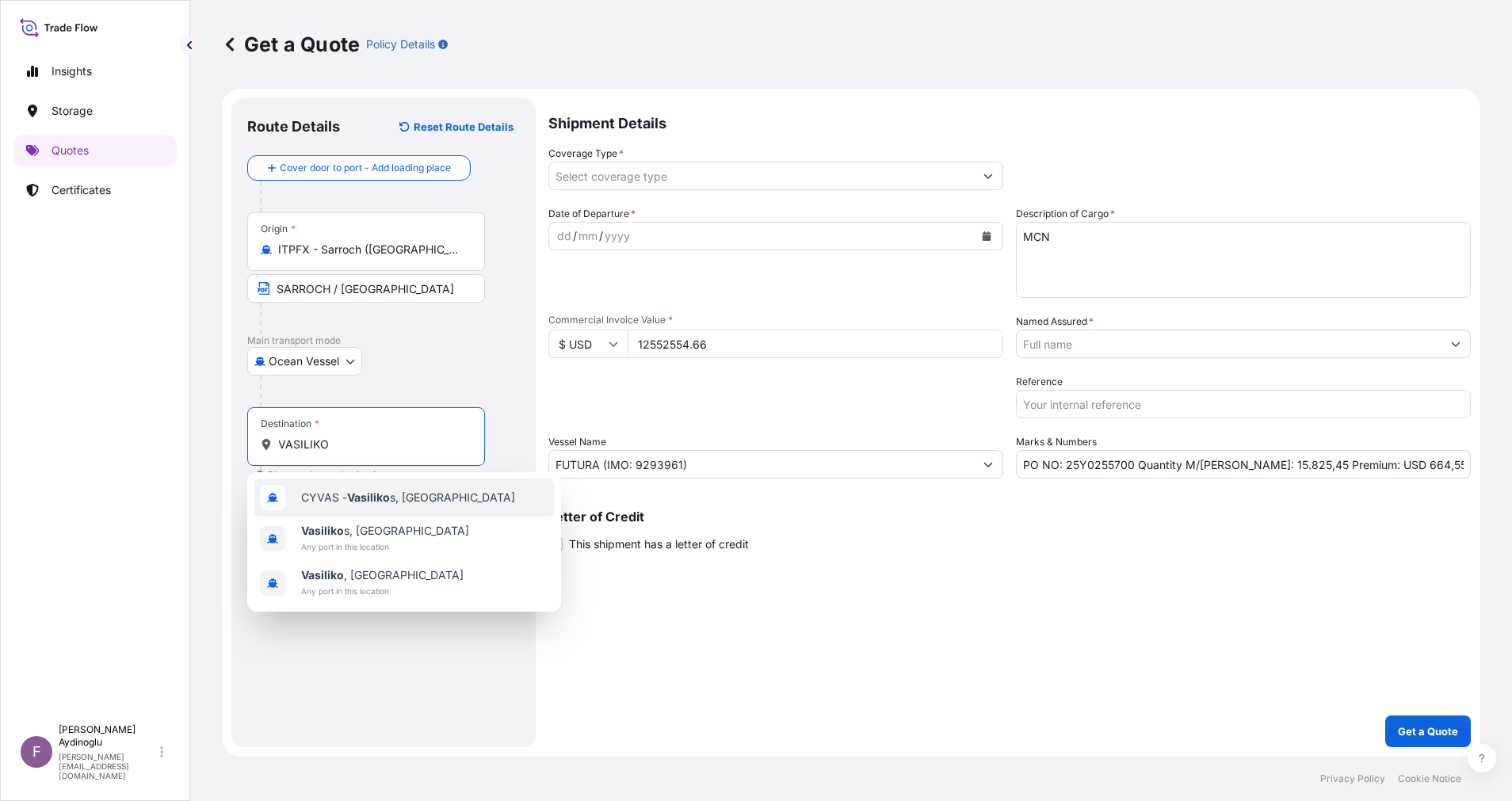
click at [424, 503] on span "CYVAS - Vasiliko s, [GEOGRAPHIC_DATA]" at bounding box center [407, 497] width 214 height 16
type input "CYVAS - Vasilikos, [GEOGRAPHIC_DATA]"
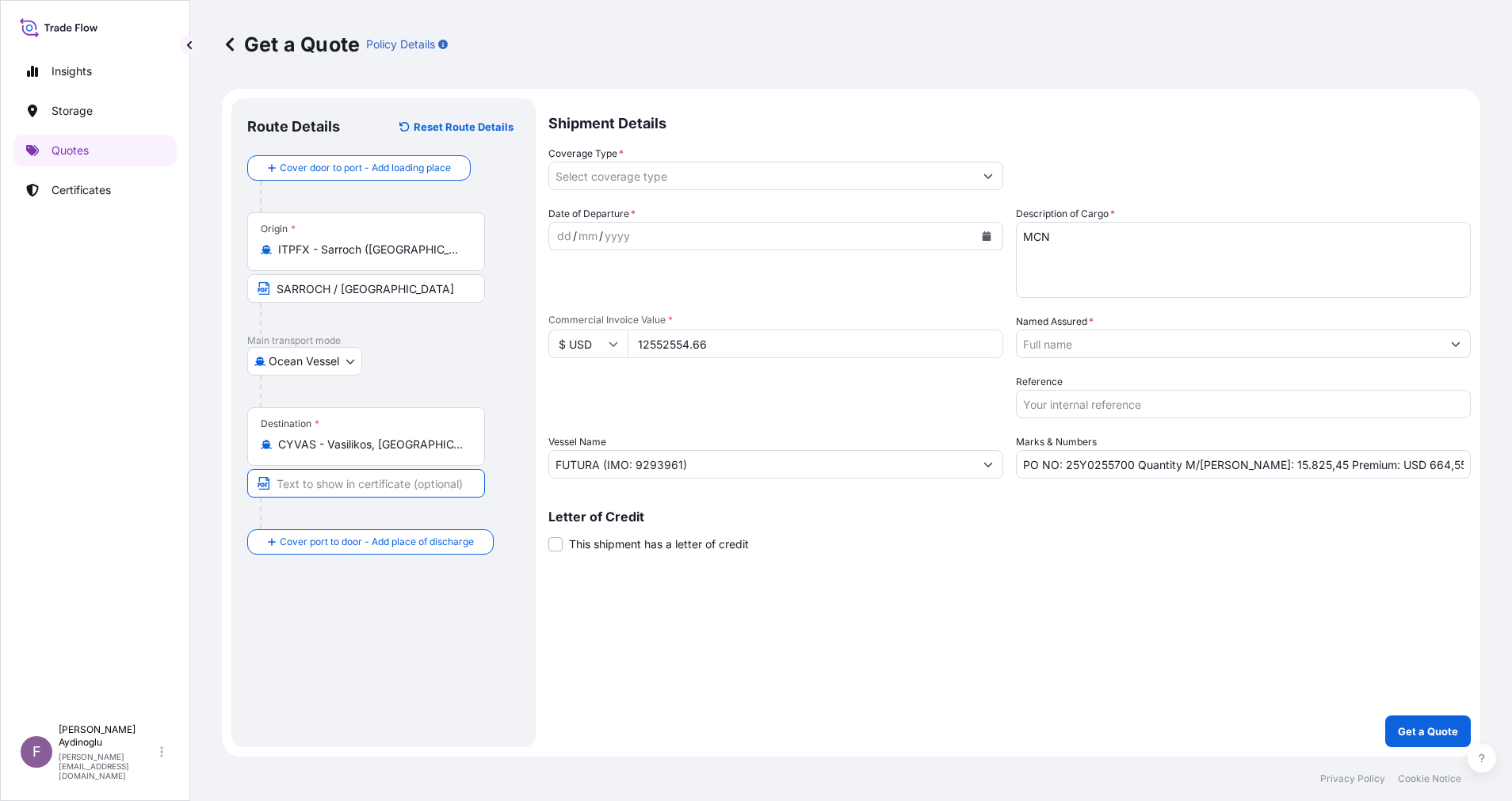
click at [416, 492] on input "Text to appear on certificate" at bounding box center [366, 483] width 237 height 29
type input "VASSILIKO / [GEOGRAPHIC_DATA]"
click at [432, 603] on div "Route Details Reset Route Details Cover door to port - Add loading place Place …" at bounding box center [384, 422] width 273 height 617
click at [568, 237] on div "dd" at bounding box center [564, 236] width 18 height 19
drag, startPoint x: 1402, startPoint y: 469, endPoint x: 1362, endPoint y: 467, distance: 40.0
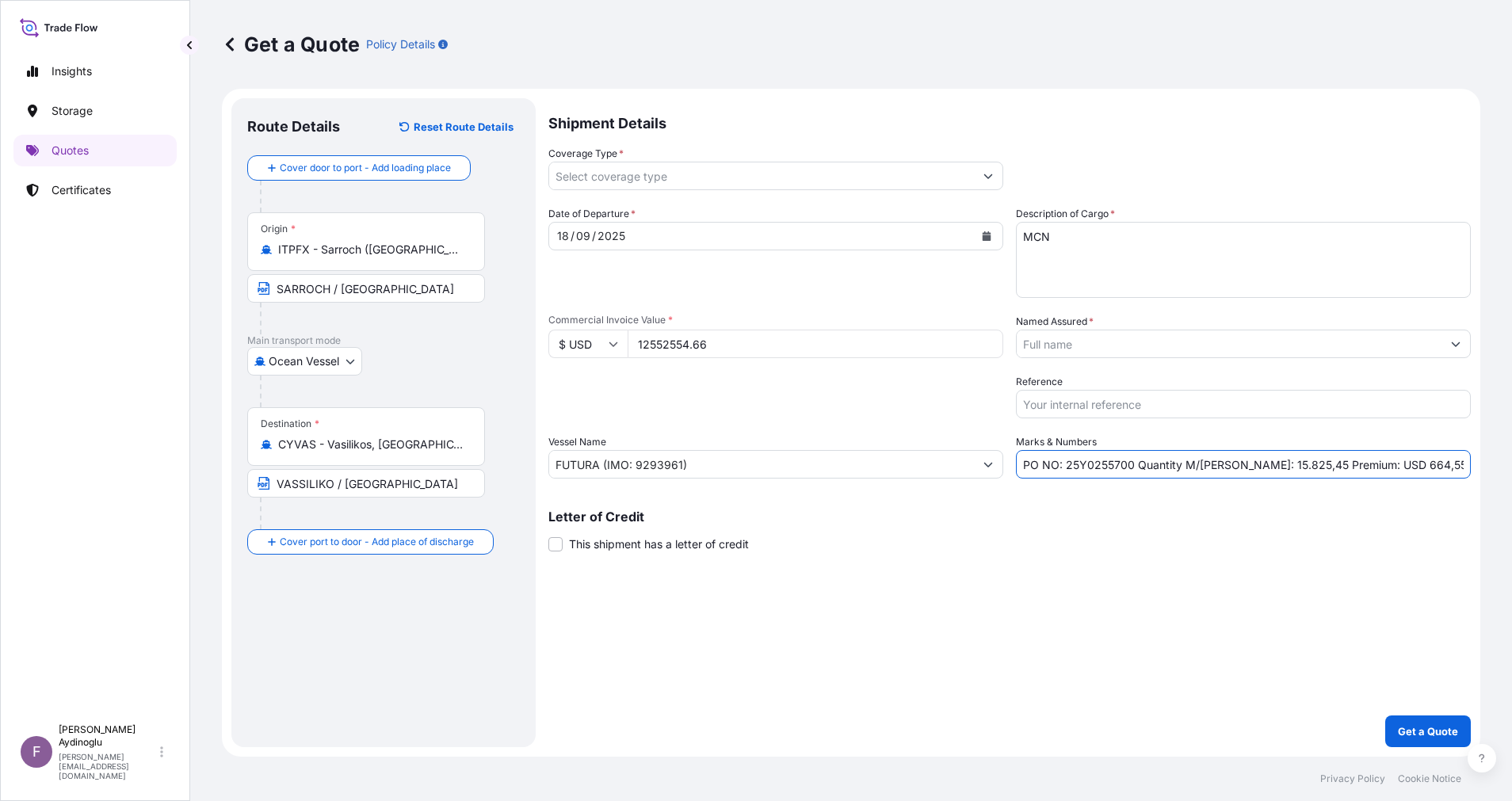
click at [1362, 467] on input "PO NO: 25Y0255700 Quantity M/[PERSON_NAME]: 15.825,45 Premium: USD 664,55" at bounding box center [1242, 464] width 455 height 29
type input "PO NO: 25Y0255700 Quantity M/[PERSON_NAME]: 15.825,45 Premium: USD 1.380,78"
click at [1449, 344] on button "Show suggestions" at bounding box center [1455, 344] width 29 height 29
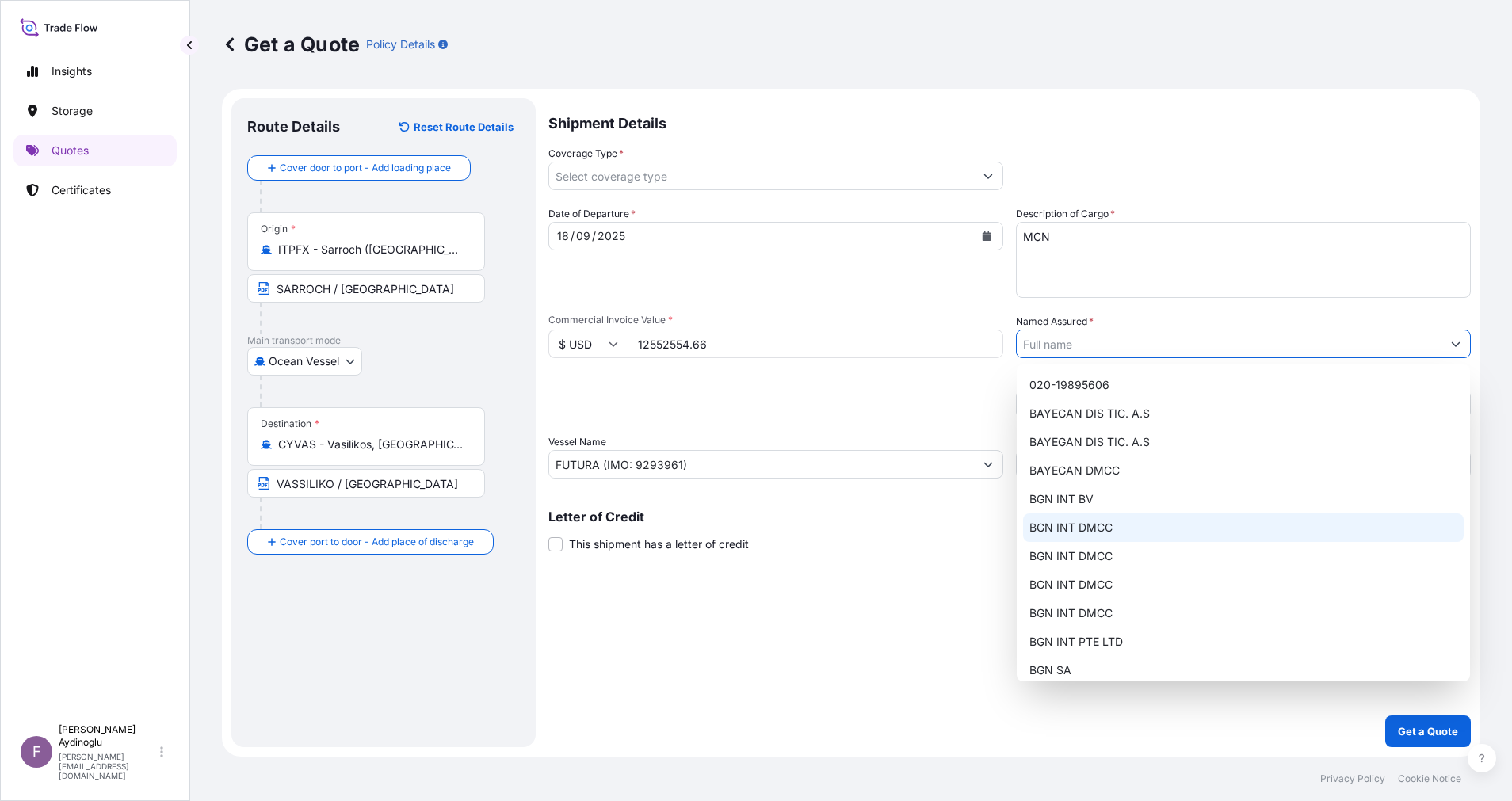
click at [1142, 535] on div "BGN INT DMCC" at bounding box center [1243, 527] width 441 height 29
type input "BGN INT DMCC"
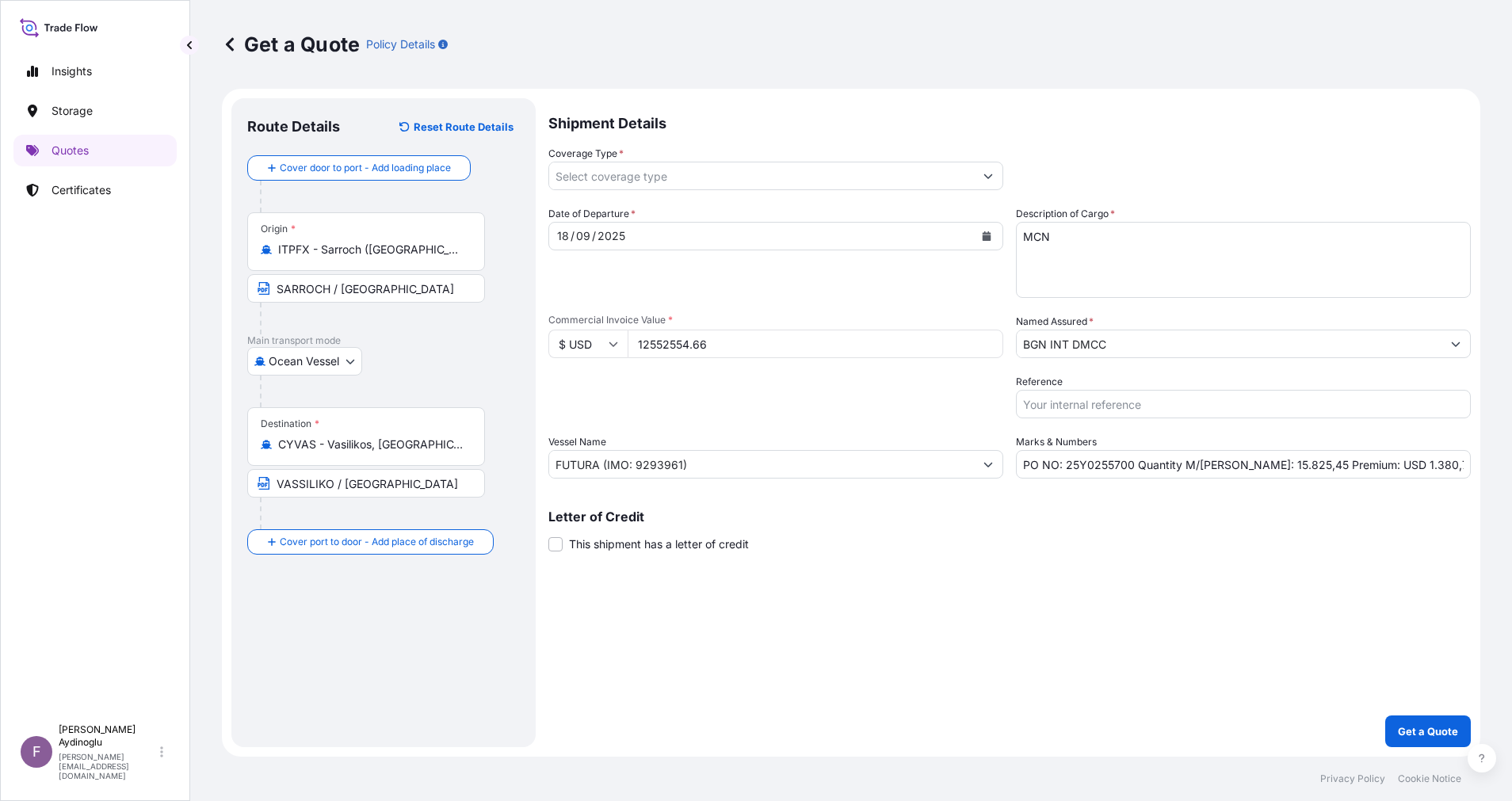
click at [1151, 600] on div "Shipment Details Coverage Type * Date of Departure * [DATE] Cargo Category * LP…" at bounding box center [1009, 422] width 922 height 649
click at [998, 183] on button "Show suggestions" at bounding box center [988, 176] width 29 height 29
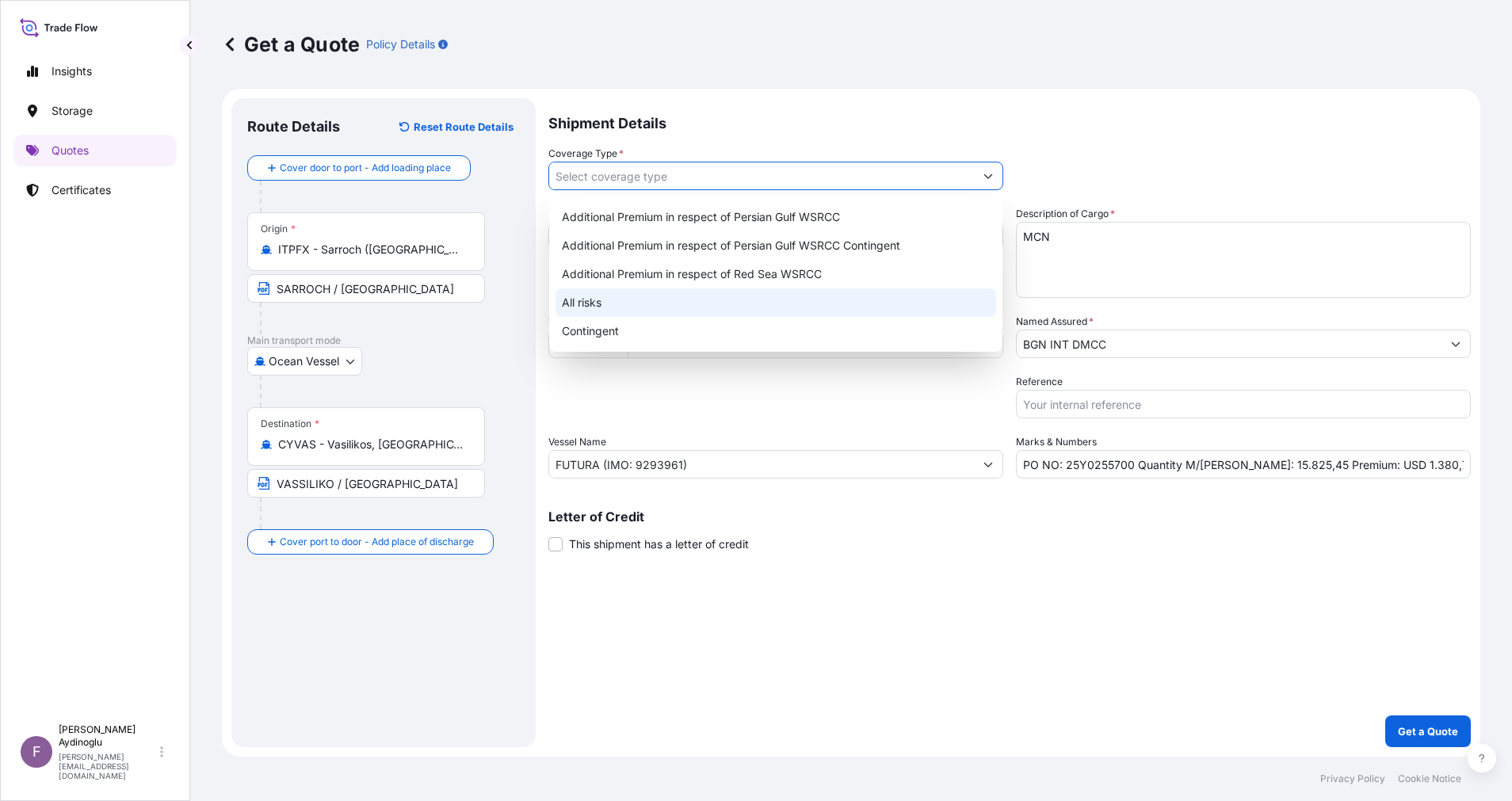
click at [692, 294] on div "All risks" at bounding box center [776, 302] width 441 height 29
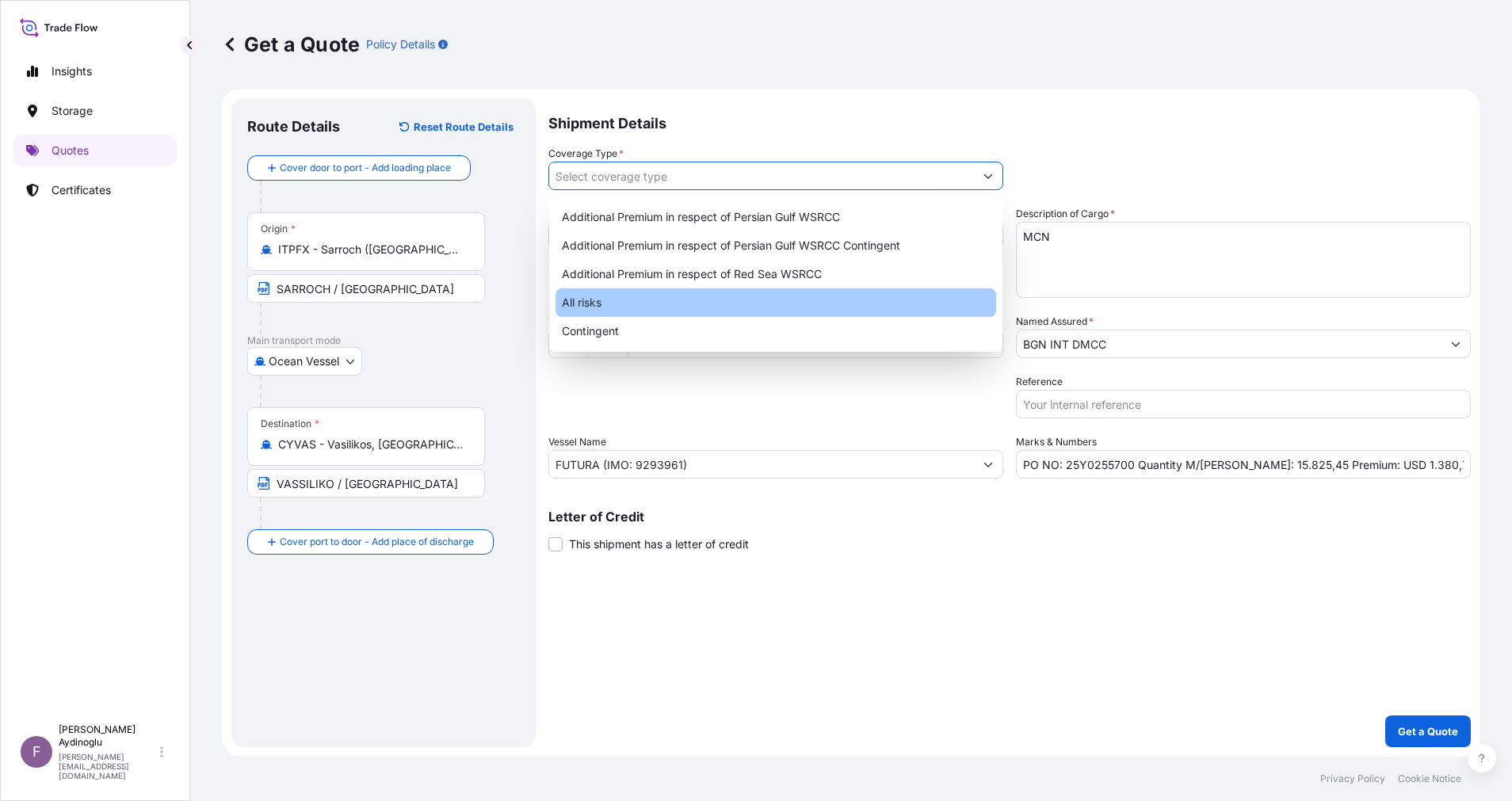
type input "All risks"
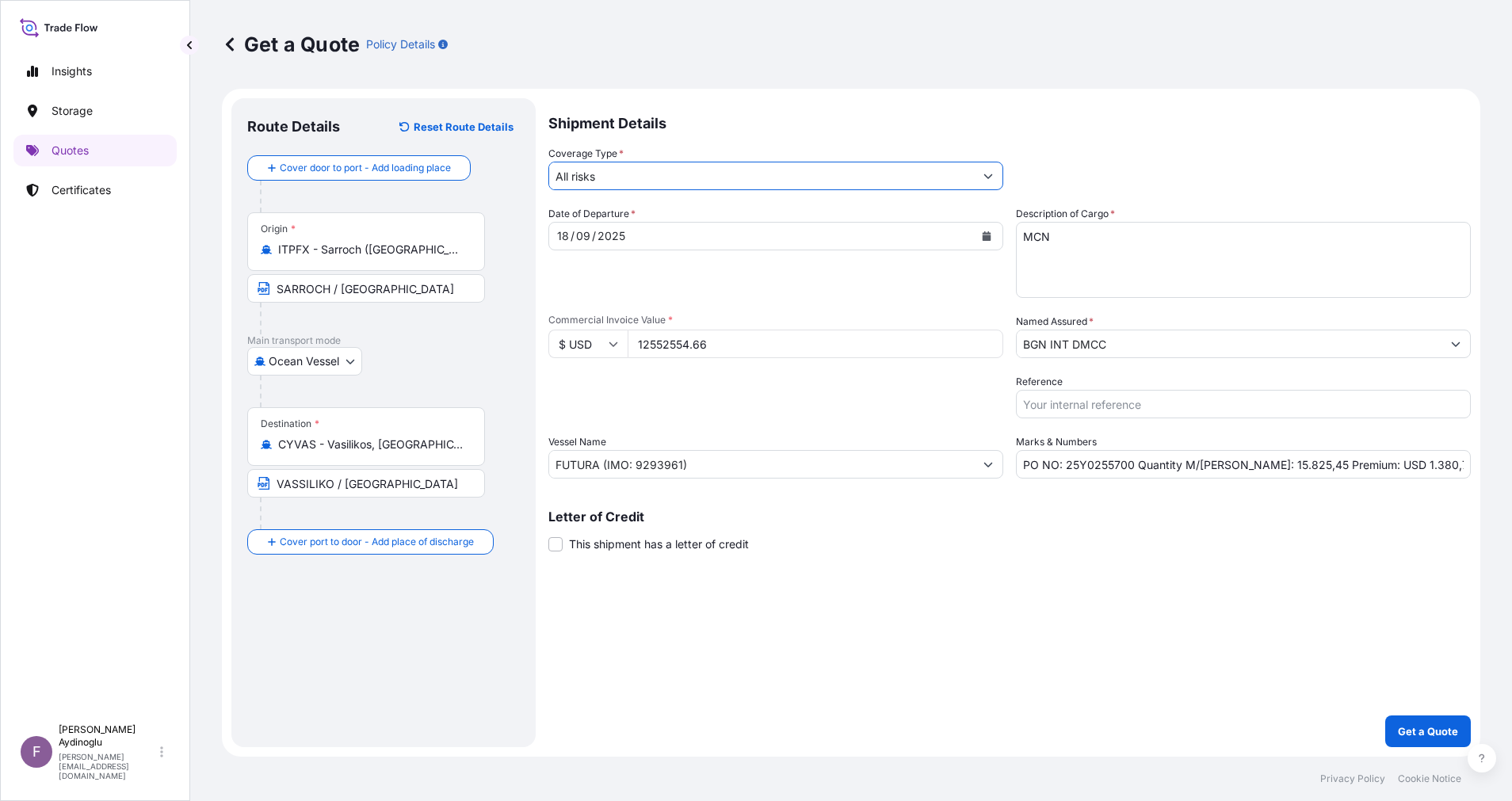
click at [1120, 712] on div "Shipment Details Coverage Type * All risks Date of Departure * [DATE] Cargo Cat…" at bounding box center [1009, 422] width 922 height 649
click at [1447, 726] on p "Get a Quote" at bounding box center [1427, 730] width 60 height 16
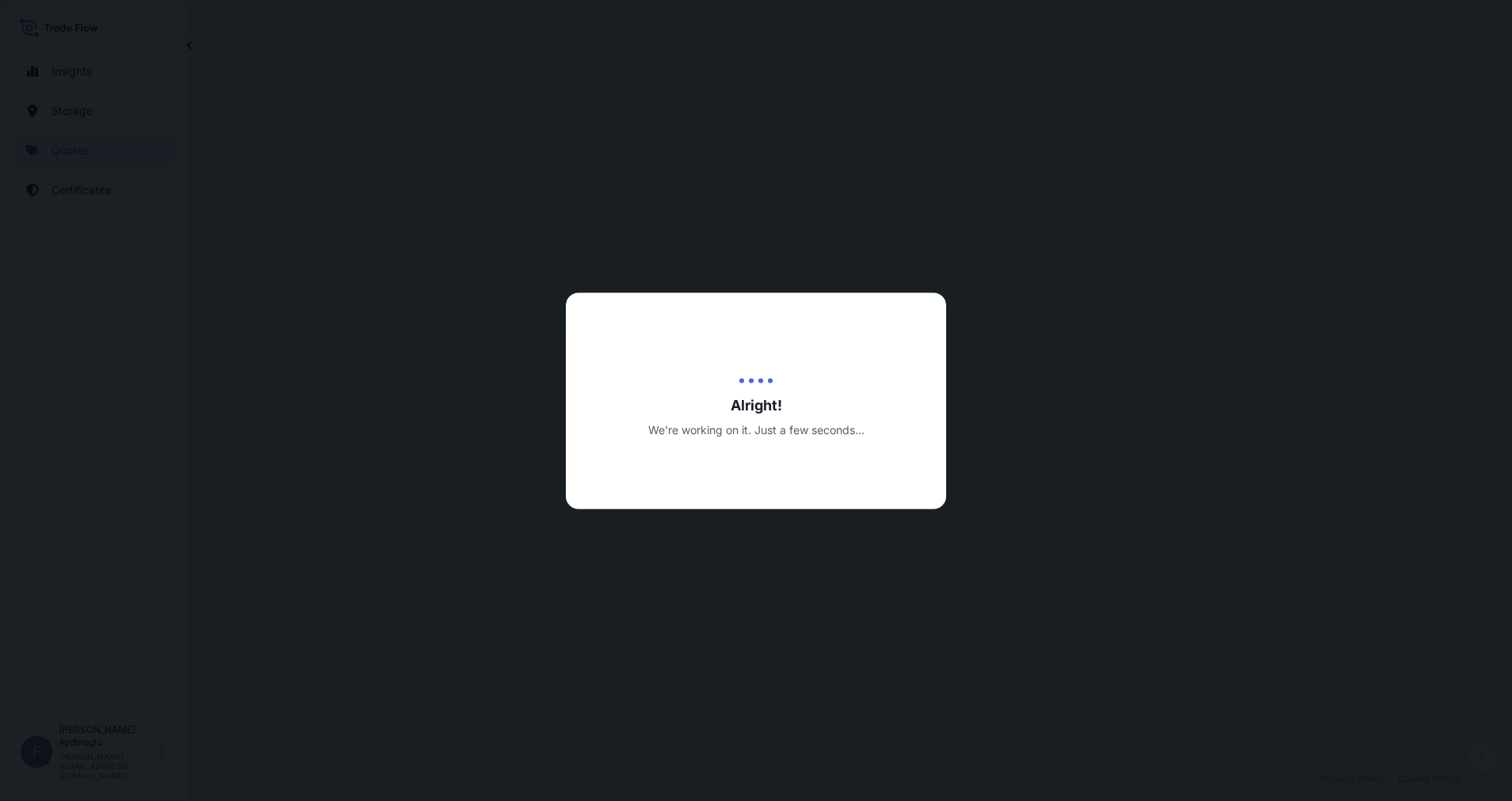
select select "Ocean Vessel"
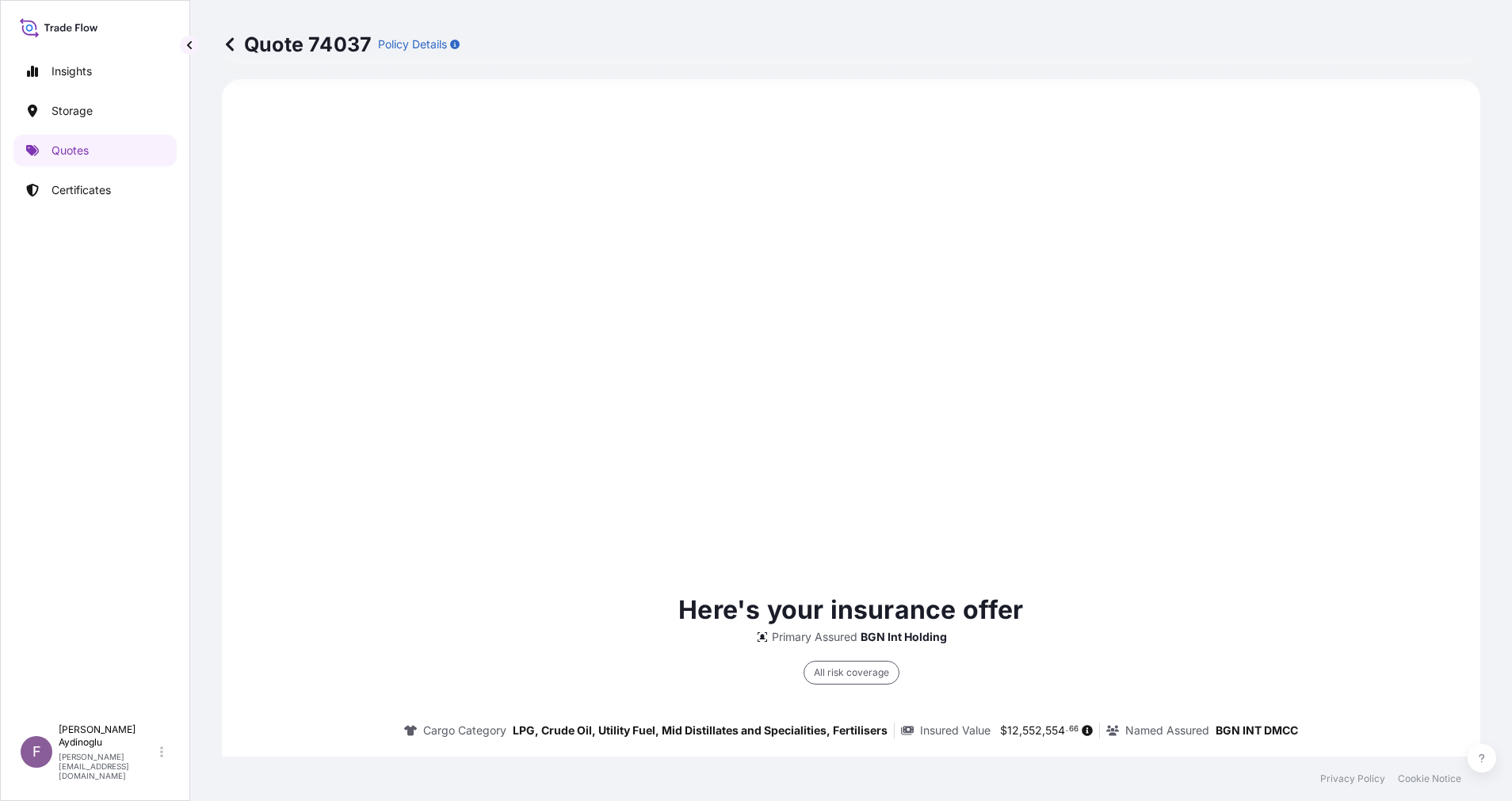
type input "[DATE]"
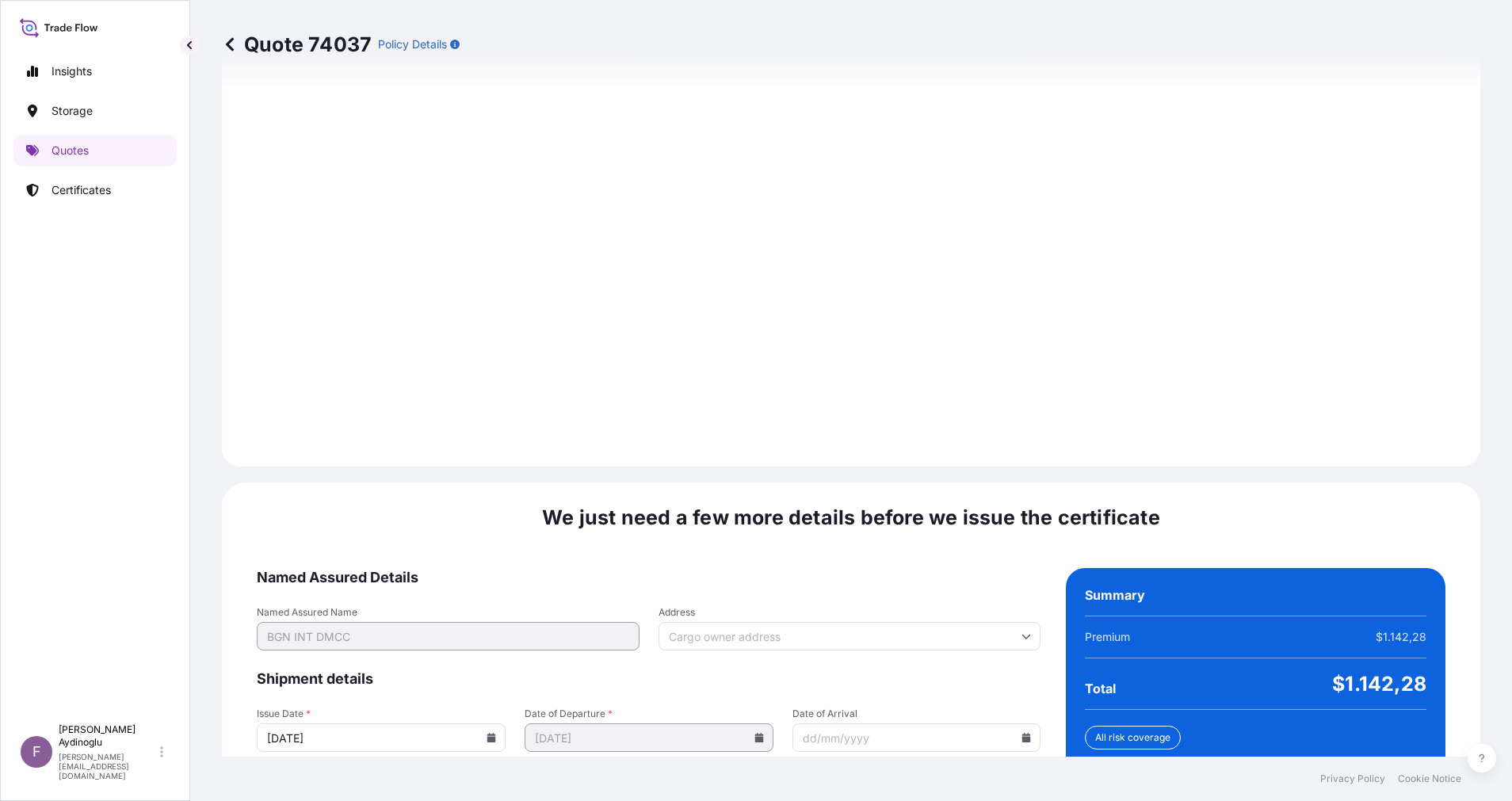
scroll to position [1700, 0]
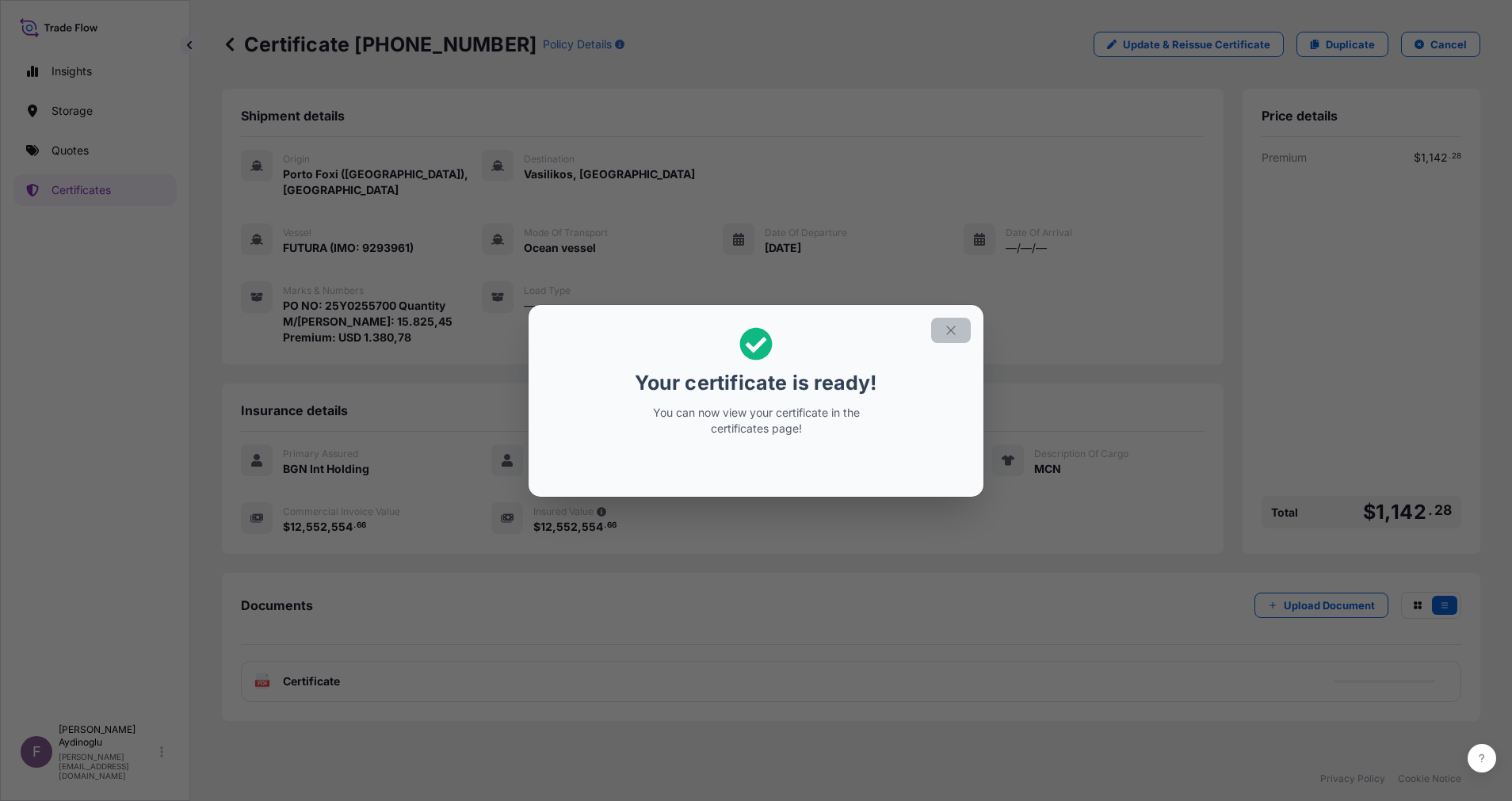
click at [949, 328] on icon "button" at bounding box center [950, 330] width 8 height 8
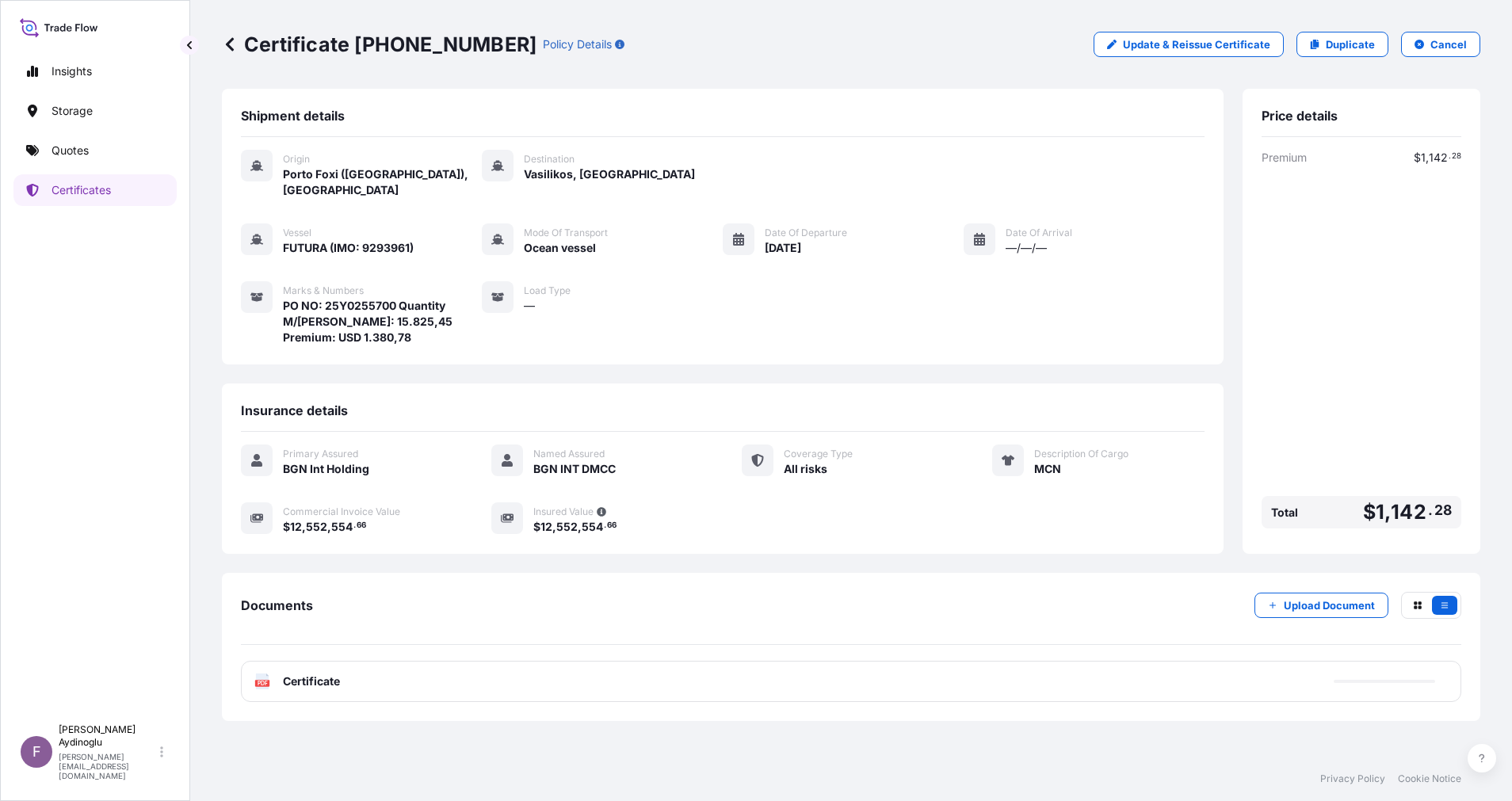
click at [853, 592] on div "Documents Upload Document" at bounding box center [851, 618] width 1220 height 53
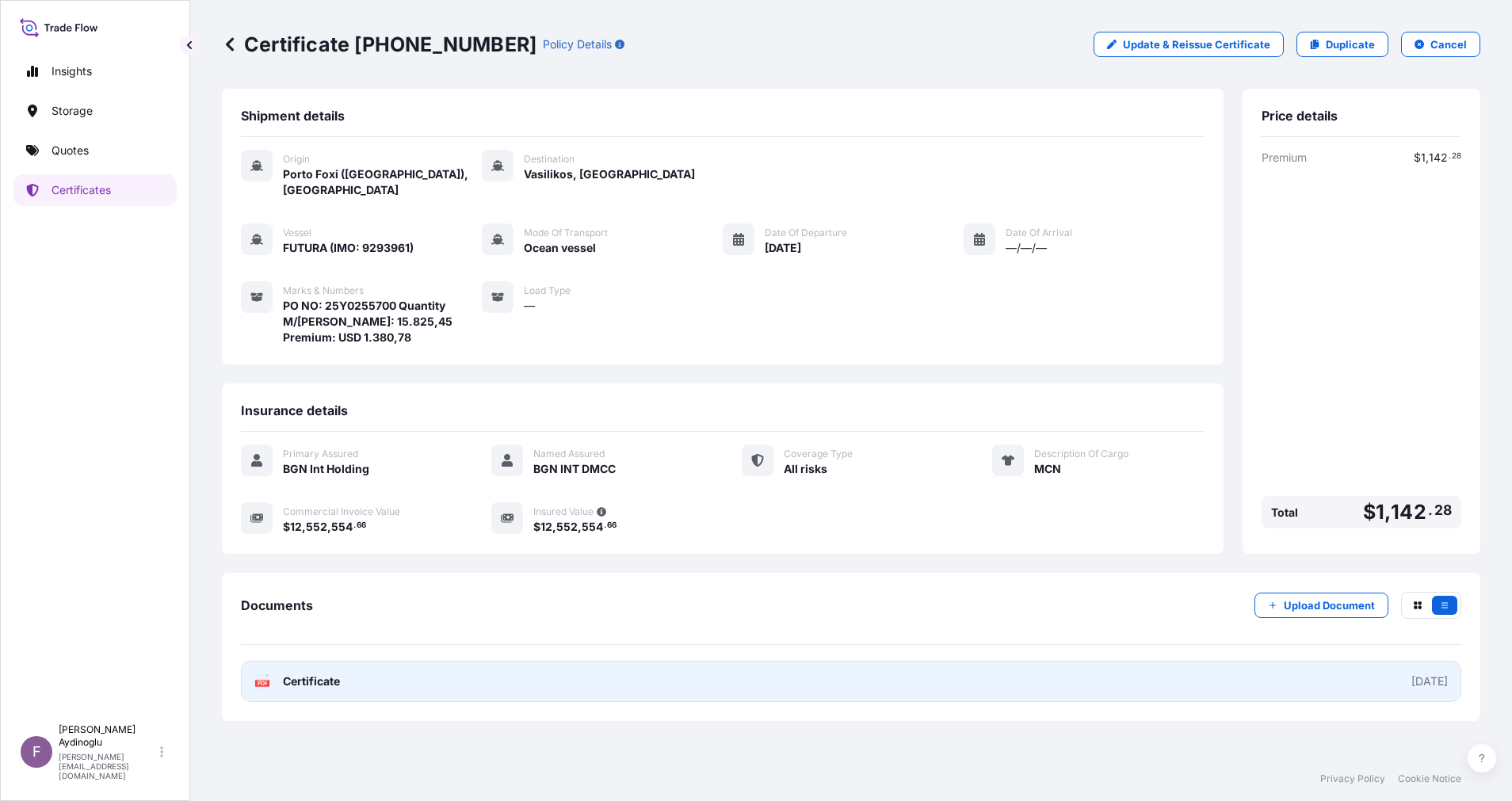
click at [841, 668] on link "PDF Certificate [DATE]" at bounding box center [851, 681] width 1220 height 41
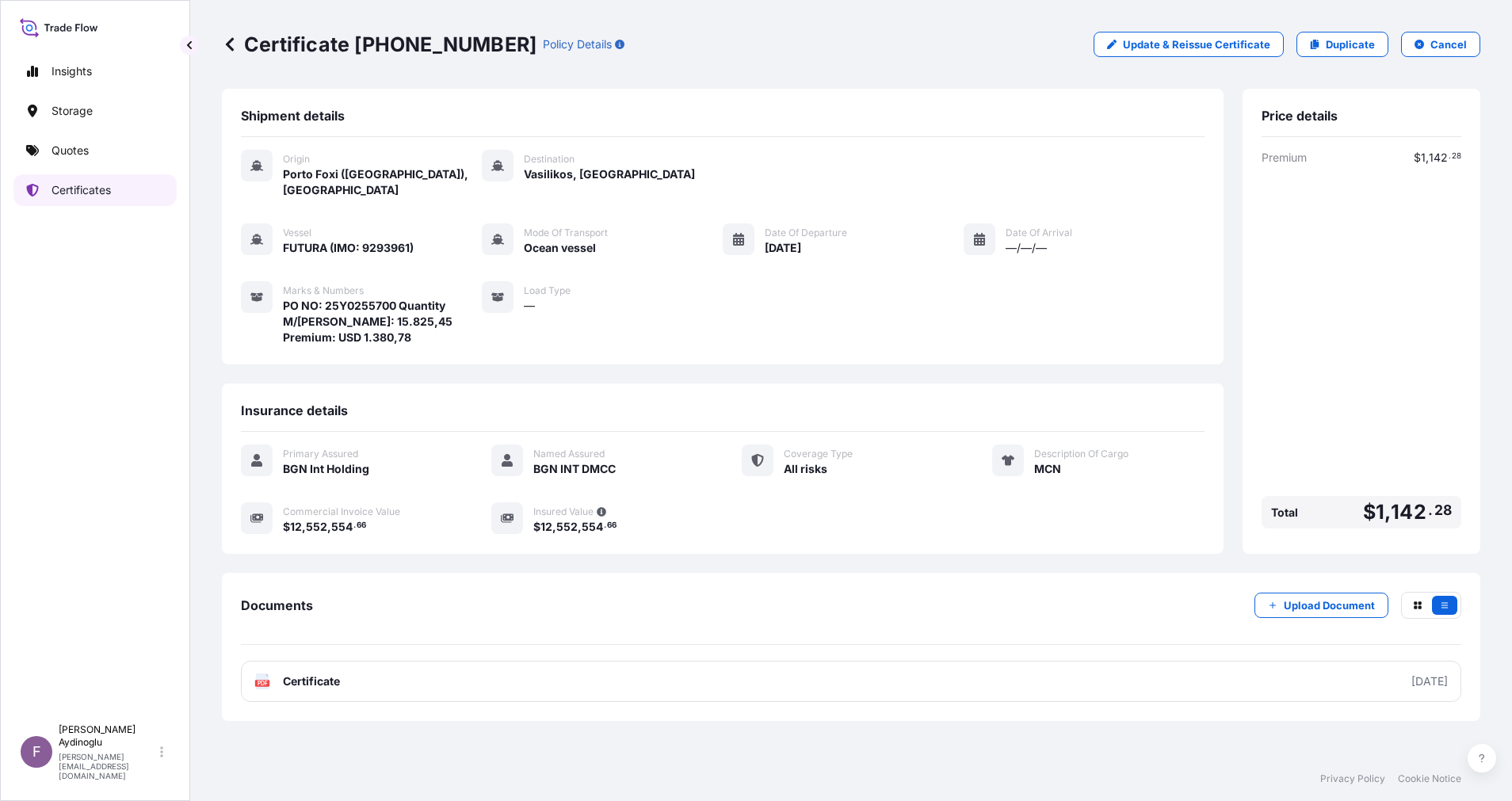
click at [91, 164] on link "Quotes" at bounding box center [94, 150] width 163 height 32
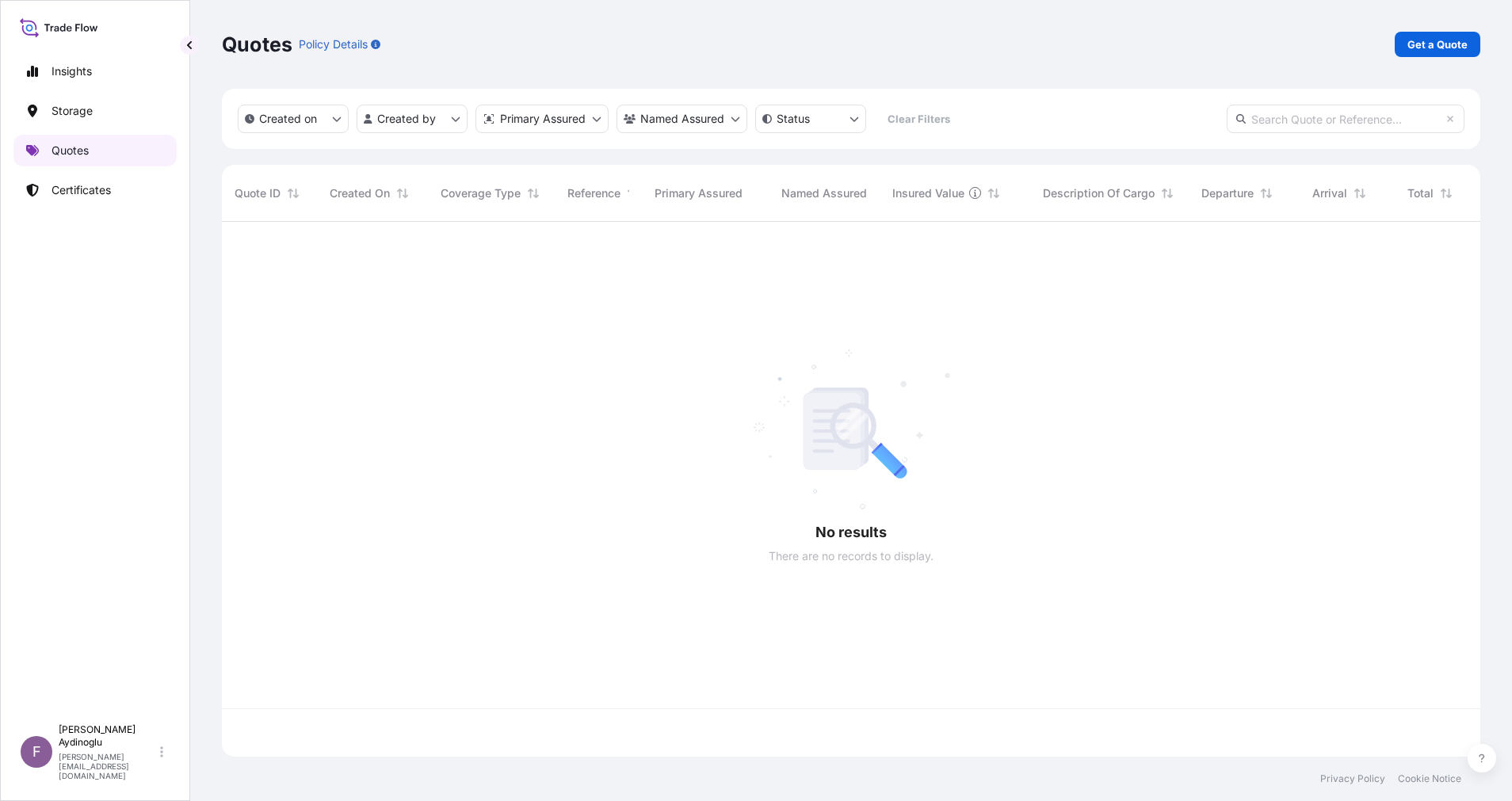
scroll to position [525, 1240]
click at [1449, 33] on link "Get a Quote" at bounding box center [1437, 44] width 86 height 25
select select "Ocean Vessel"
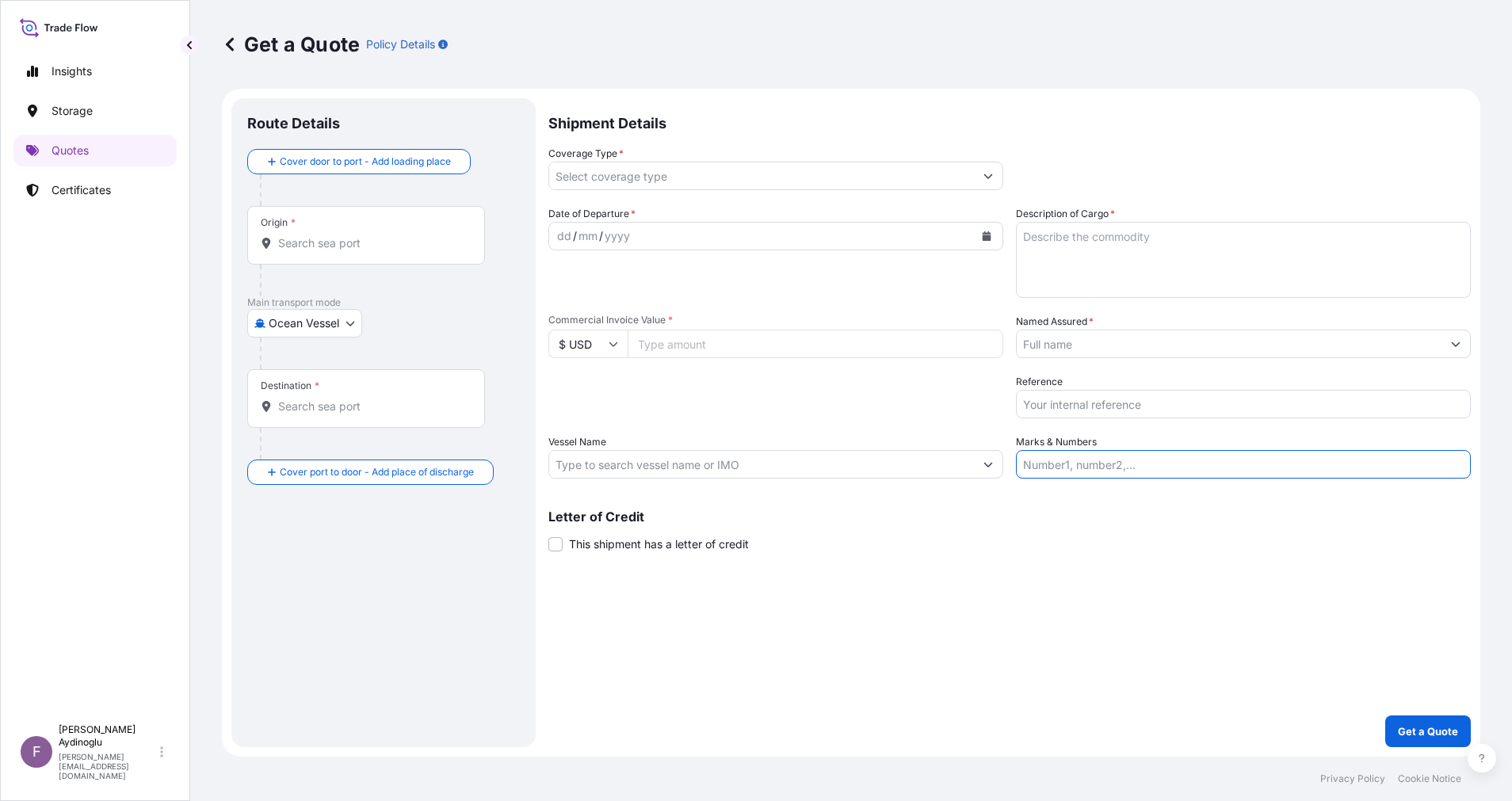
click at [1125, 462] on input "Marks & Numbers" at bounding box center [1242, 464] width 455 height 29
paste input "PO NO: 25Y0193400 Quantity M/[PERSON_NAME]: 23.235,89 Premium: USD 664,55"
drag, startPoint x: 1164, startPoint y: 565, endPoint x: 1085, endPoint y: 681, distance: 140.3
click at [1164, 566] on div "Shipment Details Coverage Type * Date of Departure * dd / mm / yyyy Cargo Categ…" at bounding box center [1009, 422] width 922 height 649
drag, startPoint x: 1067, startPoint y: 464, endPoint x: 1131, endPoint y: 464, distance: 64.0
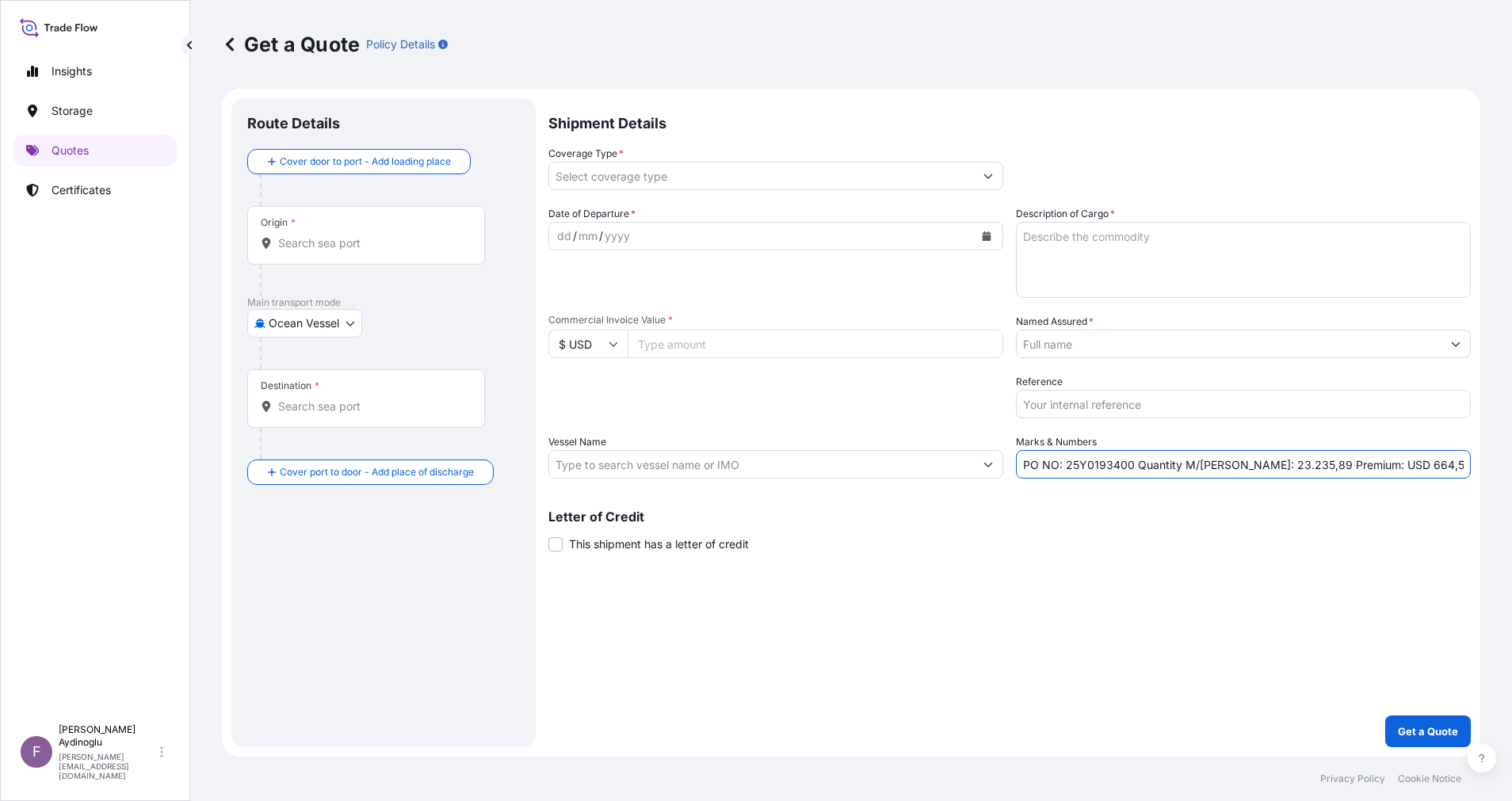
click at [1131, 464] on input "PO NO: 25Y0193400 Quantity M/[PERSON_NAME]: 23.235,89 Premium: USD 664,55" at bounding box center [1242, 464] width 455 height 29
paste input "255600"
type input "PO NO: 25Y0255600 Quantity M/[PERSON_NAME]: 23.235,89 Premium: USD 664,55"
click at [702, 342] on input "Commercial Invoice Value *" at bounding box center [815, 344] width 375 height 29
type input "12362673.38"
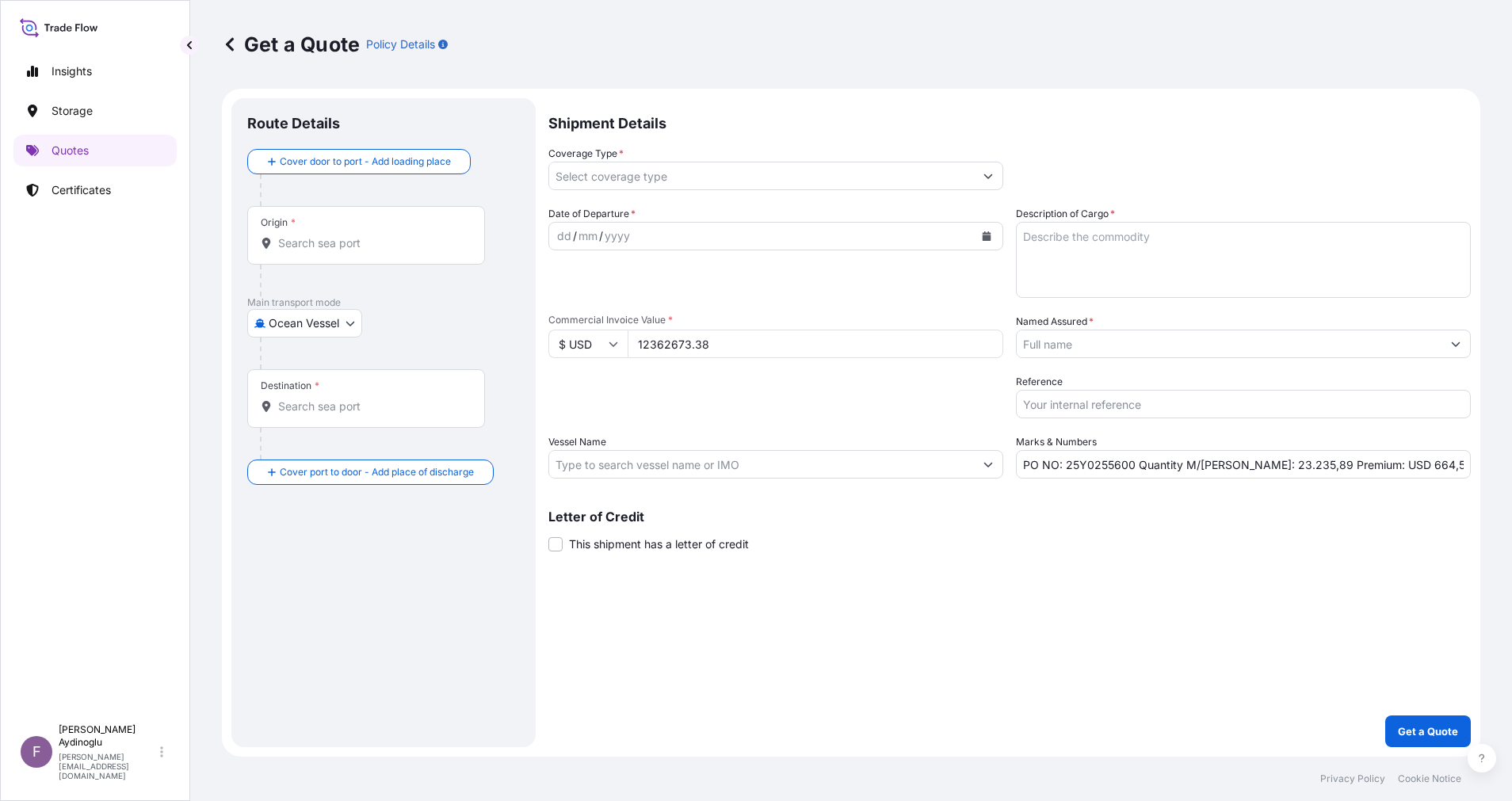
click at [1153, 263] on textarea "Description of Cargo *" at bounding box center [1242, 260] width 455 height 76
paste textarea "REFORMATE"
type textarea "REFORMATE"
click at [1075, 587] on div "Shipment Details Coverage Type * Date of Departure * dd / mm / yyyy Cargo Categ…" at bounding box center [1009, 422] width 922 height 649
drag, startPoint x: 1234, startPoint y: 468, endPoint x: 1244, endPoint y: 468, distance: 10.0
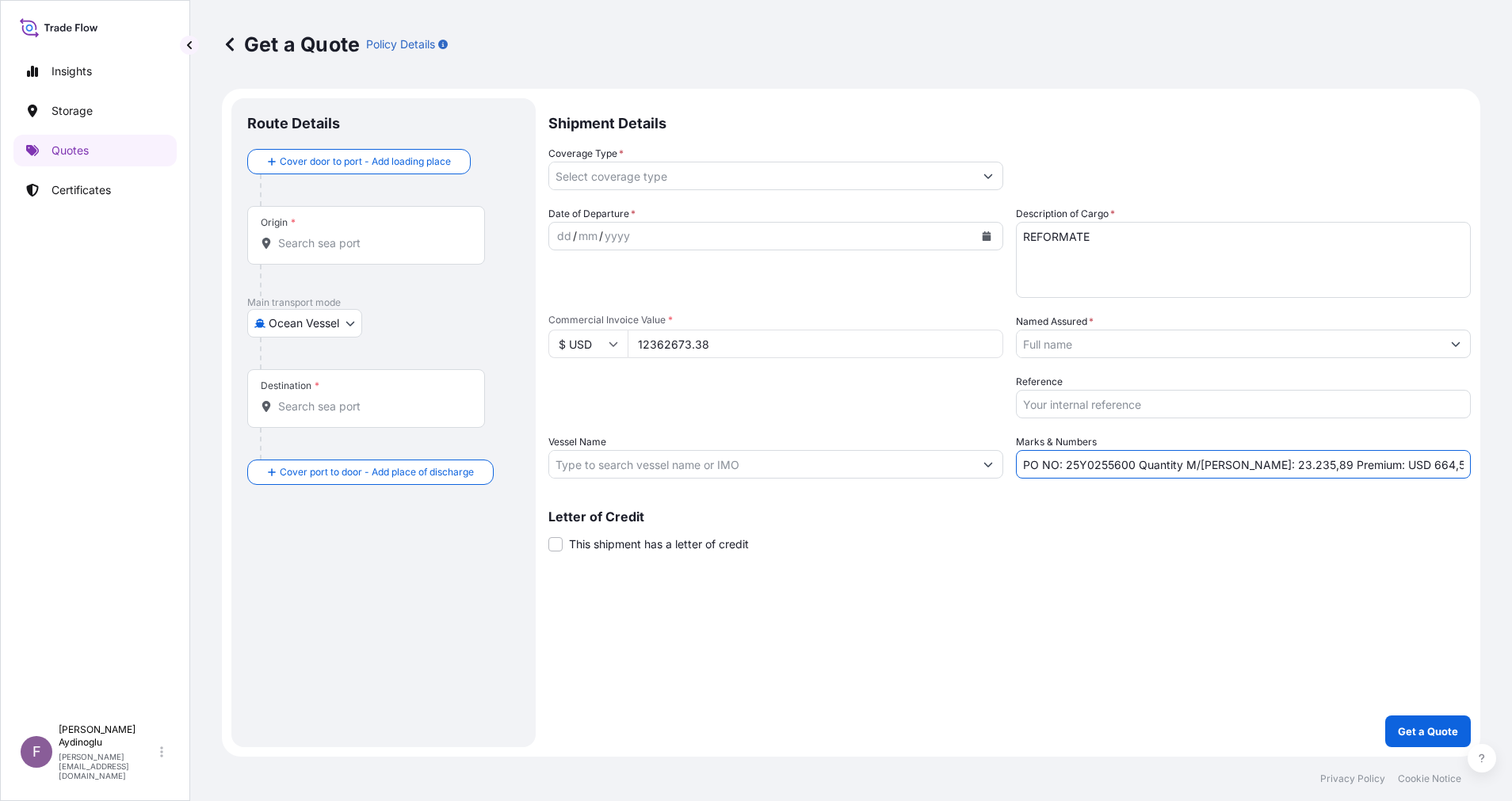
click at [1244, 468] on input "PO NO: 25Y0255600 Quantity M/[PERSON_NAME]: 23.235,89 Premium: USD 664,55" at bounding box center [1242, 464] width 455 height 29
drag, startPoint x: 1281, startPoint y: 469, endPoint x: 1233, endPoint y: 467, distance: 48.0
click at [1233, 467] on input "PO NO: 25Y0255600 Quantity M/[PERSON_NAME]: 23.235,89 Premium: USD 664,55" at bounding box center [1242, 464] width 455 height 29
type input "PO NO: 25Y0255600 Quantity M/[PERSON_NAME]: 15.586,06 Premium: USD 664,55"
click at [775, 462] on input "Vessel Name" at bounding box center [761, 464] width 425 height 29
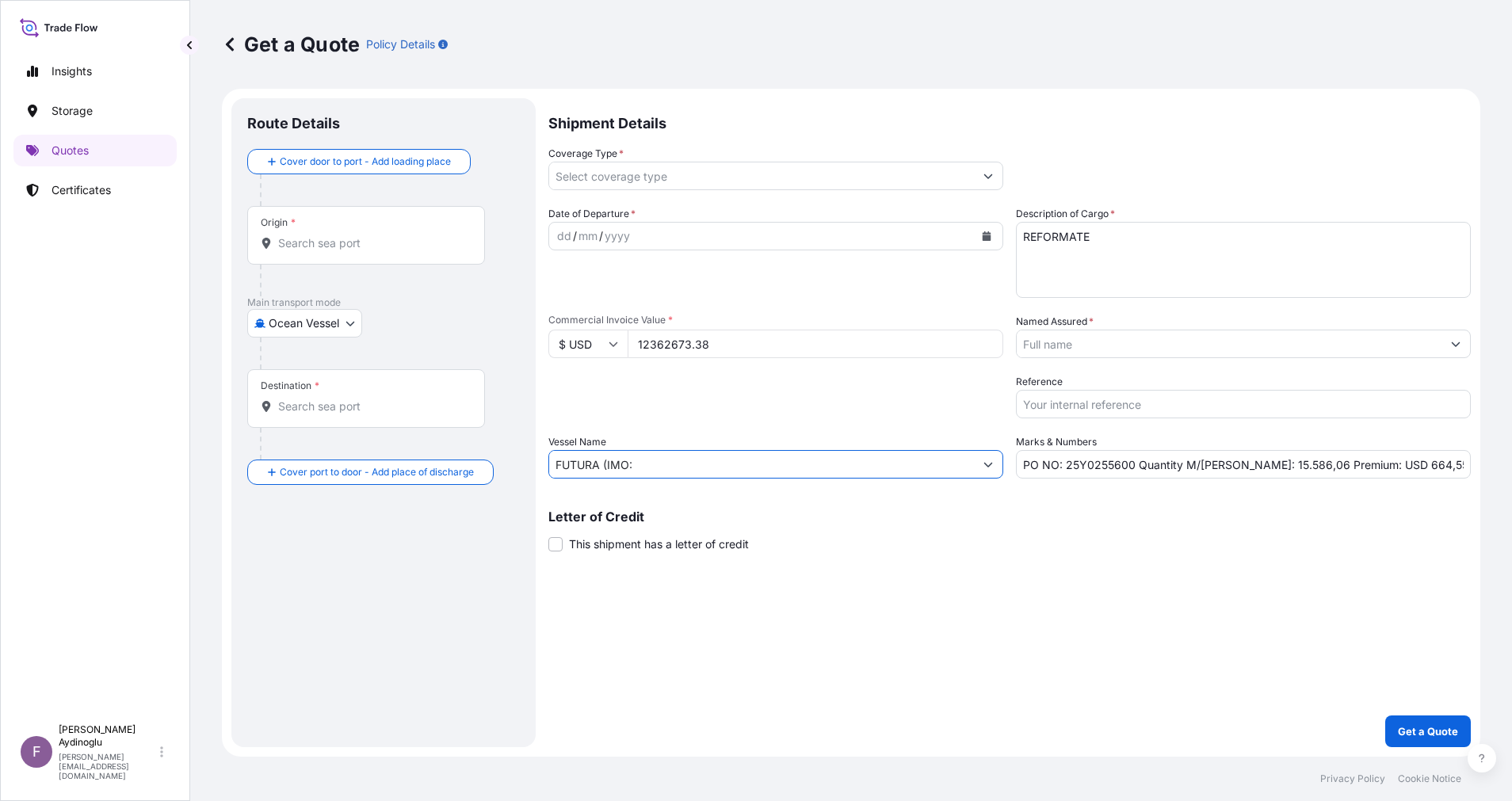
paste input "9293961"
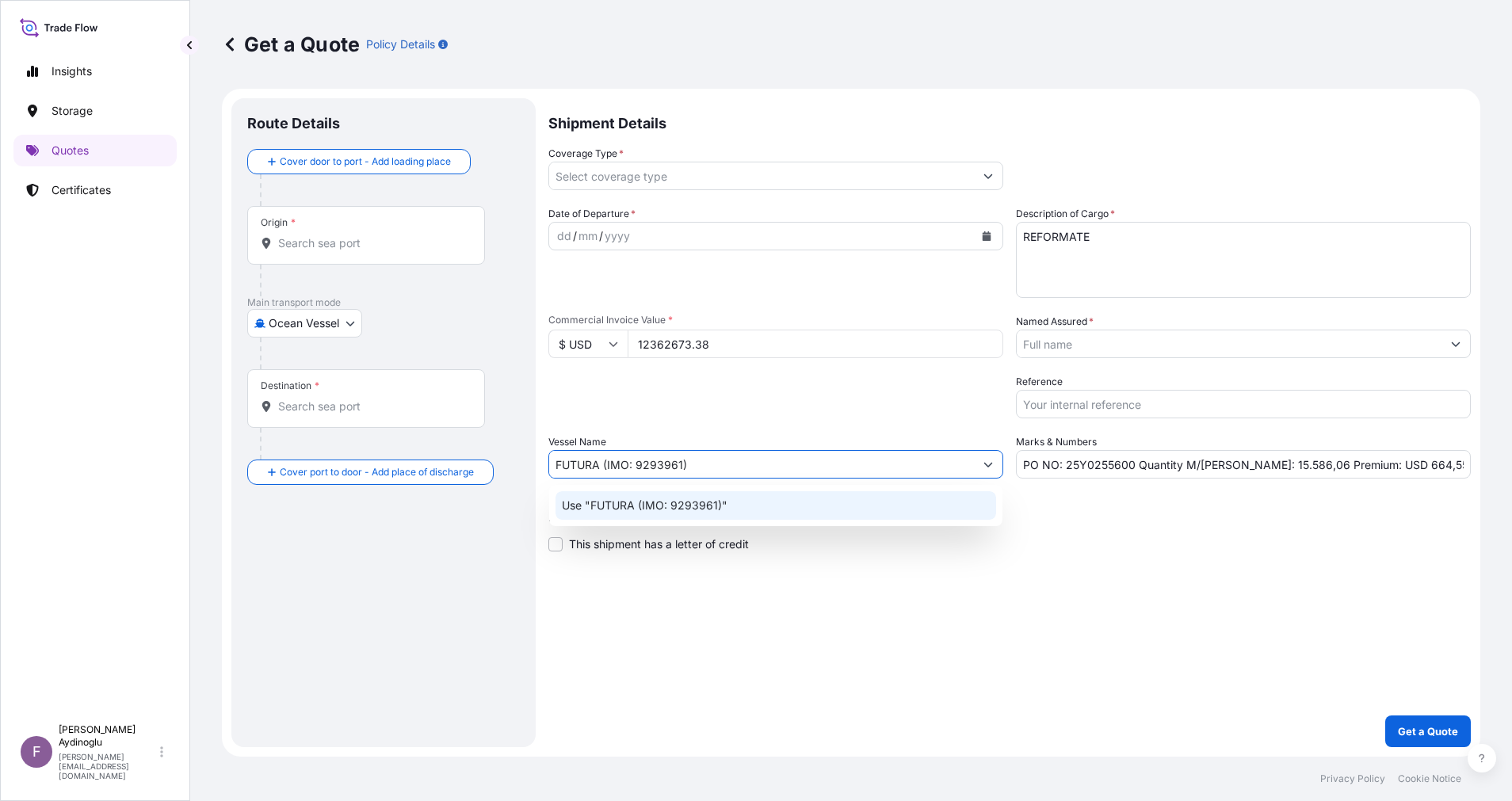
click at [817, 513] on div "Use "FUTURA (IMO: 9293961)"" at bounding box center [776, 505] width 441 height 29
type input "FUTURA (IMO: 9293961)"
click at [949, 596] on div "Shipment Details Coverage Type * Date of Departure * dd / mm / yyyy Cargo Categ…" at bounding box center [1009, 422] width 922 height 649
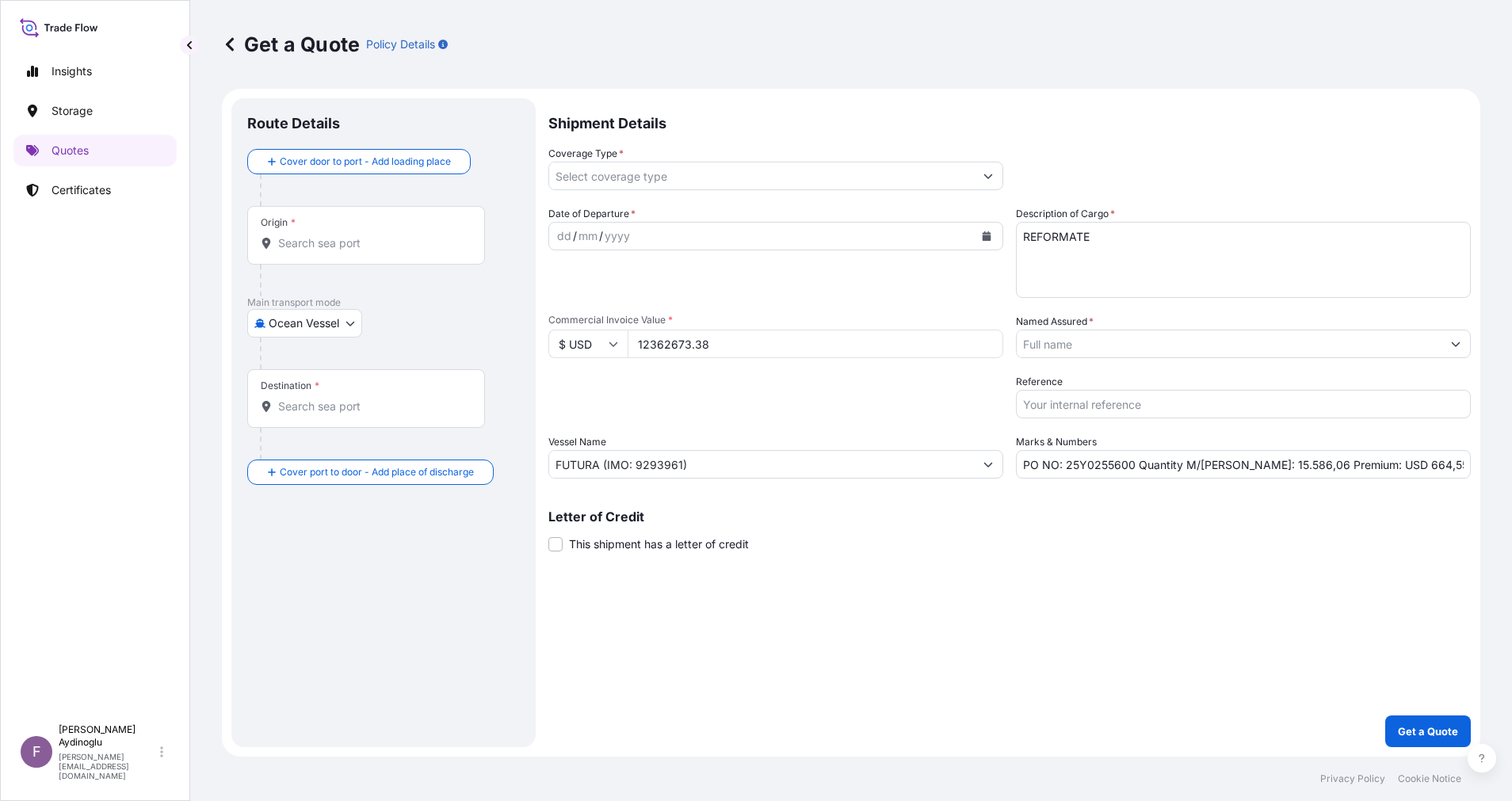
click at [347, 243] on input "Origin *" at bounding box center [372, 243] width 187 height 16
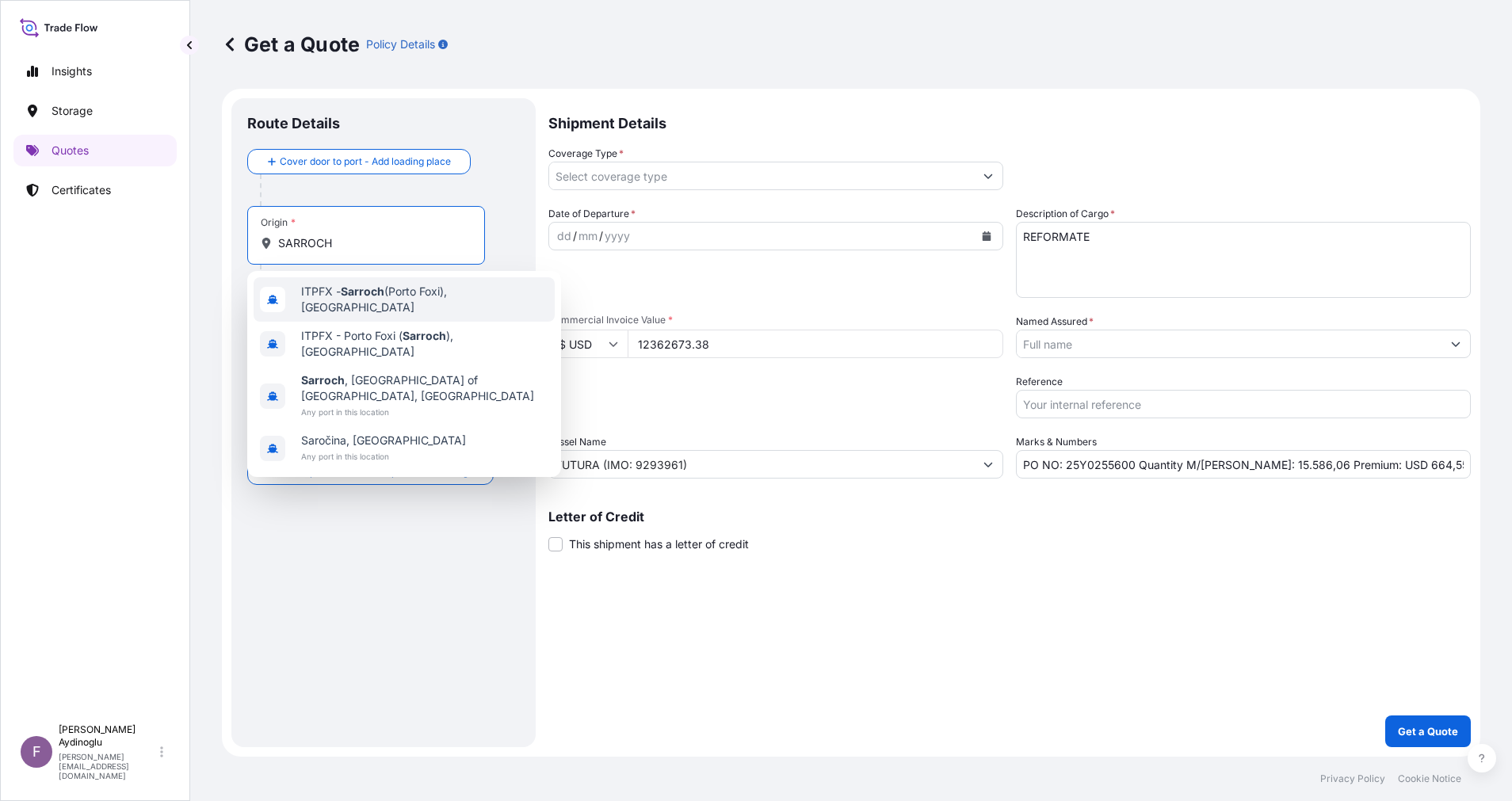
click at [415, 305] on div "ITPFX - Sarroch ([GEOGRAPHIC_DATA]), [GEOGRAPHIC_DATA]" at bounding box center [403, 300] width 301 height 45
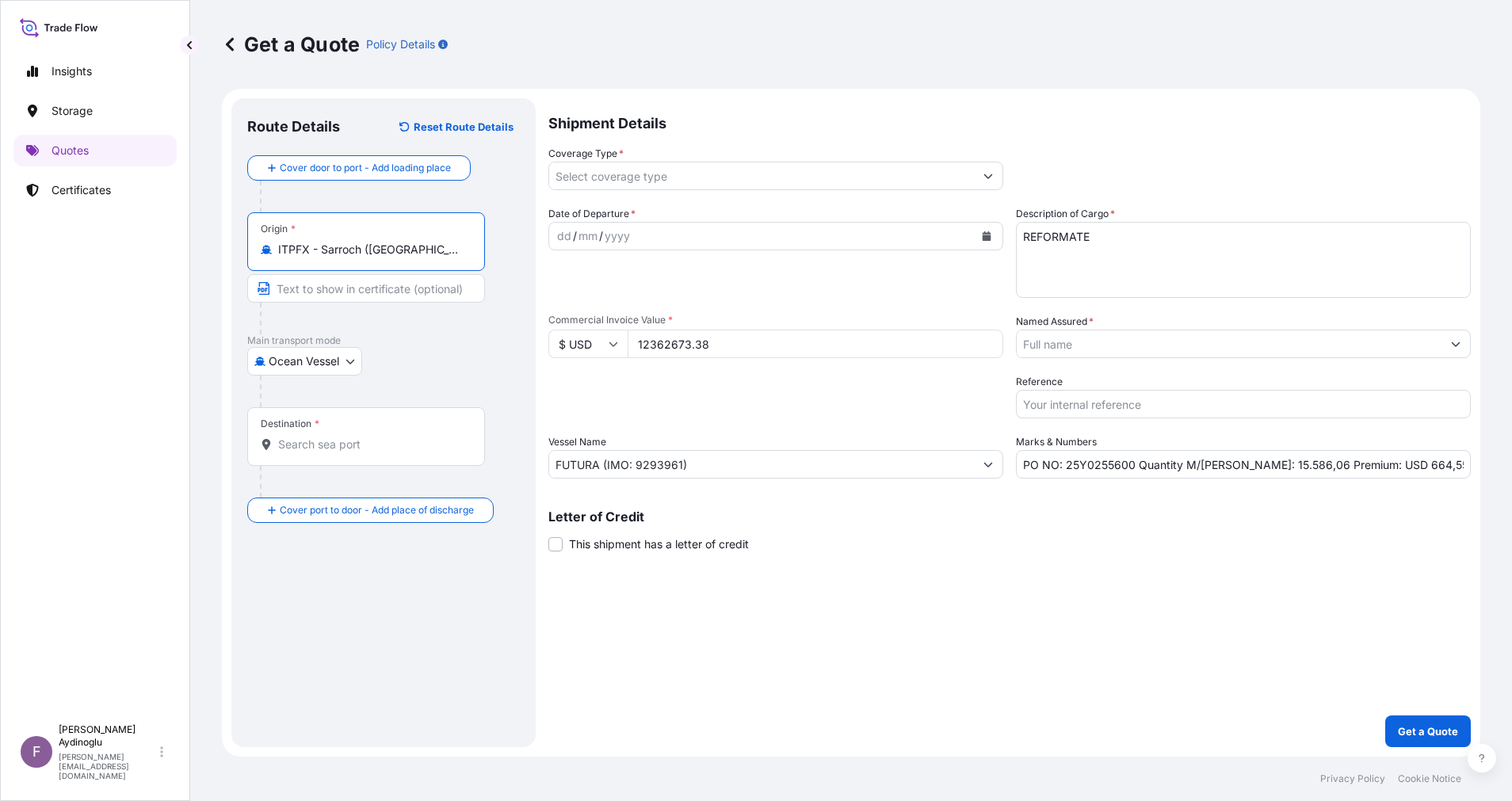
type input "ITPFX - Sarroch ([GEOGRAPHIC_DATA]), [GEOGRAPHIC_DATA]"
click at [410, 289] on input "Text to appear on certificate" at bounding box center [366, 288] width 237 height 29
type input "SARROCH / [GEOGRAPHIC_DATA]"
click at [559, 612] on div "Shipment Details Coverage Type * Date of Departure * dd / mm / yyyy Cargo Categ…" at bounding box center [1009, 422] width 922 height 649
click at [354, 446] on input "Destination *" at bounding box center [372, 443] width 187 height 16
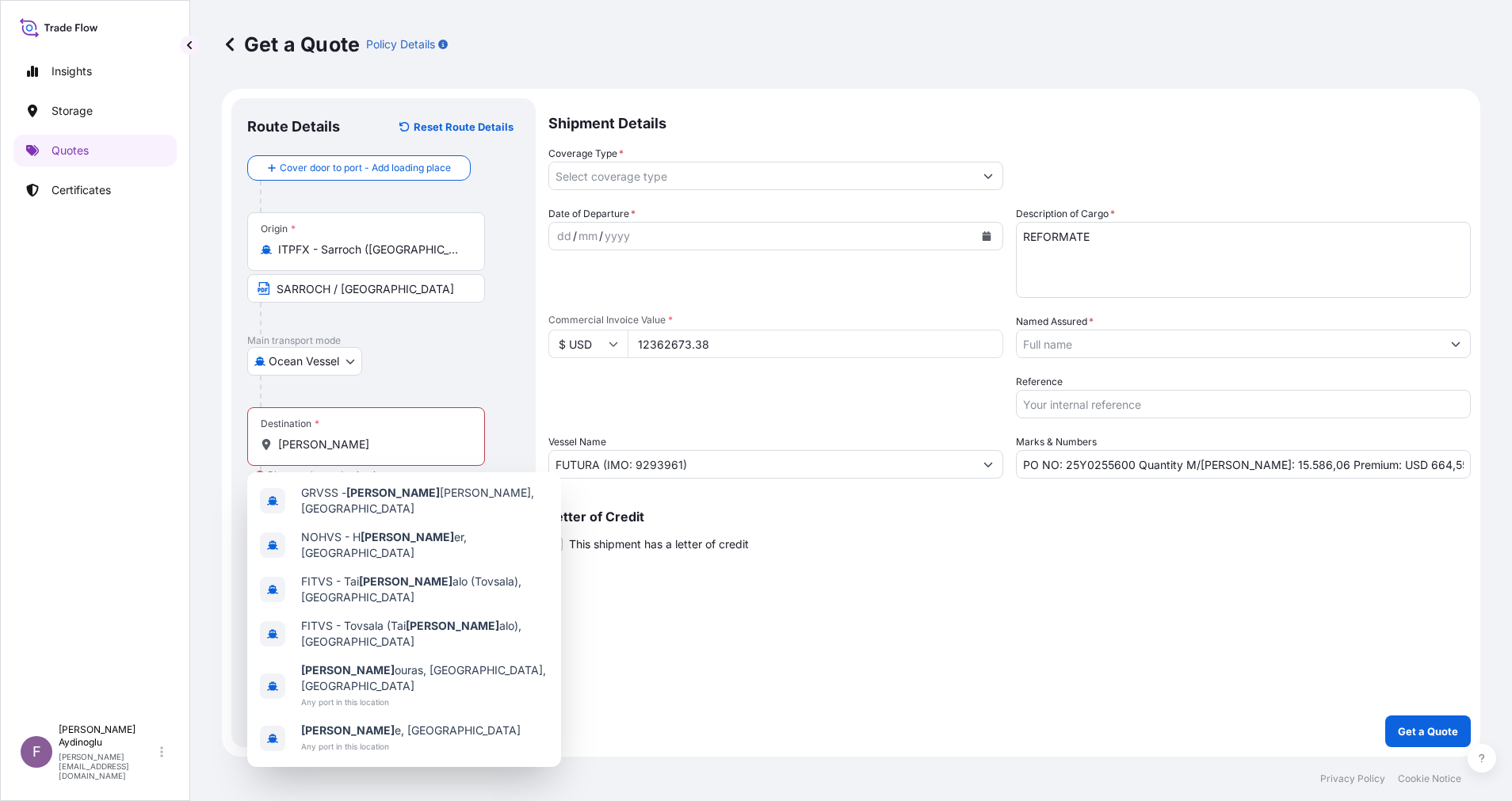
click at [668, 675] on div "Shipment Details Coverage Type * Date of Departure * dd / mm / yyyy Cargo Categ…" at bounding box center [1009, 422] width 922 height 649
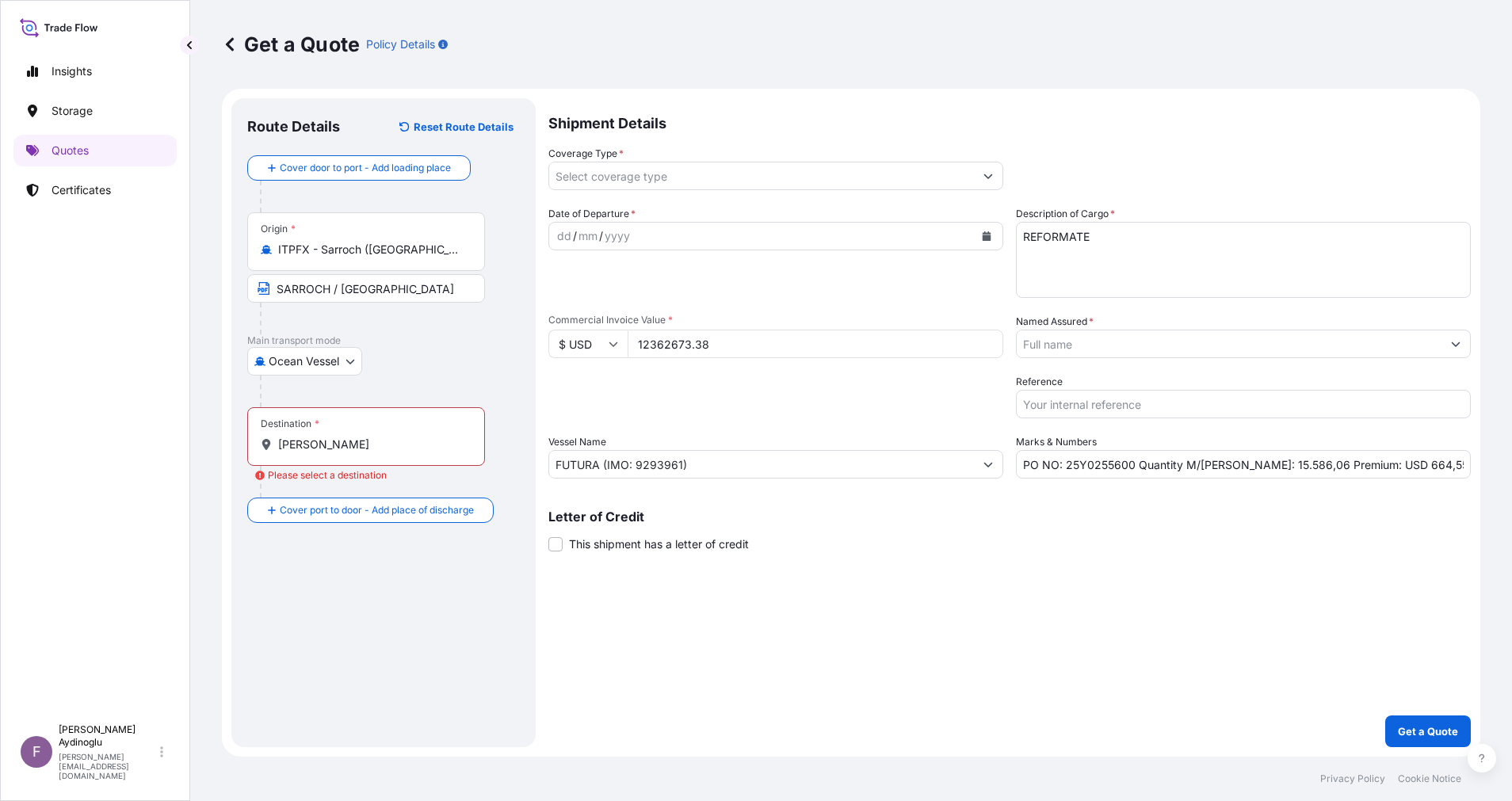
click at [318, 446] on input "[PERSON_NAME]" at bounding box center [372, 443] width 187 height 16
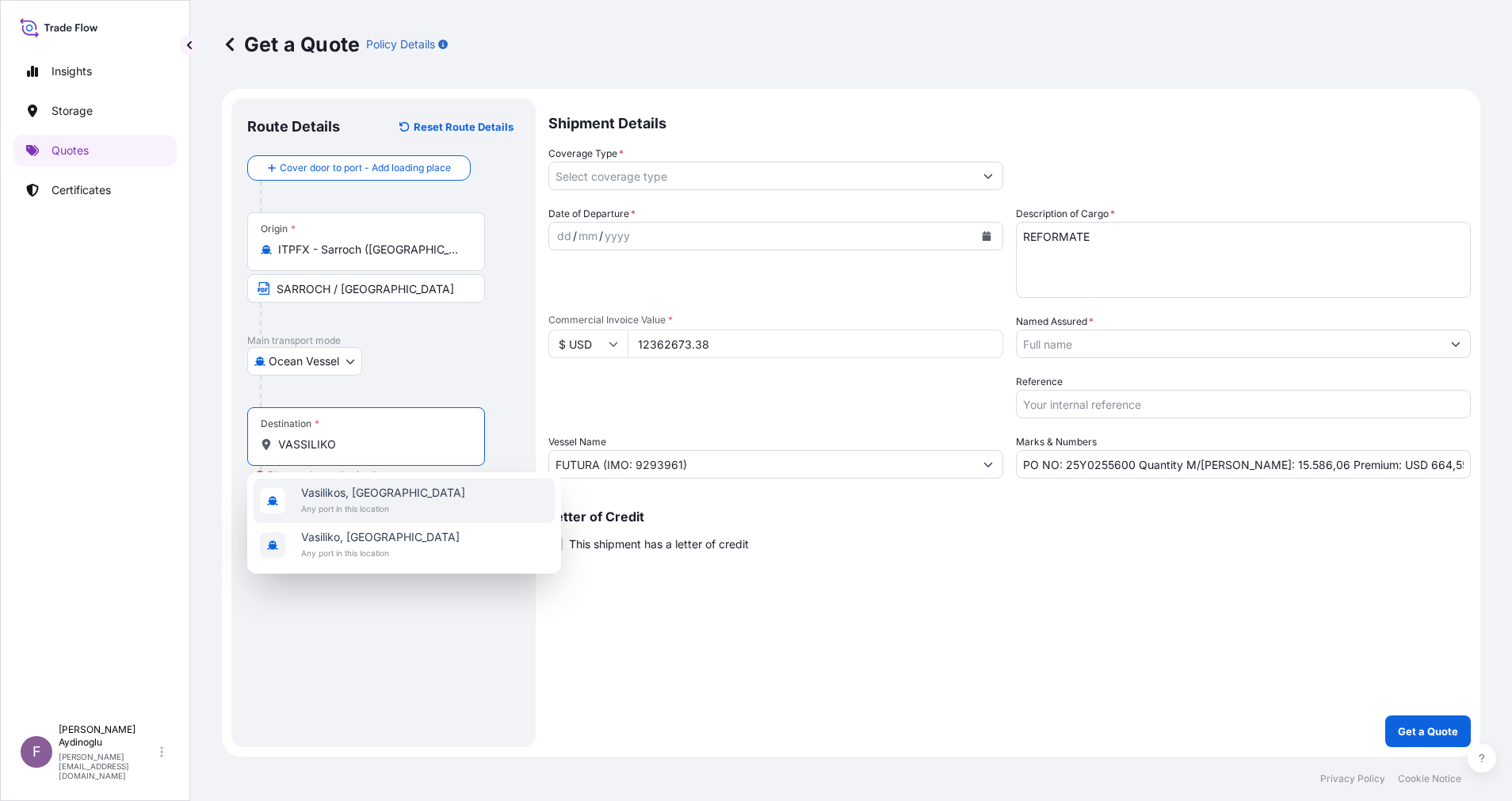
drag, startPoint x: 389, startPoint y: 439, endPoint x: 229, endPoint y: 436, distance: 160.0
click at [229, 436] on form "Route Details Reset Route Details Cover door to port - Add loading place Place …" at bounding box center [851, 422] width 1258 height 668
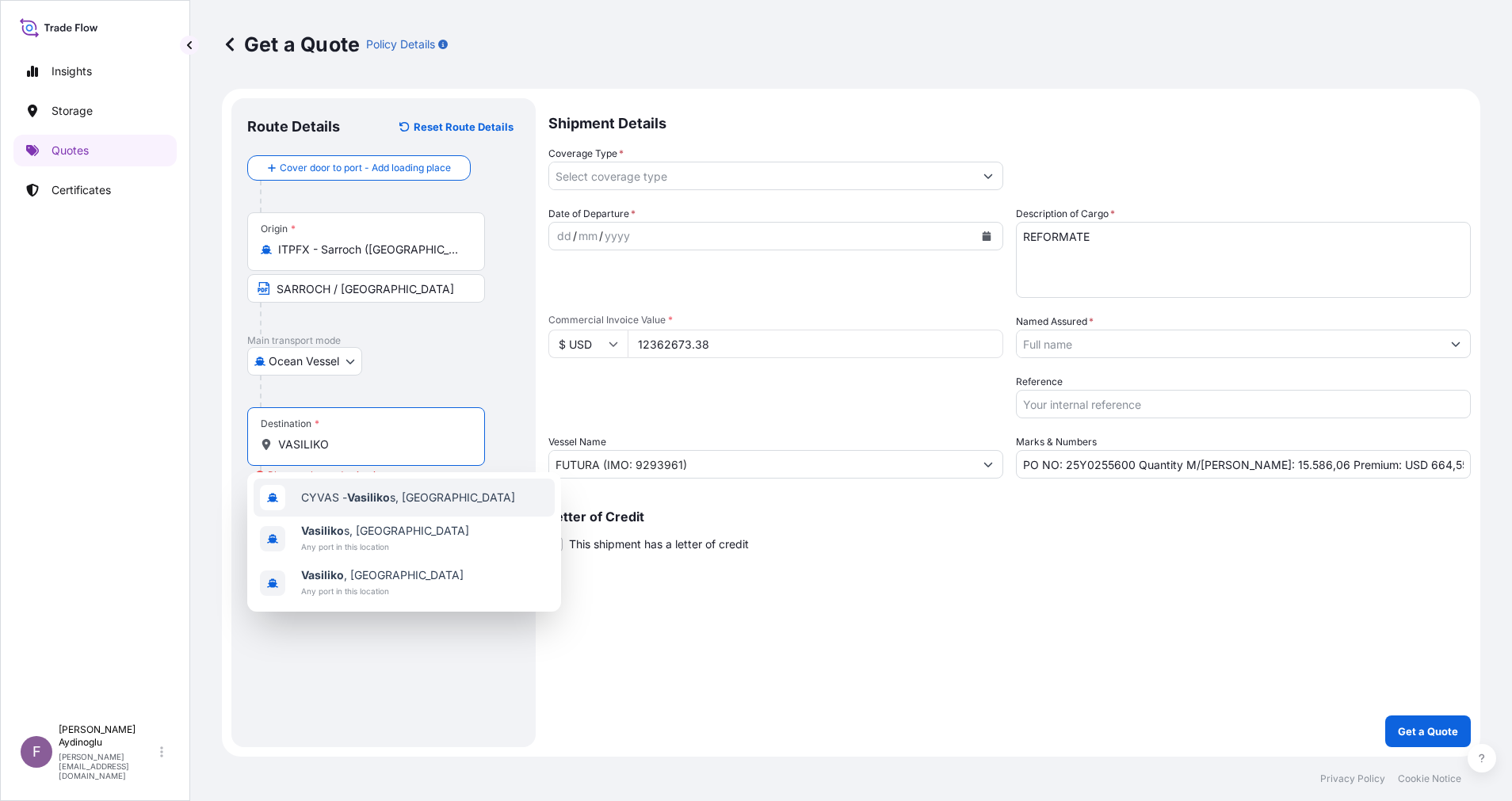
click at [457, 488] on div "CYVAS - Vasiliko s, [GEOGRAPHIC_DATA]" at bounding box center [403, 497] width 301 height 38
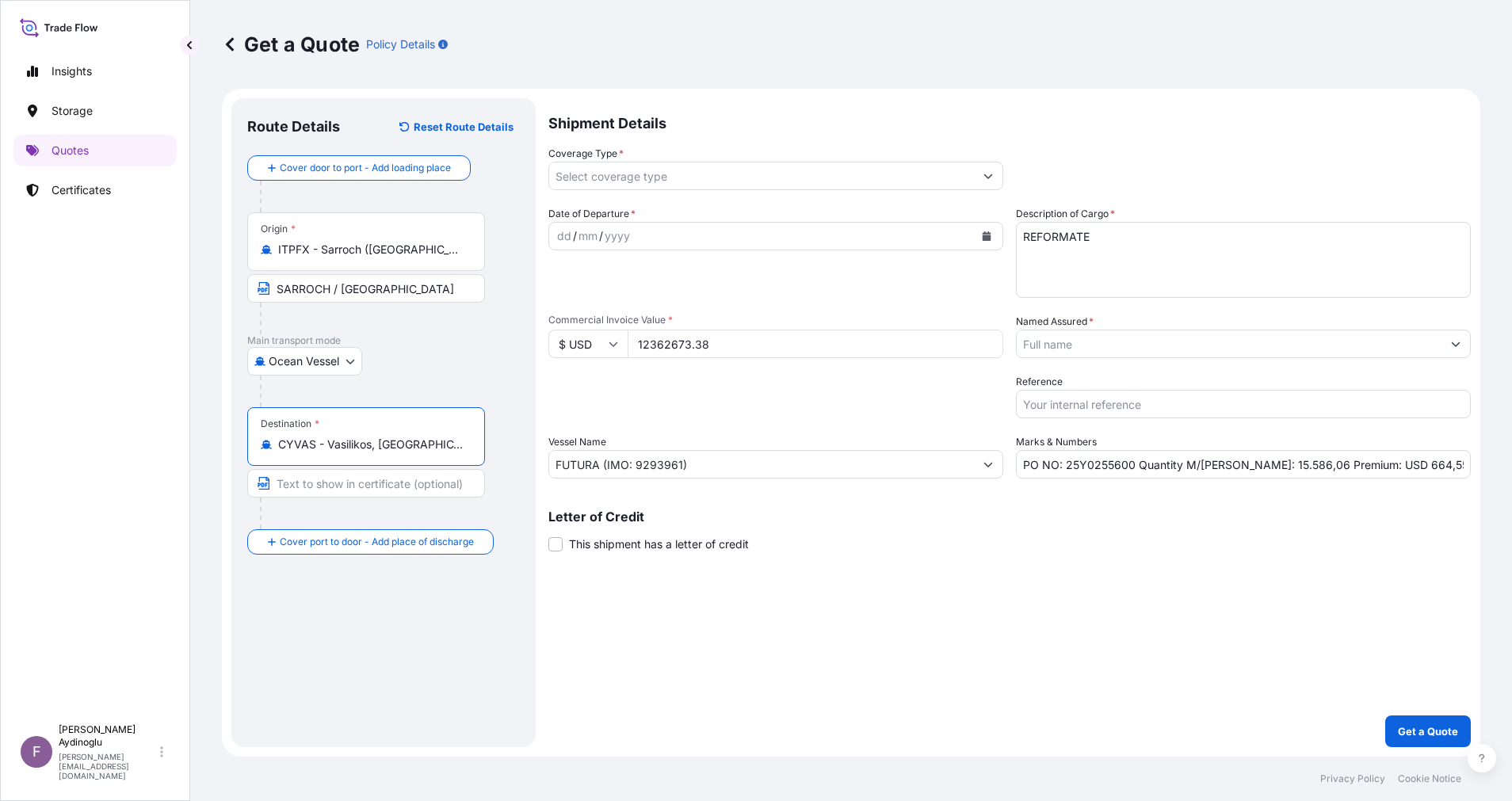
type input "CYVAS - Vasilikos, [GEOGRAPHIC_DATA]"
click at [354, 488] on input "Text to appear on certificate" at bounding box center [366, 483] width 237 height 29
type input "VASSILIKO / [GEOGRAPHIC_DATA]"
click at [973, 684] on div "Shipment Details Coverage Type * Date of Departure * dd / mm / yyyy Cargo Categ…" at bounding box center [1009, 422] width 922 height 649
click at [562, 232] on div "dd" at bounding box center [564, 236] width 18 height 19
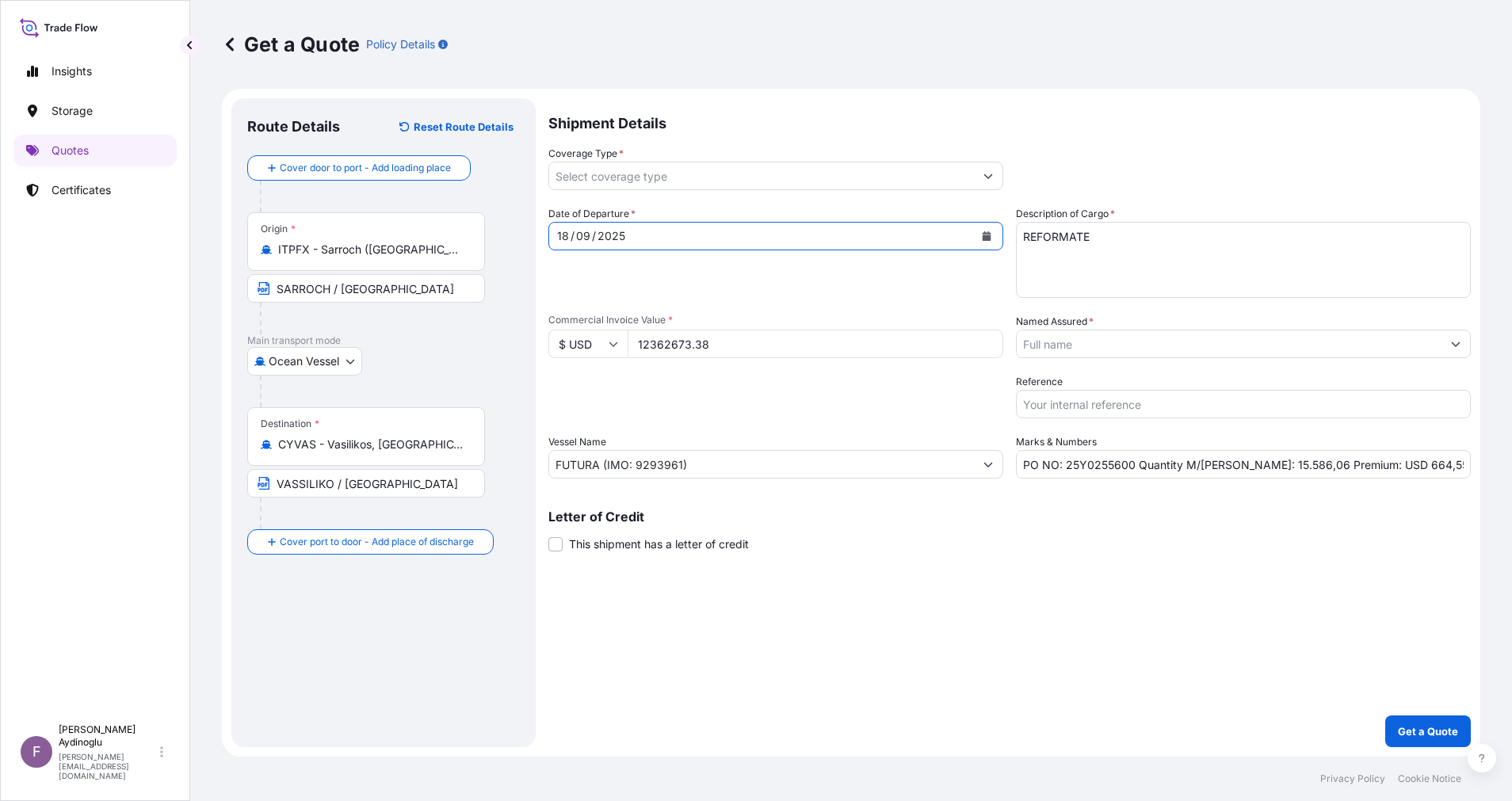
click at [989, 173] on icon "Show suggestions" at bounding box center [988, 176] width 9 height 9
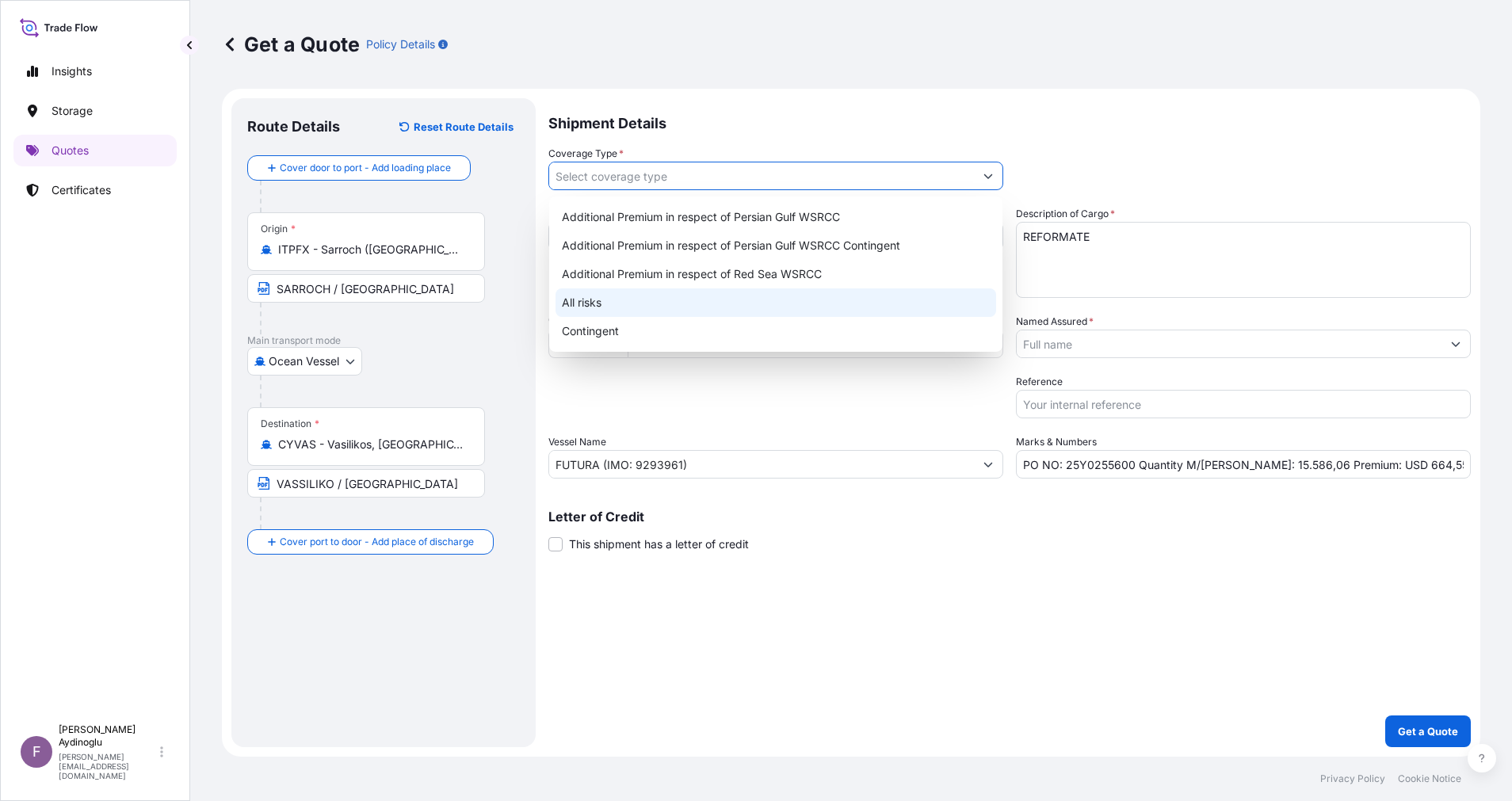
click at [680, 306] on div "All risks" at bounding box center [776, 302] width 441 height 29
type input "All risks"
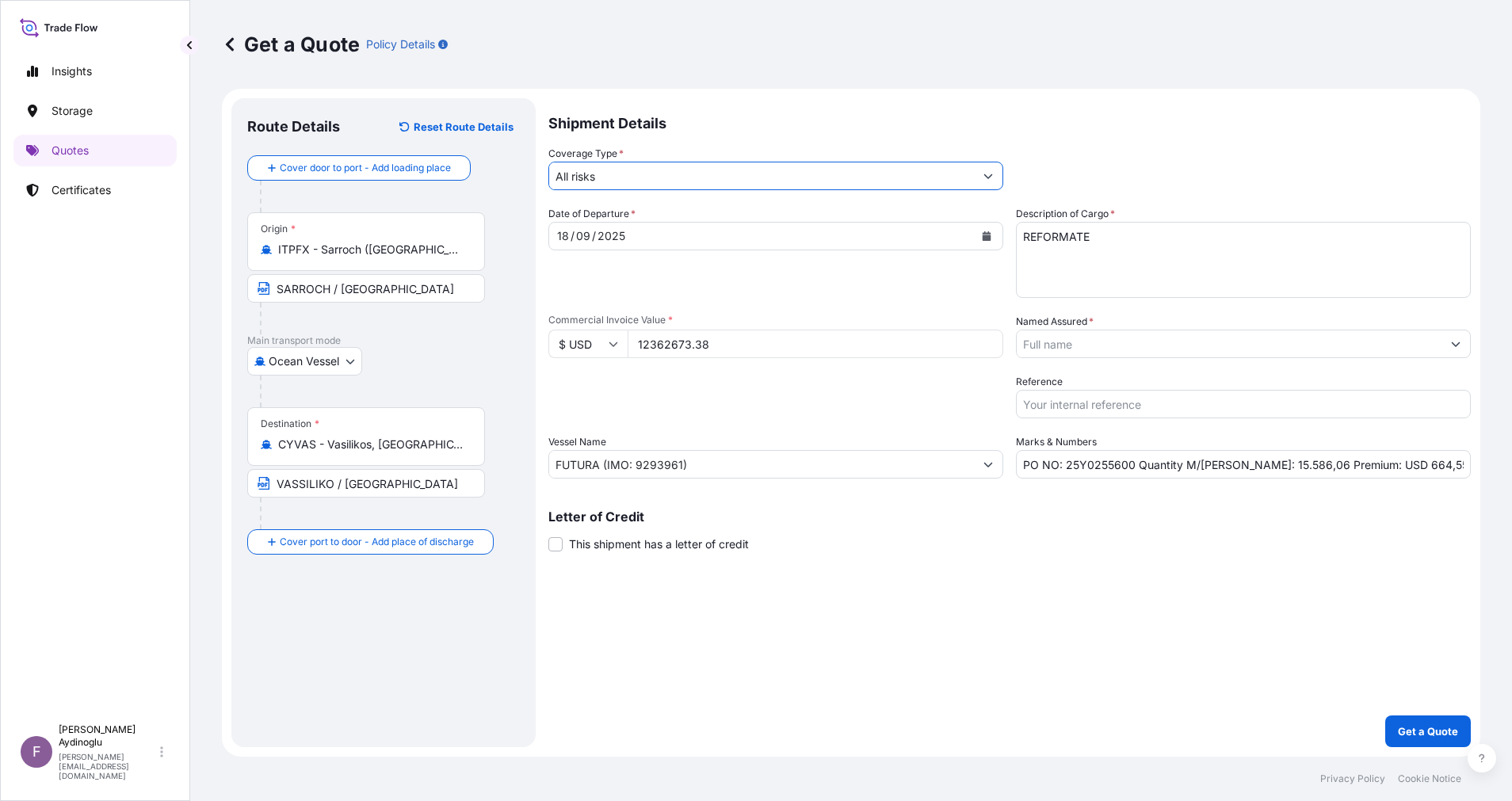
click at [920, 606] on div "Shipment Details Coverage Type * All risks Date of Departure * [DATE] Cargo Cat…" at bounding box center [1009, 422] width 922 height 649
drag, startPoint x: 1403, startPoint y: 464, endPoint x: 1364, endPoint y: 463, distance: 39.0
click at [1364, 463] on input "PO NO: 25Y0255600 Quantity M/[PERSON_NAME]: 15.586,06 Premium: USD 664,55" at bounding box center [1242, 464] width 455 height 29
type input "PO NO: 25Y0255600 Quantity M/[PERSON_NAME]: 15.586,06 Premium: USD 1.359,89"
click at [1450, 343] on icon "Show suggestions" at bounding box center [1455, 344] width 9 height 9
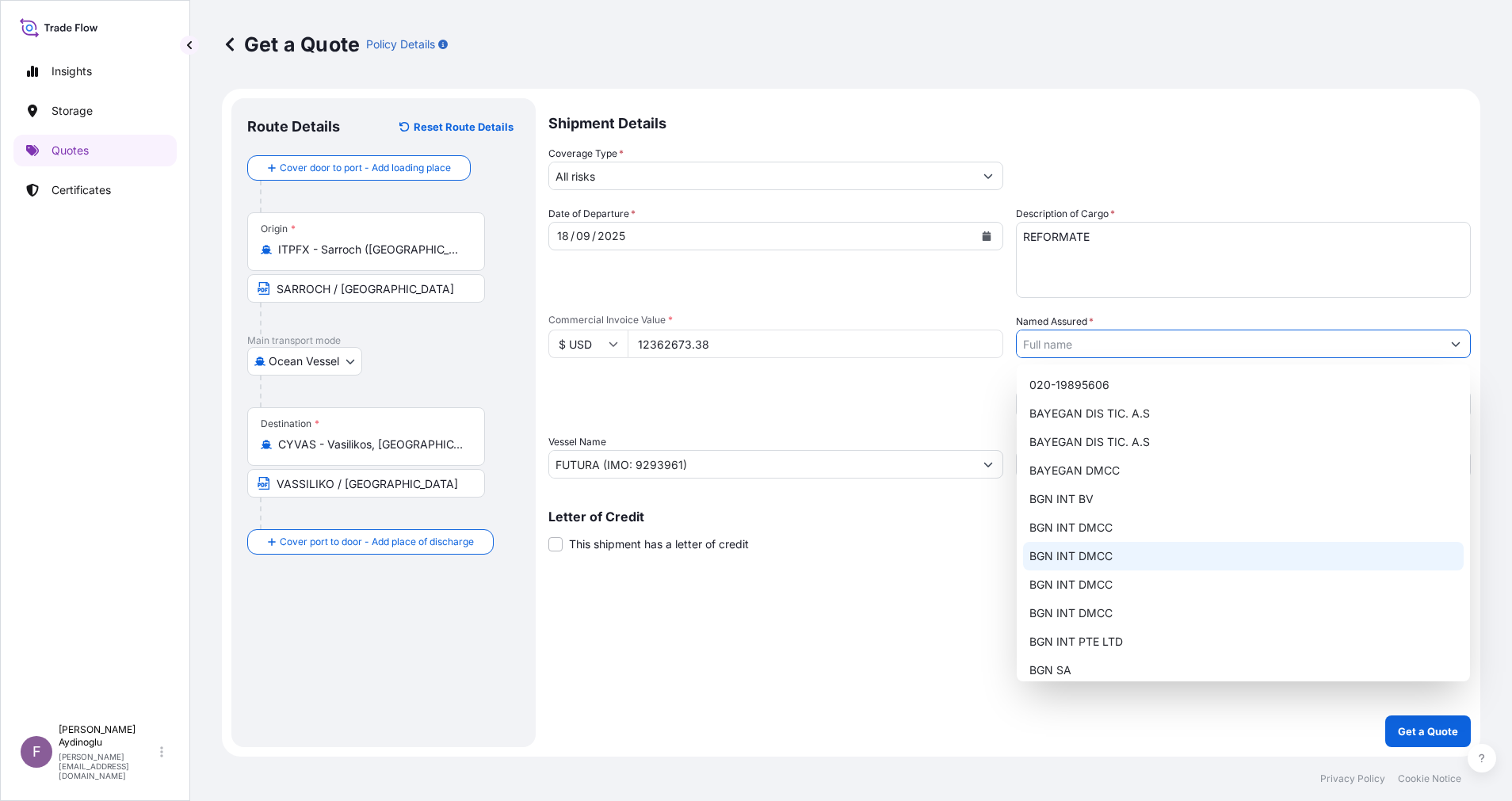
click at [1229, 551] on div "BGN INT DMCC" at bounding box center [1243, 555] width 441 height 29
type input "BGN INT DMCC"
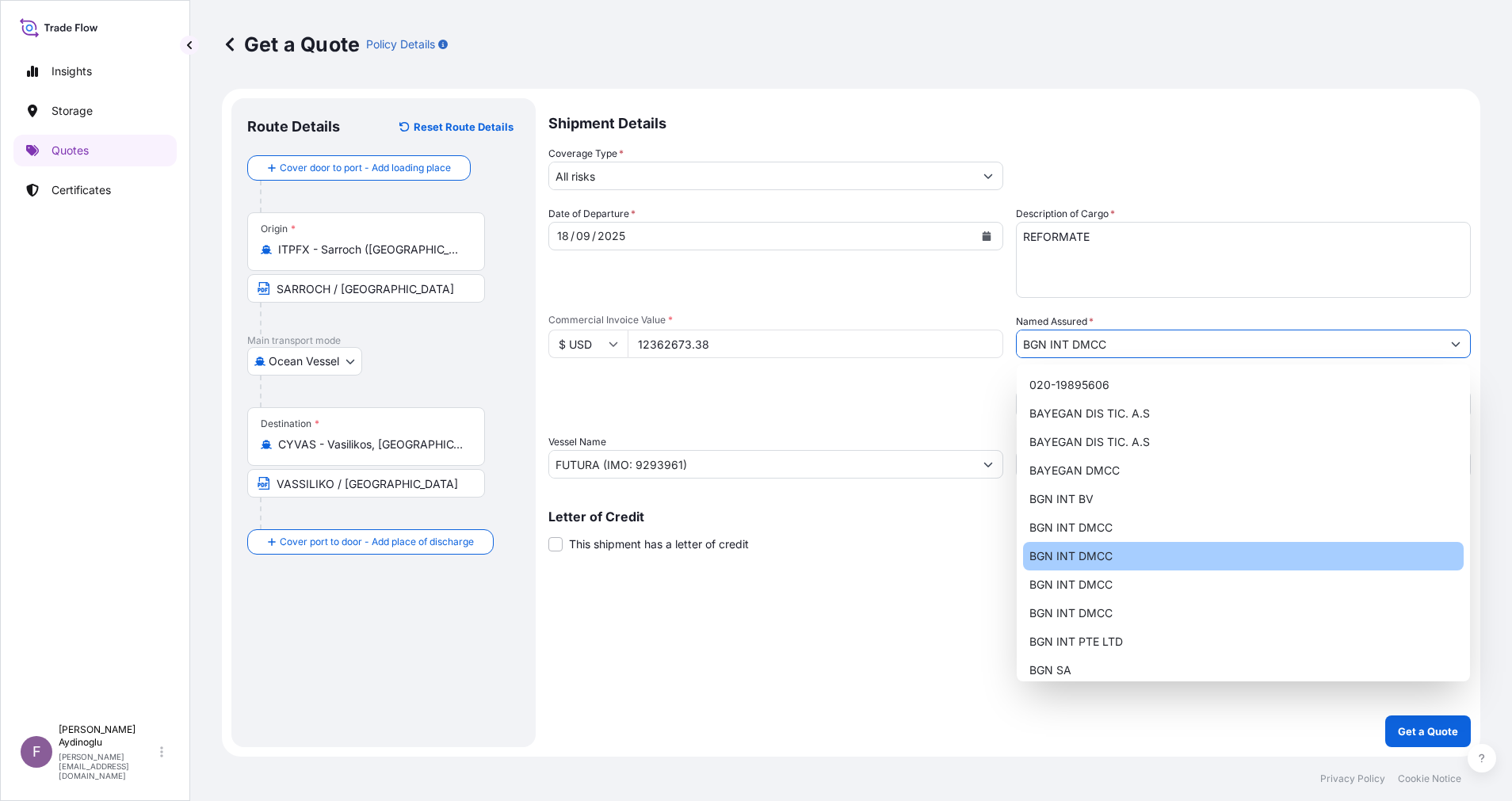
click at [1173, 559] on div "Shipment Details Coverage Type * All risks Date of Departure * [DATE] Cargo Cat…" at bounding box center [1009, 422] width 922 height 649
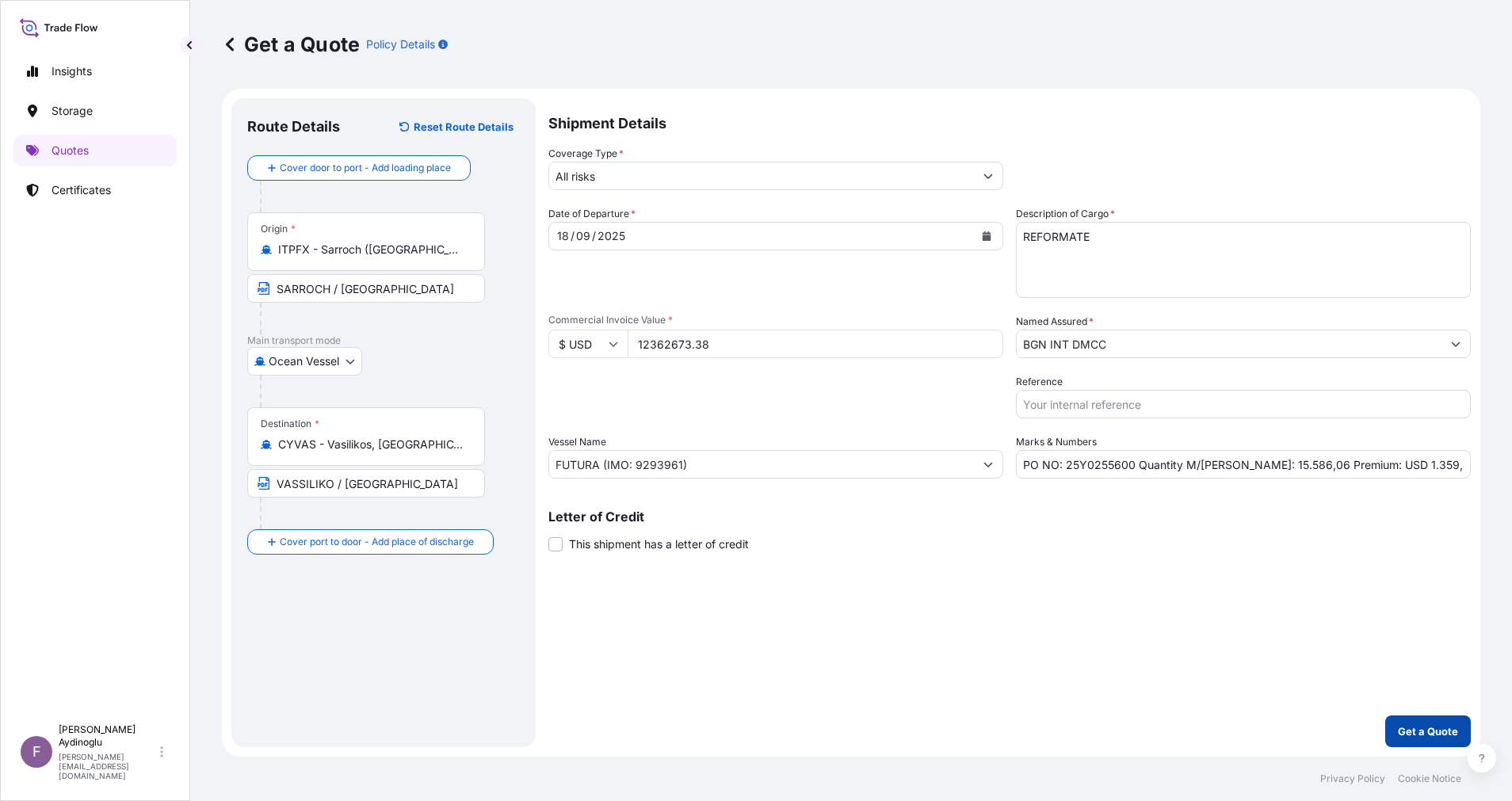
click at [1414, 733] on p "Get a Quote" at bounding box center [1427, 730] width 60 height 16
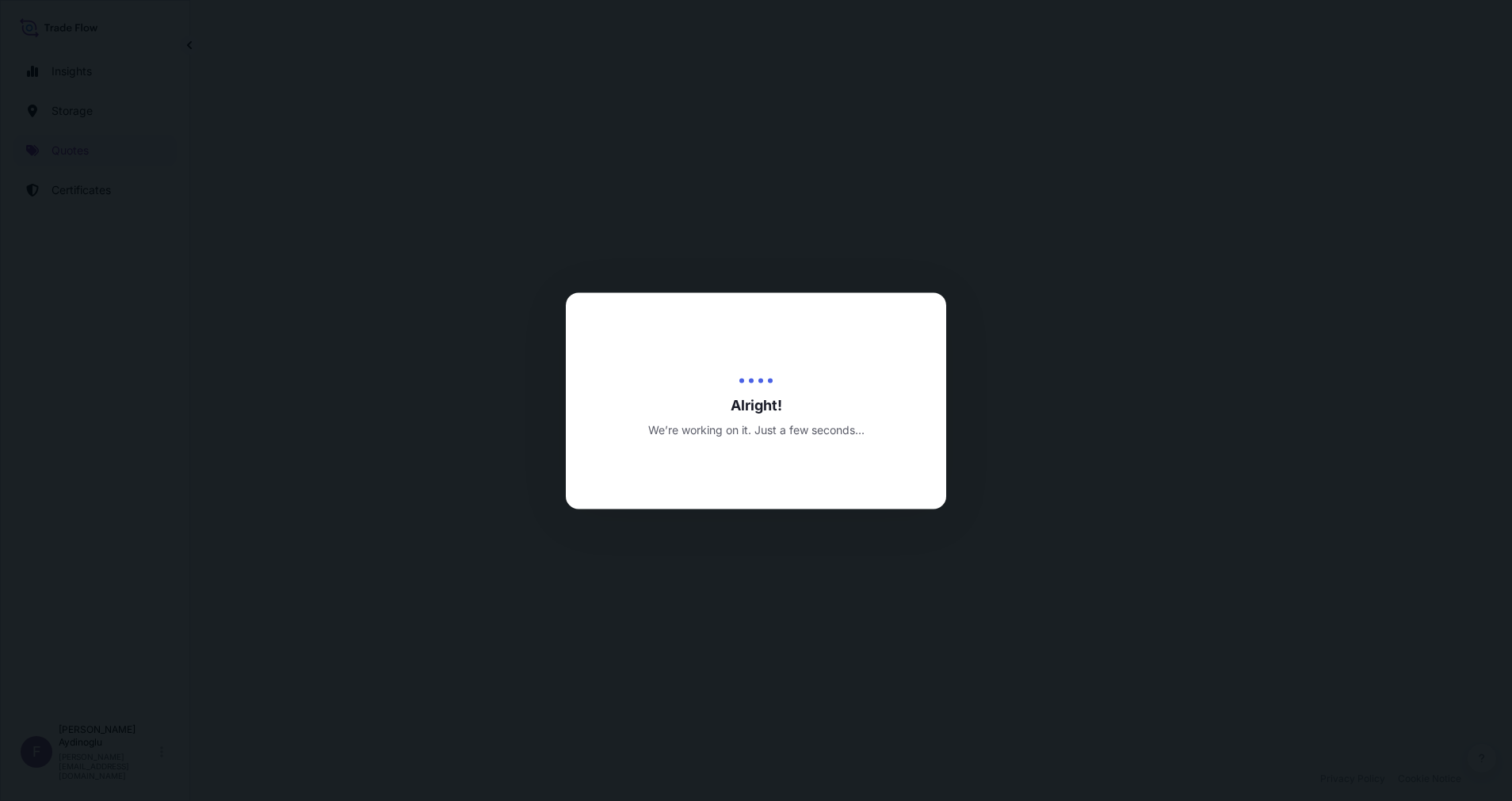
select select "Ocean Vessel"
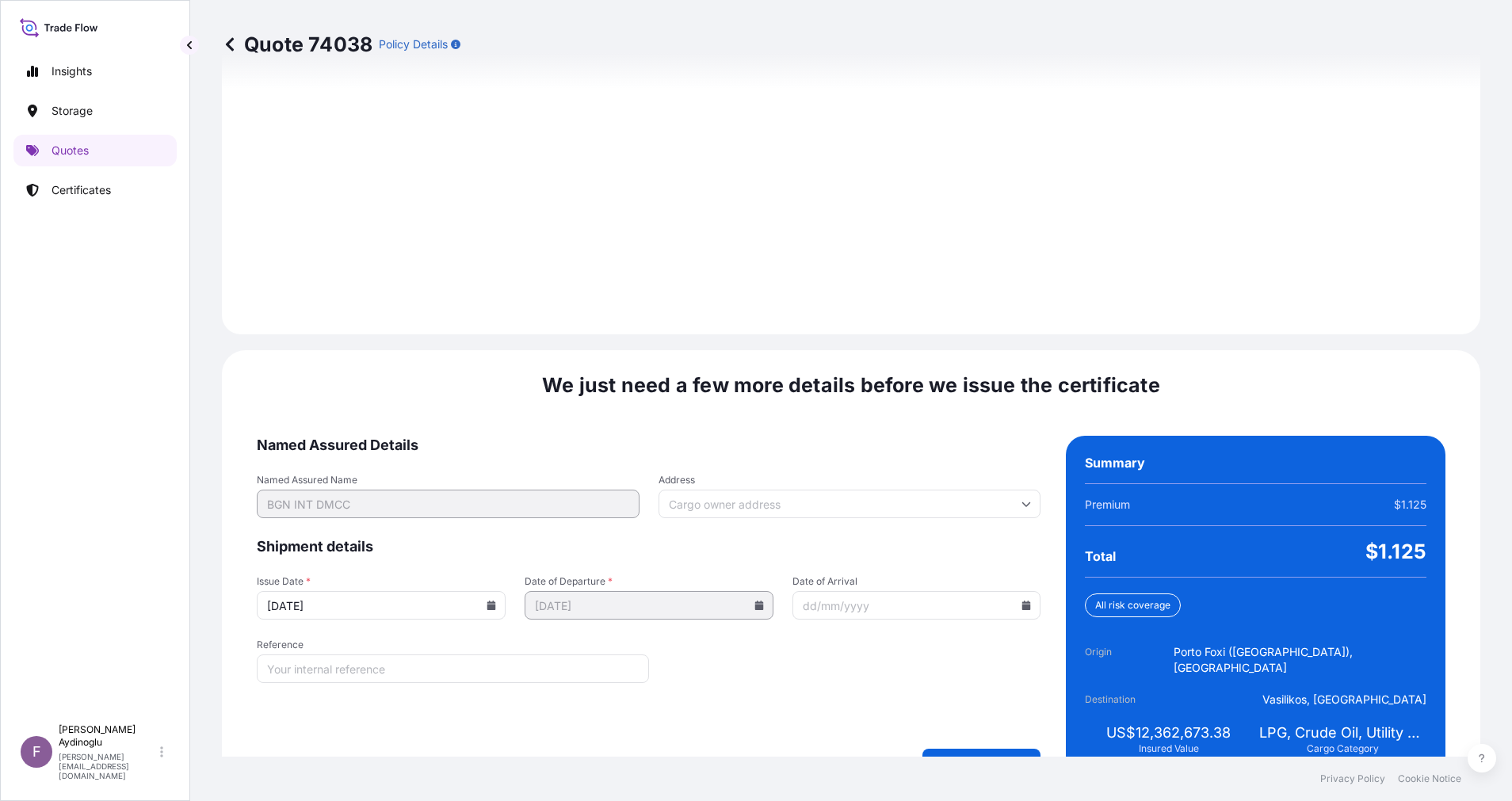
scroll to position [1700, 0]
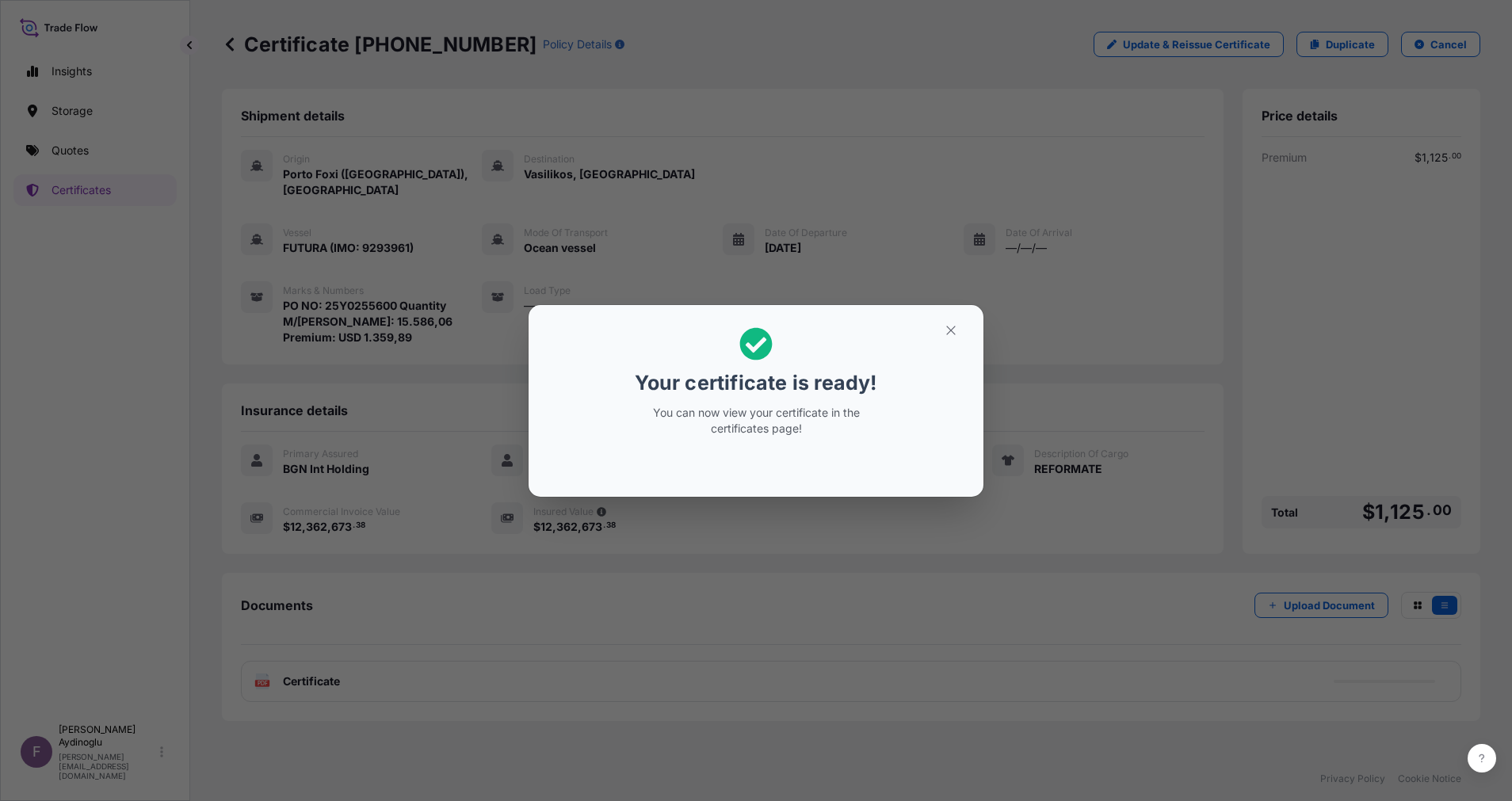
click at [950, 330] on icon "button" at bounding box center [950, 330] width 8 height 8
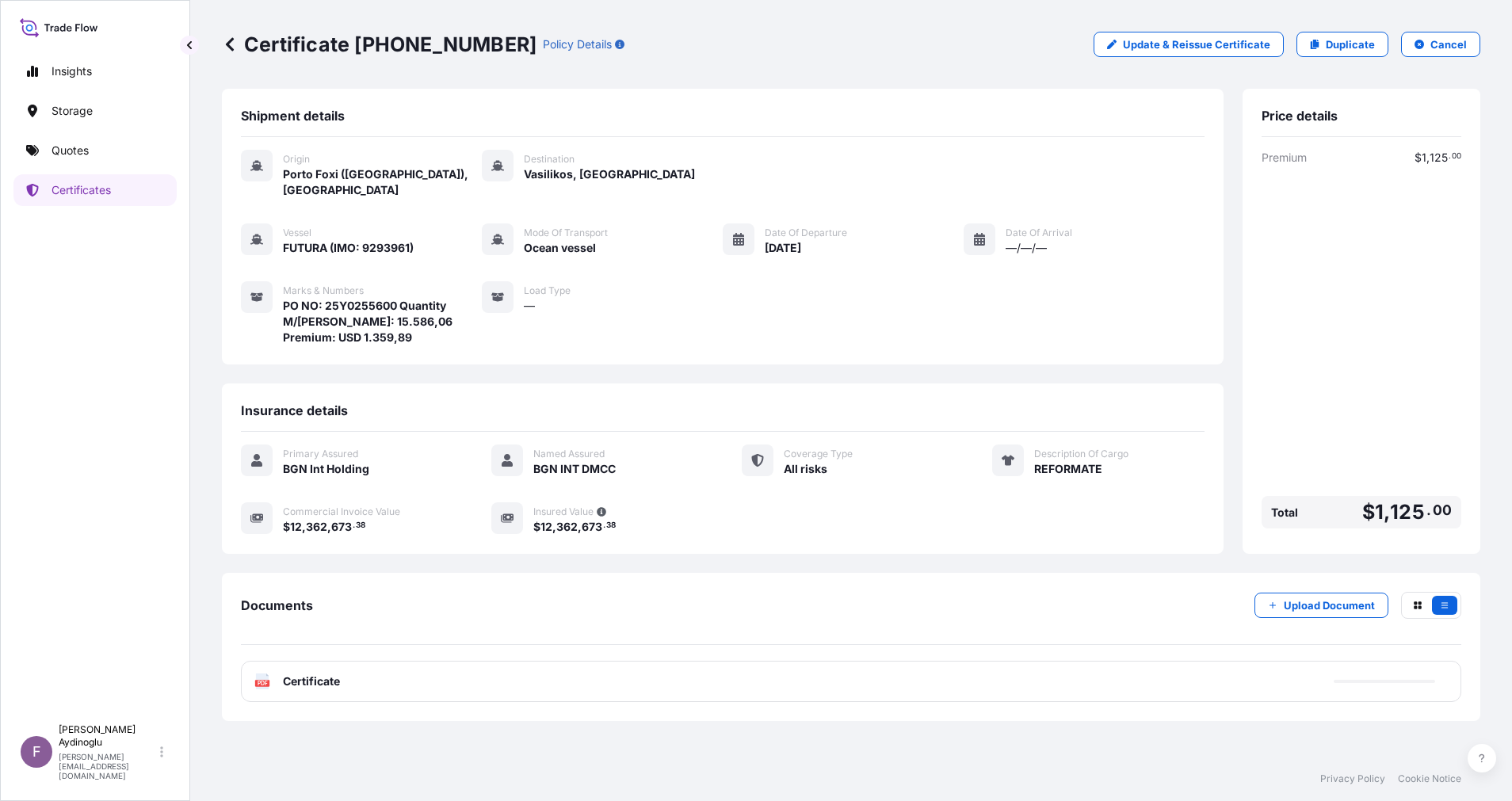
click at [783, 660] on div "PDF Certificate" at bounding box center [851, 681] width 1220 height 41
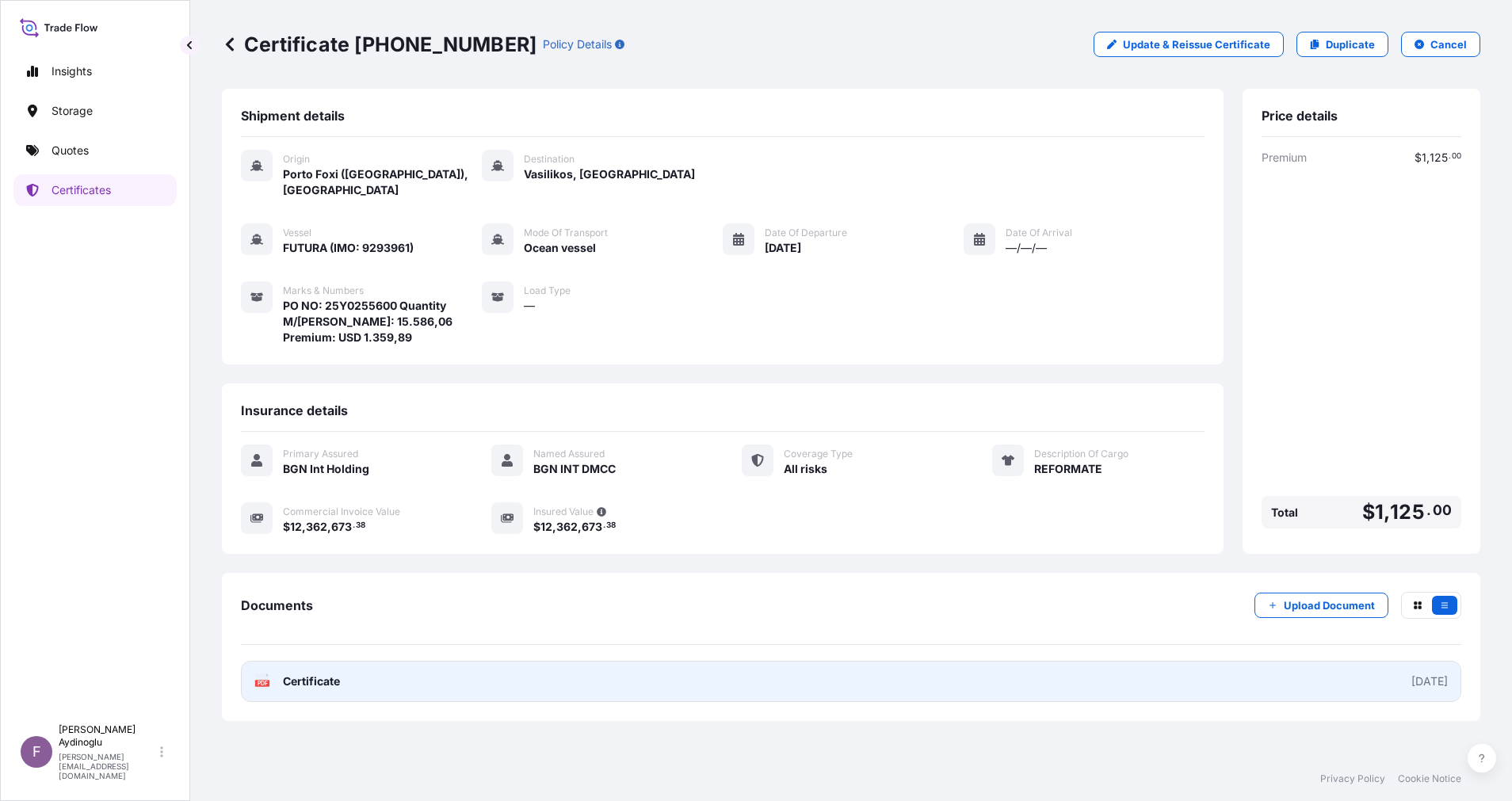
click at [817, 681] on link "PDF Certificate [DATE]" at bounding box center [851, 681] width 1220 height 41
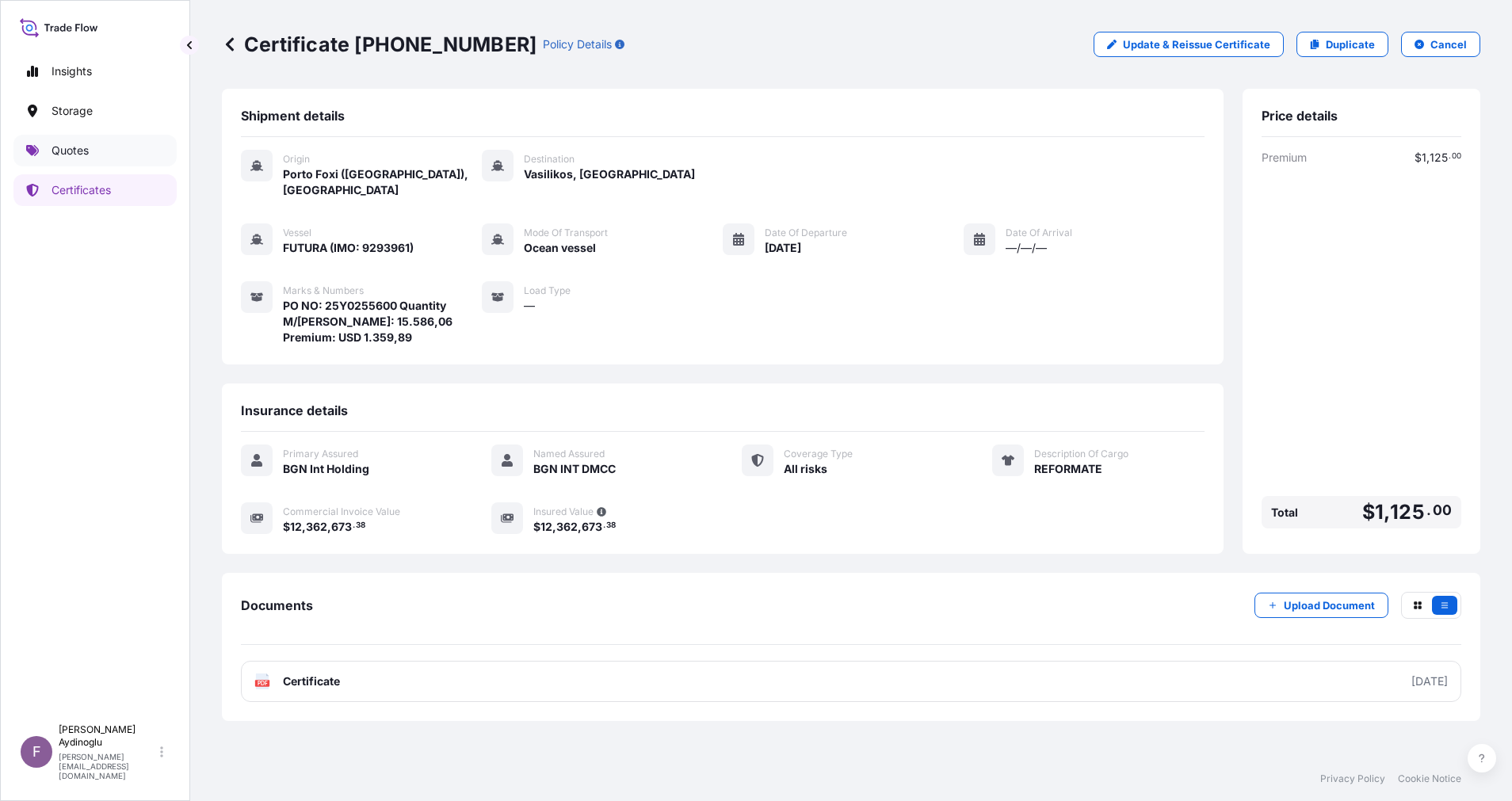
click at [118, 156] on link "Quotes" at bounding box center [94, 150] width 163 height 32
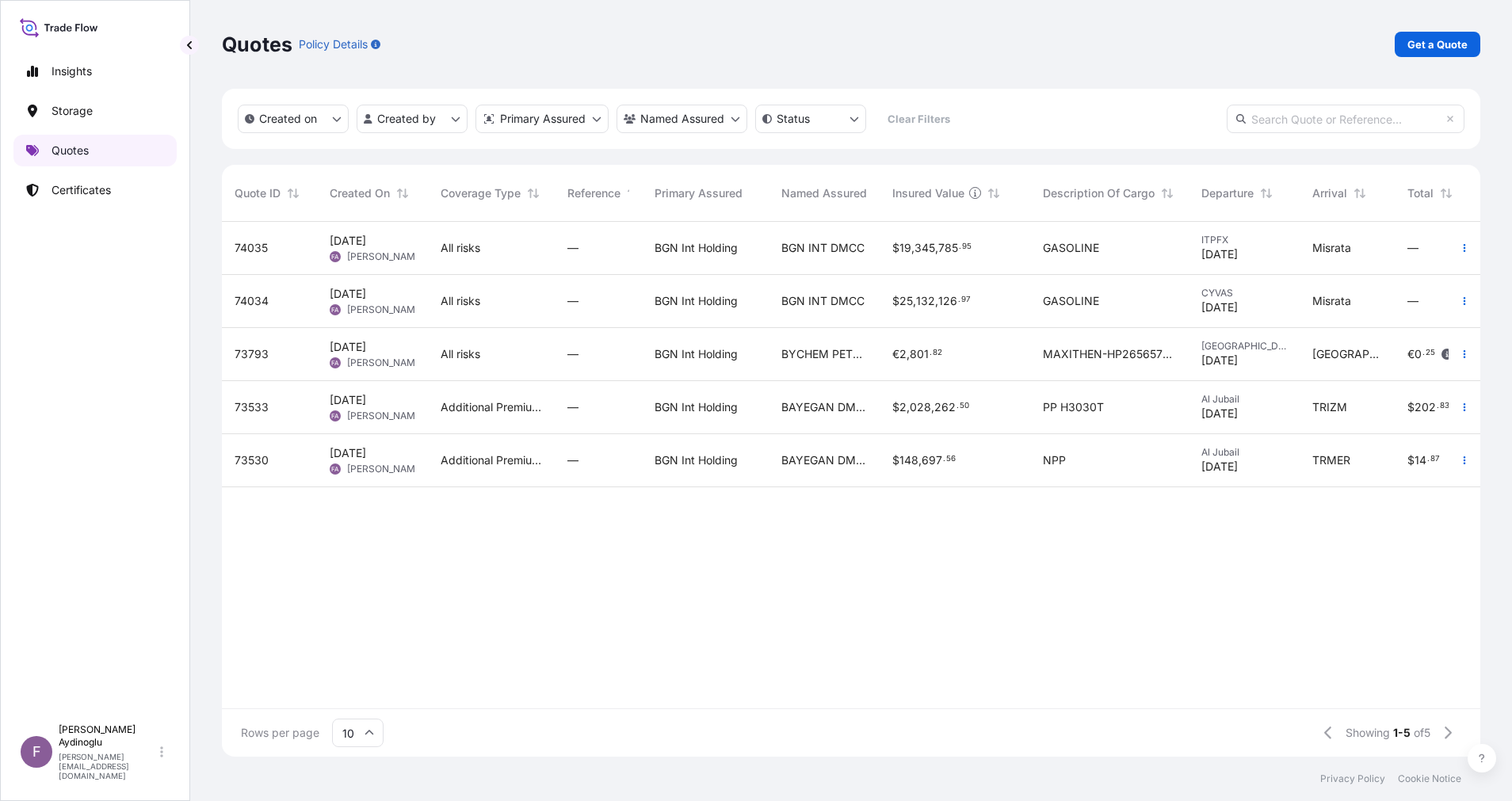
click at [100, 149] on link "Quotes" at bounding box center [94, 150] width 163 height 32
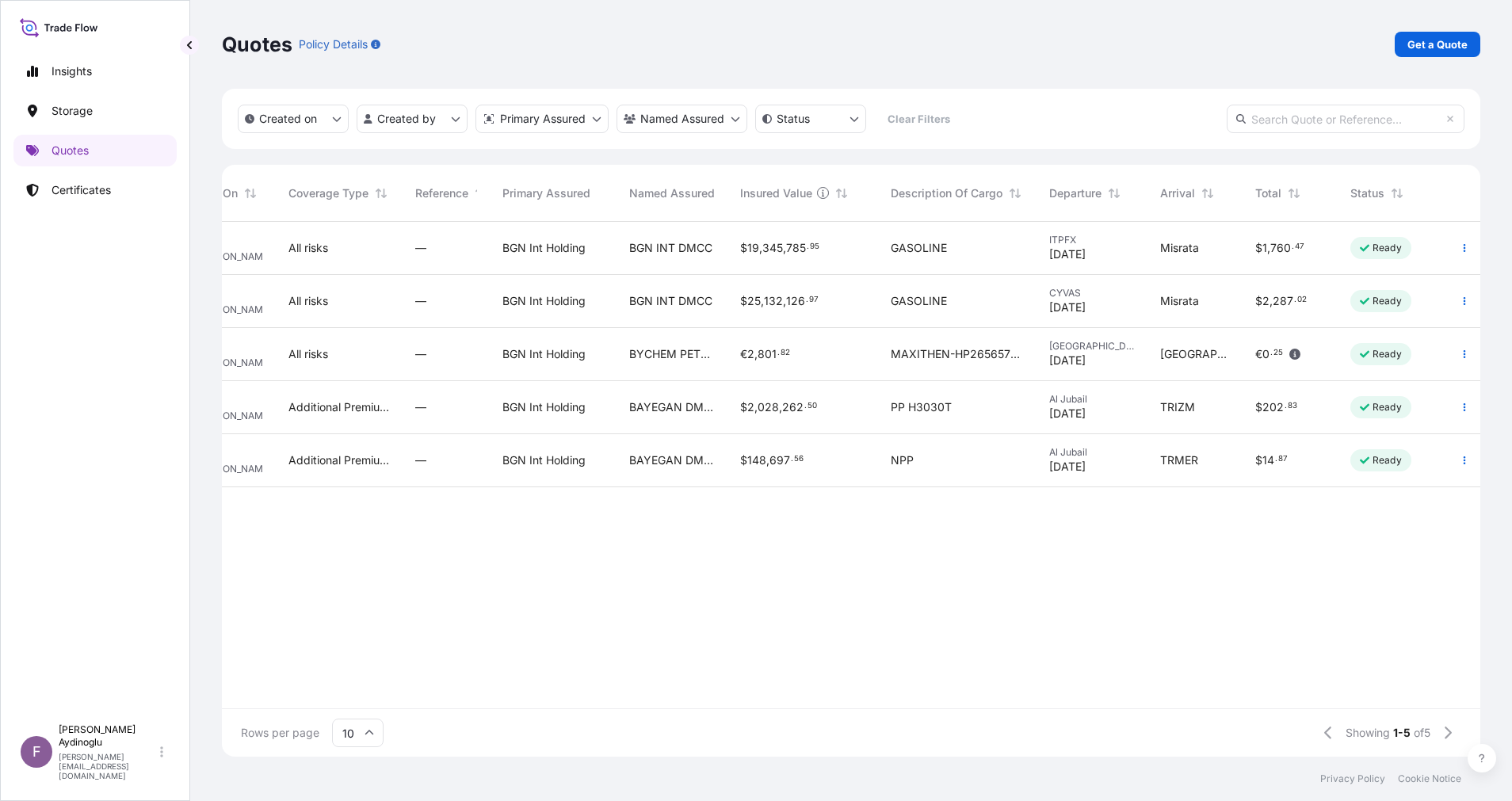
click at [759, 312] on div "$ 25 , 132 , 126 . 97" at bounding box center [802, 301] width 150 height 53
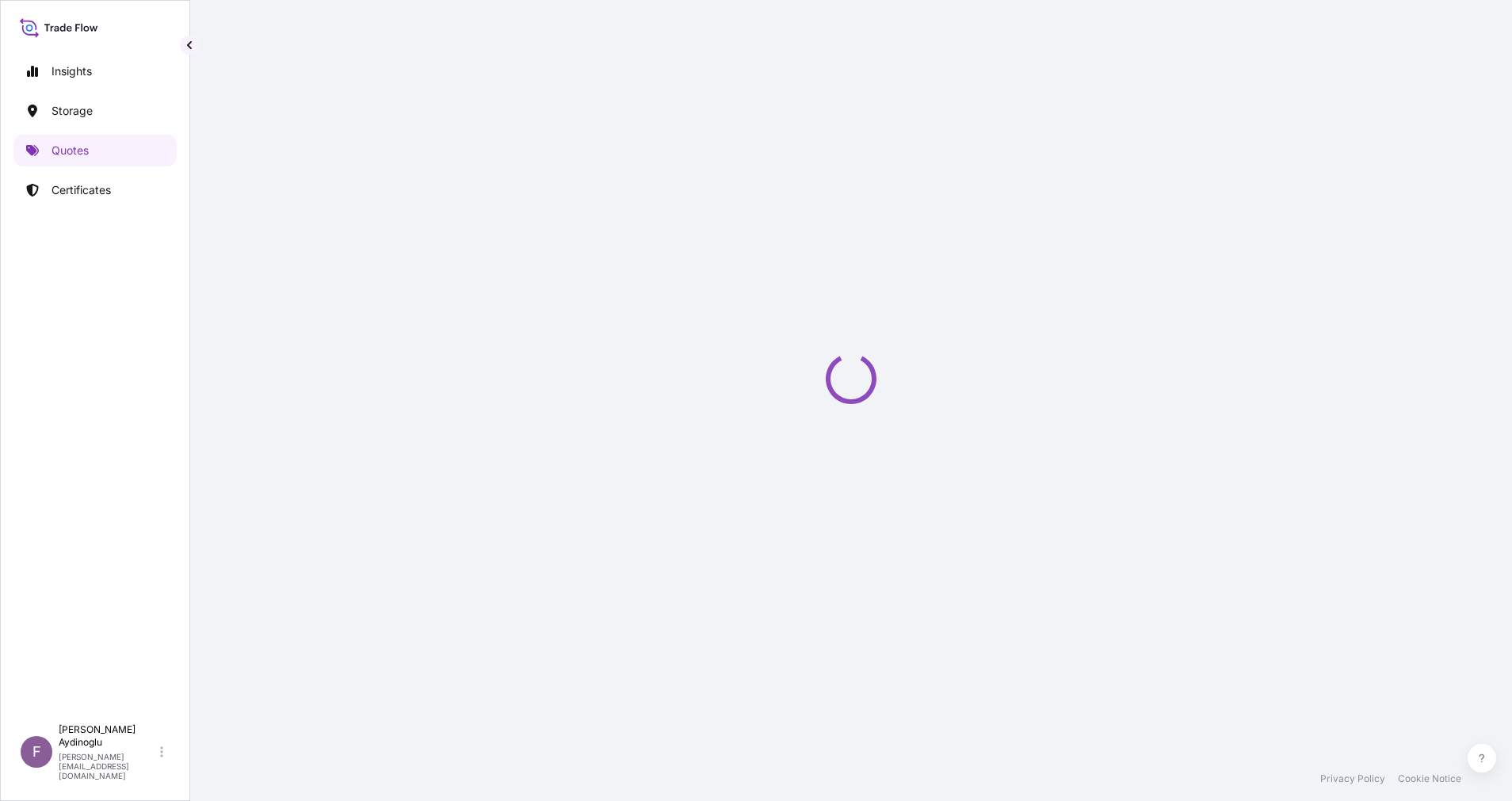
select select "Ocean Vessel"
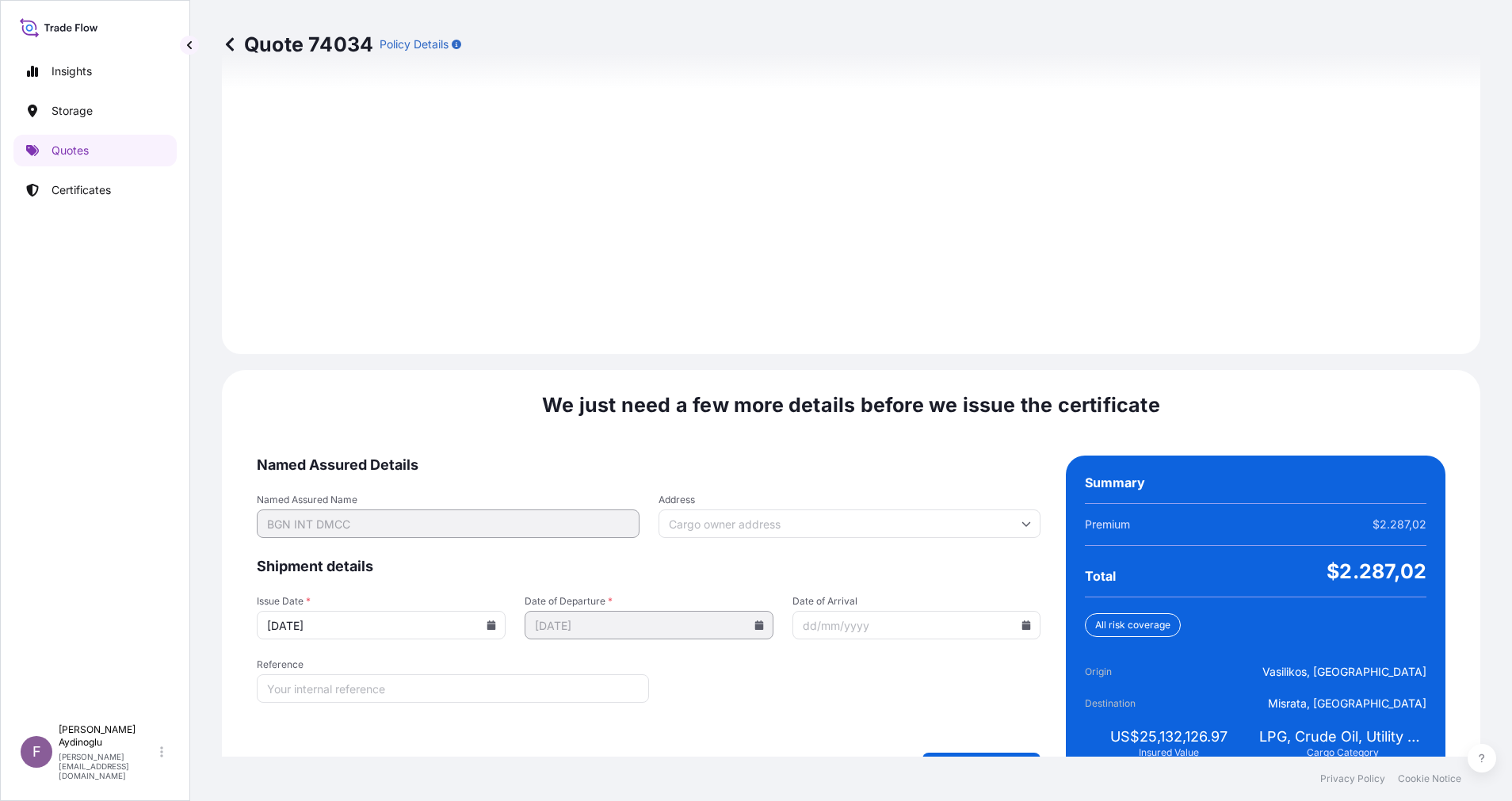
scroll to position [1700, 0]
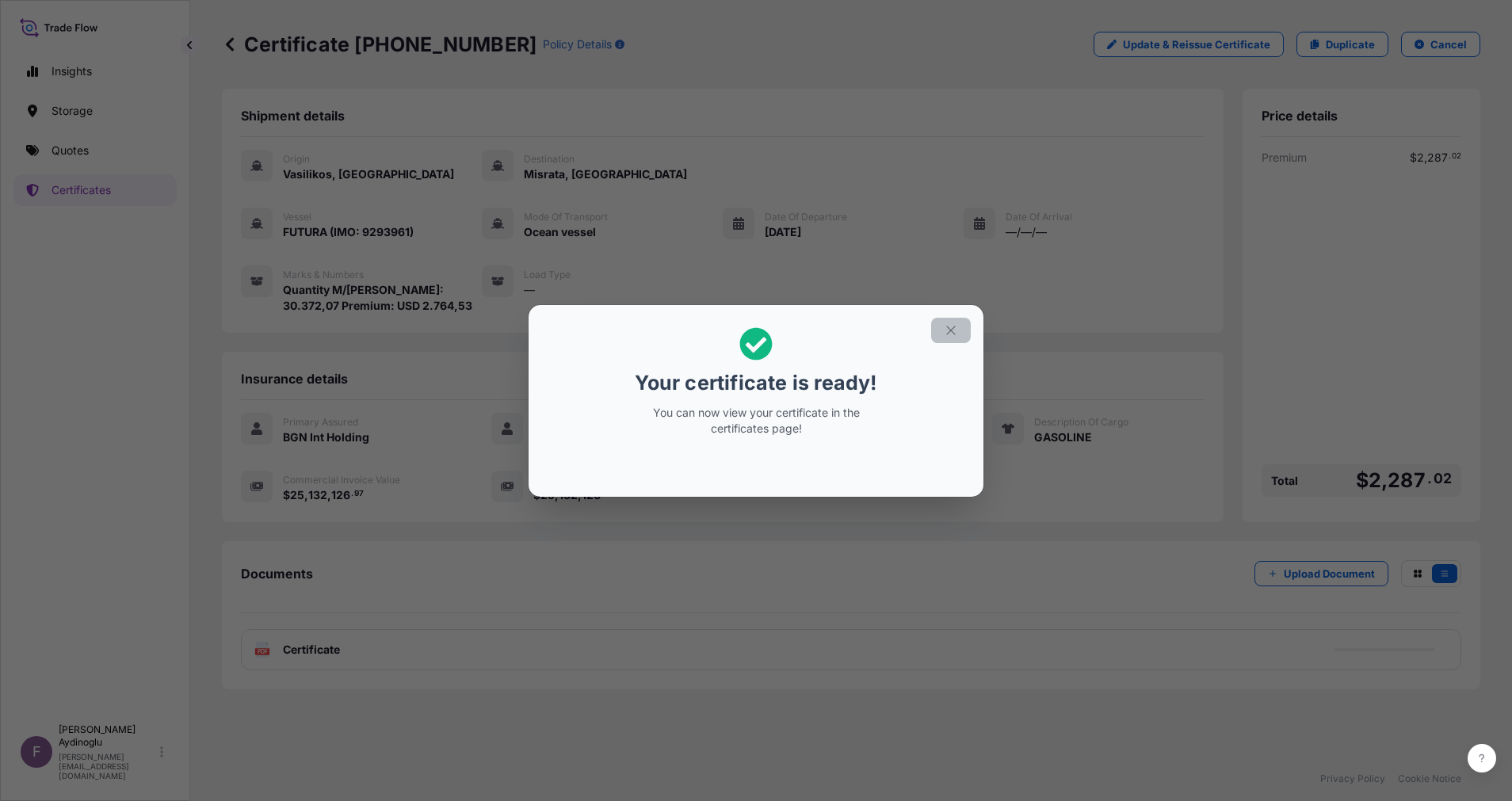
click at [954, 321] on button "button" at bounding box center [951, 330] width 39 height 25
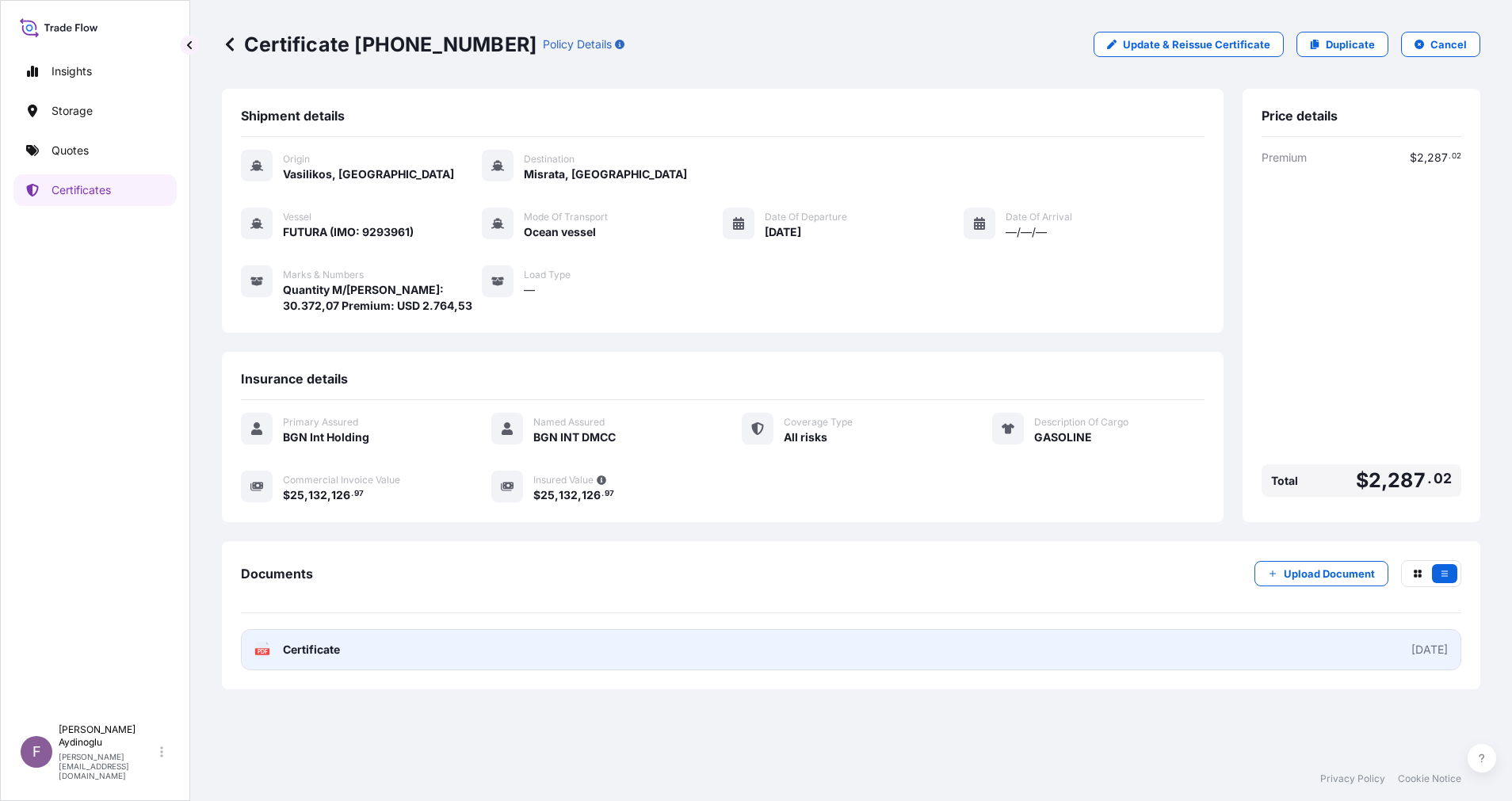
click at [797, 650] on link "PDF Certificate [DATE]" at bounding box center [851, 650] width 1220 height 41
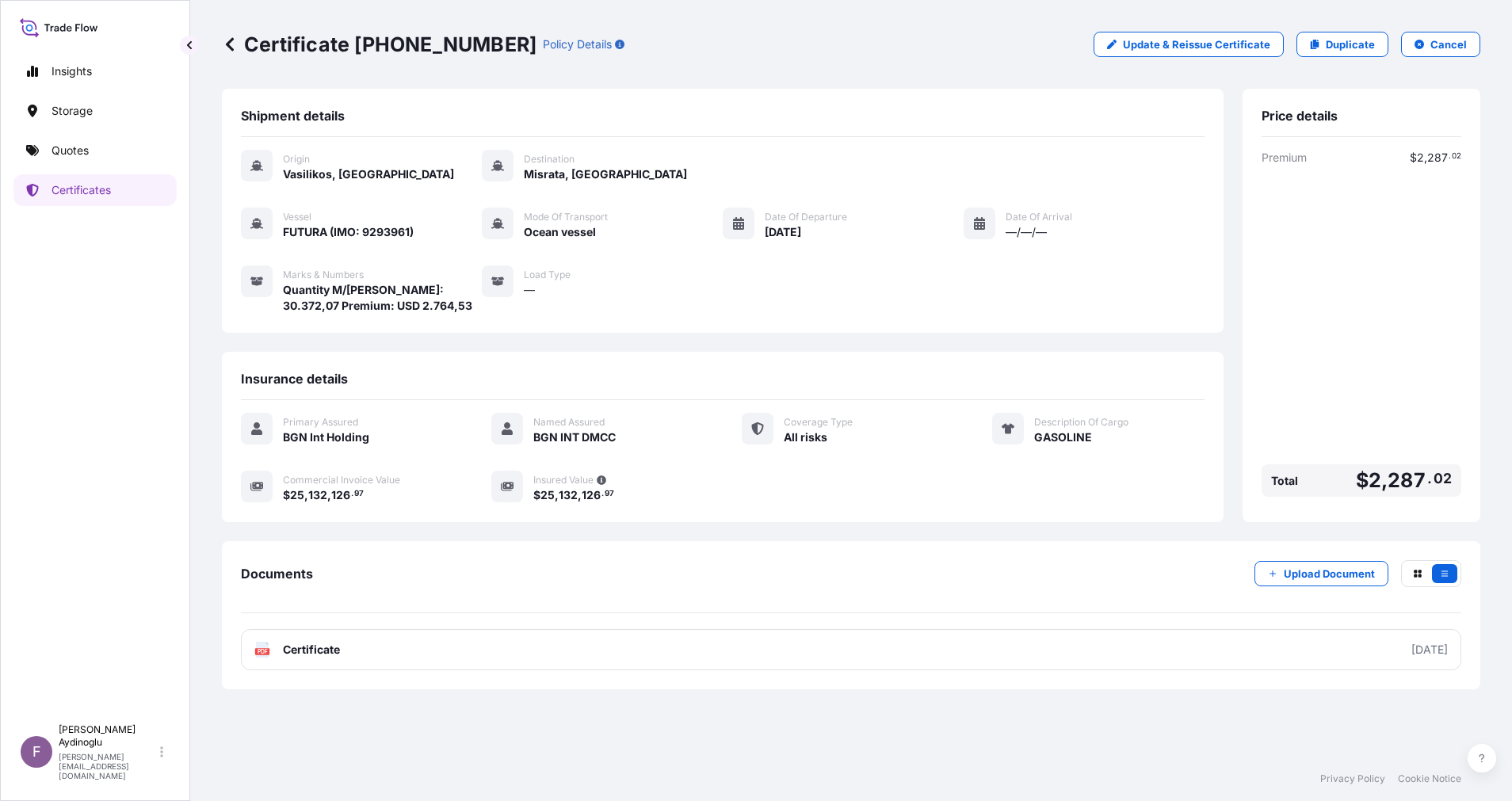
click at [106, 167] on div "Insights Storage Quotes Certificates" at bounding box center [94, 378] width 163 height 675
click at [106, 163] on link "Quotes" at bounding box center [94, 150] width 163 height 32
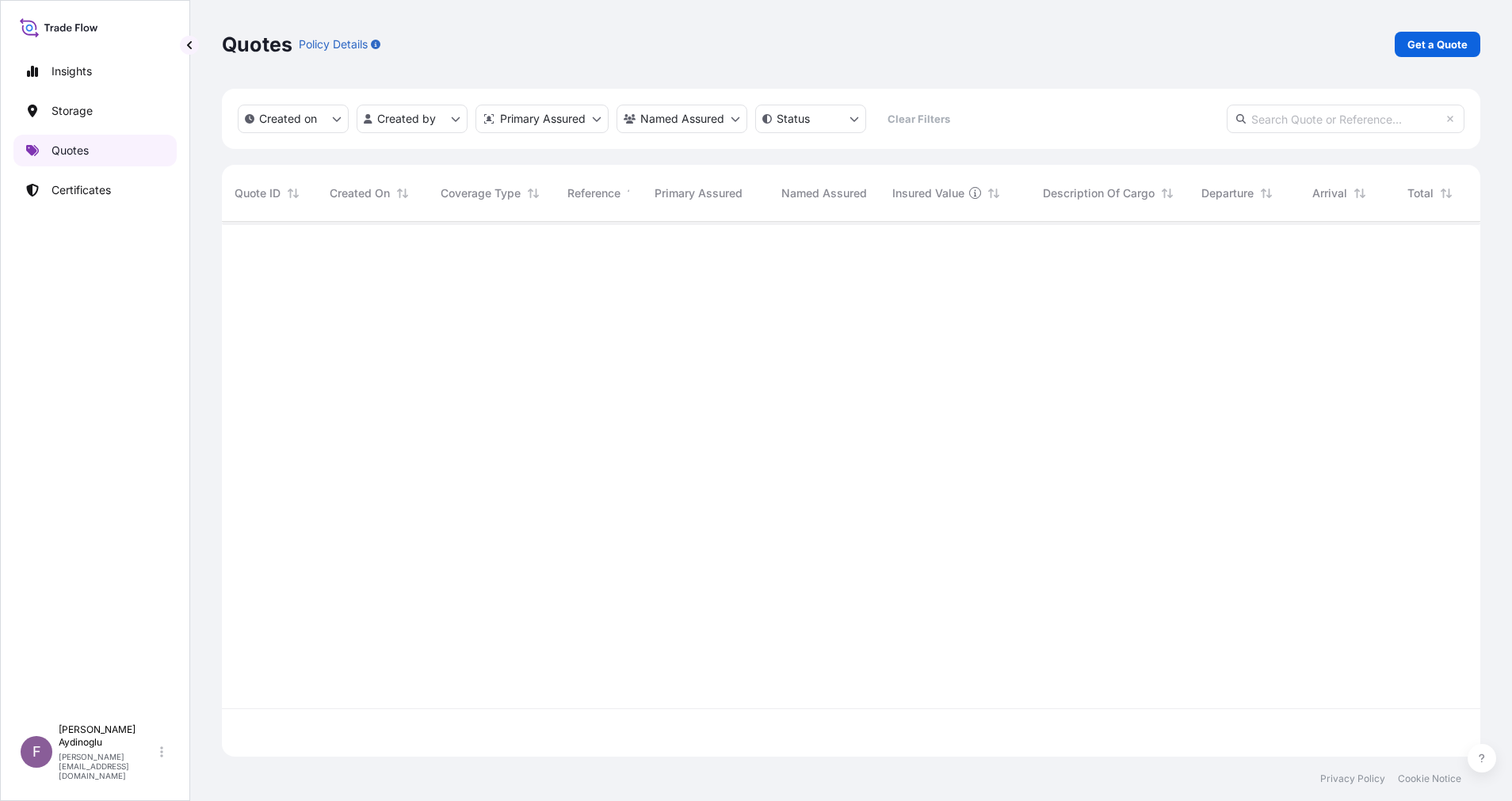
scroll to position [525, 1240]
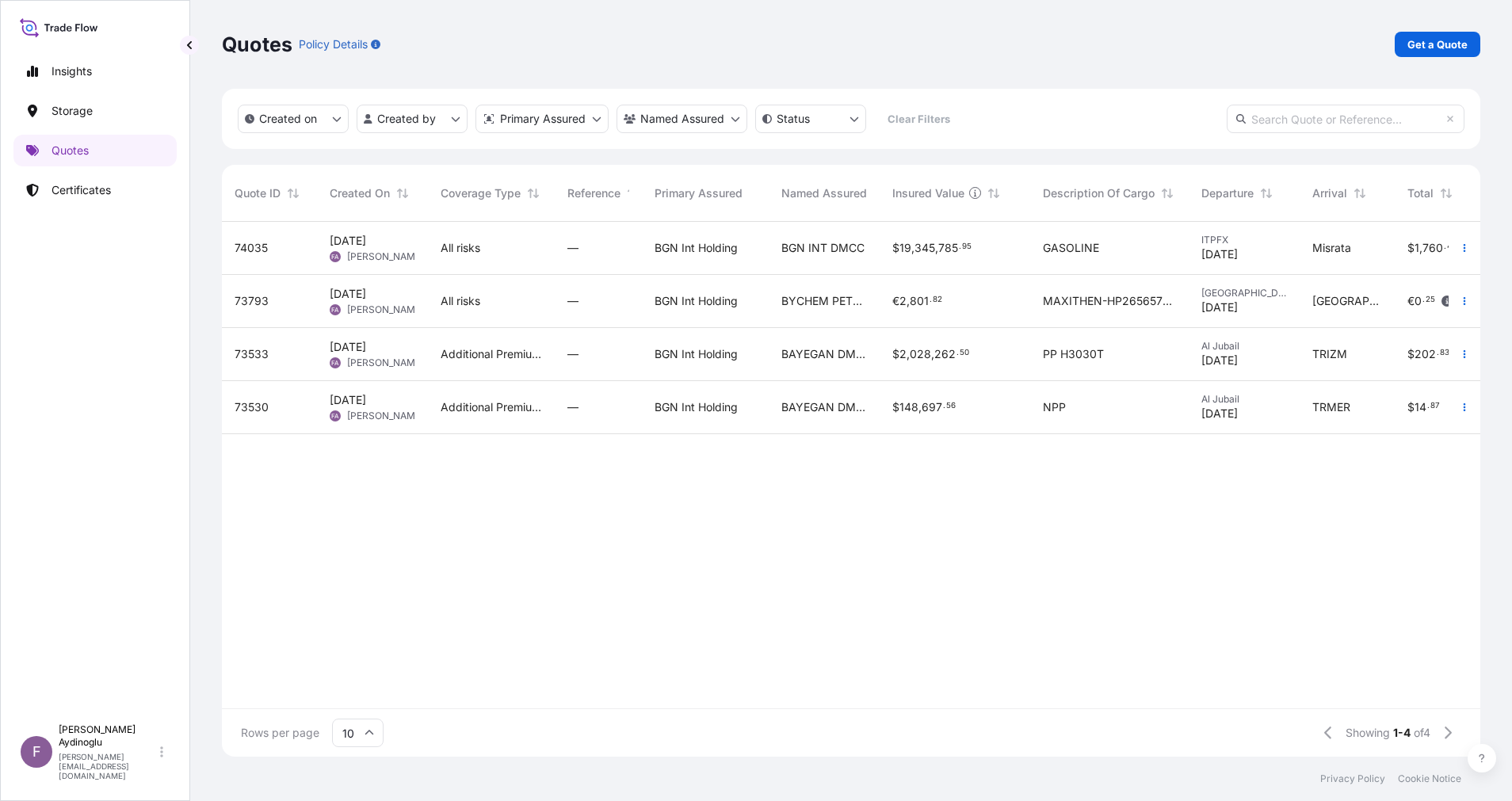
click at [812, 248] on span "BGN INT DMCC" at bounding box center [822, 247] width 83 height 16
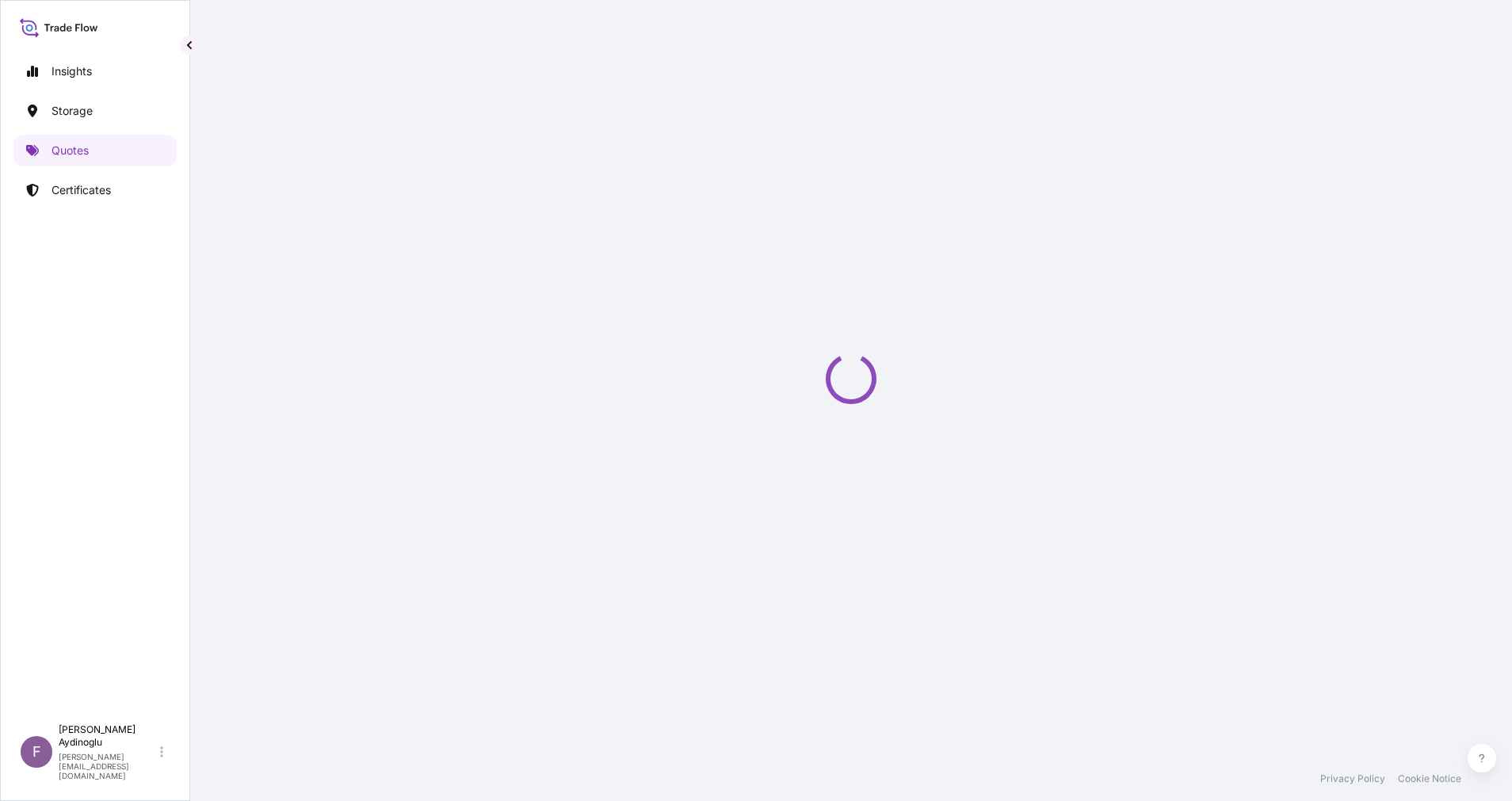
select select "Ocean Vessel"
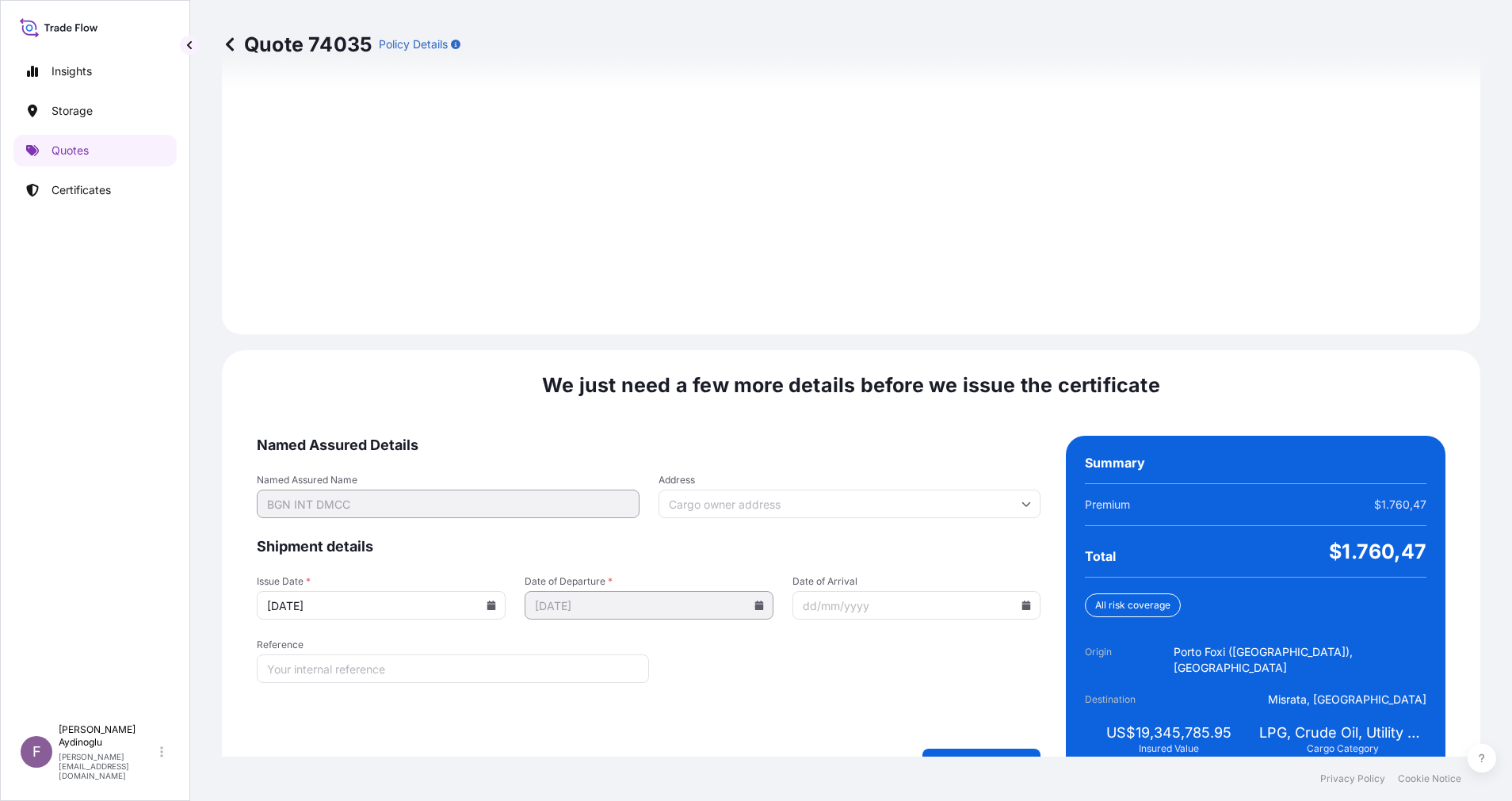
scroll to position [1700, 0]
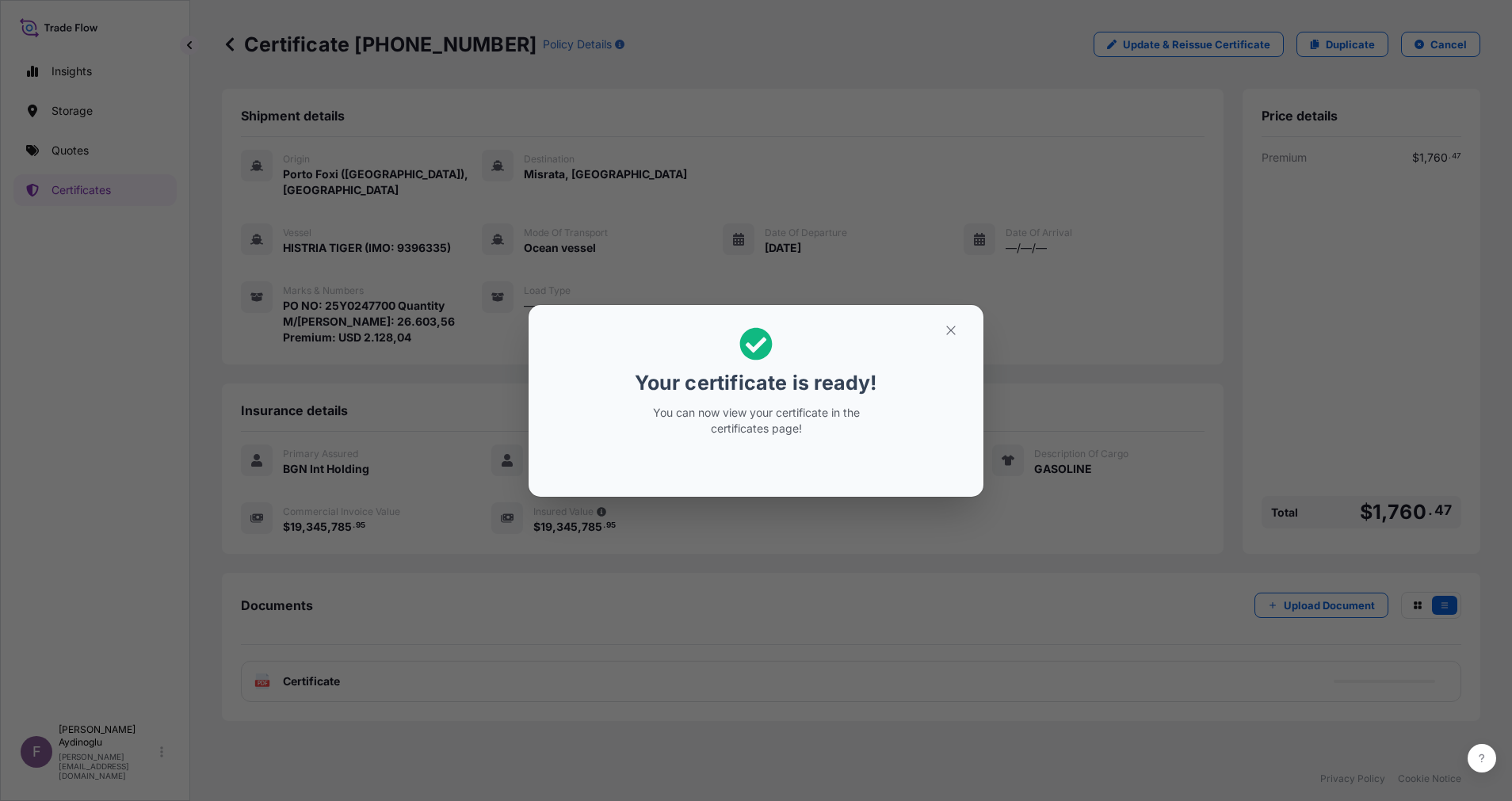
click at [949, 324] on icon "button" at bounding box center [950, 330] width 14 height 14
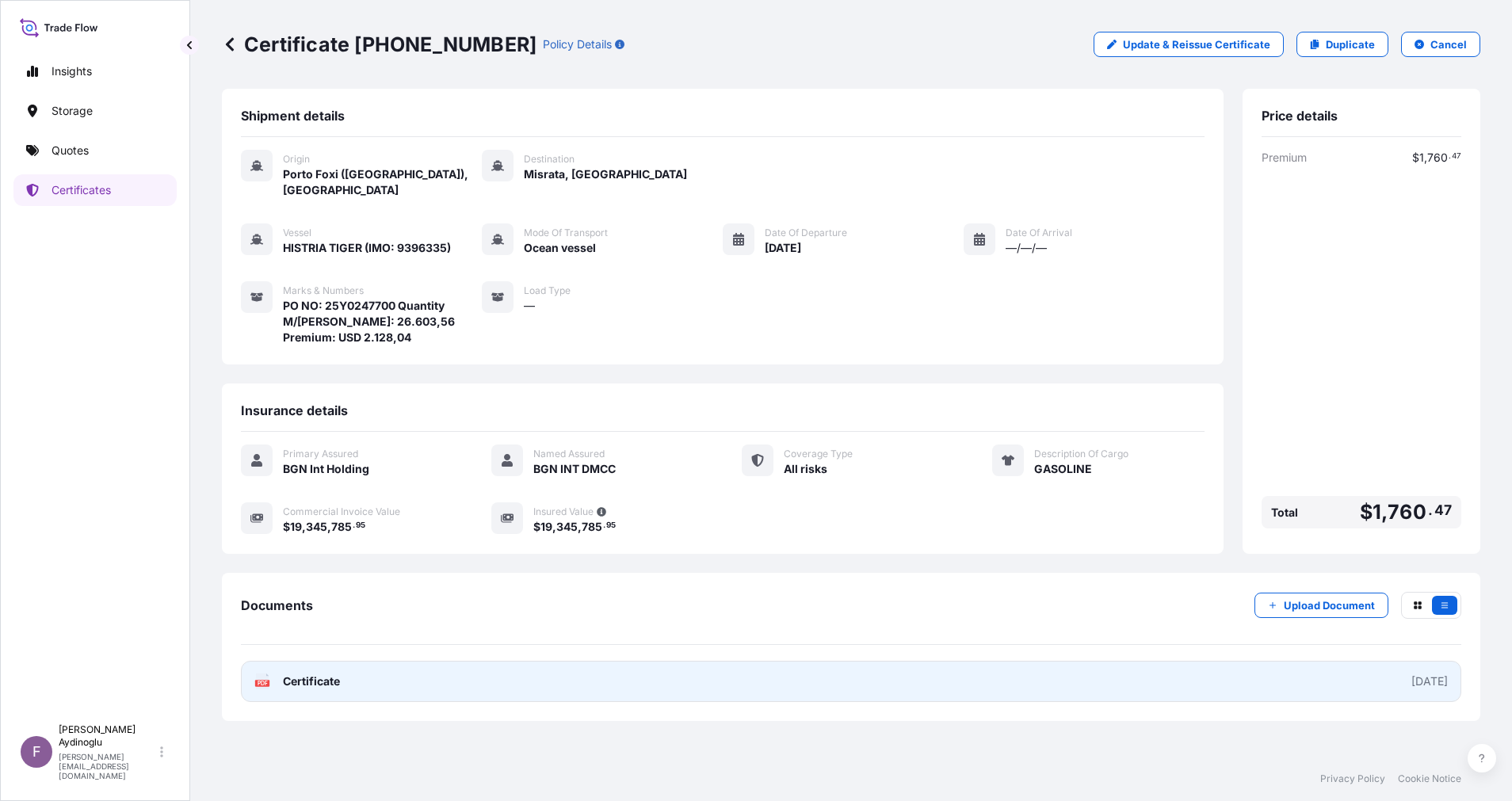
click at [765, 660] on link "PDF Certificate [DATE]" at bounding box center [851, 681] width 1220 height 41
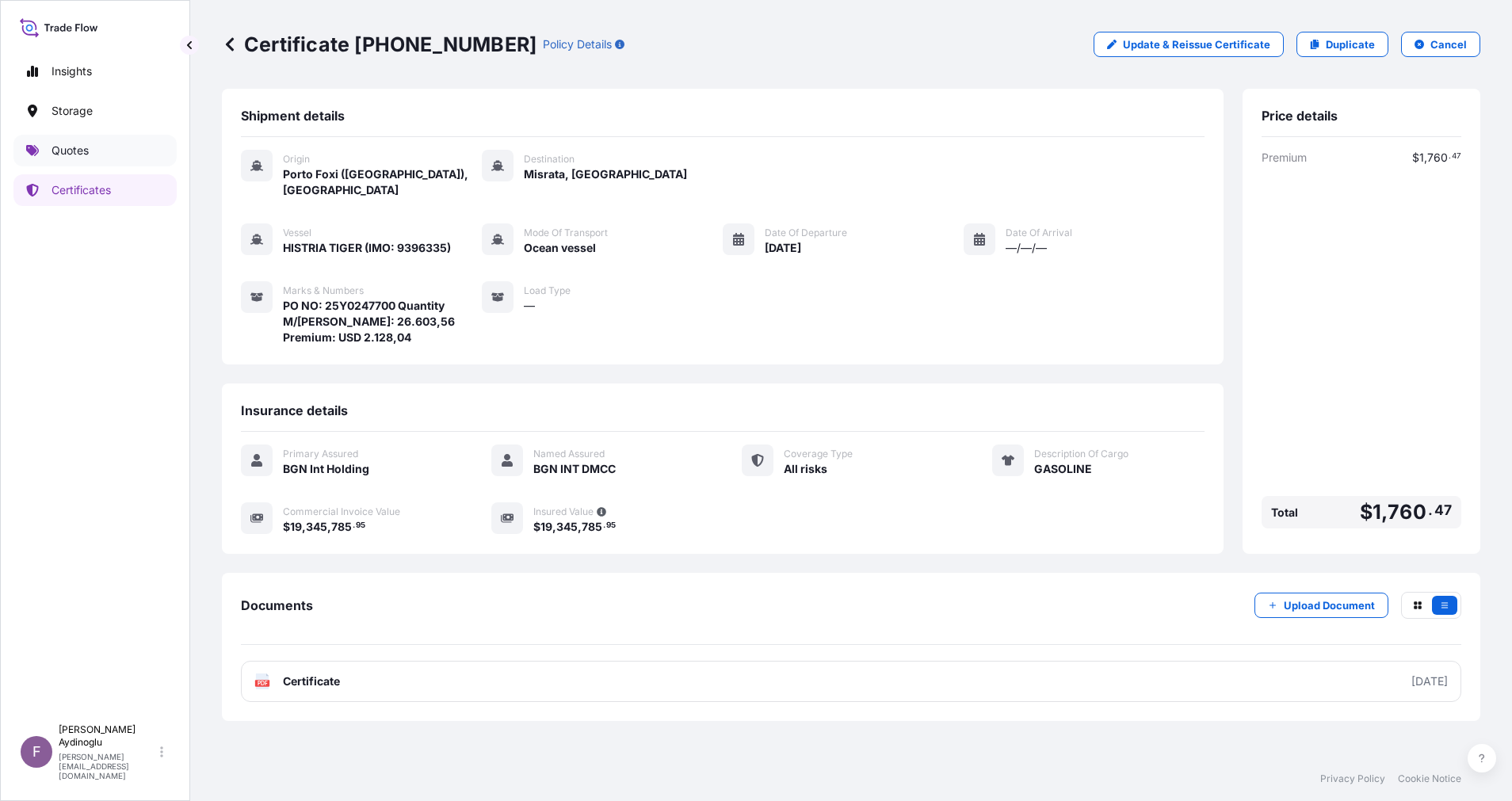
click at [89, 148] on p "Quotes" at bounding box center [70, 150] width 37 height 16
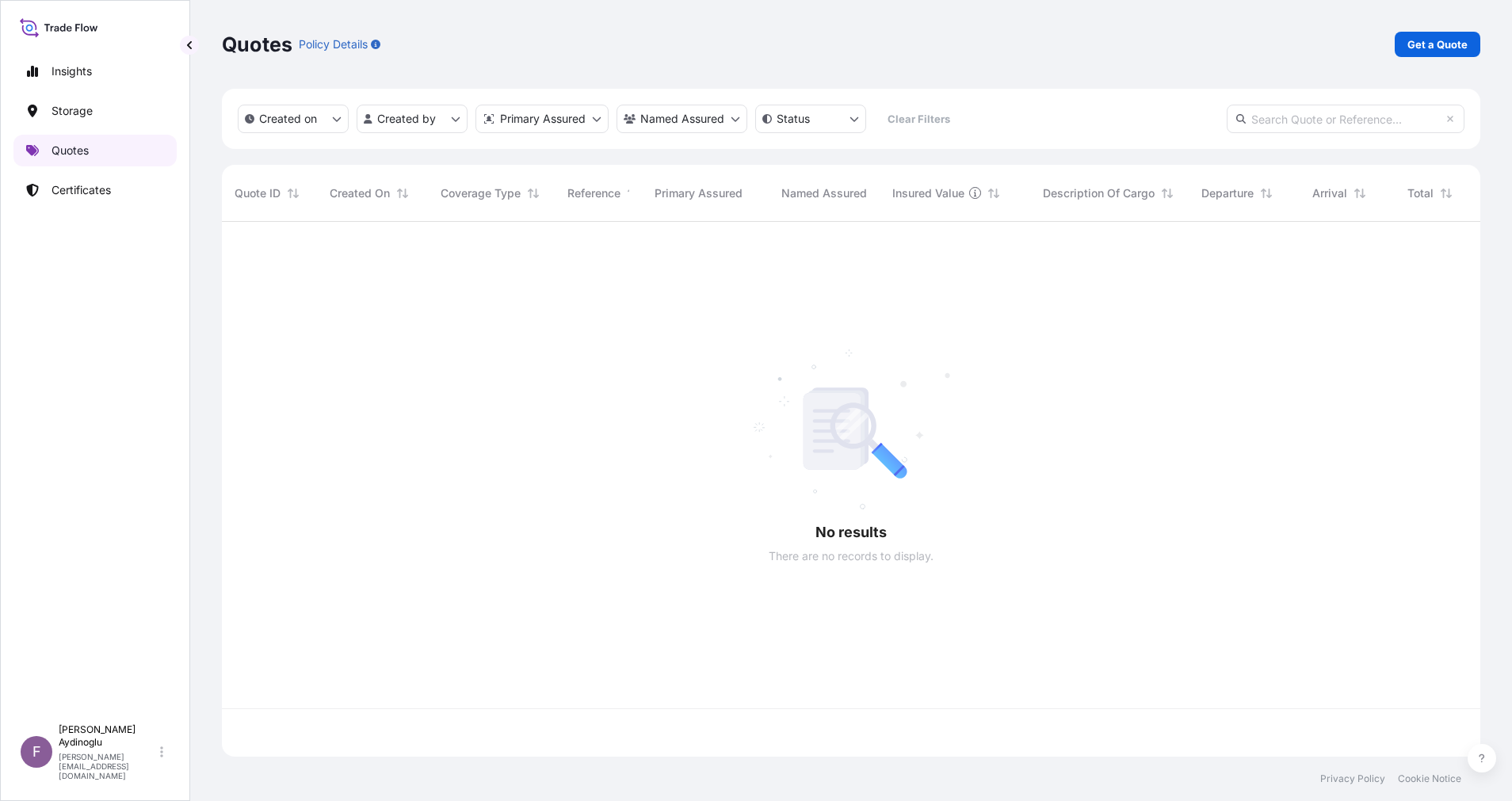
scroll to position [525, 1240]
